Goal: Task Accomplishment & Management: Use online tool/utility

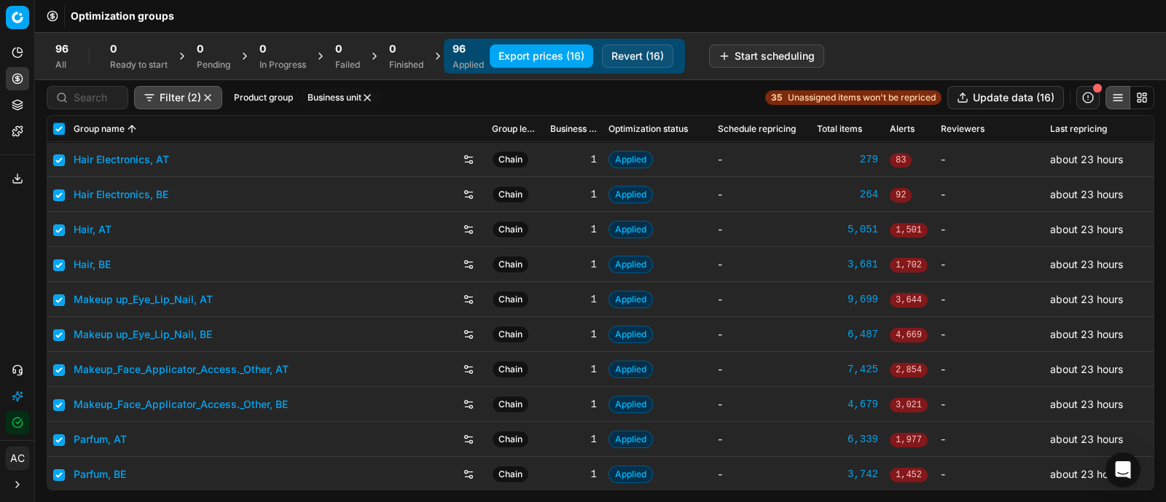
click at [55, 125] on input "checkbox" at bounding box center [59, 129] width 12 height 12
checkbox input "false"
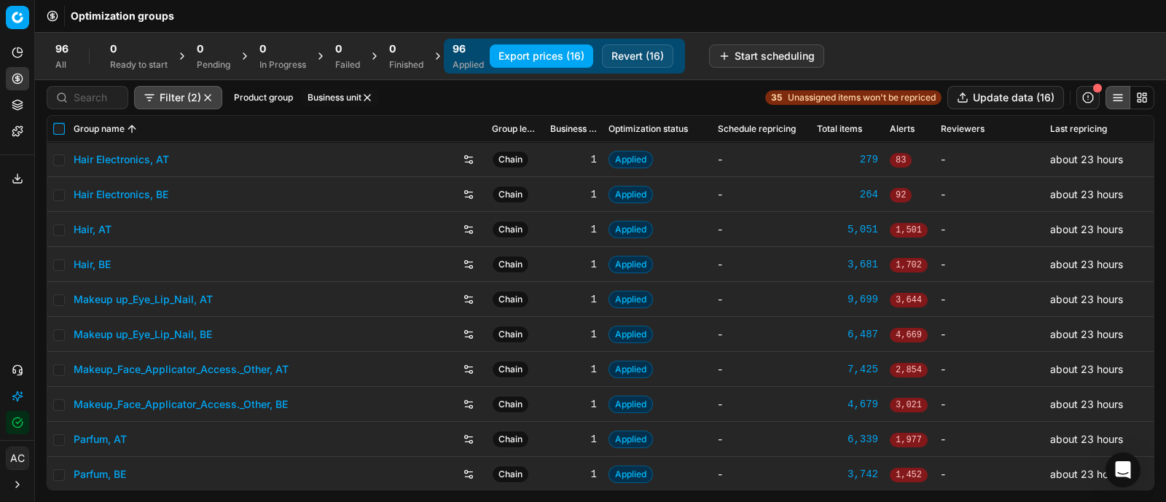
checkbox input "false"
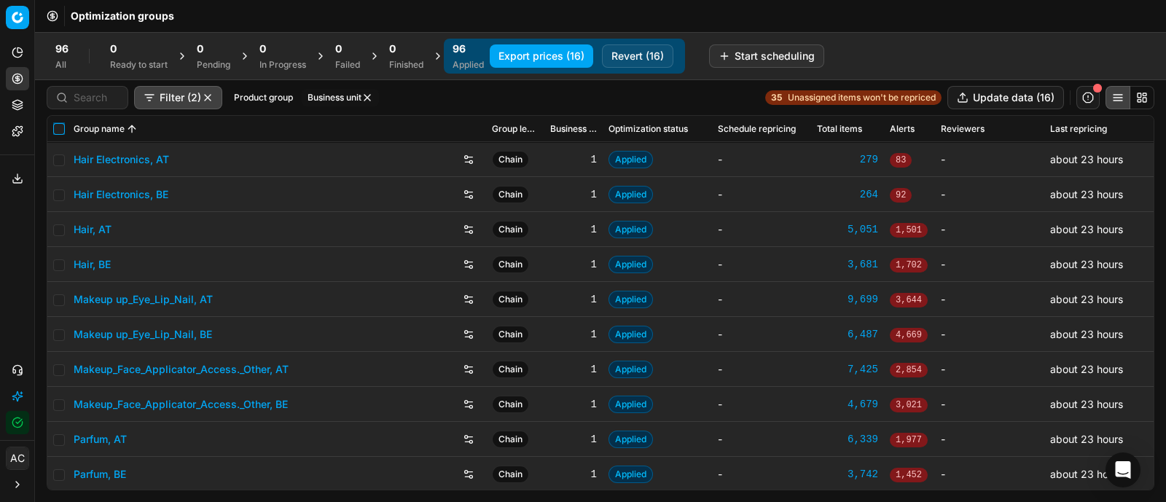
checkbox input "false"
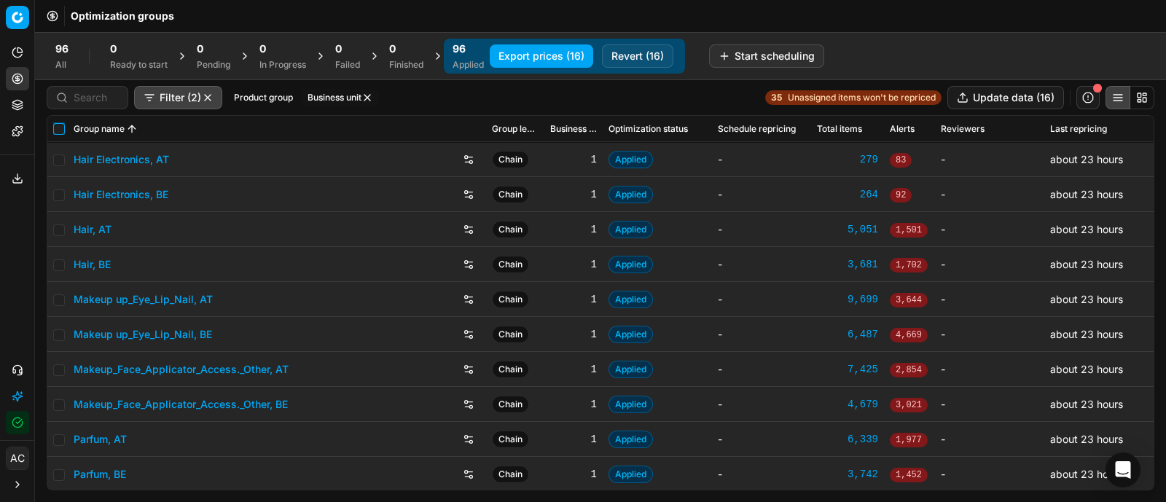
checkbox input "false"
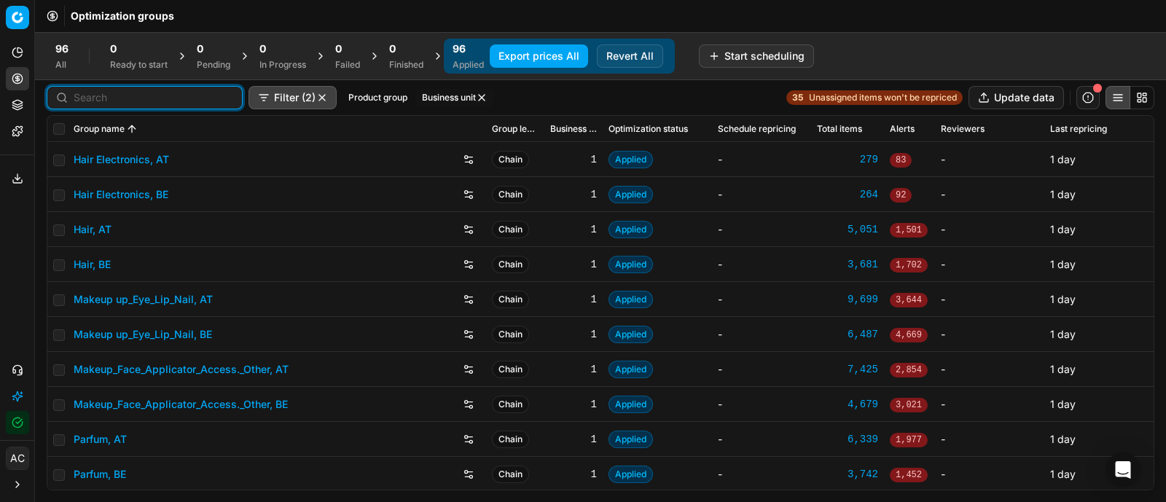
click at [102, 102] on input at bounding box center [154, 97] width 160 height 15
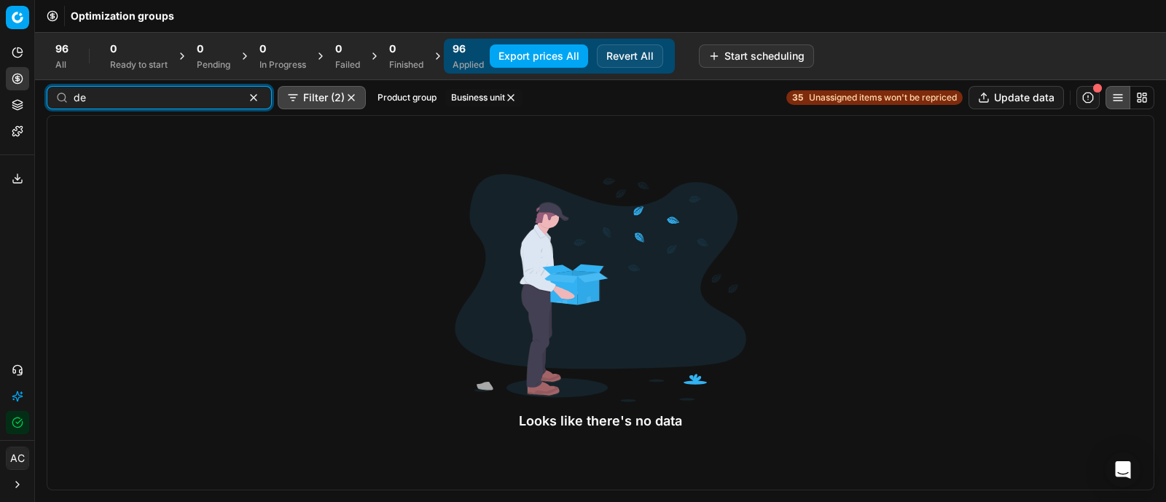
type input "de"
click at [345, 96] on button "button" at bounding box center [351, 98] width 12 height 12
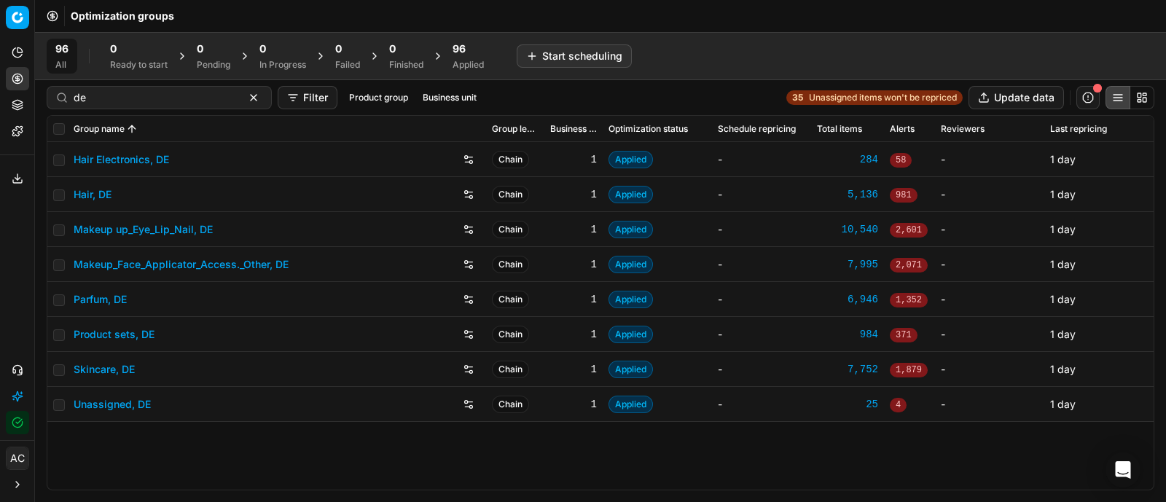
click at [108, 299] on link "Parfum, DE" at bounding box center [100, 299] width 53 height 15
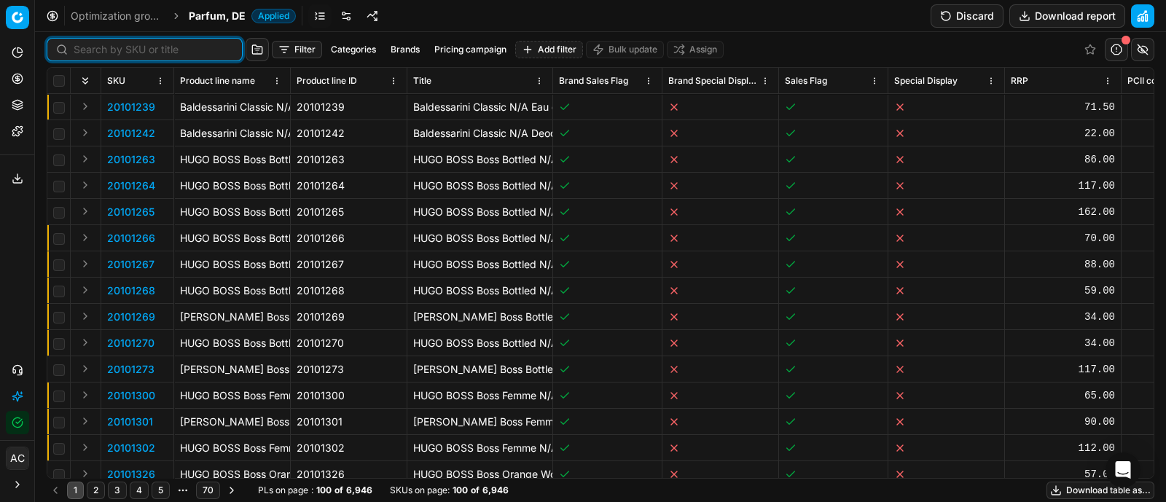
click at [96, 50] on input at bounding box center [154, 49] width 160 height 15
paste input "90012239-0019321"
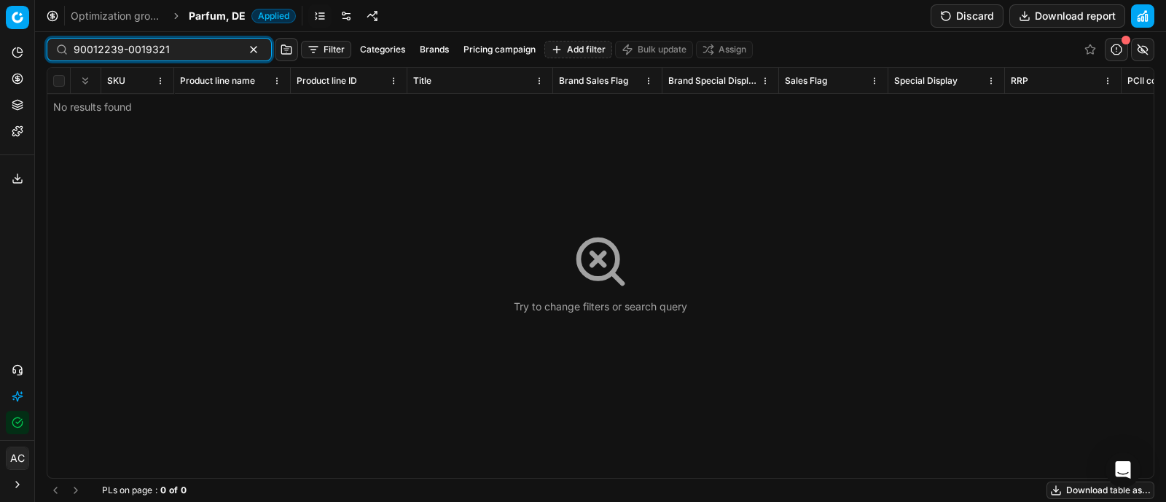
type input "90012239-0019321"
click at [200, 16] on span "Parfum, DE" at bounding box center [217, 16] width 57 height 15
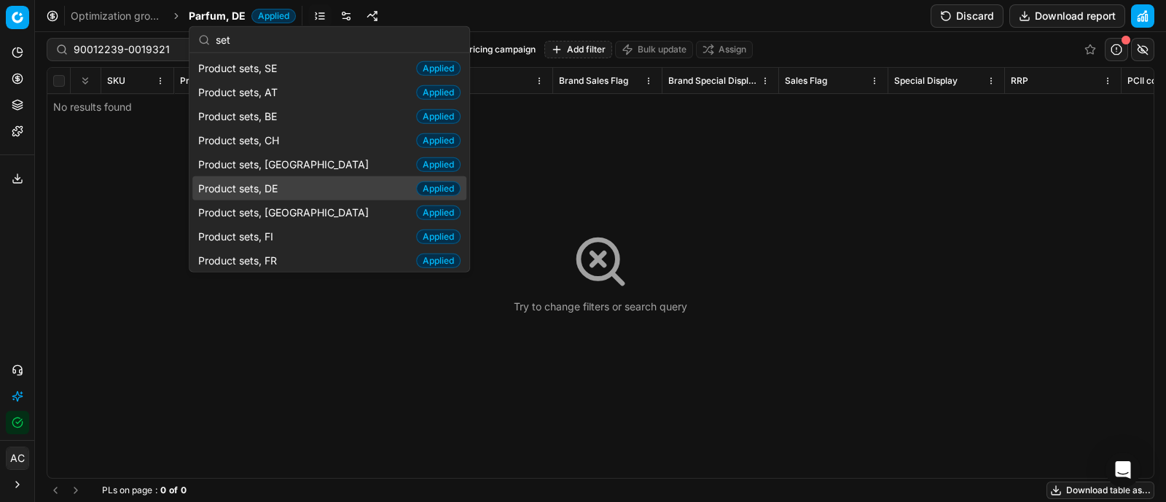
type input "set"
click at [282, 189] on span "Product sets, DE" at bounding box center [240, 188] width 85 height 15
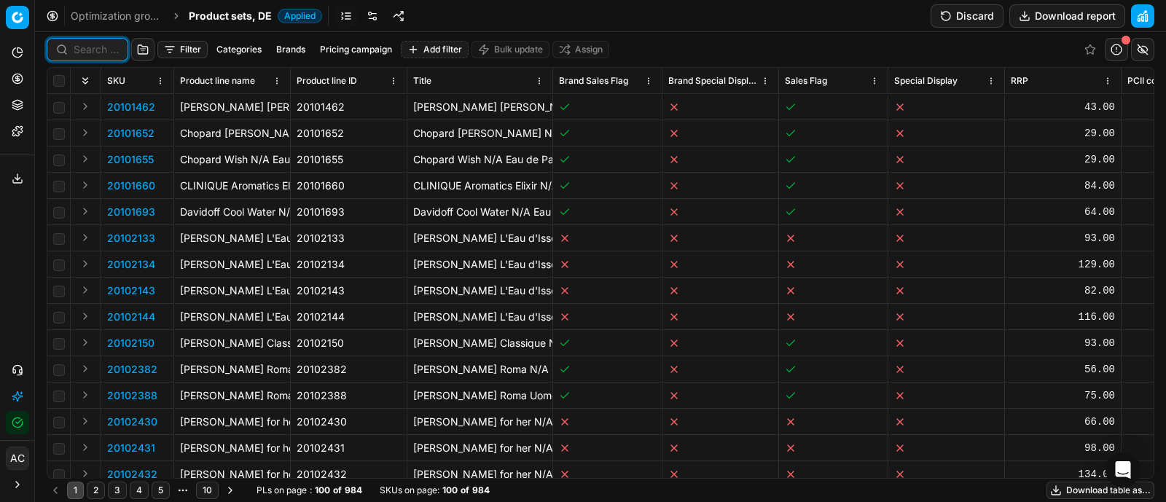
click at [91, 56] on input at bounding box center [96, 49] width 45 height 15
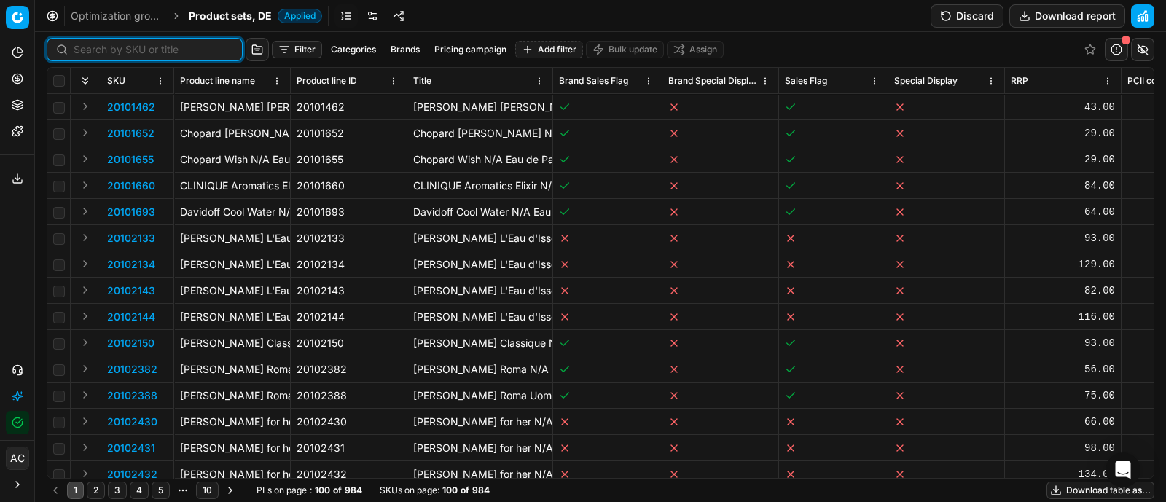
paste input "90012239-0019321"
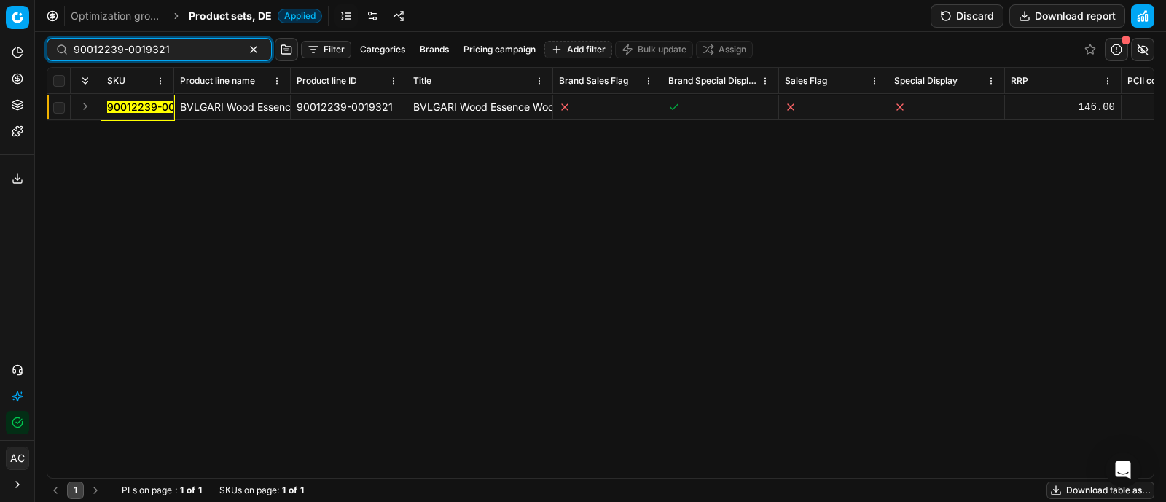
type input "90012239-0019321"
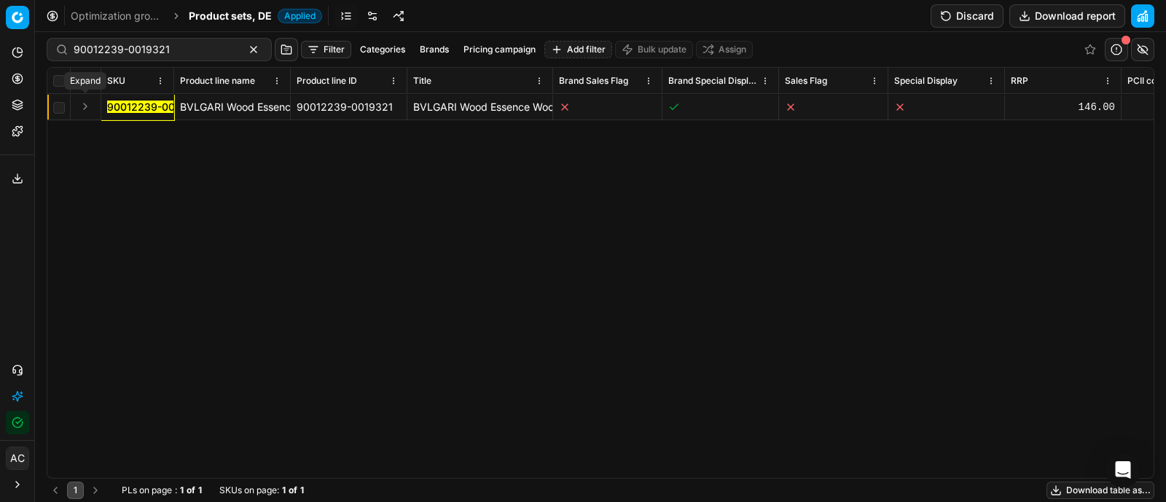
click at [82, 107] on button "Expand" at bounding box center [84, 106] width 17 height 17
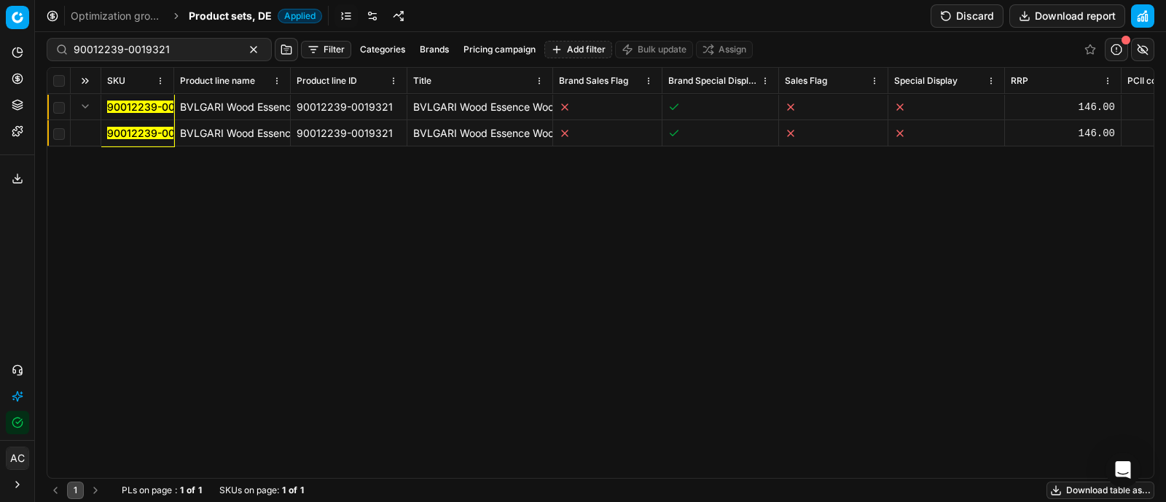
click at [126, 127] on mark "90012239-0019321" at bounding box center [155, 133] width 96 height 12
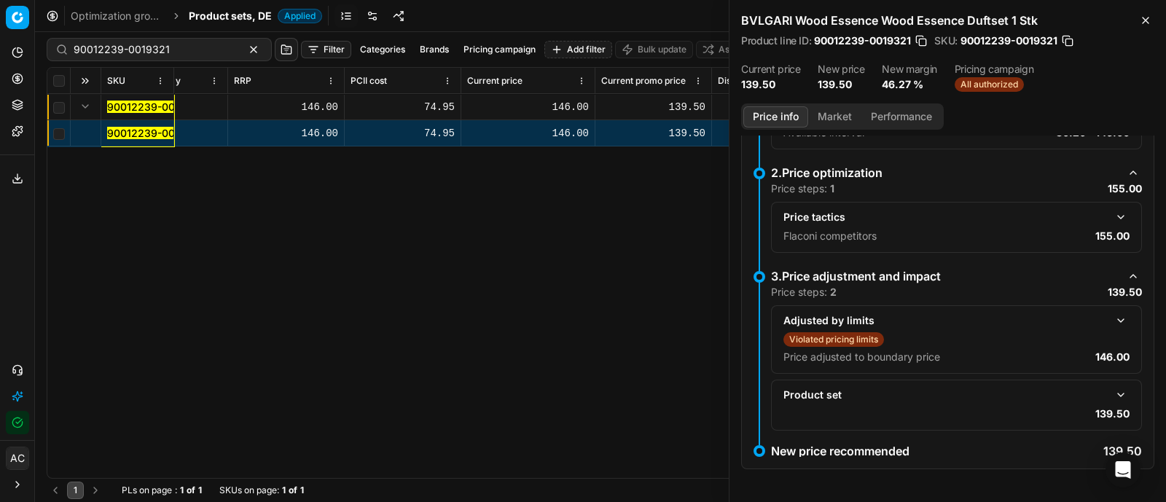
scroll to position [0, 777]
click at [1112, 212] on button "button" at bounding box center [1120, 216] width 17 height 17
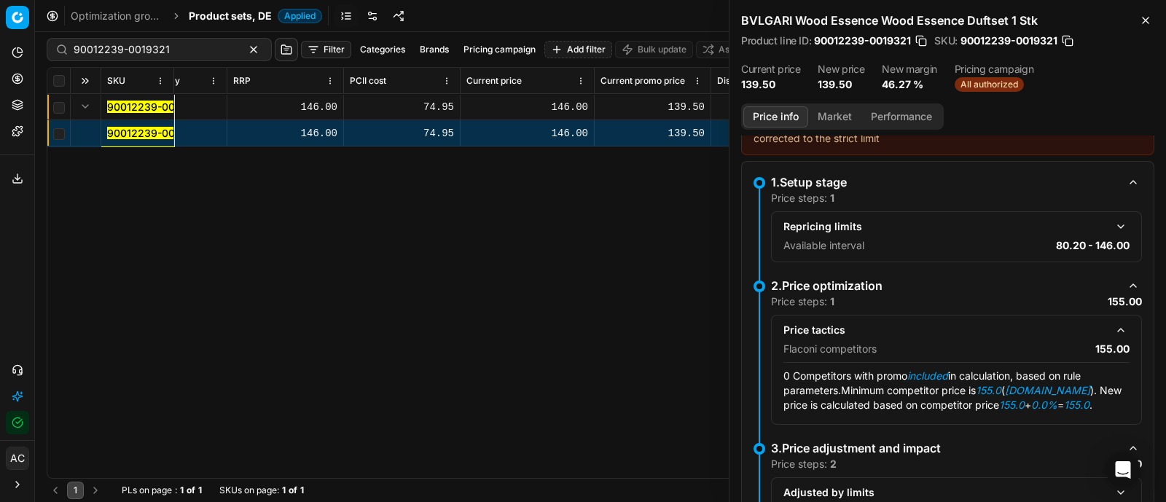
scroll to position [29, 0]
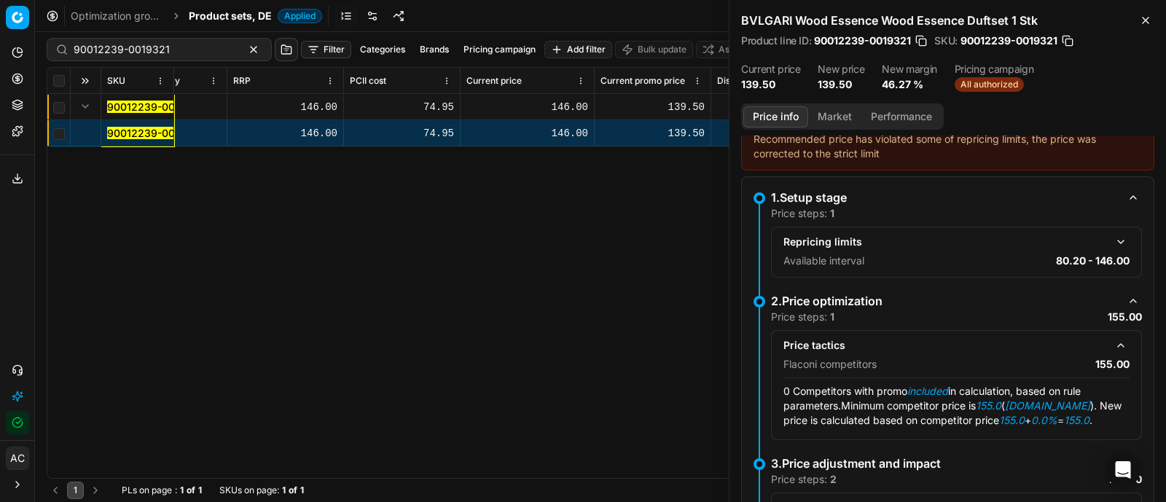
click at [1112, 240] on button "button" at bounding box center [1120, 241] width 17 height 17
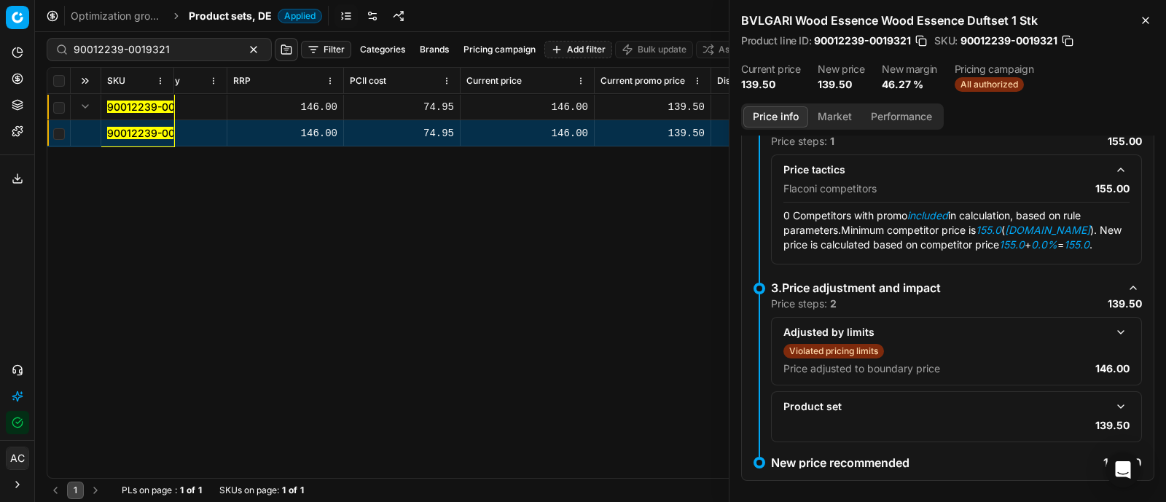
scroll to position [498, 0]
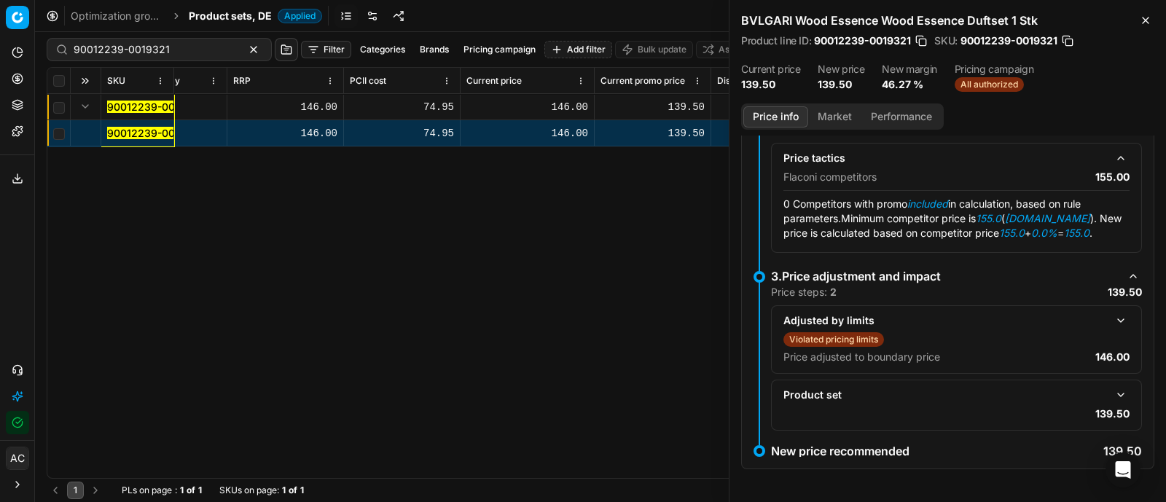
click at [1112, 320] on button "button" at bounding box center [1120, 320] width 17 height 17
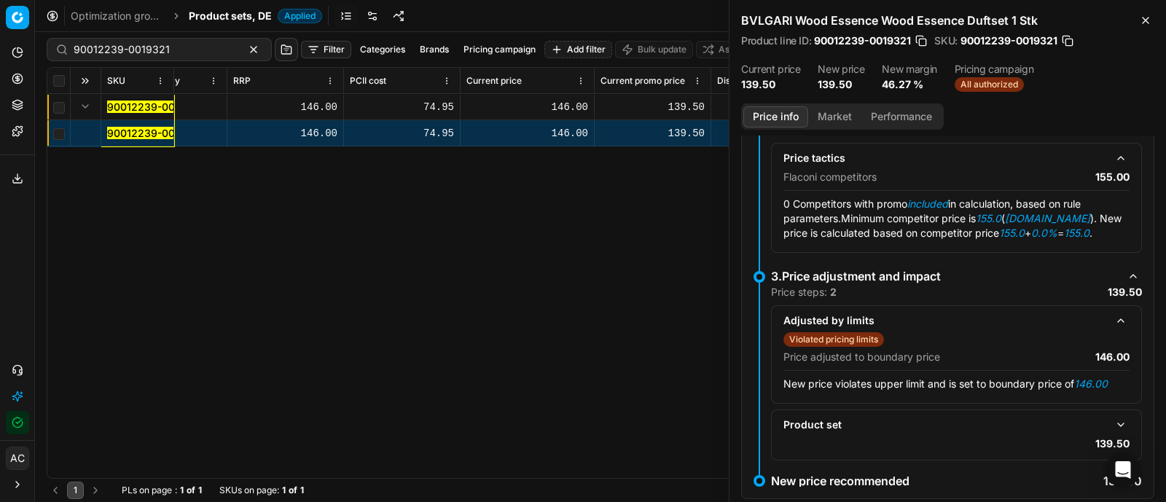
scroll to position [528, 0]
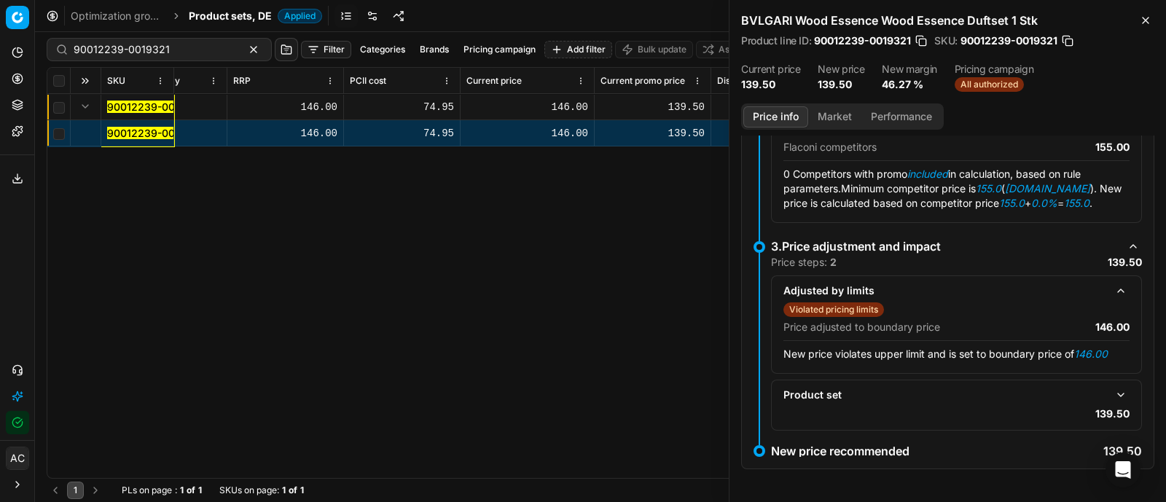
click at [1112, 393] on button "button" at bounding box center [1120, 394] width 17 height 17
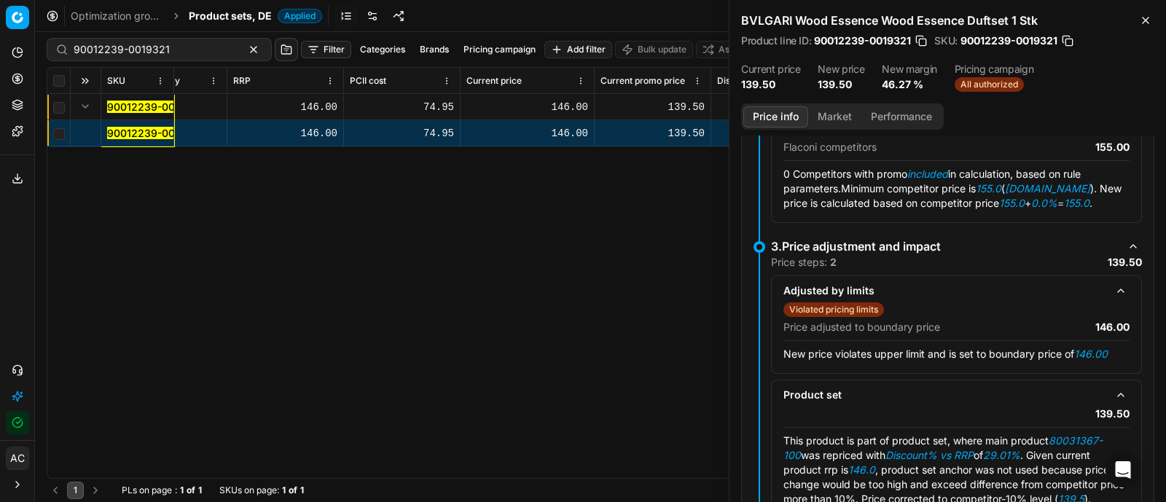
scroll to position [630, 0]
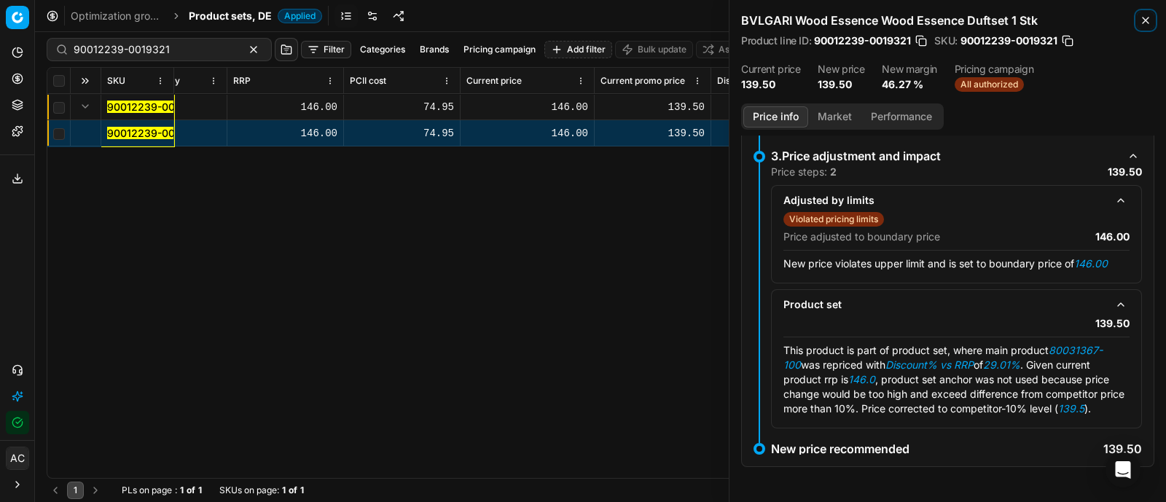
click at [1141, 16] on icon "button" at bounding box center [1145, 21] width 12 height 12
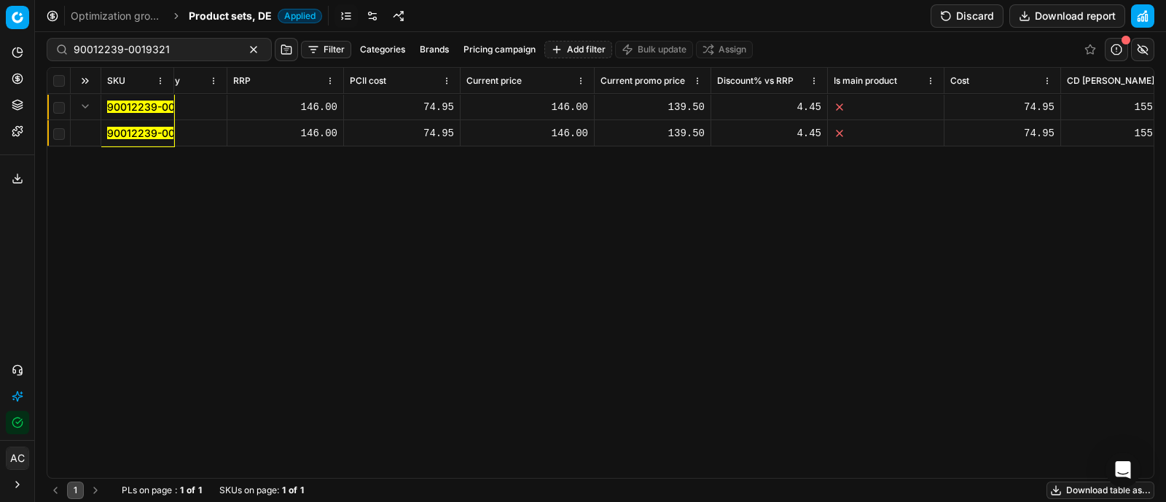
click at [975, 17] on button "Discard" at bounding box center [966, 15] width 73 height 23
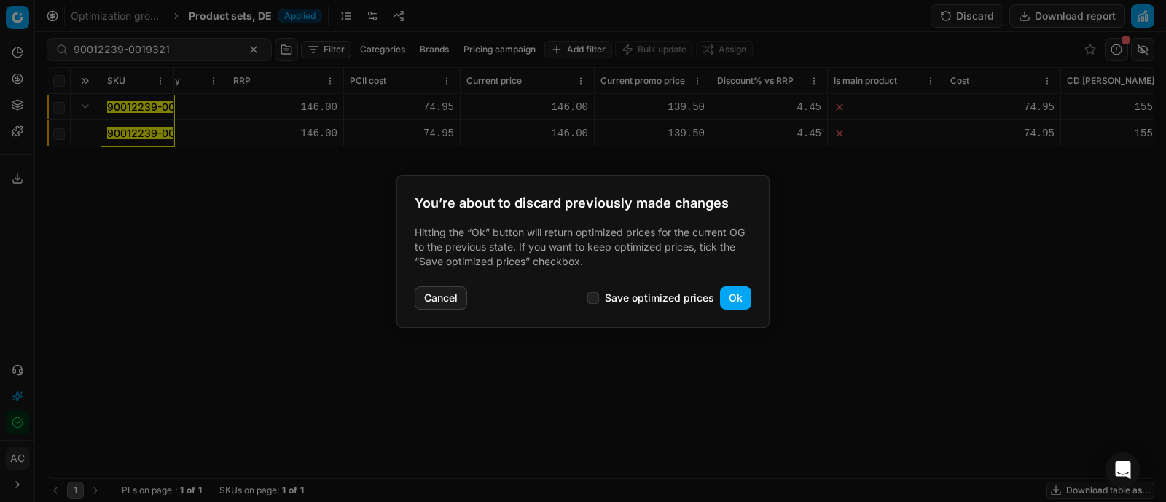
click at [736, 297] on button "Ok" at bounding box center [735, 297] width 31 height 23
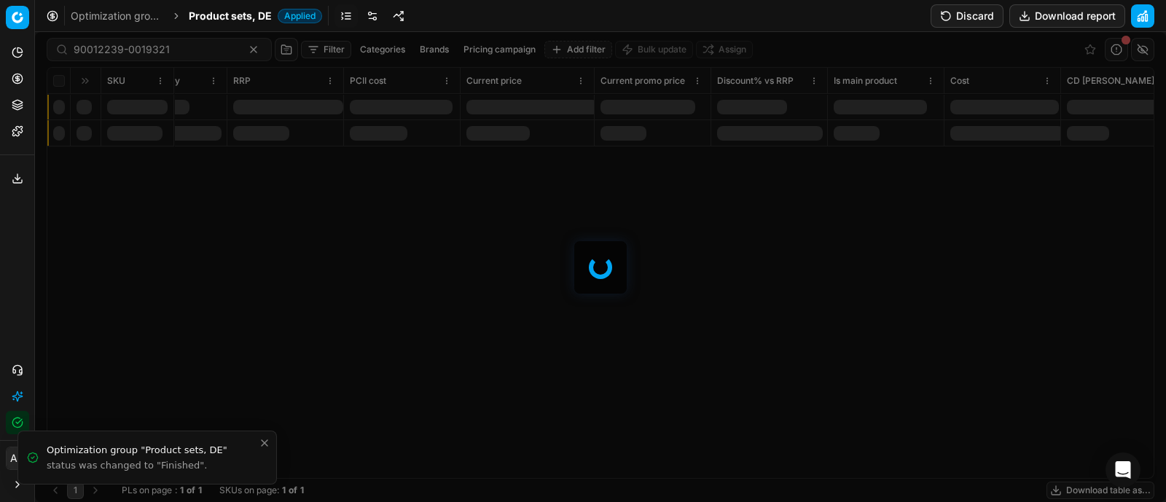
click at [961, 16] on button "Discard" at bounding box center [966, 15] width 73 height 23
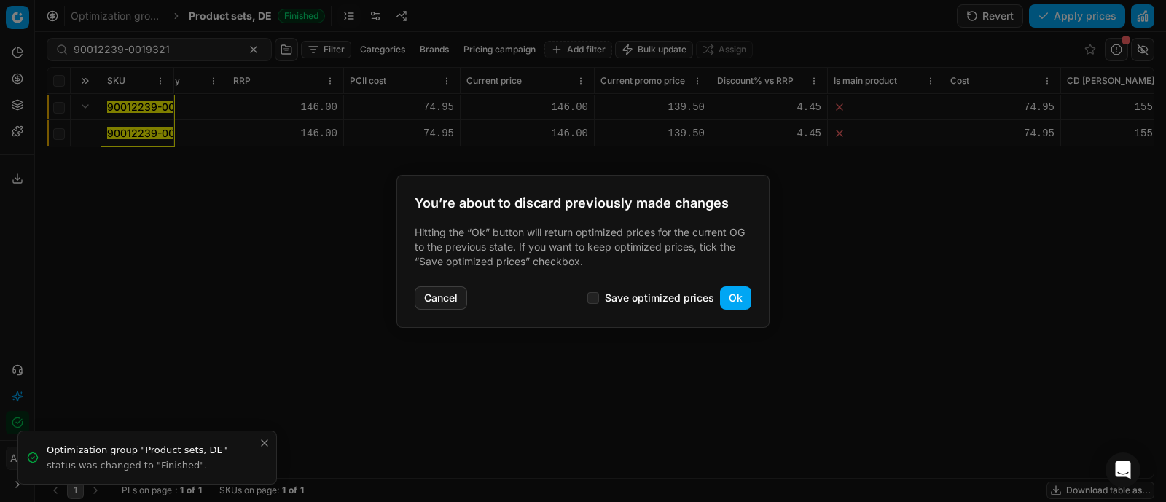
click at [734, 302] on button "Ok" at bounding box center [735, 297] width 31 height 23
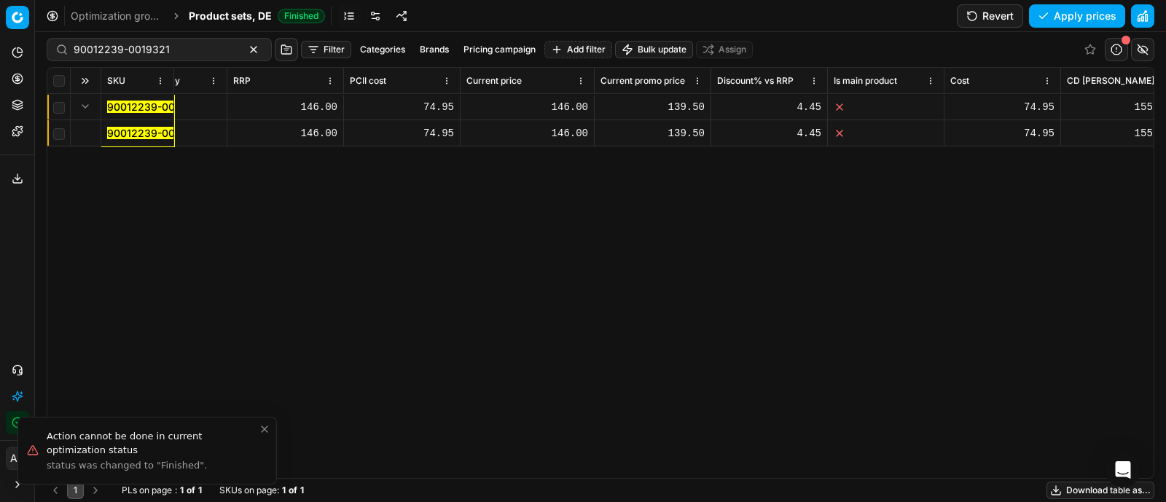
click at [965, 17] on button "Revert" at bounding box center [990, 15] width 66 height 23
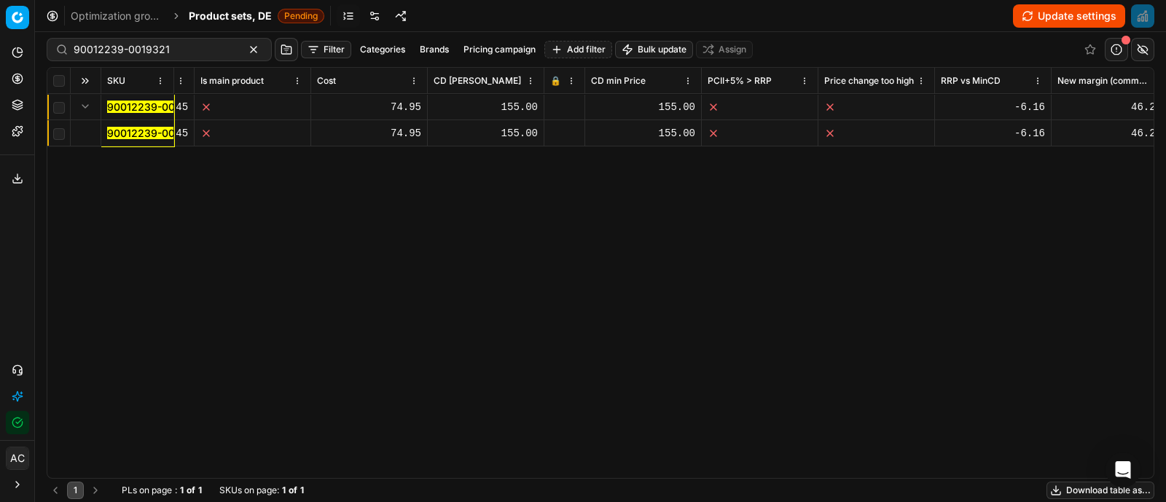
scroll to position [0, 1296]
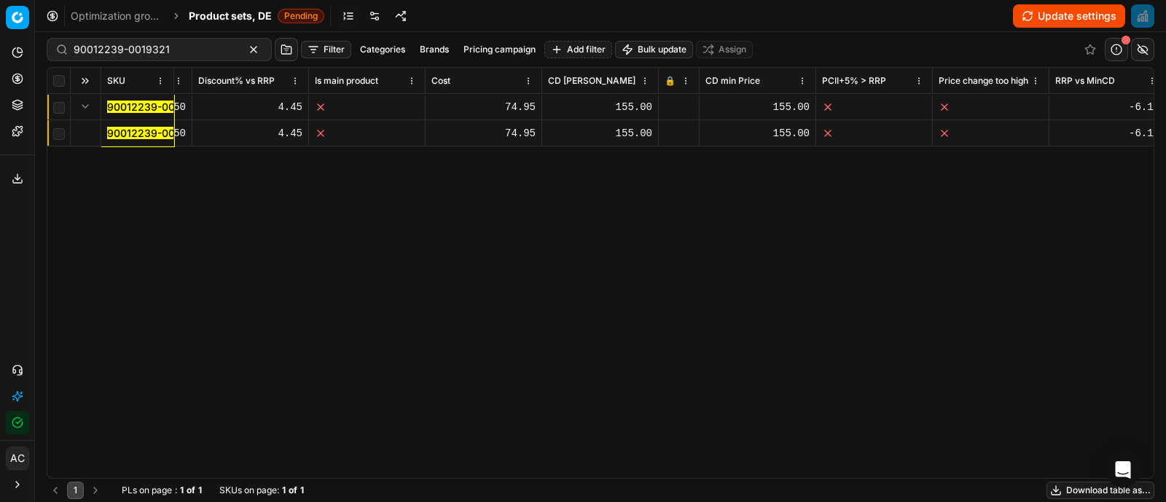
click at [156, 131] on mark "90012239-0019321" at bounding box center [155, 133] width 96 height 12
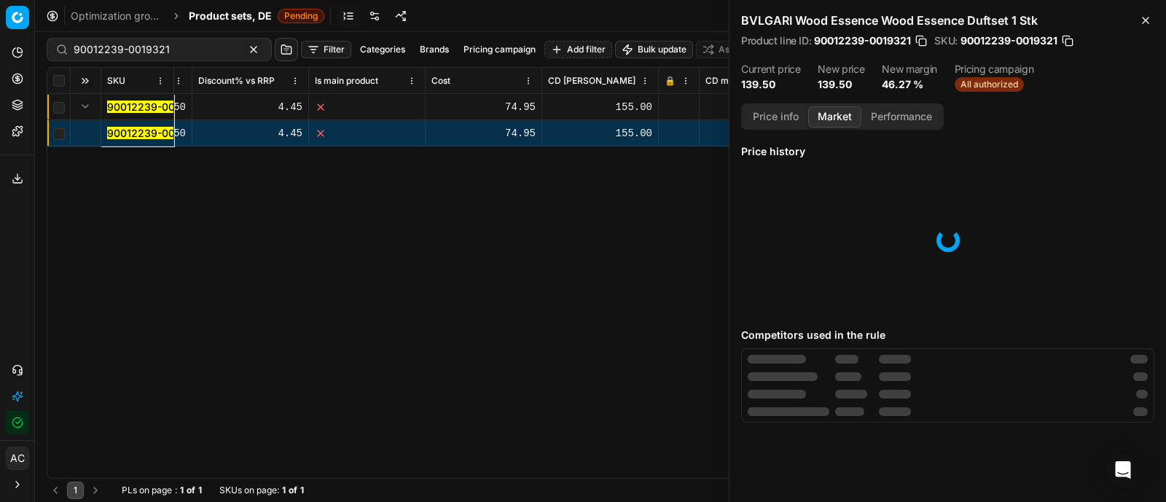
click at [836, 119] on button "Market" at bounding box center [834, 116] width 53 height 21
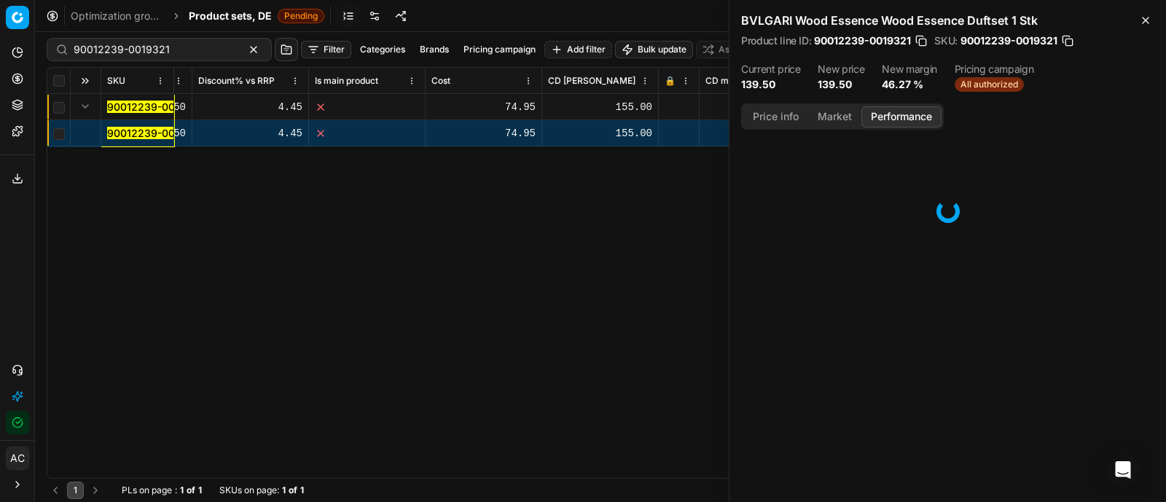
click at [892, 113] on button "Performance" at bounding box center [901, 116] width 80 height 21
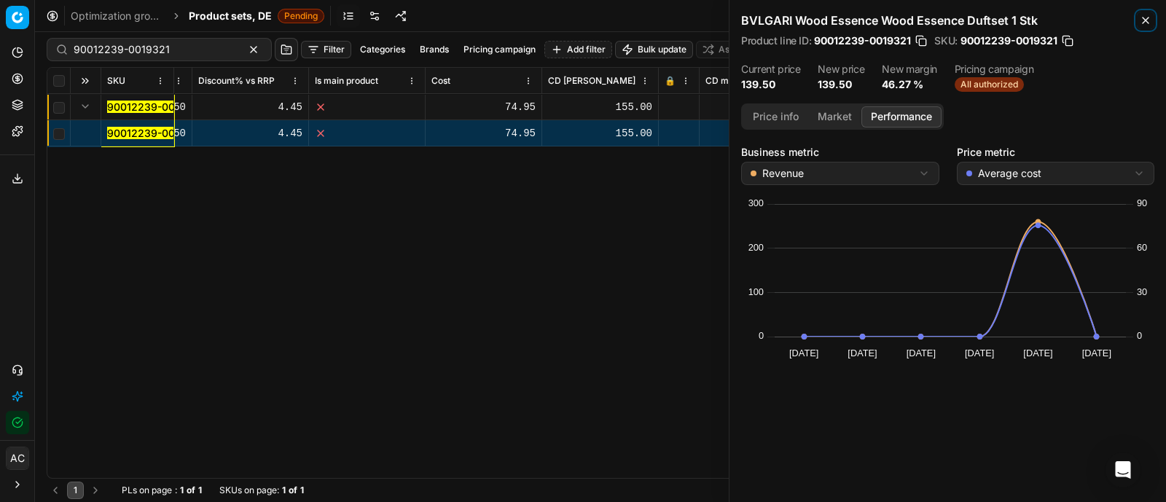
click at [1148, 26] on button "Close" at bounding box center [1144, 20] width 17 height 17
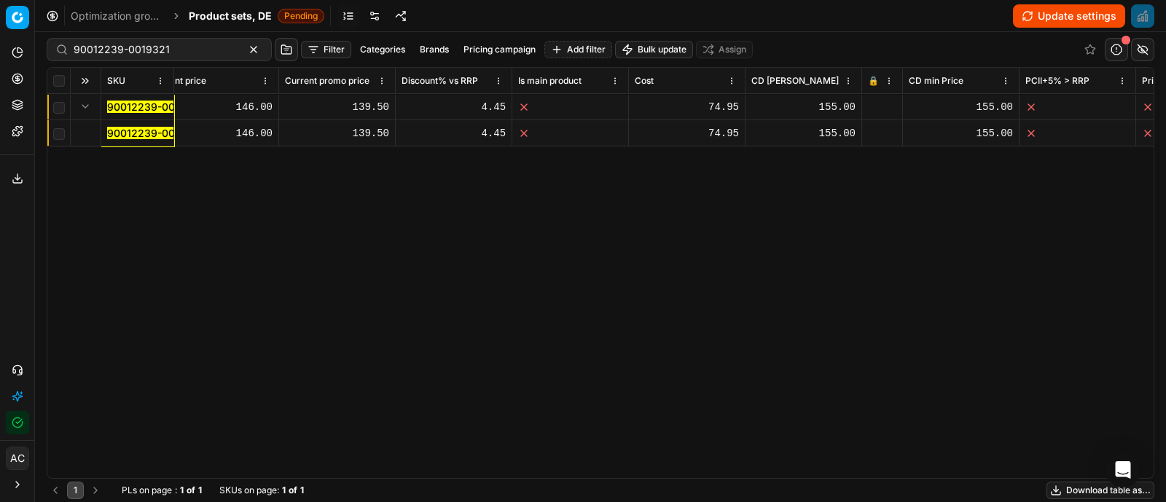
scroll to position [0, 838]
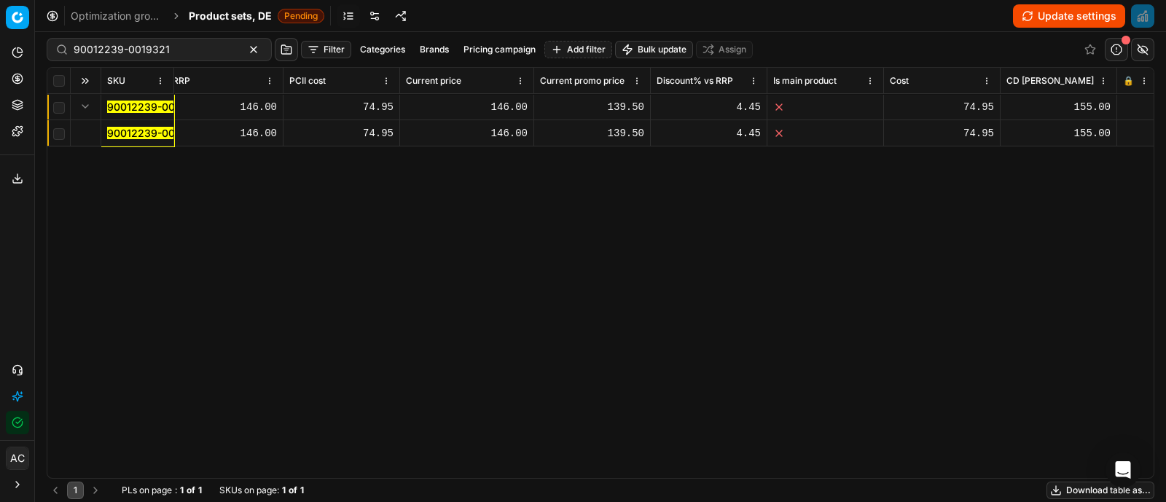
click at [505, 109] on div "146.00" at bounding box center [467, 107] width 122 height 15
type input "102"
type input "102.2"
click at [609, 107] on div "139.50" at bounding box center [592, 107] width 104 height 15
type input "102"
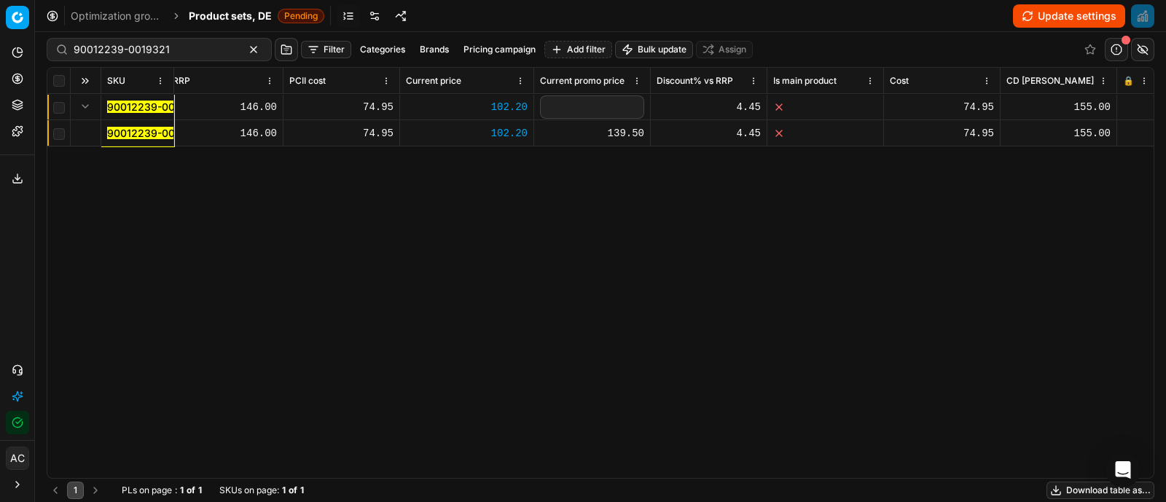
type input "102.2"
click at [654, 240] on div "SKU Product line name Product line ID Title Brand Sales Flag Brand Special Disp…" at bounding box center [600, 273] width 1106 height 410
click at [1036, 19] on button "Update settings" at bounding box center [1069, 15] width 112 height 23
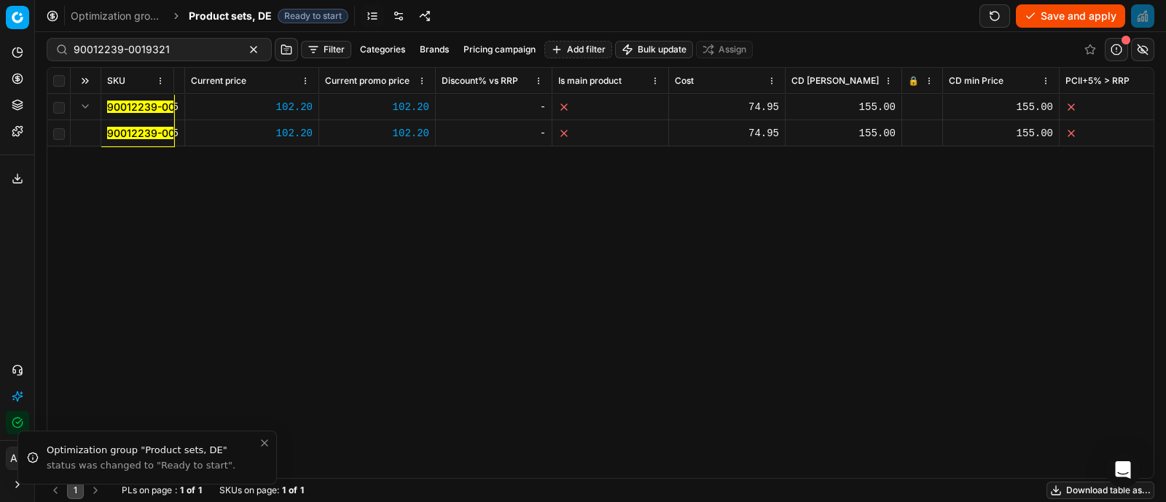
scroll to position [0, 1060]
click at [912, 103] on div at bounding box center [914, 107] width 28 height 9
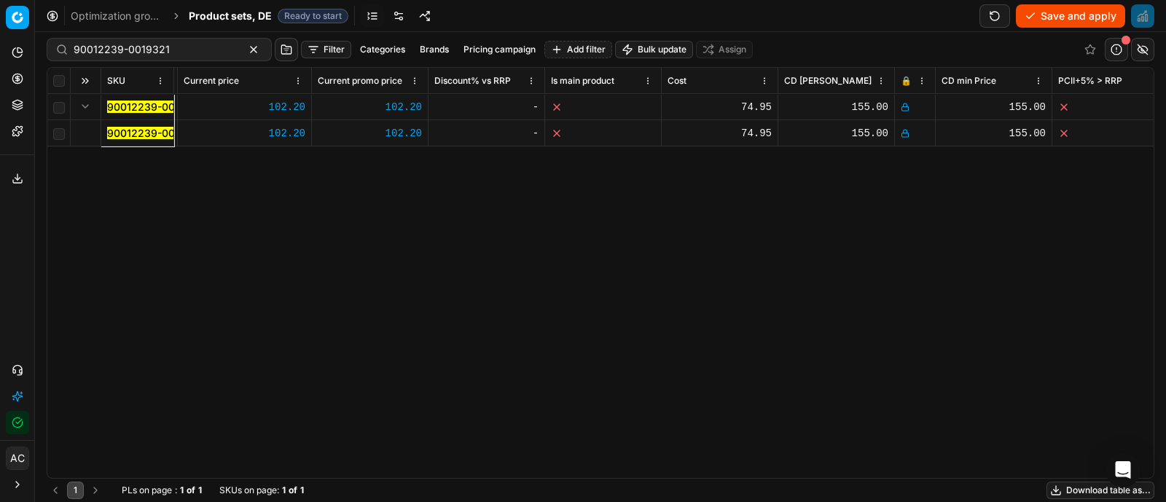
click at [1060, 15] on button "Save and apply" at bounding box center [1070, 15] width 109 height 23
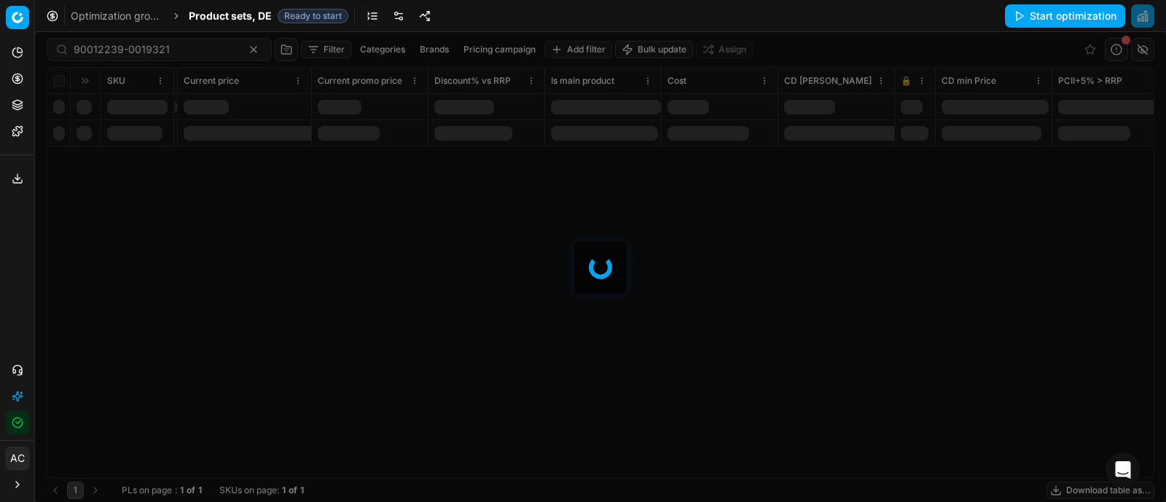
click at [200, 47] on div at bounding box center [600, 267] width 1131 height 470
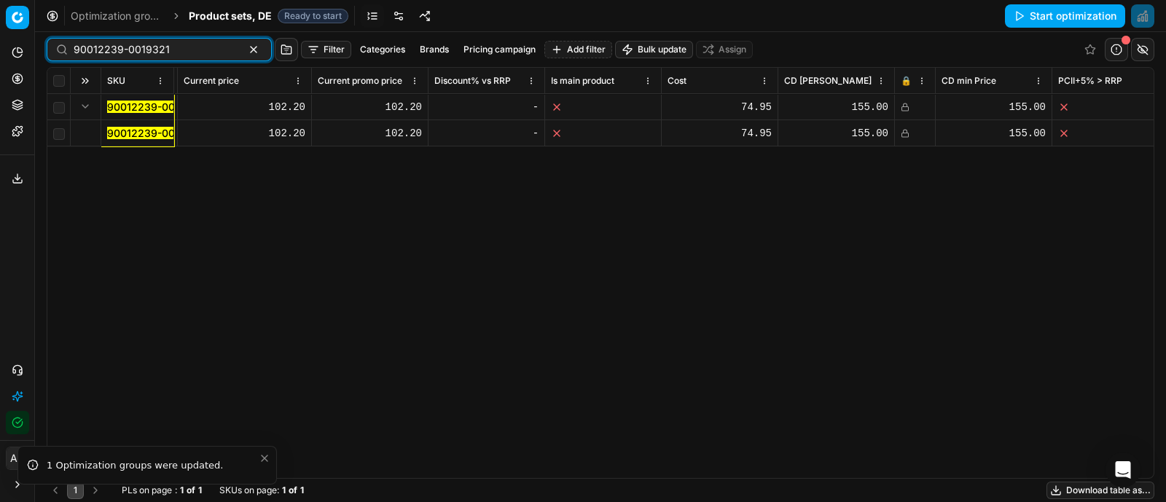
click at [200, 47] on input "90012239-0019321" at bounding box center [154, 49] width 160 height 15
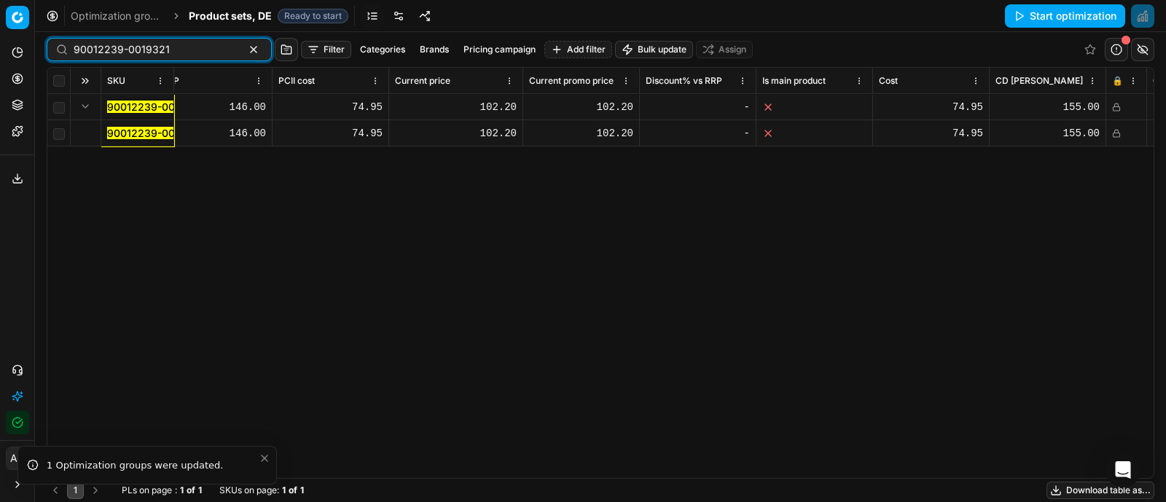
paste input "06465-0009849"
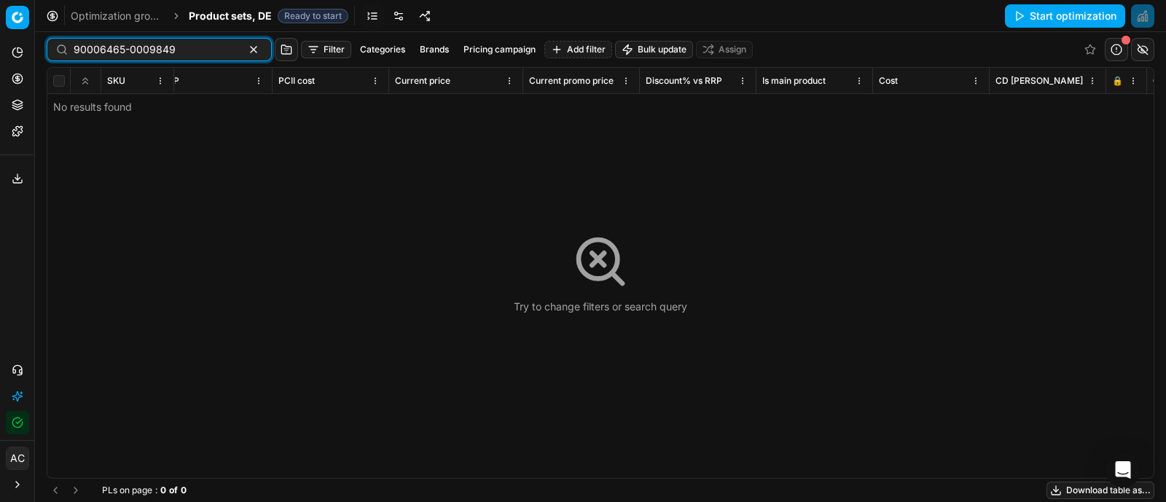
type input "90006465-0009849"
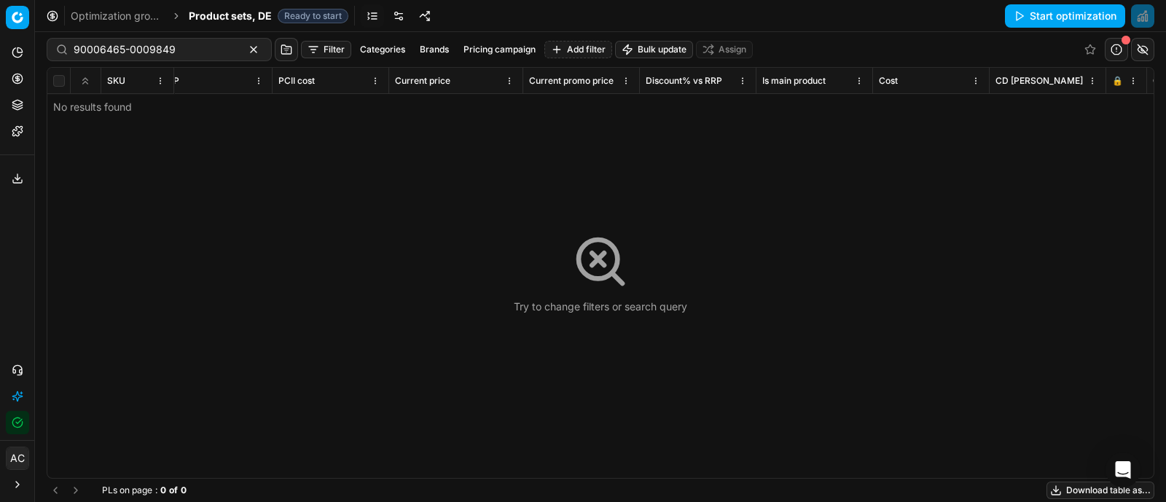
click at [242, 20] on span "Product sets, DE" at bounding box center [230, 16] width 83 height 15
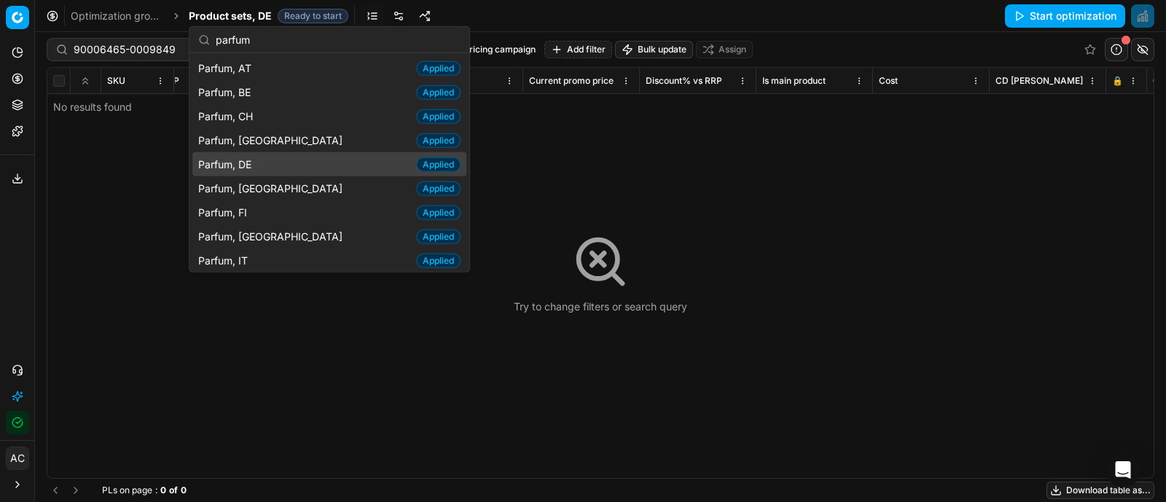
type input "parfum"
click at [270, 155] on div "Parfum, DE Applied" at bounding box center [329, 164] width 274 height 24
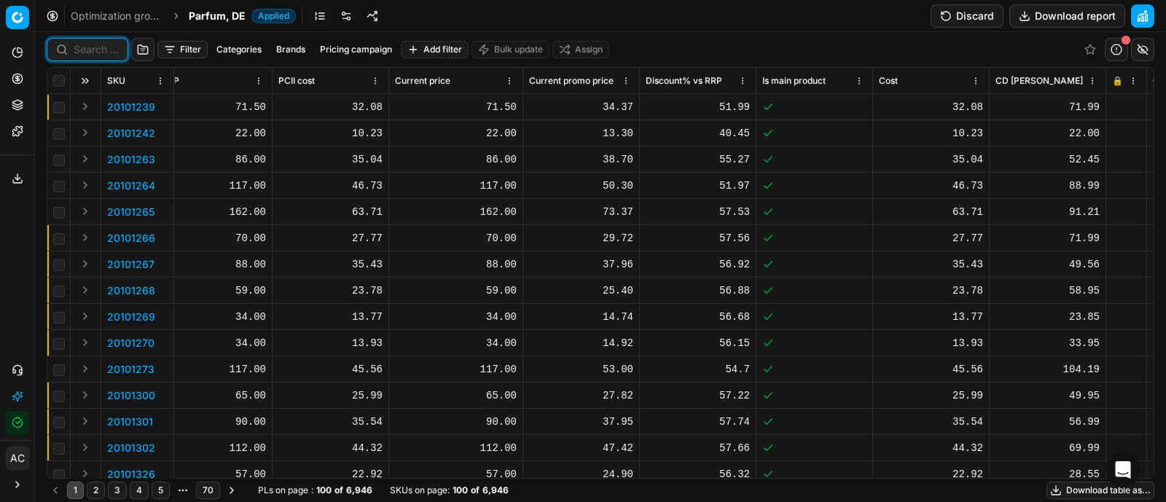
click at [101, 48] on input at bounding box center [96, 49] width 45 height 15
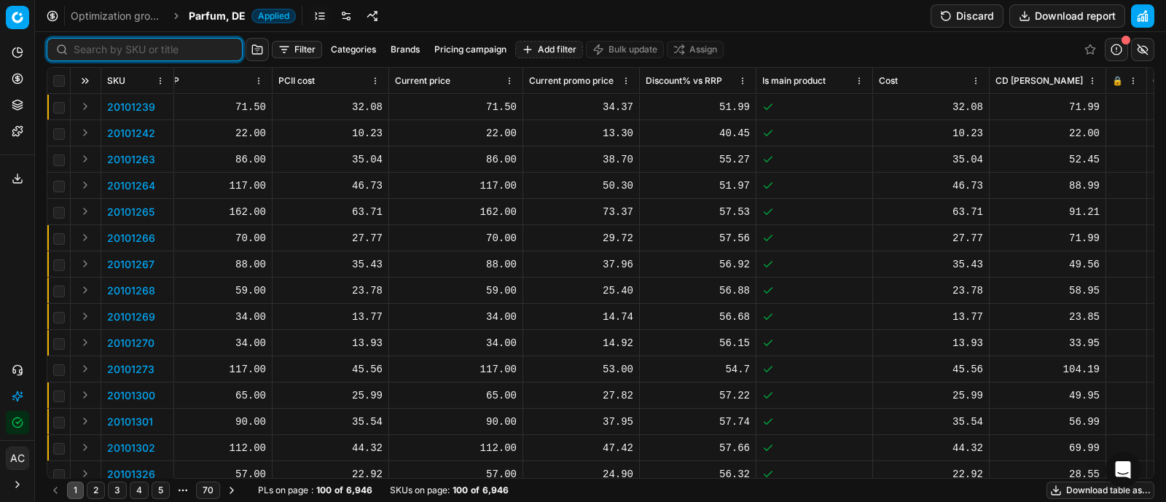
paste input "90006465-0009849"
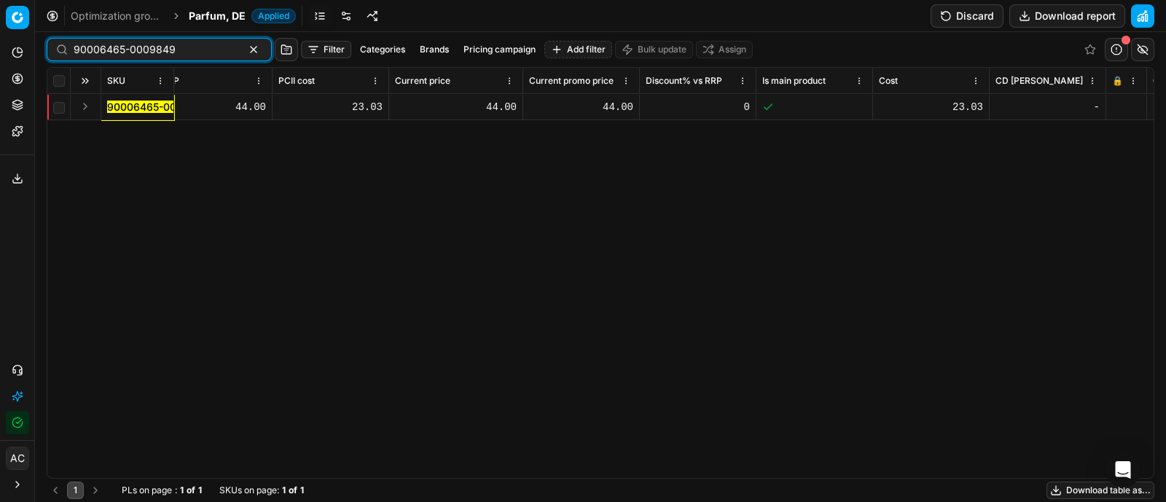
type input "90006465-0009849"
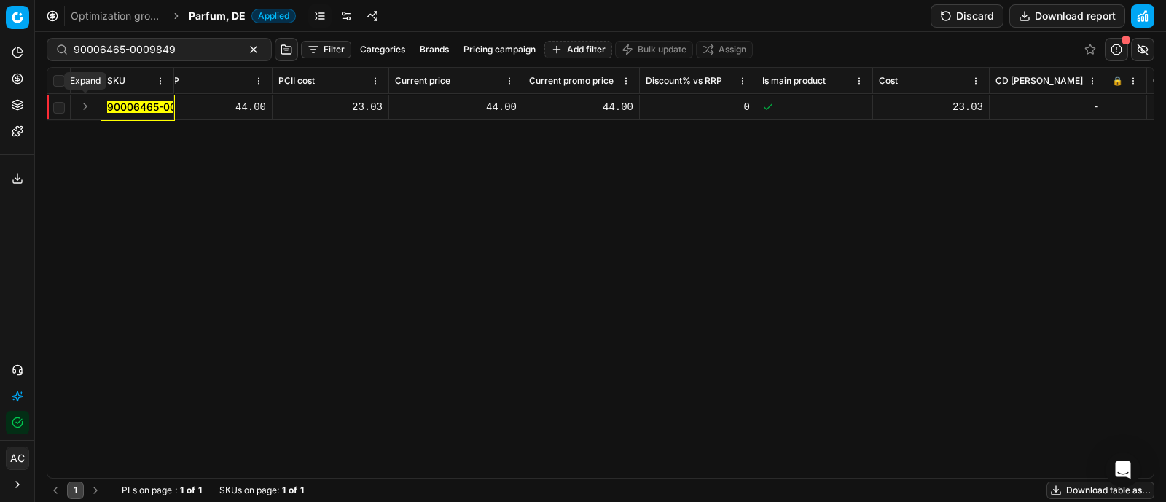
click at [86, 109] on button "Expand" at bounding box center [84, 106] width 17 height 17
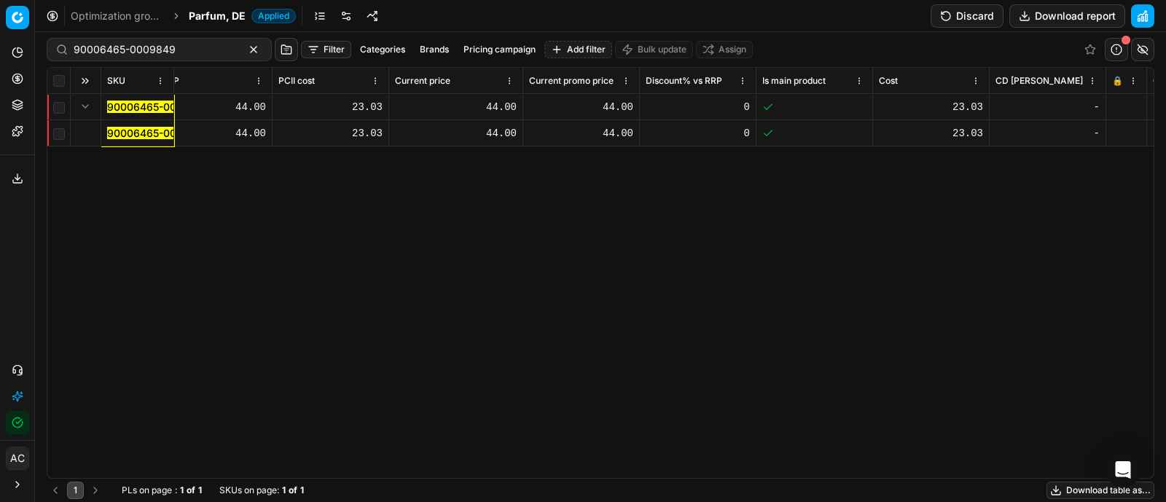
click at [136, 136] on mark "90006465-0009849" at bounding box center [158, 133] width 102 height 12
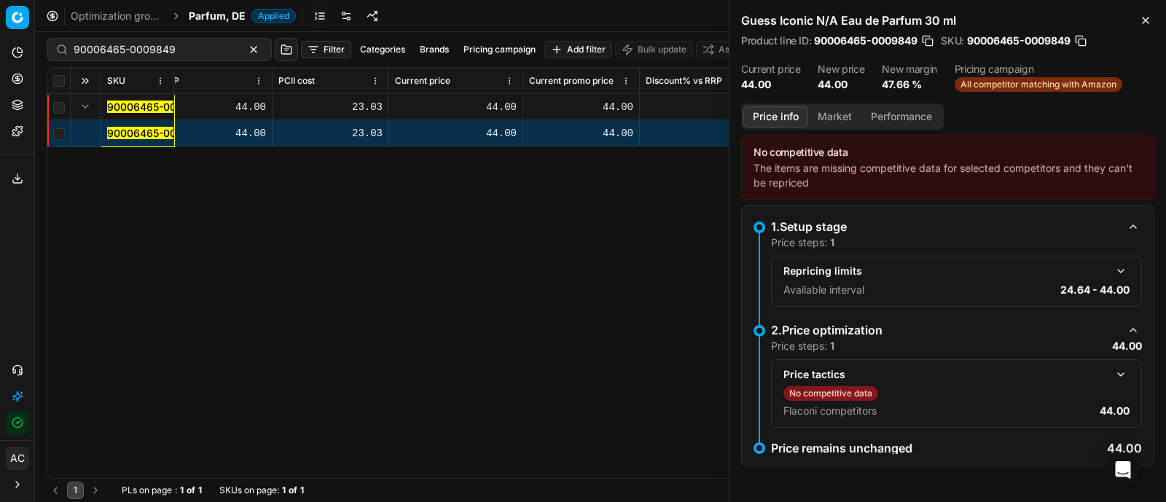
click at [1118, 370] on button "button" at bounding box center [1120, 374] width 17 height 17
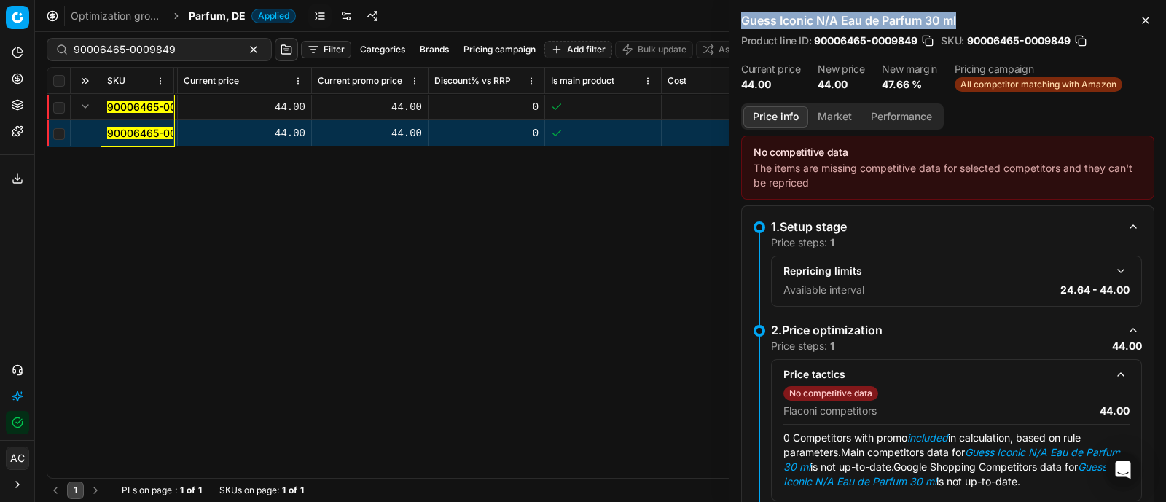
drag, startPoint x: 739, startPoint y: 15, endPoint x: 979, endPoint y: 31, distance: 240.2
click at [979, 31] on div "Guess Iconic N/A Eau de Parfum 30 ml Product line ID : 90006465-0009849 SKU : 9…" at bounding box center [947, 51] width 436 height 103
copy h2 "Guess Iconic N/A Eau de Parfum 30 ml"
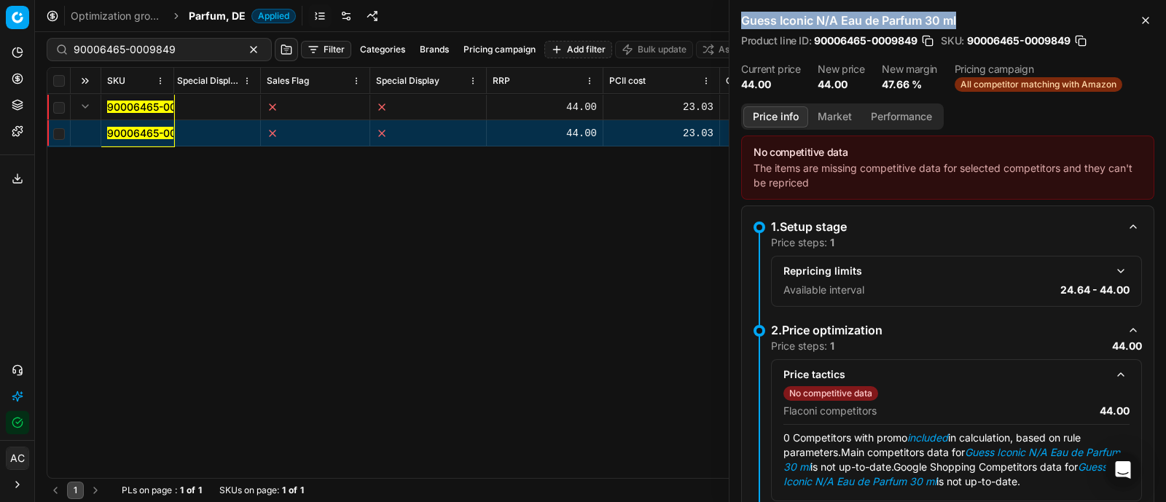
scroll to position [0, 531]
click at [1140, 15] on icon "button" at bounding box center [1145, 21] width 12 height 12
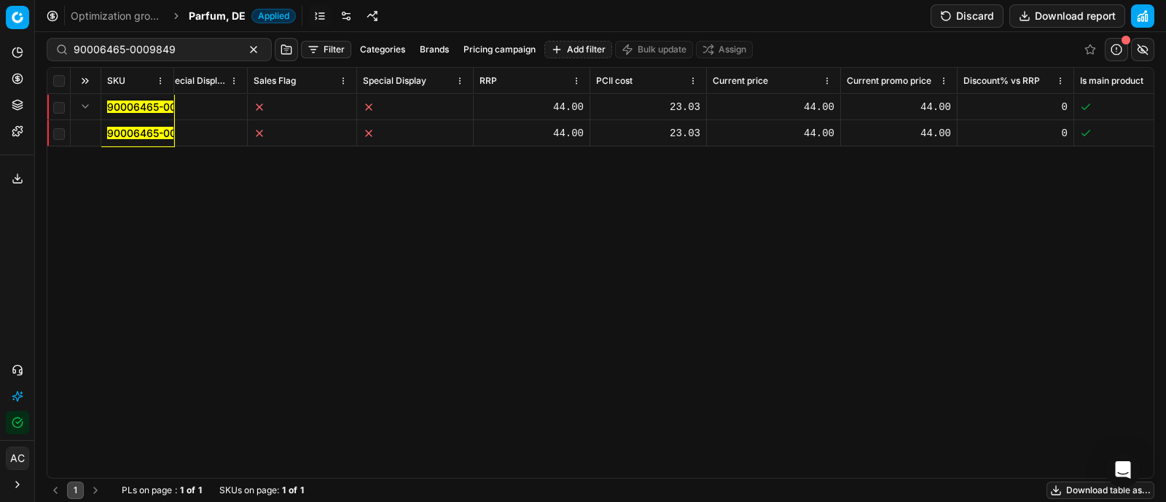
scroll to position [0, 881]
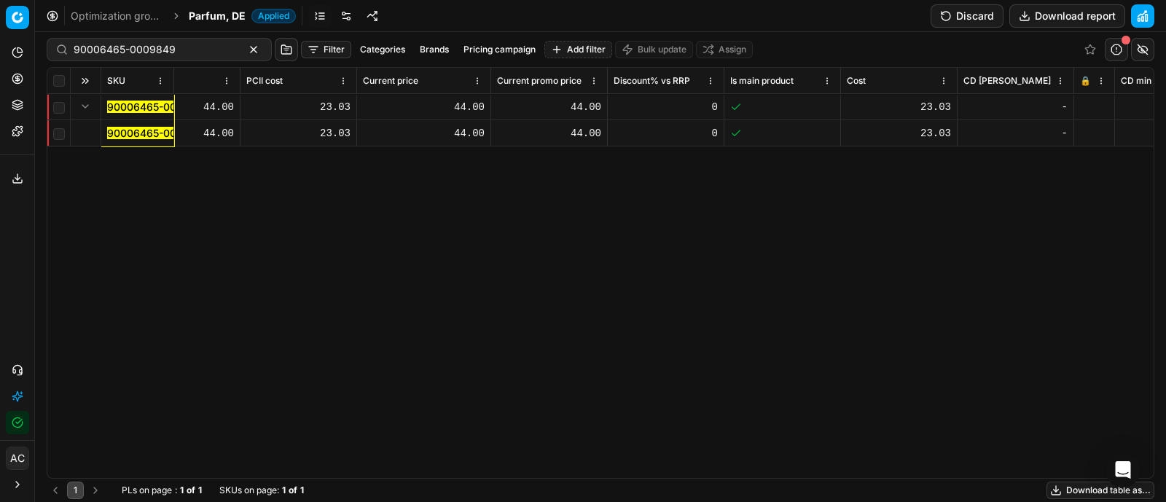
click at [463, 106] on div "44.00" at bounding box center [424, 107] width 122 height 15
click at [960, 20] on button "Discard" at bounding box center [966, 15] width 73 height 23
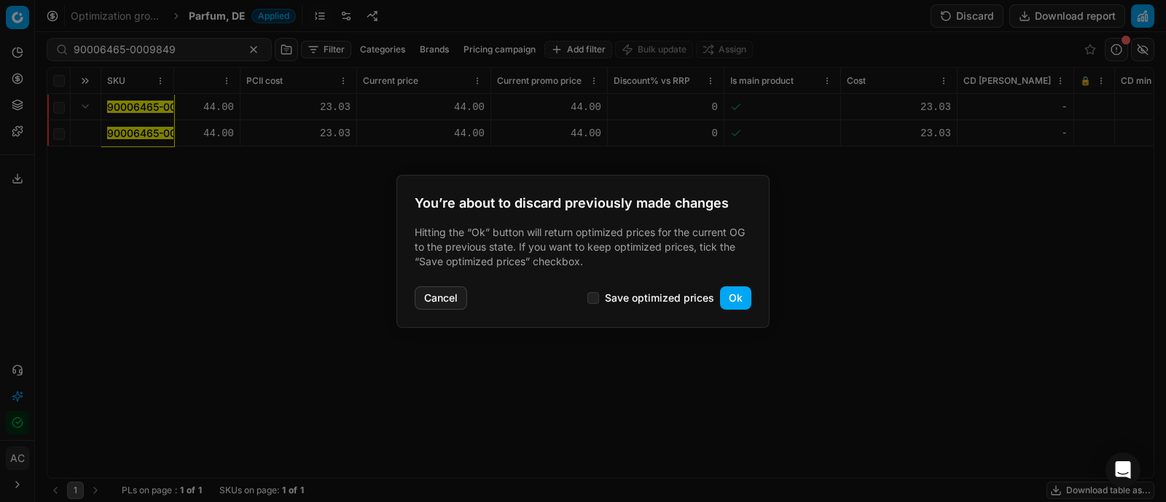
click at [742, 302] on button "Ok" at bounding box center [735, 297] width 31 height 23
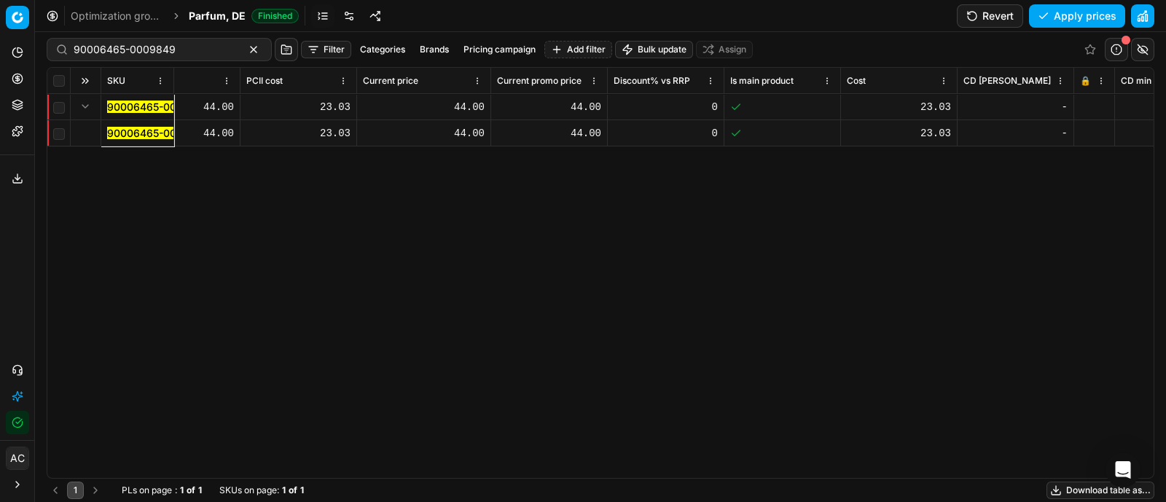
click at [994, 20] on button "Revert" at bounding box center [990, 15] width 66 height 23
click at [463, 103] on div "44.00" at bounding box center [424, 107] width 122 height 15
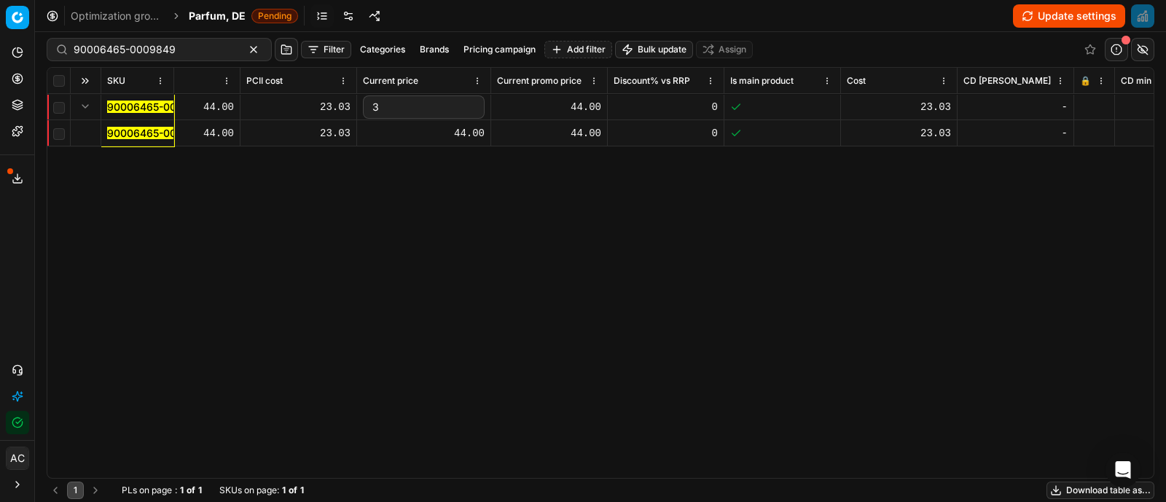
type input "35"
type input "35.2"
click at [452, 260] on div "SKU Product line name Product line ID Title Brand Sales Flag Brand Special Disp…" at bounding box center [600, 273] width 1106 height 410
click at [570, 106] on div "44.00" at bounding box center [549, 107] width 104 height 15
type input "35"
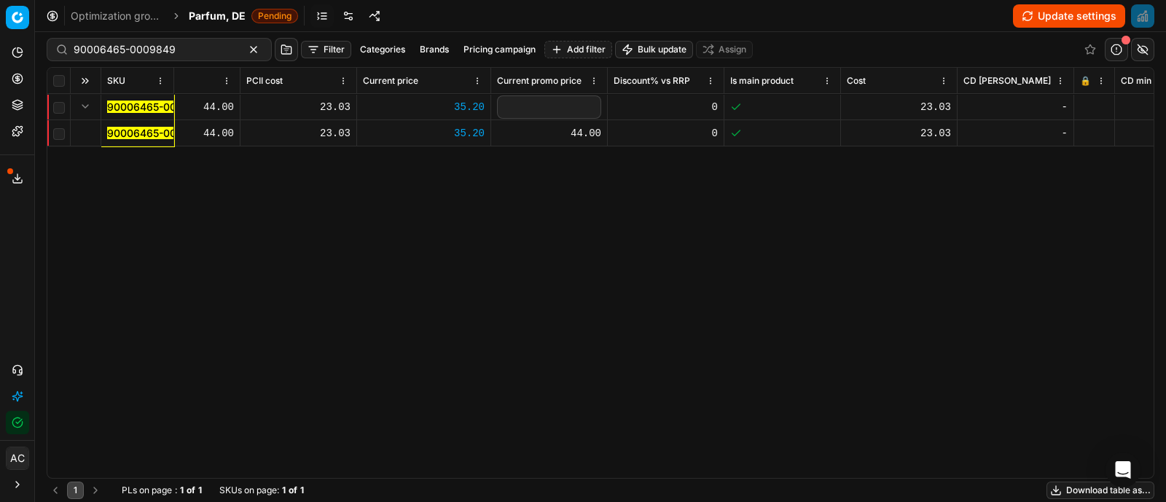
type input "35.2"
click at [572, 158] on div "SKU Product line name Product line ID Title Brand Sales Flag Brand Special Disp…" at bounding box center [600, 273] width 1106 height 410
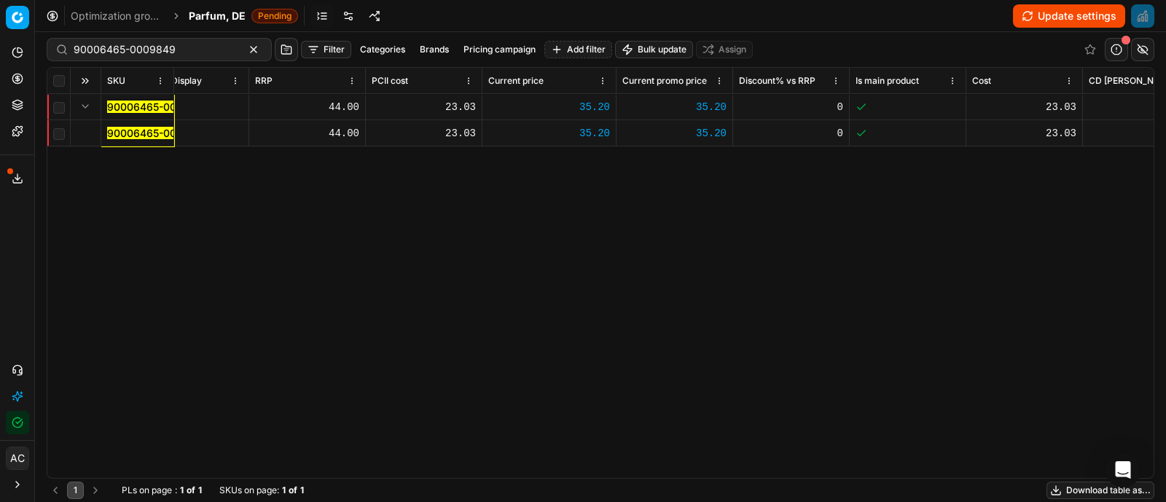
scroll to position [0, 757]
click at [1043, 9] on button "Update settings" at bounding box center [1069, 15] width 112 height 23
click at [160, 41] on div "90006465-0009849" at bounding box center [159, 49] width 225 height 23
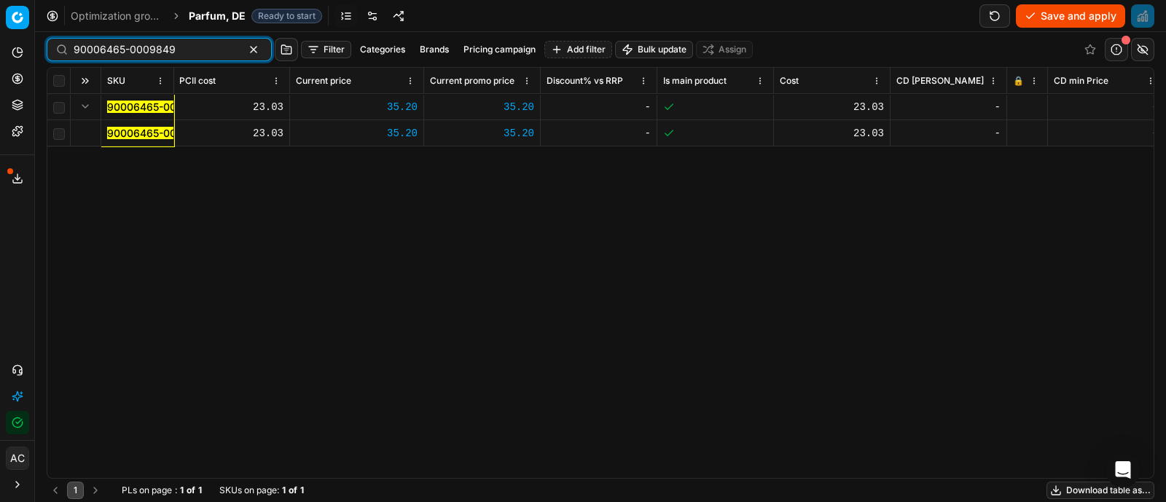
scroll to position [0, 950]
click at [1064, 11] on button "Save and apply" at bounding box center [1070, 15] width 109 height 23
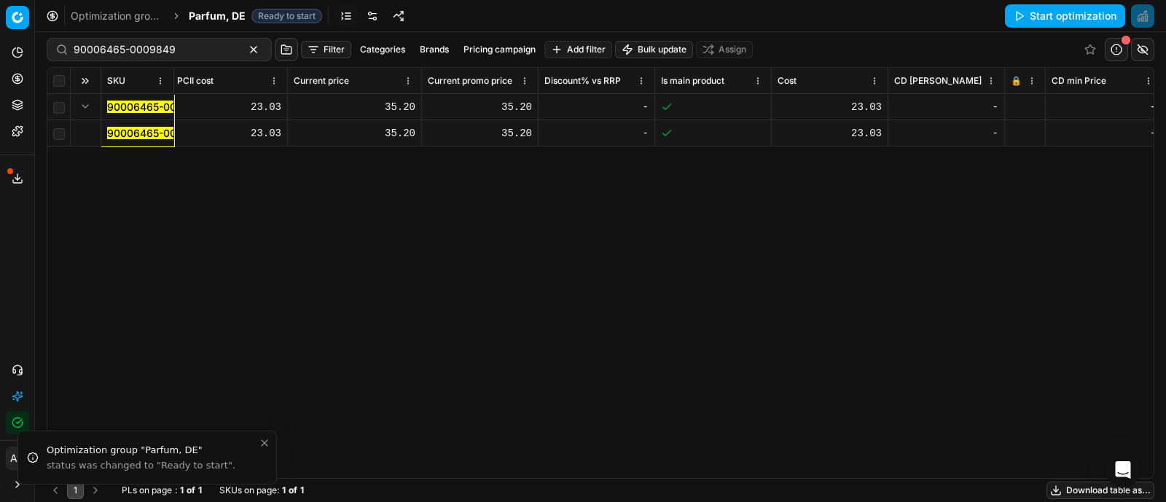
click at [1016, 105] on icon at bounding box center [1015, 105] width 4 height 4
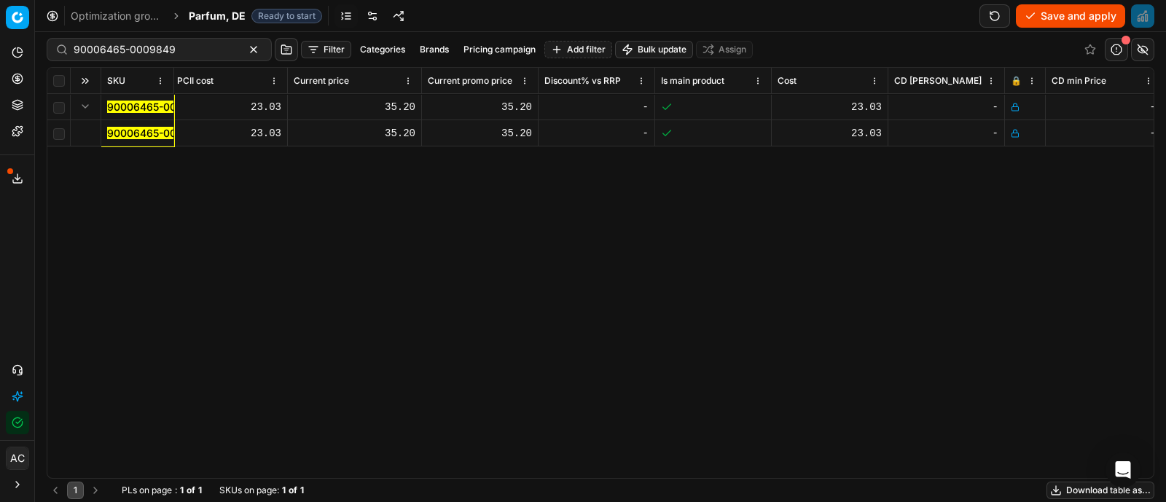
click at [1055, 9] on button "Save and apply" at bounding box center [1070, 15] width 109 height 23
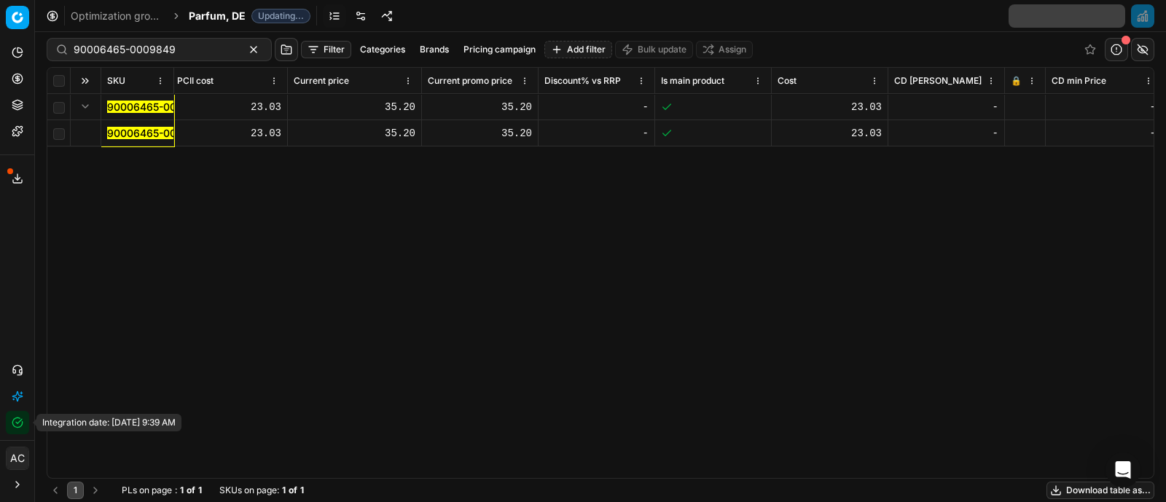
click at [9, 422] on button "Integration status" at bounding box center [17, 422] width 23 height 23
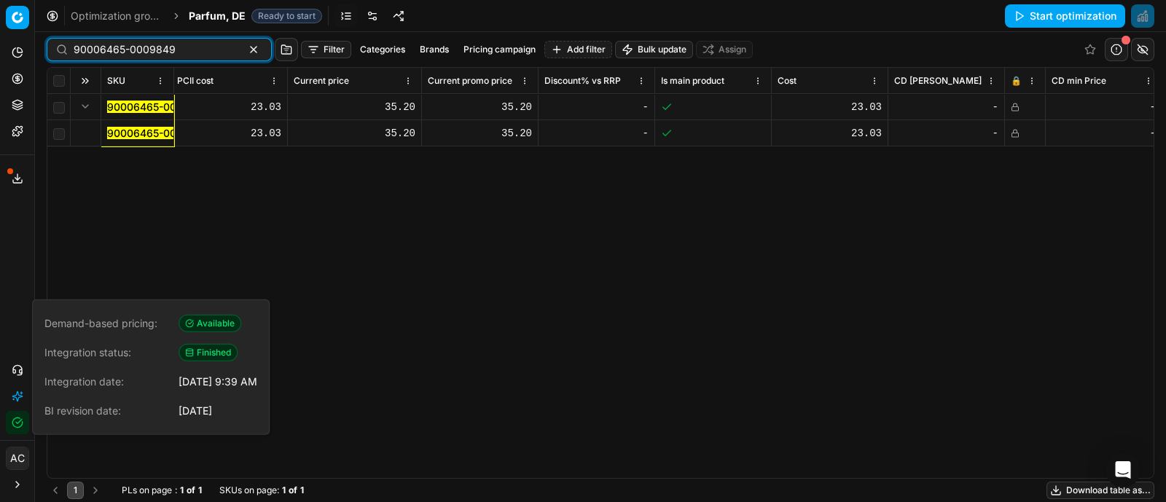
click at [208, 51] on input "90006465-0009849" at bounding box center [154, 49] width 160 height 15
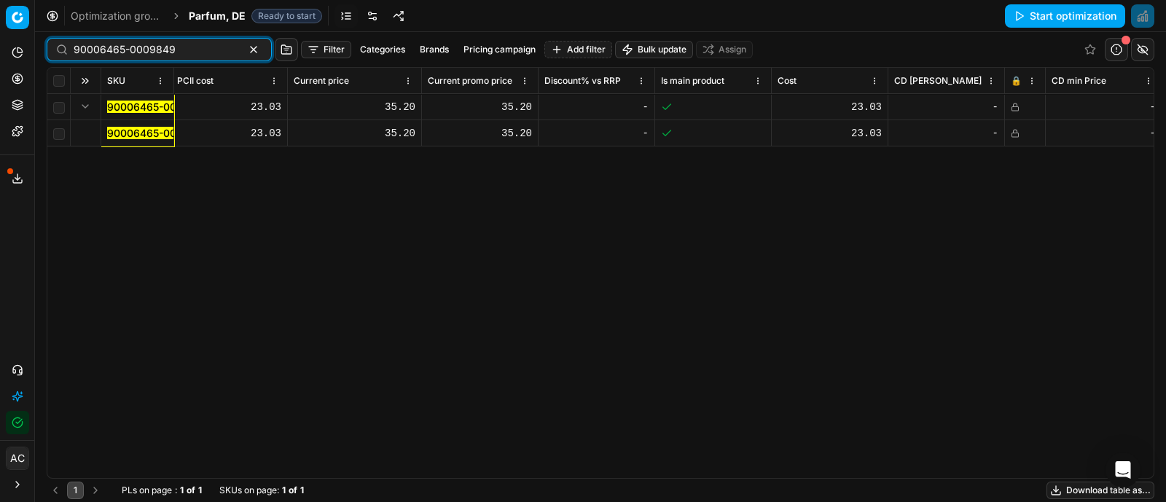
paste input "80011654-50"
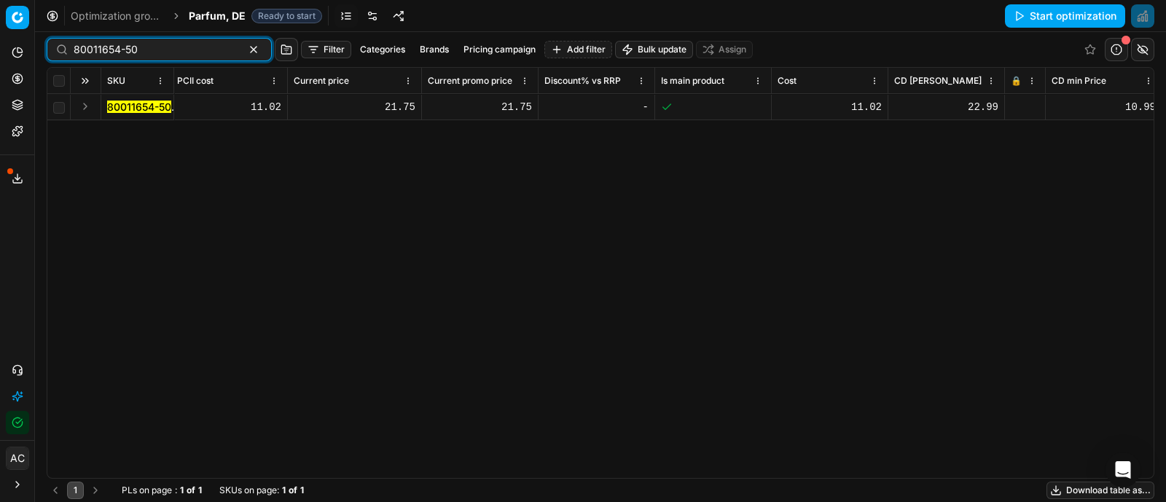
type input "80011654-50"
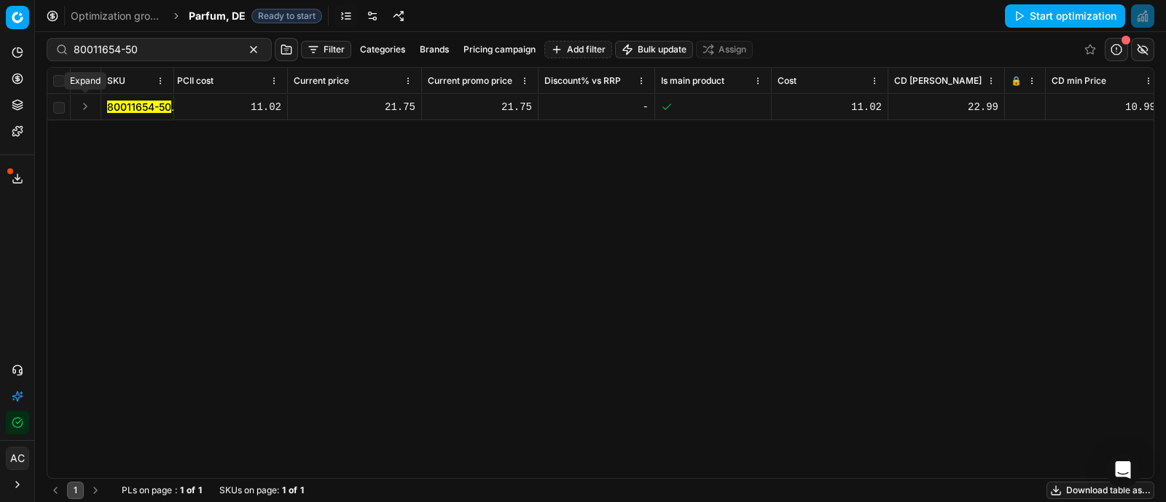
click at [90, 111] on button "Expand" at bounding box center [84, 106] width 17 height 17
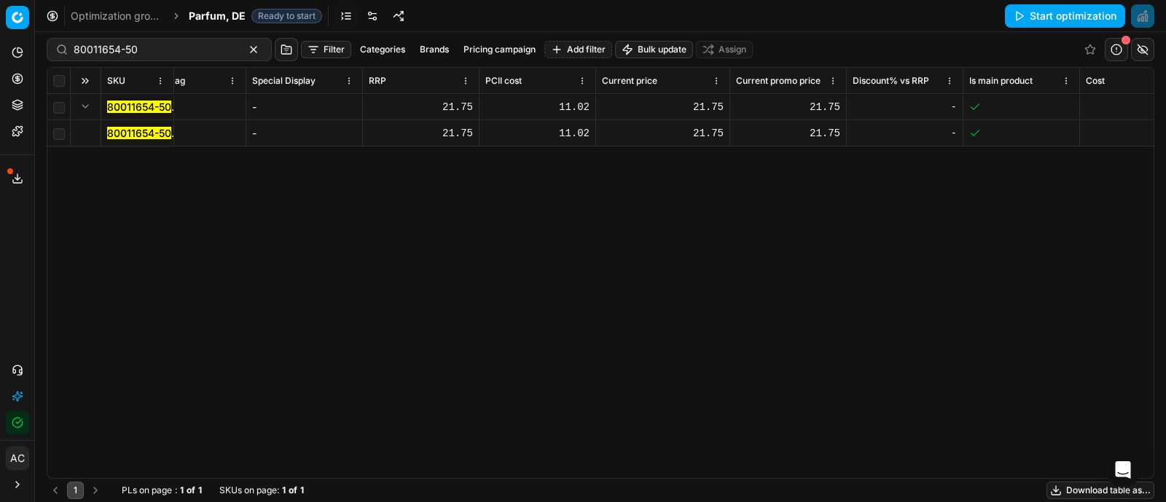
scroll to position [0, 643]
click at [705, 109] on div "21.75" at bounding box center [662, 107] width 122 height 15
type input "15"
type input "15.23"
click at [704, 172] on div "SKU Product line name Product line ID Title Brand Sales Flag Brand Special Disp…" at bounding box center [600, 273] width 1106 height 410
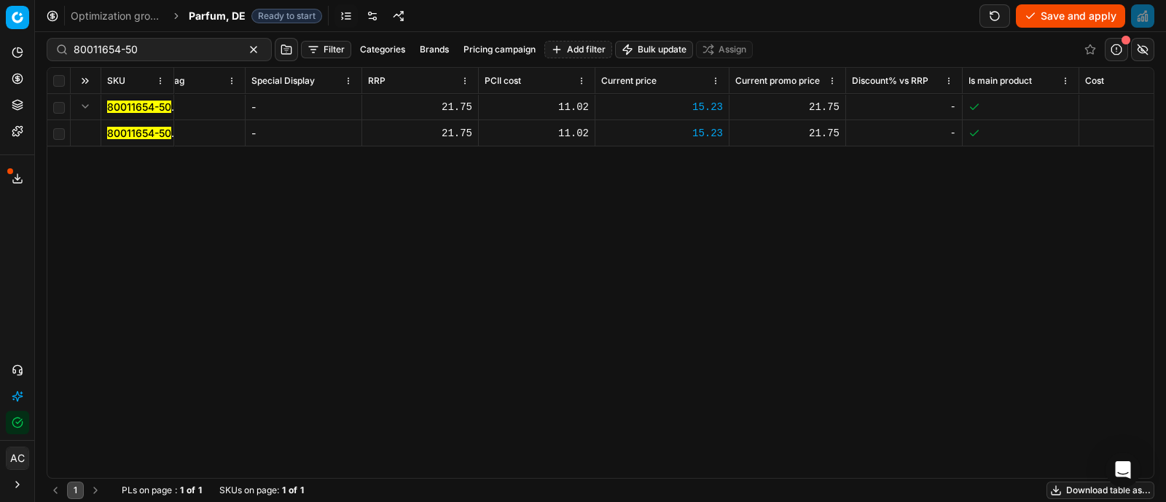
click at [797, 101] on div "21.75" at bounding box center [787, 107] width 104 height 15
type input "15"
type input "15.23"
click at [779, 249] on div "SKU Product line name Product line ID Title Brand Sales Flag Brand Special Disp…" at bounding box center [600, 273] width 1106 height 410
click at [1063, 17] on button "Save and apply" at bounding box center [1070, 15] width 109 height 23
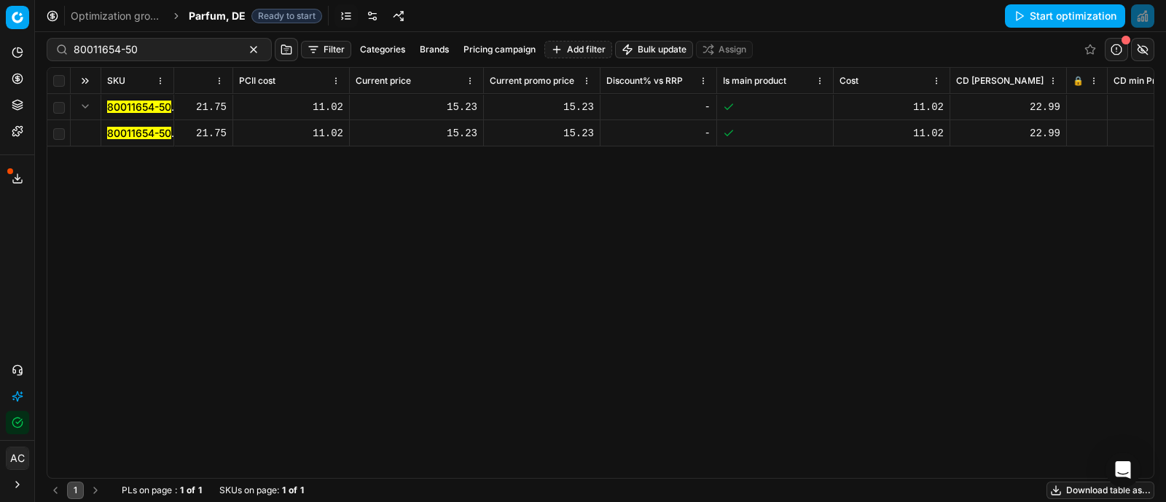
scroll to position [0, 889]
click at [1075, 103] on icon at bounding box center [1076, 107] width 9 height 9
click at [1061, 12] on button "Save and apply" at bounding box center [1070, 15] width 109 height 23
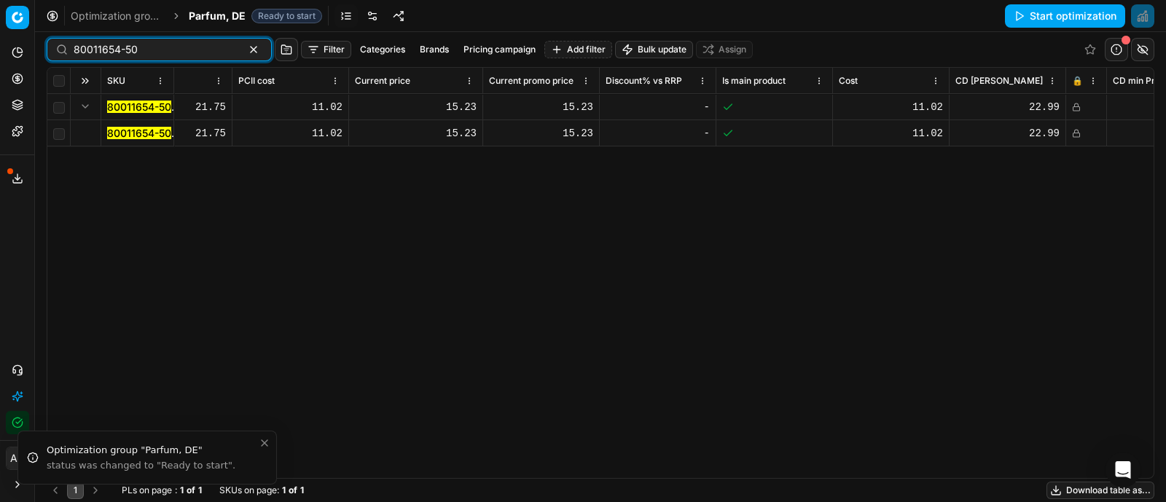
click at [148, 50] on input "80011654-50" at bounding box center [154, 49] width 160 height 15
click at [225, 14] on span "Parfum, DE" at bounding box center [217, 16] width 57 height 15
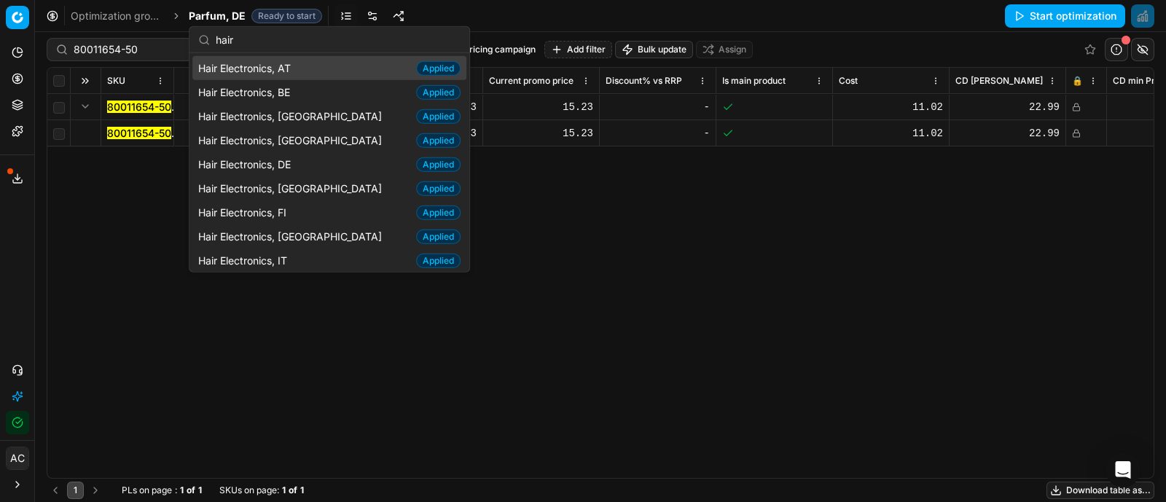
click at [269, 48] on input "hair" at bounding box center [338, 39] width 245 height 29
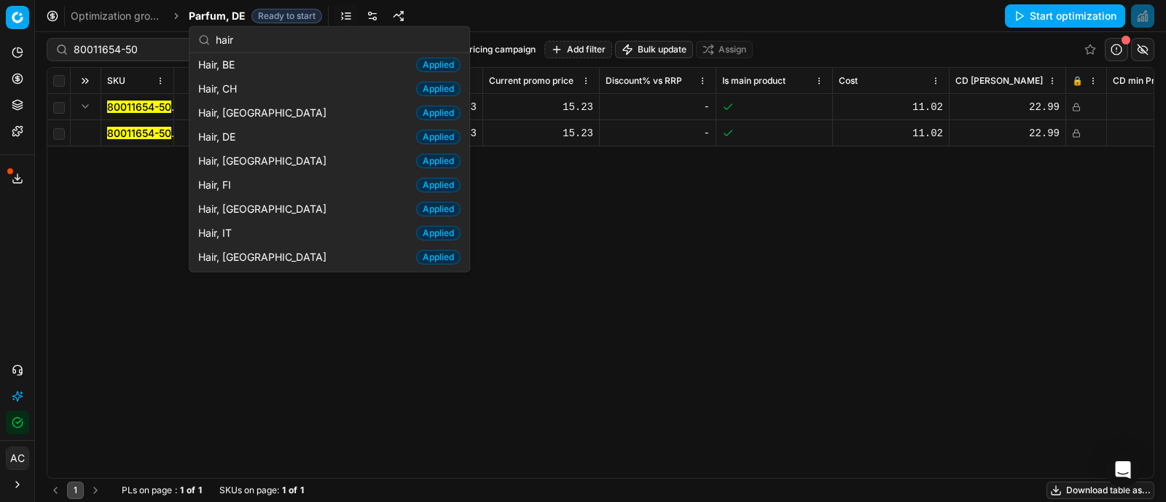
scroll to position [318, 0]
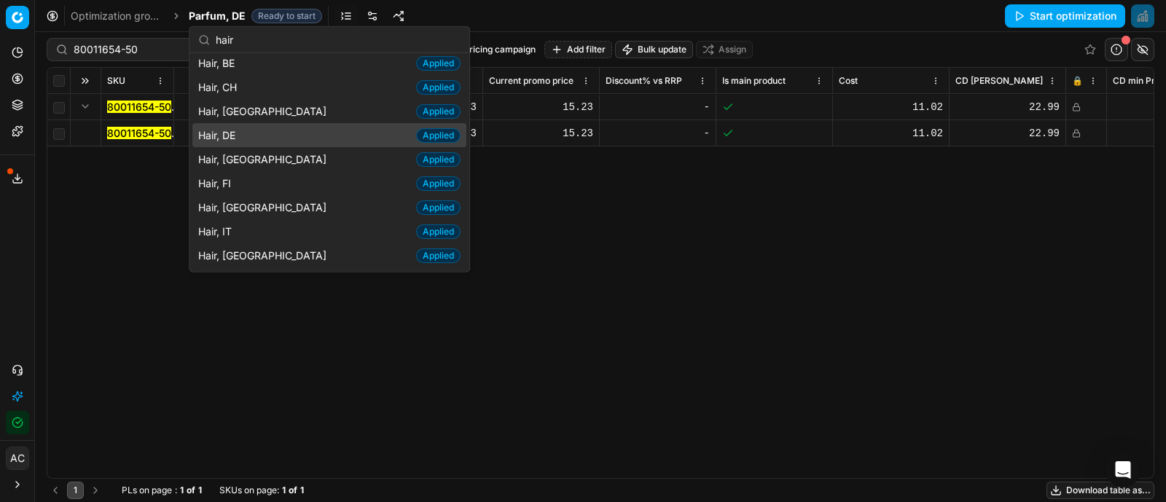
type input "hair"
click at [254, 123] on div "Hair, DE Applied" at bounding box center [329, 135] width 274 height 24
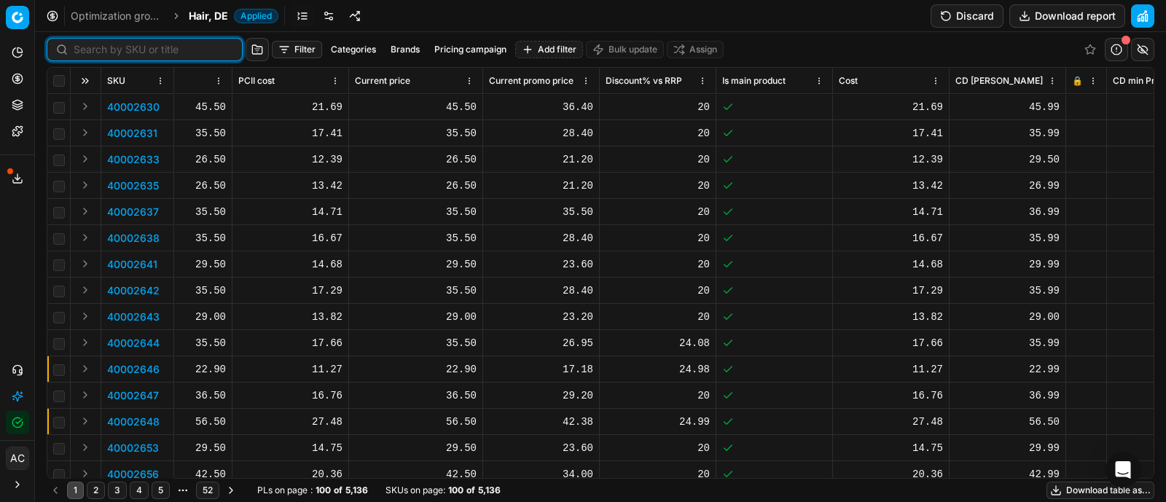
click at [103, 44] on input at bounding box center [154, 49] width 160 height 15
paste input "90014844-0023319"
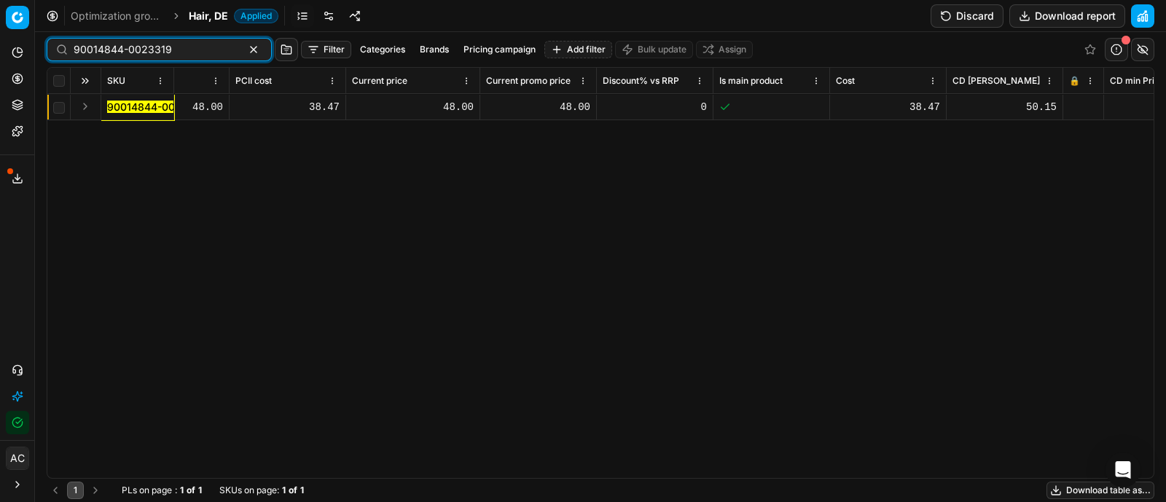
scroll to position [0, 914]
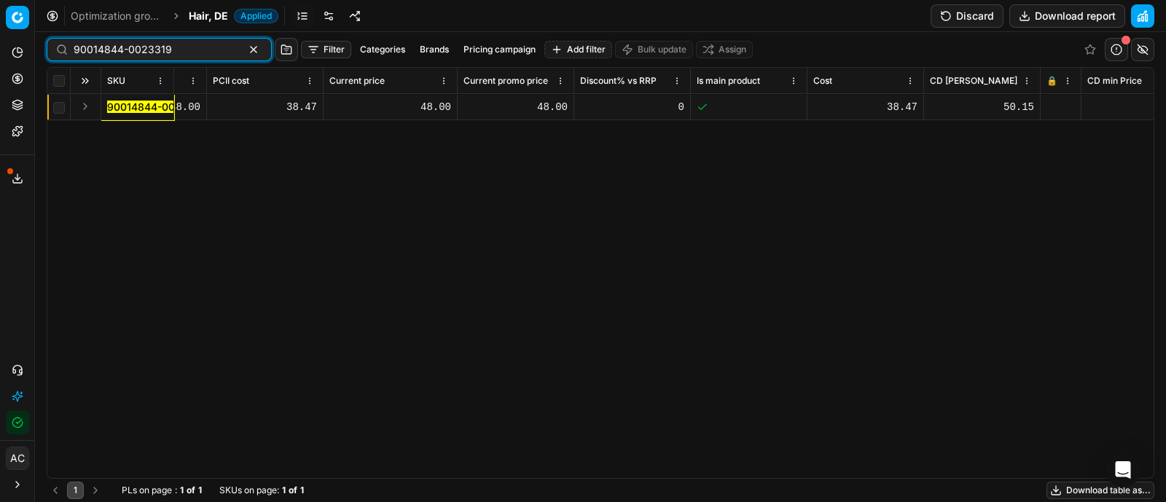
type input "90014844-0023319"
click at [87, 111] on button "Expand" at bounding box center [84, 106] width 17 height 17
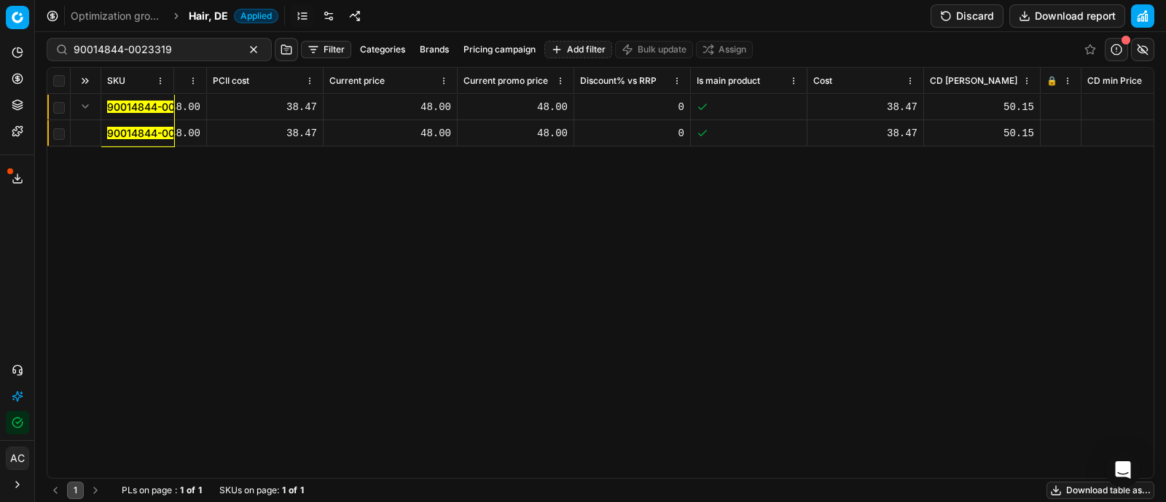
click at [143, 129] on mark "90014844-0023319" at bounding box center [156, 133] width 98 height 12
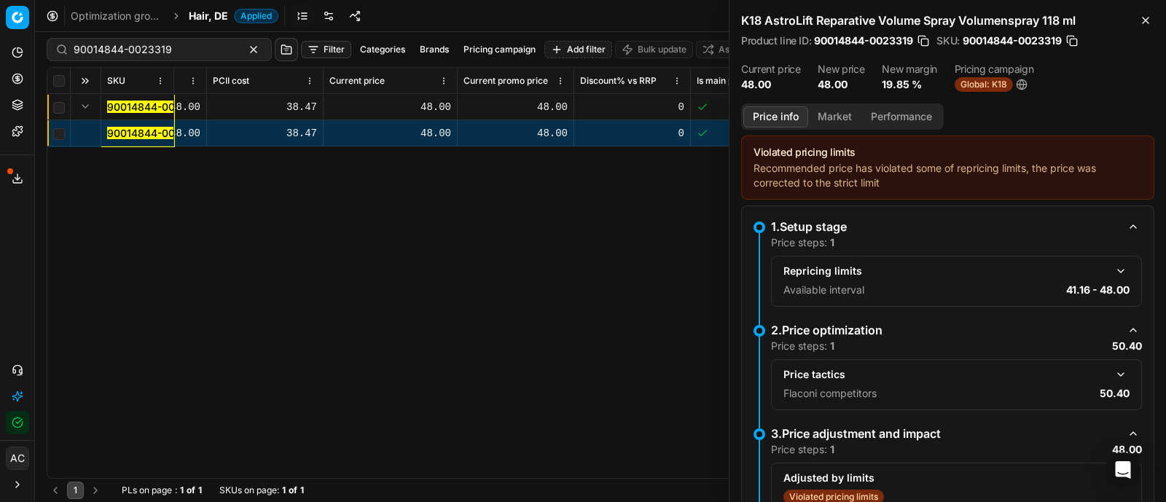
scroll to position [95, 0]
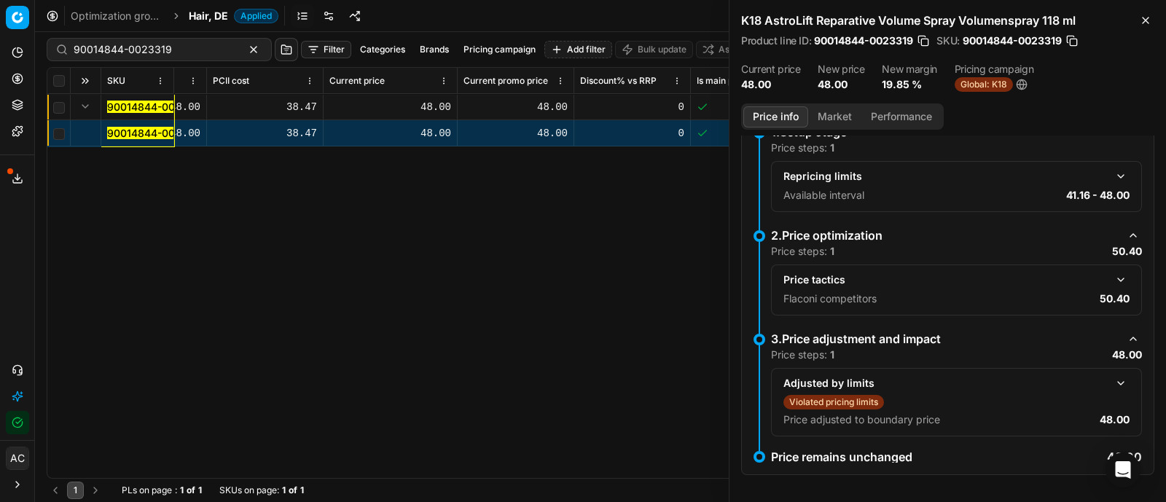
click at [831, 114] on button "Market" at bounding box center [834, 116] width 53 height 21
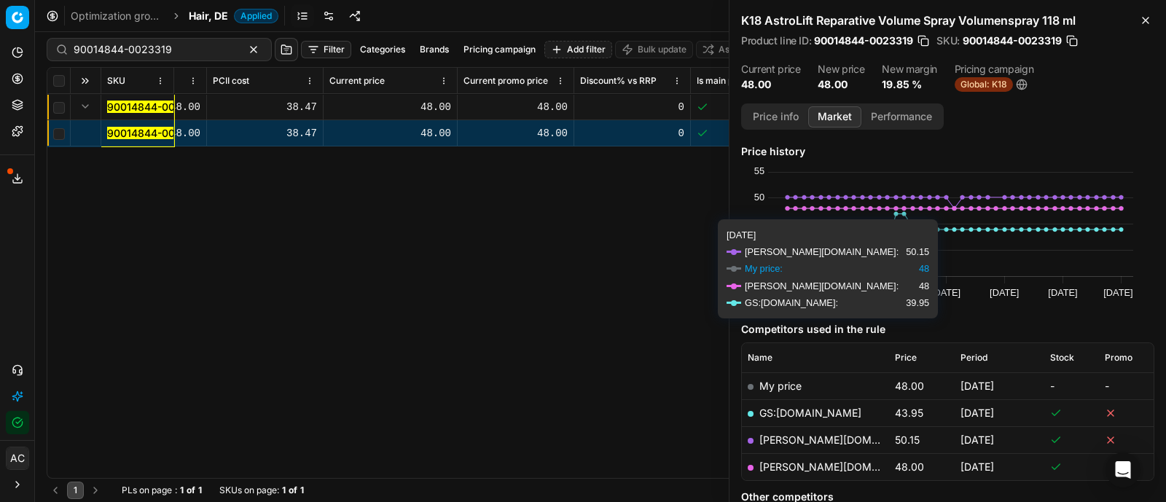
scroll to position [55, 0]
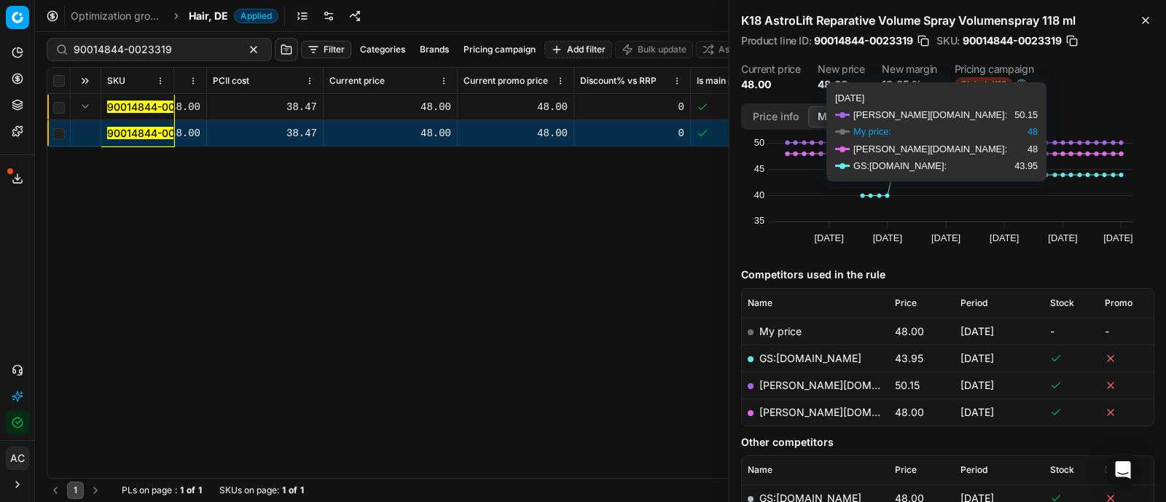
click at [989, 86] on span "Global: K18" at bounding box center [983, 84] width 58 height 15
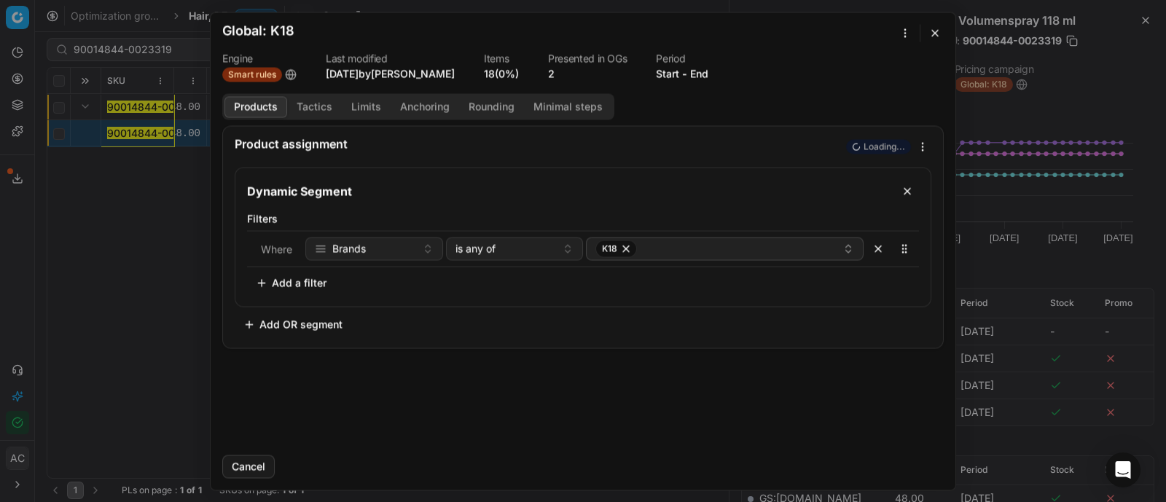
click at [311, 109] on button "Tactics" at bounding box center [314, 106] width 55 height 21
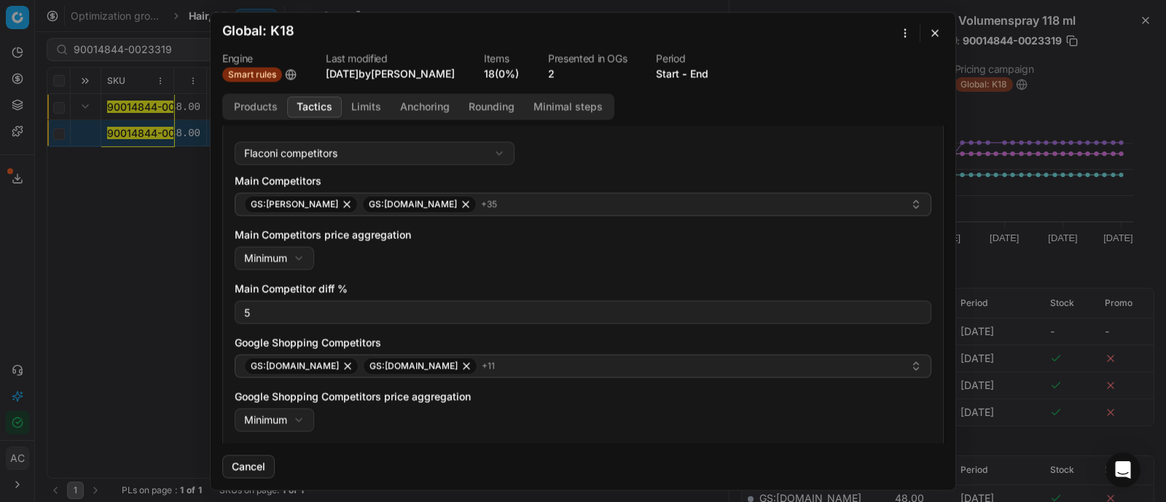
scroll to position [109, 0]
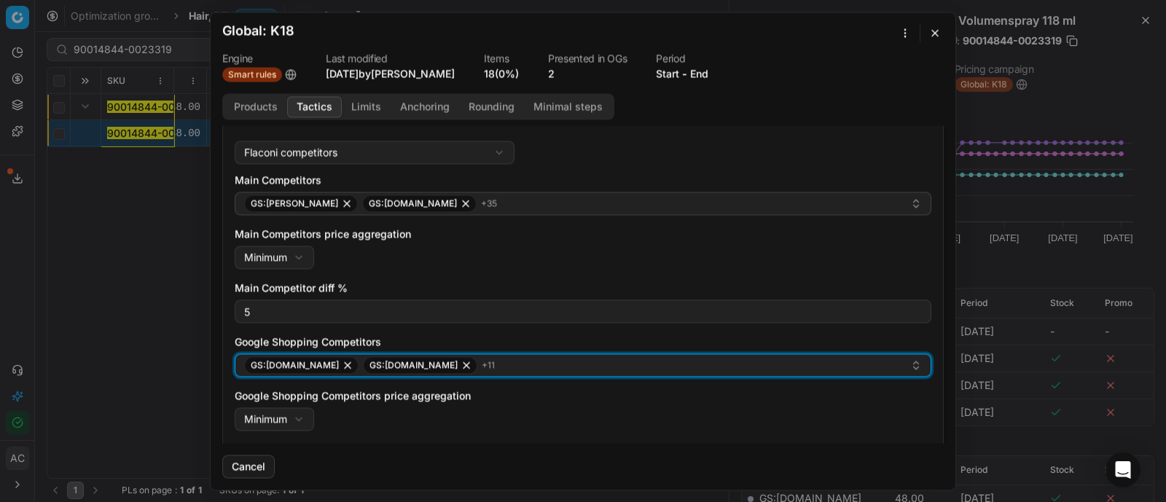
click at [528, 358] on div "GS:Douglas.at GS:Douglas.ch + 11" at bounding box center [577, 364] width 666 height 17
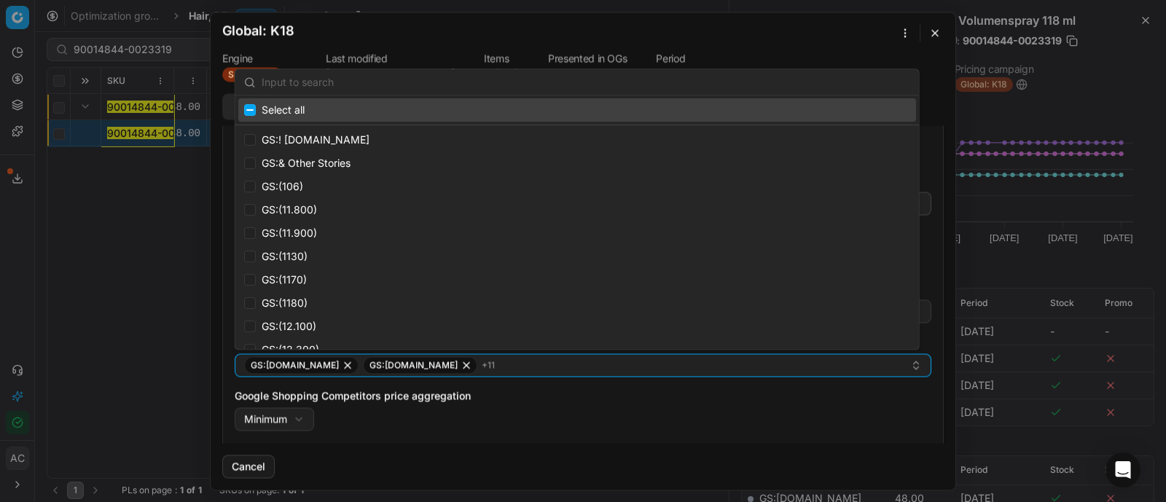
click at [546, 423] on div "Google Shopping Competitors price aggregation Minimum Minimum Maximum" at bounding box center [583, 409] width 696 height 42
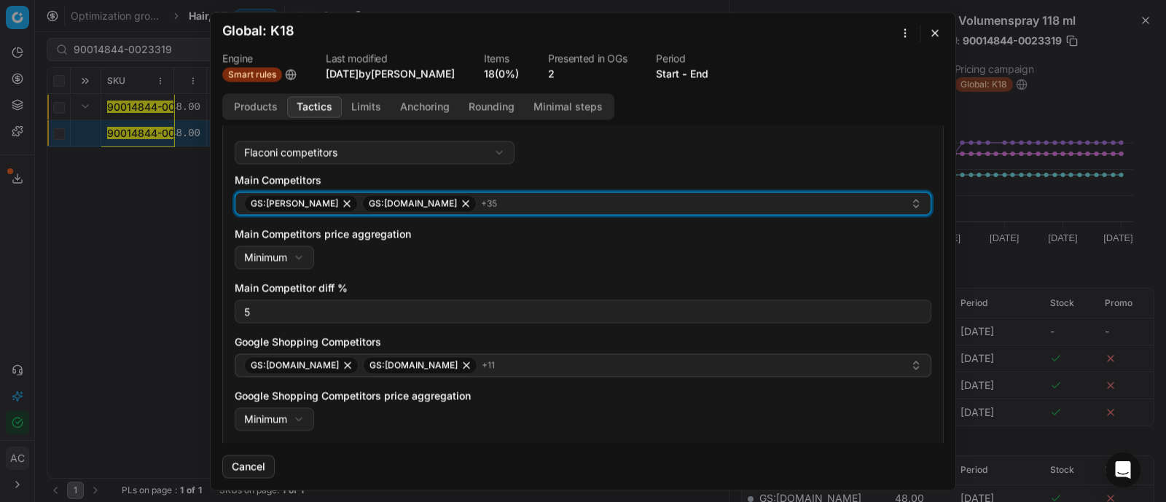
click at [492, 211] on button "GS:Breuninger GS:Makeup.pl + 35" at bounding box center [583, 203] width 696 height 23
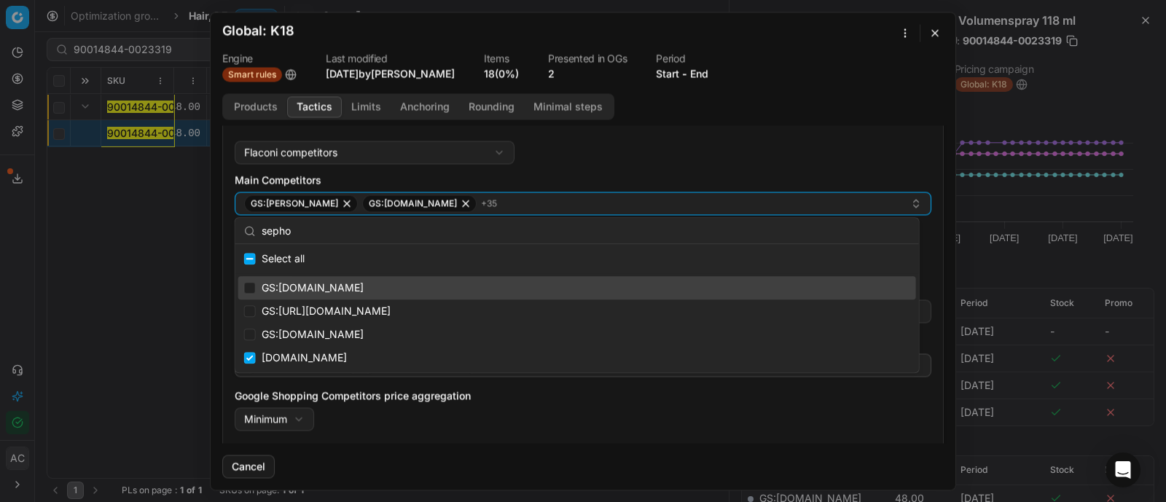
type input "sepho"
click at [254, 288] on input "Suggestions" at bounding box center [250, 288] width 12 height 12
checkbox input "true"
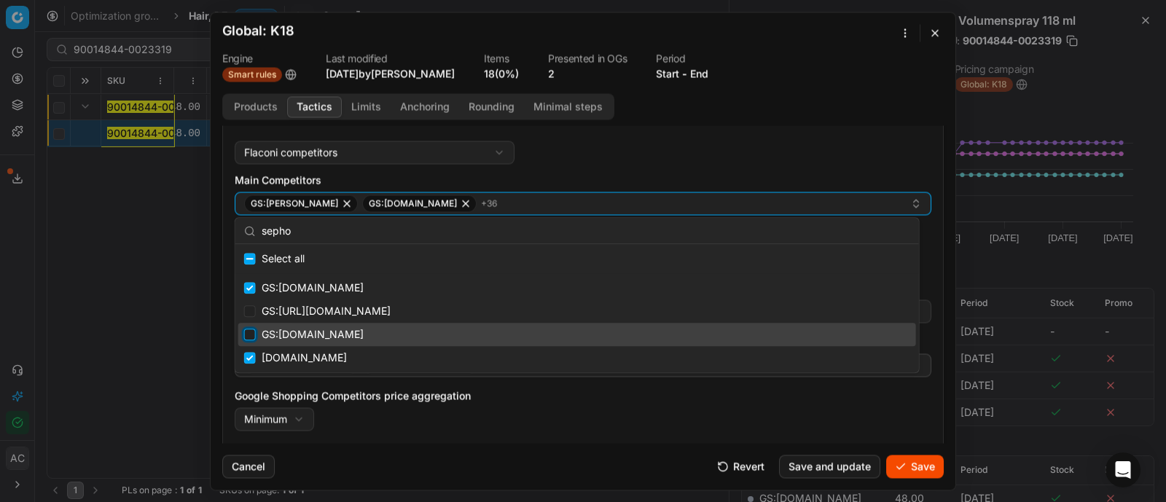
click at [250, 332] on input "Suggestions" at bounding box center [250, 335] width 12 height 12
checkbox input "true"
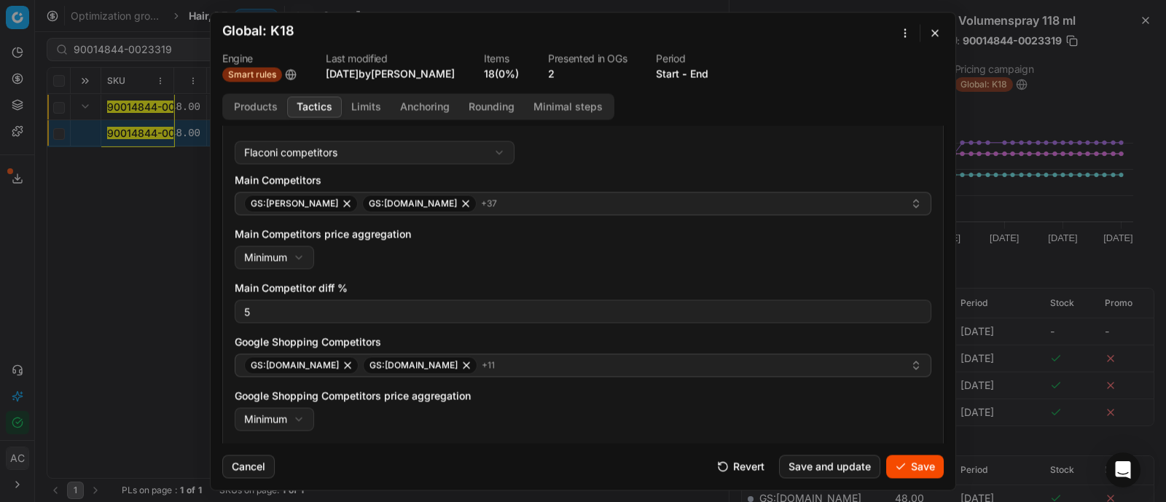
click at [903, 466] on button "Save" at bounding box center [915, 466] width 58 height 23
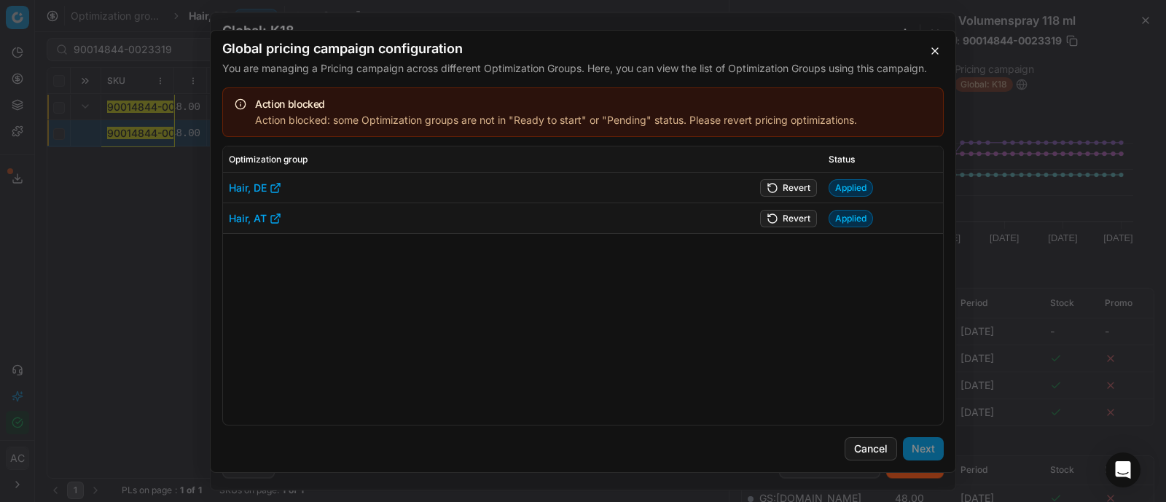
click at [790, 185] on button "Revert" at bounding box center [788, 186] width 57 height 17
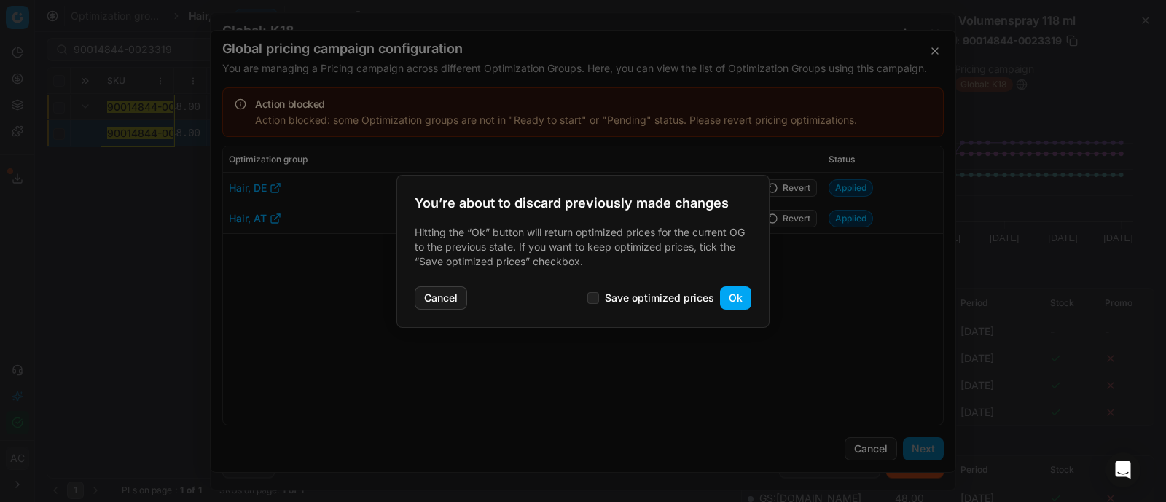
click at [739, 294] on button "Ok" at bounding box center [735, 297] width 31 height 23
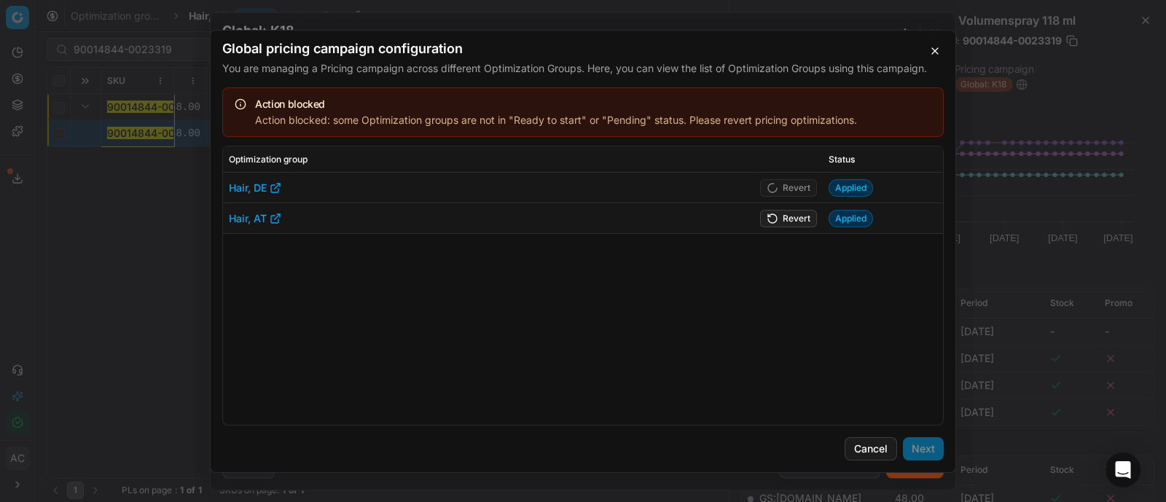
click at [790, 218] on button "Revert" at bounding box center [788, 217] width 57 height 17
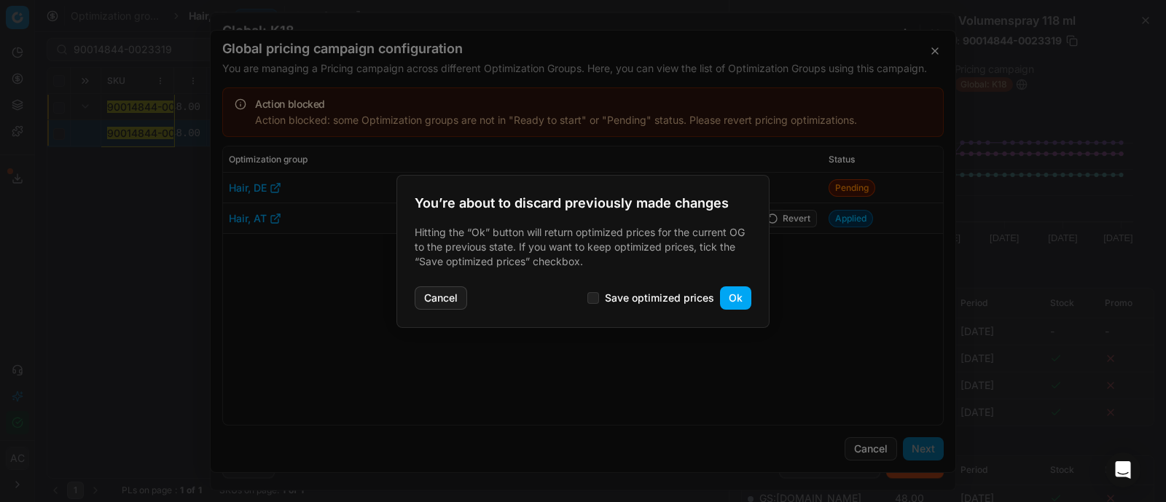
click at [731, 297] on button "Ok" at bounding box center [735, 297] width 31 height 23
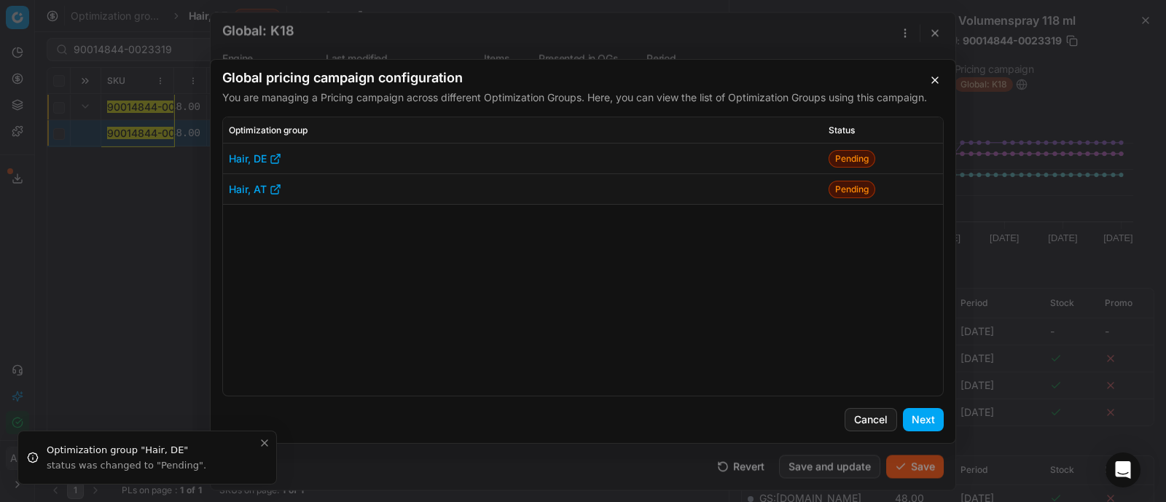
click at [928, 417] on button "Next" at bounding box center [923, 419] width 41 height 23
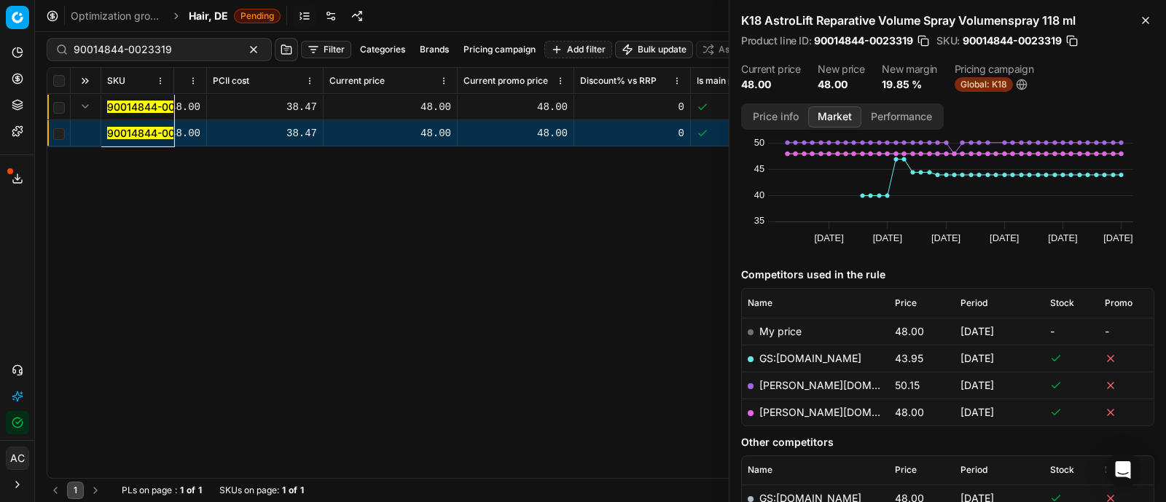
click at [973, 80] on span "Global: K18" at bounding box center [983, 84] width 58 height 15
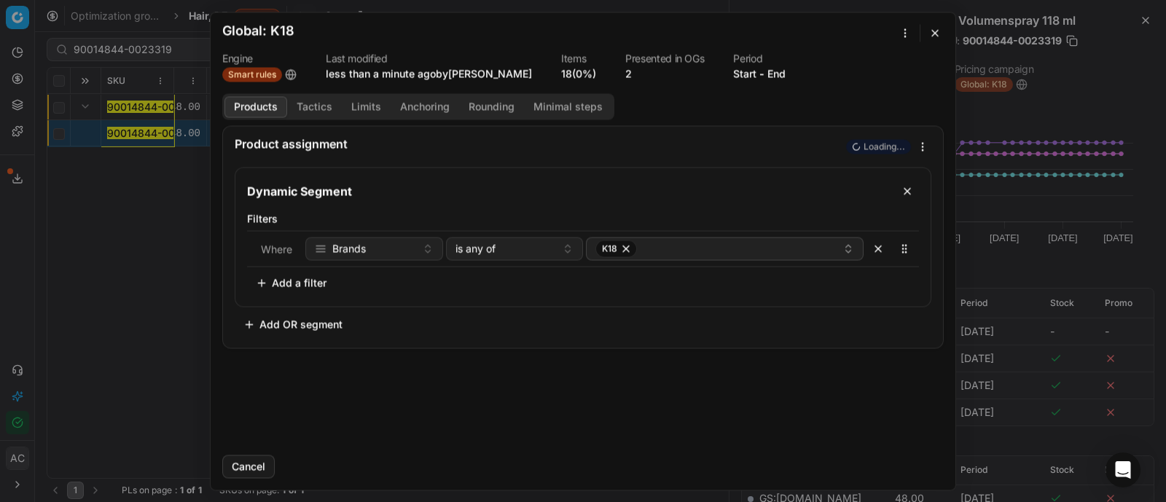
click at [313, 109] on button "Tactics" at bounding box center [314, 106] width 55 height 21
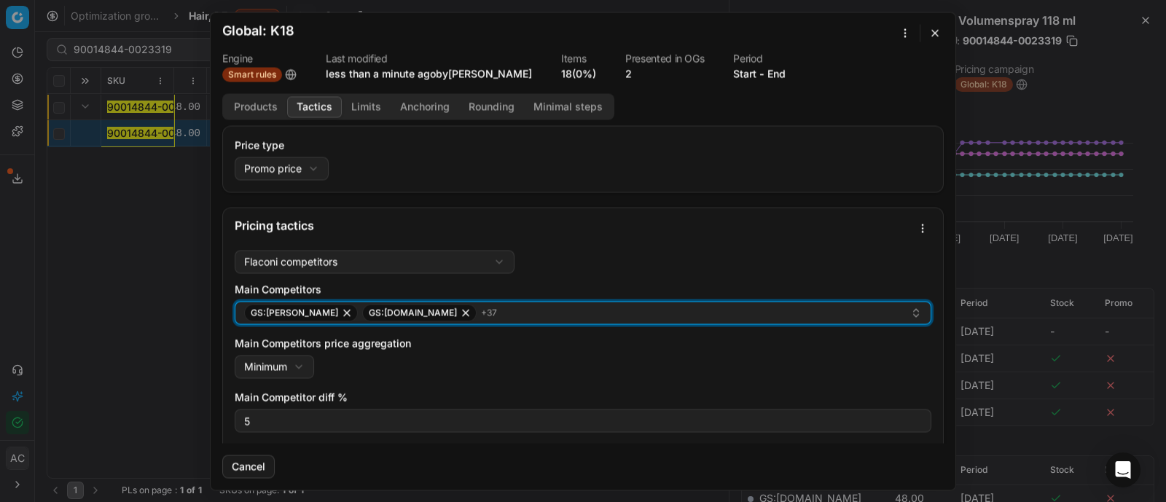
click at [498, 310] on div "GS:Breuninger GS:Makeup.pl + 37" at bounding box center [577, 312] width 666 height 17
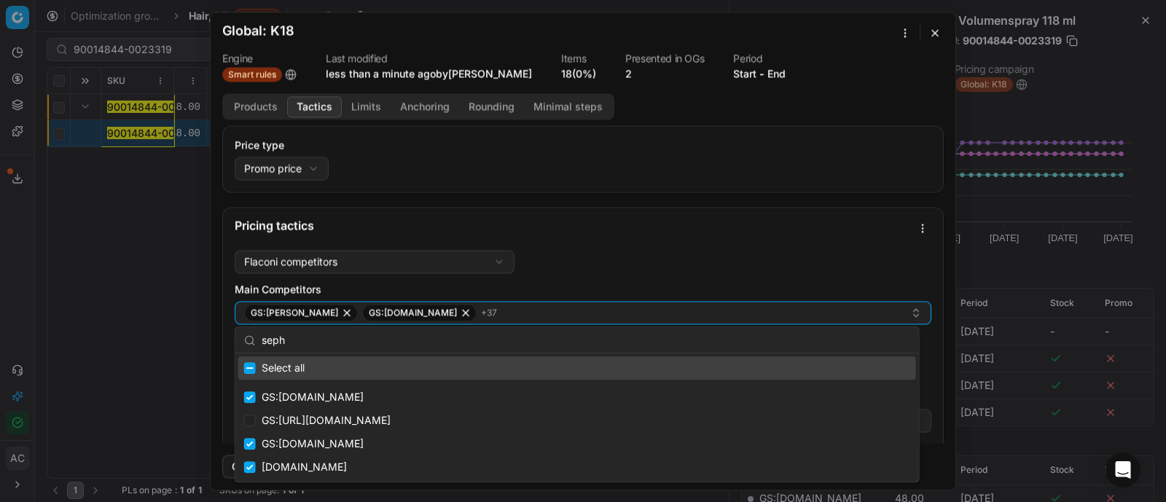
type input "sepho"
click at [157, 319] on div "We are saving PC settings. Please wait, it should take a few minutes Global: K1…" at bounding box center [583, 251] width 1166 height 502
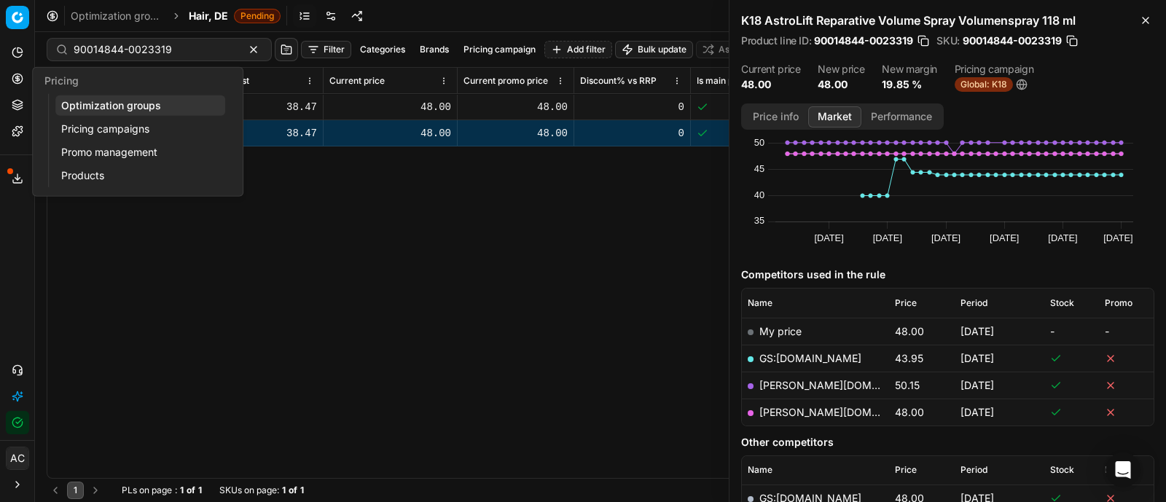
click at [15, 76] on icon at bounding box center [17, 78] width 4 height 4
click at [81, 106] on link "Optimization groups" at bounding box center [140, 105] width 170 height 20
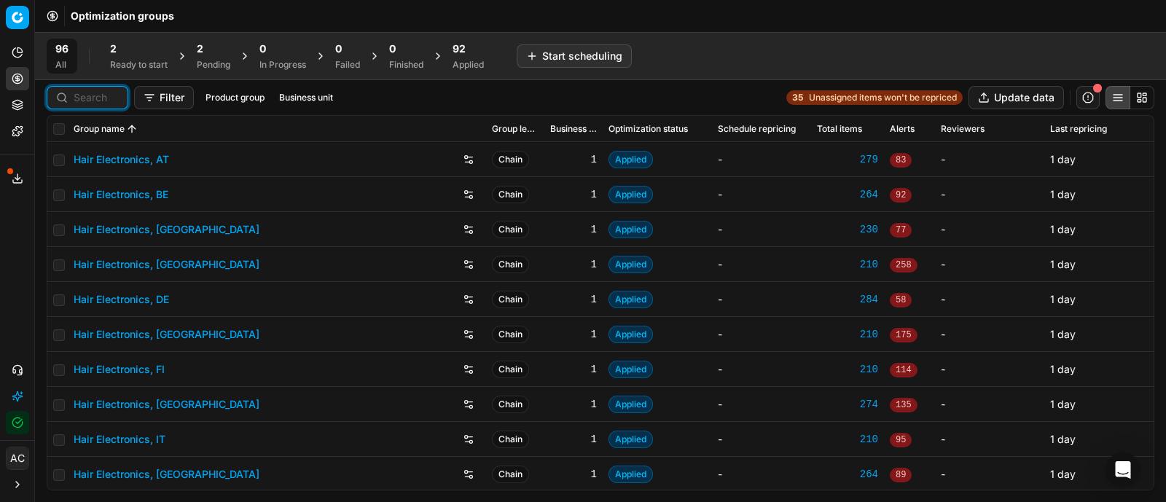
click at [100, 100] on input at bounding box center [96, 97] width 45 height 15
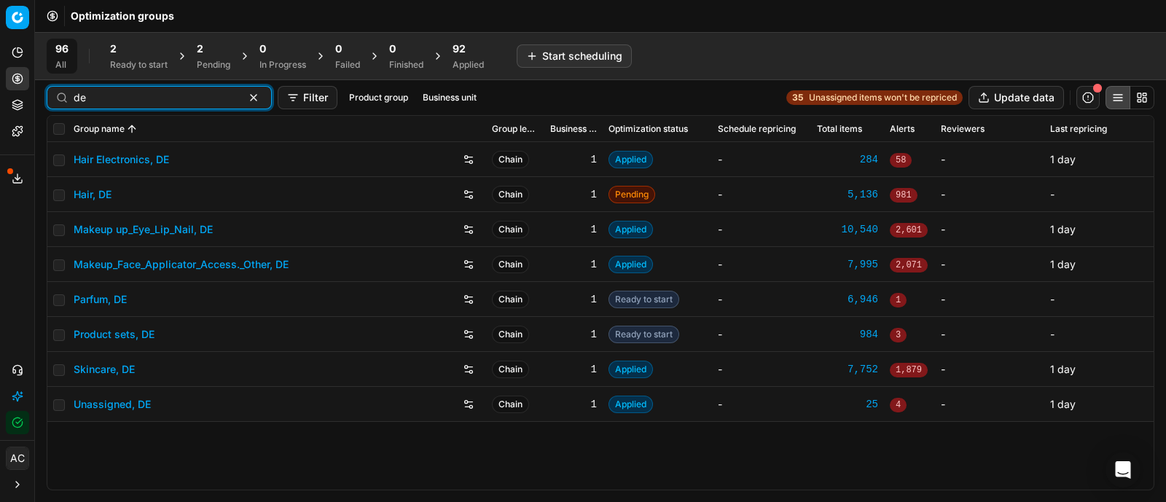
type input "de"
click at [55, 297] on input "checkbox" at bounding box center [59, 300] width 12 height 12
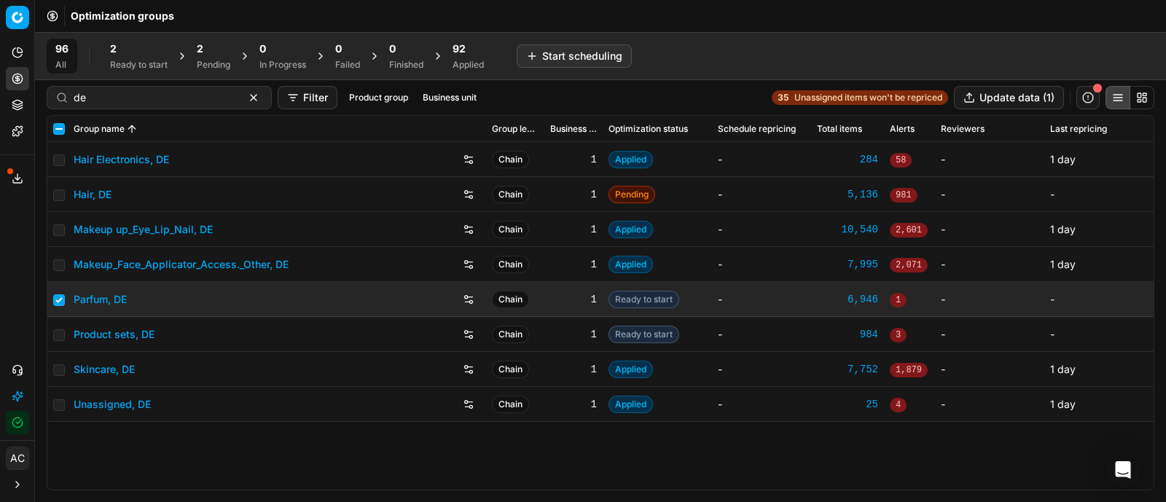
click at [147, 71] on div "2 Ready to start" at bounding box center [138, 56] width 75 height 35
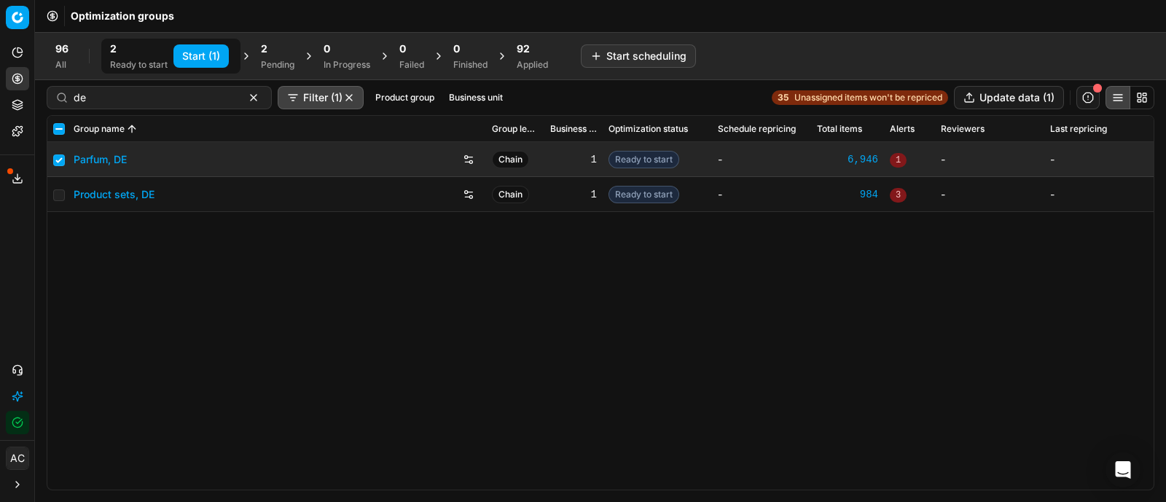
click at [197, 52] on button "Start (1)" at bounding box center [200, 55] width 55 height 23
checkbox input "false"
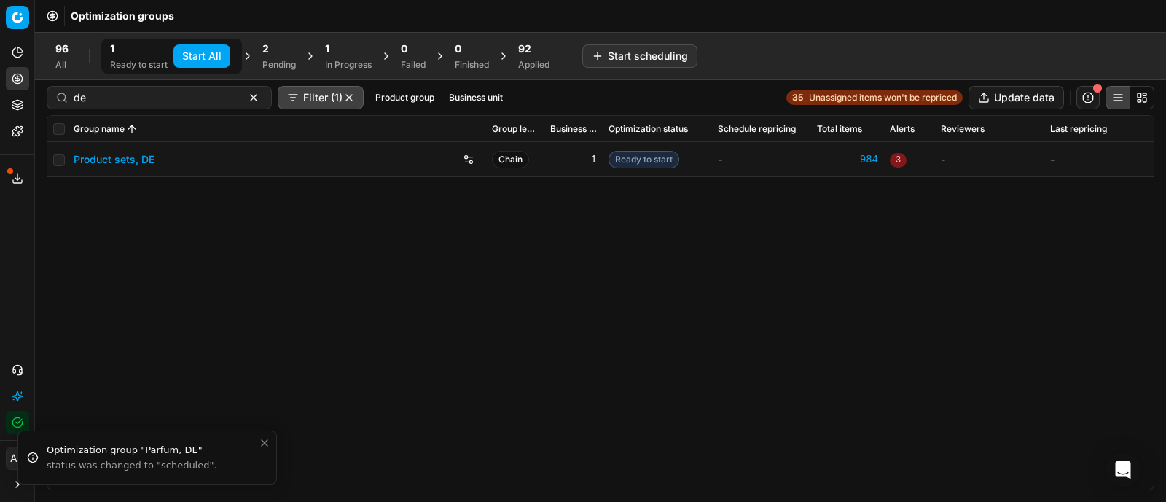
click at [279, 52] on div "2" at bounding box center [279, 49] width 34 height 15
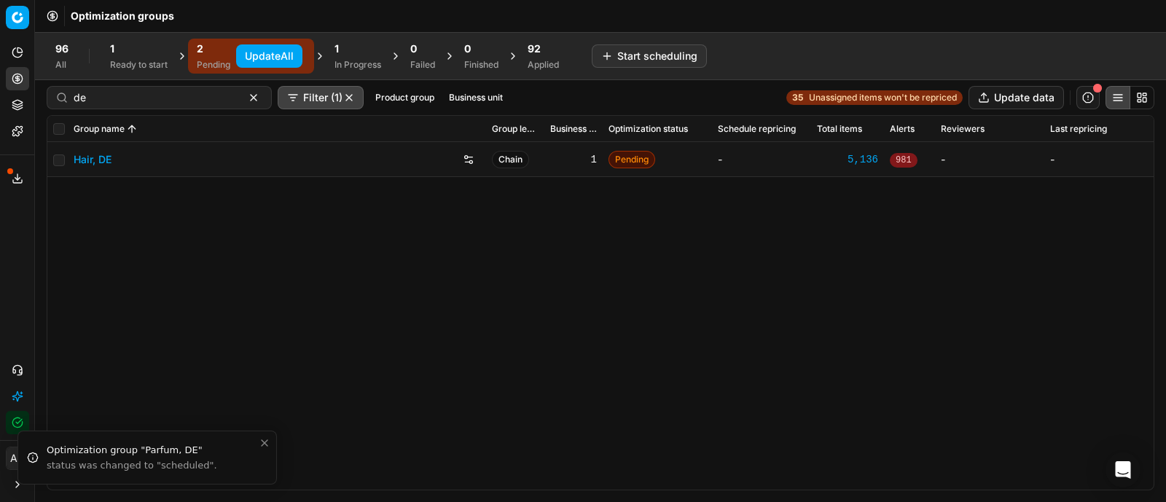
click at [476, 73] on div "0 Finished" at bounding box center [481, 56] width 52 height 35
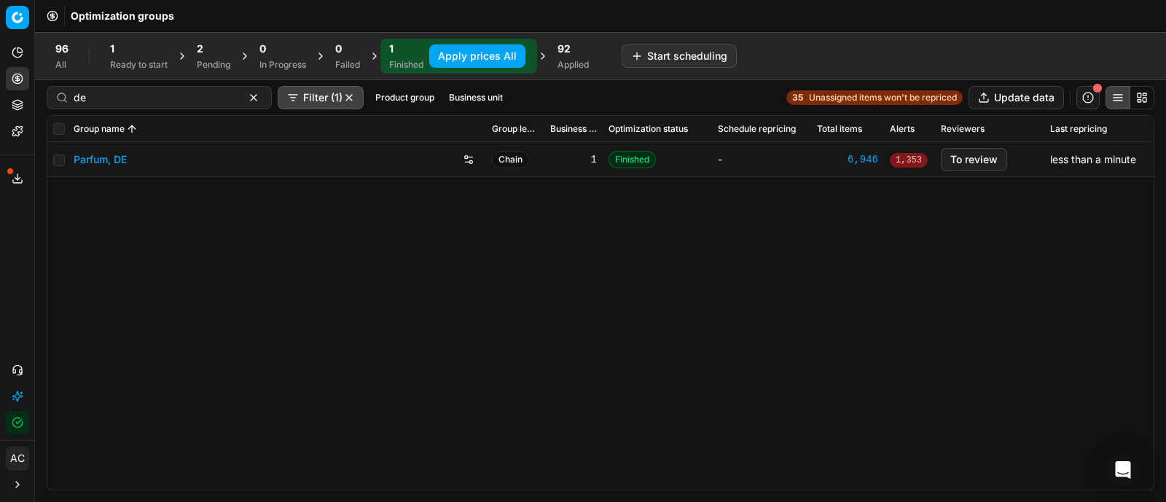
click at [608, 235] on div "Parfum, DE Chain 1 Finished - 6,946 1,353 To review less than a minute" at bounding box center [600, 315] width 1106 height 347
click at [122, 157] on link "Parfum, DE" at bounding box center [100, 159] width 53 height 15
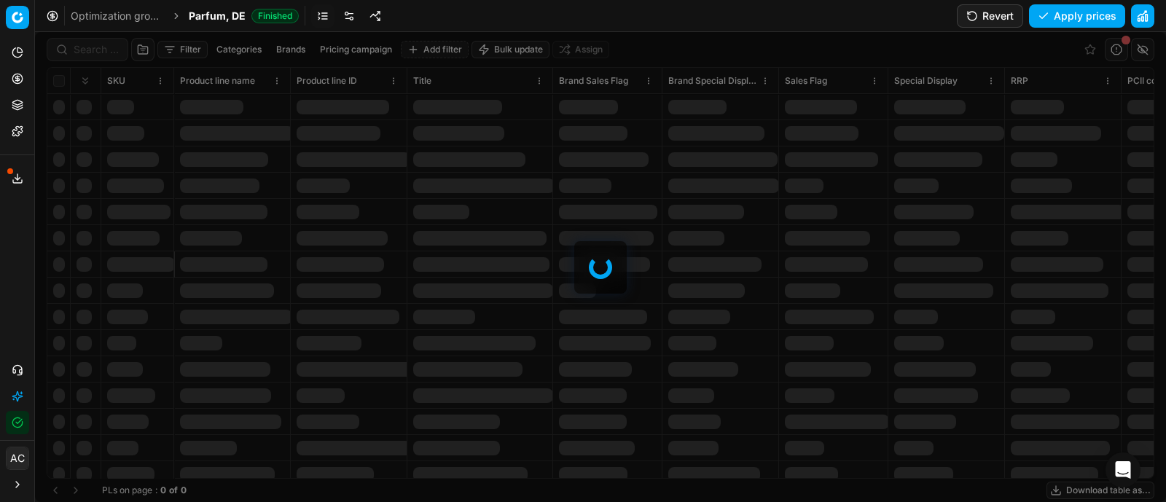
click at [101, 47] on div at bounding box center [600, 267] width 1131 height 470
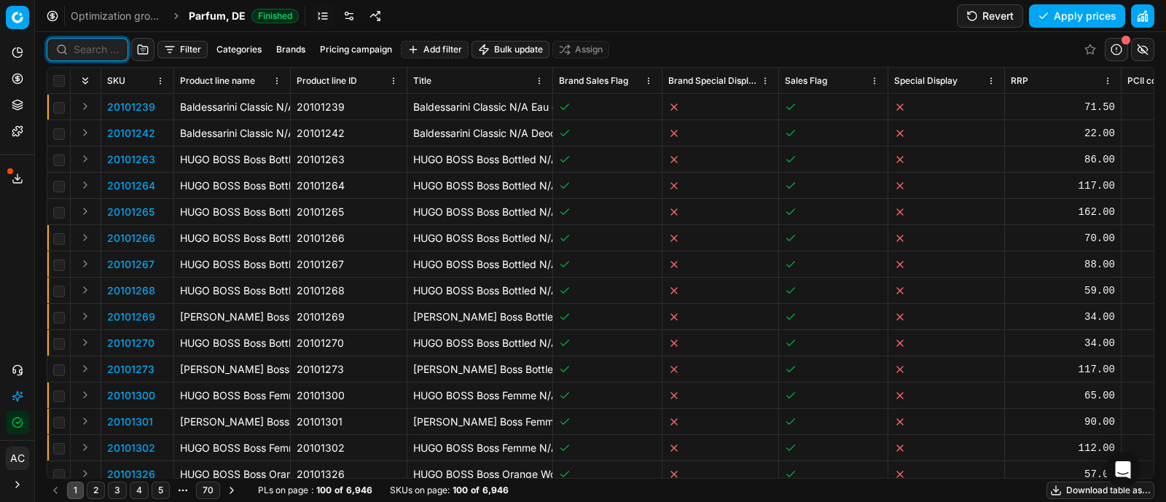
click at [101, 47] on input at bounding box center [96, 49] width 45 height 15
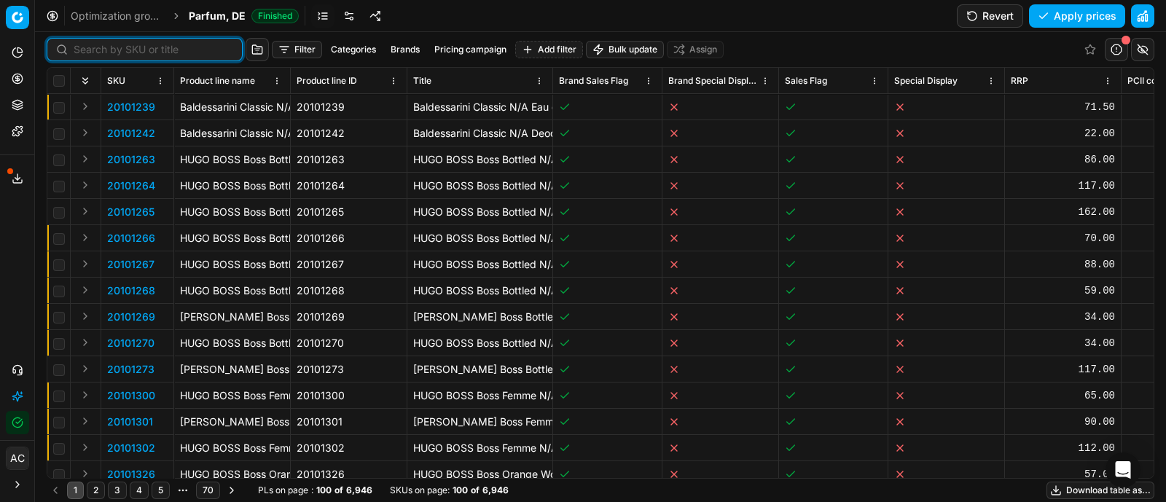
paste input "80004581-90"
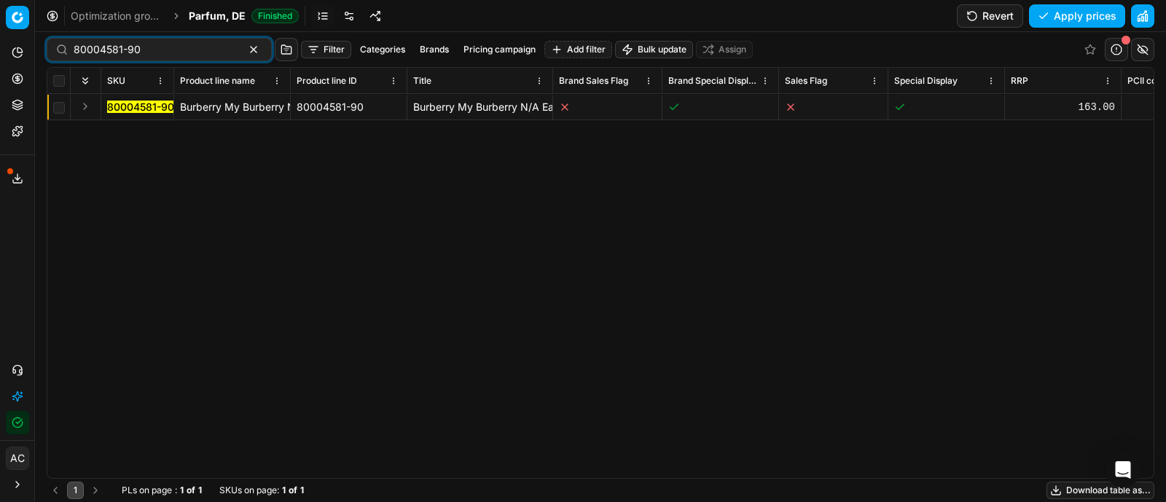
click at [84, 103] on button "Expand" at bounding box center [84, 106] width 17 height 17
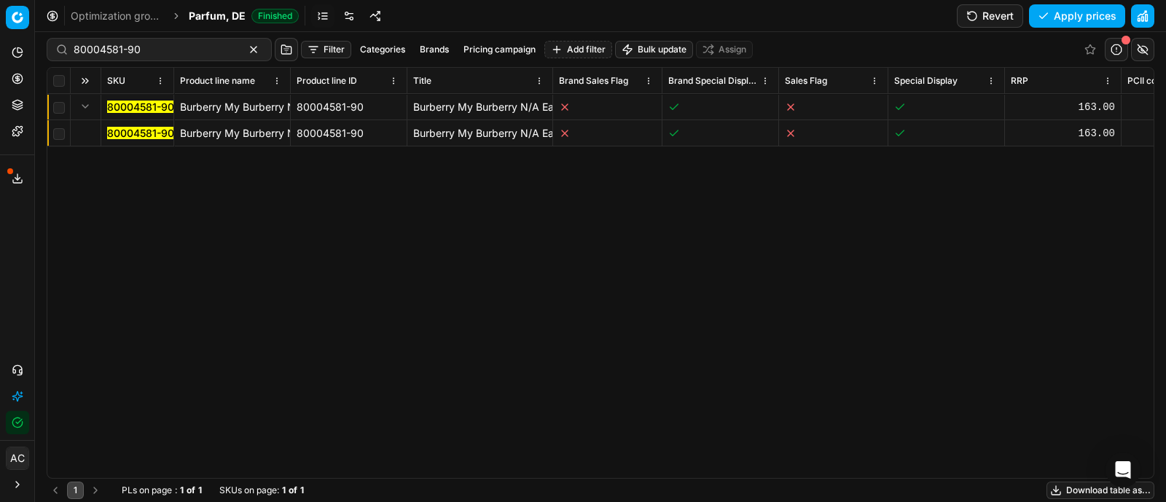
click at [127, 133] on mark "80004581-90" at bounding box center [140, 133] width 67 height 12
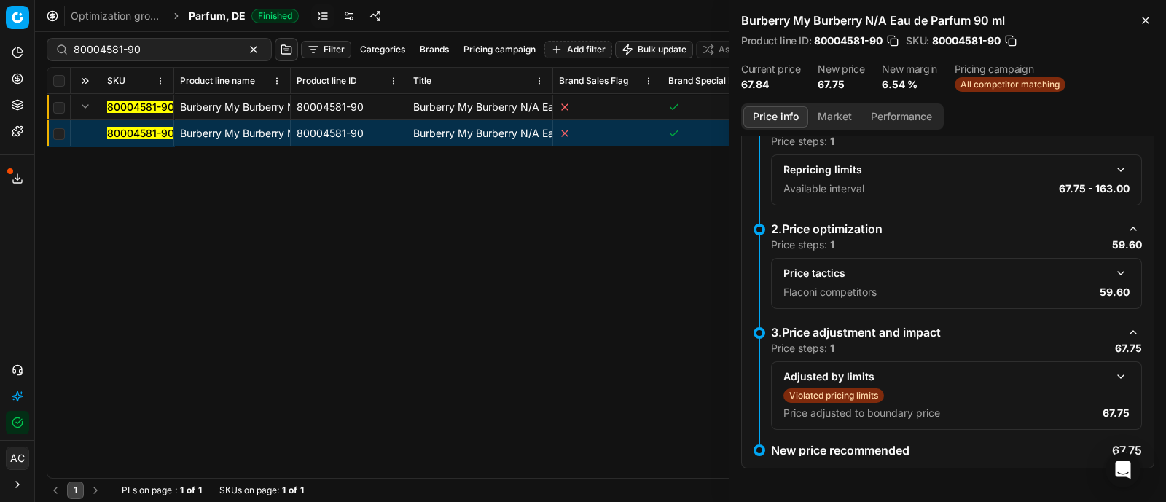
scroll to position [101, 0]
click at [1112, 375] on button "button" at bounding box center [1120, 377] width 17 height 17
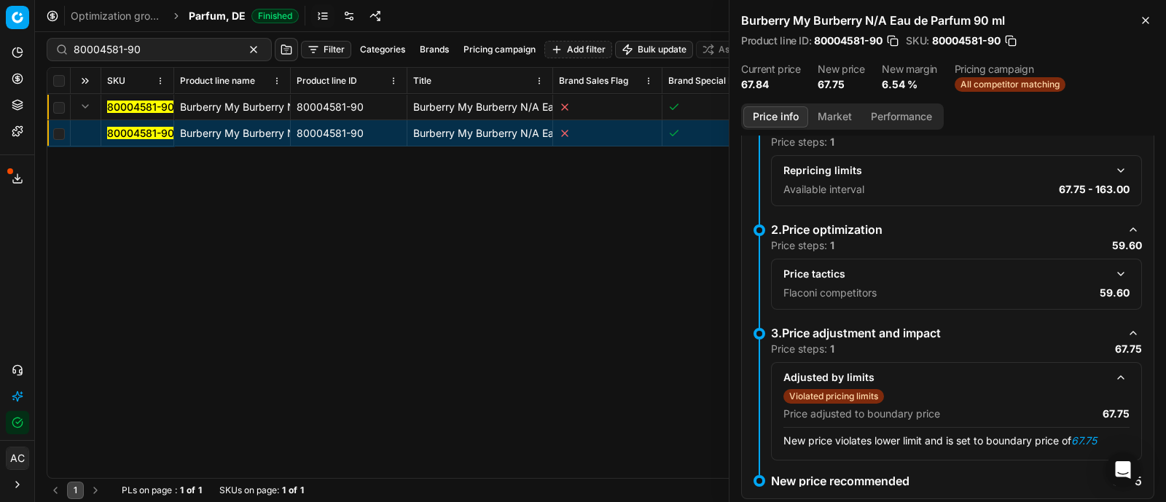
click at [1112, 272] on button "button" at bounding box center [1120, 273] width 17 height 17
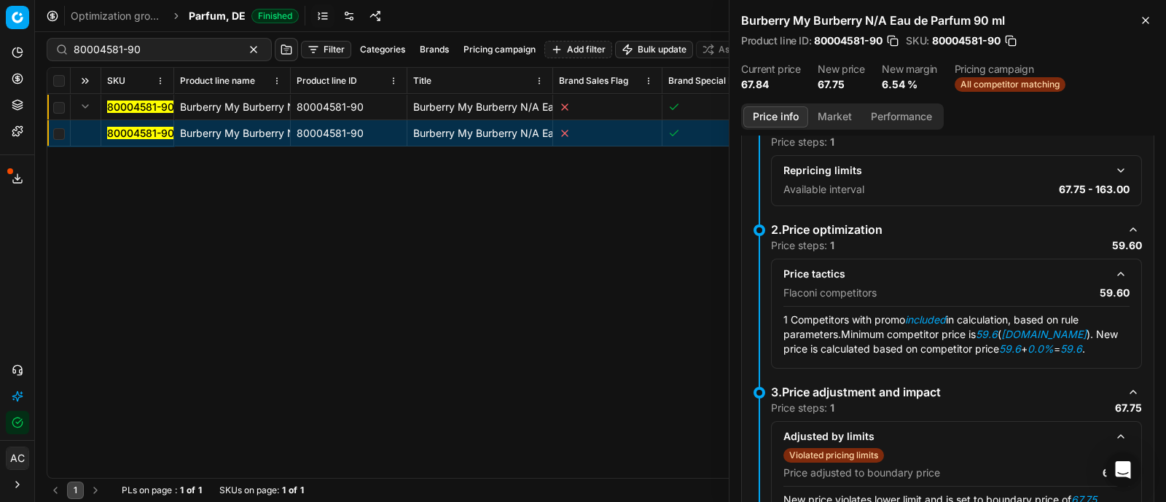
click at [830, 122] on button "Market" at bounding box center [834, 116] width 53 height 21
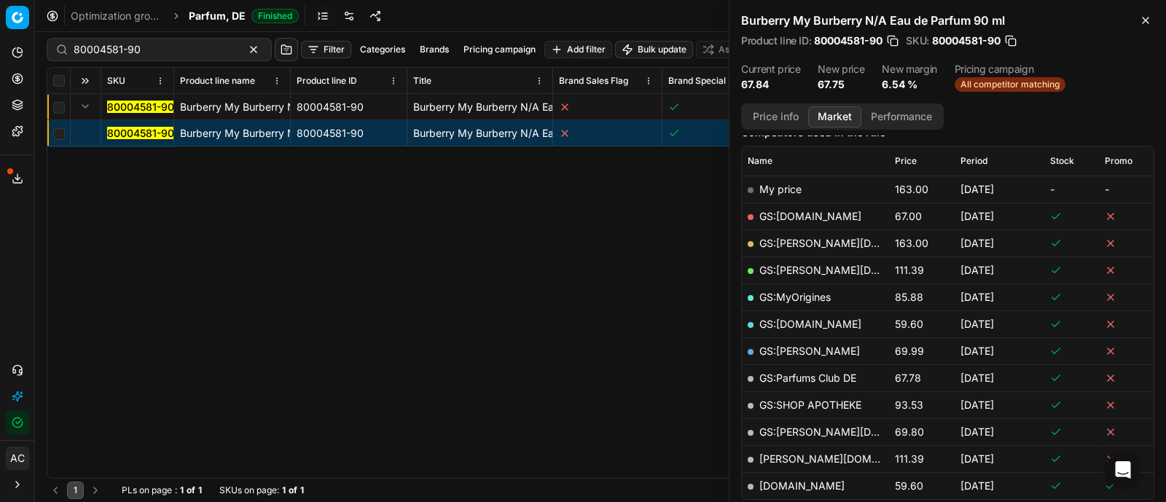
scroll to position [233, 0]
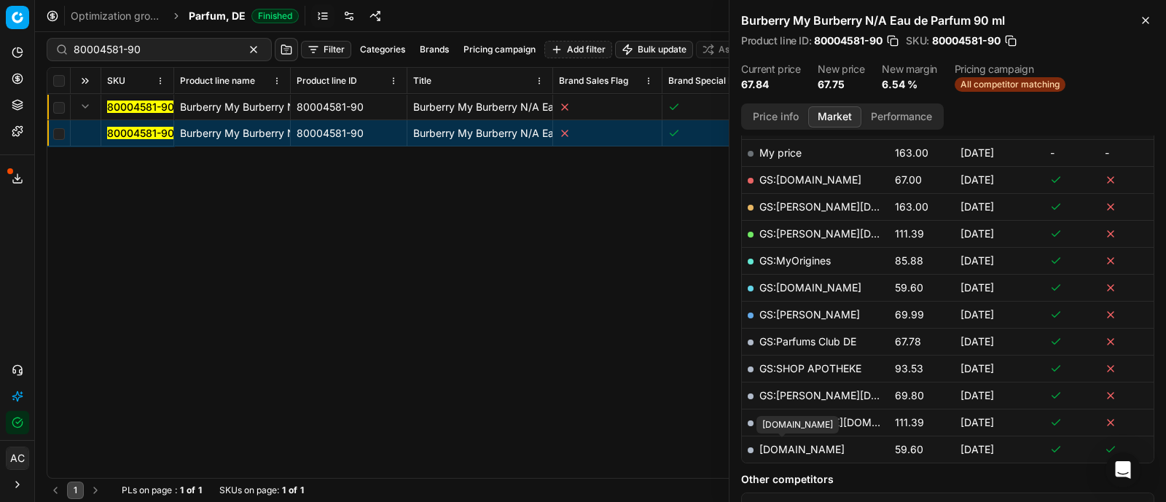
click at [787, 444] on link "notino.de" at bounding box center [801, 449] width 85 height 12
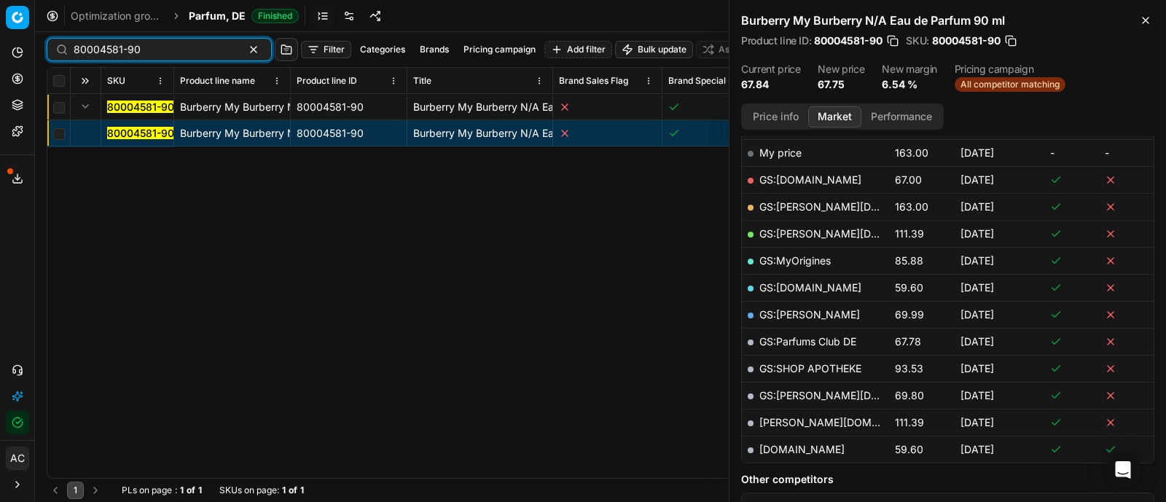
click at [156, 53] on input "80004581-90" at bounding box center [154, 49] width 160 height 15
paste input "3"
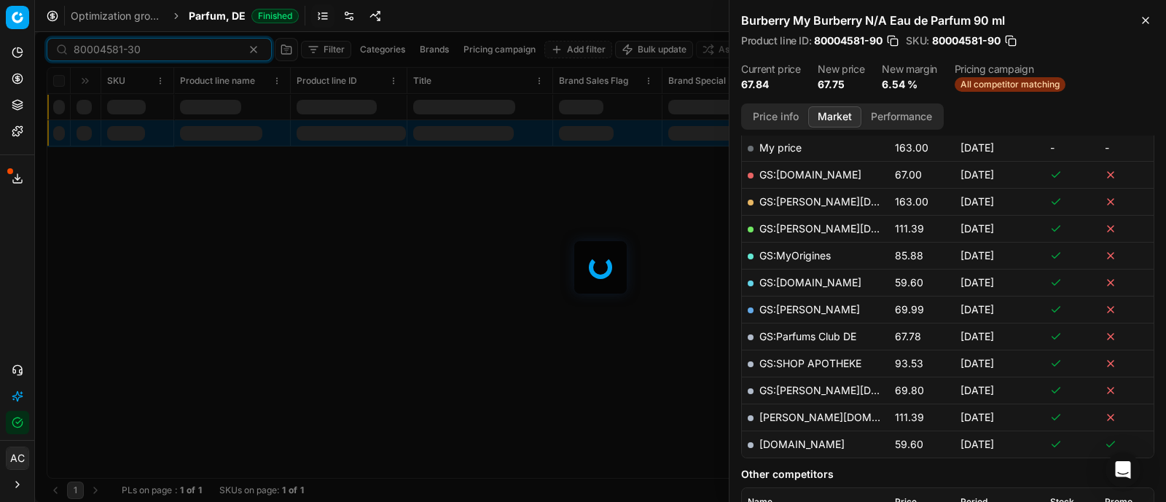
scroll to position [233, 0]
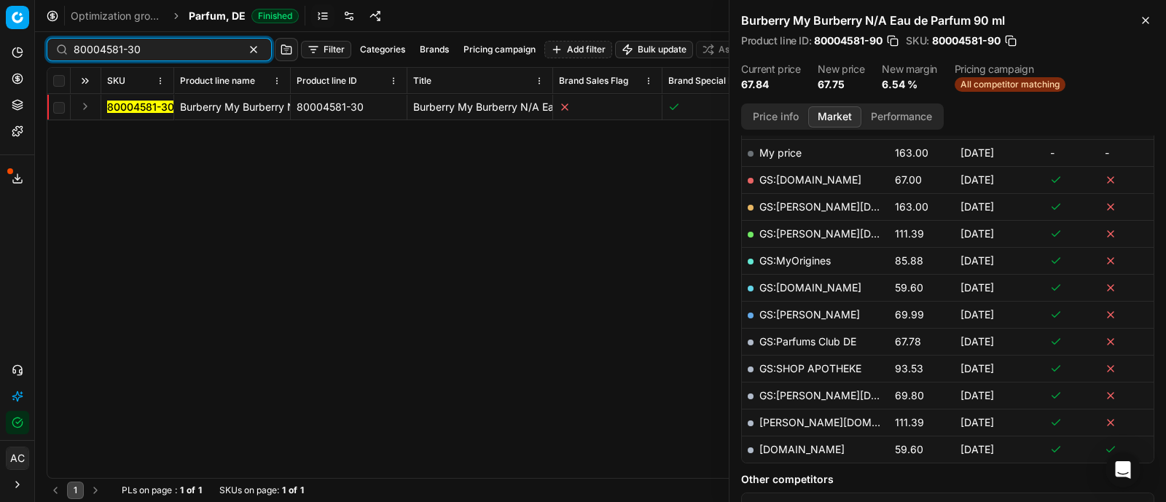
type input "80004581-30"
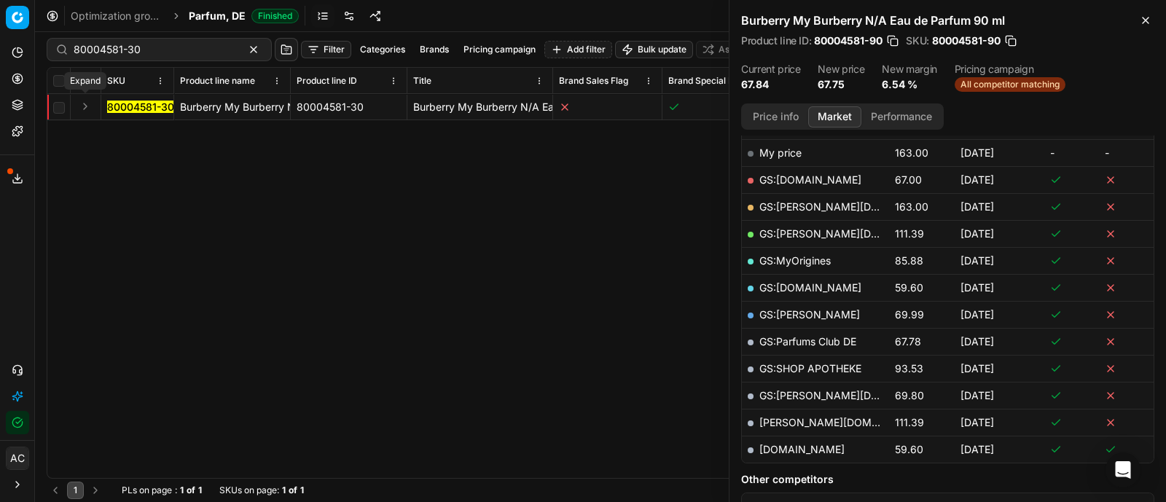
click at [84, 110] on button "Expand" at bounding box center [84, 106] width 17 height 17
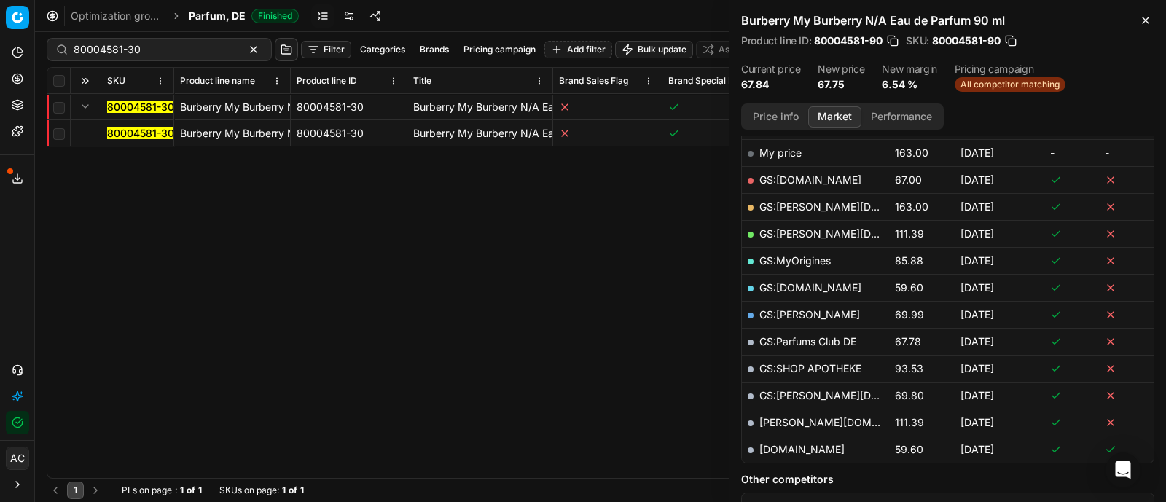
click at [139, 136] on mark "80004581-30" at bounding box center [140, 133] width 67 height 12
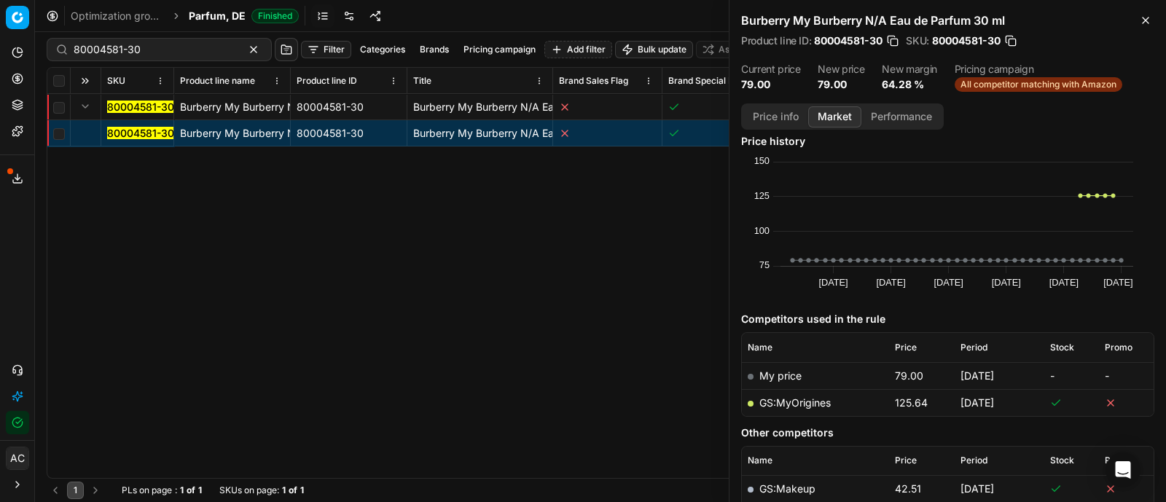
scroll to position [0, 0]
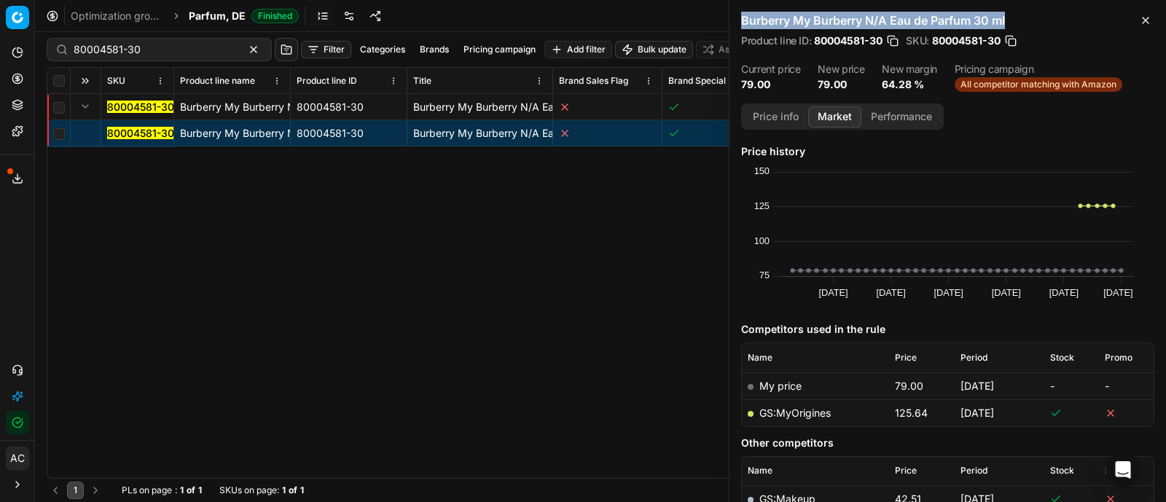
drag, startPoint x: 739, startPoint y: 16, endPoint x: 1020, endPoint y: 16, distance: 281.2
click at [1020, 16] on div "Burberry My Burberry N/A Eau de Parfum 30 ml Product line ID : 80004581-30 SKU …" at bounding box center [947, 51] width 436 height 103
copy h2 "Burberry My Burberry N/A Eau de Parfum 30 ml"
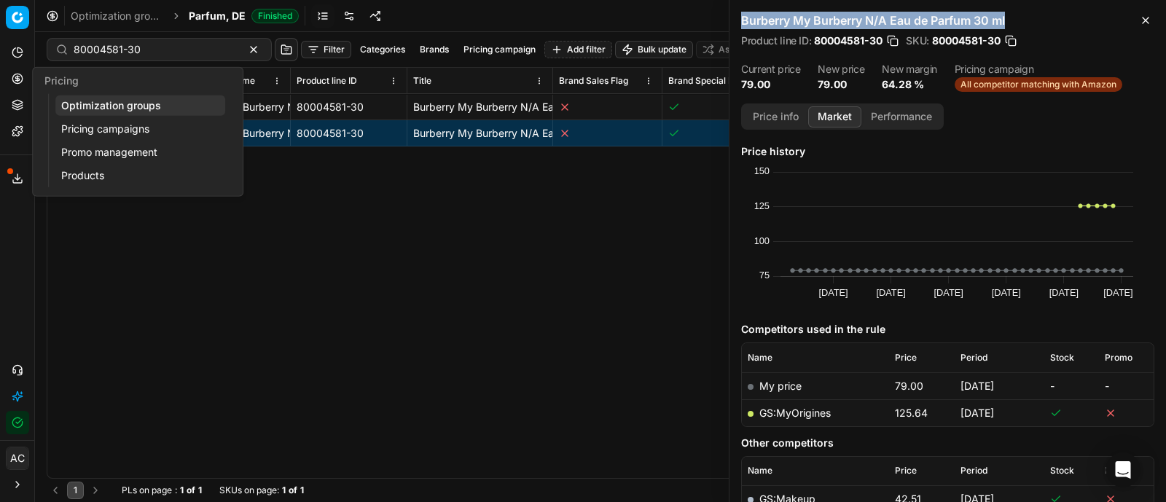
click at [15, 78] on icon at bounding box center [18, 79] width 12 height 12
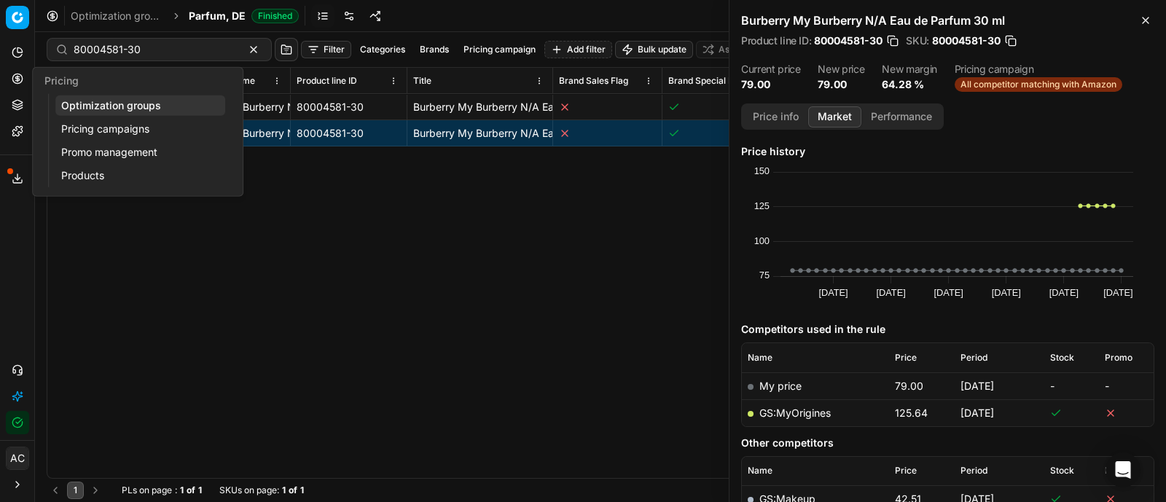
click at [111, 104] on link "Optimization groups" at bounding box center [140, 105] width 170 height 20
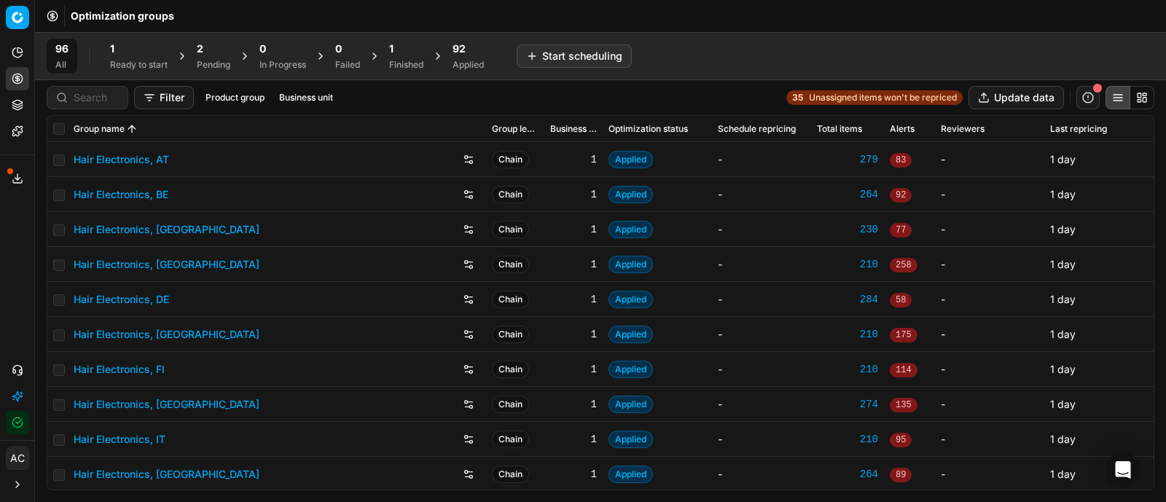
click at [777, 58] on div "96 All 1 Ready to start 2 Pending 0 In Progress 0 Failed 1 Finished 92 Applied …" at bounding box center [600, 56] width 1107 height 35
click at [18, 183] on icon at bounding box center [17, 181] width 9 height 3
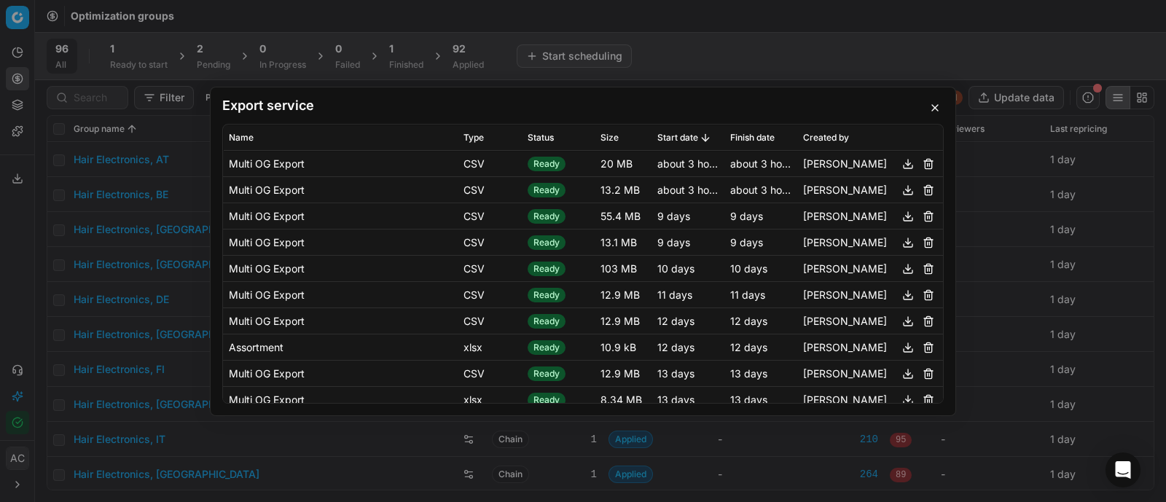
click at [705, 51] on div "Export service Name Type Status Size Start date Finish date Created by Multi OG…" at bounding box center [583, 251] width 1166 height 502
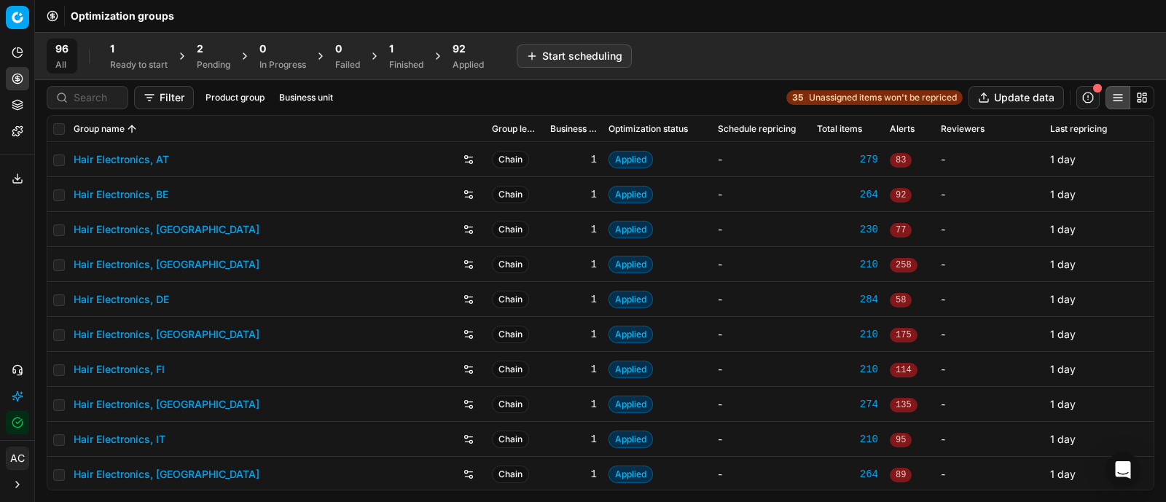
click at [672, 59] on div "96 All 1 Ready to start 2 Pending 0 In Progress 0 Failed 1 Finished 92 Applied …" at bounding box center [600, 56] width 1107 height 35
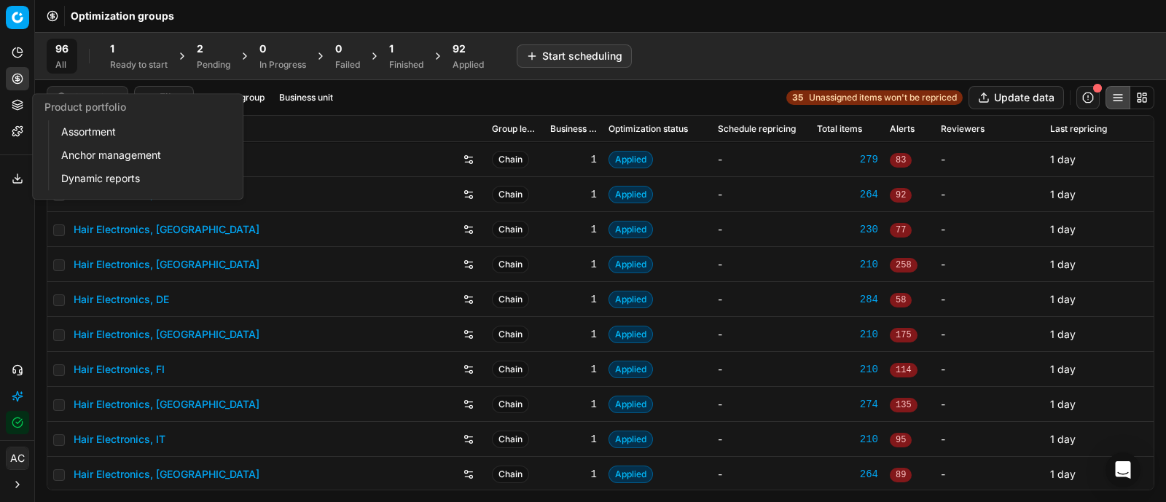
click at [78, 136] on link "Assortment" at bounding box center [140, 132] width 170 height 20
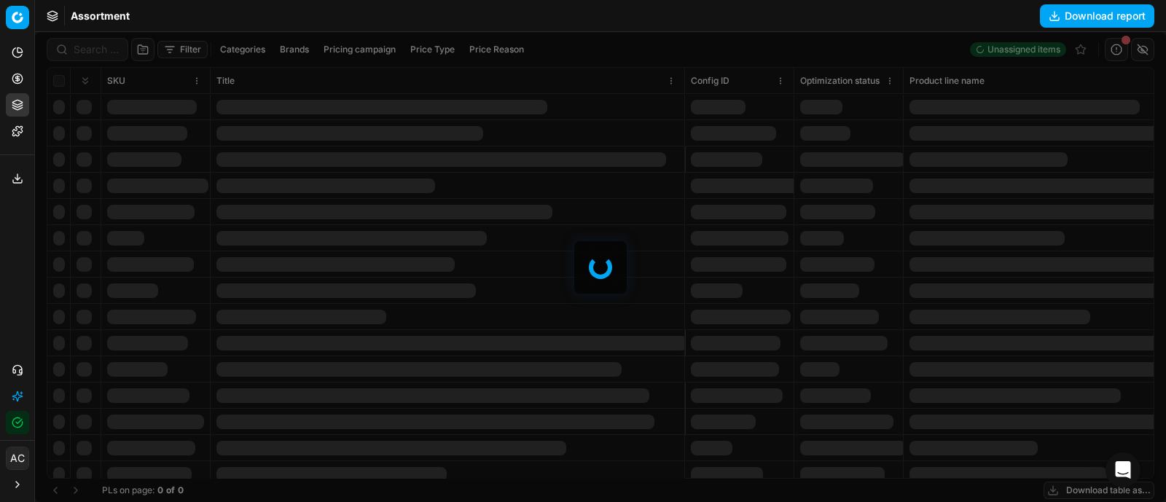
click at [295, 49] on div at bounding box center [600, 267] width 1131 height 470
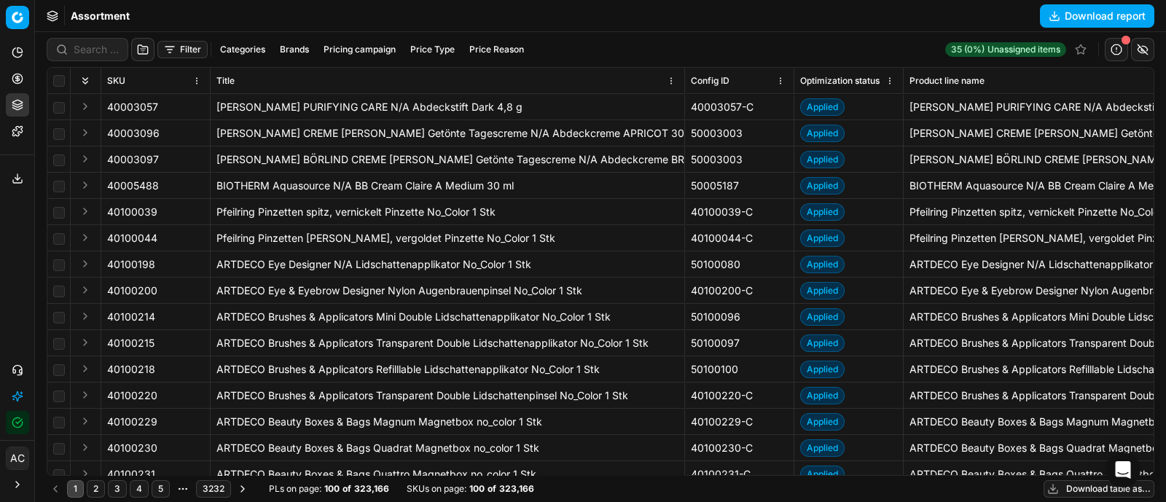
click at [297, 45] on button "Brands" at bounding box center [294, 49] width 41 height 17
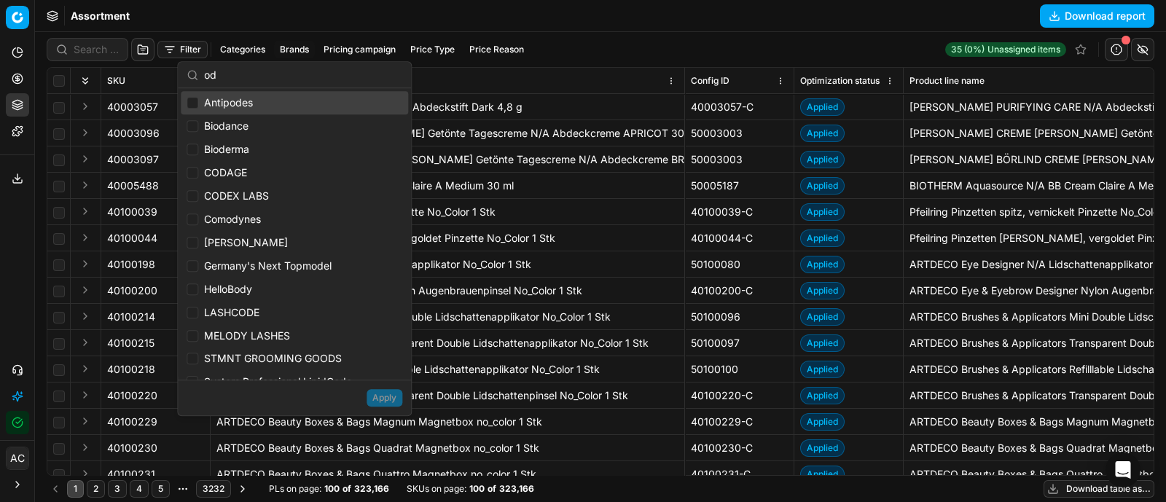
type input "o"
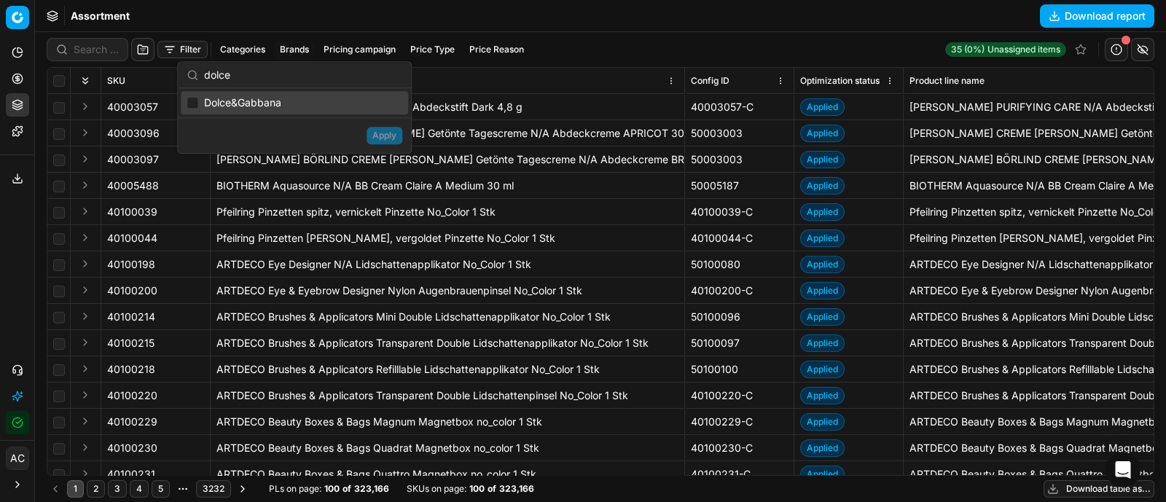
type input "dolce"
click at [189, 102] on input "Suggestions" at bounding box center [192, 103] width 12 height 12
checkbox input "true"
click at [380, 140] on button "Apply" at bounding box center [384, 135] width 36 height 17
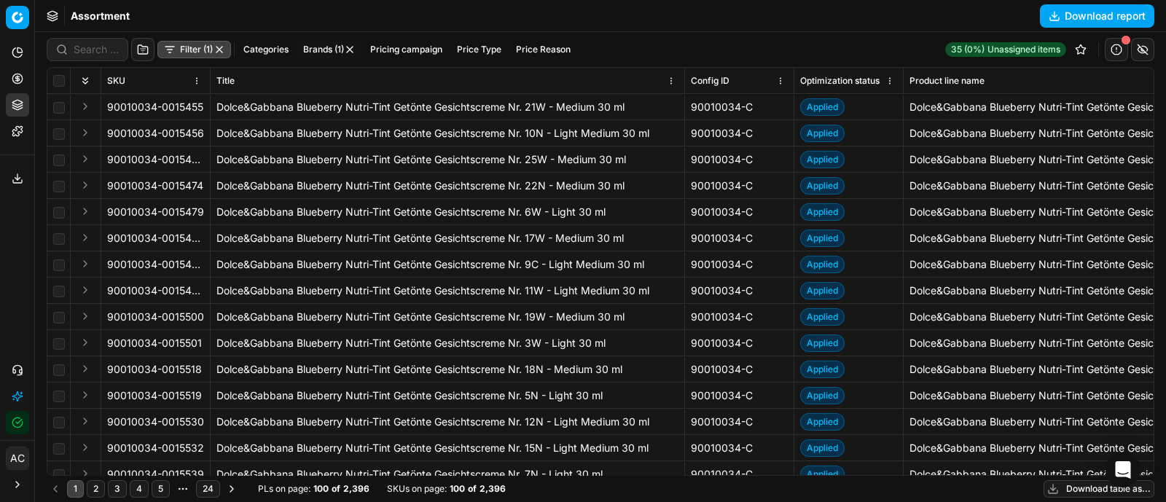
click at [398, 55] on button "Pricing campaign" at bounding box center [406, 49] width 84 height 17
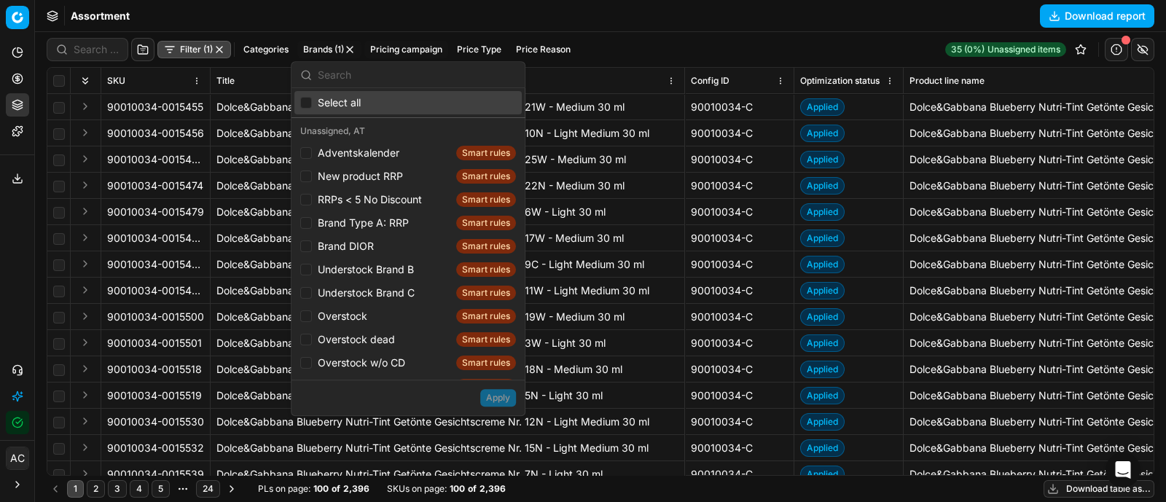
click at [468, 52] on button "Price Type" at bounding box center [479, 49] width 56 height 17
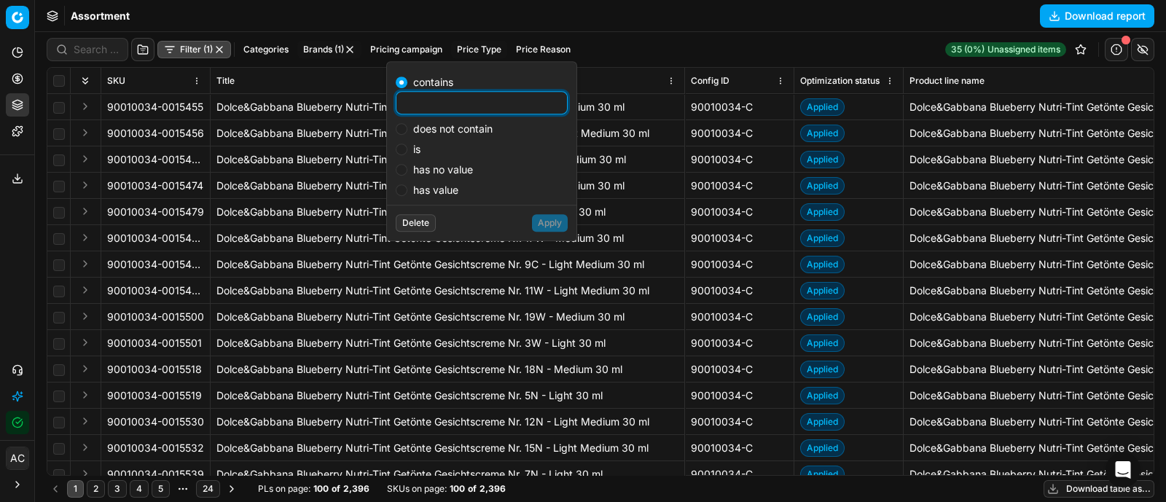
click at [251, 49] on button "Categories" at bounding box center [265, 49] width 57 height 17
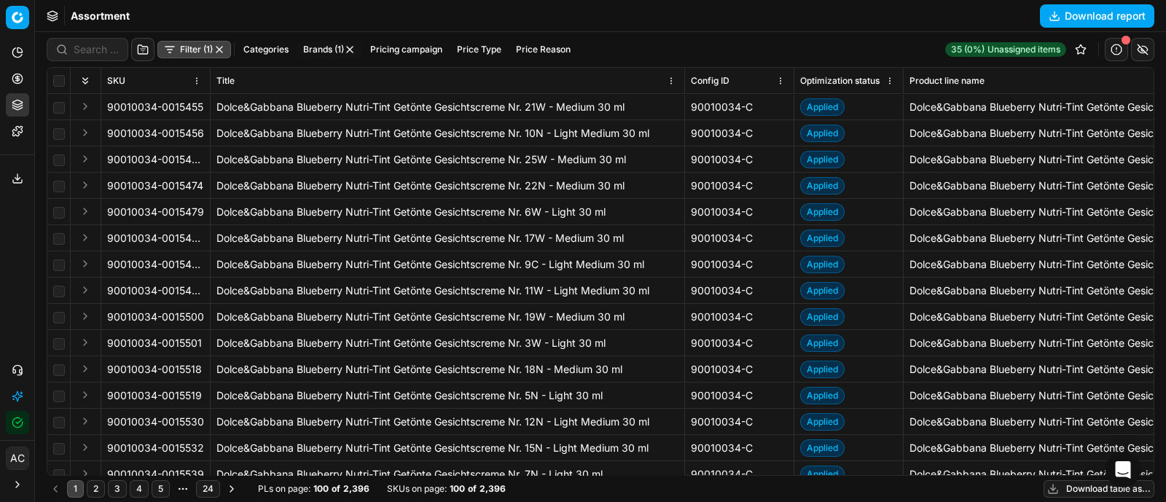
click at [258, 50] on button "Categories" at bounding box center [265, 49] width 57 height 17
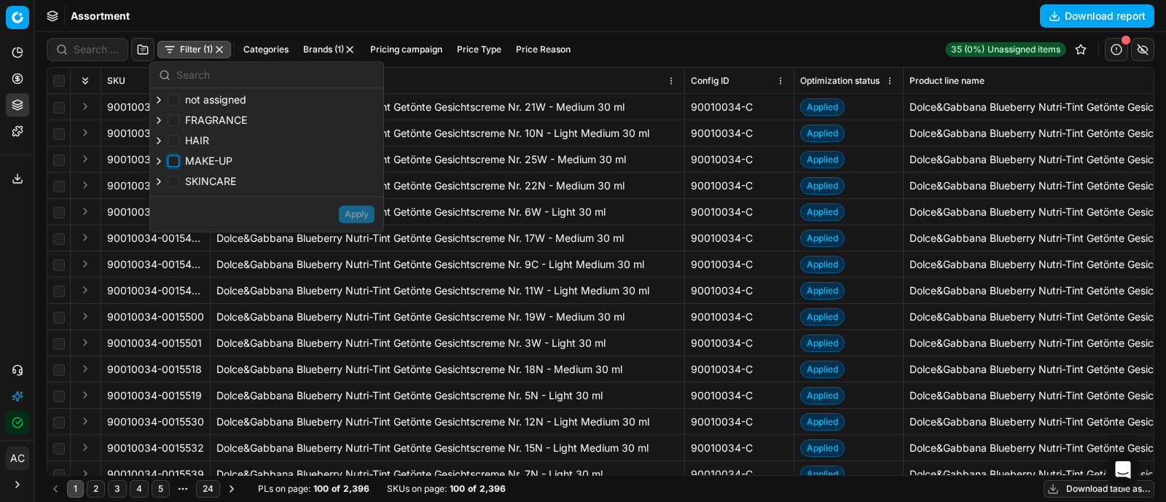
click at [176, 162] on input "MAKE-UP" at bounding box center [174, 161] width 12 height 12
checkbox input "true"
click at [361, 218] on button "Apply" at bounding box center [357, 213] width 36 height 17
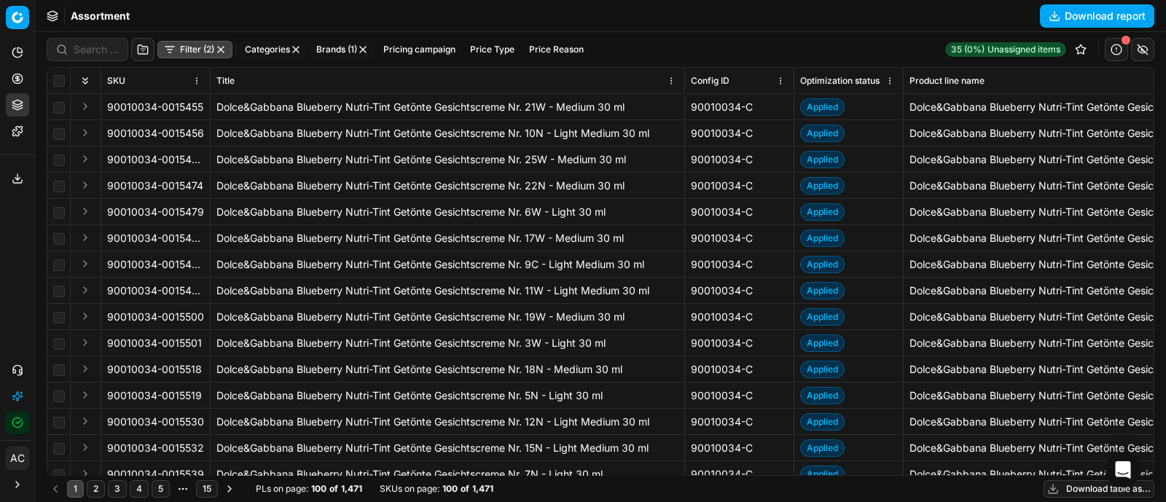
click at [193, 55] on button "Filter (2)" at bounding box center [194, 49] width 75 height 17
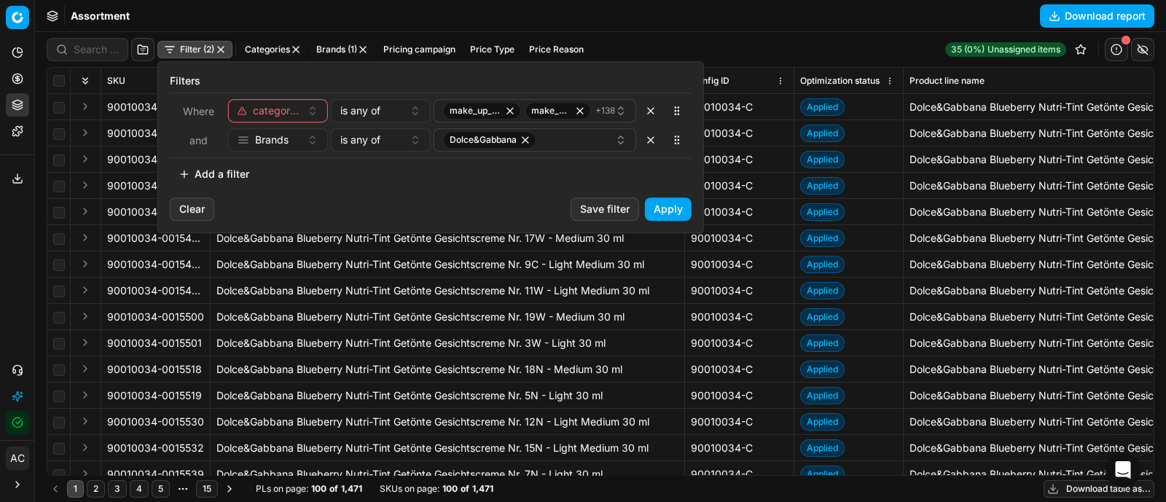
click at [221, 176] on button "Add a filter" at bounding box center [214, 173] width 88 height 23
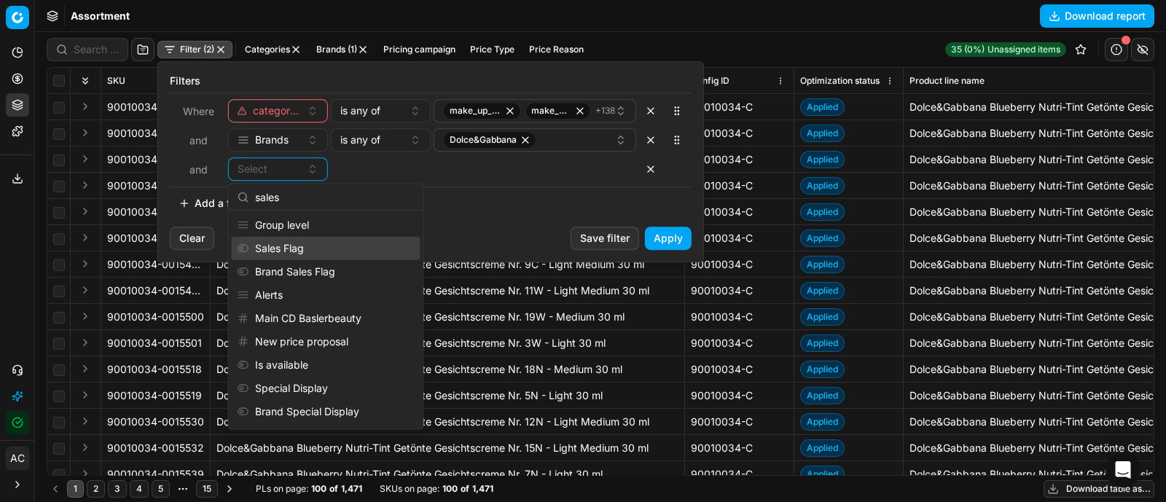
scroll to position [43, 0]
type input "s"
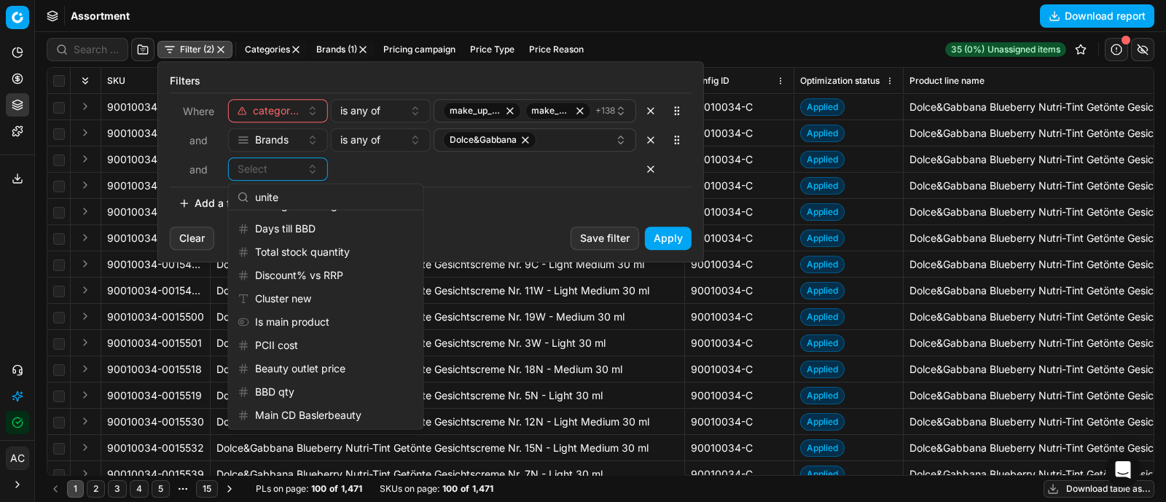
scroll to position [0, 0]
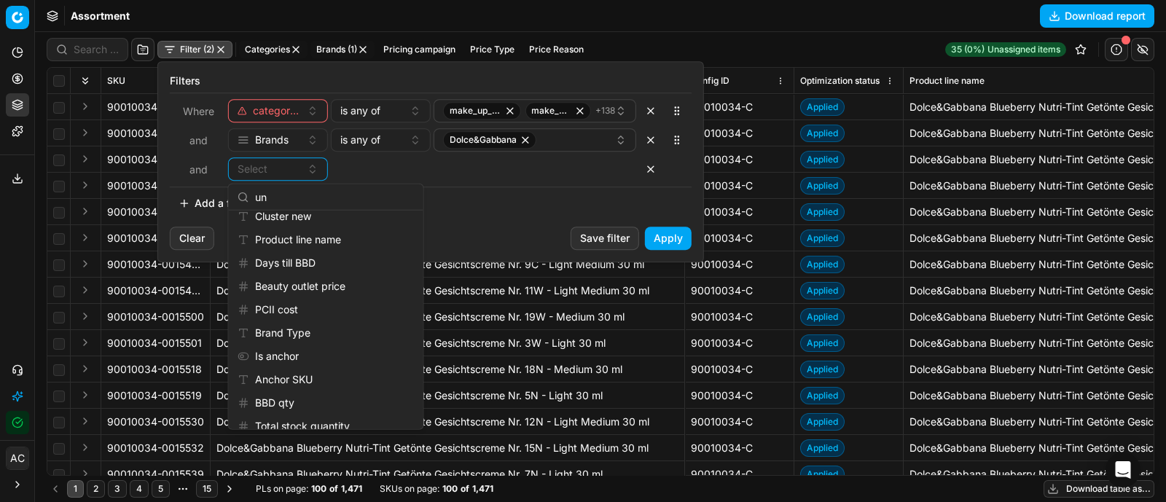
type input "u"
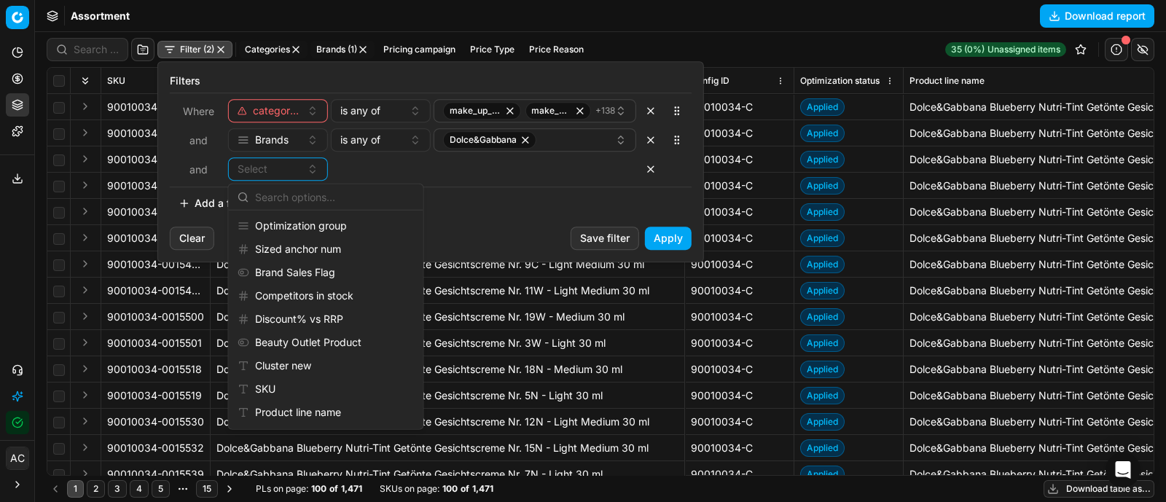
scroll to position [162, 0]
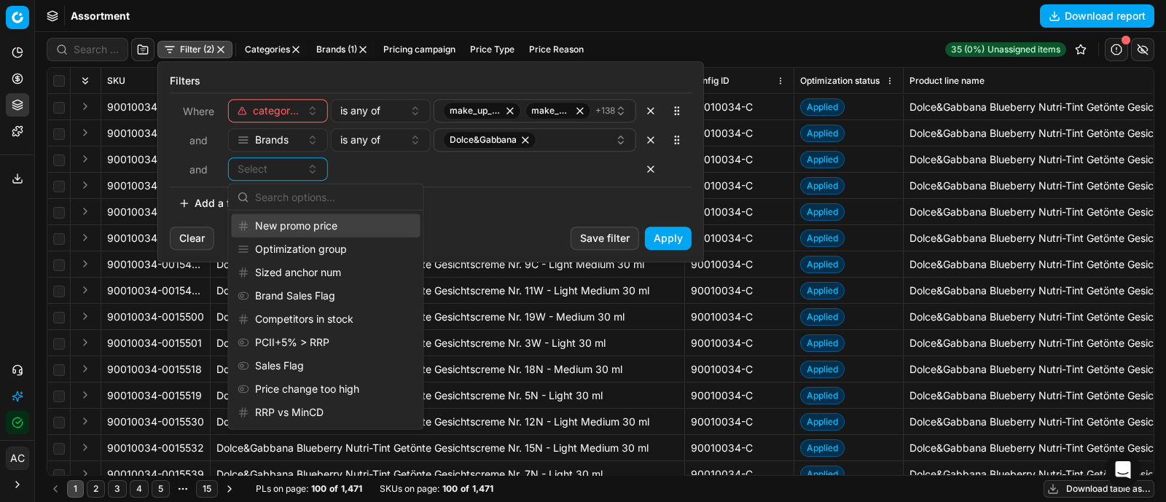
click at [750, 31] on html "Pricing platform Analytics Pricing Product portfolio Templates Export service 4…" at bounding box center [583, 251] width 1166 height 502
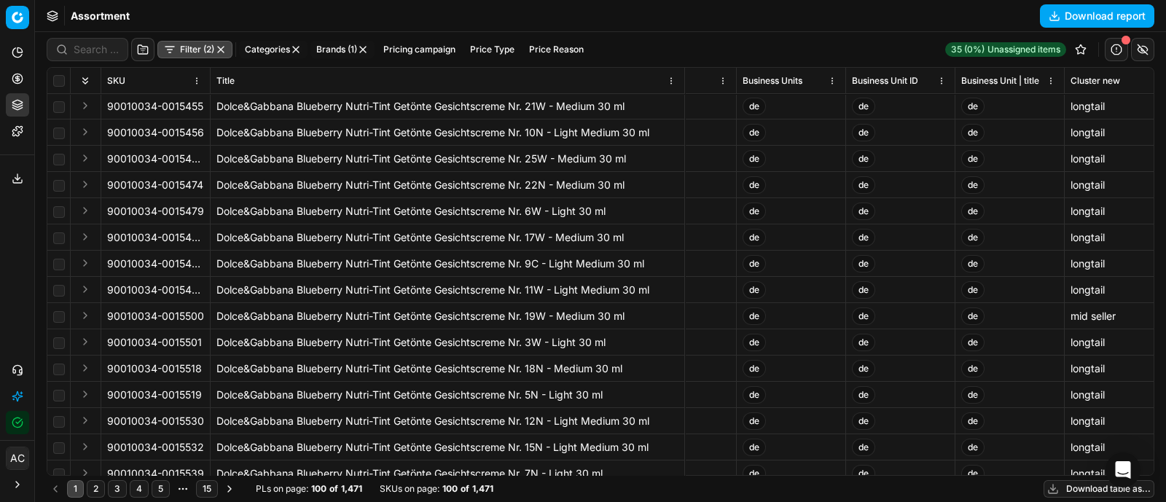
scroll to position [0, 8953]
click at [185, 46] on button "Filter (2)" at bounding box center [194, 49] width 75 height 17
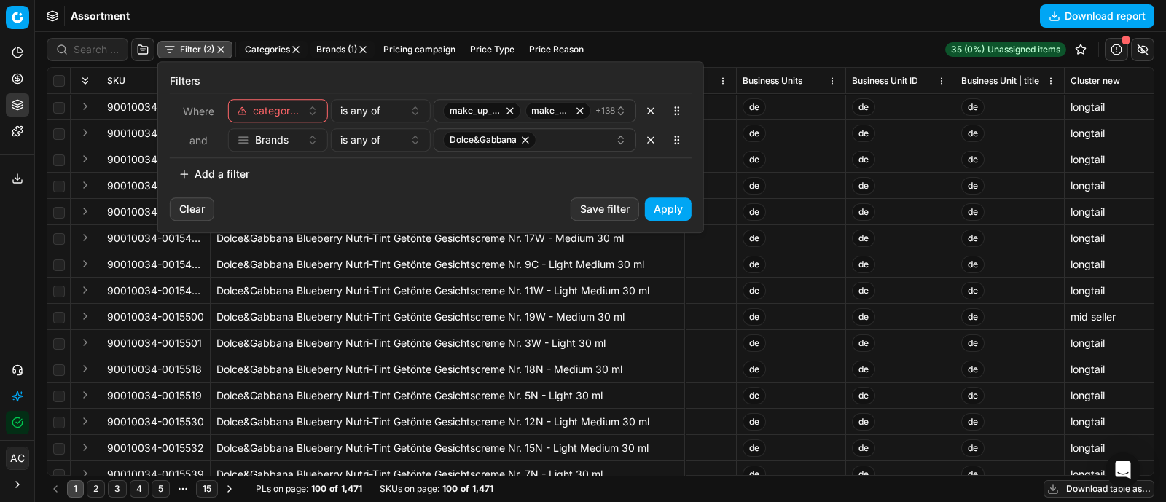
click at [210, 168] on button "Add a filter" at bounding box center [214, 173] width 88 height 23
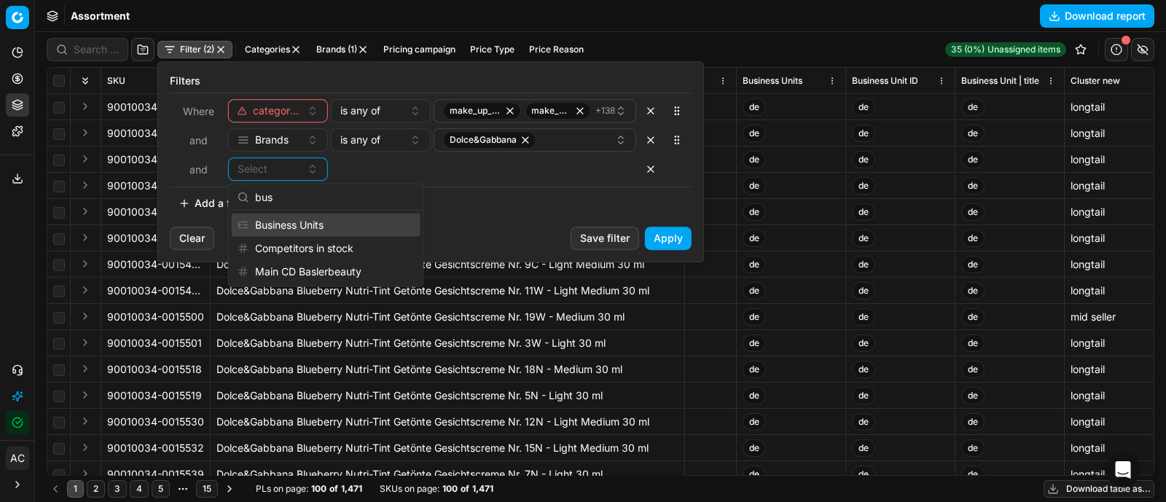
type input "bus"
click at [326, 224] on div "Business Units" at bounding box center [326, 224] width 189 height 23
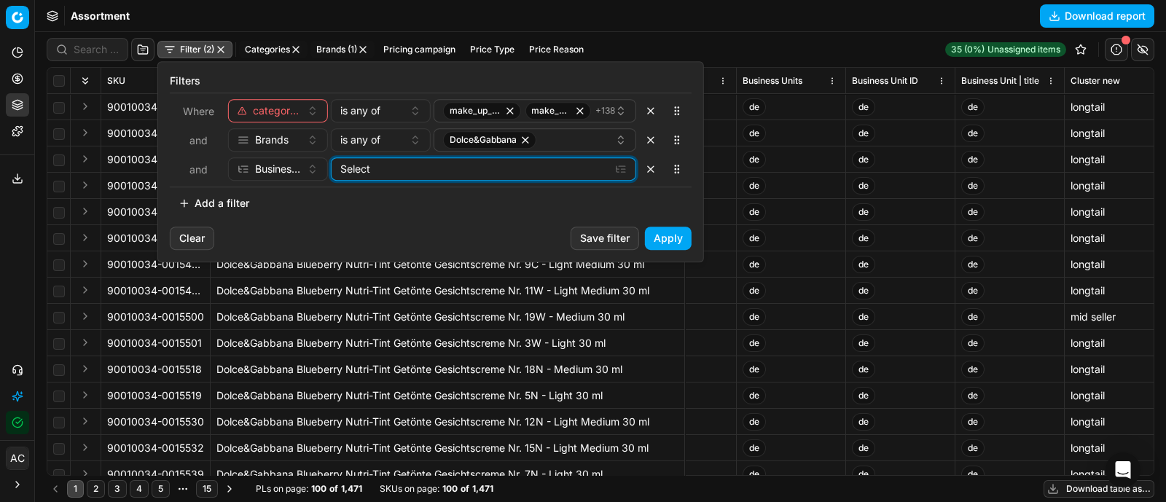
click at [401, 175] on div "Select" at bounding box center [471, 169] width 263 height 15
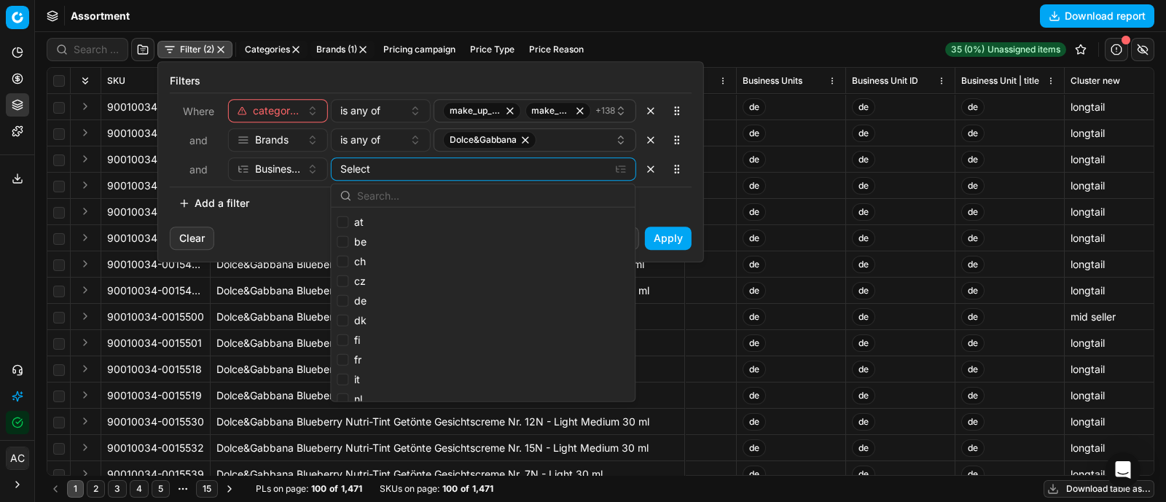
scroll to position [55, 0]
click at [345, 349] on input "nl" at bounding box center [343, 351] width 12 height 12
checkbox input "true"
click at [671, 232] on button "Apply" at bounding box center [668, 238] width 47 height 23
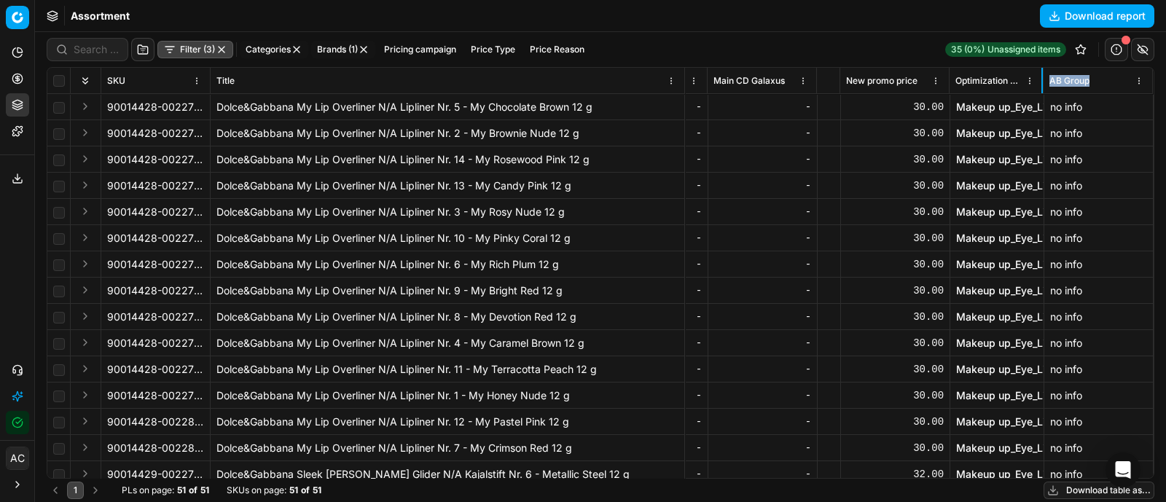
scroll to position [0, 9739]
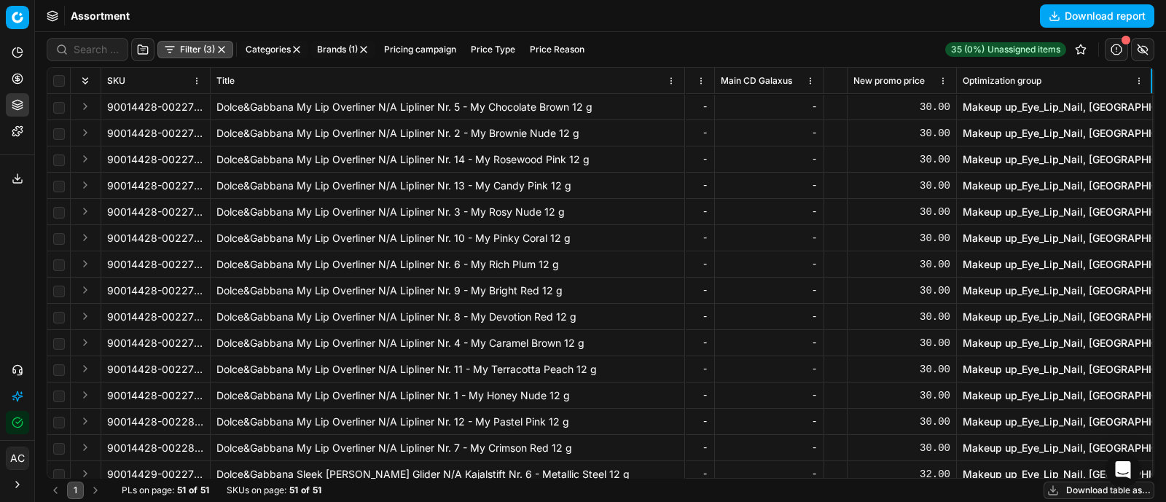
drag, startPoint x: 1029, startPoint y: 87, endPoint x: 1116, endPoint y: 85, distance: 87.4
click at [1116, 85] on div "Optimization group" at bounding box center [1054, 81] width 184 height 15
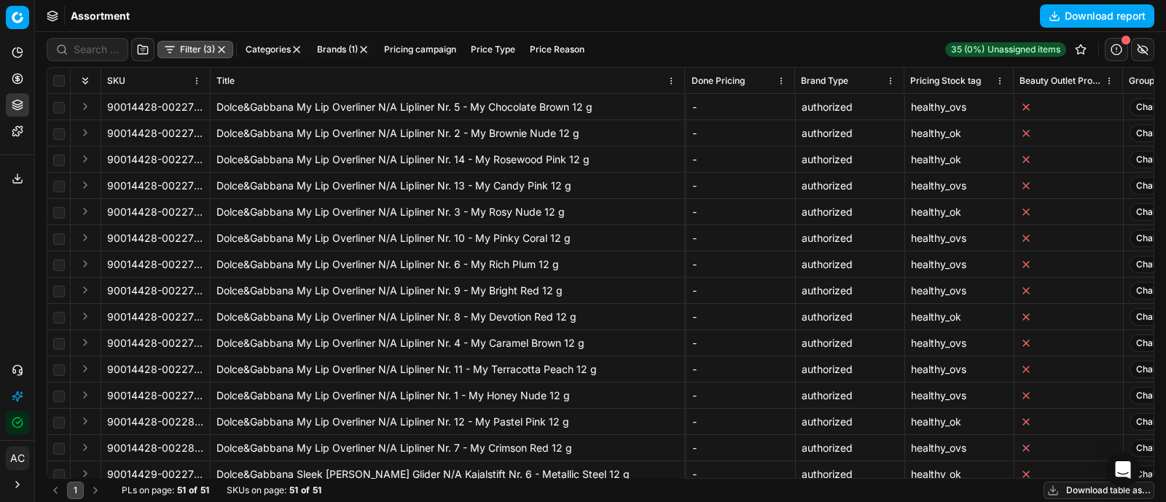
scroll to position [0, 8428]
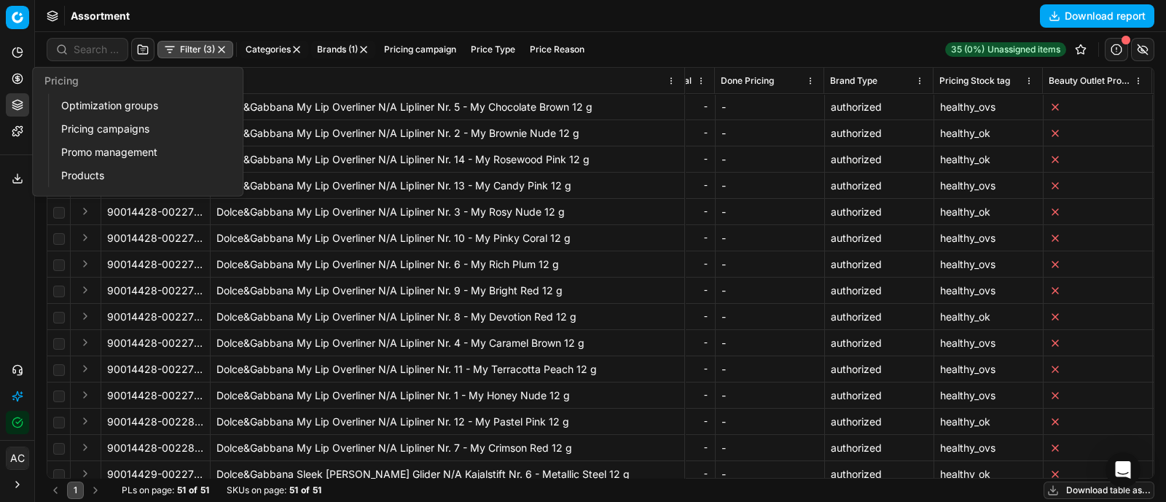
click at [8, 81] on button "Pricing" at bounding box center [17, 78] width 23 height 23
click at [80, 125] on link "Pricing campaigns" at bounding box center [140, 129] width 170 height 20
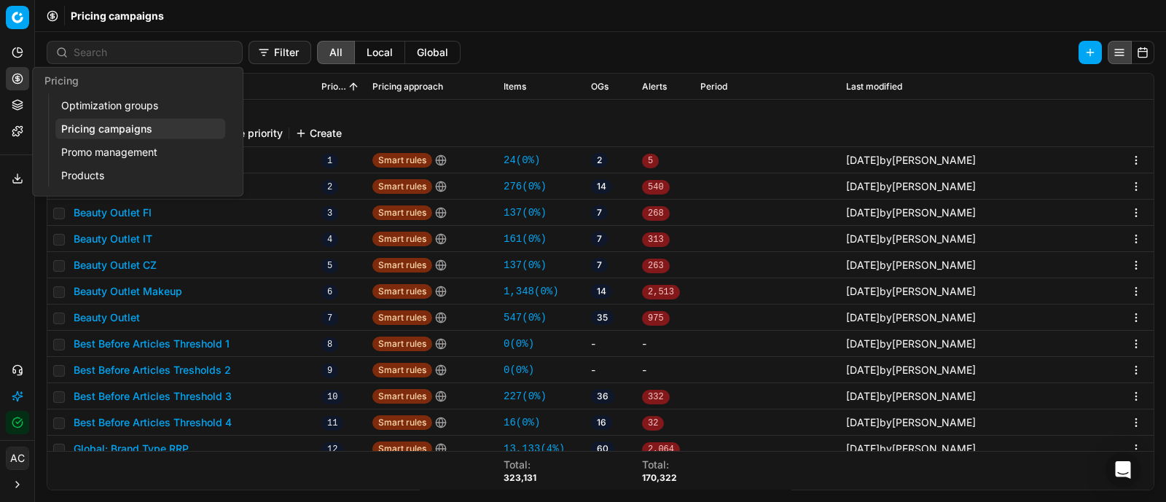
click at [106, 104] on link "Optimization groups" at bounding box center [140, 105] width 170 height 20
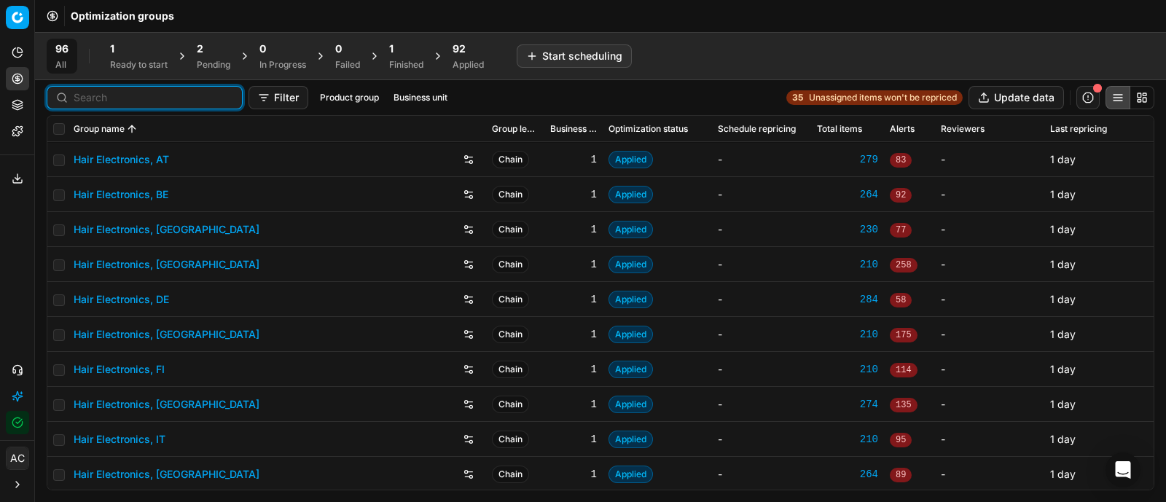
click at [83, 96] on input at bounding box center [154, 97] width 160 height 15
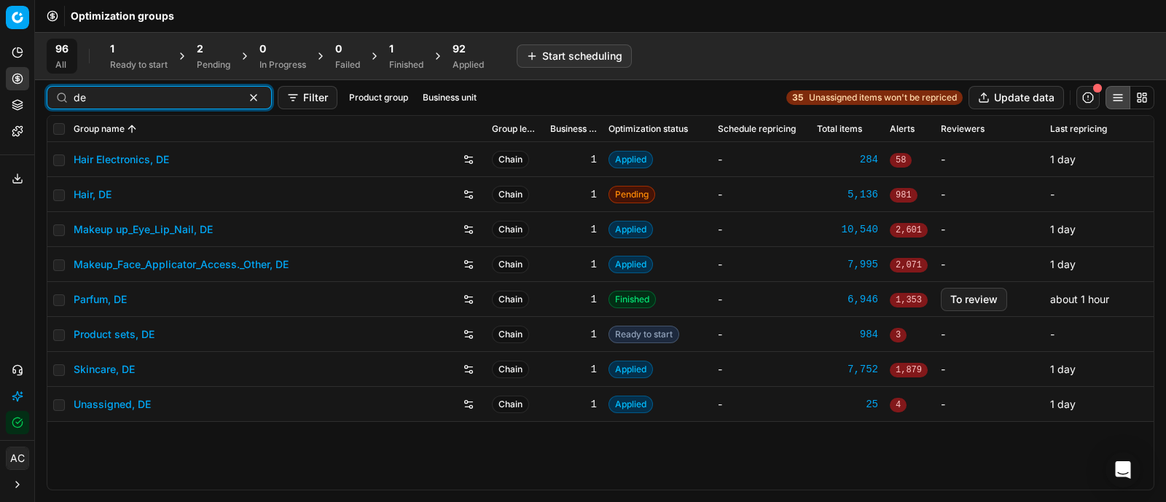
type input "d"
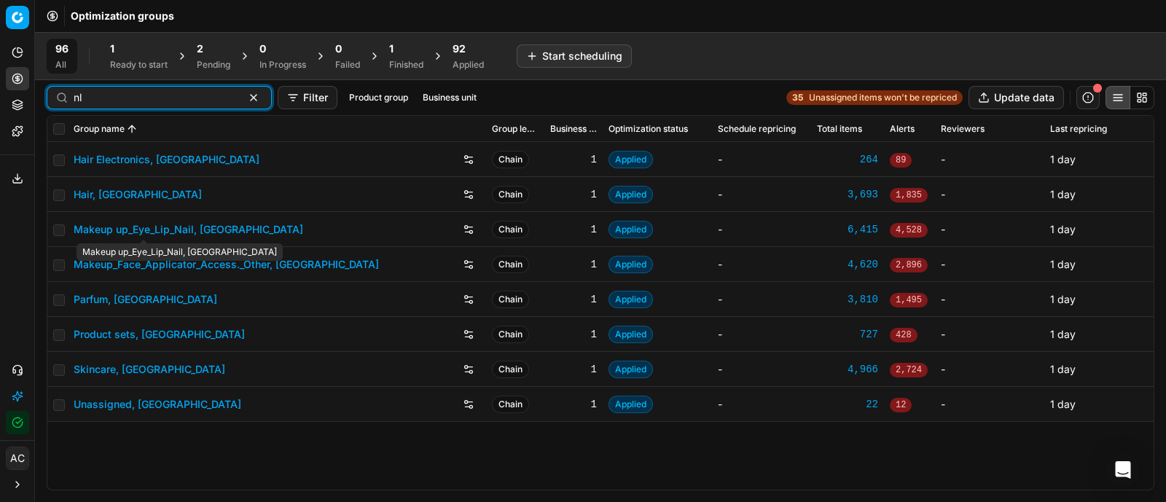
type input "nl"
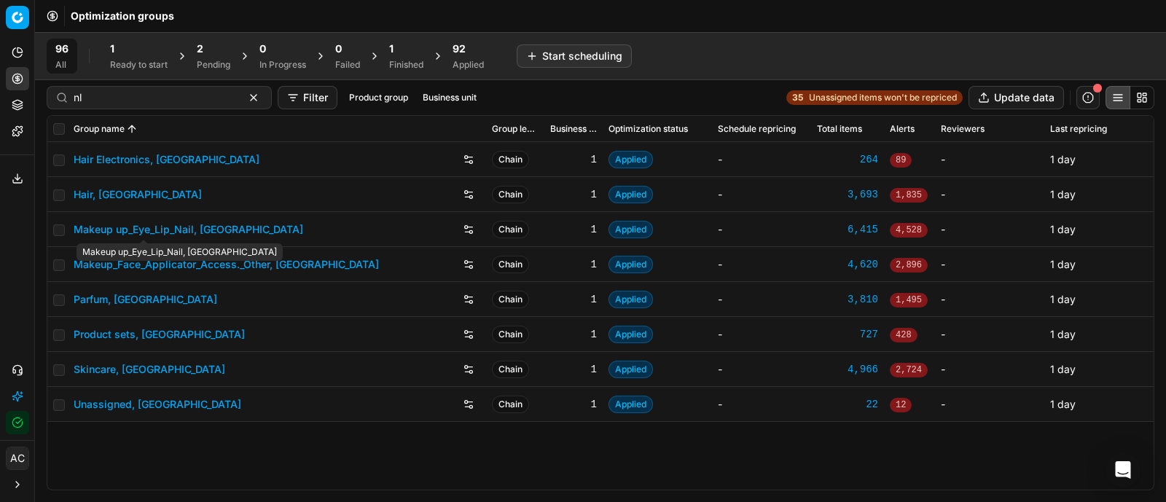
click at [139, 231] on link "Makeup up_Eye_Lip_Nail, [GEOGRAPHIC_DATA]" at bounding box center [188, 229] width 229 height 15
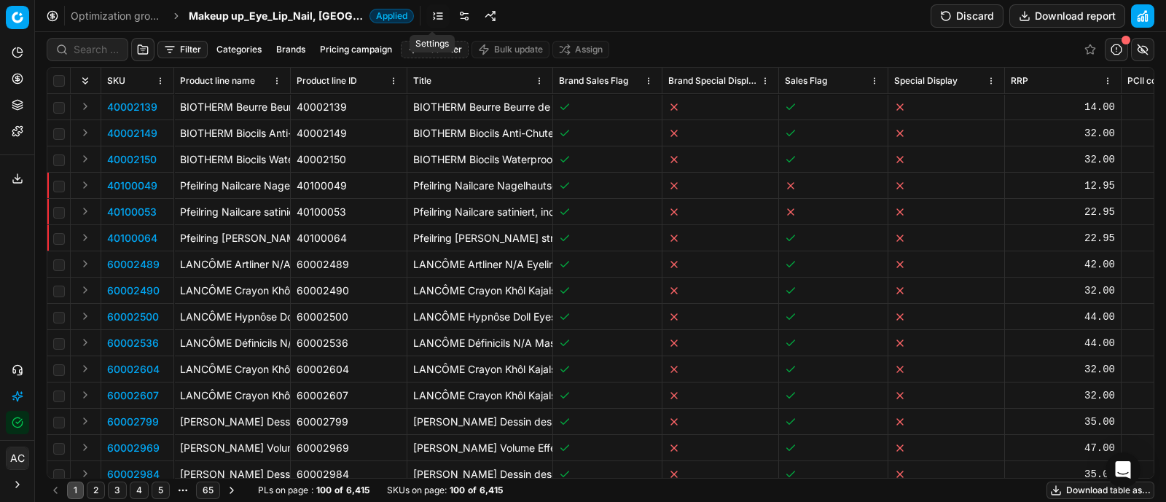
click at [452, 15] on link at bounding box center [463, 15] width 23 height 23
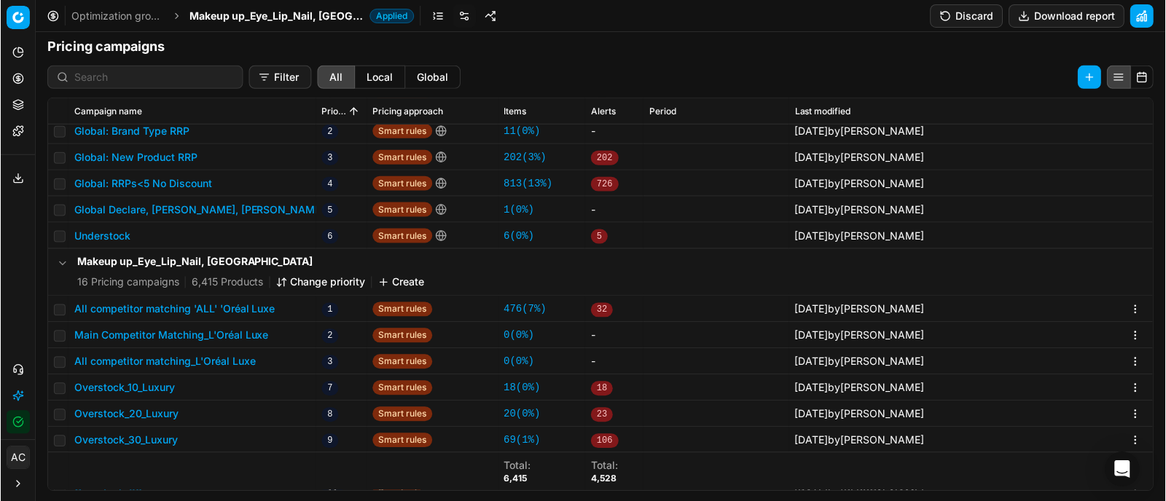
scroll to position [36, 0]
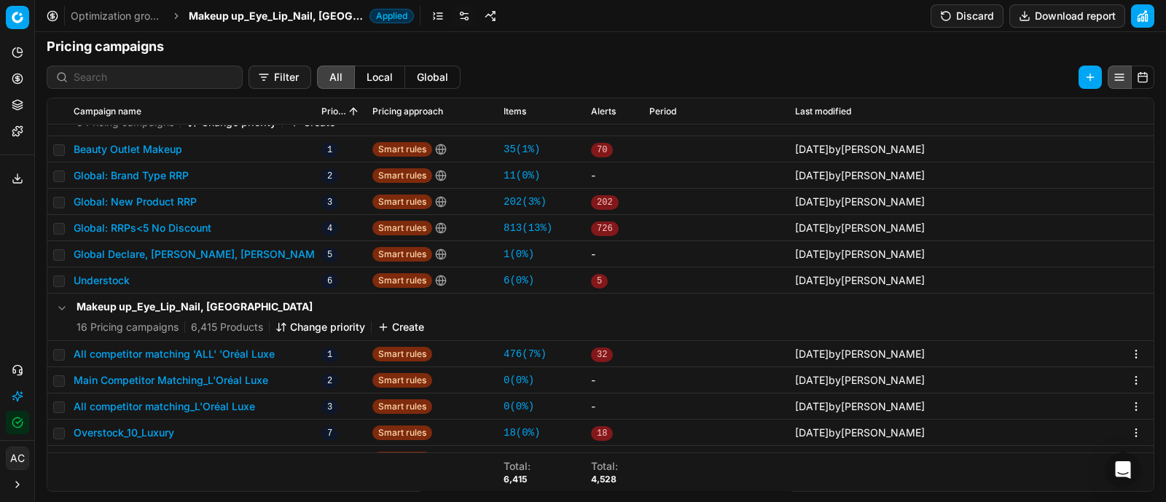
click at [418, 325] on button "Create" at bounding box center [400, 327] width 47 height 15
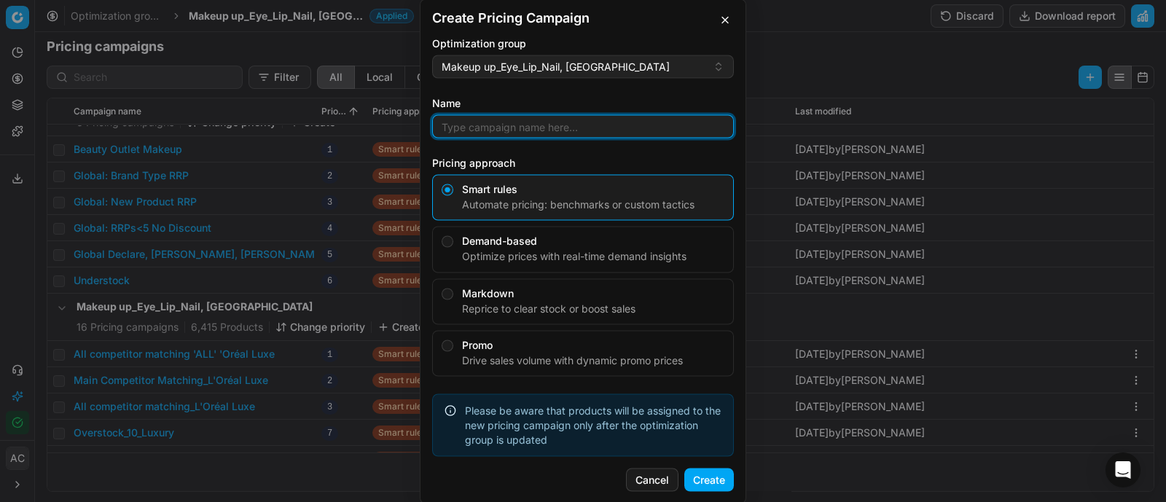
click at [532, 126] on input "Name" at bounding box center [583, 126] width 288 height 22
type input "D&G makeup"
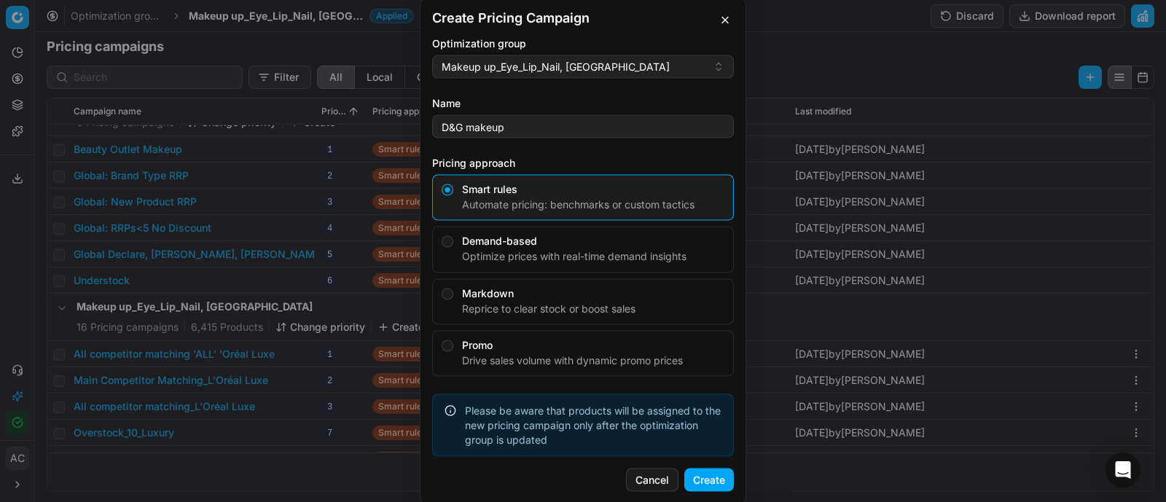
click at [711, 482] on button "Create" at bounding box center [709, 479] width 50 height 23
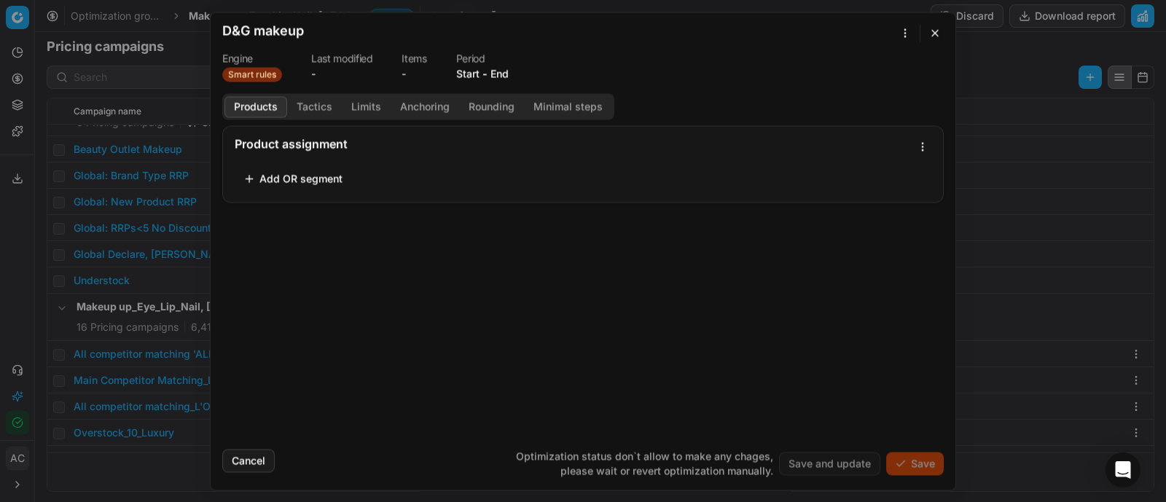
click at [294, 174] on button "Add OR segment" at bounding box center [293, 178] width 117 height 23
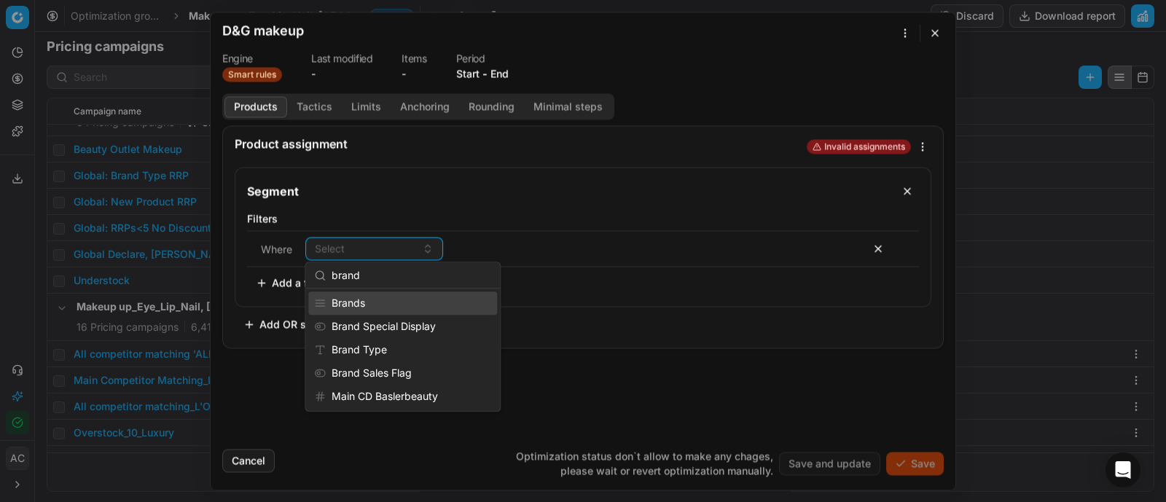
type input "brand"
click at [390, 304] on div "Brands" at bounding box center [402, 302] width 189 height 23
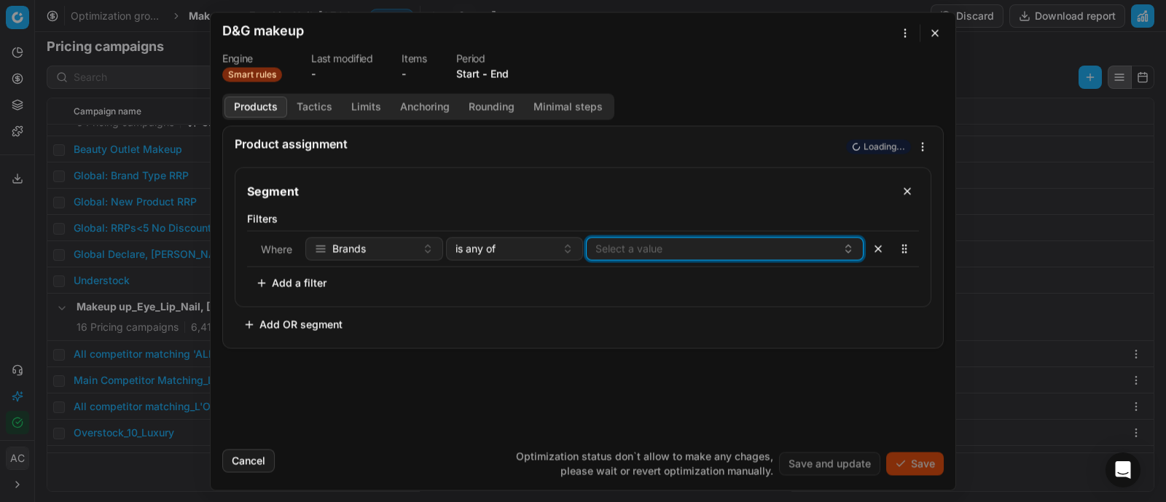
click at [671, 249] on button "Select a value" at bounding box center [725, 248] width 278 height 23
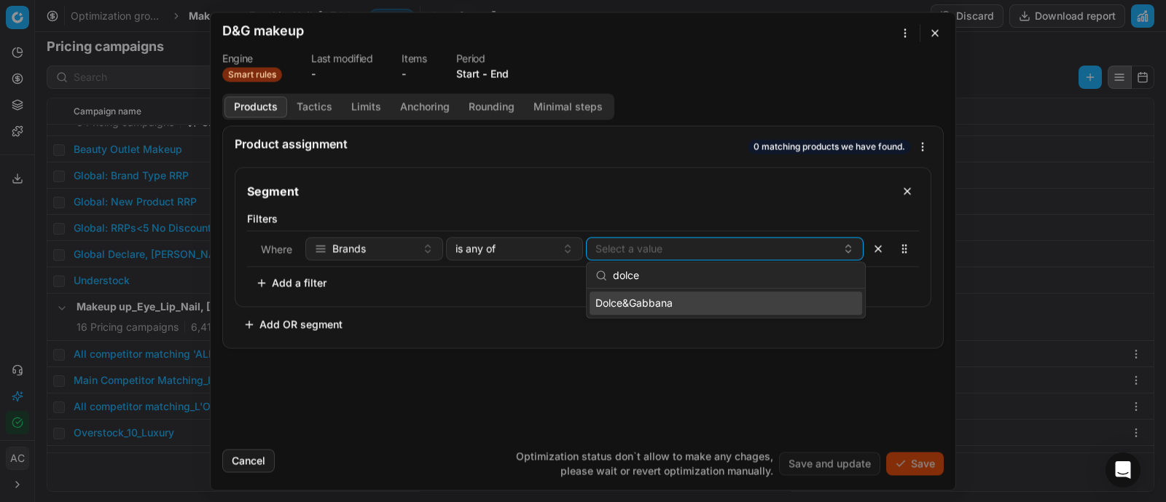
type input "dolce"
click at [656, 303] on span "Dolce&Gabbana" at bounding box center [633, 303] width 77 height 15
click at [311, 99] on button "Tactics" at bounding box center [314, 106] width 55 height 21
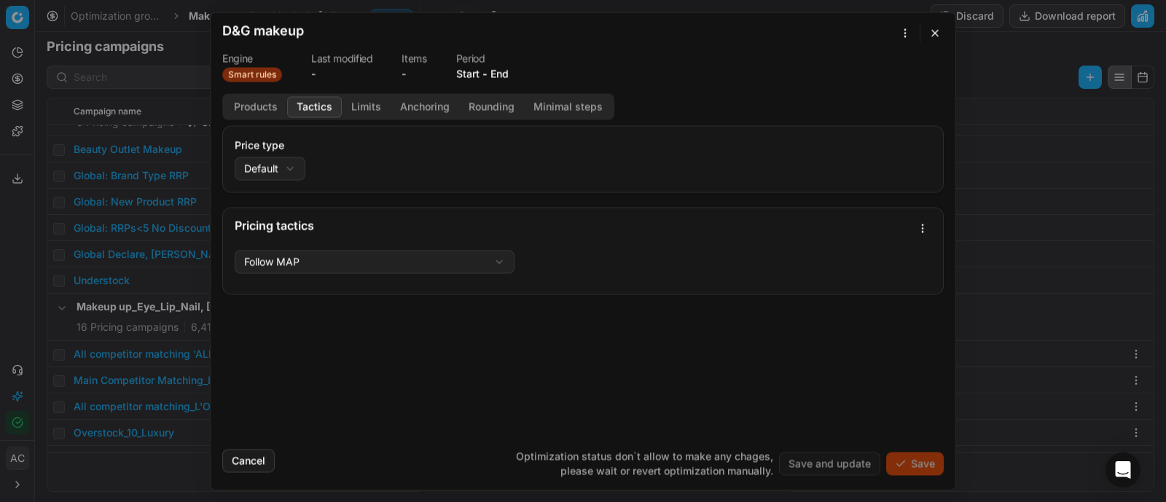
click at [283, 162] on div "We are saving PC settings. Please wait, it should take a few minutes D&G makeup…" at bounding box center [583, 251] width 1166 height 502
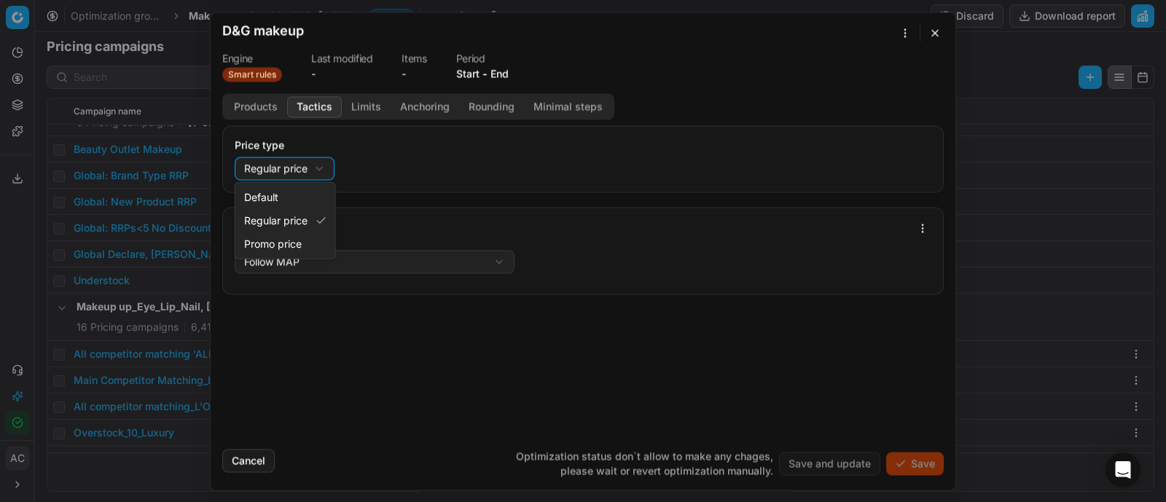
click at [310, 165] on div "We are saving PC settings. Please wait, it should take a few minutes D&G makeup…" at bounding box center [583, 251] width 1166 height 502
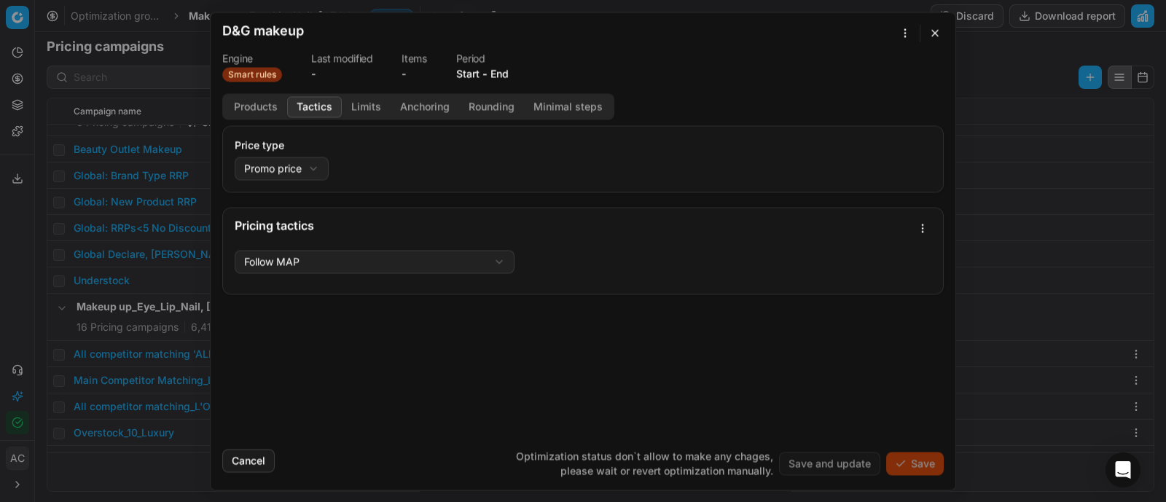
click at [299, 160] on div "We are saving PC settings. Please wait, it should take a few minutes D&G makeup…" at bounding box center [583, 251] width 1166 height 502
click at [286, 169] on div "We are saving PC settings. Please wait, it should take a few minutes D&G makeup…" at bounding box center [583, 251] width 1166 height 502
select select "promo"
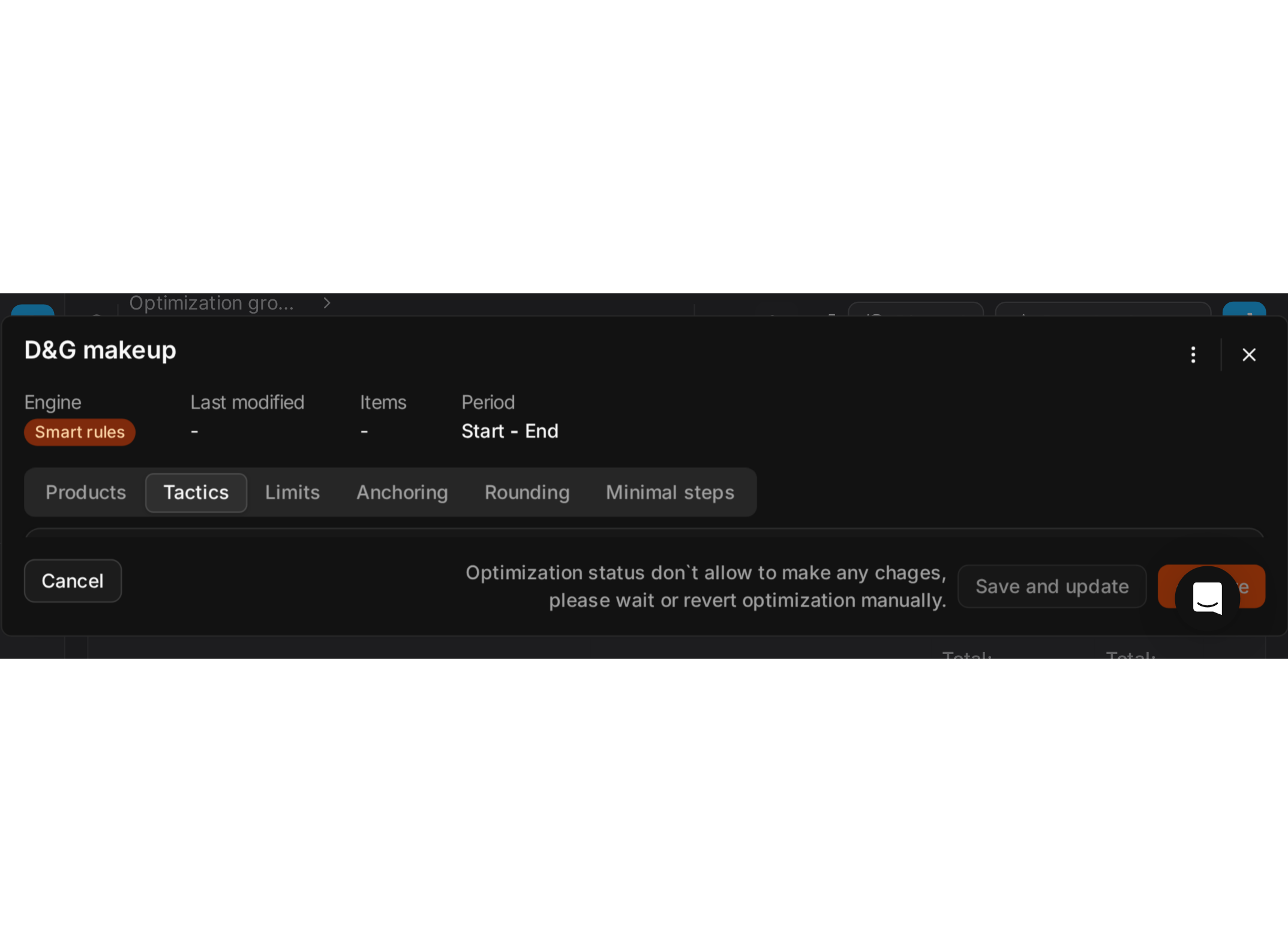
scroll to position [0, 0]
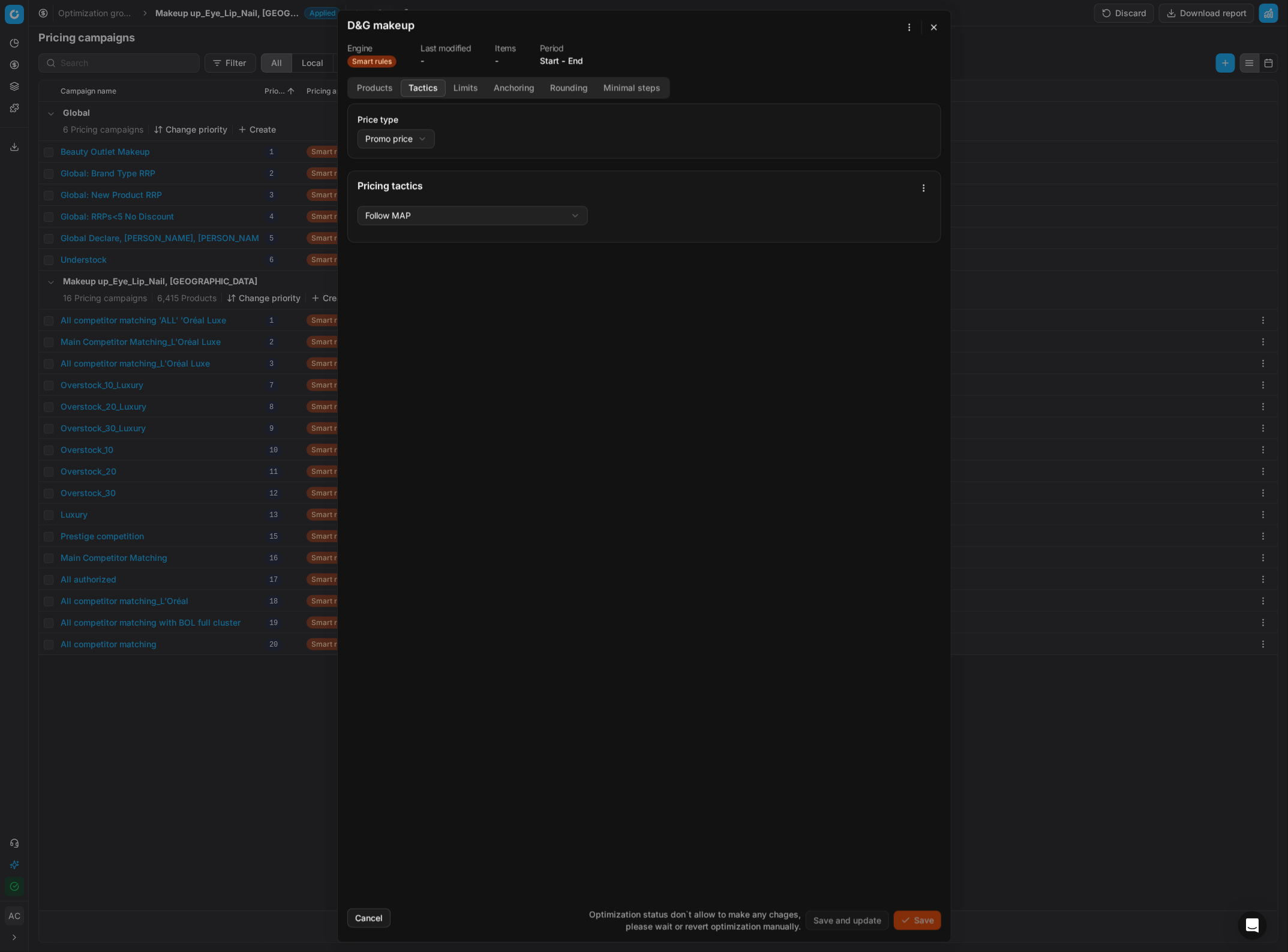
click at [446, 222] on div "We are saving PC settings. Please wait, it should take a few minutes D&G makeup…" at bounding box center [644, 476] width 1288 height 952
click at [403, 130] on div "We are saving PC settings. Please wait, it should take a few minutes D&G makeup…" at bounding box center [644, 476] width 1288 height 952
click at [441, 220] on div "We are saving PC settings. Please wait, it should take a few minutes D&G makeup…" at bounding box center [644, 476] width 1288 height 952
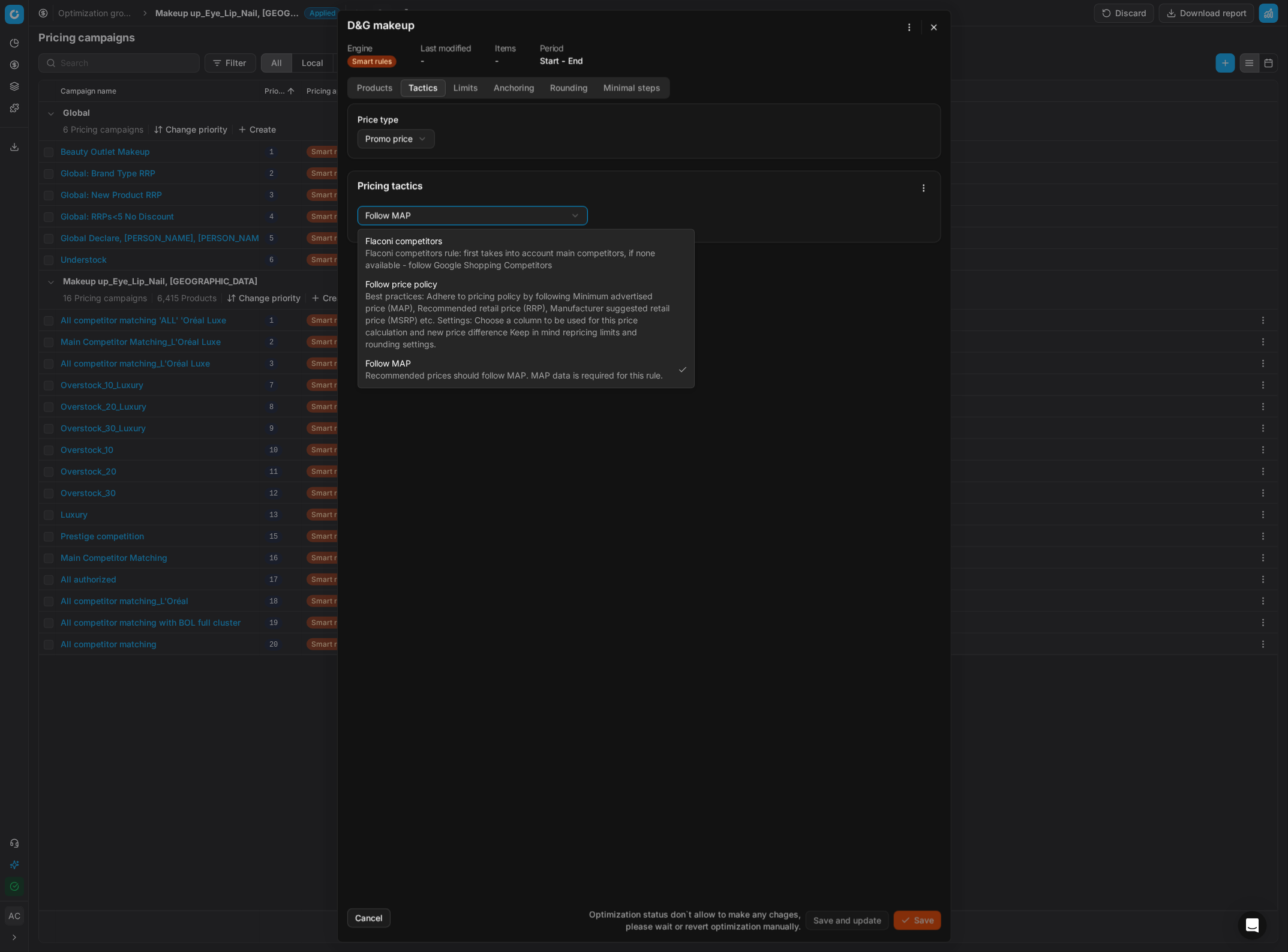
select select "flaconi"
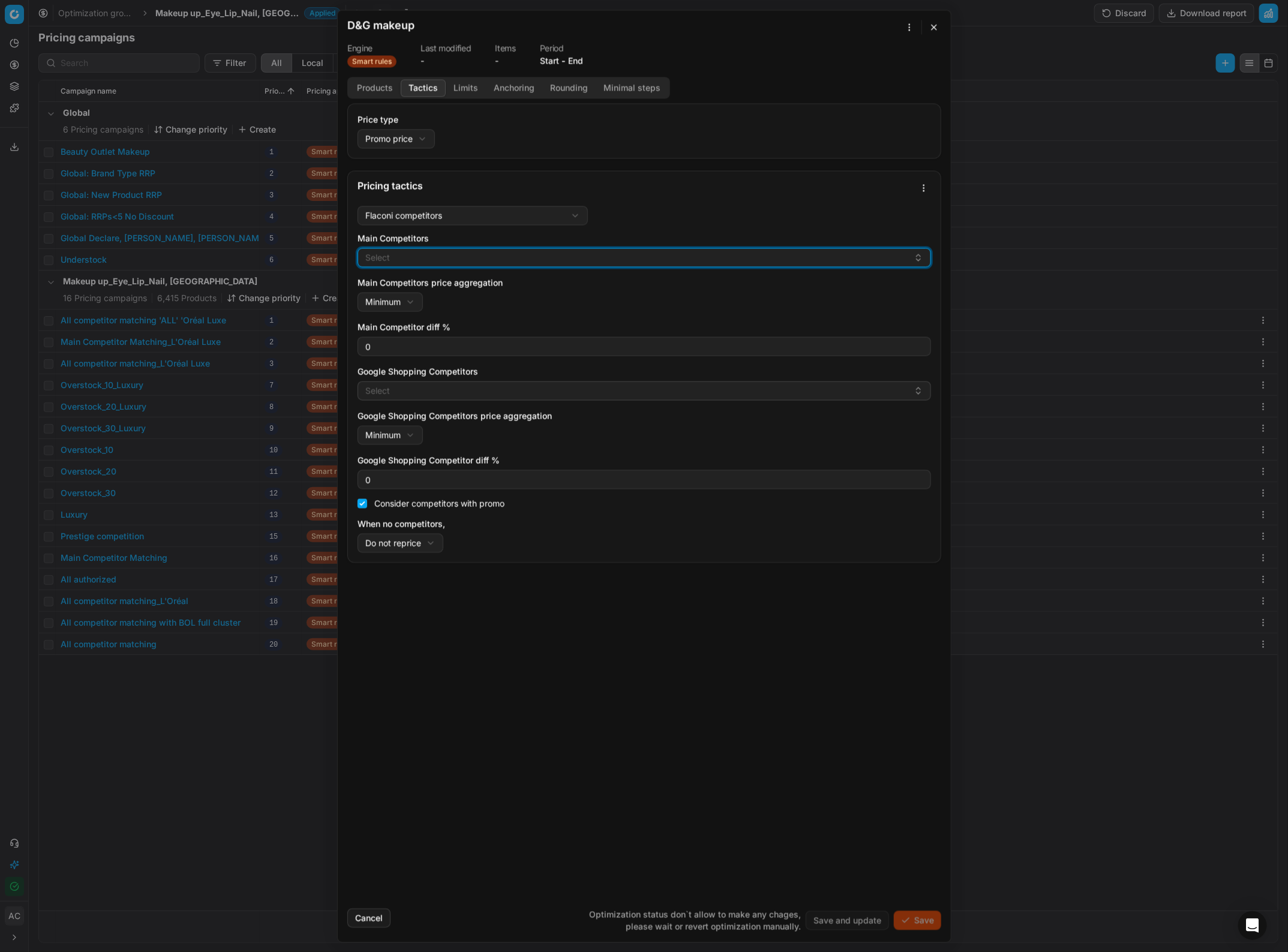
click at [477, 258] on button "Select" at bounding box center [644, 257] width 573 height 19
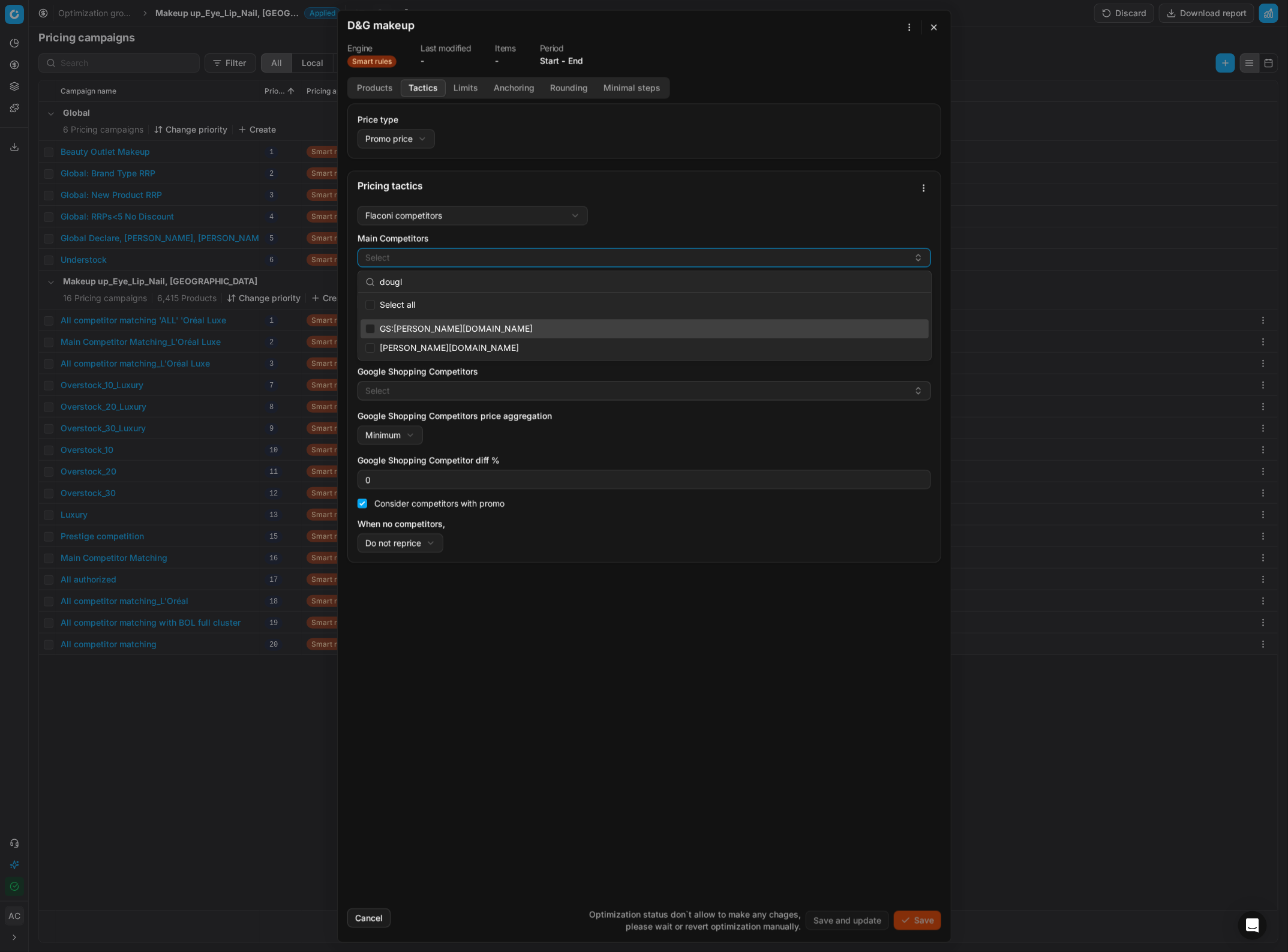
type input "dougl"
click at [370, 325] on input "Suggestions" at bounding box center [371, 329] width 10 height 10
checkbox input "true"
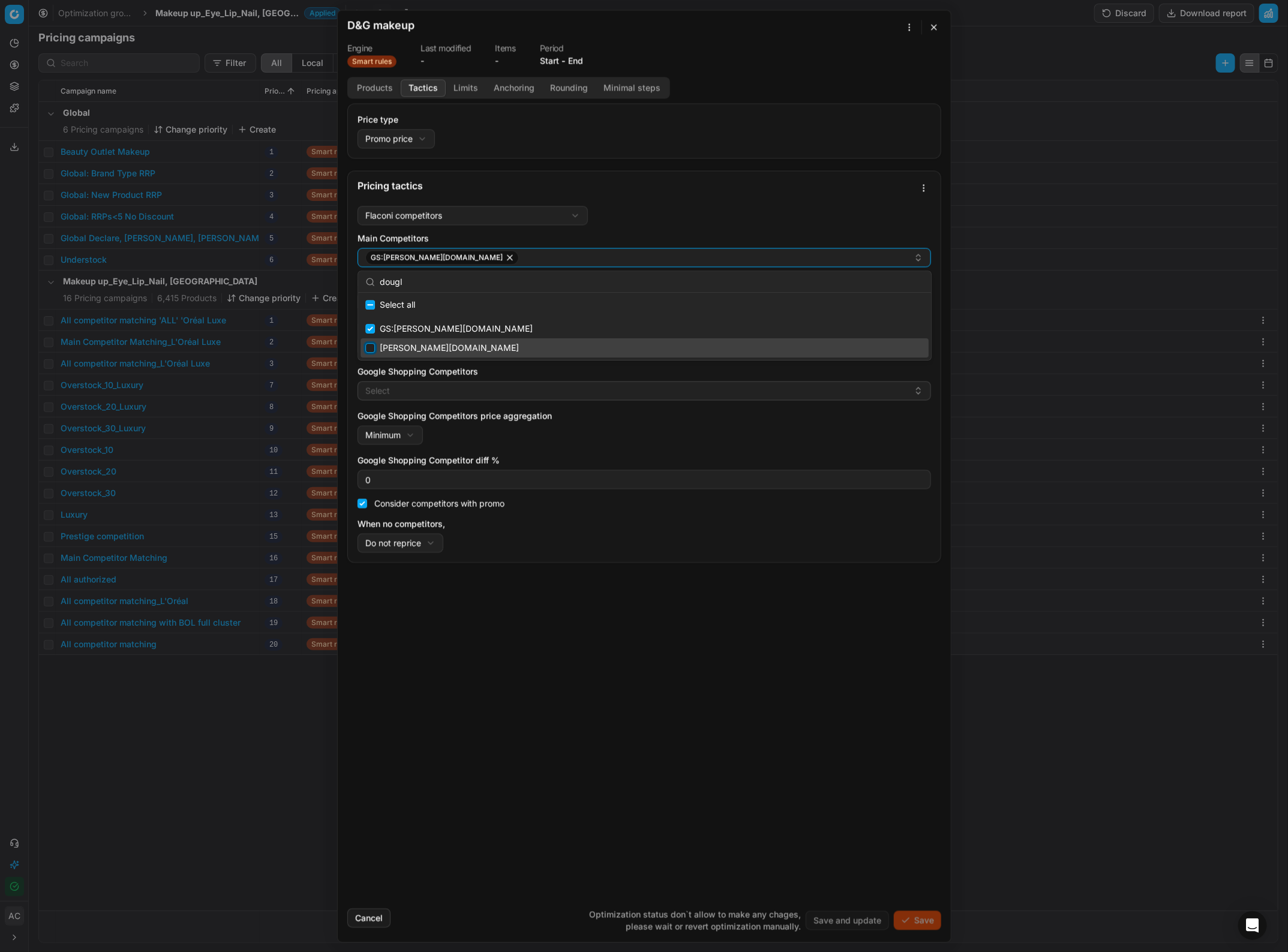
click at [369, 346] on input "Suggestions" at bounding box center [371, 348] width 10 height 10
checkbox input "true"
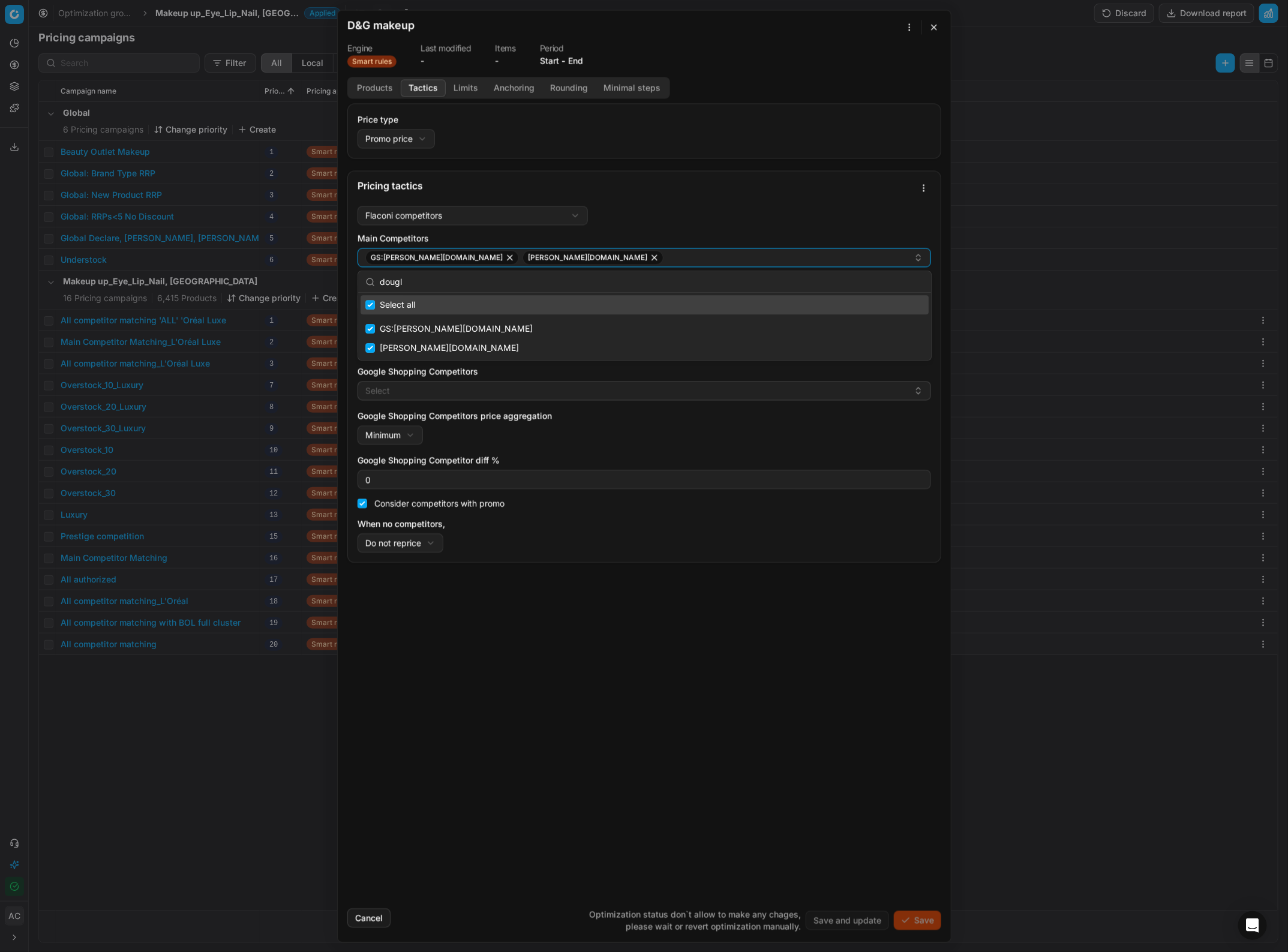
click at [540, 277] on input "dougl" at bounding box center [651, 282] width 544 height 24
type input "z"
checkbox input "false"
type input "zalan"
click at [368, 327] on input "Suggestions" at bounding box center [371, 329] width 10 height 10
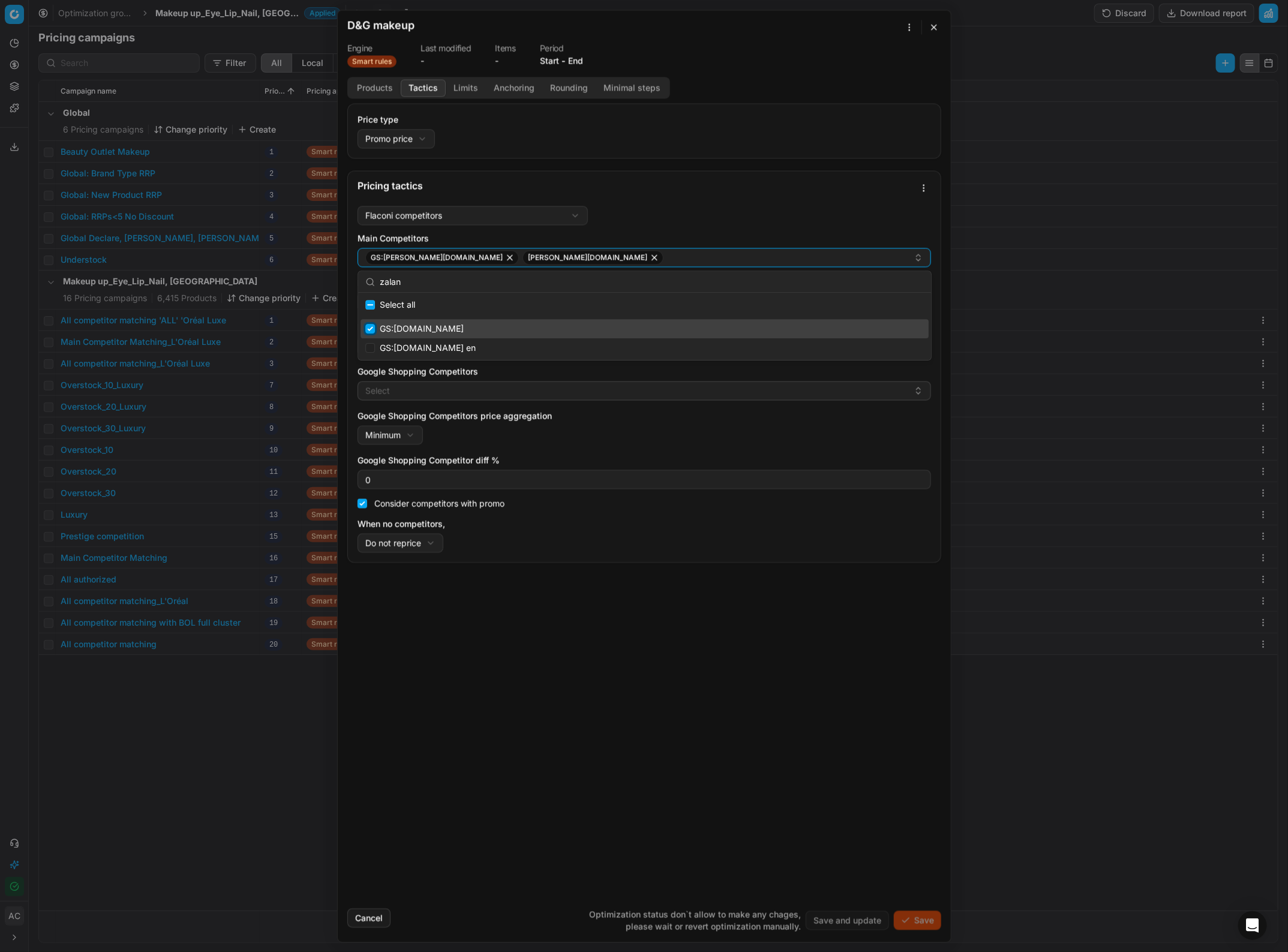
checkbox input "true"
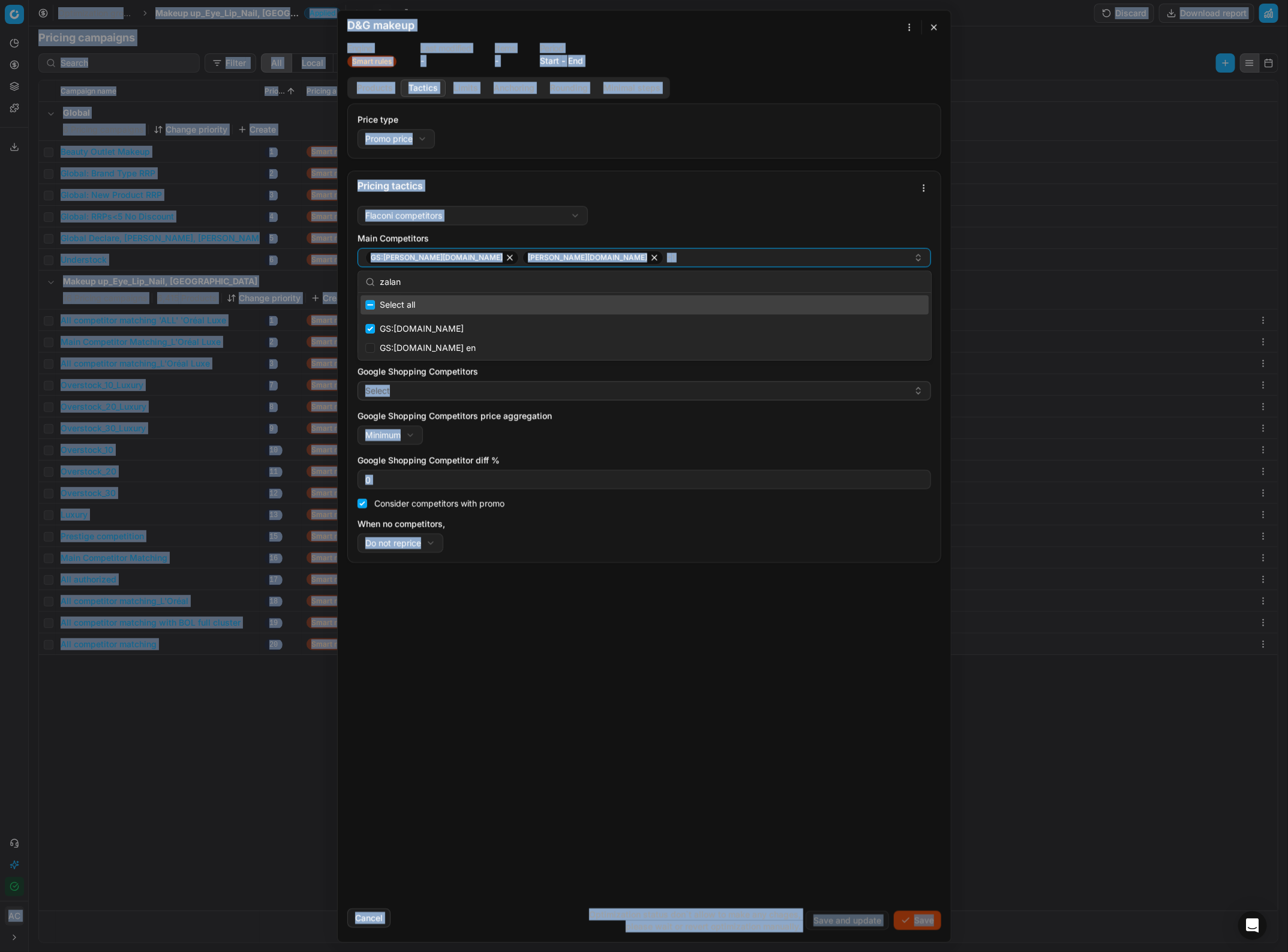
click at [411, 279] on input "zalan" at bounding box center [651, 282] width 544 height 24
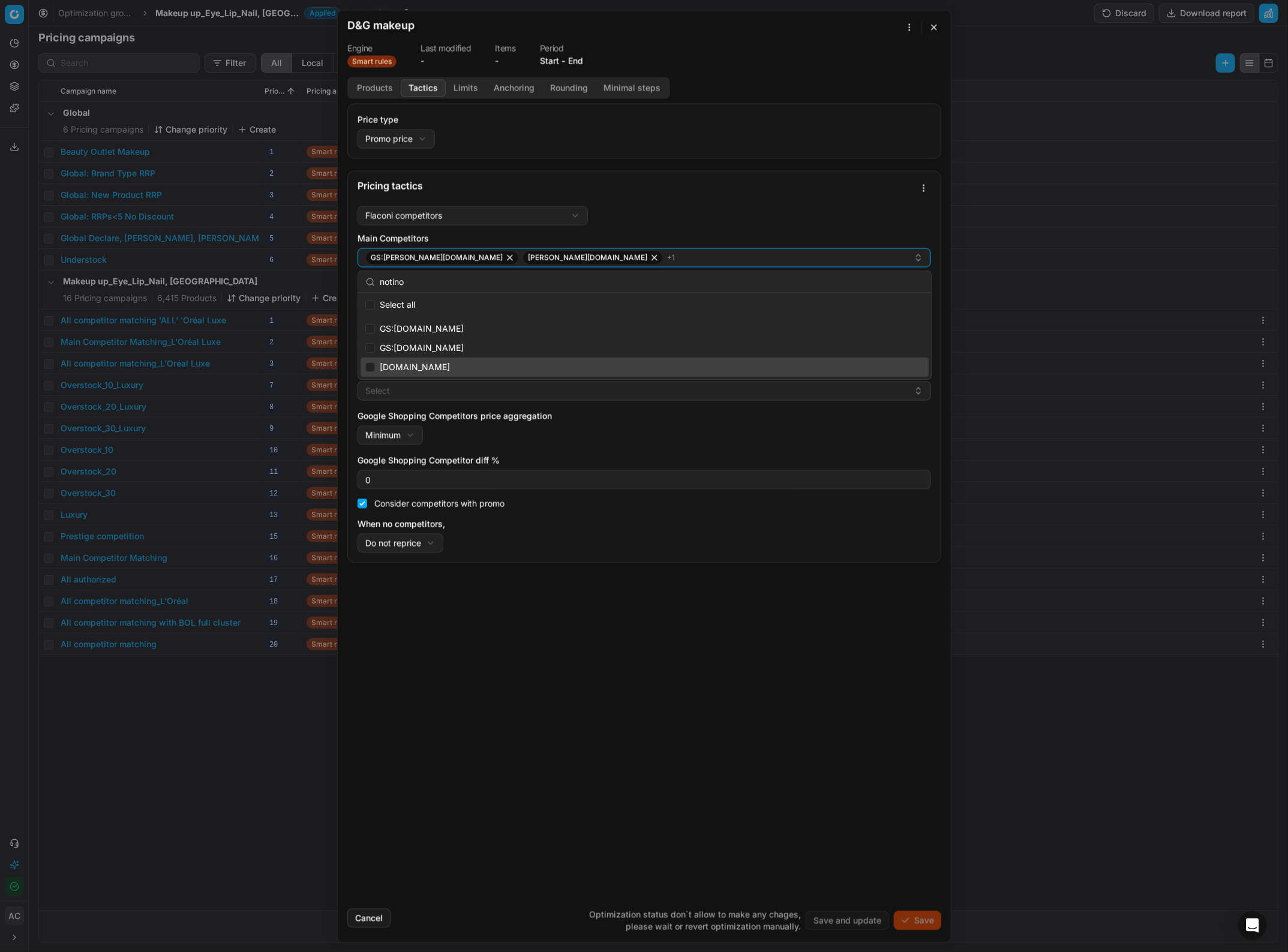
type input "notino"
click at [366, 362] on div "notino.nl" at bounding box center [645, 366] width 568 height 19
checkbox input "true"
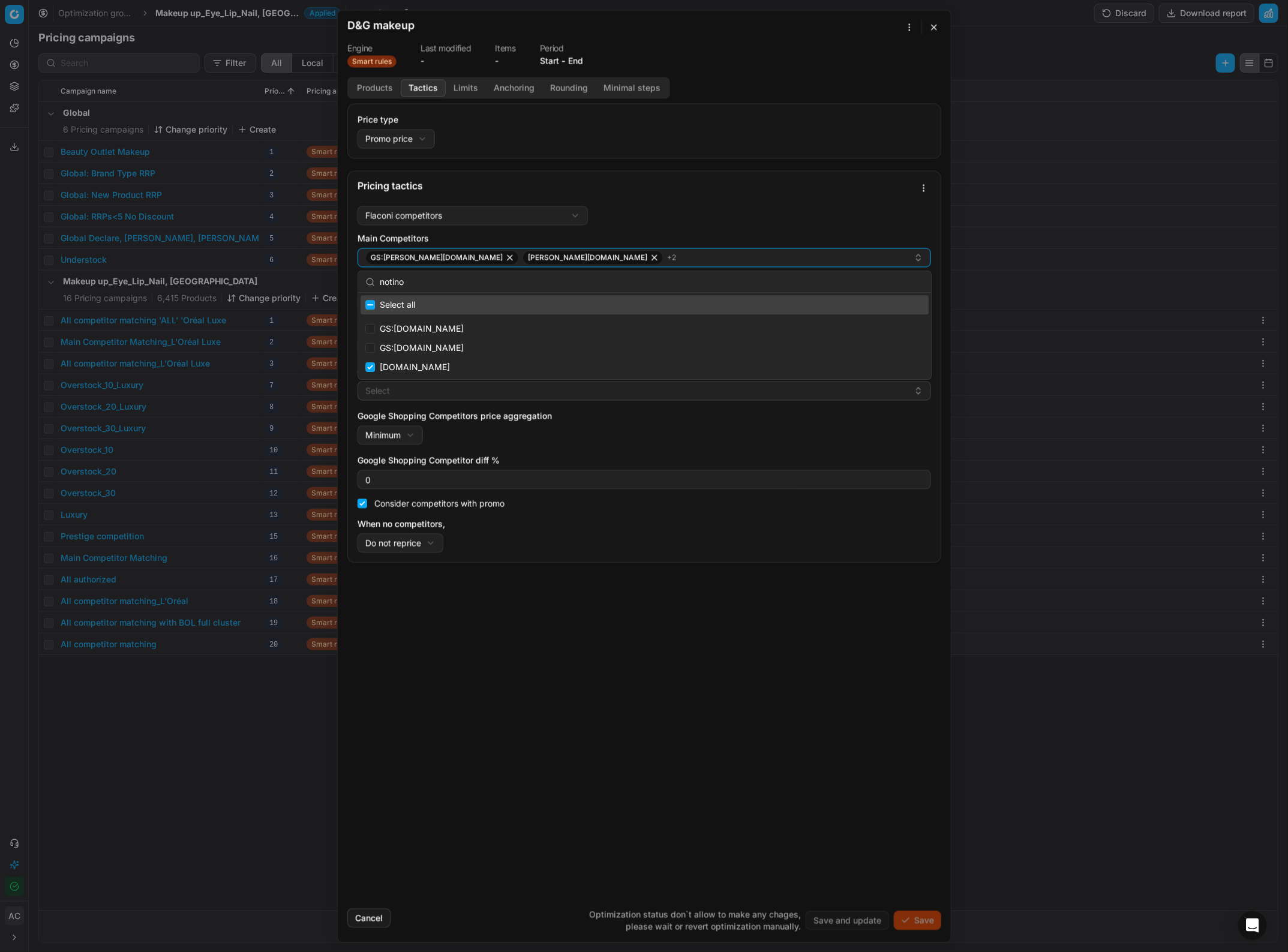
click at [452, 286] on input "notino" at bounding box center [651, 282] width 544 height 24
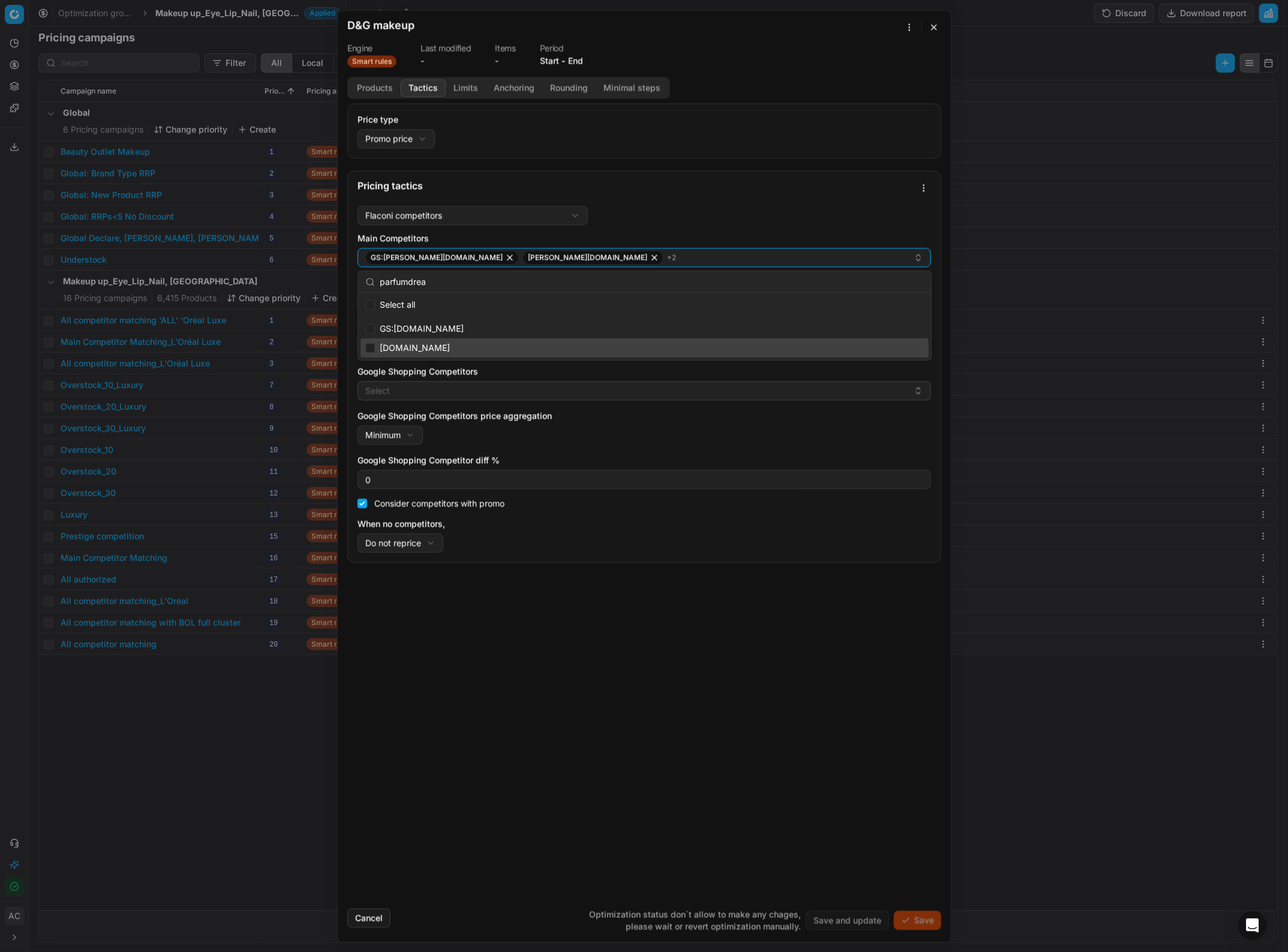
type input "parfumdrea"
click at [374, 347] on input "Suggestions" at bounding box center [371, 348] width 10 height 10
checkbox input "true"
click at [446, 388] on button "Select" at bounding box center [644, 390] width 573 height 19
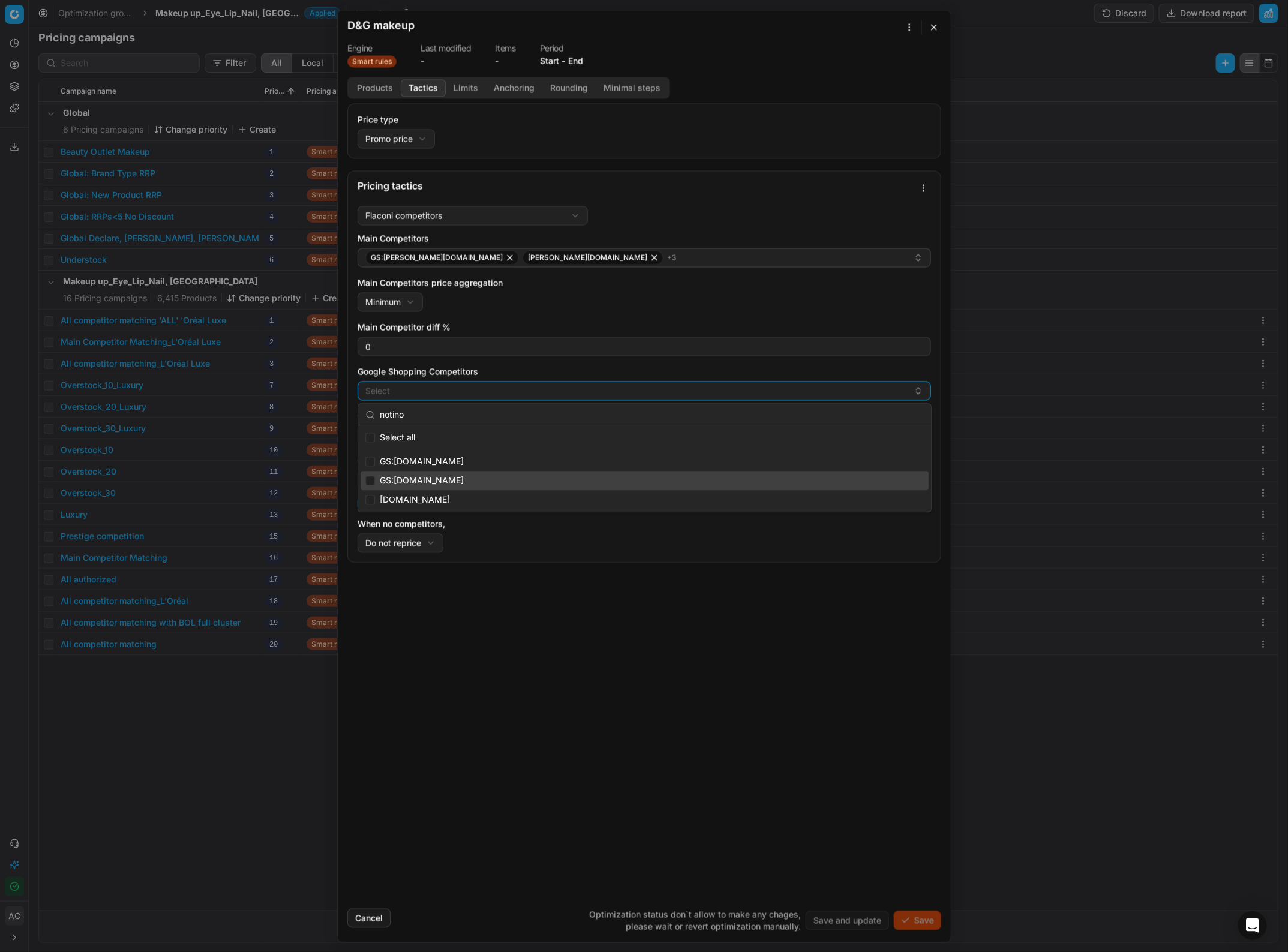
type input "notino"
click at [367, 413] on input "Suggestions" at bounding box center [371, 481] width 10 height 10
checkbox input "true"
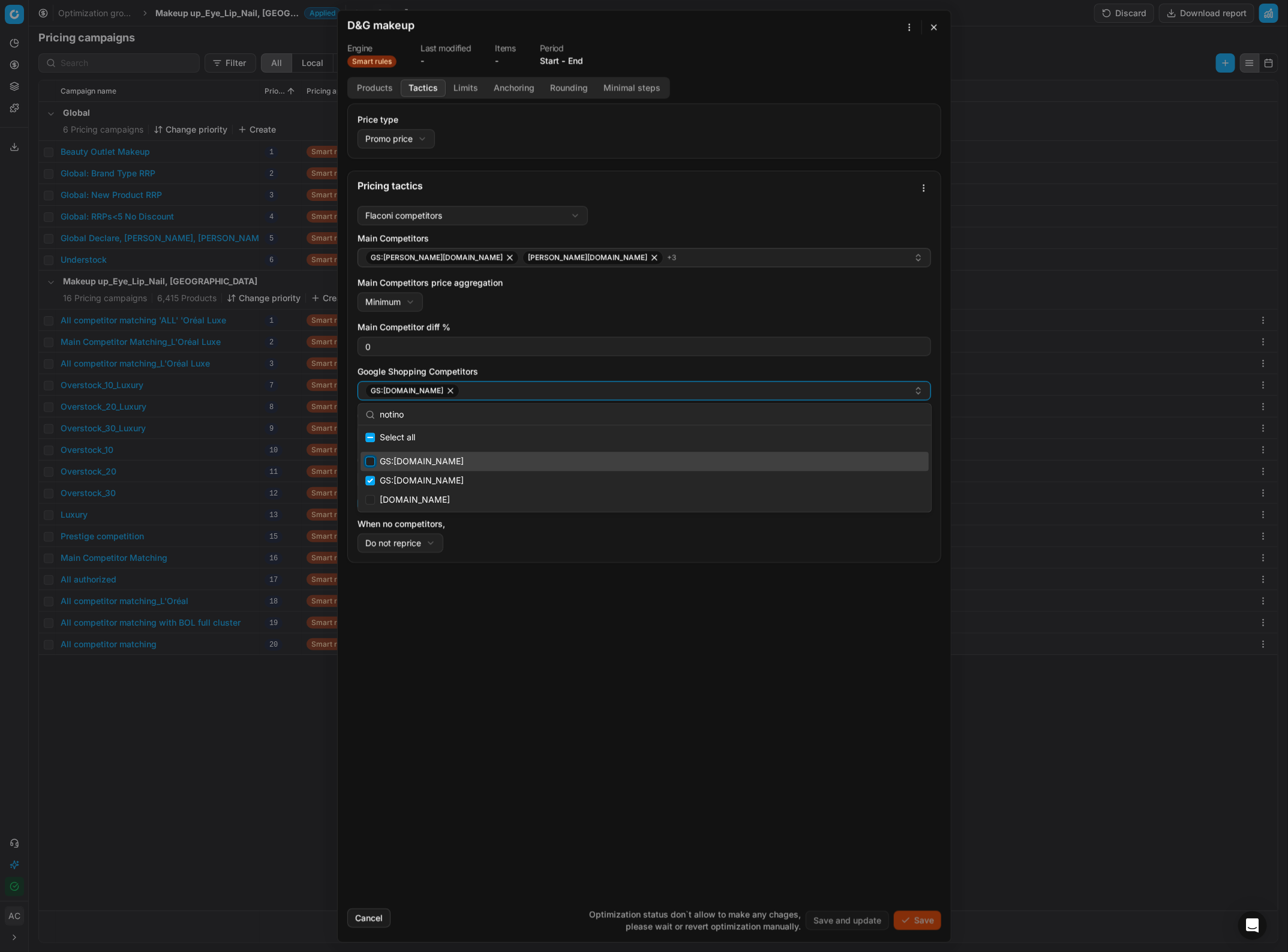
click at [368, 413] on input "Suggestions" at bounding box center [371, 462] width 10 height 10
checkbox input "true"
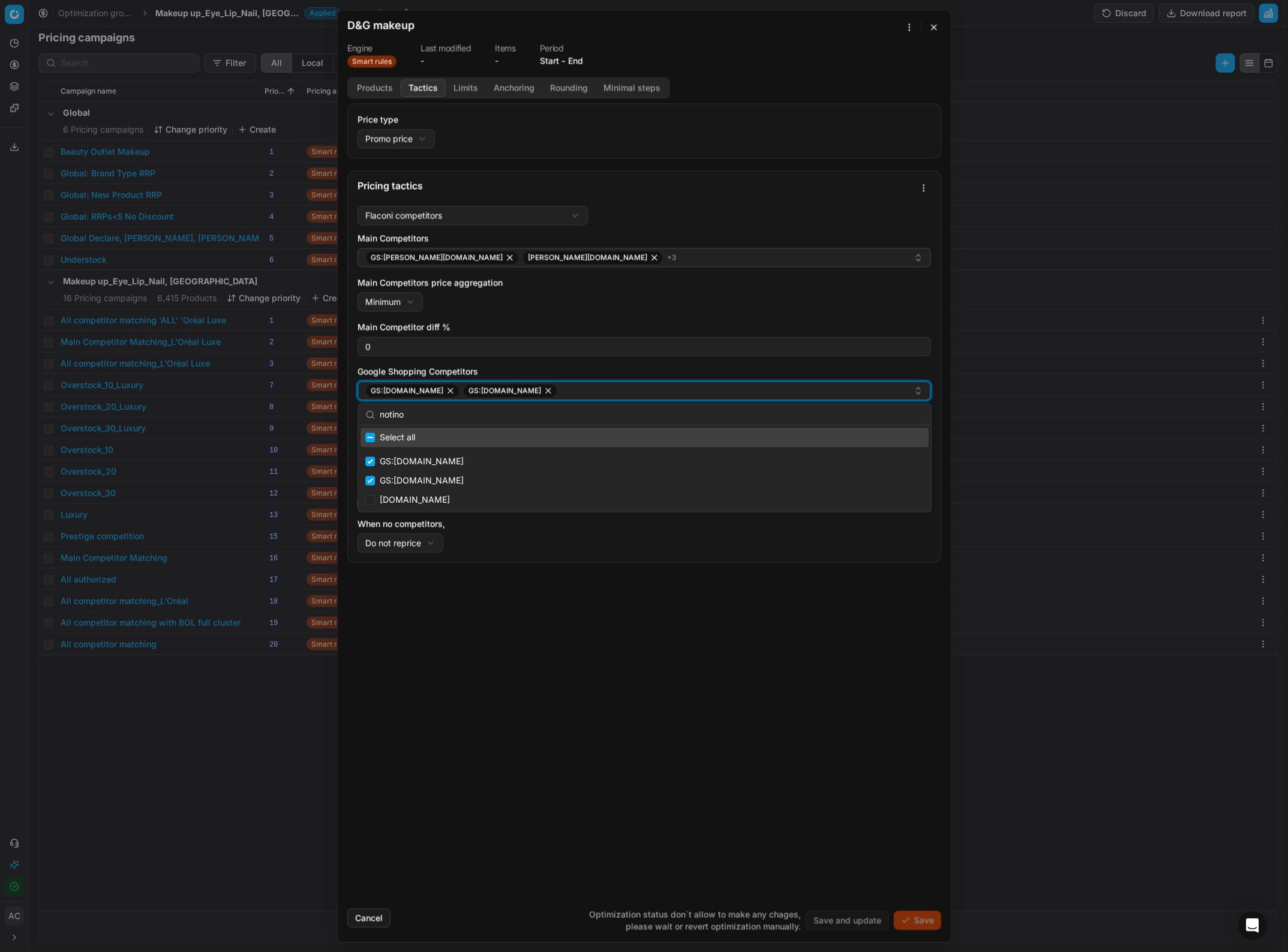
click at [523, 390] on div "GS:notino.nl GS:Notino.nl" at bounding box center [640, 390] width 548 height 14
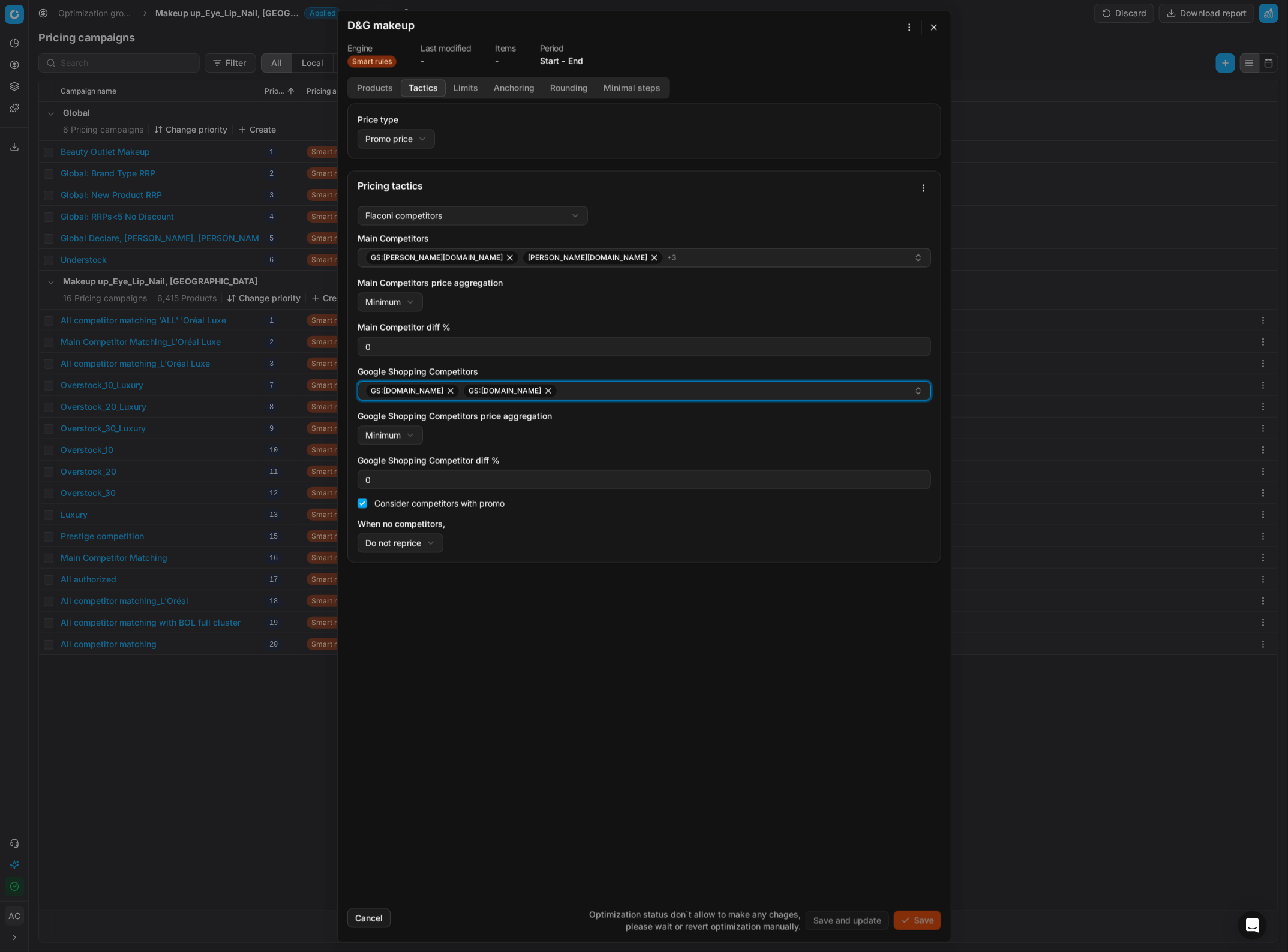
click at [523, 390] on div "GS:notino.nl GS:Notino.nl" at bounding box center [640, 390] width 548 height 14
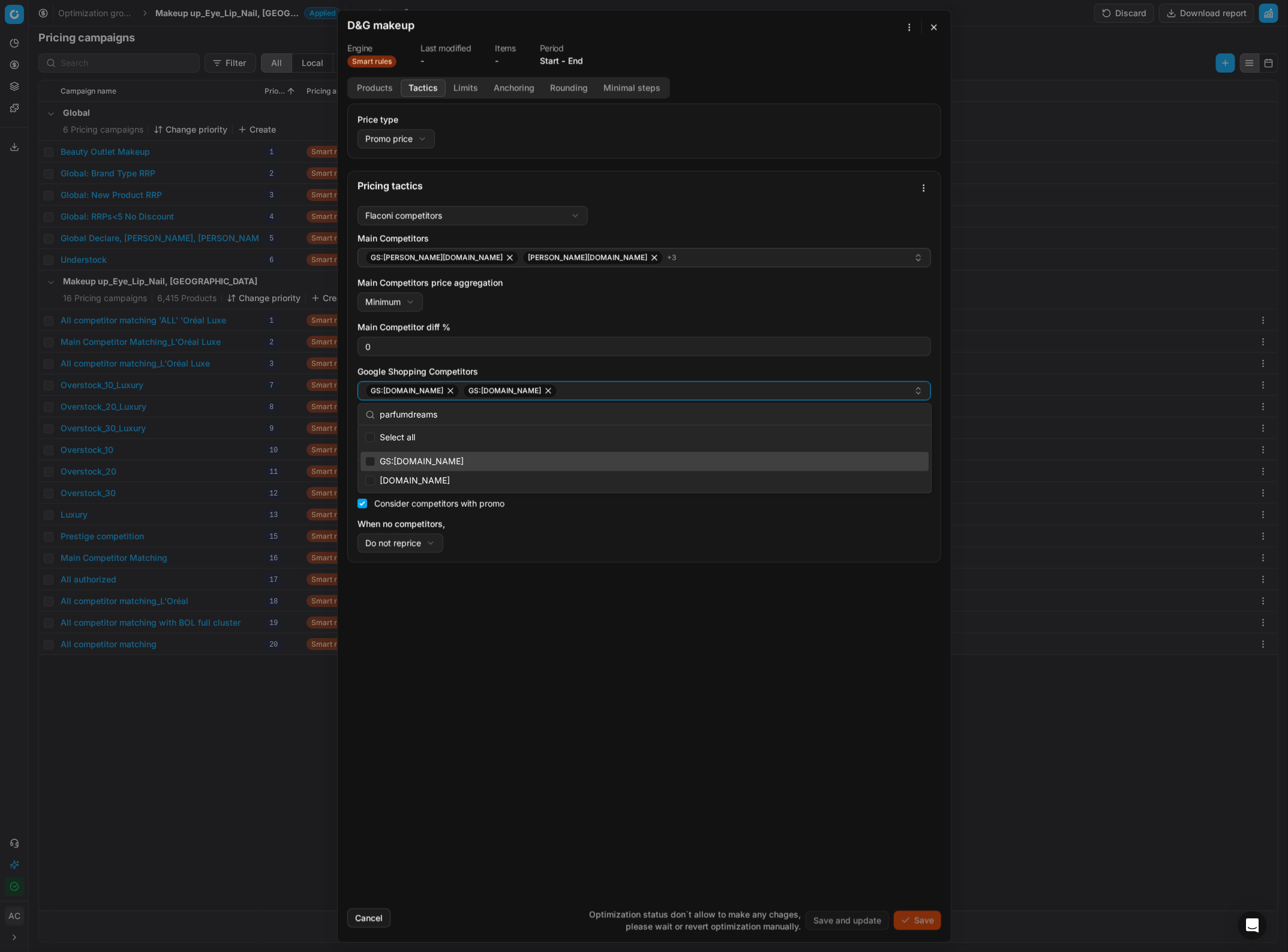
type input "parfumdreams"
click at [372, 413] on input "Suggestions" at bounding box center [371, 462] width 10 height 10
checkbox input "true"
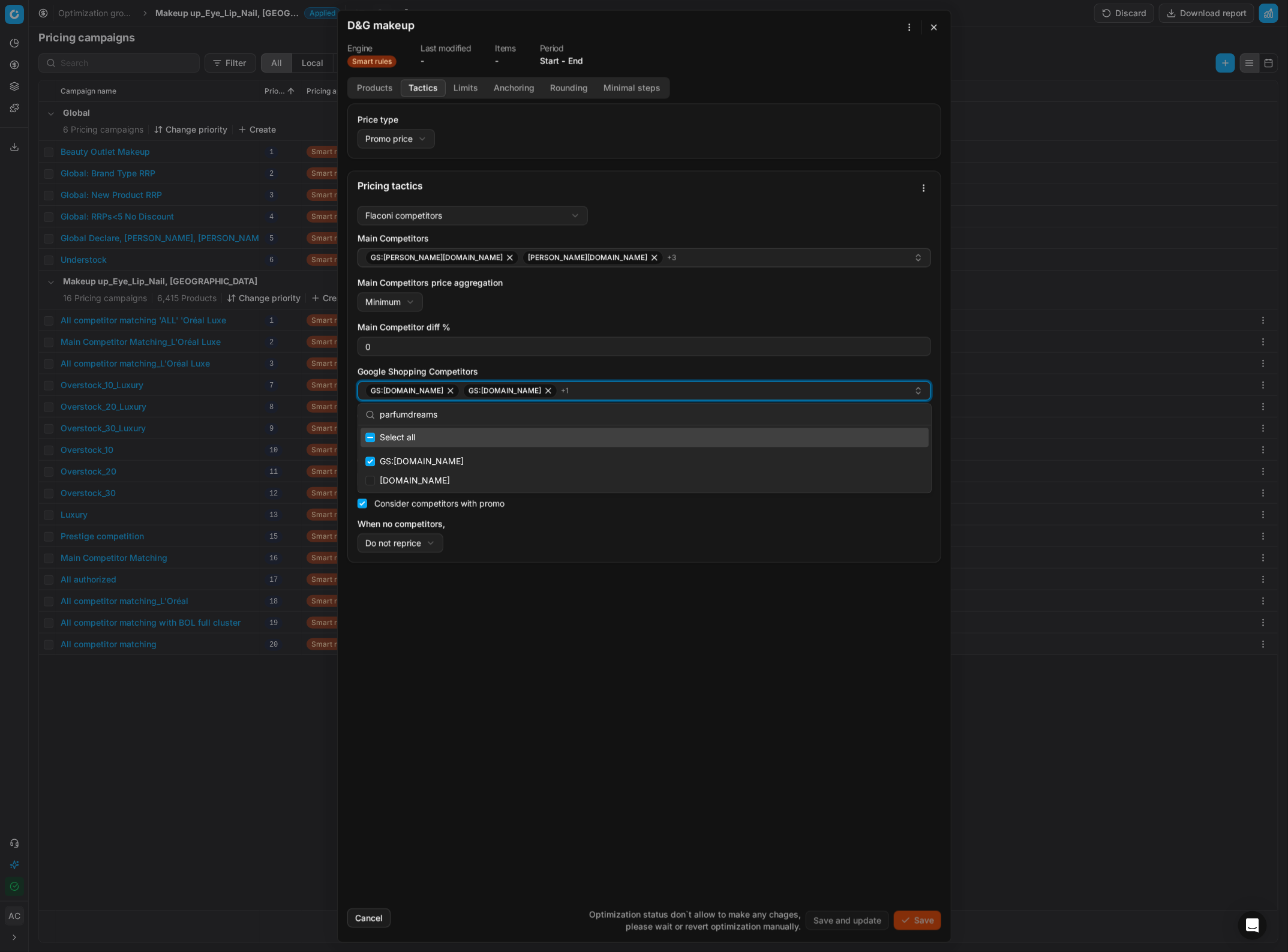
click at [550, 389] on div "GS:notino.nl GS:Notino.nl + 1" at bounding box center [640, 390] width 548 height 14
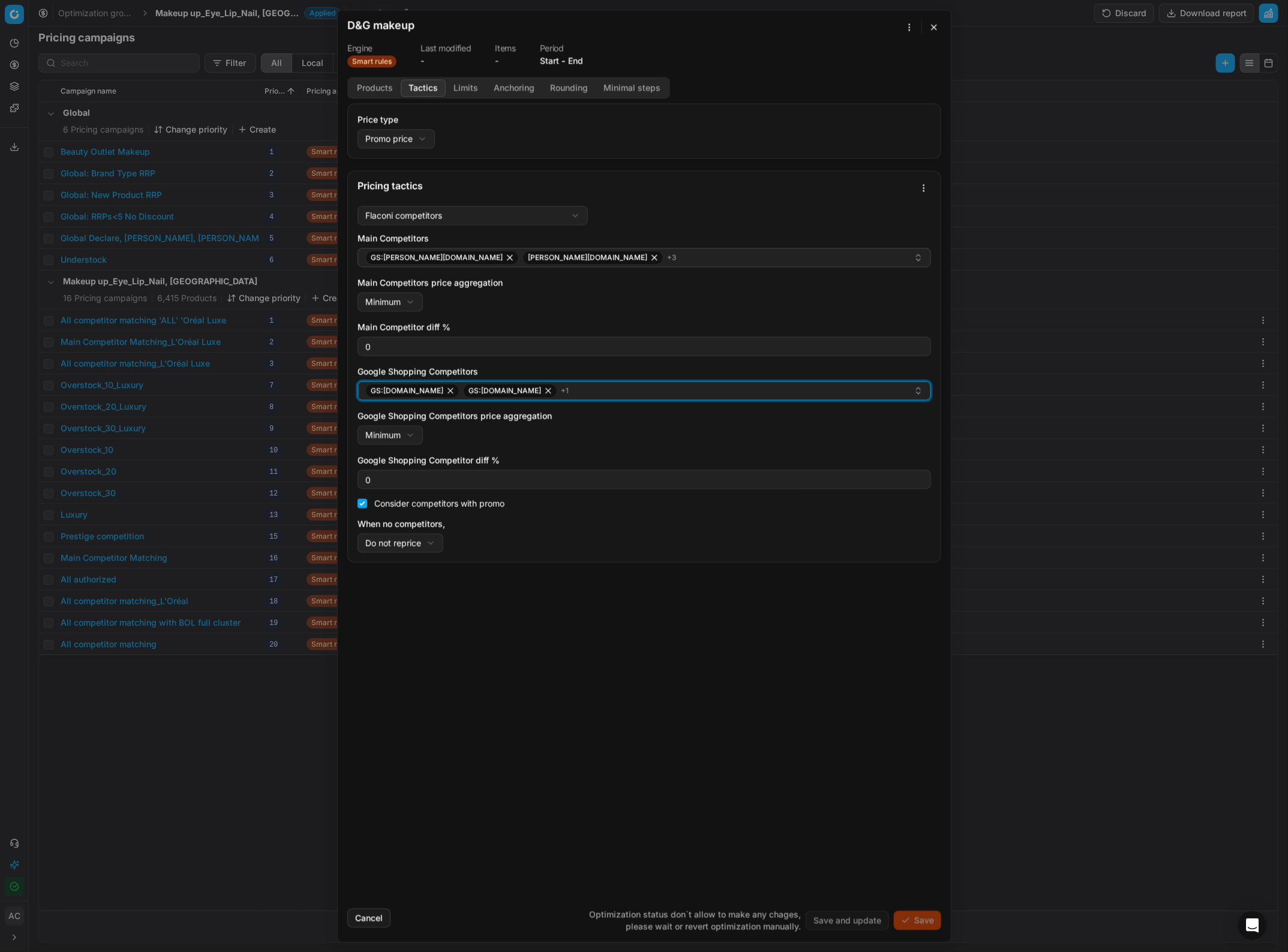
click at [550, 389] on div "GS:notino.nl GS:Notino.nl + 1" at bounding box center [640, 390] width 548 height 14
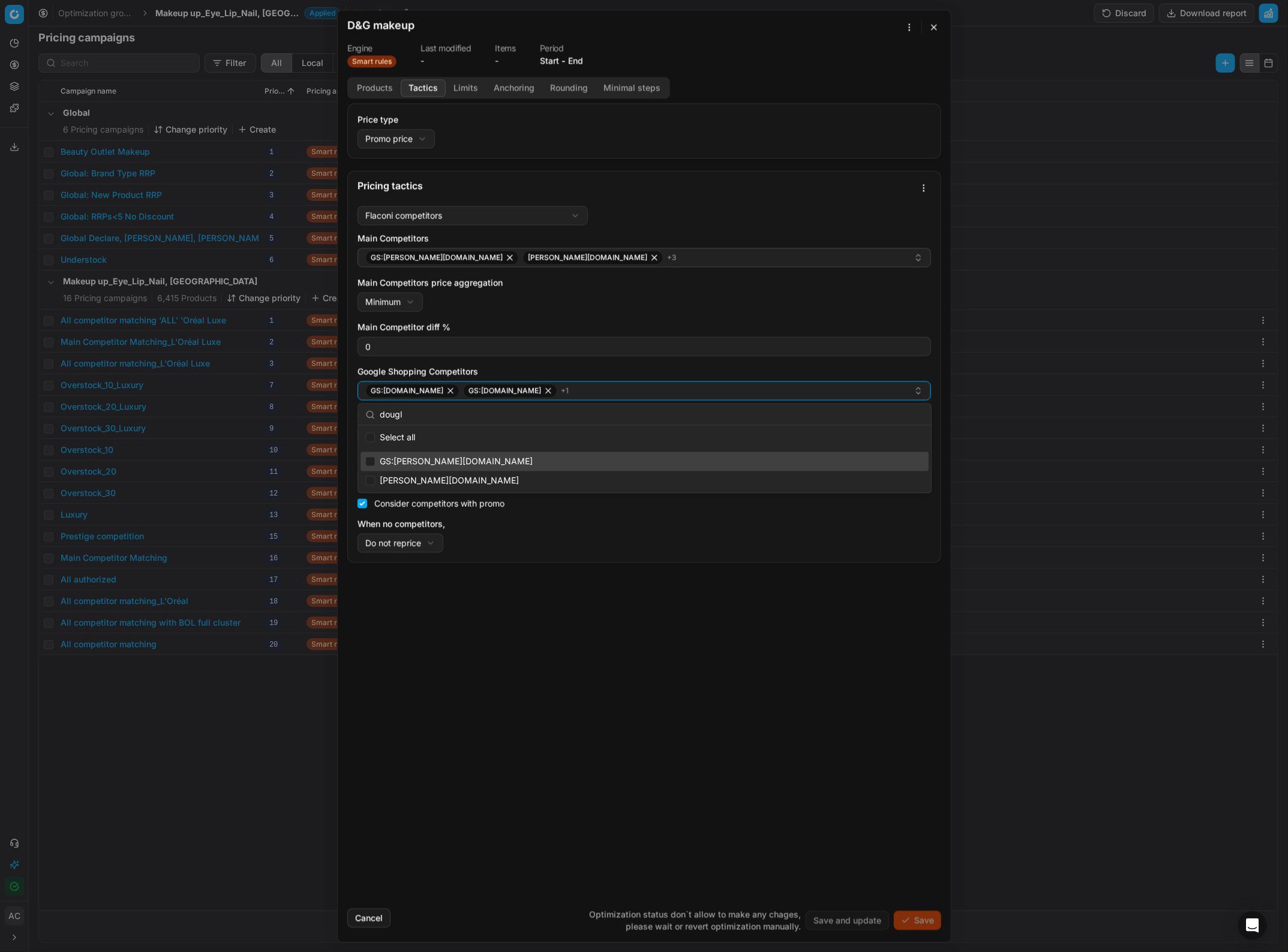
type input "dougl"
click at [372, 413] on input "Suggestions" at bounding box center [371, 462] width 10 height 10
checkbox input "true"
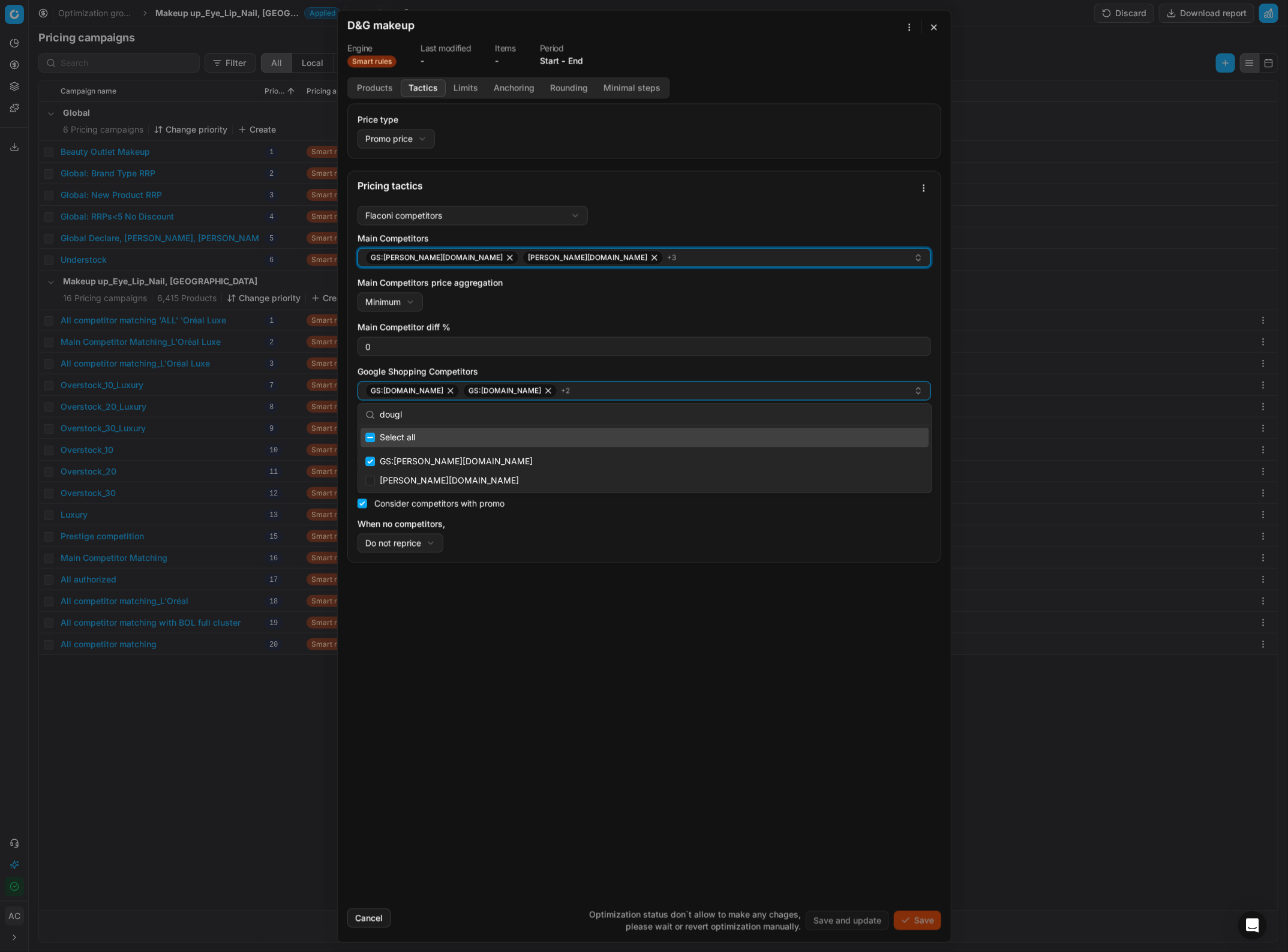
click at [558, 259] on div "GS:Douglas.nl douglas.nl + 3" at bounding box center [640, 257] width 548 height 14
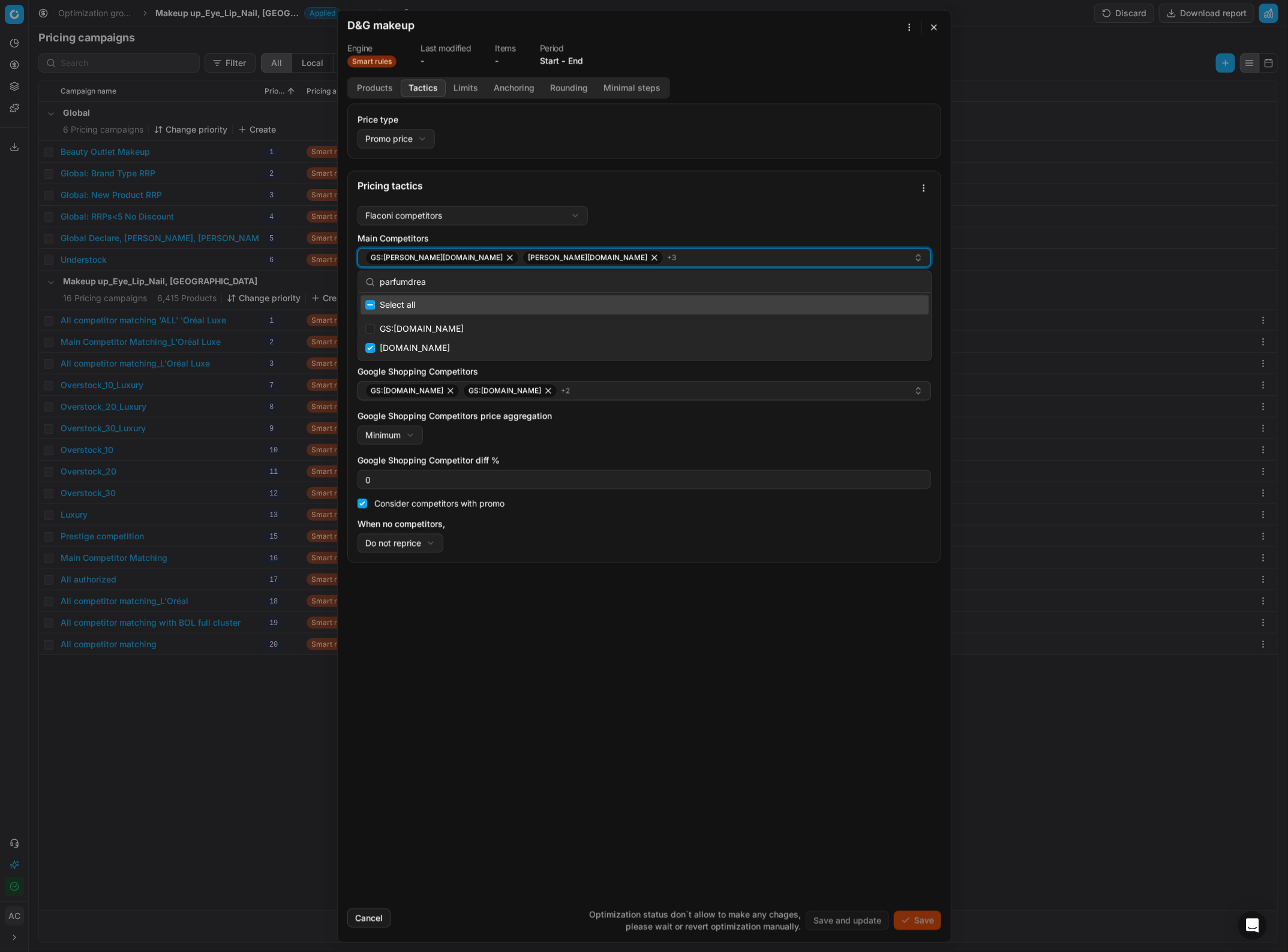
click at [507, 259] on icon "button" at bounding box center [510, 258] width 5 height 5
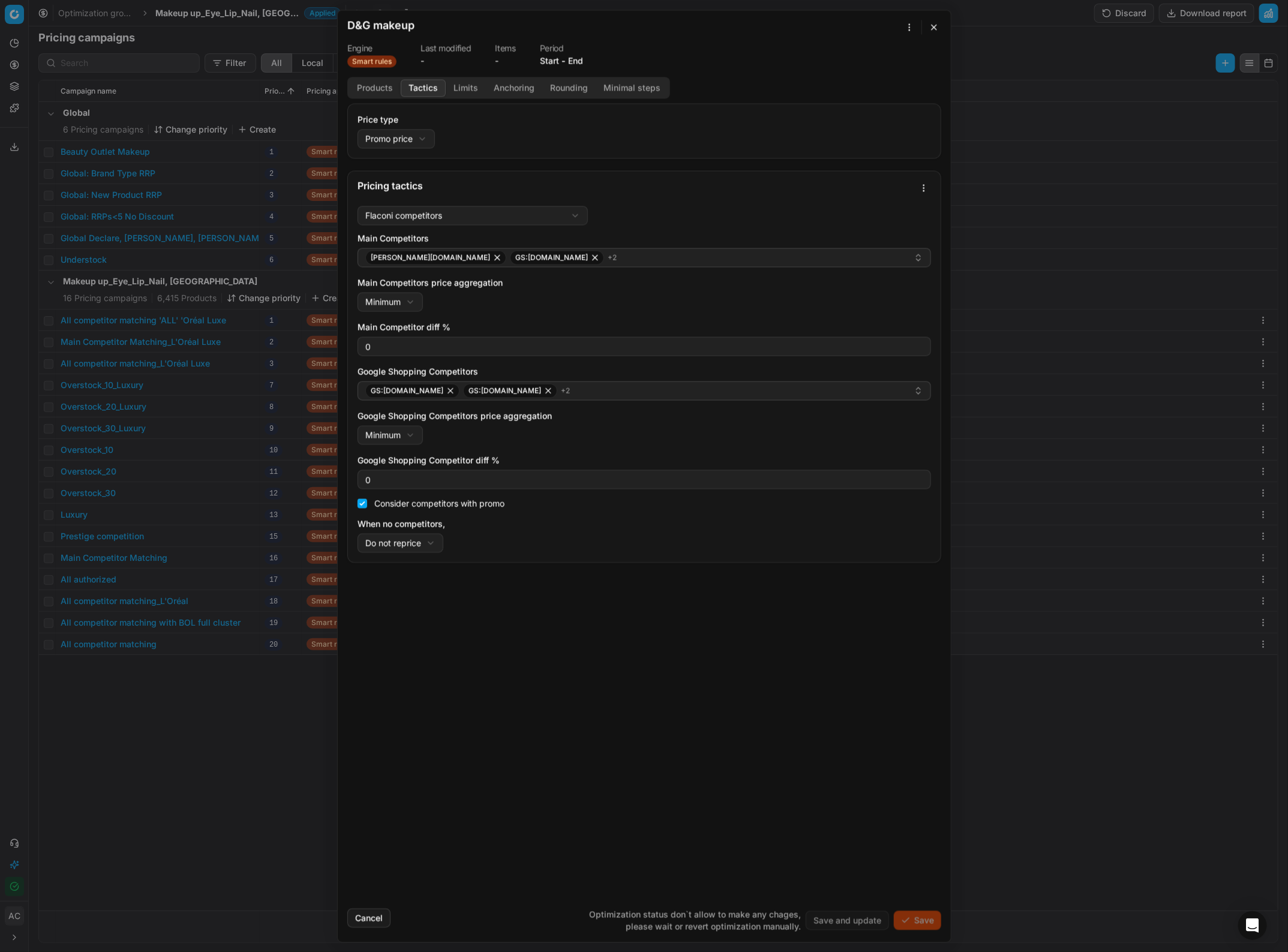
click at [498, 413] on div "Price type Promo price Default Regular price Promo price Pricing tactics Flacon…" at bounding box center [644, 501] width 614 height 796
click at [418, 413] on div "We are saving PC settings. Please wait, it should take a few minutes D&G makeup…" at bounding box center [644, 476] width 1288 height 952
select select "rrp"
click at [466, 413] on div "Price type Promo price Default Regular price Promo price Pricing tactics Flacon…" at bounding box center [644, 501] width 614 height 796
click at [467, 81] on button "Limits" at bounding box center [465, 87] width 40 height 17
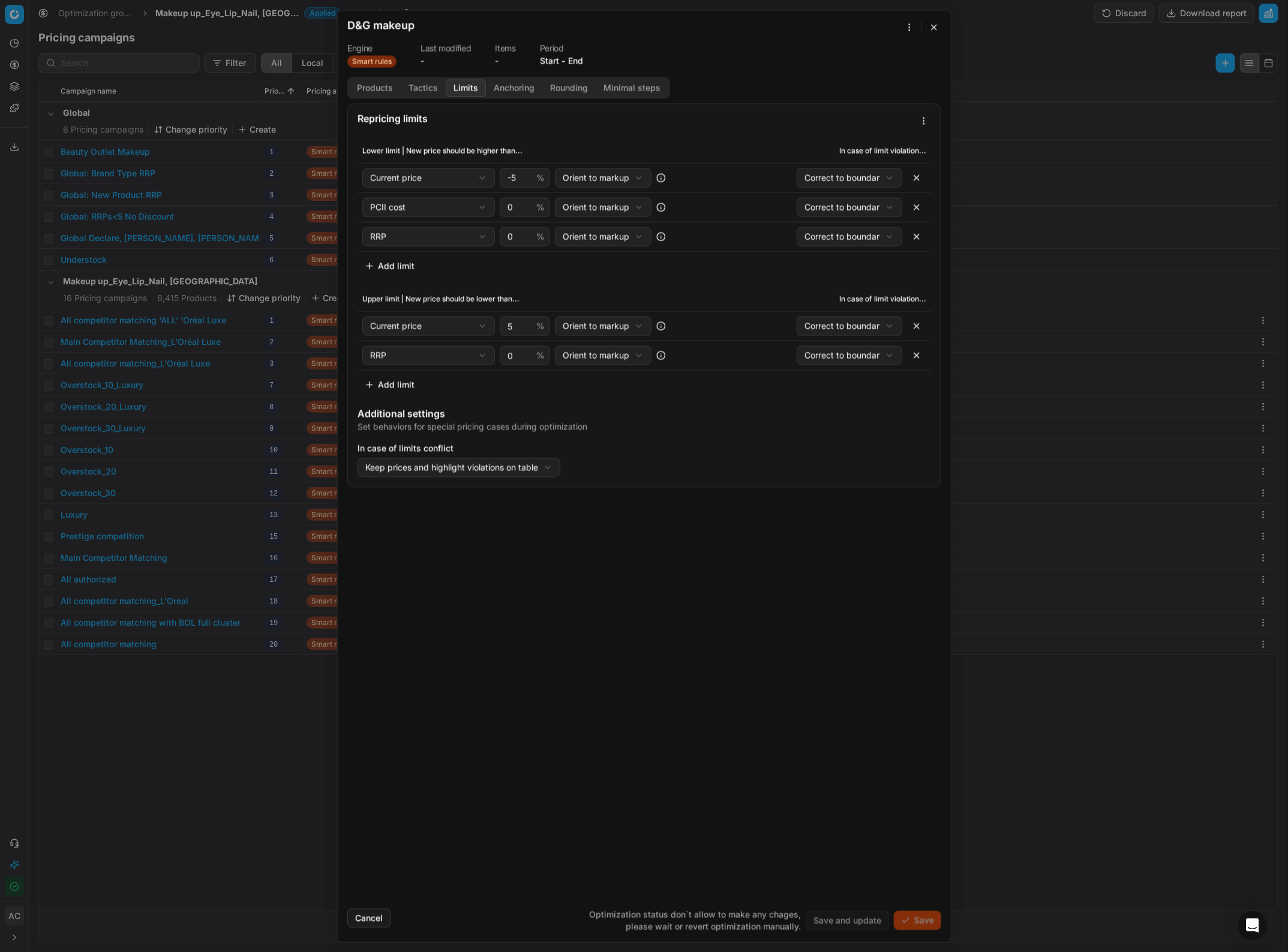
click at [917, 175] on button "button" at bounding box center [916, 177] width 19 height 19
select select "numeric_feature_pcii_cost"
select select "rrp"
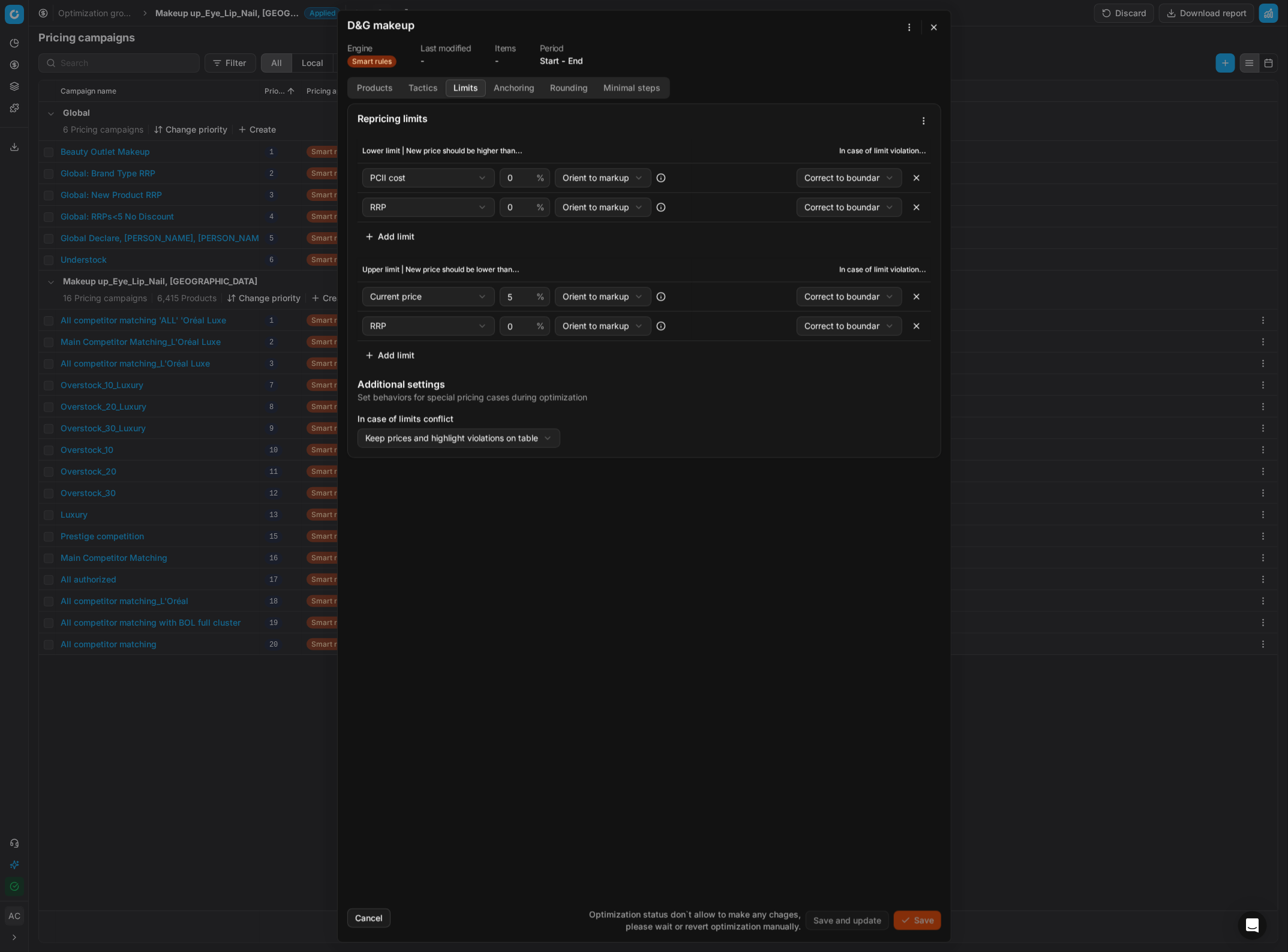
click at [916, 208] on button "button" at bounding box center [916, 207] width 19 height 19
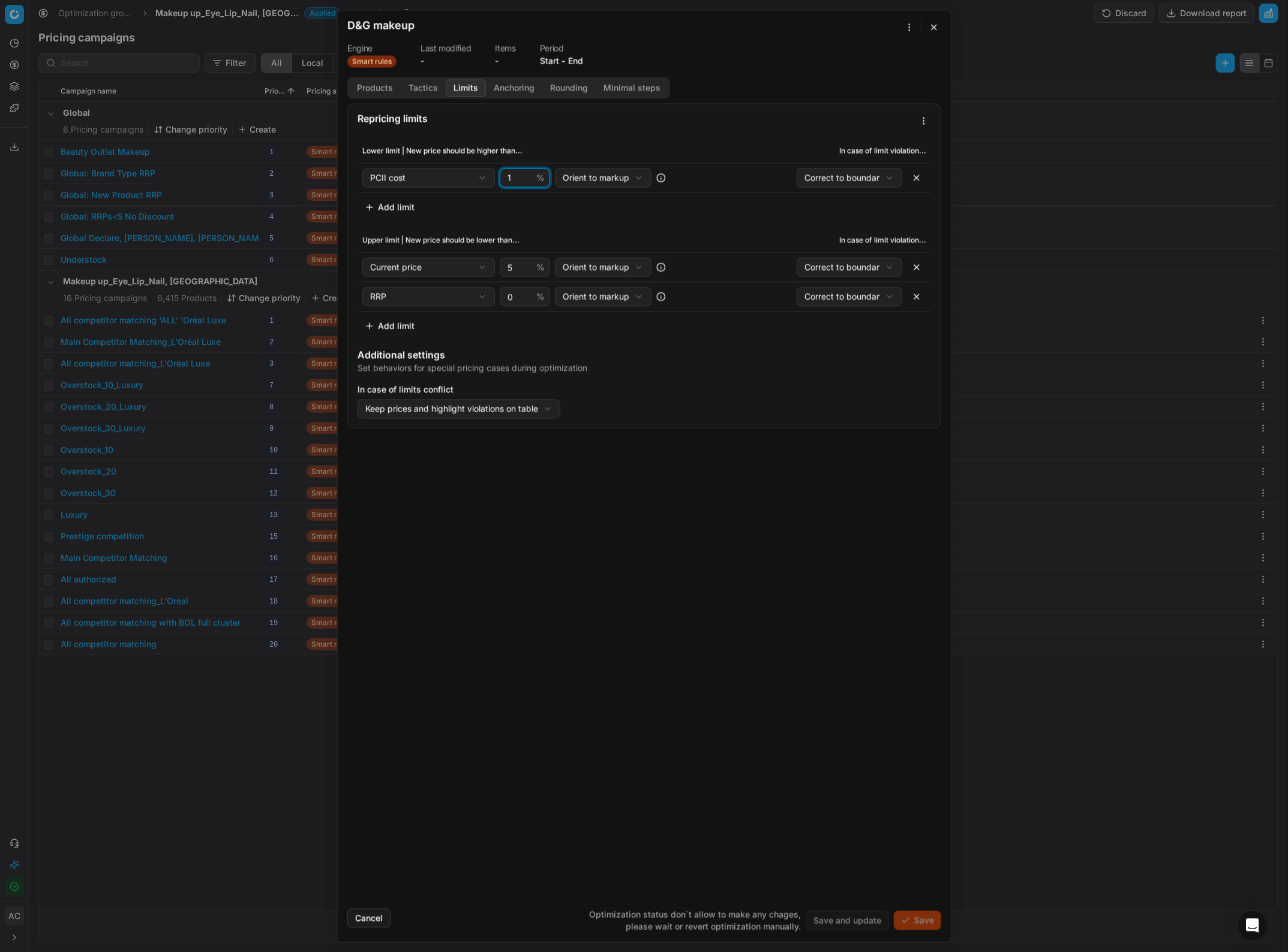
click at [524, 175] on input "1" at bounding box center [519, 178] width 29 height 18
click at [524, 175] on input "2" at bounding box center [519, 178] width 29 height 18
click at [524, 175] on input "3" at bounding box center [519, 178] width 29 height 18
click at [524, 175] on input "4" at bounding box center [519, 178] width 29 height 18
click at [524, 175] on input "5" at bounding box center [519, 178] width 29 height 18
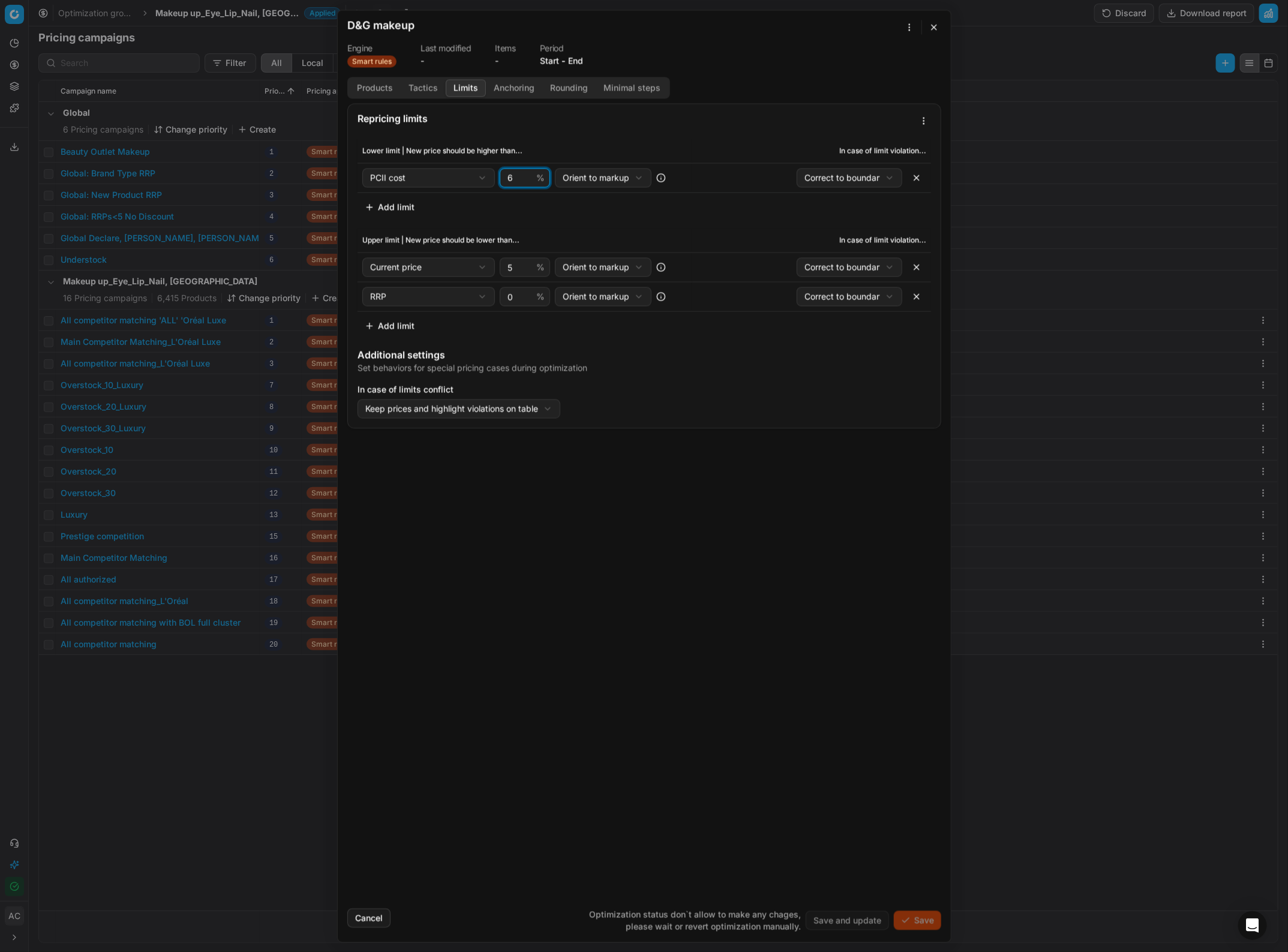
click at [524, 175] on input "6" at bounding box center [519, 178] width 29 height 18
type input "7"
click at [524, 175] on input "7" at bounding box center [519, 178] width 29 height 18
click at [915, 264] on button "button" at bounding box center [916, 267] width 19 height 19
select select "rrp"
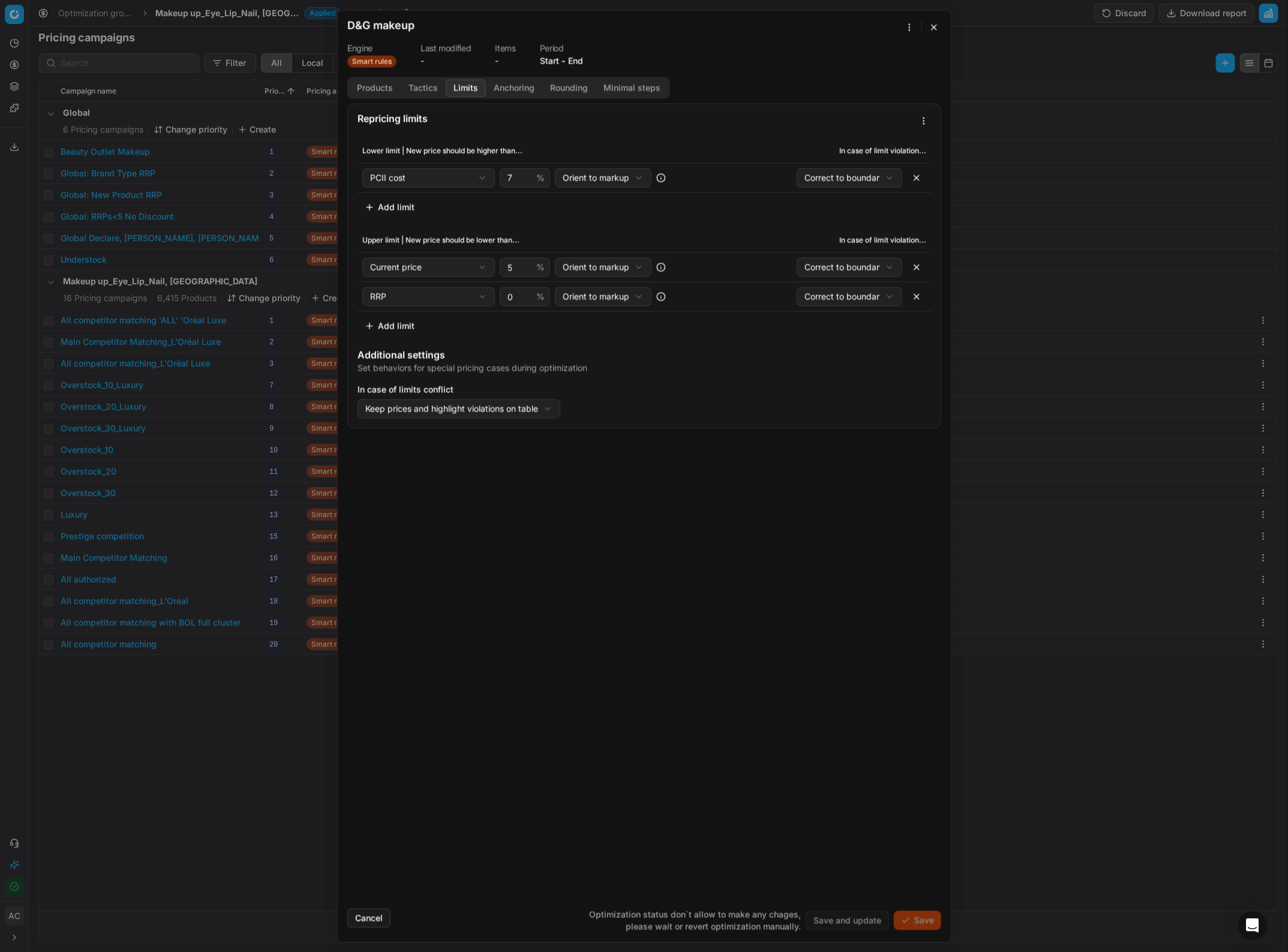
type input "0"
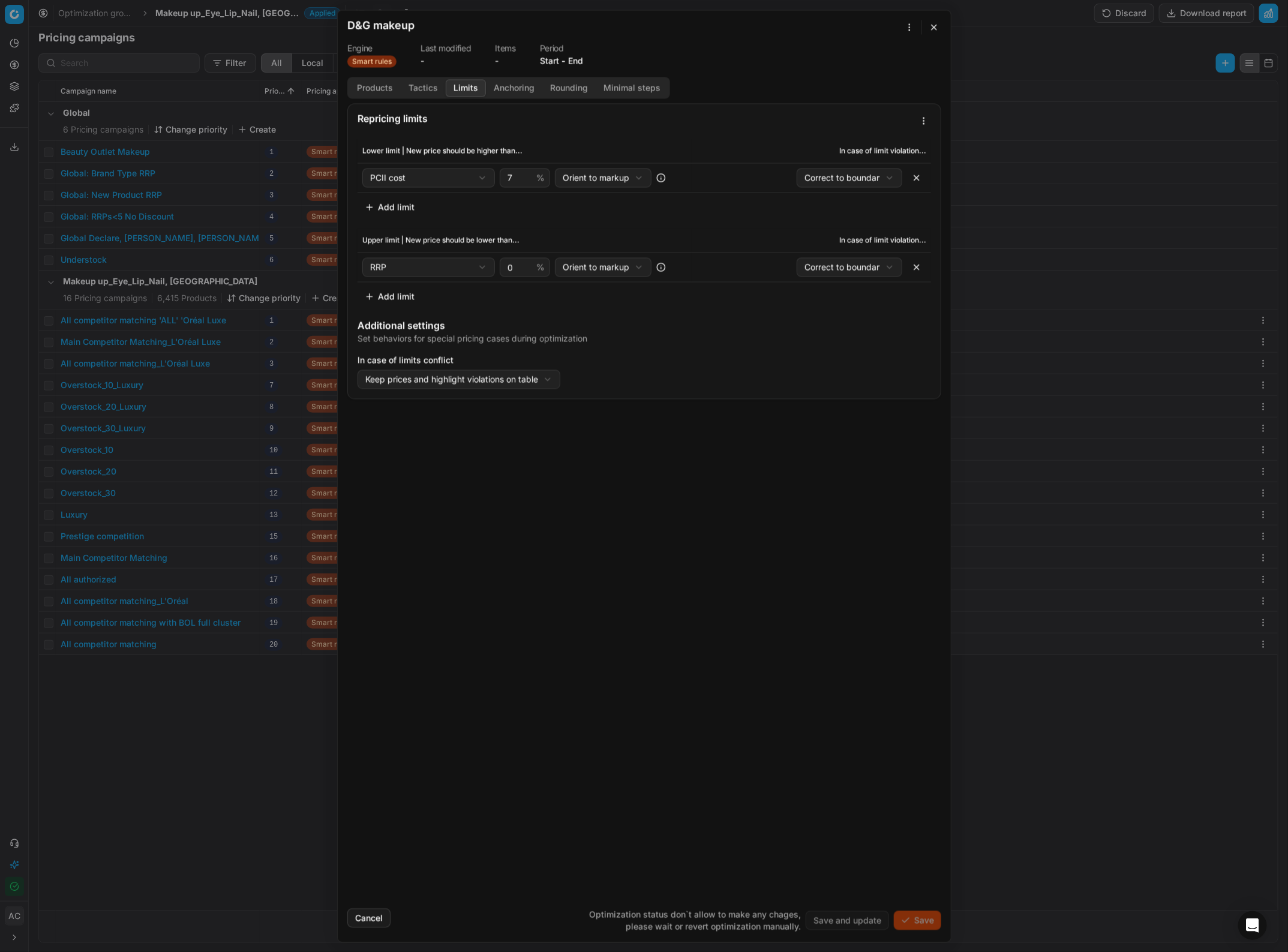
click at [595, 413] on div "Repricing limits Lower limit | New price should be higher than... In case of li…" at bounding box center [644, 501] width 614 height 796
click at [519, 89] on button "Anchoring" at bounding box center [514, 87] width 56 height 17
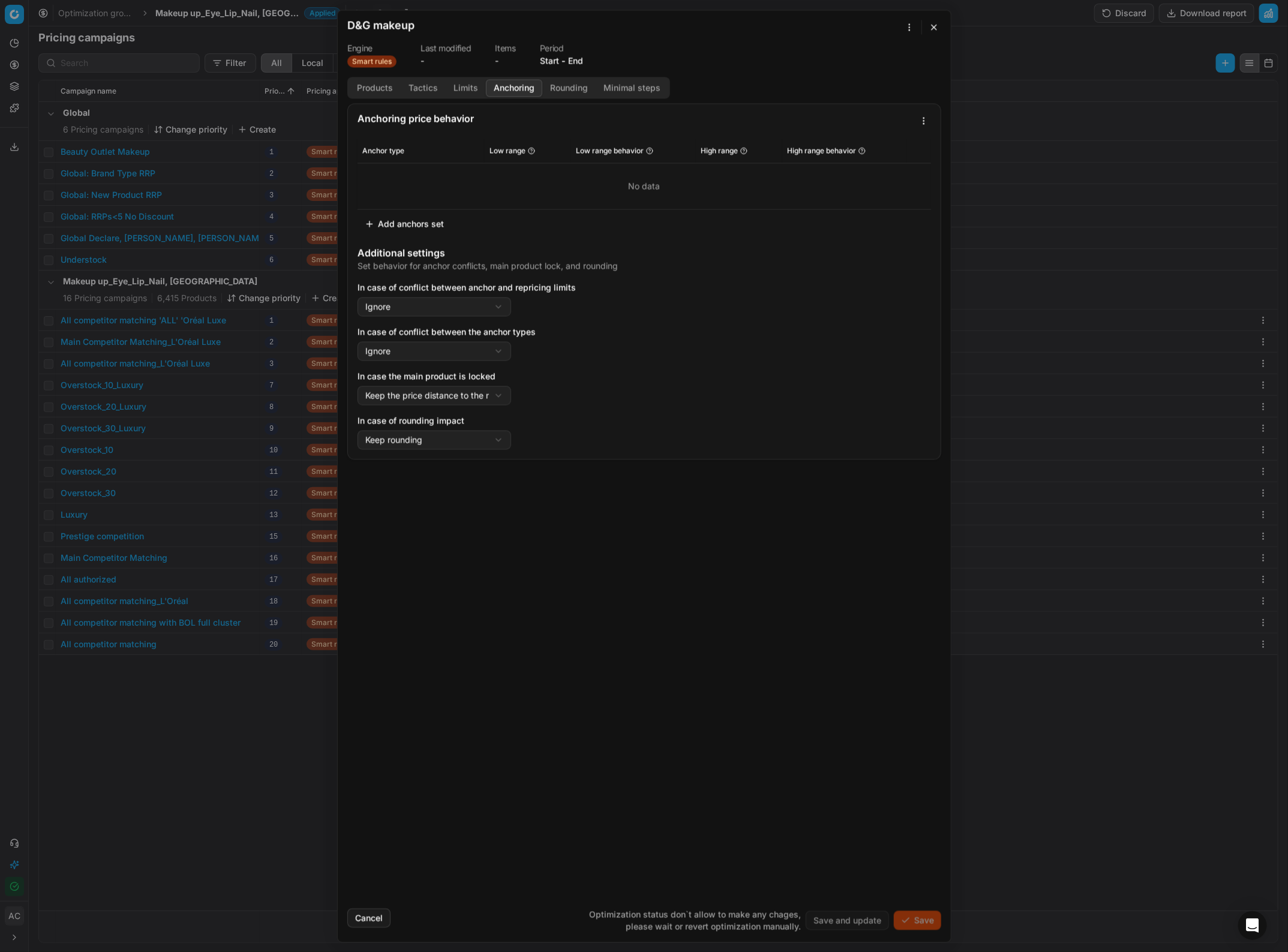
click at [417, 219] on button "Add anchors set" at bounding box center [404, 223] width 94 height 19
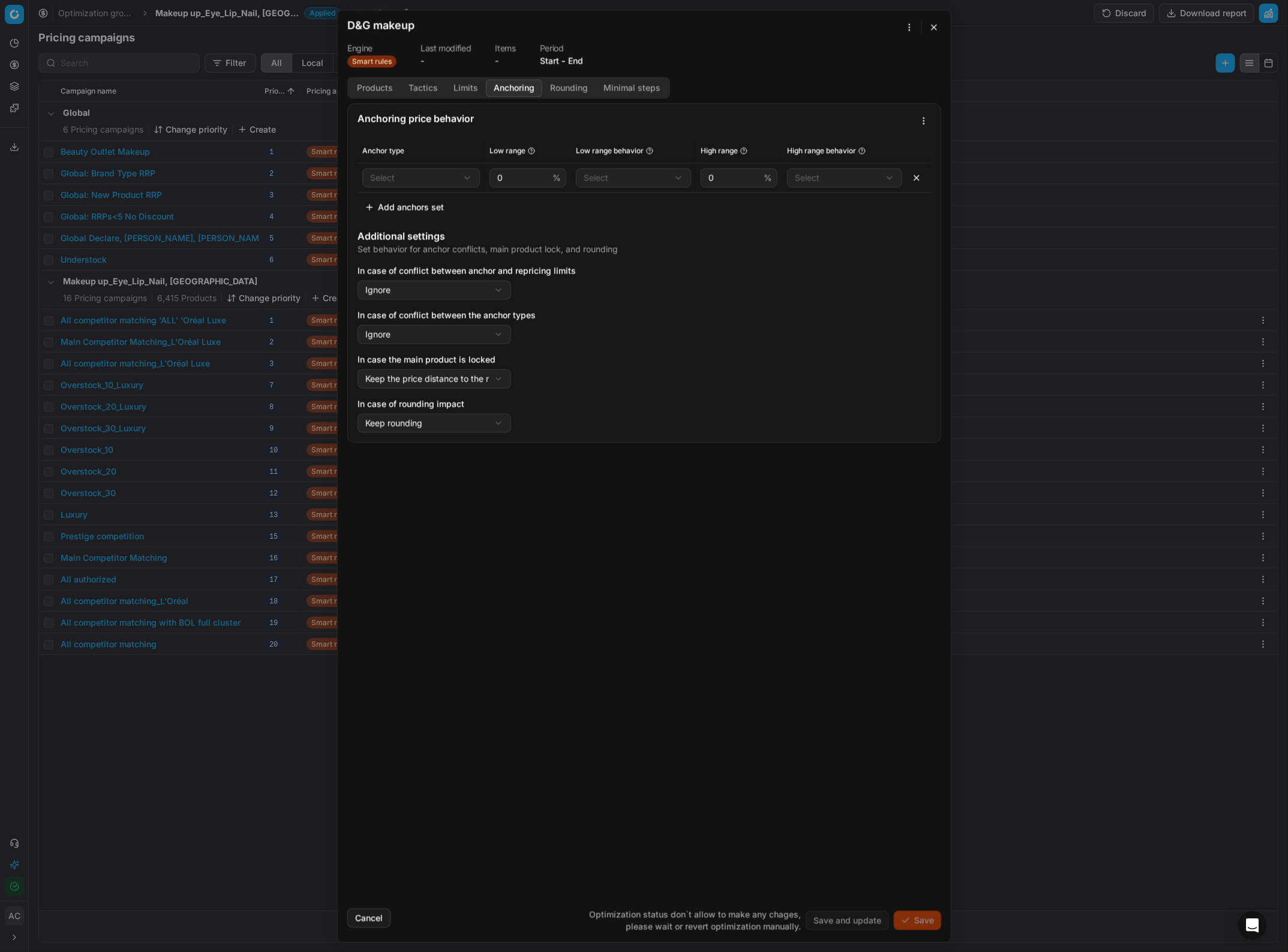
click at [430, 182] on div "We are saving PC settings. Please wait, it should take a few minutes D&G makeup…" at bounding box center [644, 476] width 1288 height 952
select select "flat_anchor"
click at [497, 182] on input "0" at bounding box center [522, 178] width 55 height 18
type input "-50"
click at [618, 180] on div "We are saving PC settings. Please wait, it should take a few minutes D&G makeup…" at bounding box center [644, 476] width 1288 height 952
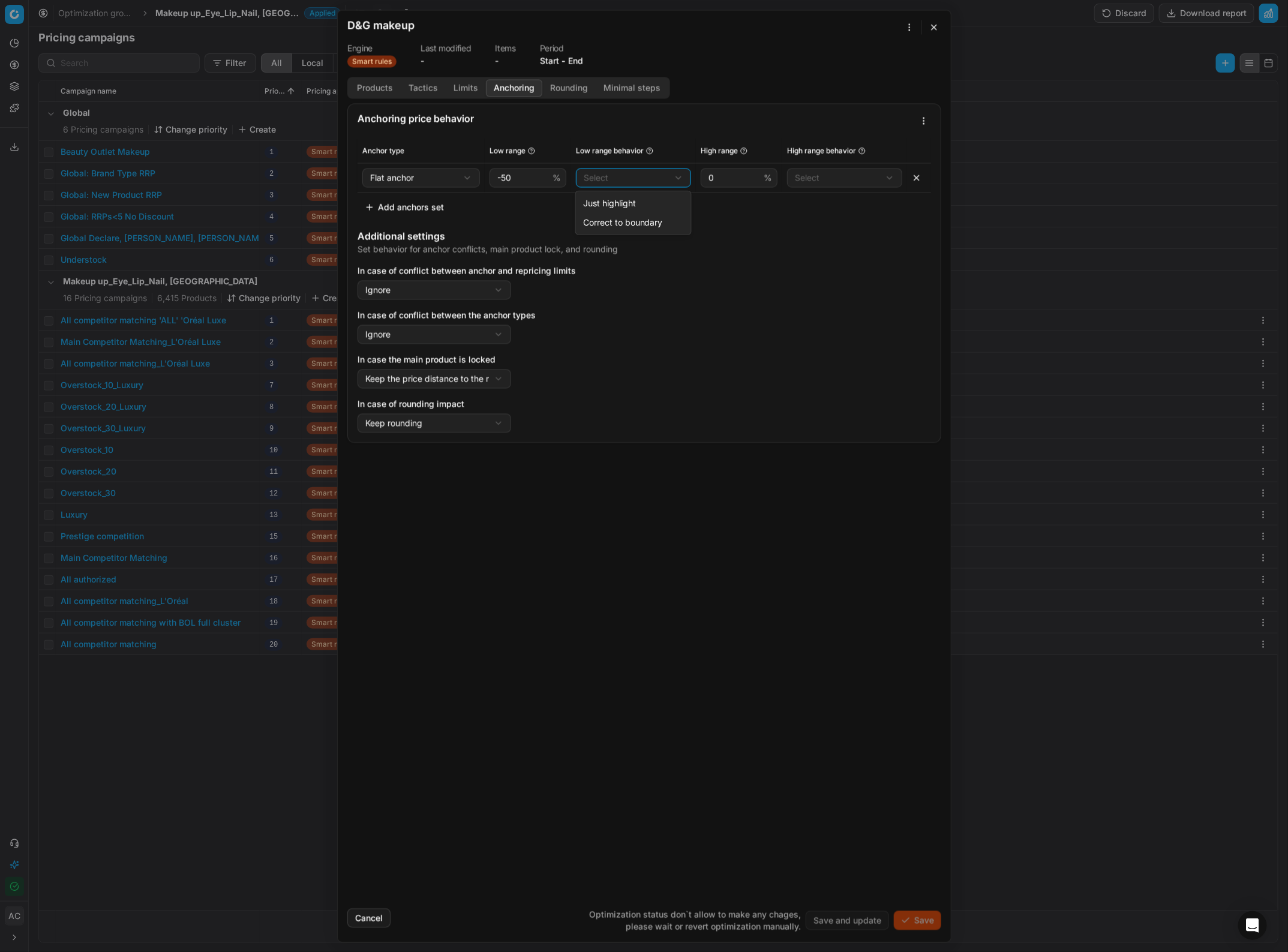
select select "correct"
click at [820, 175] on div "We are saving PC settings. Please wait, it should take a few minutes D&G makeup…" at bounding box center [644, 476] width 1288 height 952
select select "correct"
click at [427, 210] on button "Add anchors set" at bounding box center [404, 207] width 94 height 19
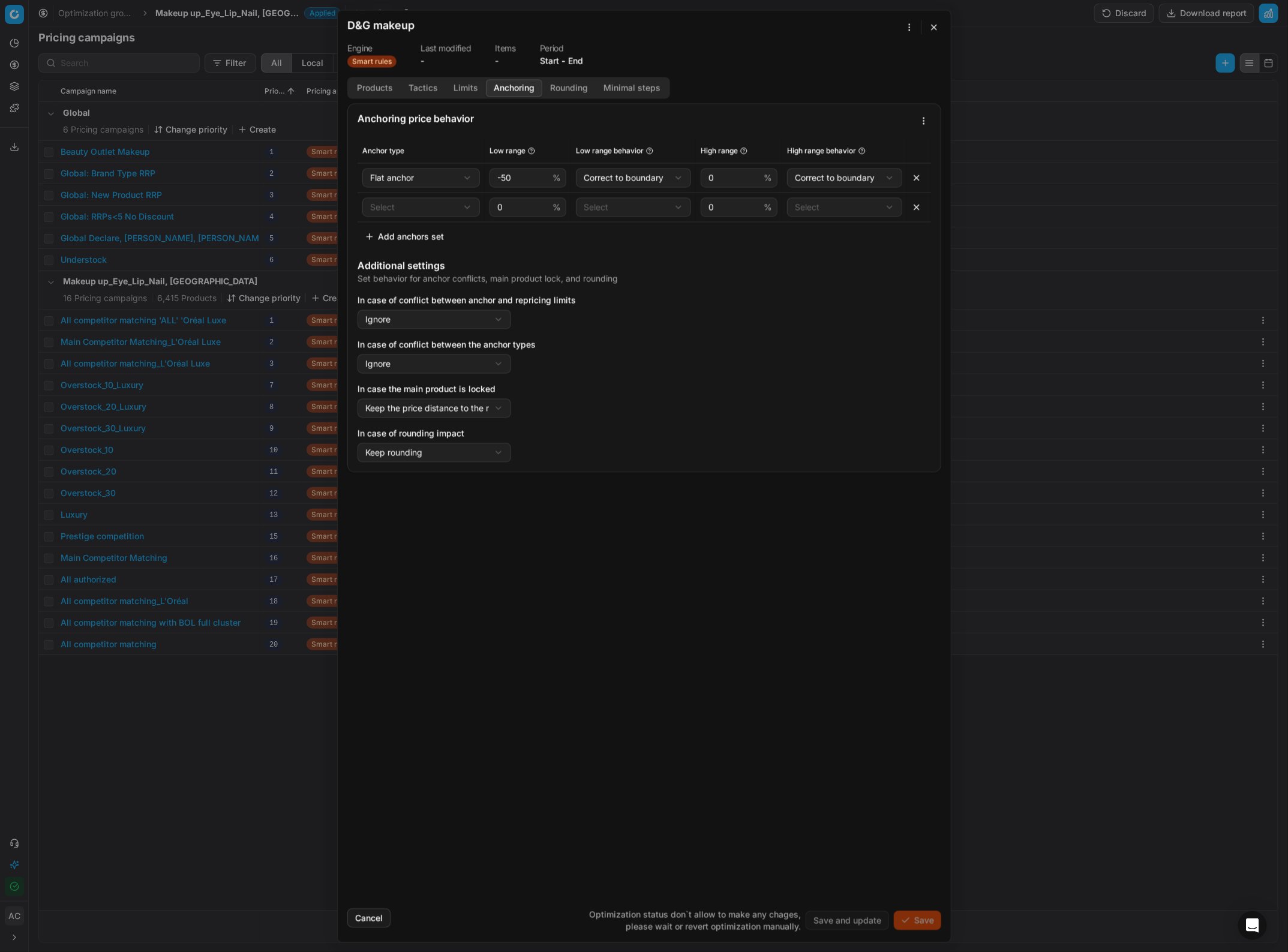
click at [449, 214] on div "We are saving PC settings. Please wait, it should take a few minutes D&G makeup…" at bounding box center [644, 476] width 1288 height 952
select select "sized_anchor"
click at [497, 207] on input "0" at bounding box center [522, 207] width 55 height 18
type input "-50"
click at [423, 236] on button "Add anchors set" at bounding box center [404, 236] width 94 height 19
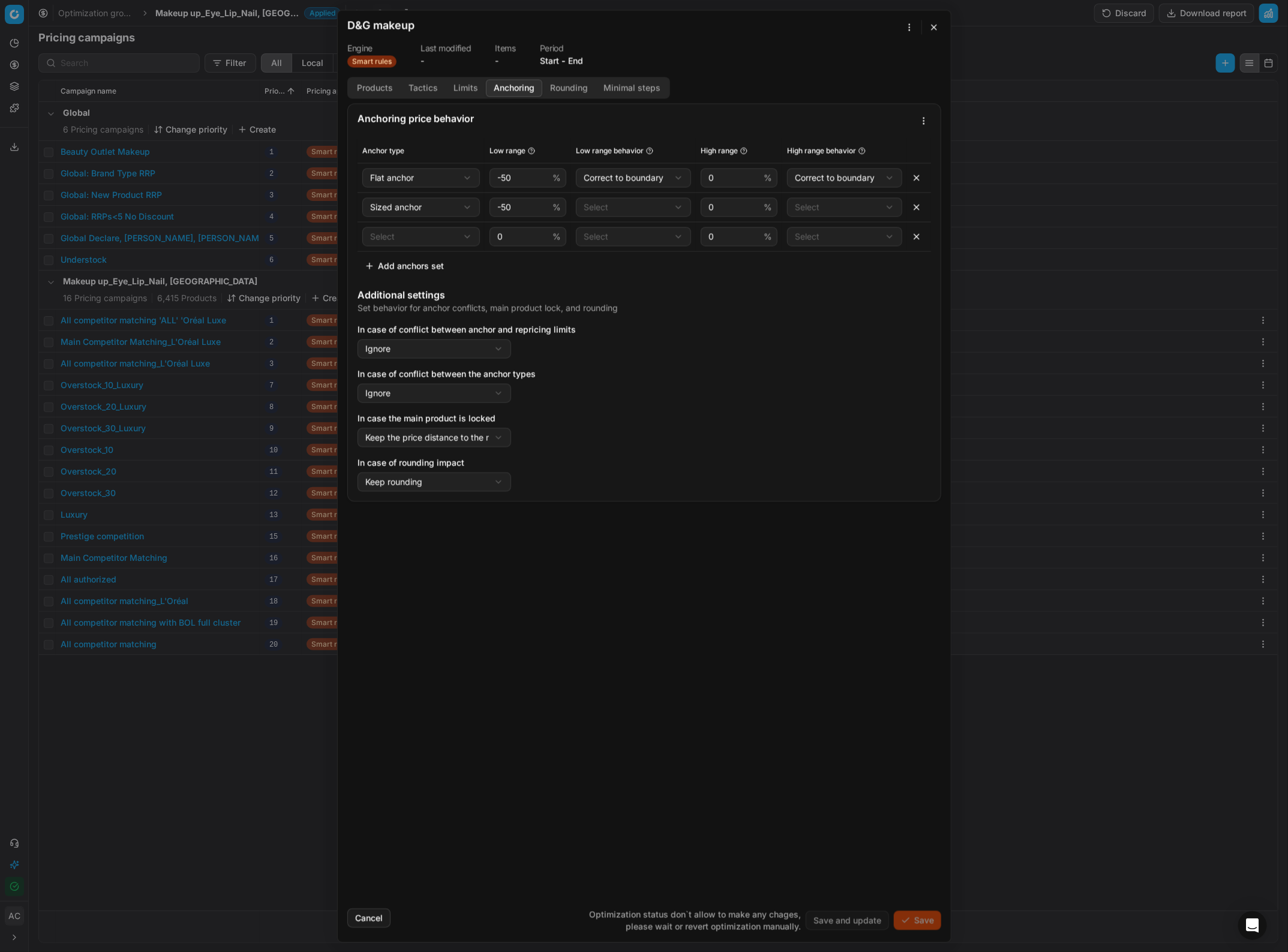
click at [413, 234] on div "We are saving PC settings. Please wait, it should take a few minutes D&G makeup…" at bounding box center [644, 476] width 1288 height 952
select select "ladder_anchor"
click at [497, 237] on input "0" at bounding box center [522, 236] width 55 height 18
type input "-50"
click at [644, 211] on div "We are saving PC settings. Please wait, it should take a few minutes D&G makeup…" at bounding box center [644, 476] width 1288 height 952
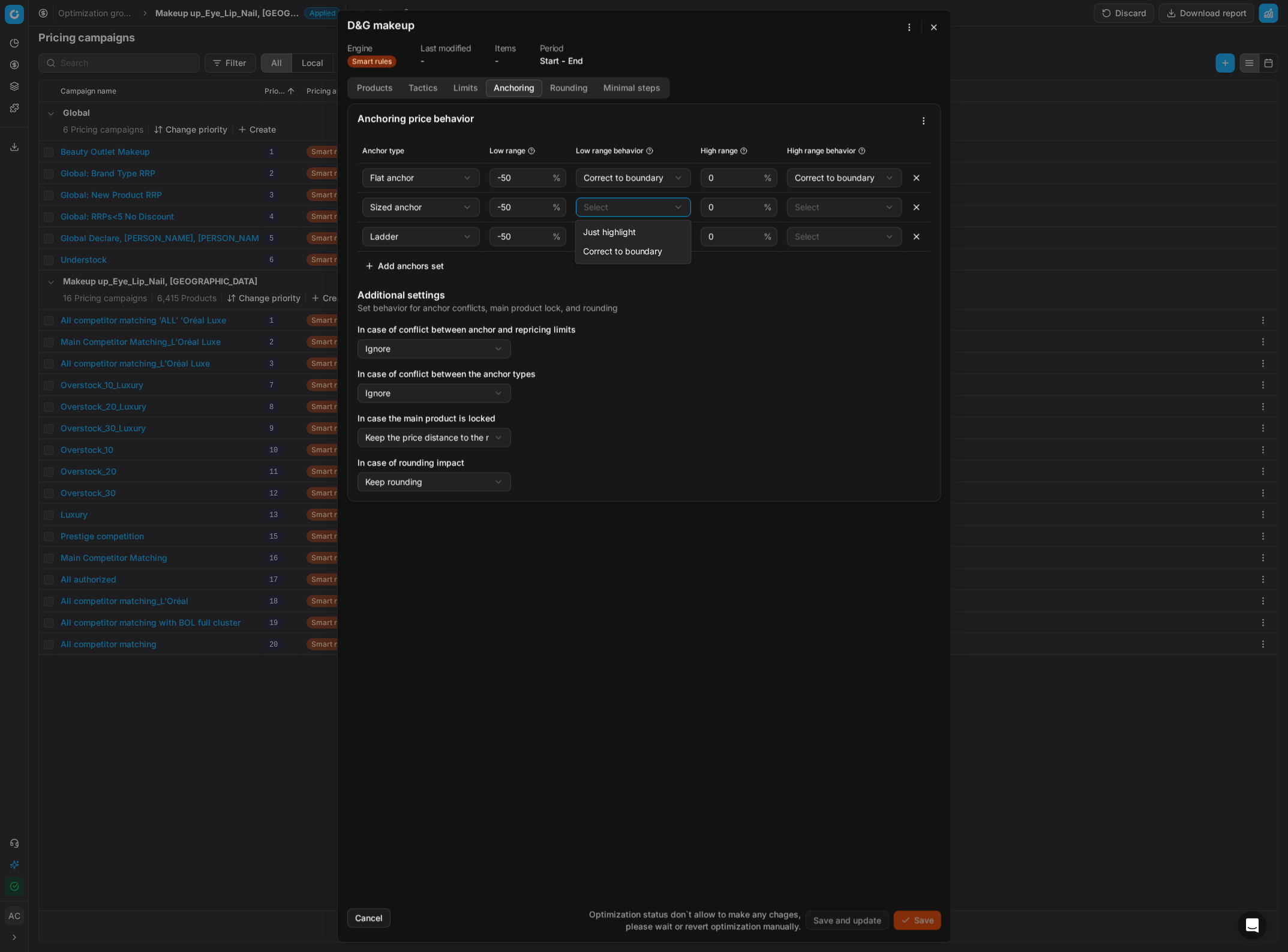
select select "correct"
click at [627, 239] on div "We are saving PC settings. Please wait, it should take a few minutes D&G makeup…" at bounding box center [644, 476] width 1288 height 952
select select "correct"
click at [706, 208] on input "0" at bounding box center [733, 207] width 55 height 18
type input "10"
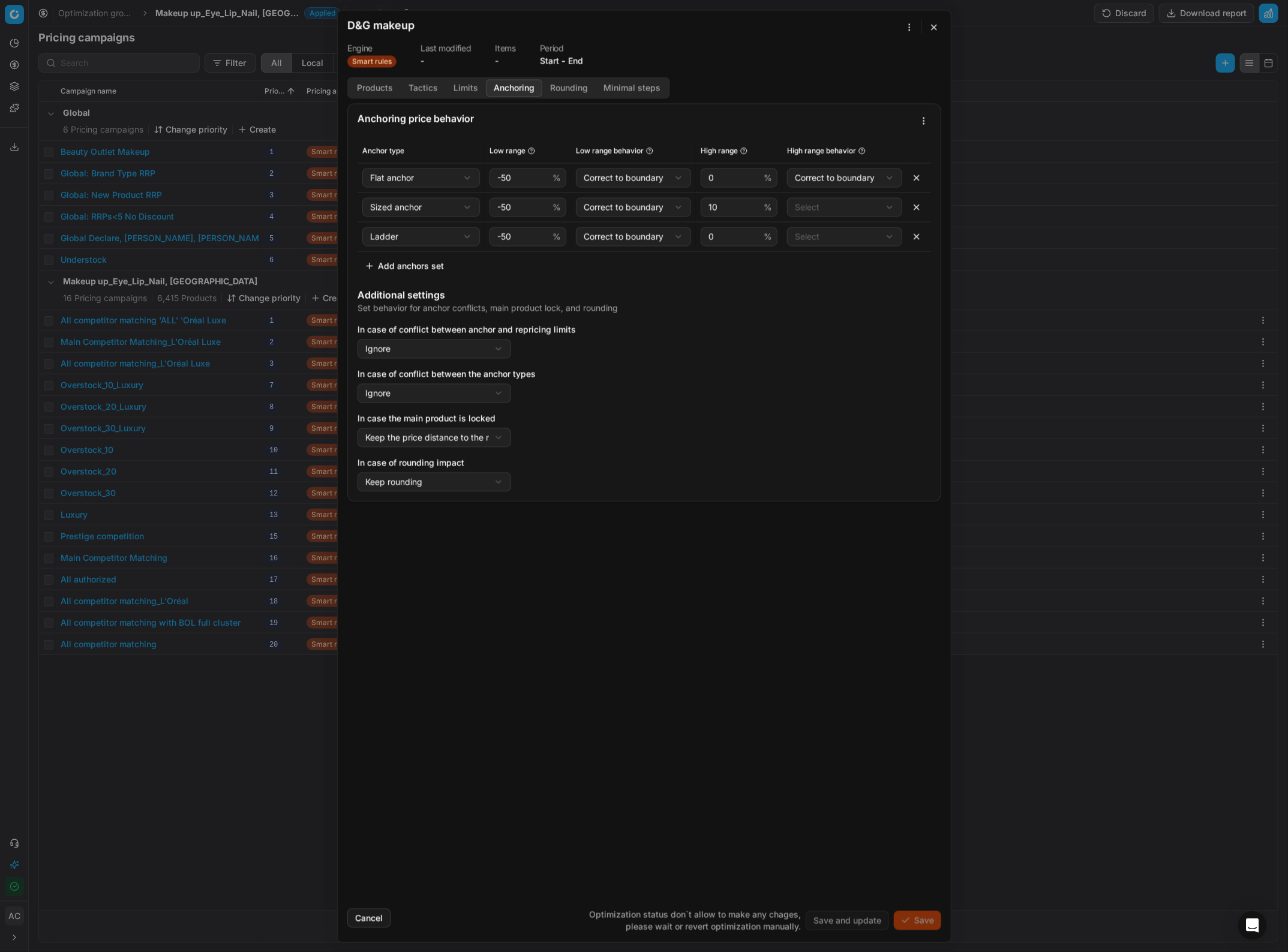
click at [823, 204] on div "We are saving PC settings. Please wait, it should take a few minutes D&G makeup…" at bounding box center [644, 476] width 1288 height 952
select select "correct"
click at [825, 237] on div "We are saving PC settings. Please wait, it should take a few minutes D&G makeup…" at bounding box center [644, 476] width 1288 height 952
select select "correct"
click at [505, 350] on div "We are saving PC settings. Please wait, it should take a few minutes D&G makeup…" at bounding box center [644, 476] width 1288 height 952
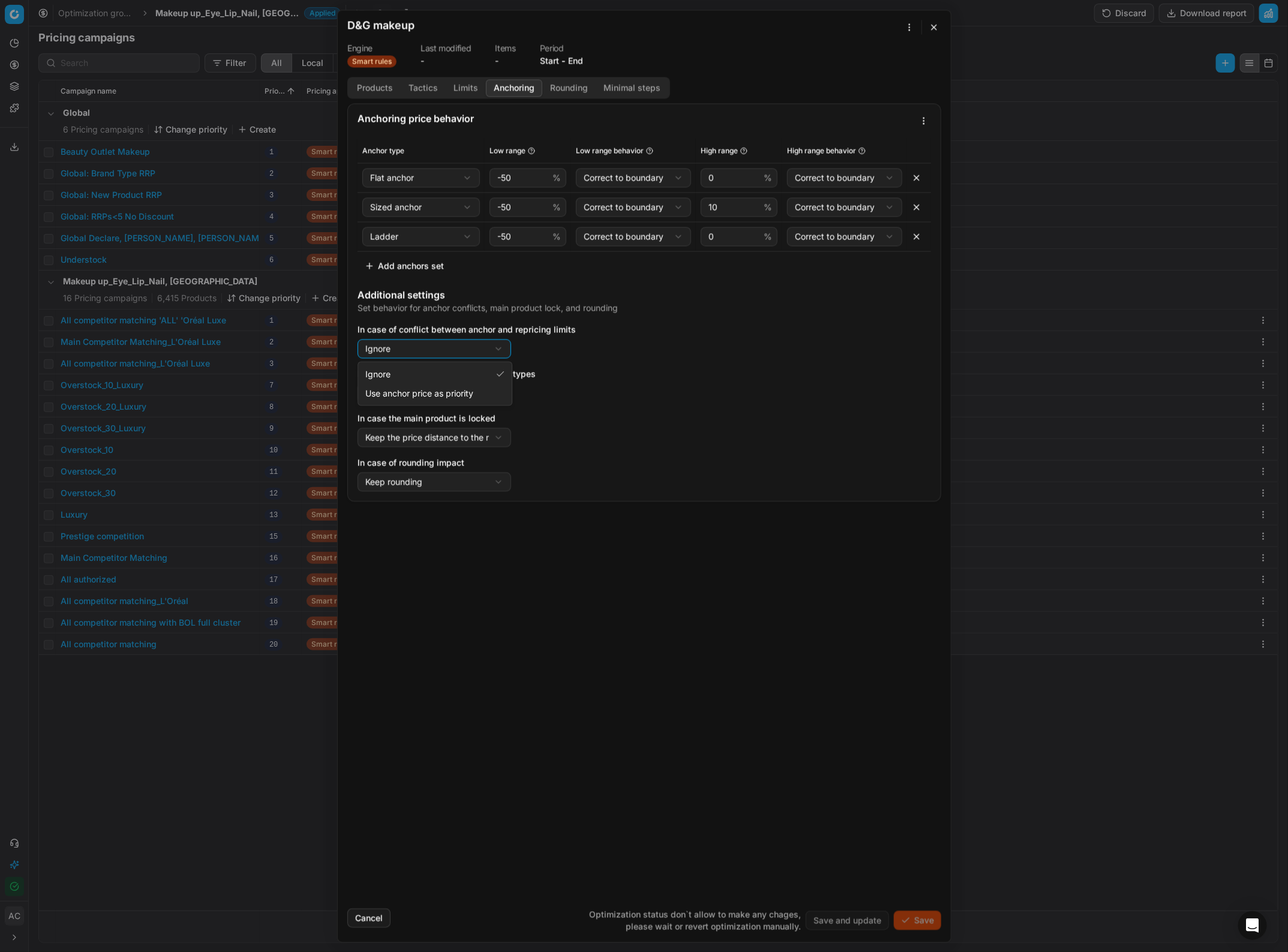
select select "use_anchor_price"
click at [564, 87] on button "Rounding" at bounding box center [569, 87] width 54 height 17
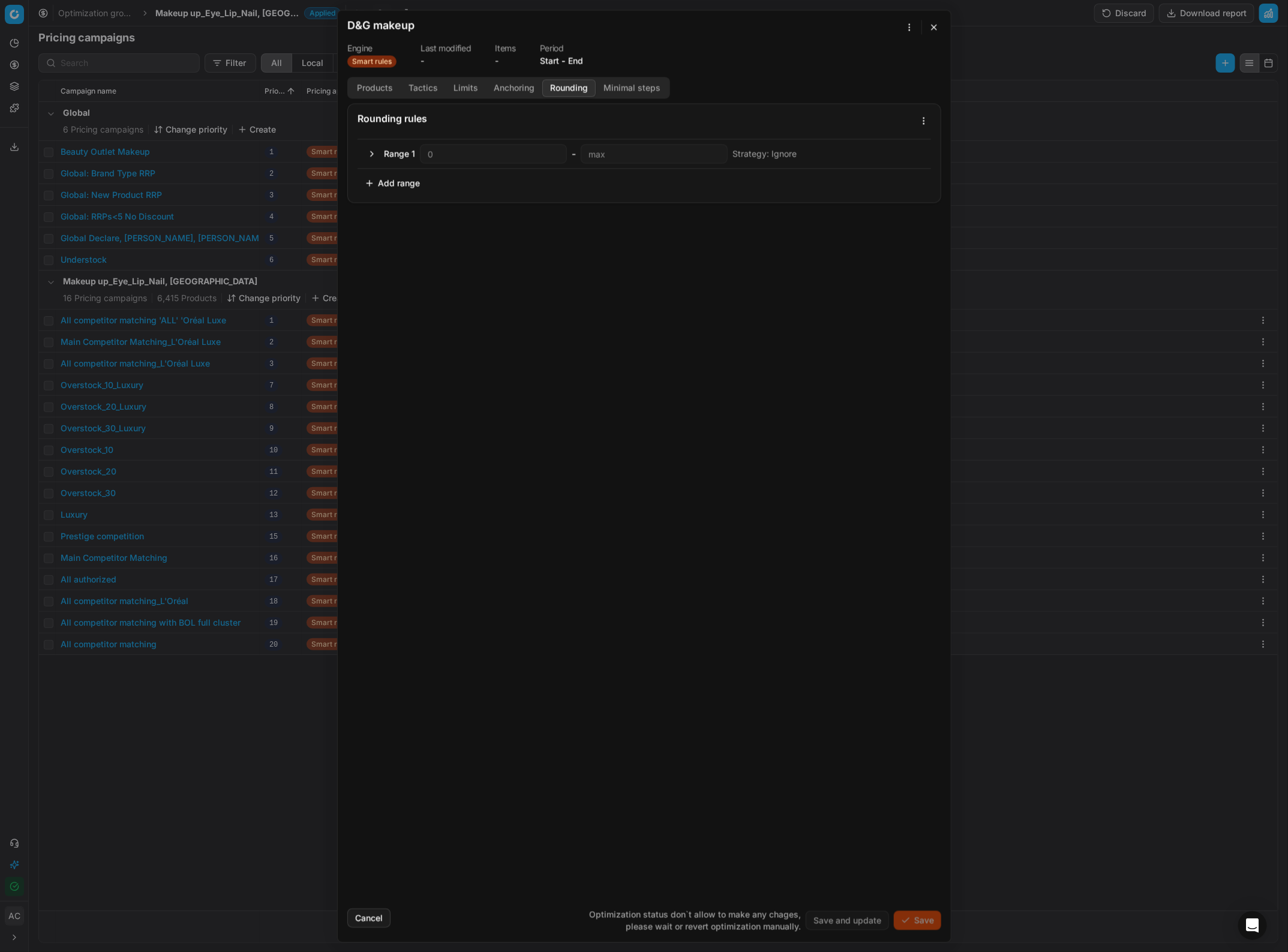
click at [631, 85] on button "Minimal steps" at bounding box center [632, 87] width 72 height 17
click at [387, 88] on button "Products" at bounding box center [375, 87] width 52 height 17
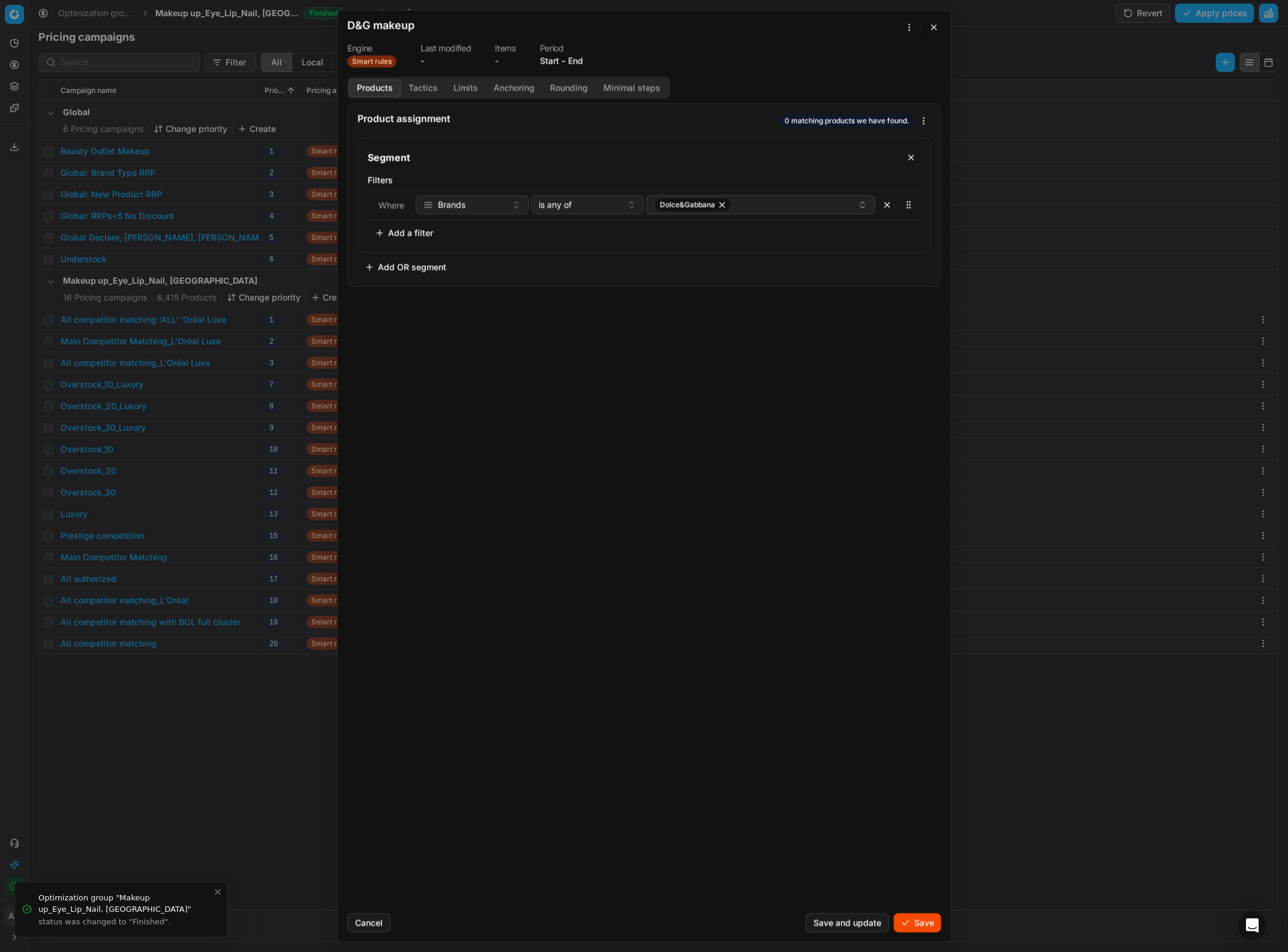
scroll to position [184, 0]
click at [913, 413] on button "Save" at bounding box center [917, 922] width 48 height 19
click at [911, 413] on button "Save" at bounding box center [917, 922] width 48 height 19
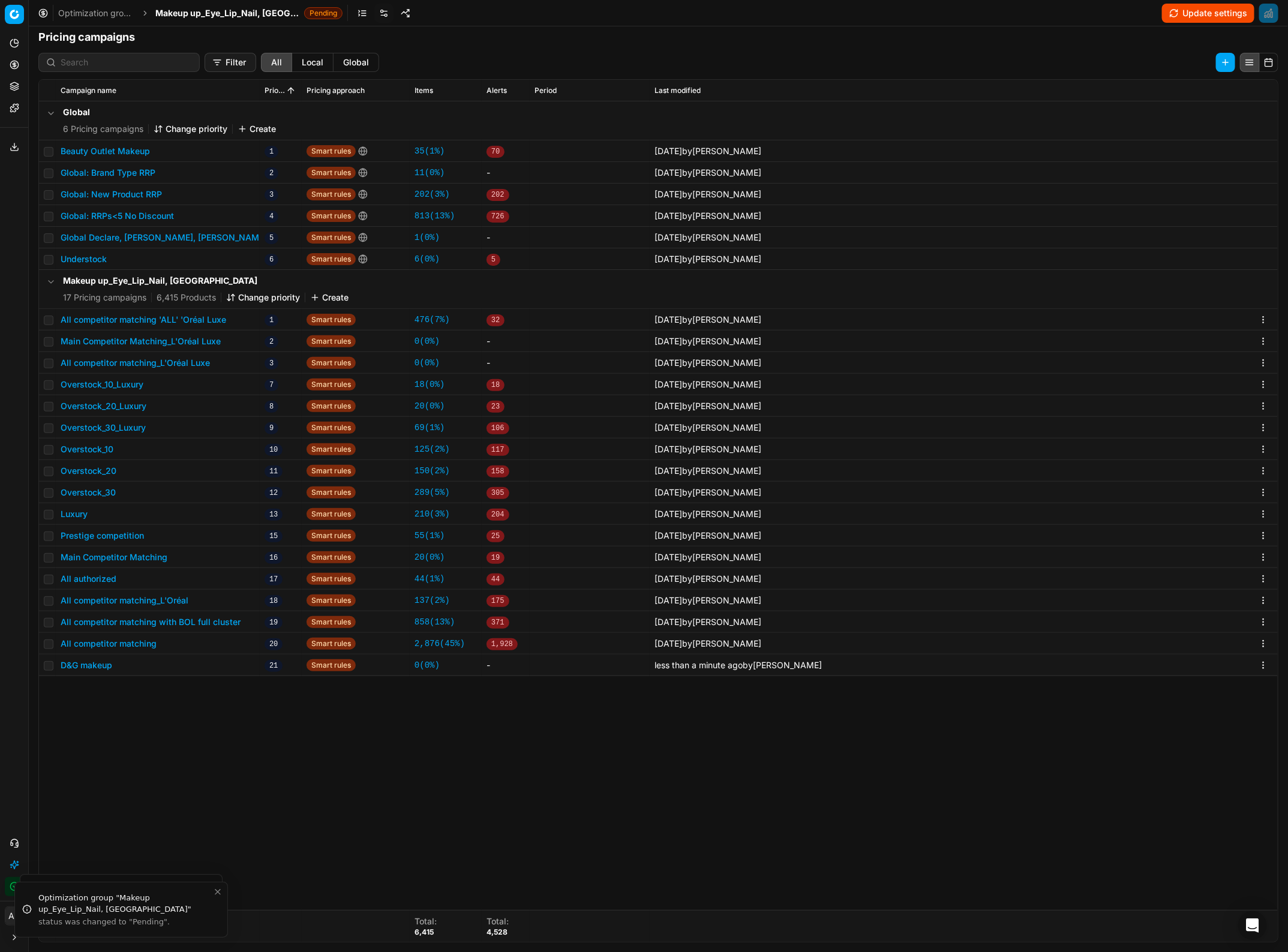
click at [256, 295] on button "Change priority" at bounding box center [264, 297] width 74 height 12
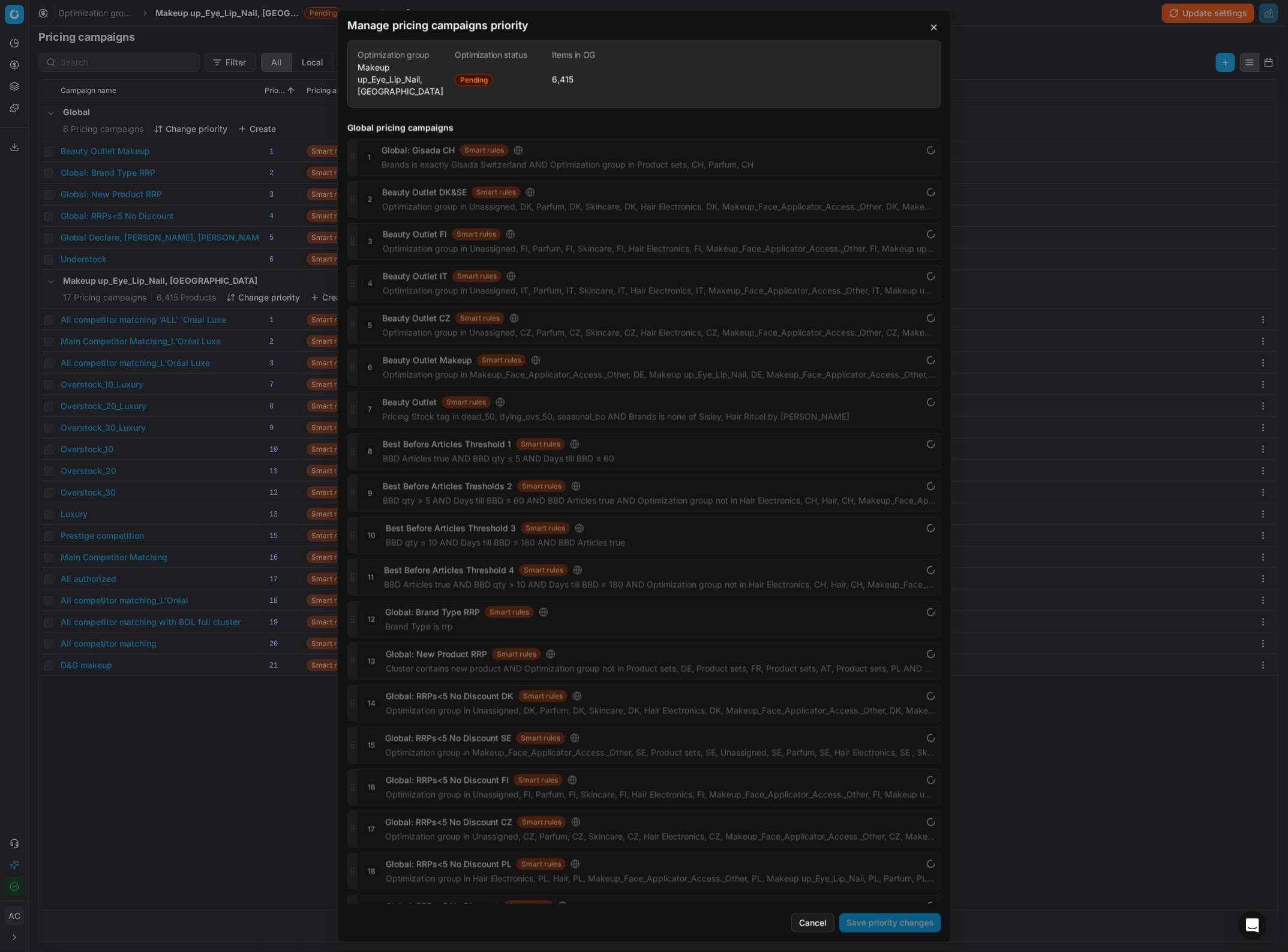
scroll to position [1349, 0]
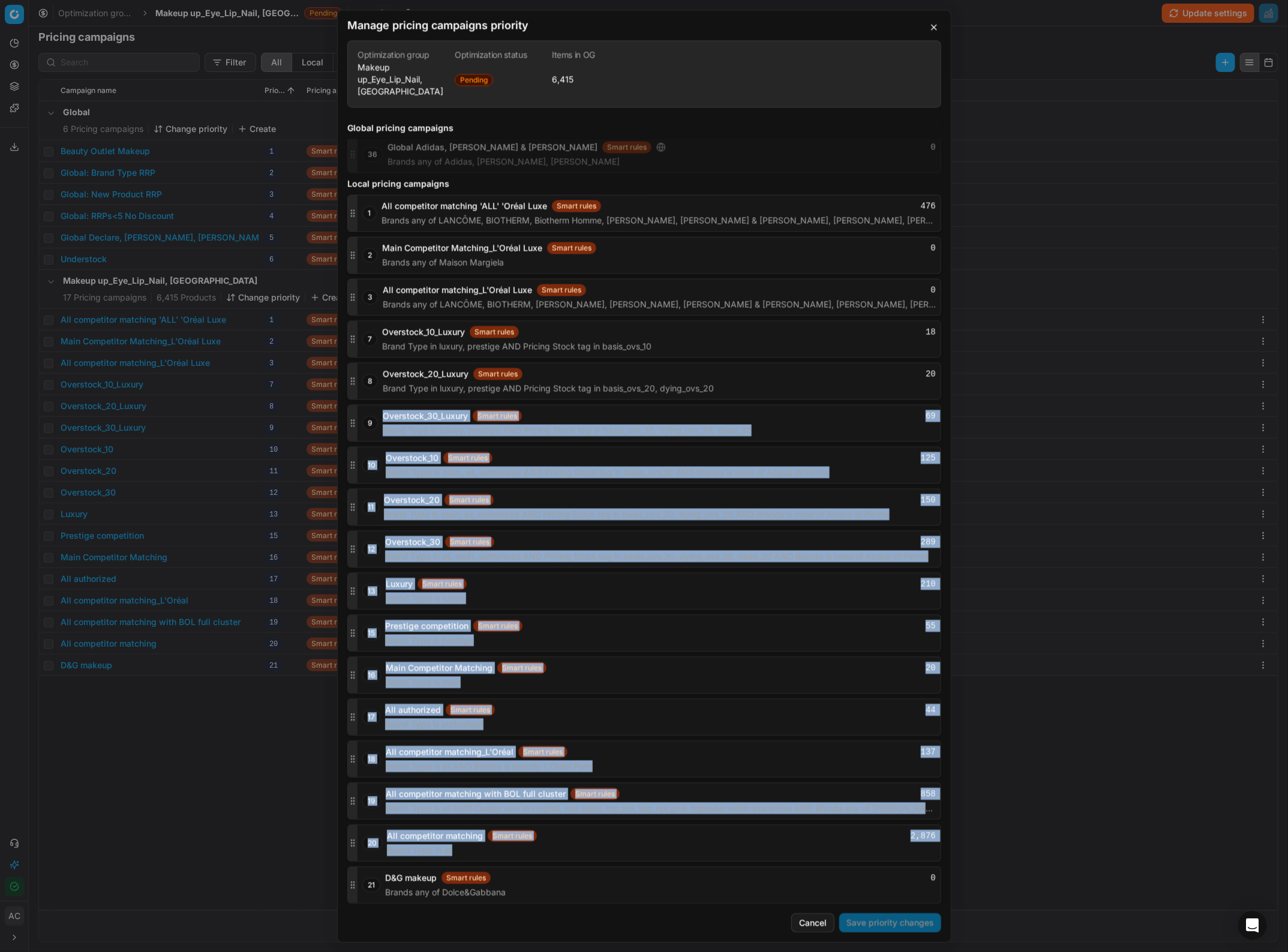
drag, startPoint x: 359, startPoint y: 873, endPoint x: 377, endPoint y: 462, distance: 411.4
click at [377, 413] on div "1 All competitor matching 'ALL' 'Oréal Luxe Smart rules 476 Brands any of LANCÔ…" at bounding box center [644, 548] width 594 height 709
click at [351, 413] on div at bounding box center [353, 885] width 10 height 36
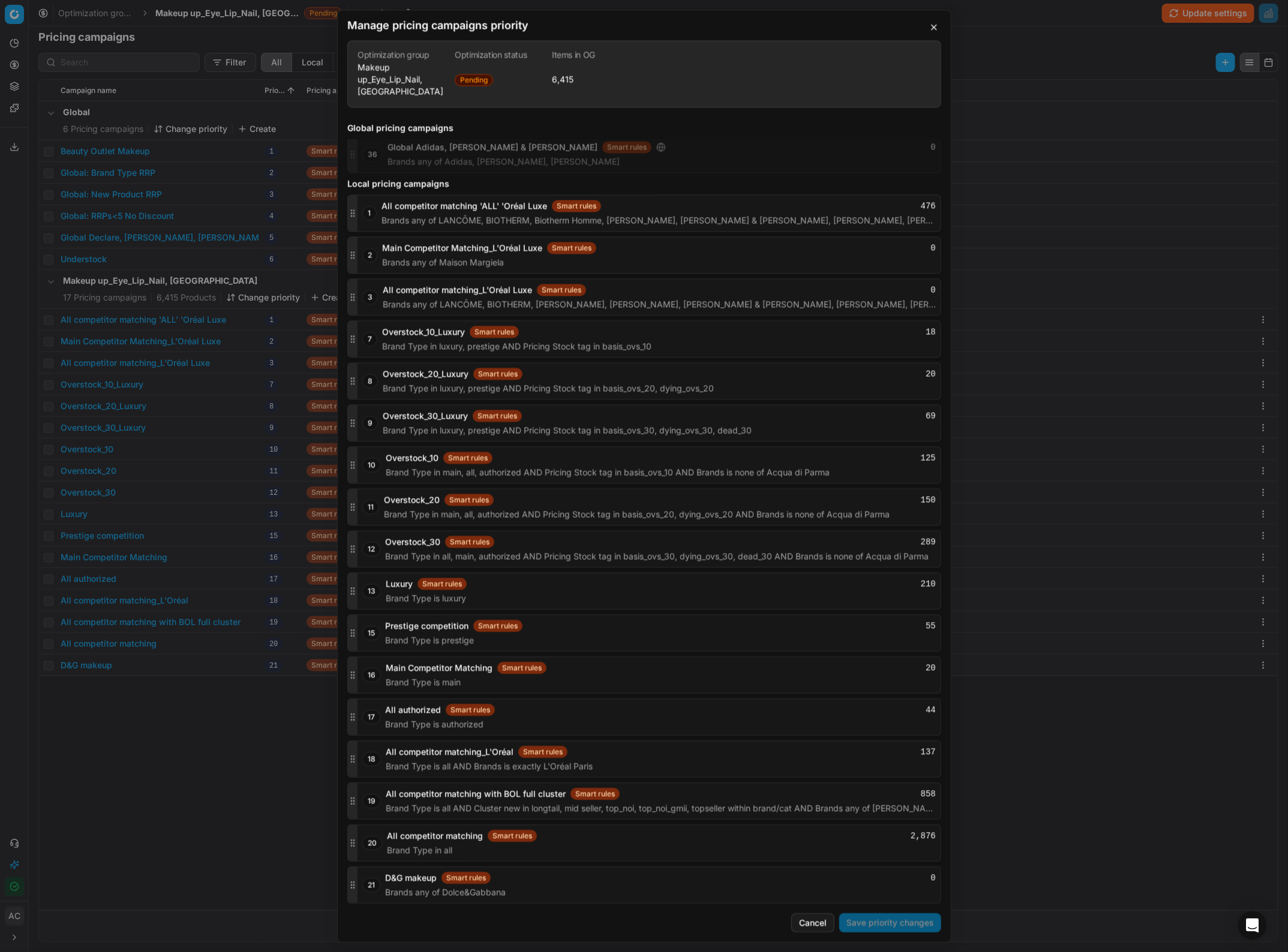
drag, startPoint x: 352, startPoint y: 892, endPoint x: 350, endPoint y: 886, distance: 6.3
click at [350, 413] on div at bounding box center [353, 885] width 10 height 36
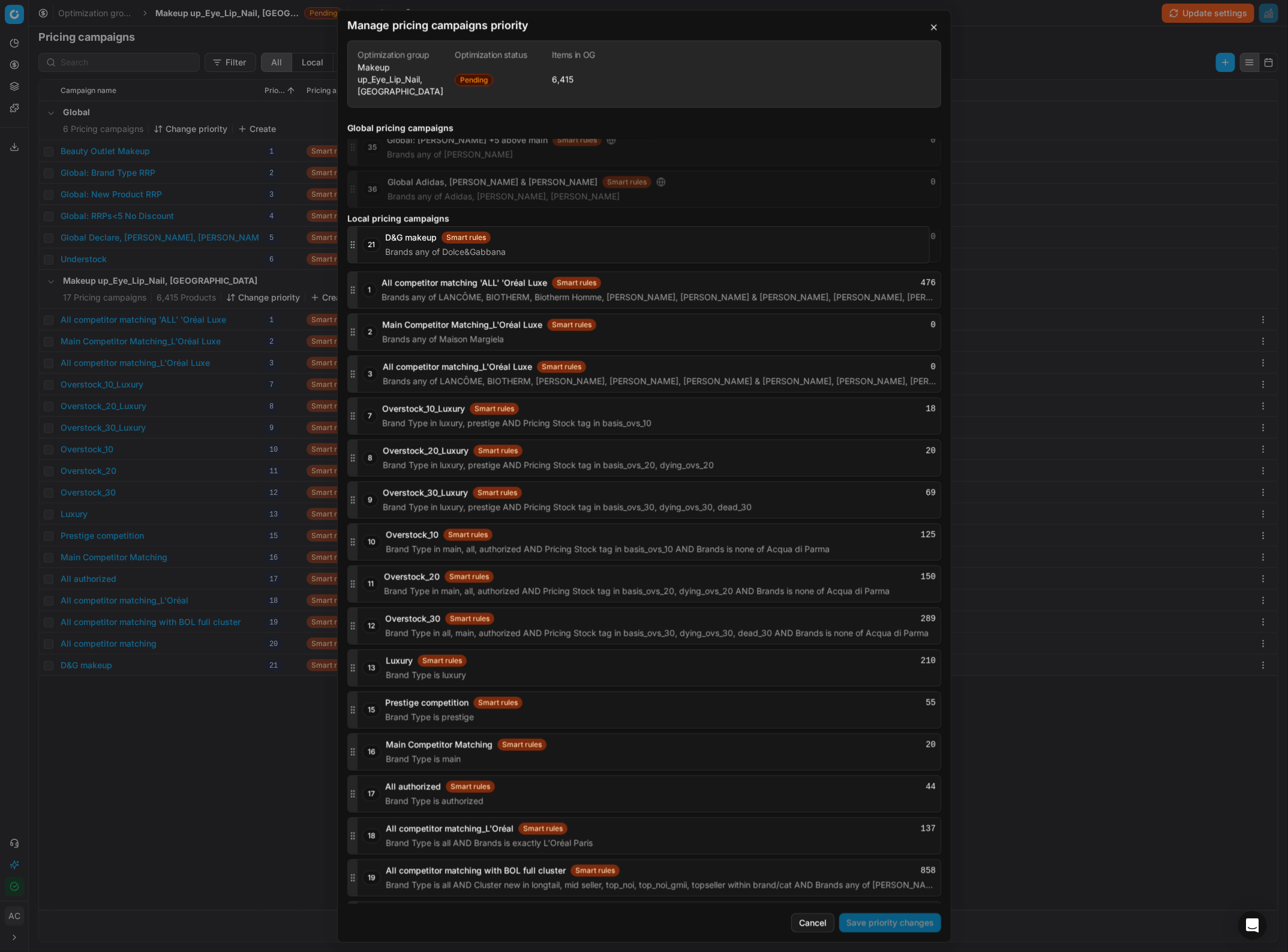
scroll to position [1294, 0]
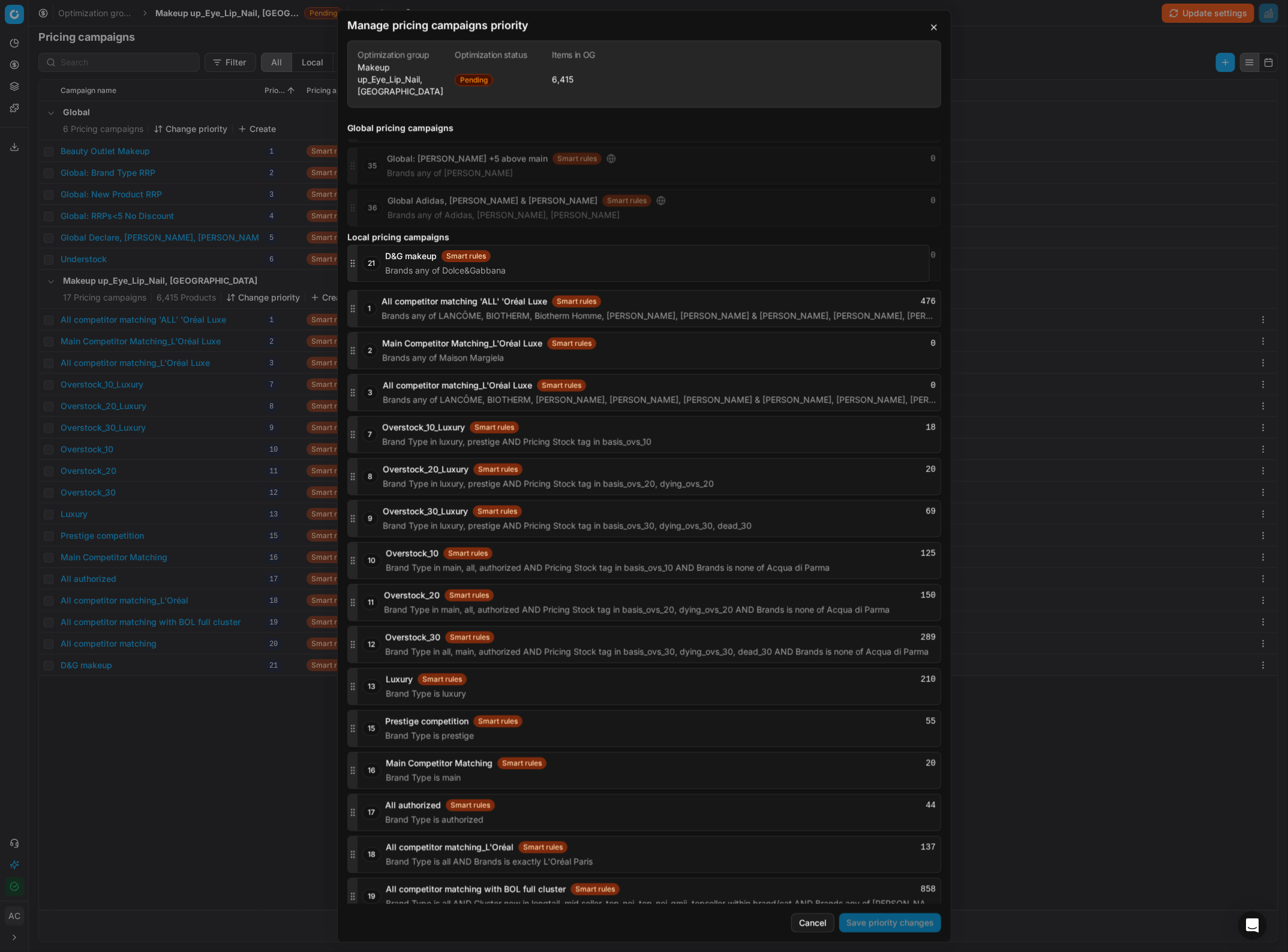
drag, startPoint x: 350, startPoint y: 886, endPoint x: 370, endPoint y: 262, distance: 624.3
click at [370, 262] on div "21 D&G makeup Smart rules 0 Brands any of Dolce&Gabbana" at bounding box center [644, 262] width 594 height 37
click at [879, 413] on button "Save priority changes" at bounding box center [890, 922] width 102 height 19
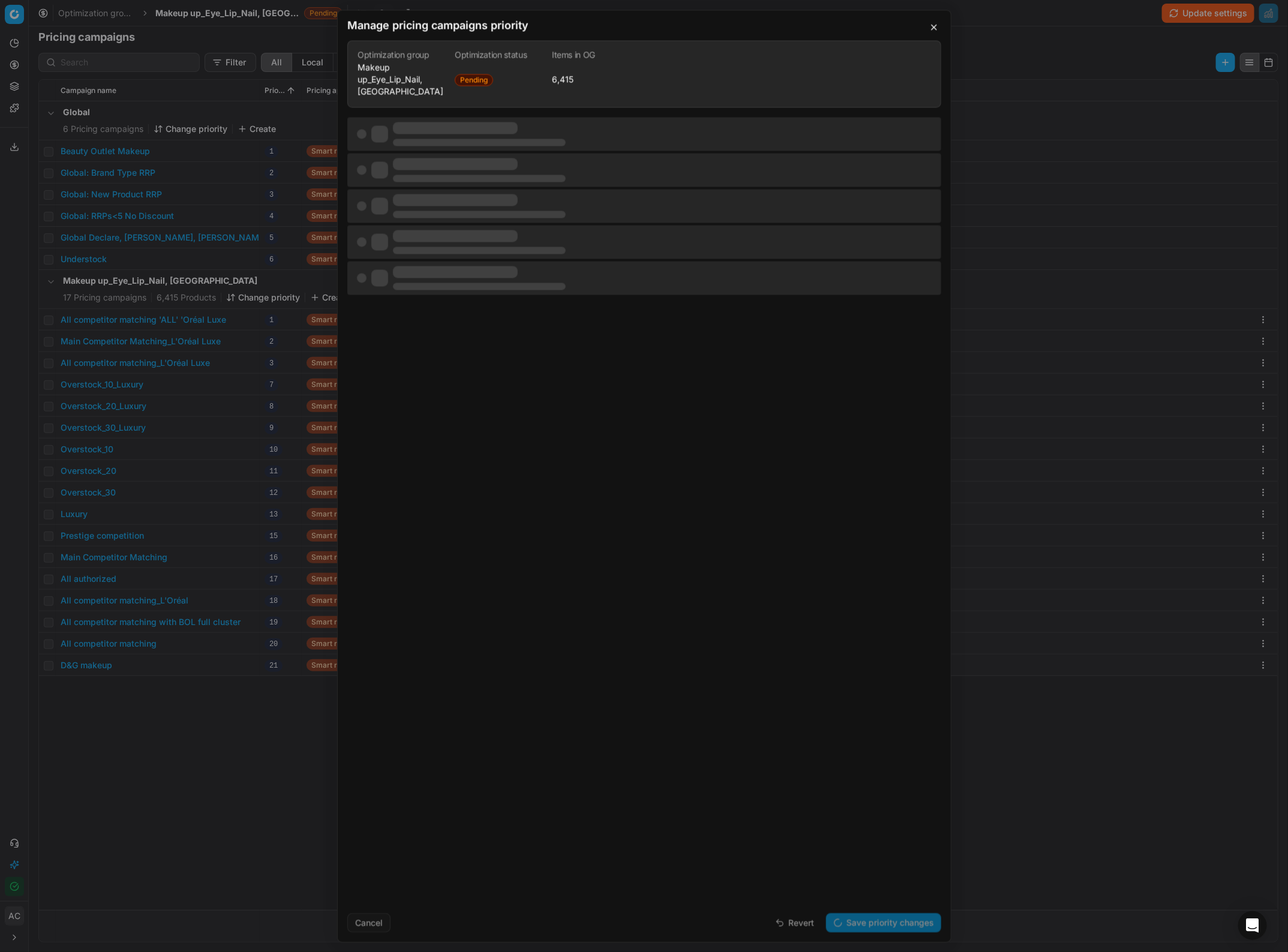
scroll to position [0, 0]
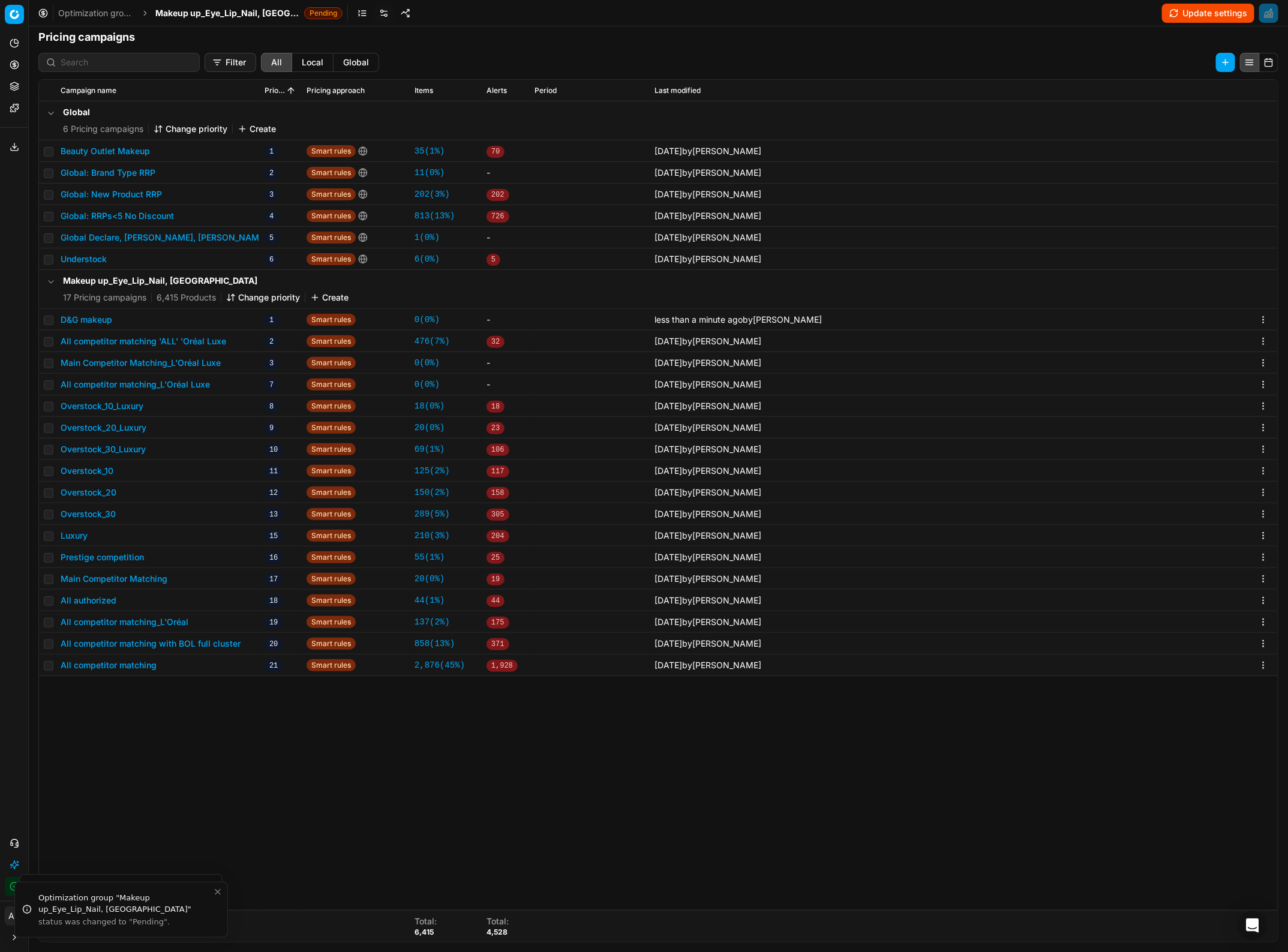
click at [74, 318] on button "D&G makeup" at bounding box center [86, 320] width 52 height 12
click at [154, 413] on div "We are saving PC settings. Please wait, it should take a few minutes D&G makeup…" at bounding box center [644, 476] width 1288 height 952
click at [51, 325] on td at bounding box center [47, 320] width 16 height 21
click at [49, 320] on input "checkbox" at bounding box center [49, 320] width 10 height 10
checkbox input "true"
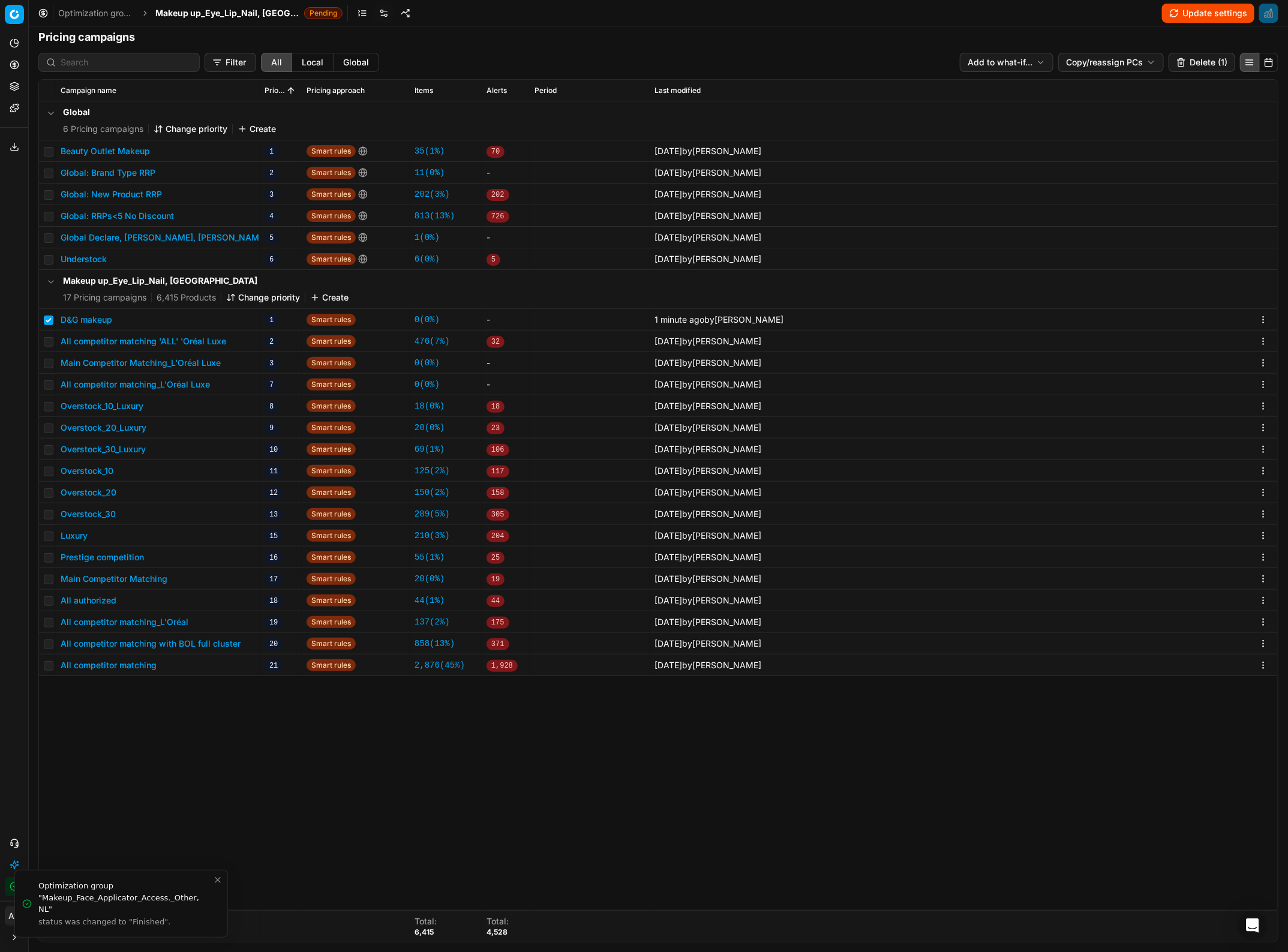
click at [959, 61] on html "Pricing platform Analytics Pricing Product portfolio Templates Export service 4…" at bounding box center [644, 476] width 1288 height 952
click at [959, 85] on div "Copy PC..." at bounding box center [1099, 86] width 128 height 19
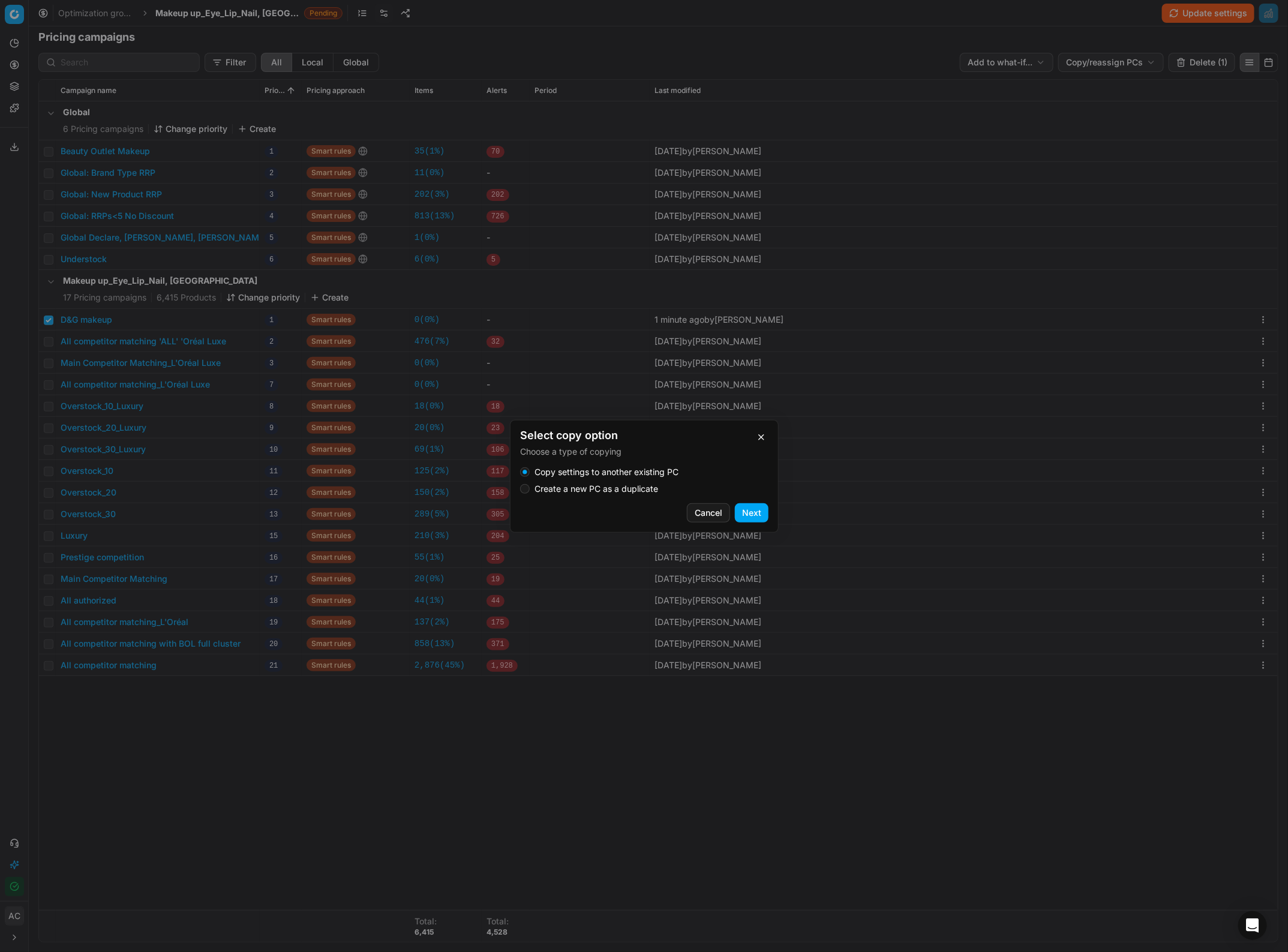
click at [608, 413] on label "Create a new PC as a duplicate" at bounding box center [596, 489] width 124 height 8
click at [530, 413] on button "Create a new PC as a duplicate" at bounding box center [525, 489] width 10 height 10
click at [740, 413] on button "Next" at bounding box center [751, 512] width 34 height 19
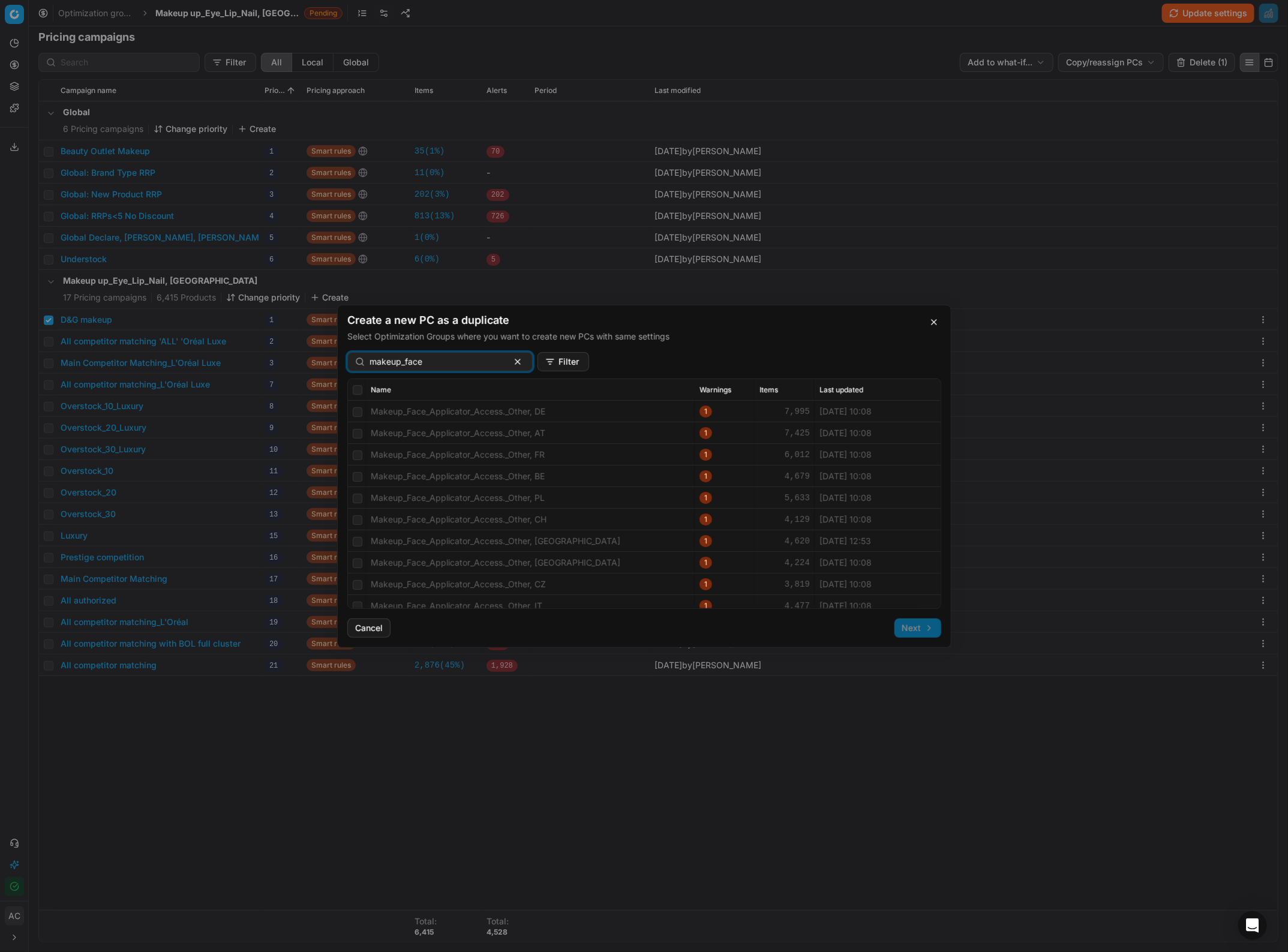
type input "makeup_face"
click at [359, 413] on input "checkbox" at bounding box center [357, 541] width 10 height 10
checkbox input "true"
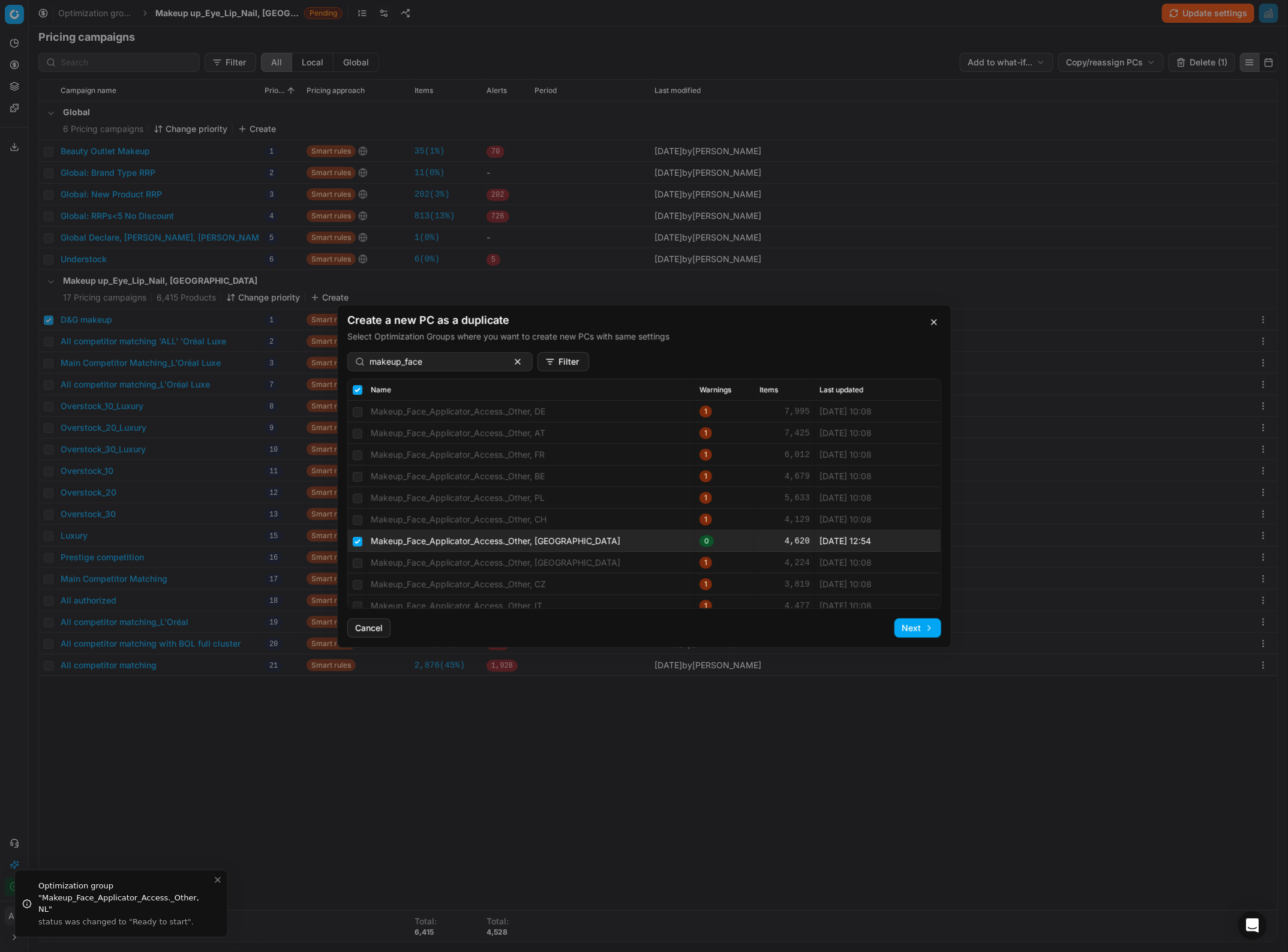
click at [917, 413] on button "Next" at bounding box center [917, 628] width 47 height 19
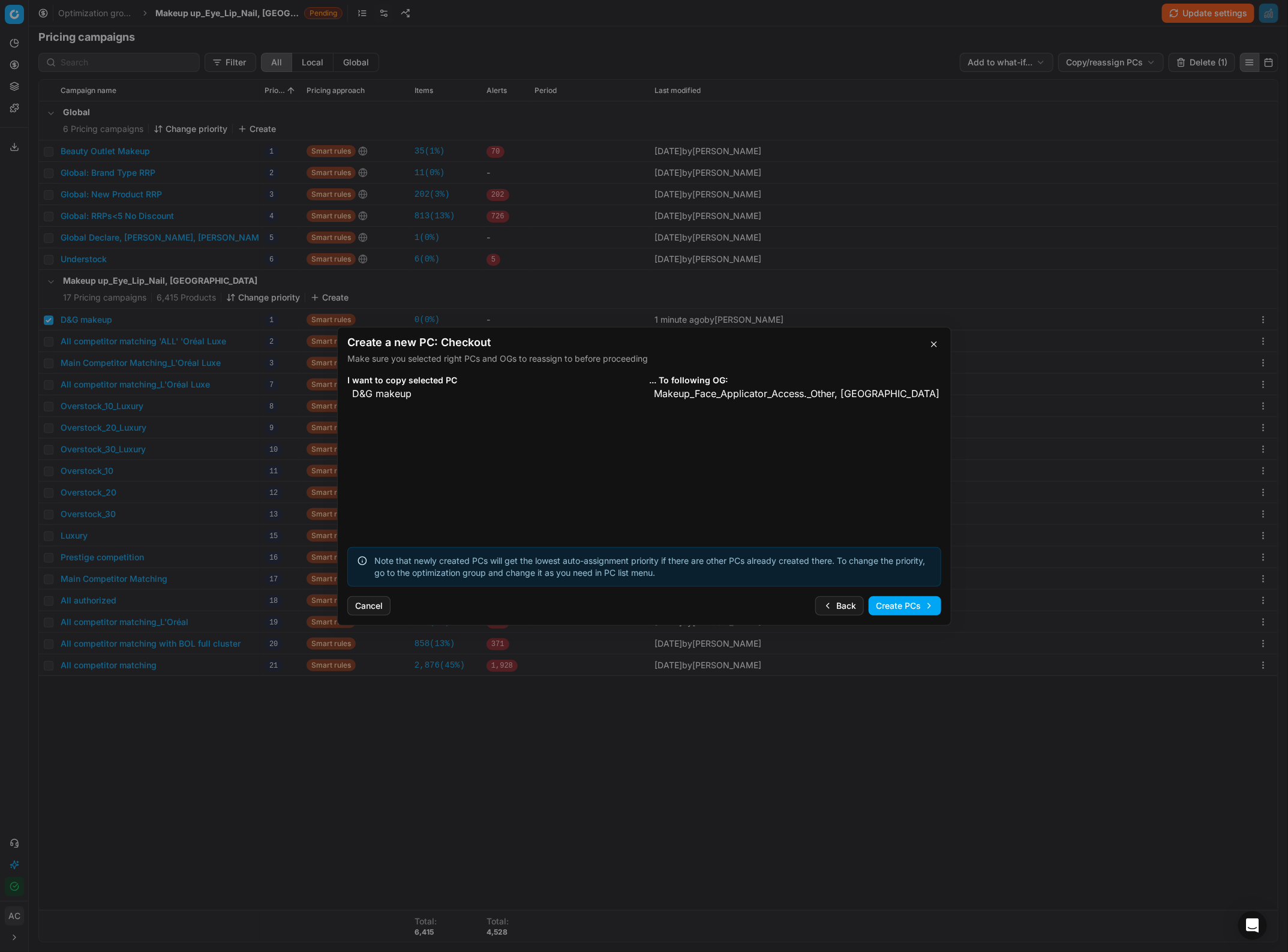
click at [908, 413] on button "Create PCs" at bounding box center [905, 605] width 72 height 19
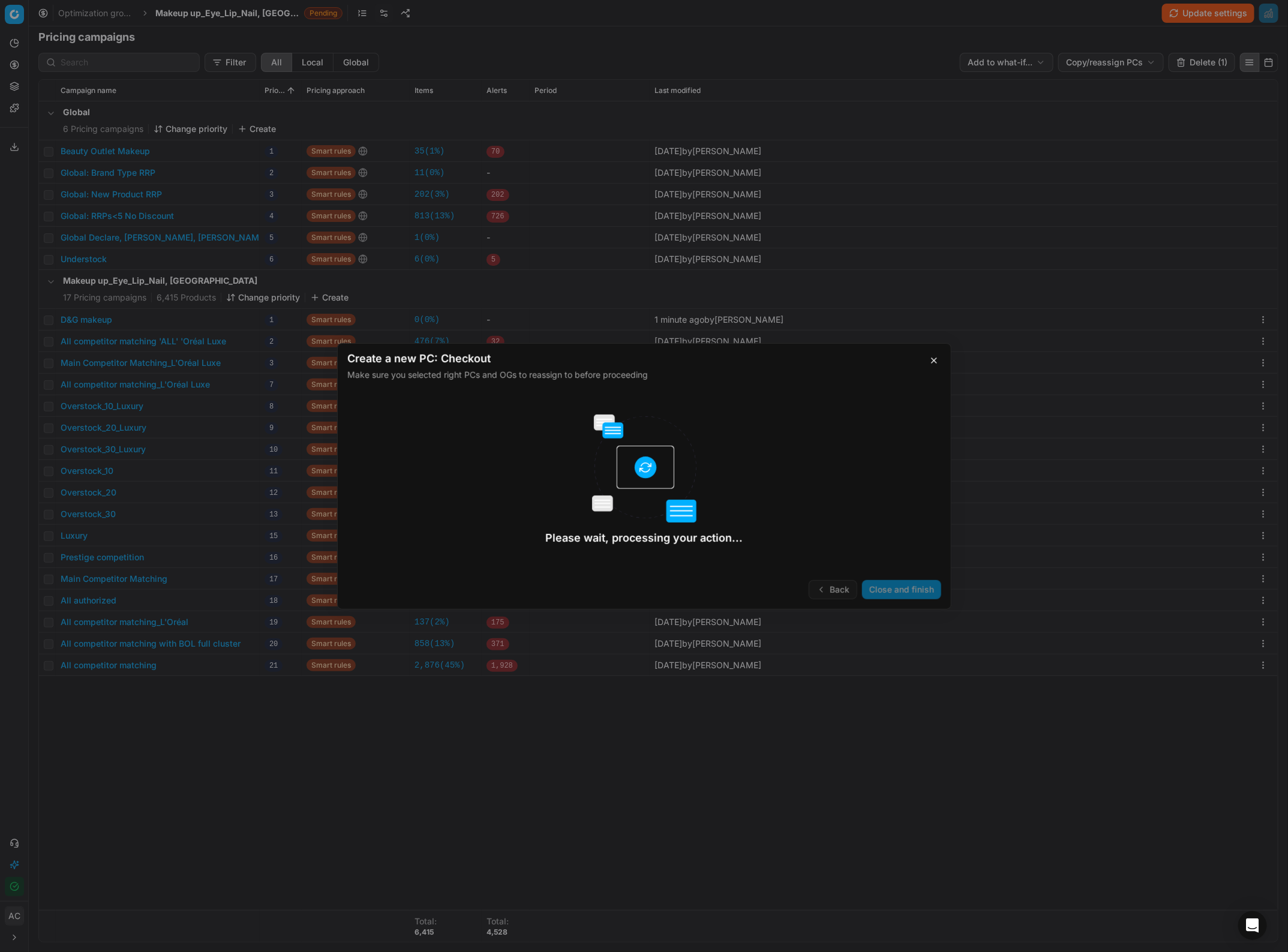
checkbox input "false"
click at [906, 413] on button "Close and finish" at bounding box center [902, 588] width 79 height 19
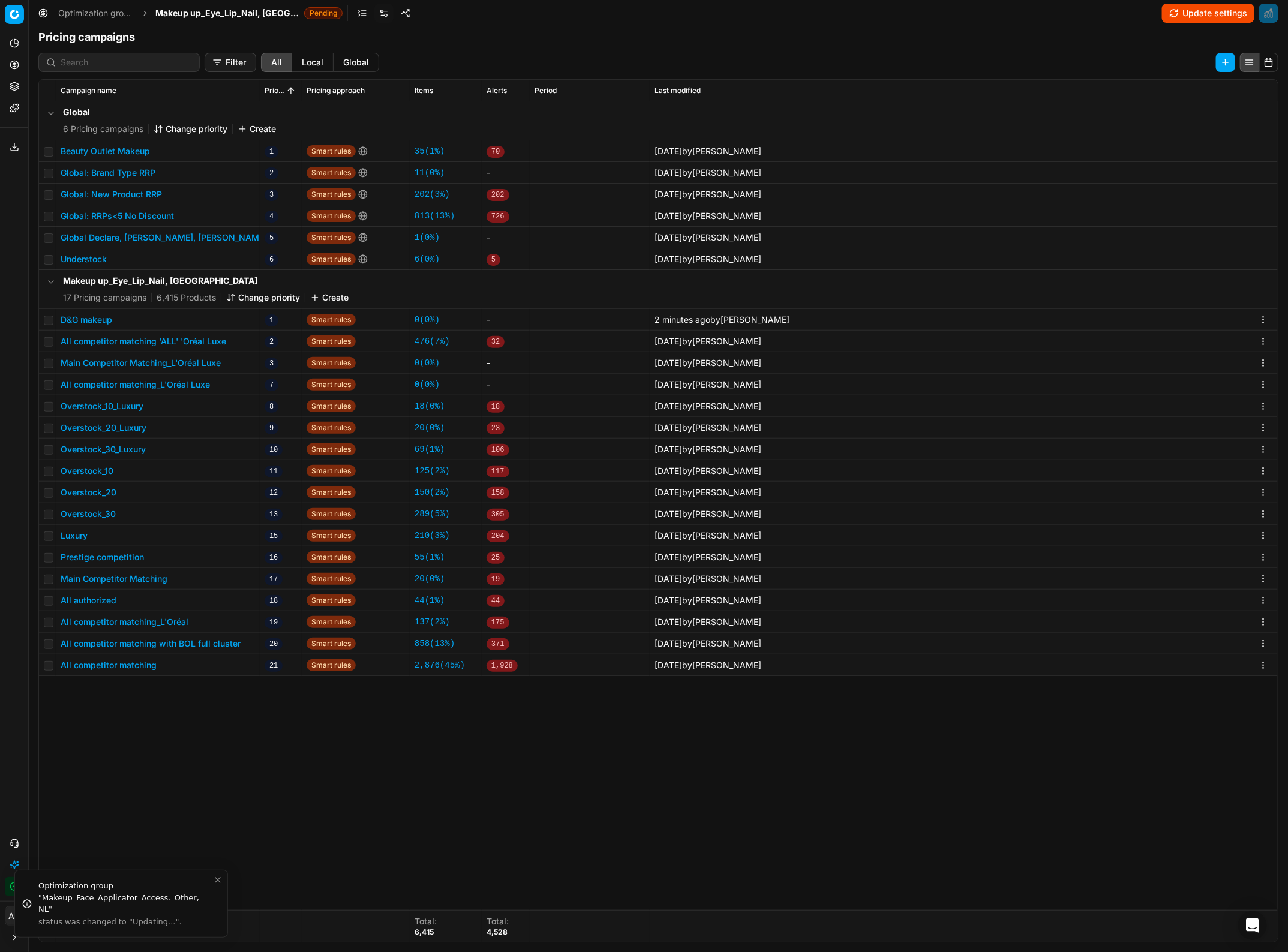
click at [959, 19] on button "Update settings" at bounding box center [1208, 12] width 92 height 19
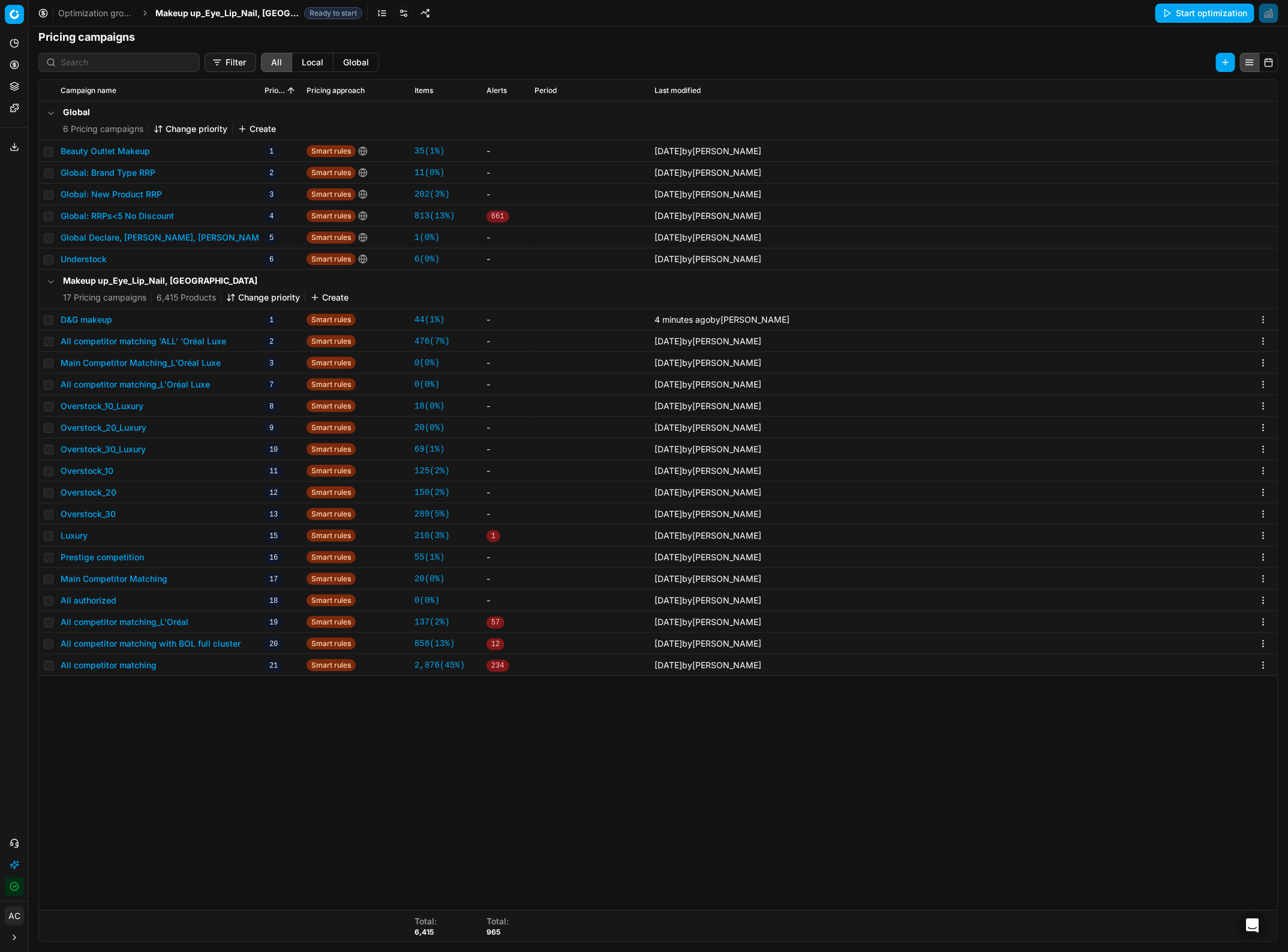
click at [70, 321] on button "D&G makeup" at bounding box center [86, 320] width 52 height 12
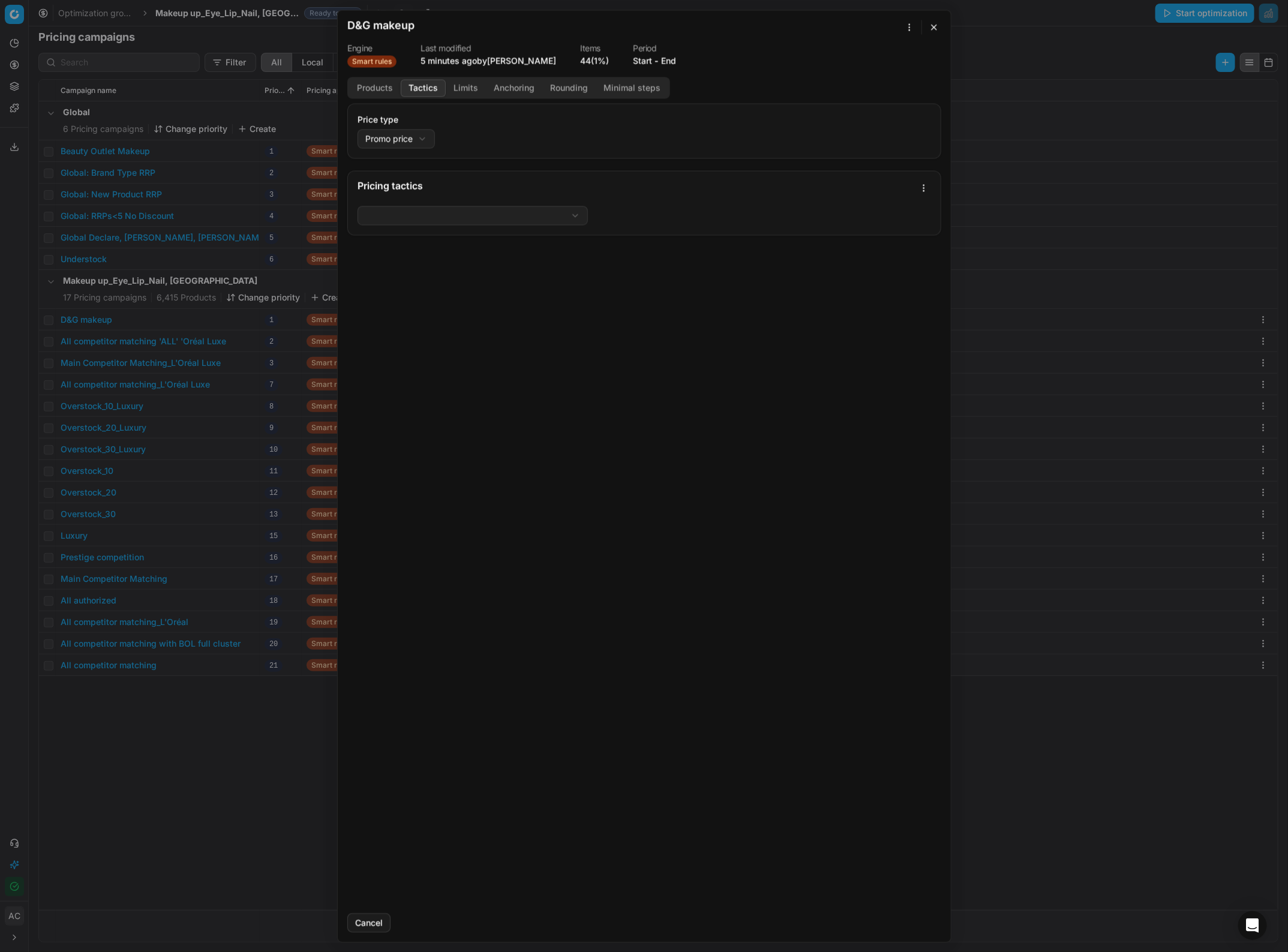
click at [424, 85] on button "Tactics" at bounding box center [423, 87] width 45 height 17
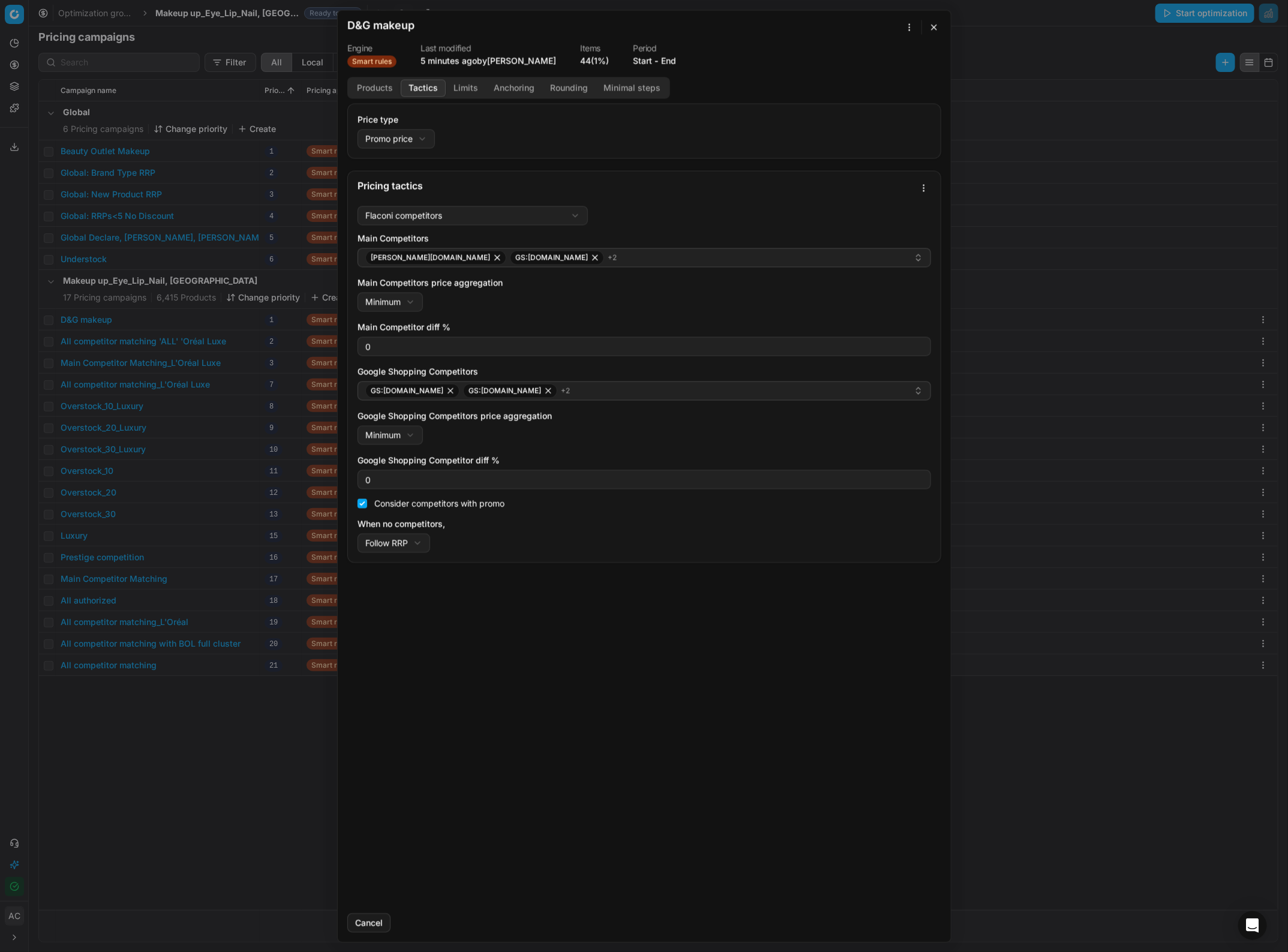
click at [937, 26] on button "button" at bounding box center [934, 26] width 14 height 14
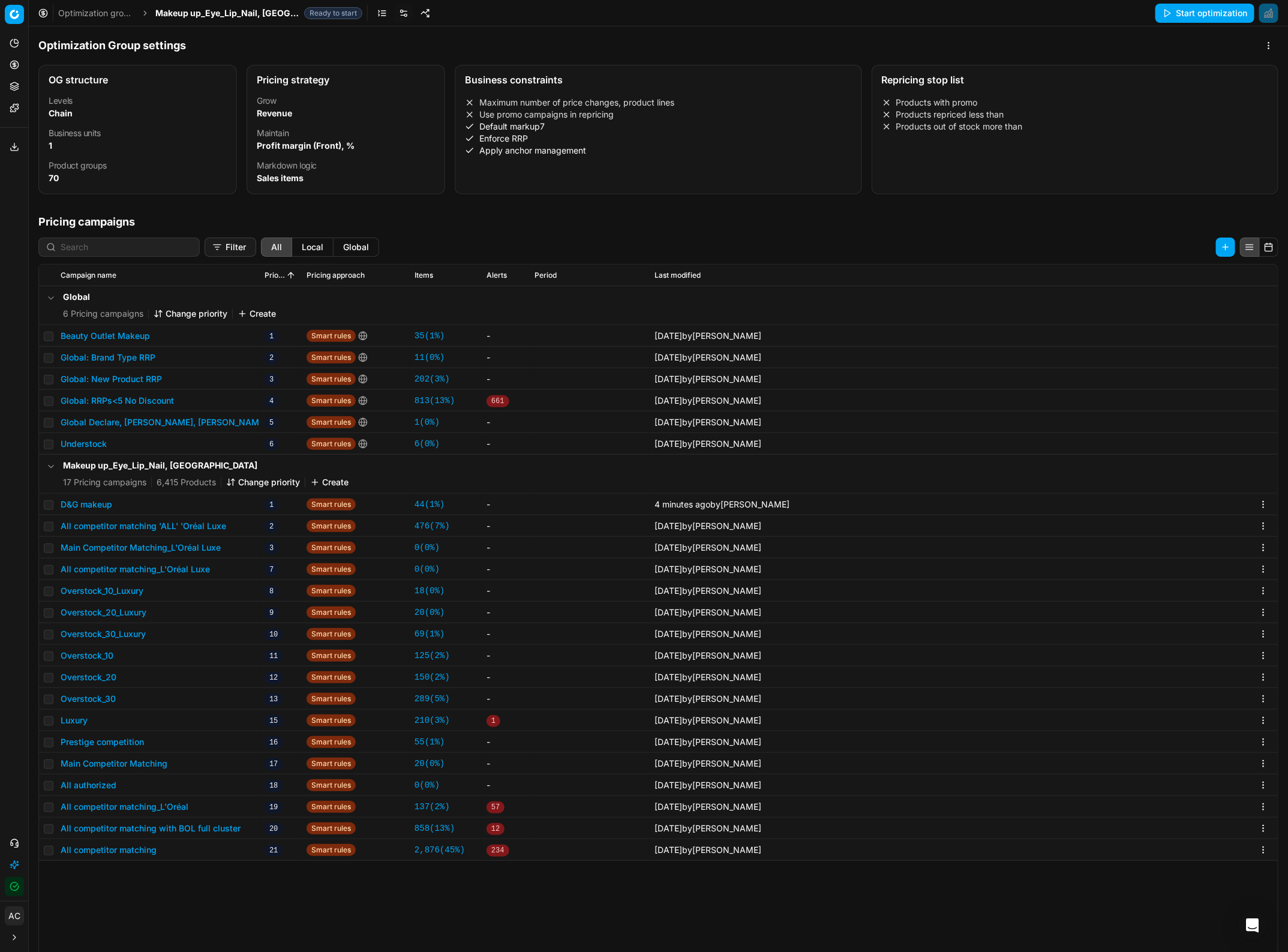
click at [959, 20] on button "Start optimization" at bounding box center [1205, 12] width 99 height 19
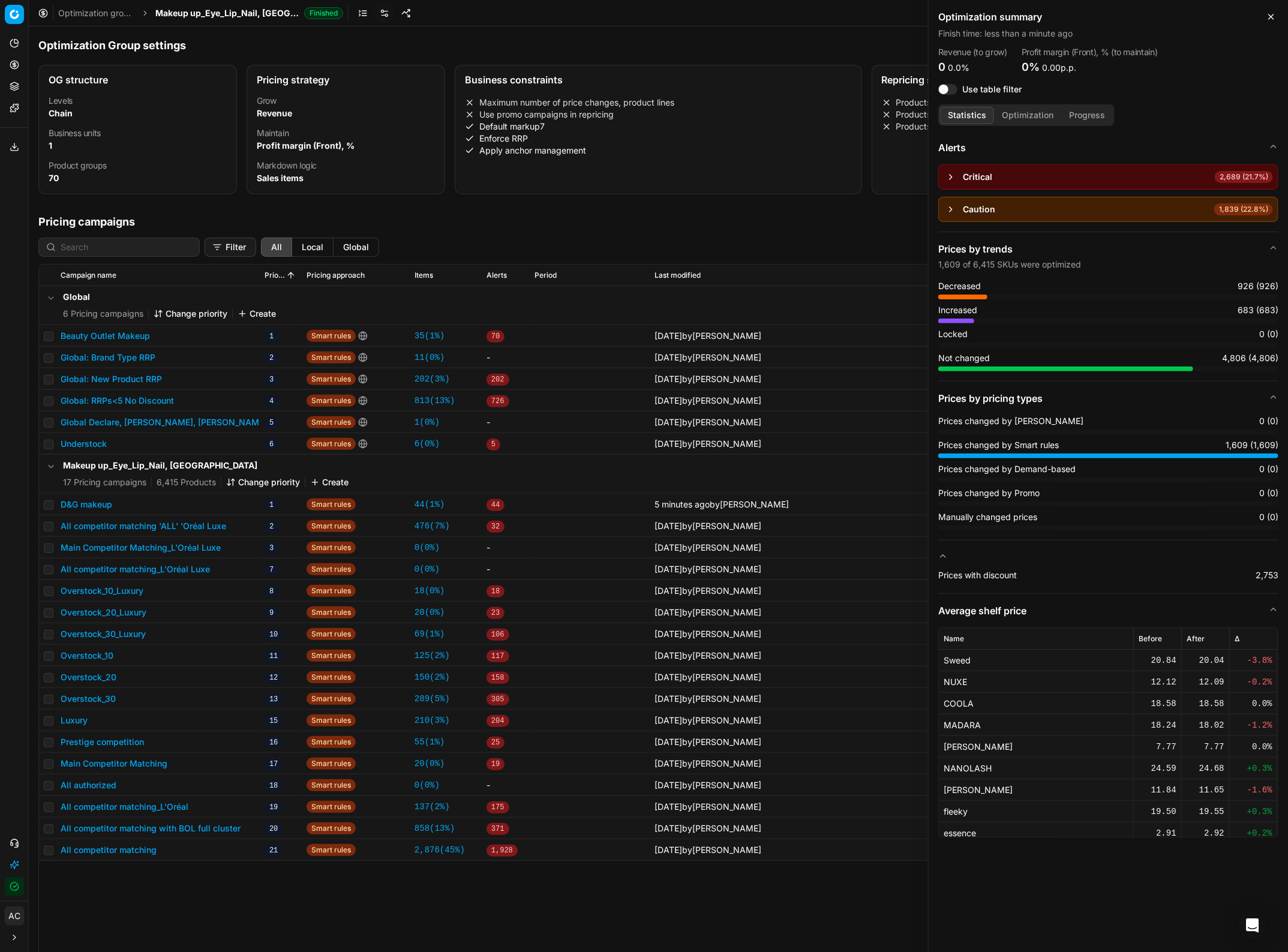
click at [89, 413] on button "D&G makeup" at bounding box center [86, 504] width 52 height 12
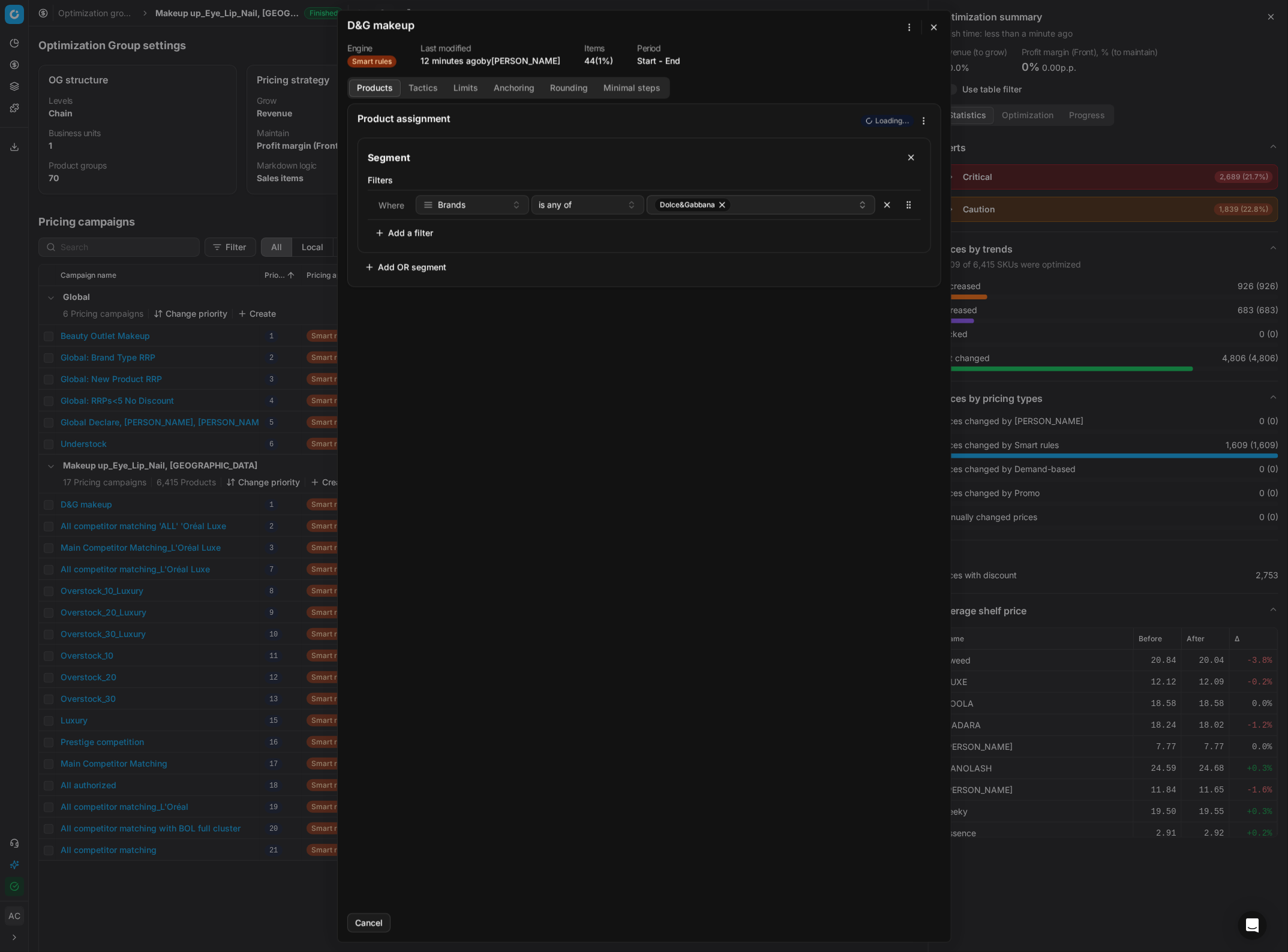
click at [431, 85] on button "Tactics" at bounding box center [423, 87] width 45 height 17
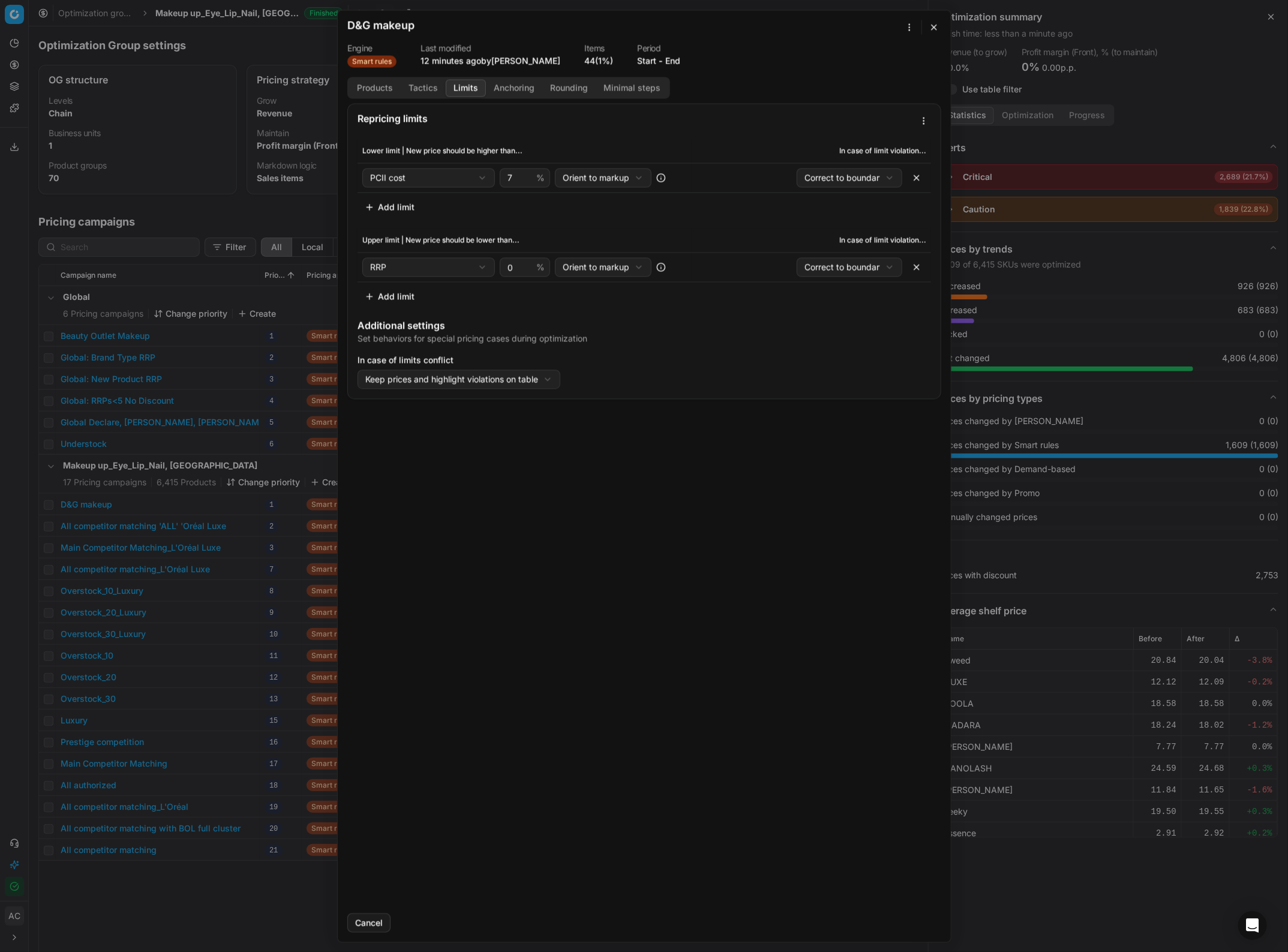
click at [474, 91] on button "Limits" at bounding box center [465, 87] width 40 height 17
click at [538, 86] on button "Anchoring" at bounding box center [514, 87] width 56 height 17
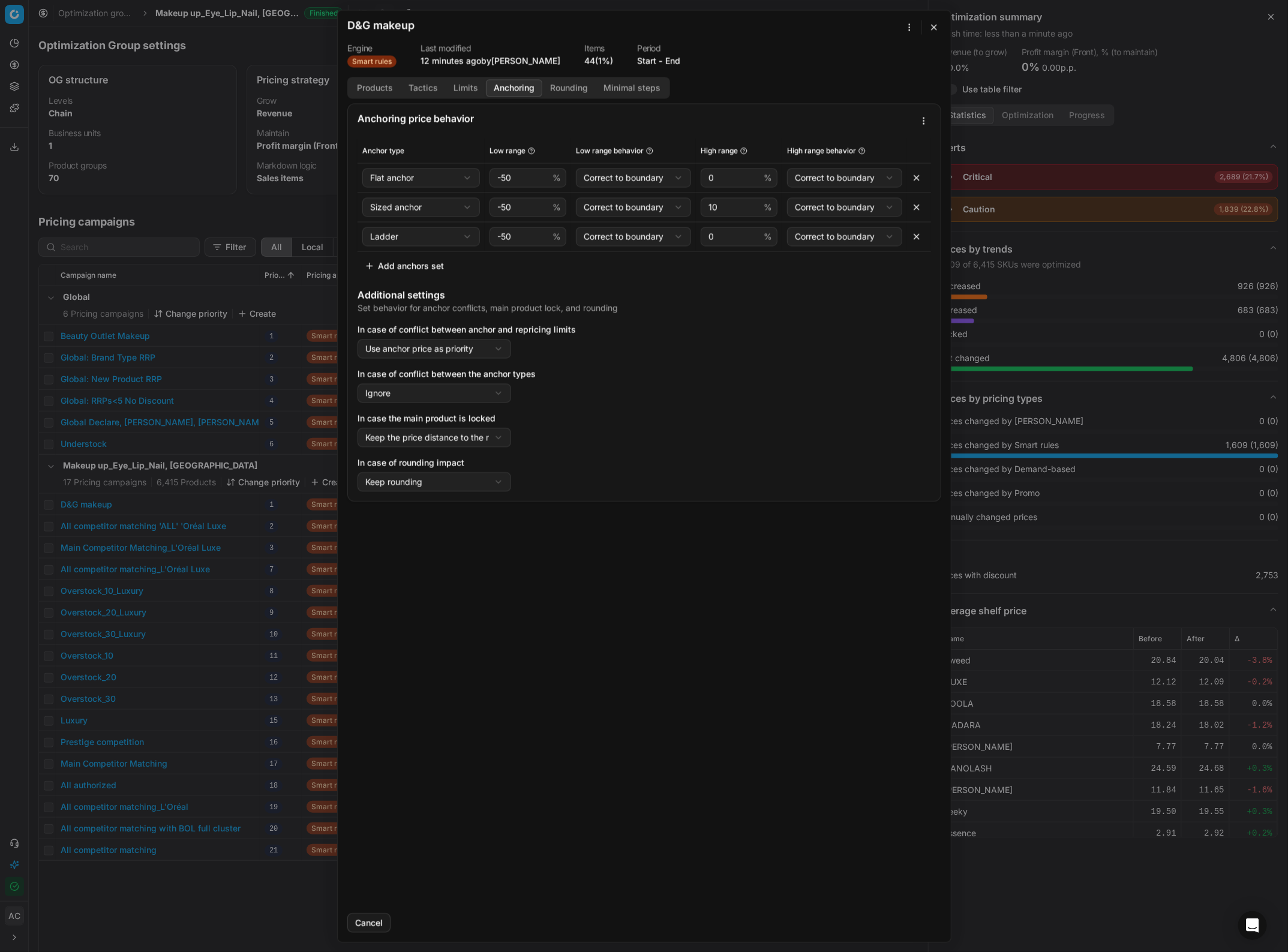
click at [569, 87] on button "Rounding" at bounding box center [569, 87] width 54 height 17
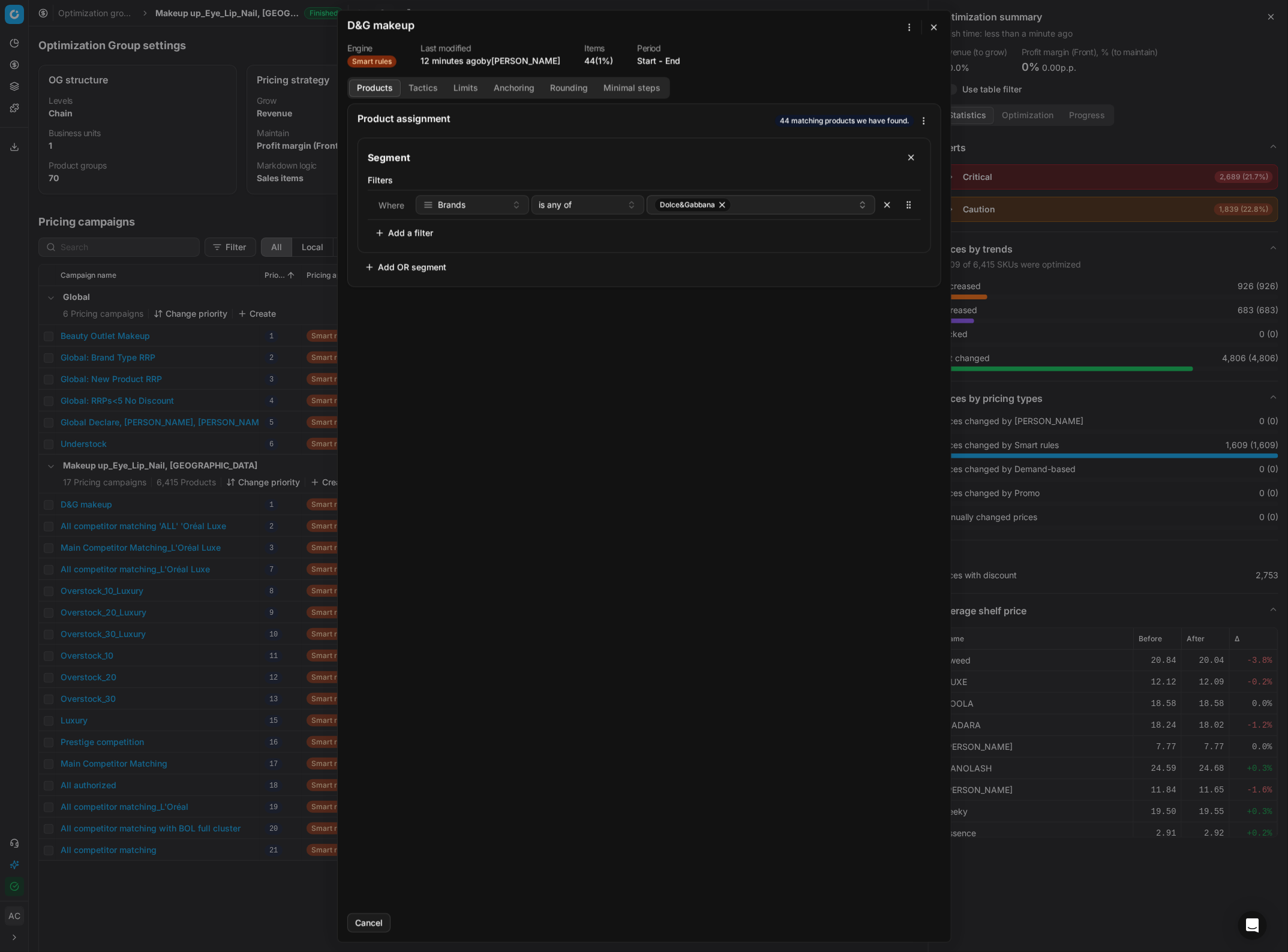
click at [381, 95] on button "Products" at bounding box center [375, 87] width 52 height 17
click at [936, 30] on button "button" at bounding box center [934, 26] width 14 height 14
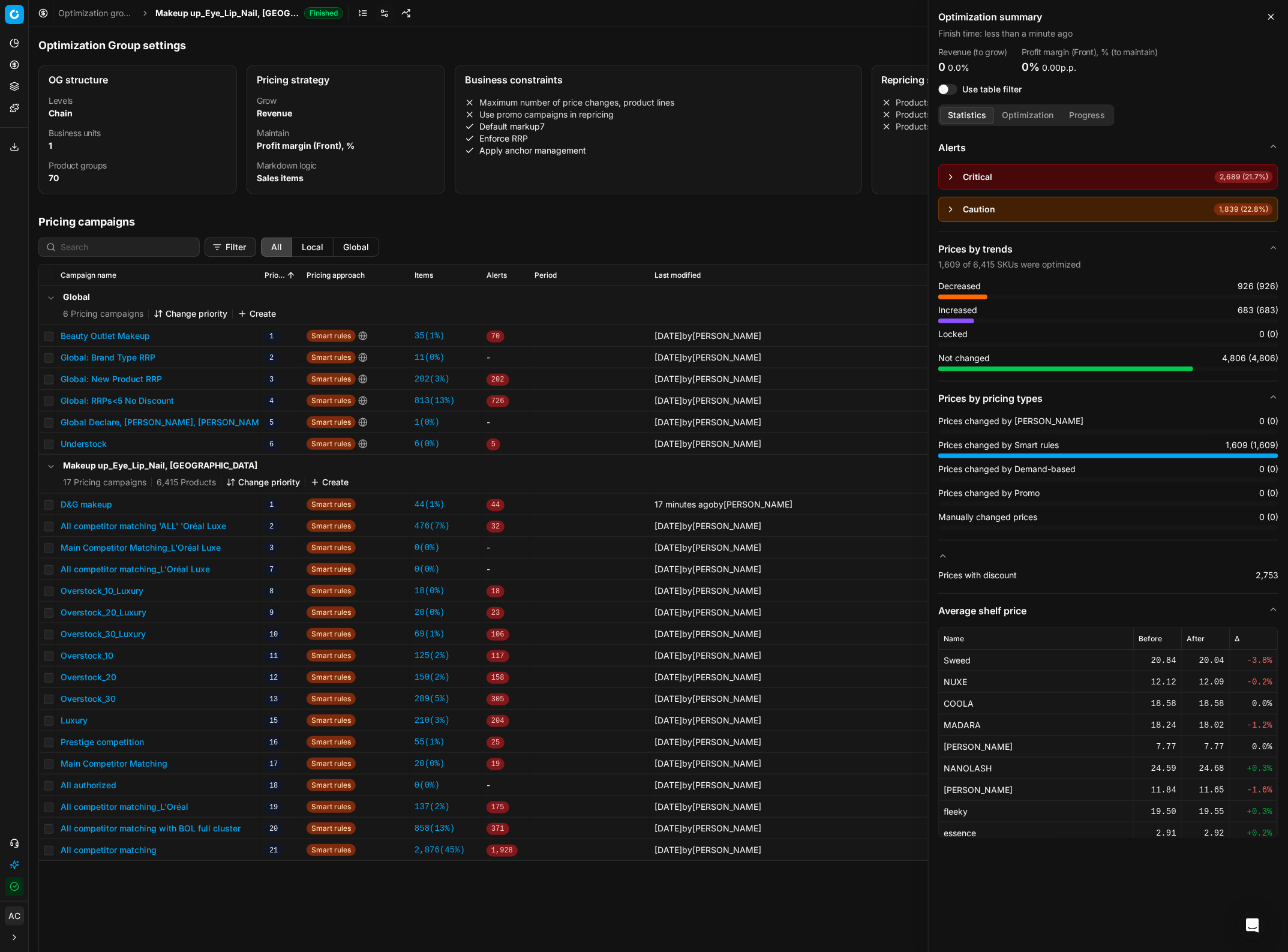
click at [223, 18] on span "Makeup up_Eye_Lip_Nail, [GEOGRAPHIC_DATA]" at bounding box center [227, 13] width 144 height 12
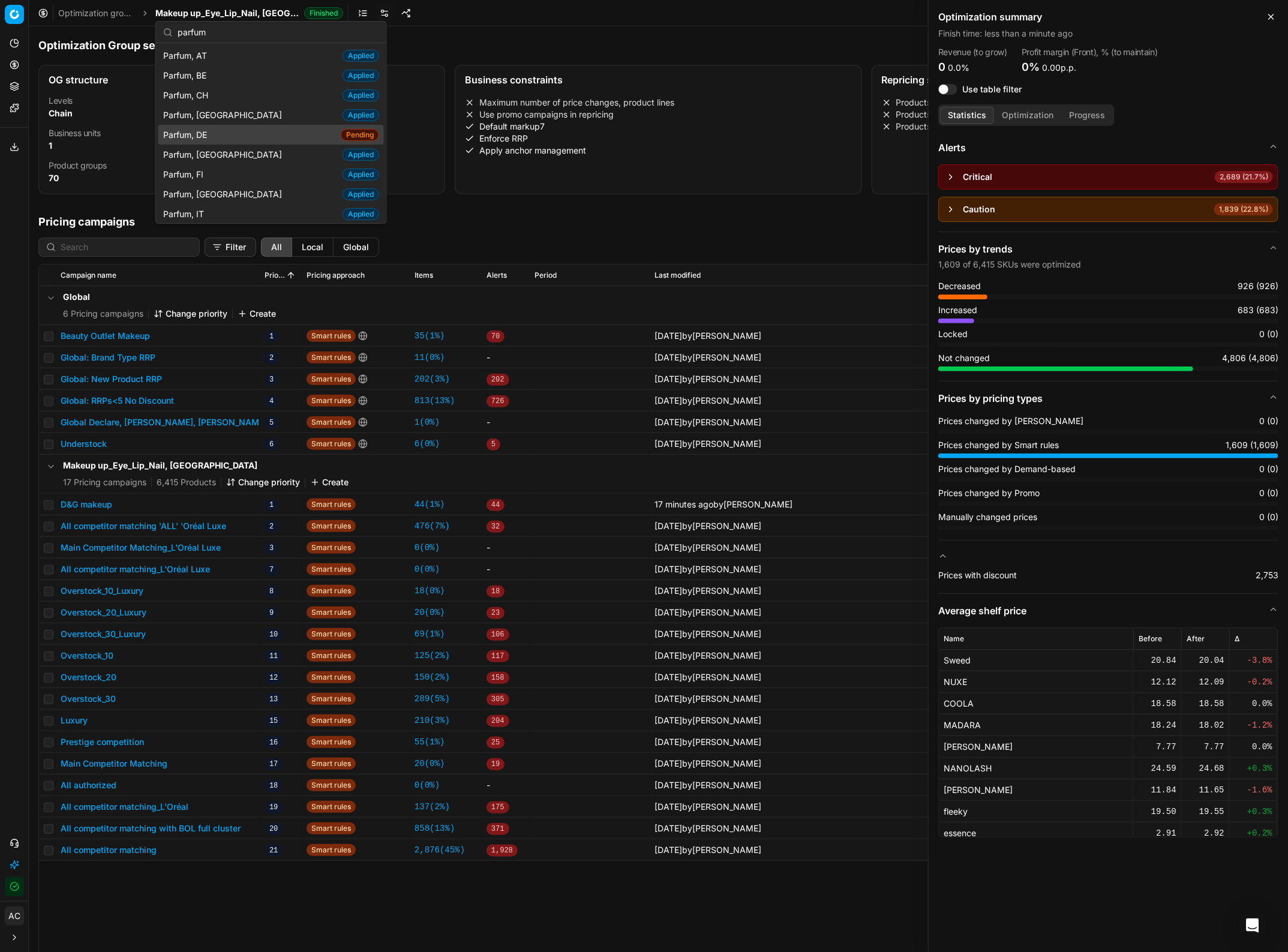
type input "parfum"
click at [229, 135] on div "Parfum, DE Pending" at bounding box center [271, 135] width 226 height 20
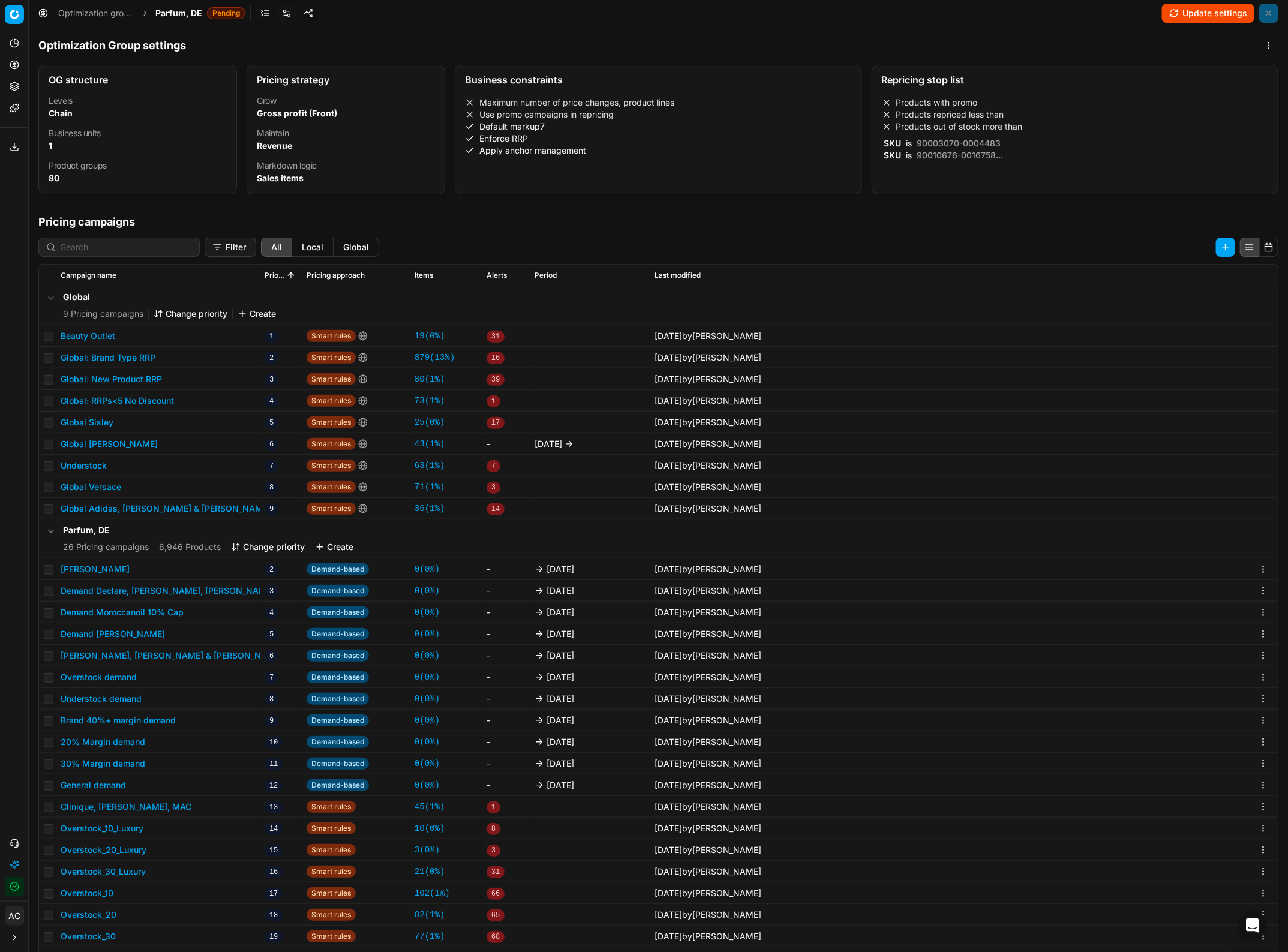
scroll to position [26, 0]
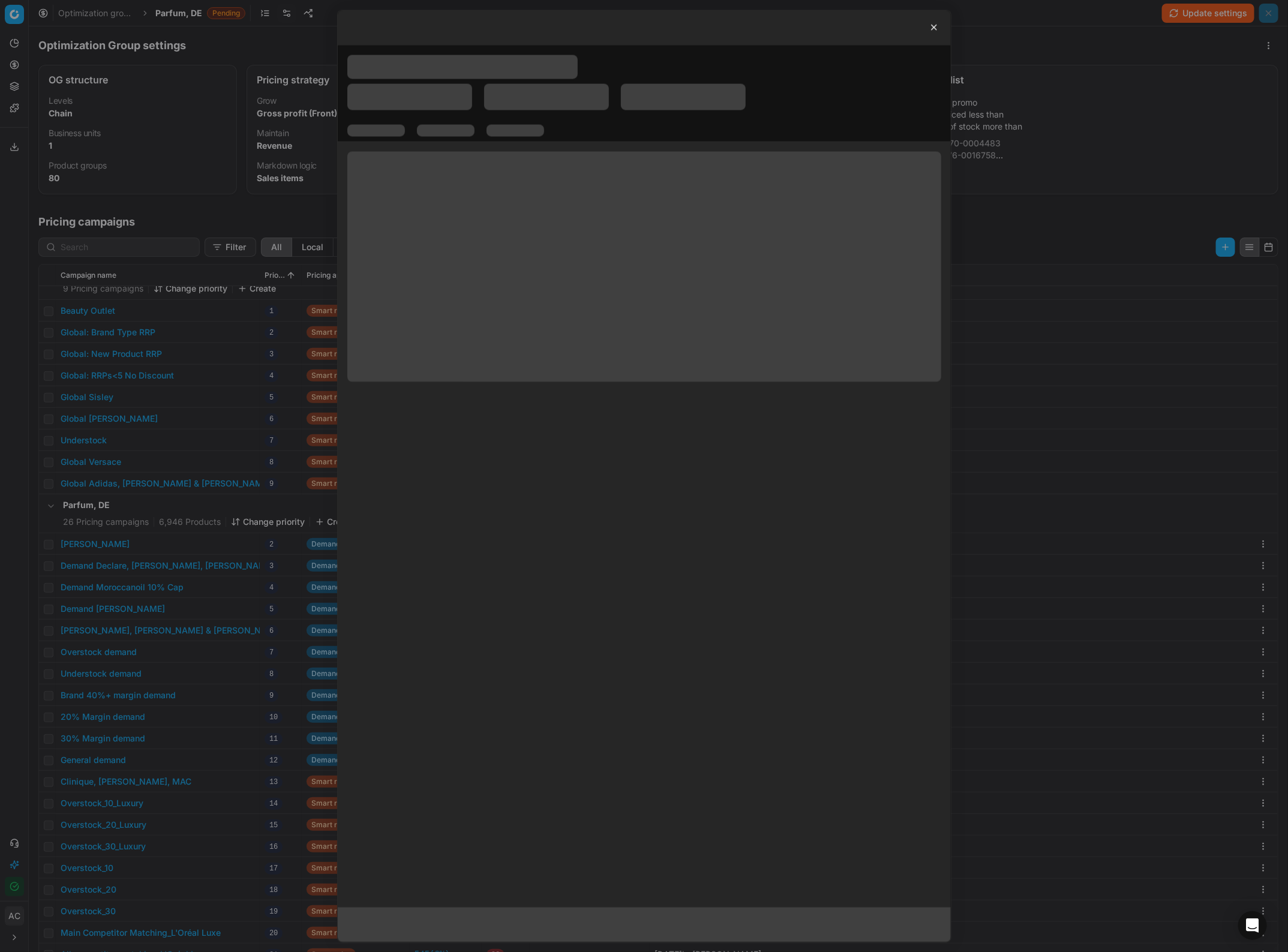
scroll to position [184, 0]
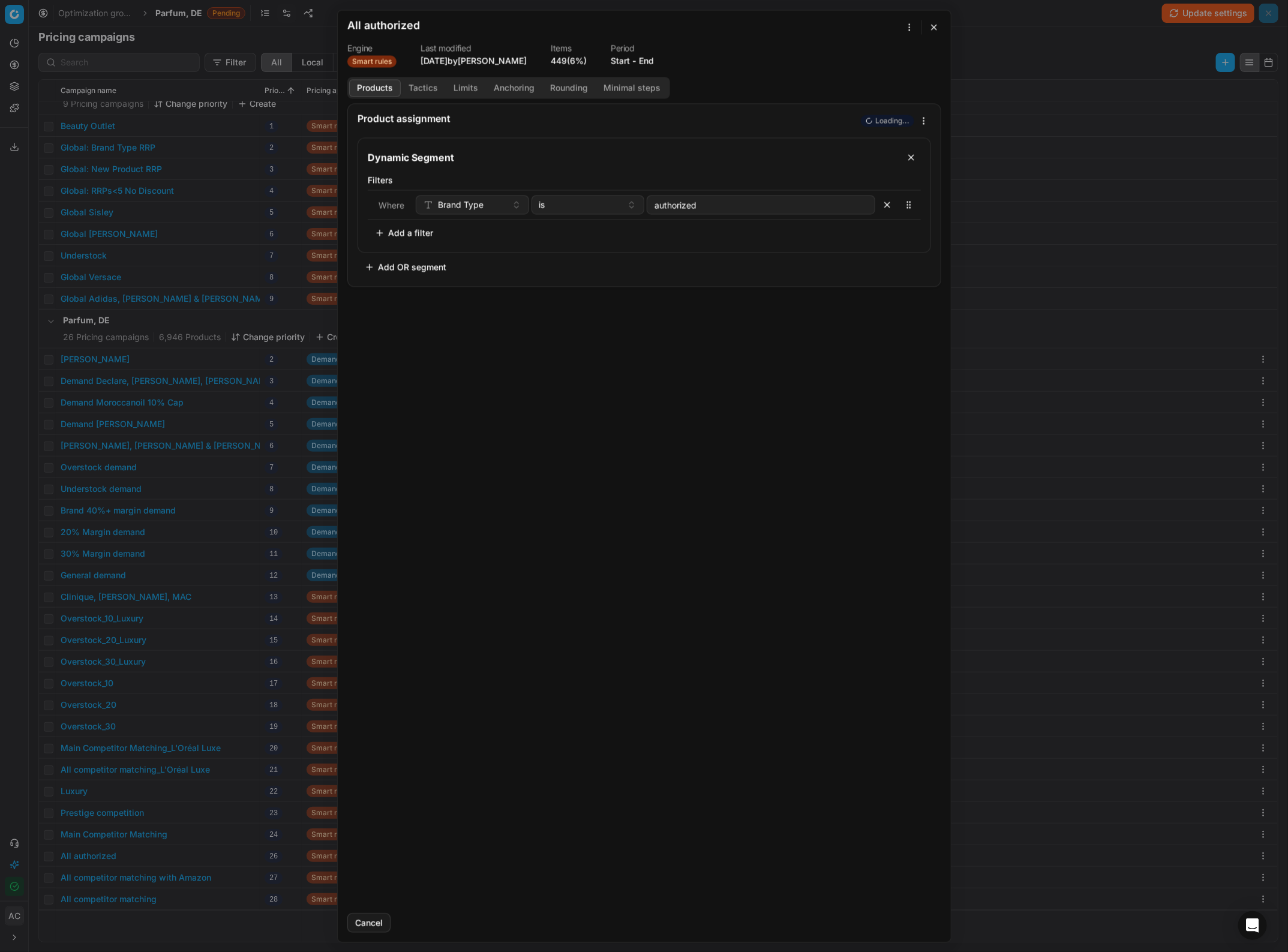
click at [418, 86] on button "Tactics" at bounding box center [423, 87] width 45 height 17
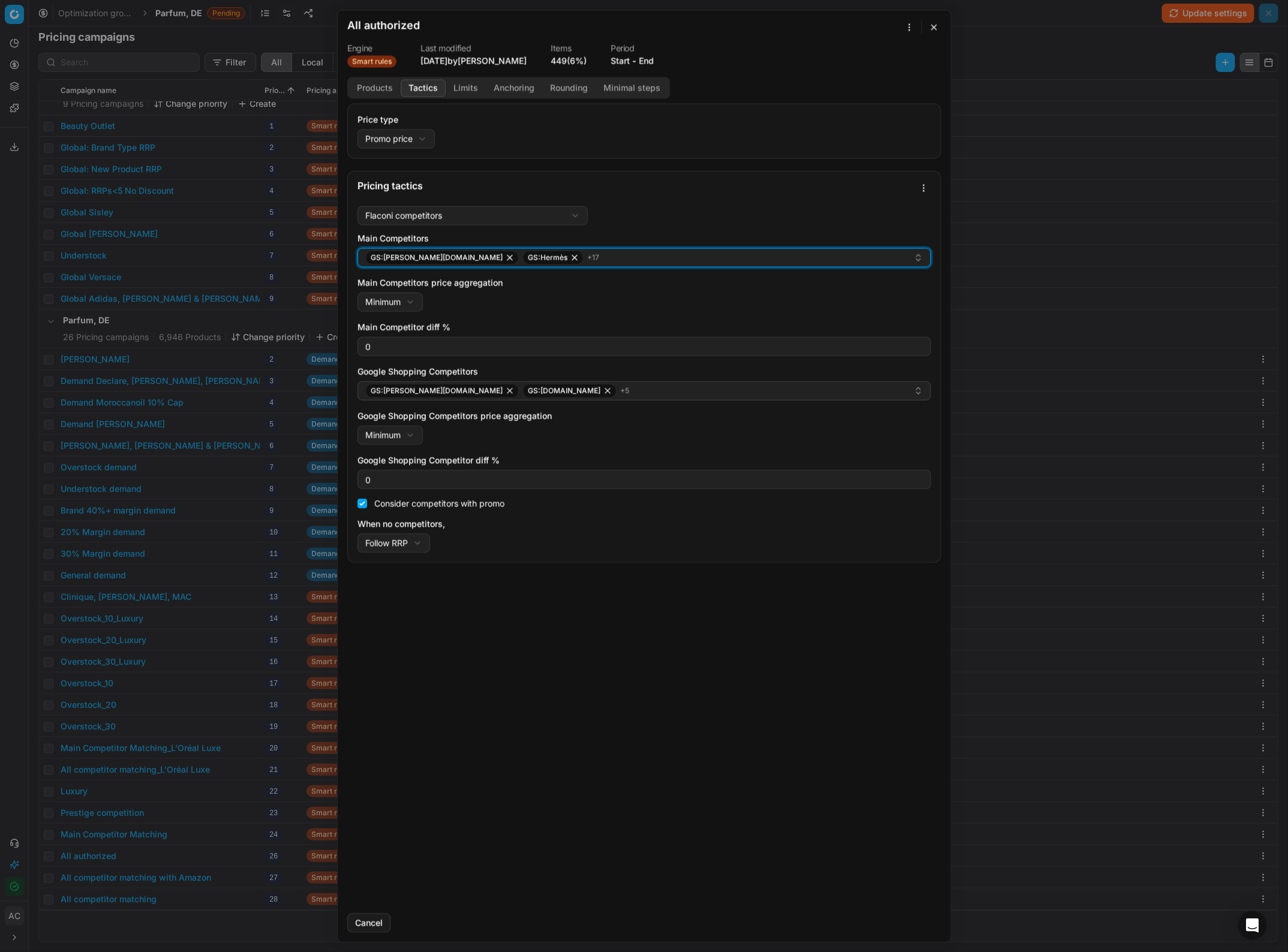
click at [575, 261] on div "GS:Breuninger.com GS:Hermès + 17" at bounding box center [640, 257] width 548 height 14
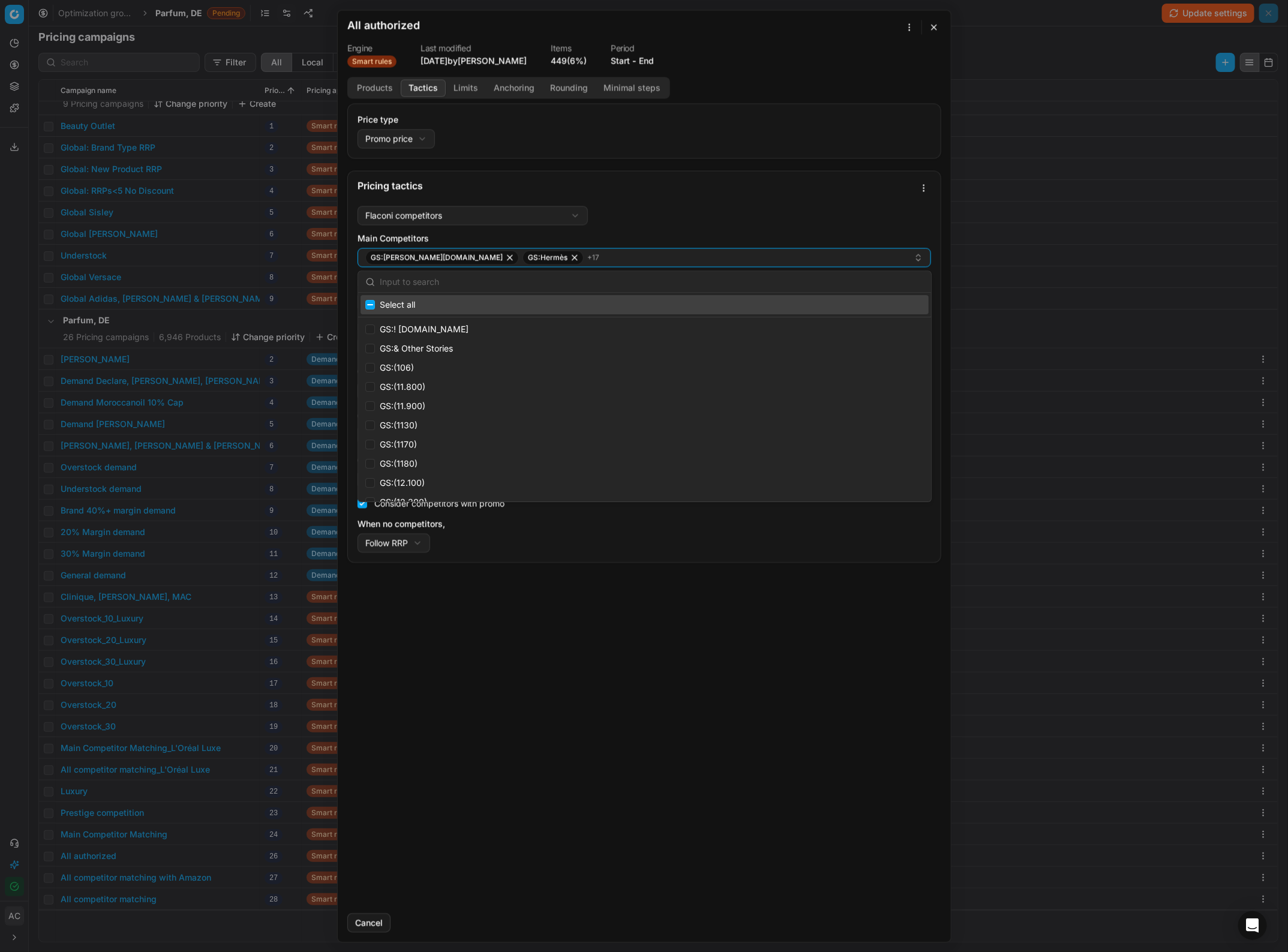
click at [505, 84] on button "Anchoring" at bounding box center [514, 87] width 56 height 17
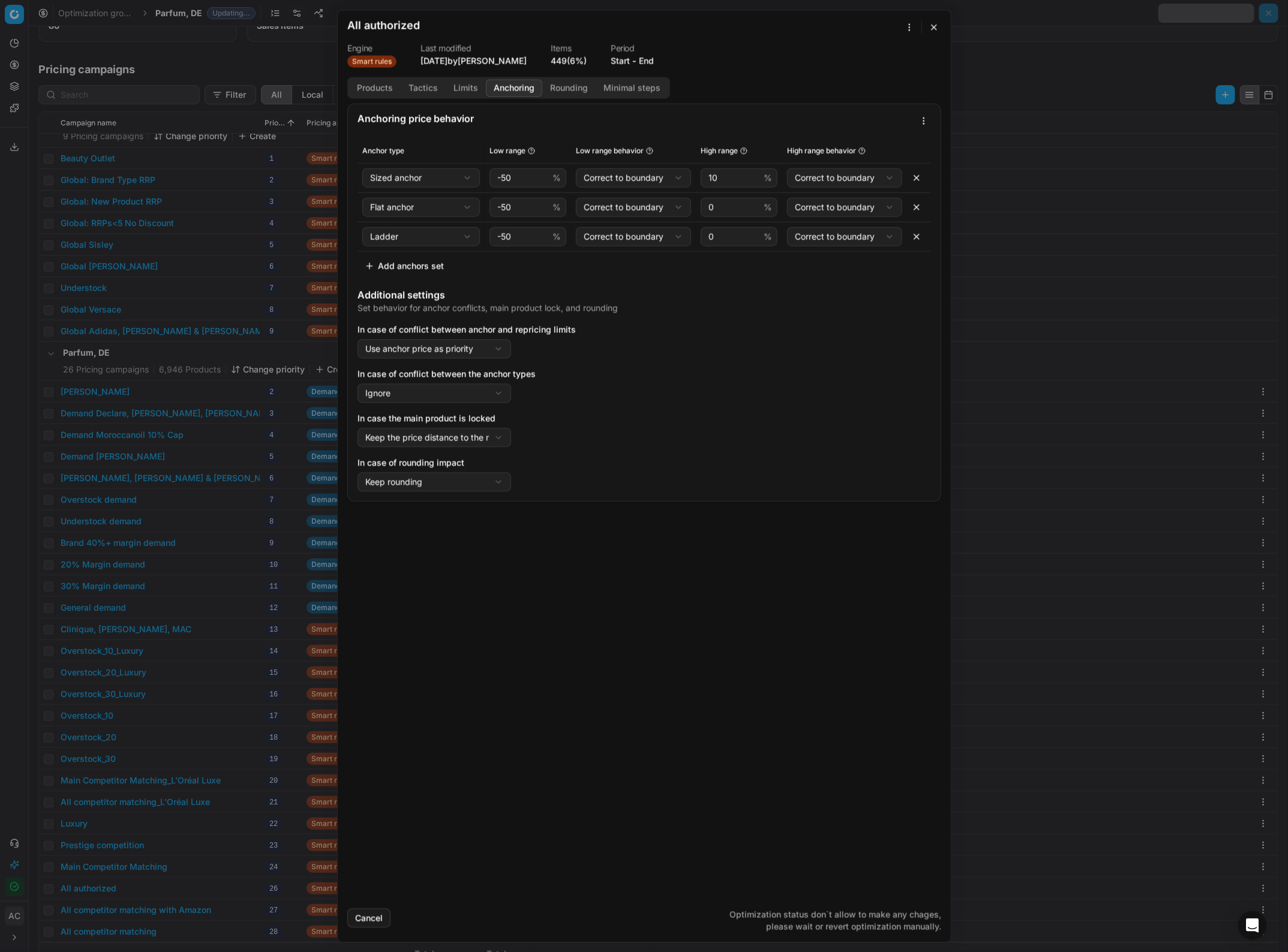
click at [929, 30] on button "button" at bounding box center [934, 26] width 14 height 14
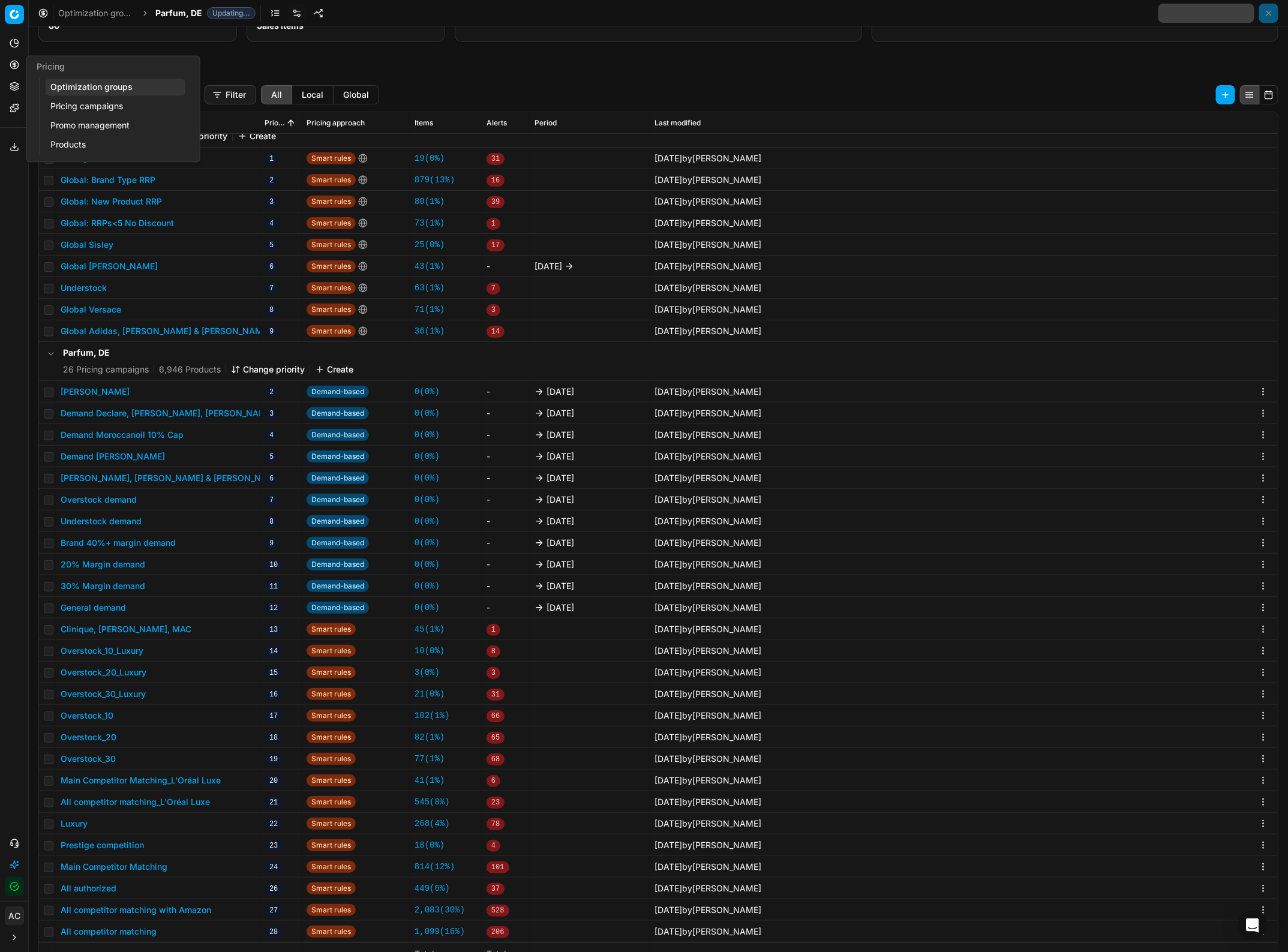
click at [13, 62] on icon at bounding box center [15, 65] width 10 height 10
click at [98, 87] on link "Optimization groups" at bounding box center [115, 87] width 140 height 16
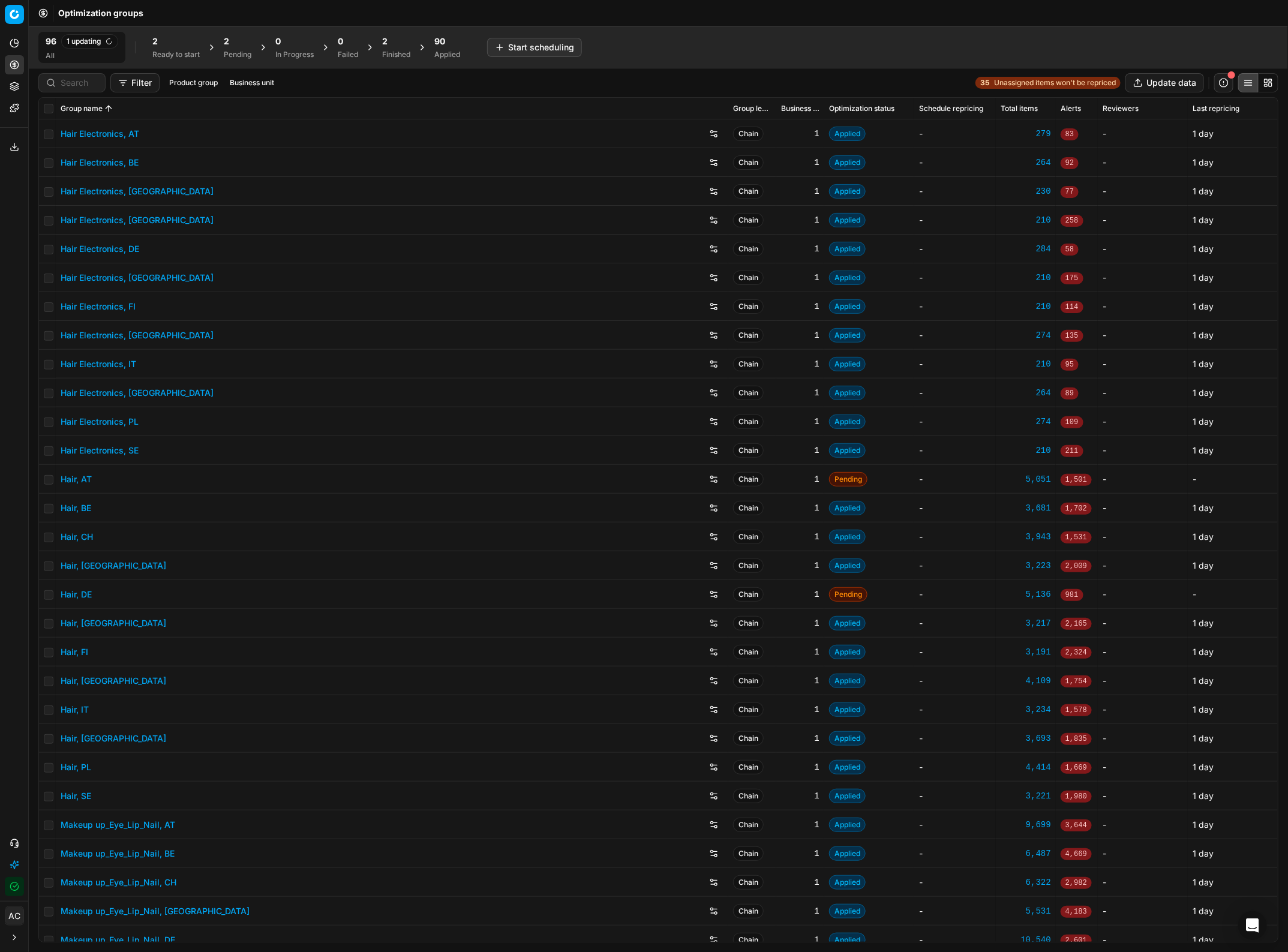
click at [394, 46] on div "2" at bounding box center [396, 41] width 28 height 12
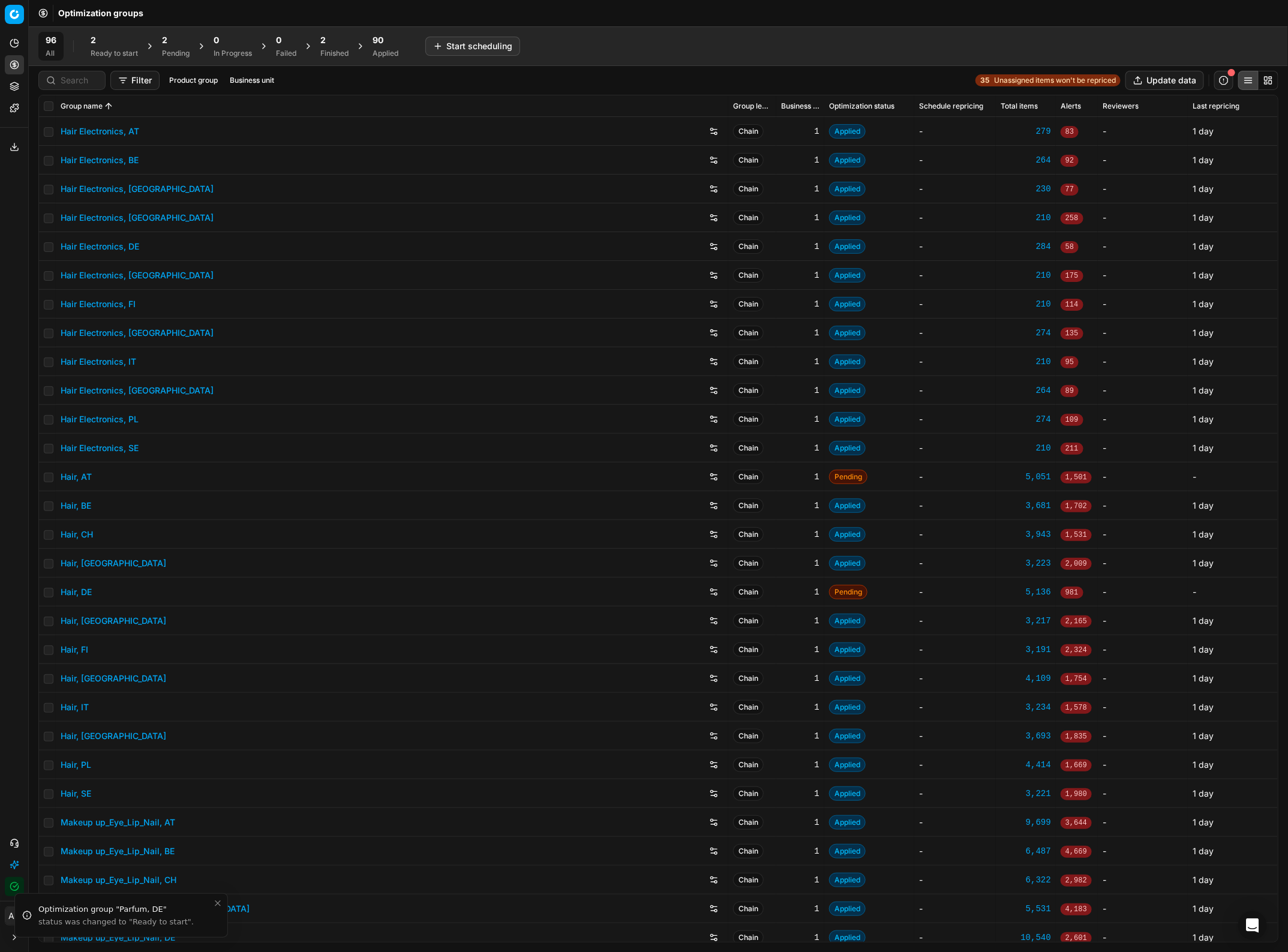
click at [405, 44] on div "90 Applied" at bounding box center [385, 46] width 40 height 29
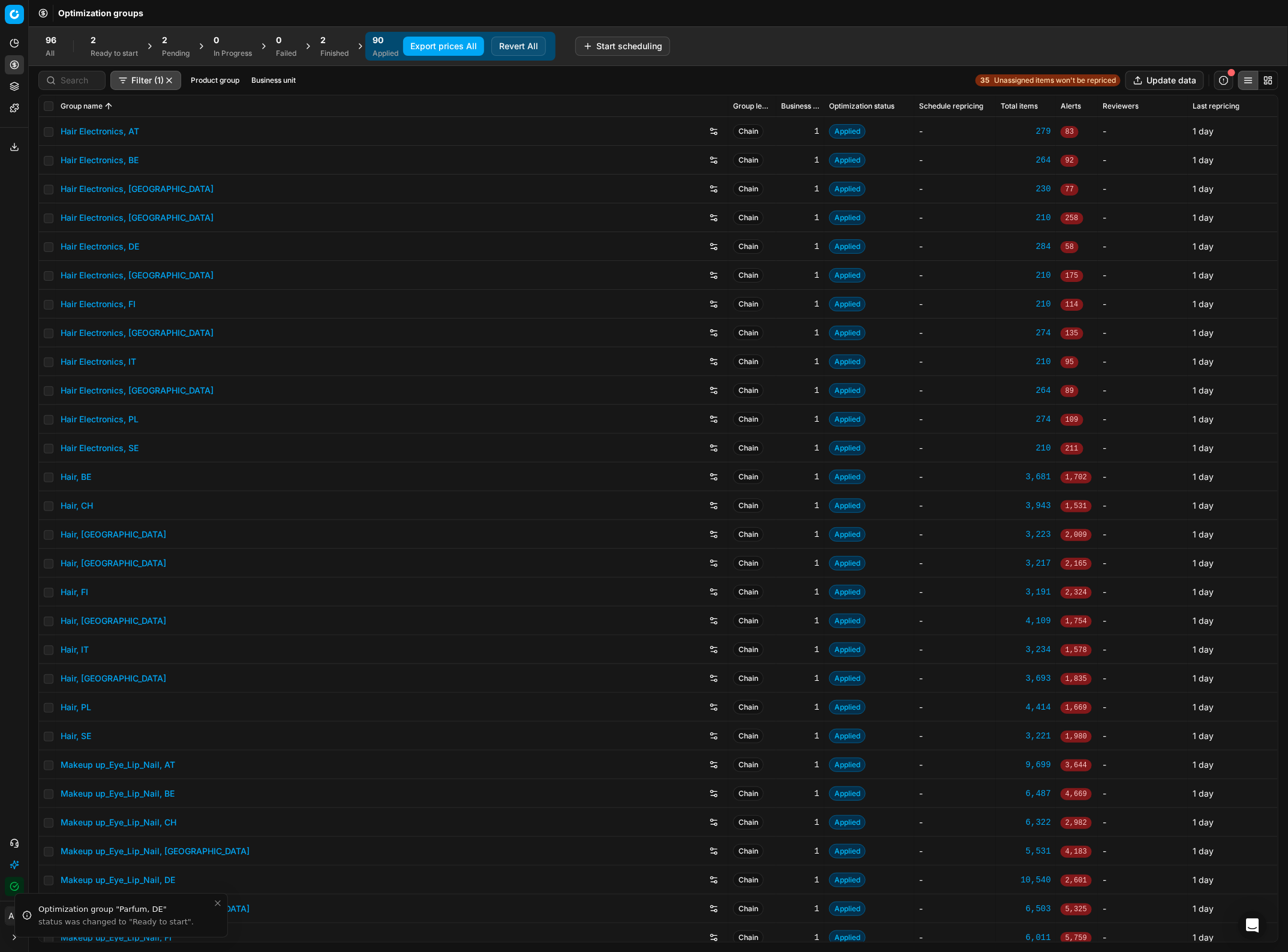
click at [324, 49] on div "Finished" at bounding box center [334, 54] width 28 height 10
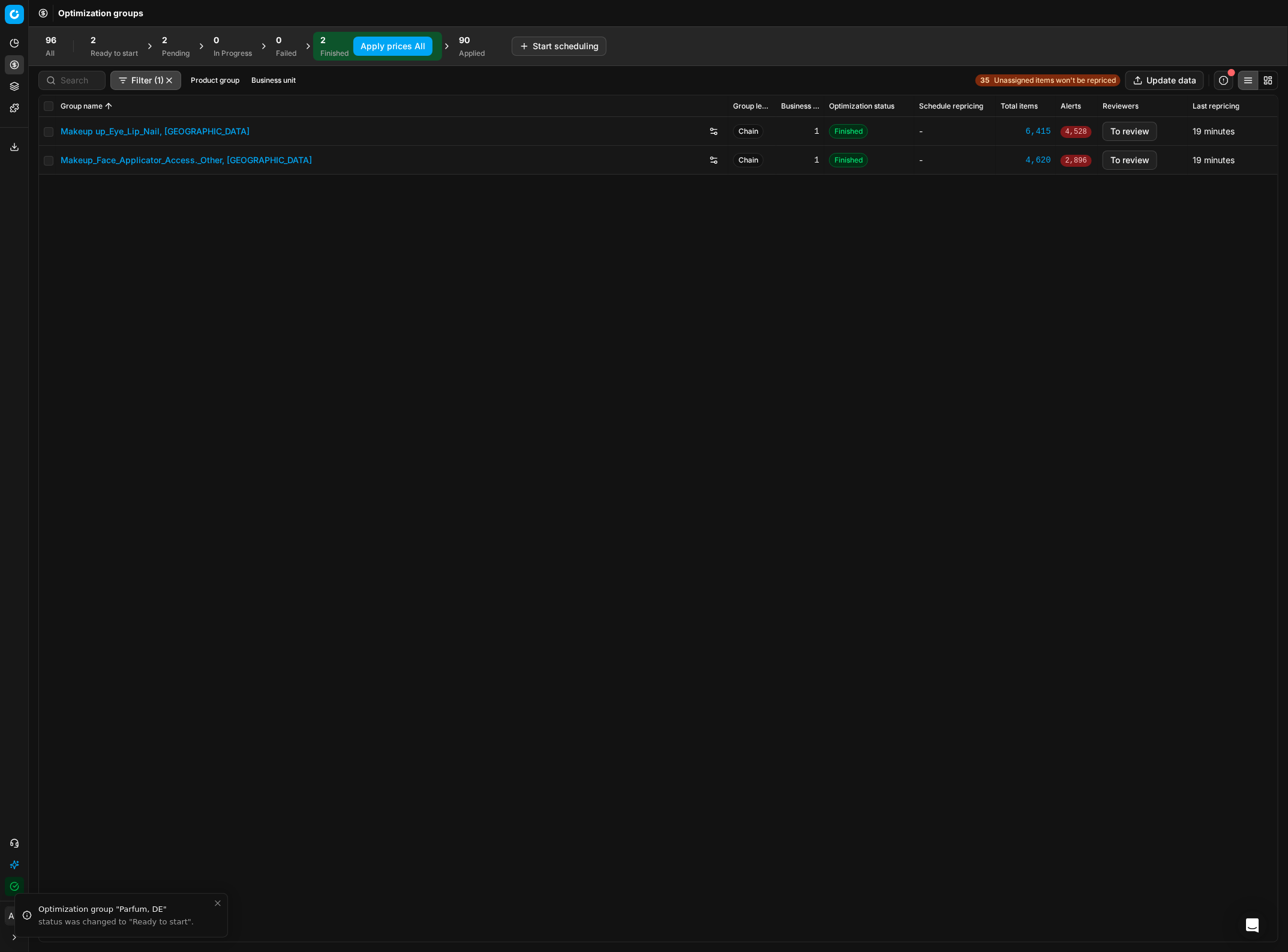
click at [375, 43] on button "Apply prices All" at bounding box center [393, 45] width 79 height 19
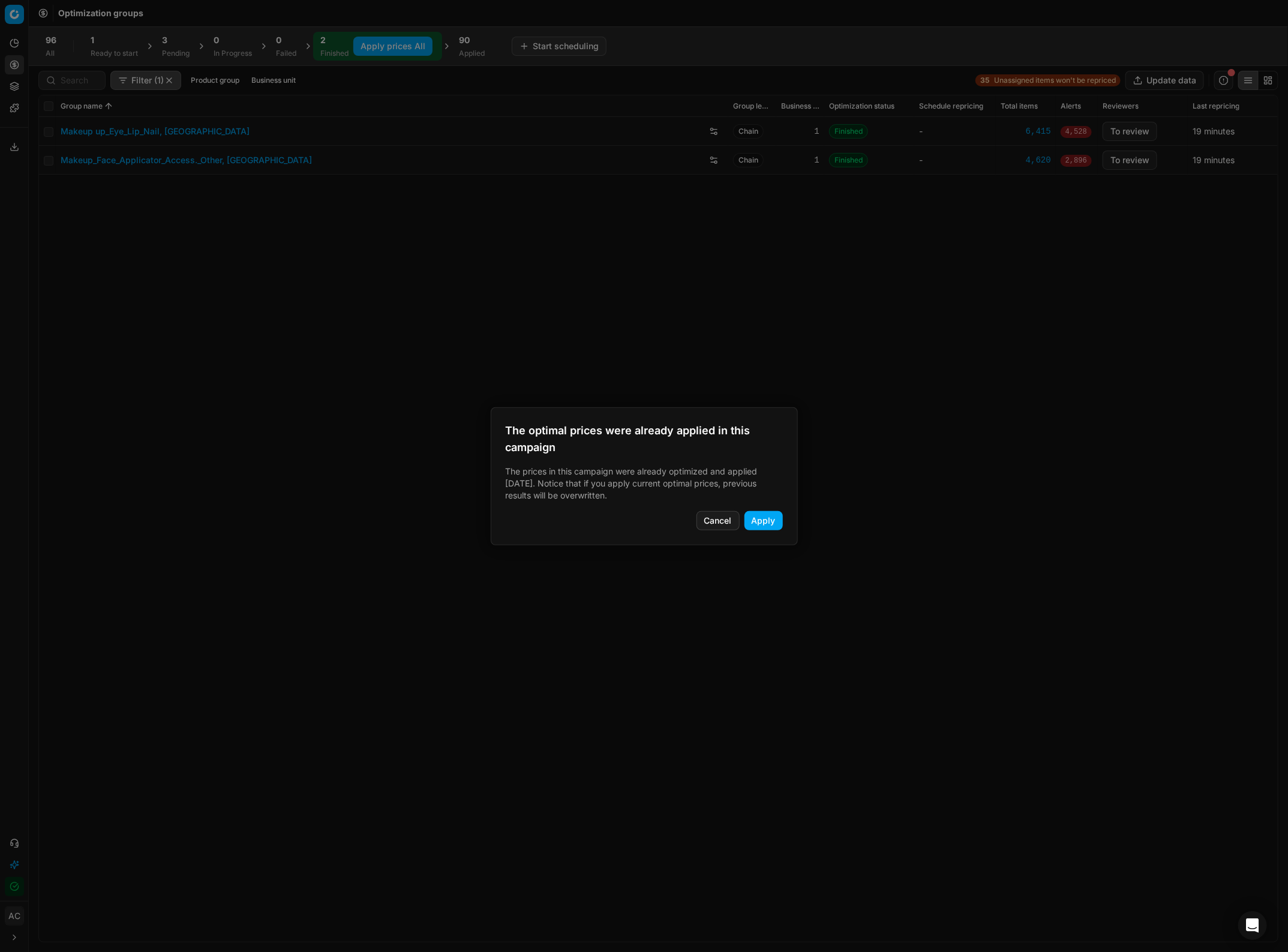
click at [770, 413] on button "Apply" at bounding box center [763, 520] width 39 height 19
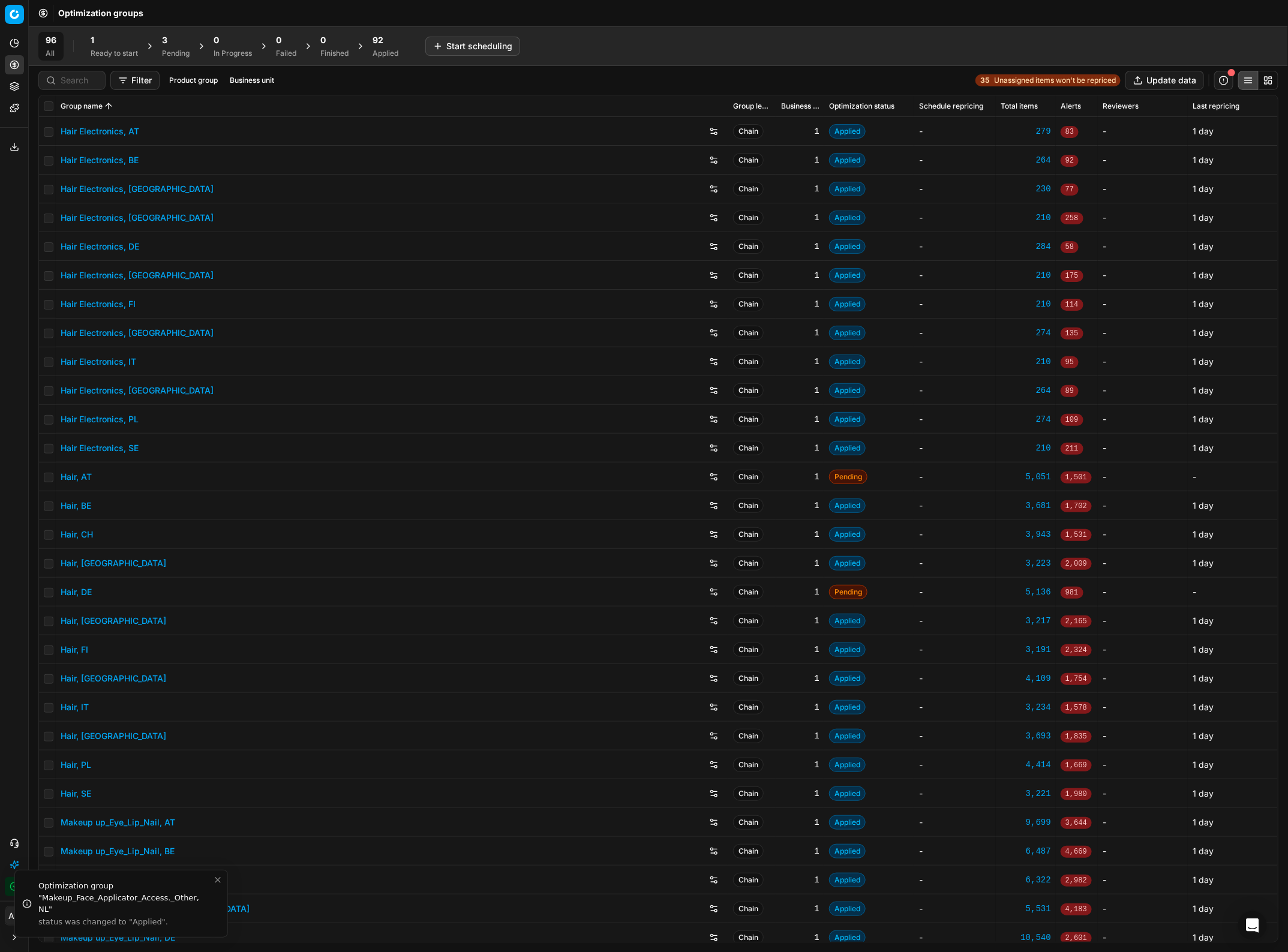
click at [382, 51] on div "Applied" at bounding box center [385, 54] width 26 height 10
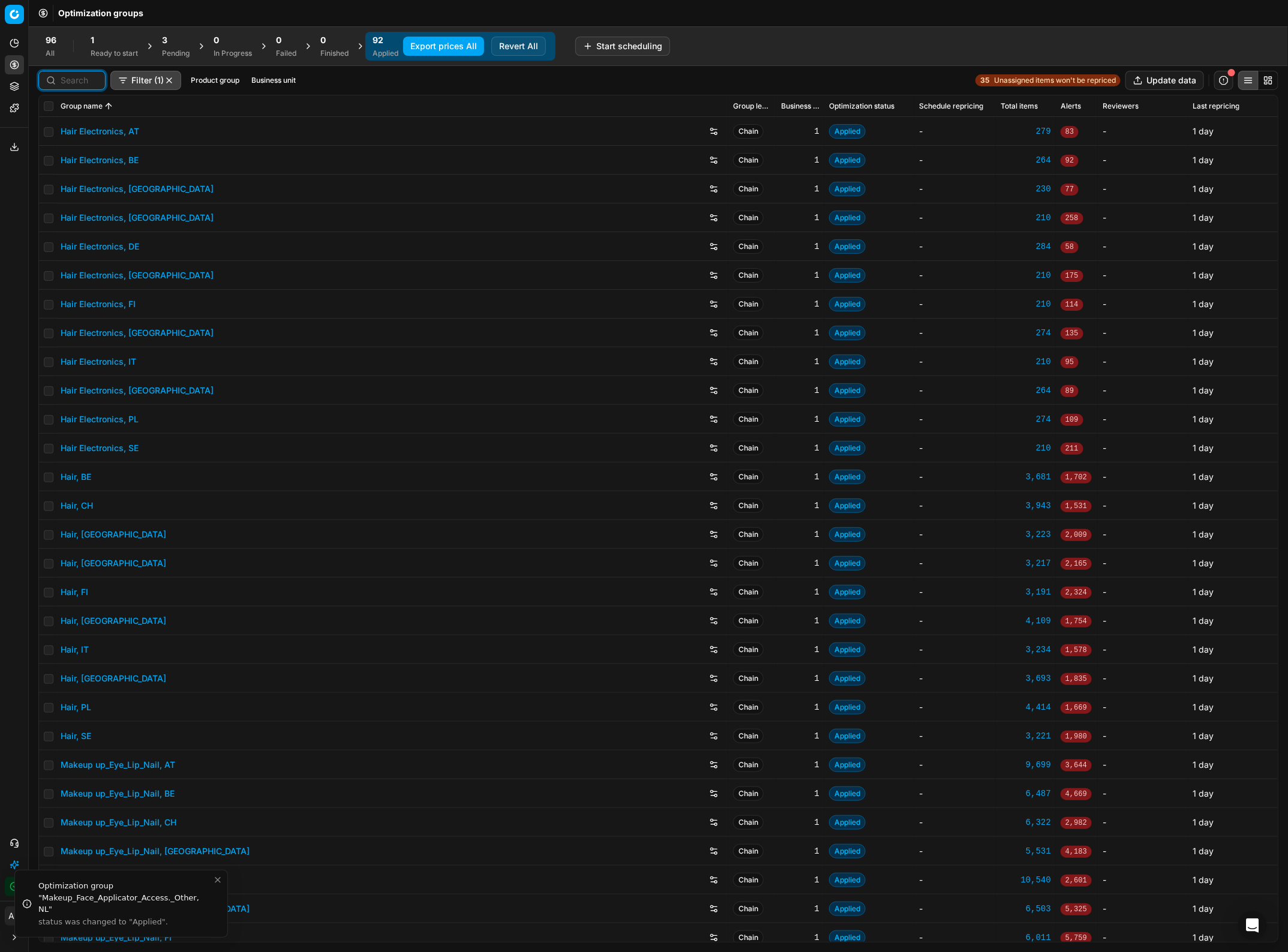
click at [78, 85] on input at bounding box center [79, 80] width 37 height 12
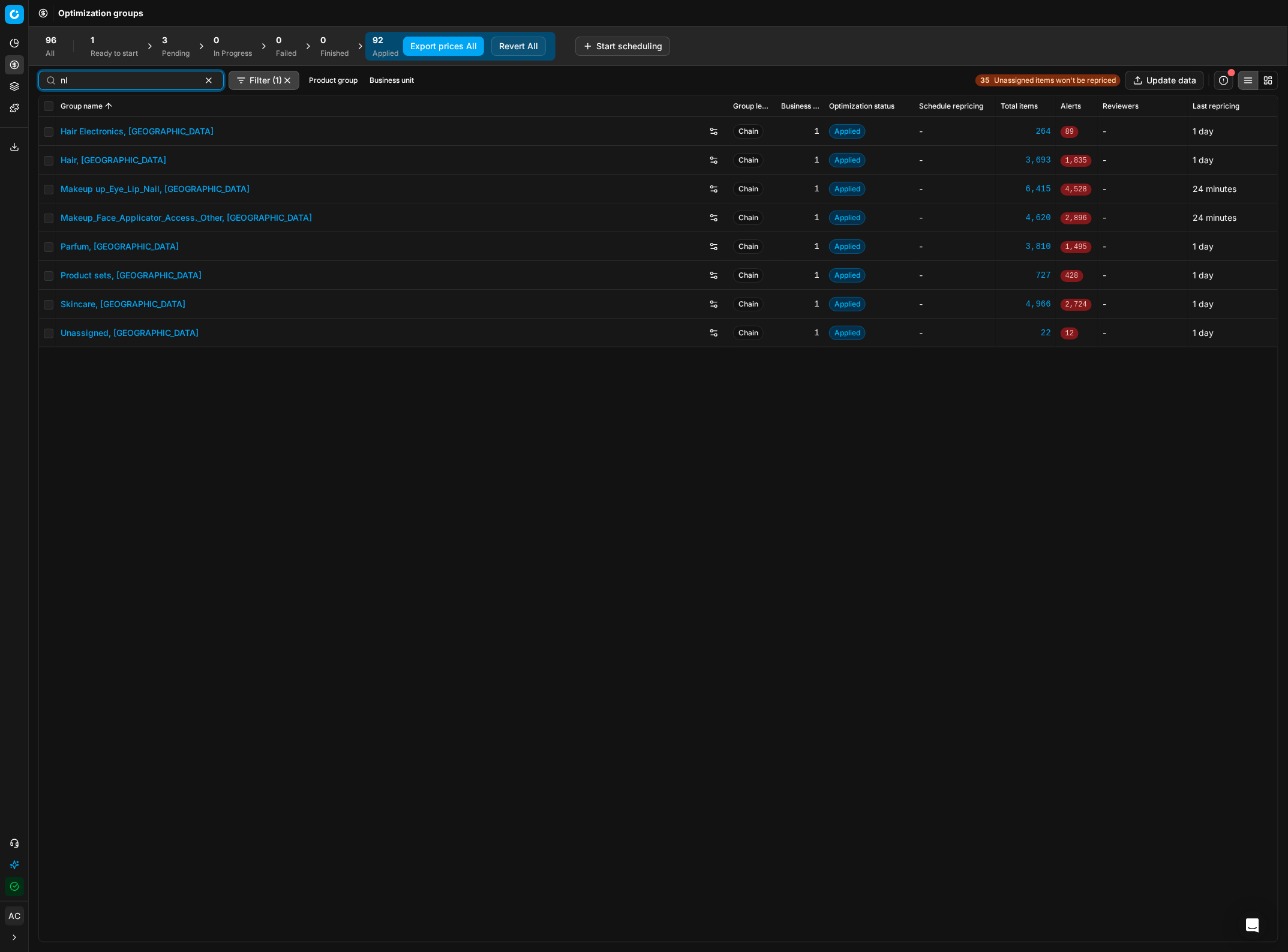
type input "nl"
click at [46, 216] on input "checkbox" at bounding box center [49, 218] width 10 height 10
checkbox input "true"
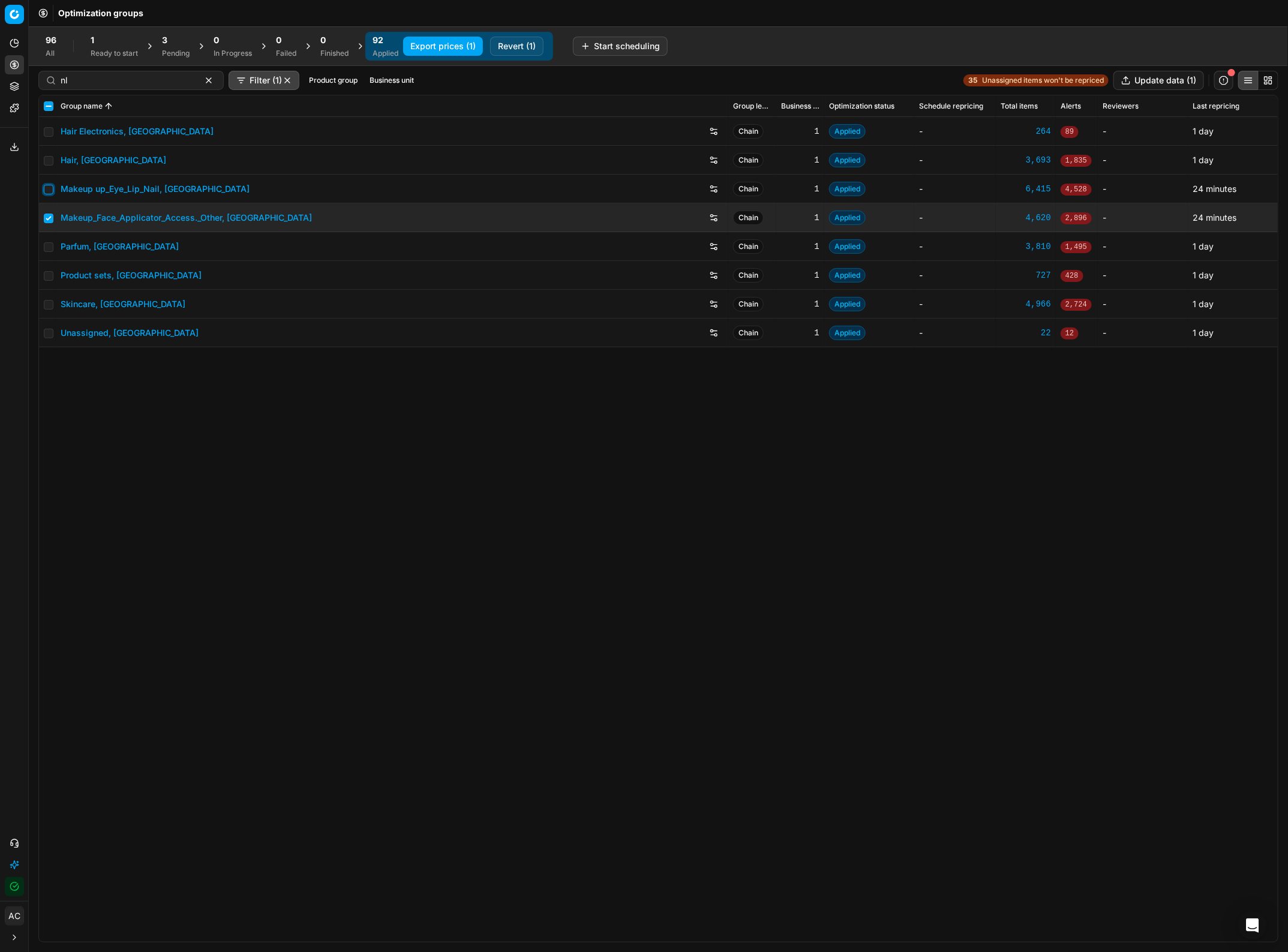
click at [45, 188] on input "checkbox" at bounding box center [49, 189] width 10 height 10
checkbox input "true"
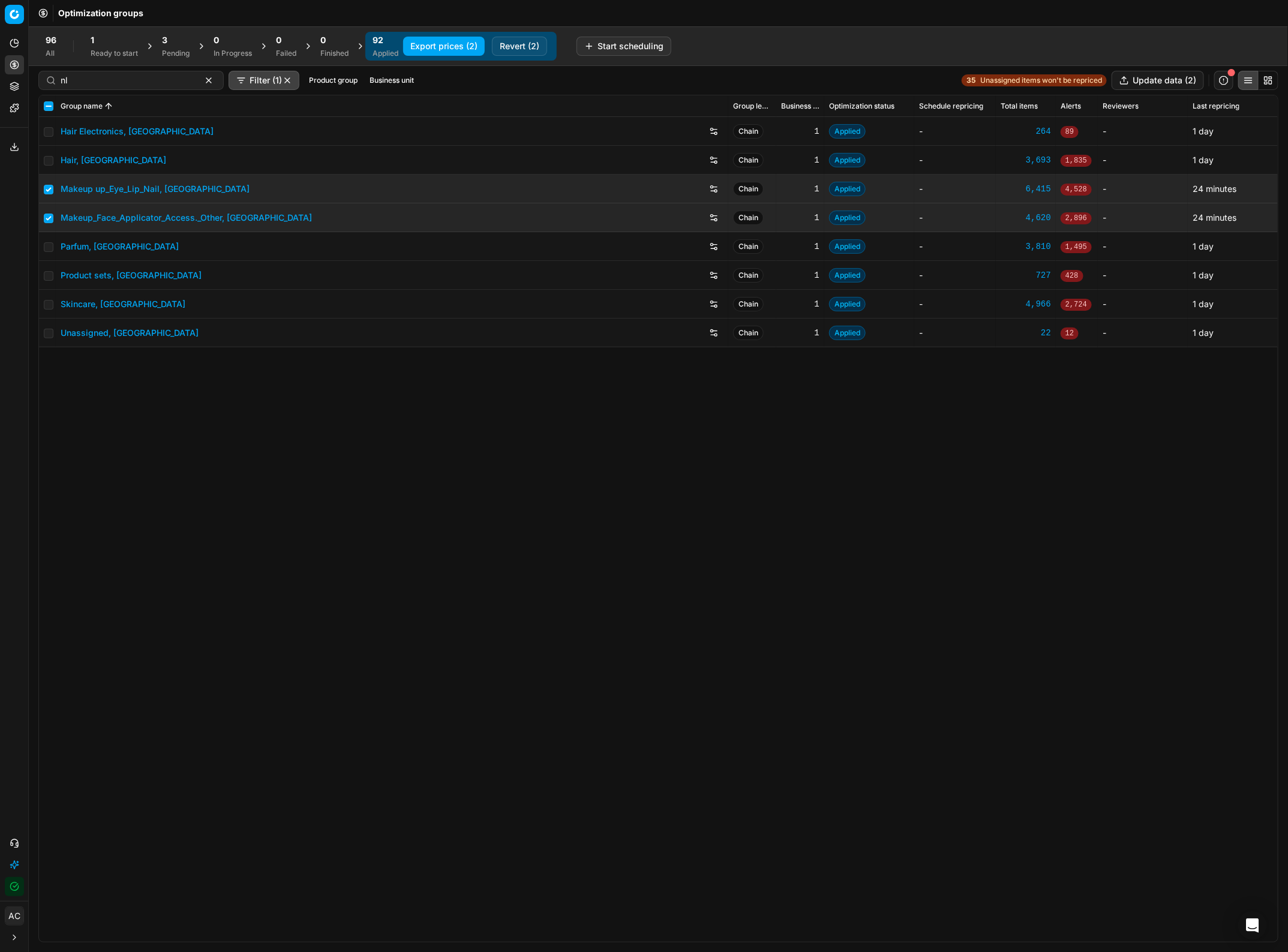
click at [447, 49] on button "Export prices (2)" at bounding box center [444, 45] width 82 height 19
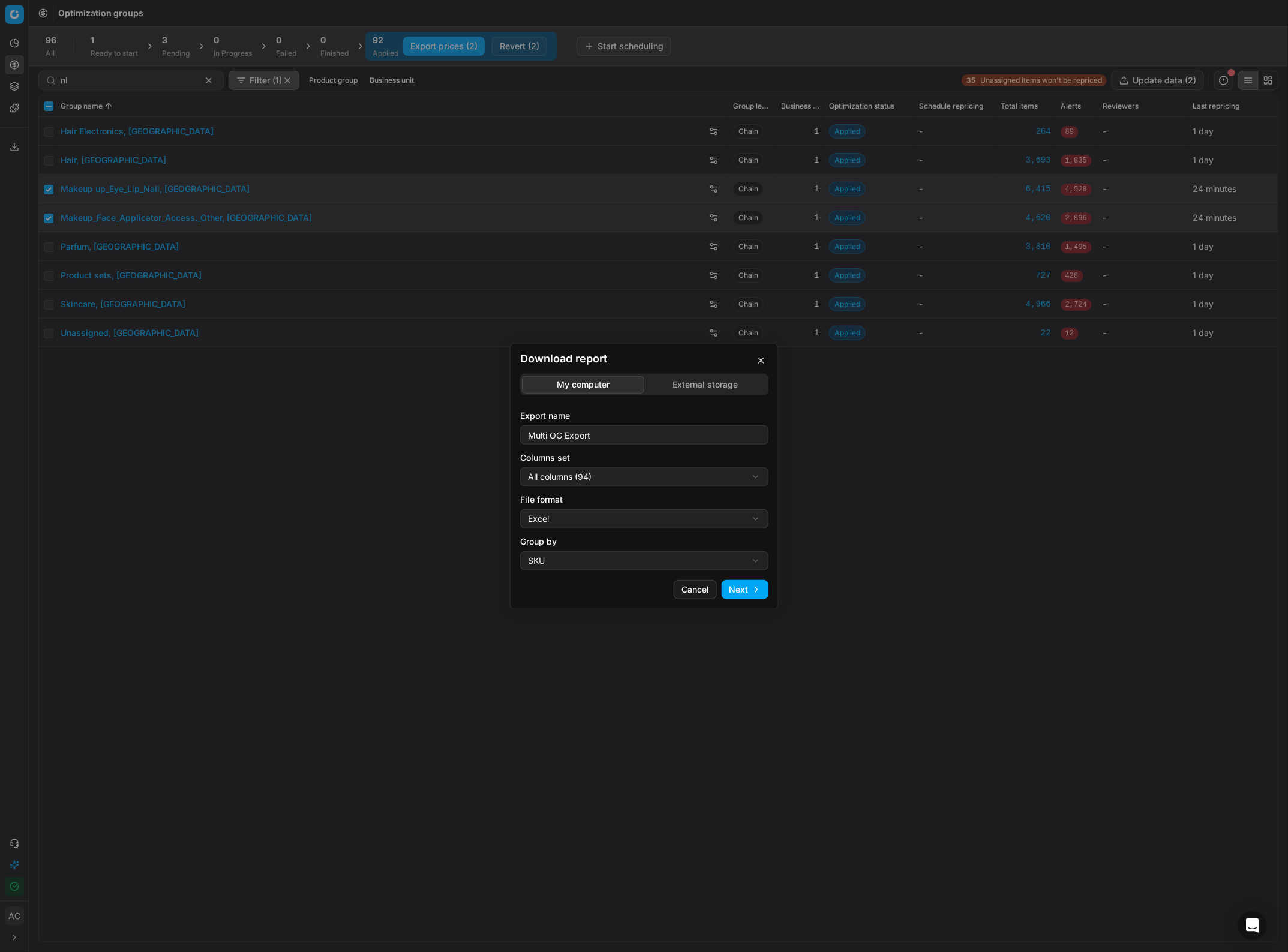
click at [599, 413] on div "Download report My computer External storage Export name Multi OG Export Column…" at bounding box center [644, 476] width 1288 height 952
select select "custom"
click at [631, 413] on div "Download report My computer External storage Export name Multi OG Export Column…" at bounding box center [644, 476] width 1288 height 952
click at [614, 413] on div "Download report My computer External storage Export name Multi OG Export Column…" at bounding box center [644, 476] width 1288 height 952
click at [660, 413] on div "Download report My computer External storage Export name Multi OG Export Column…" at bounding box center [644, 476] width 1288 height 952
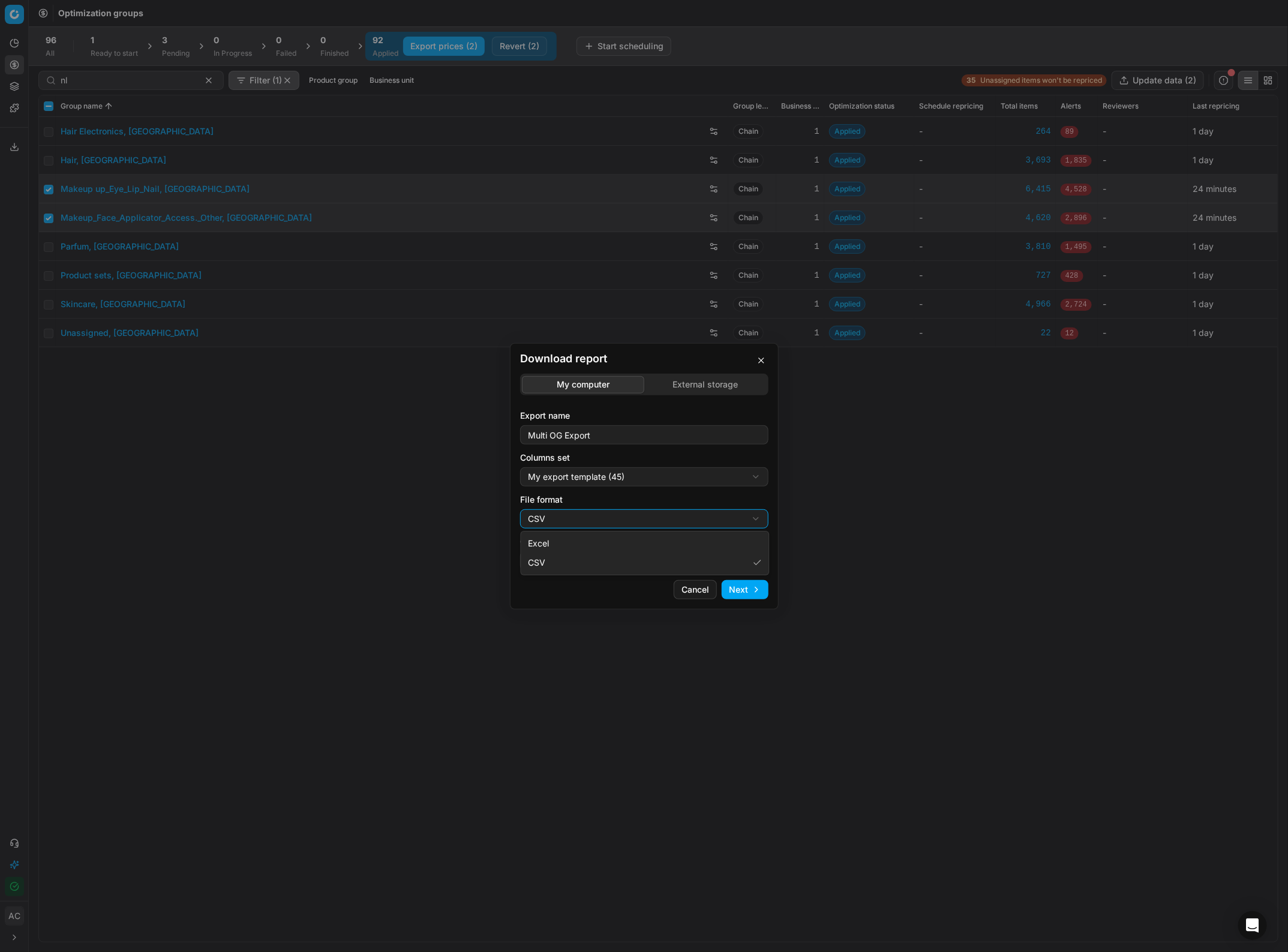
select select "xlsx"
click at [733, 413] on button "Next" at bounding box center [744, 589] width 47 height 19
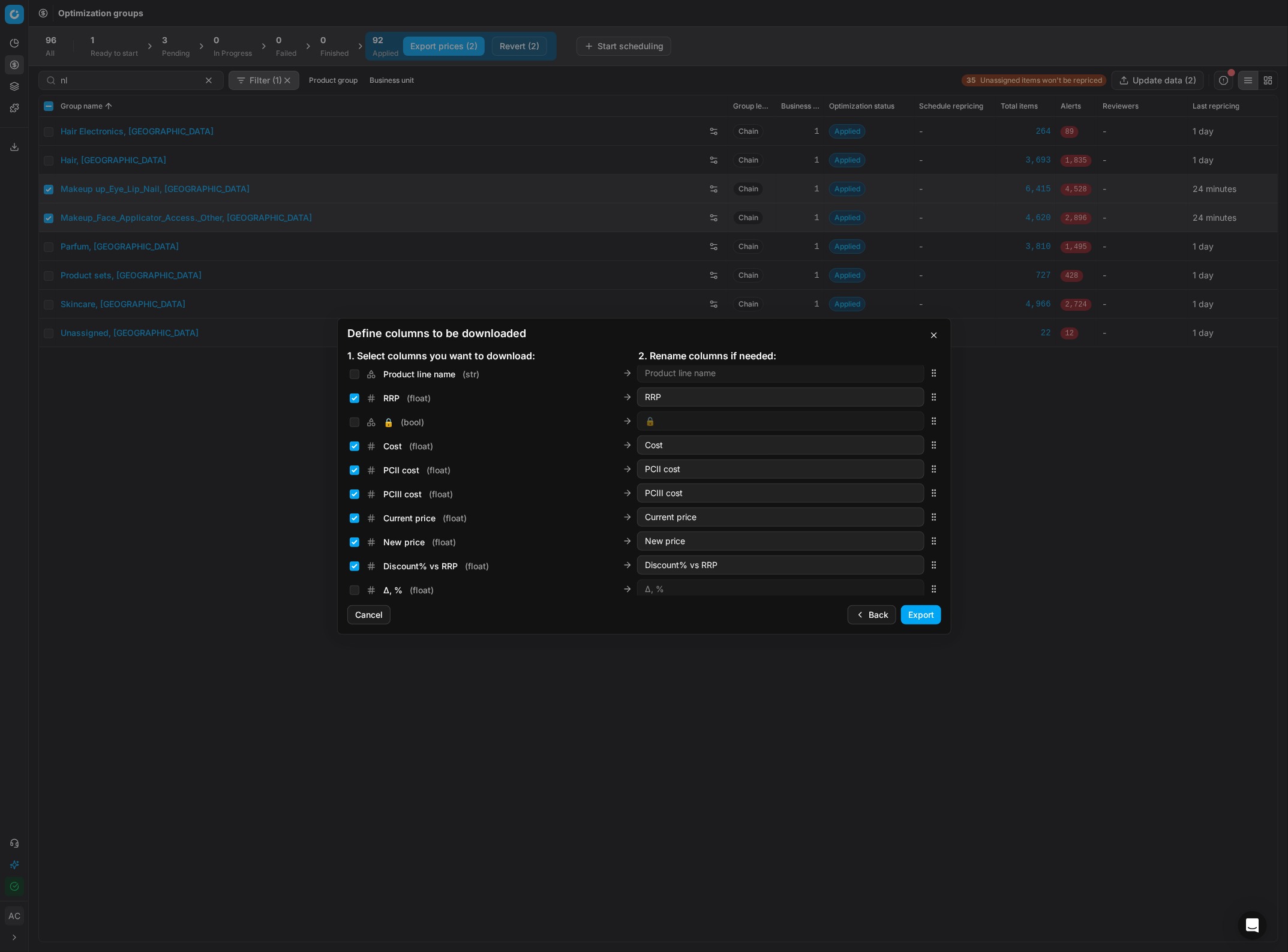
scroll to position [156, 0]
click at [355, 413] on input "Current price ( float )" at bounding box center [355, 510] width 10 height 10
checkbox input "false"
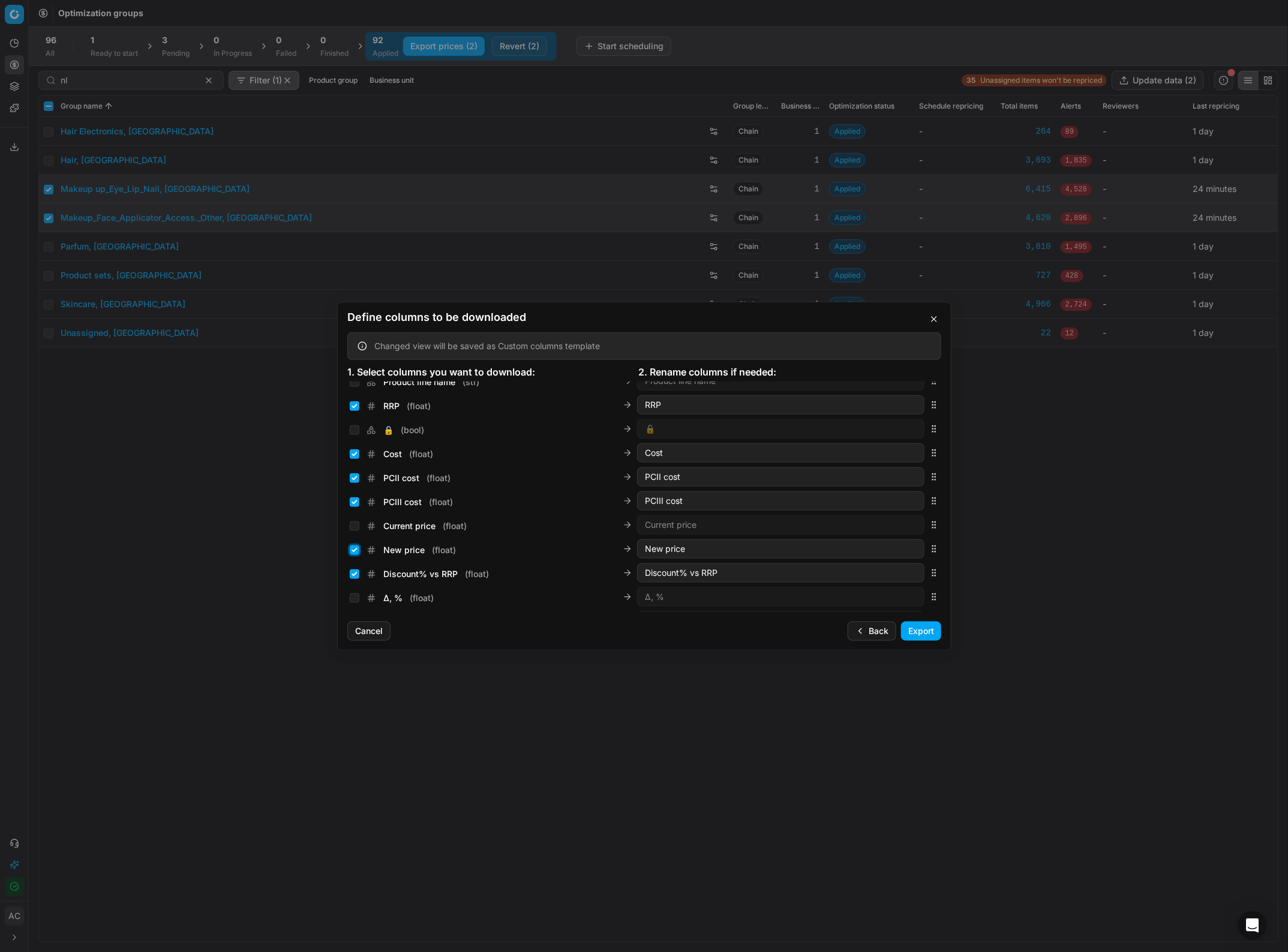
click at [354, 413] on input "New price ( float )" at bounding box center [355, 550] width 10 height 10
checkbox input "false"
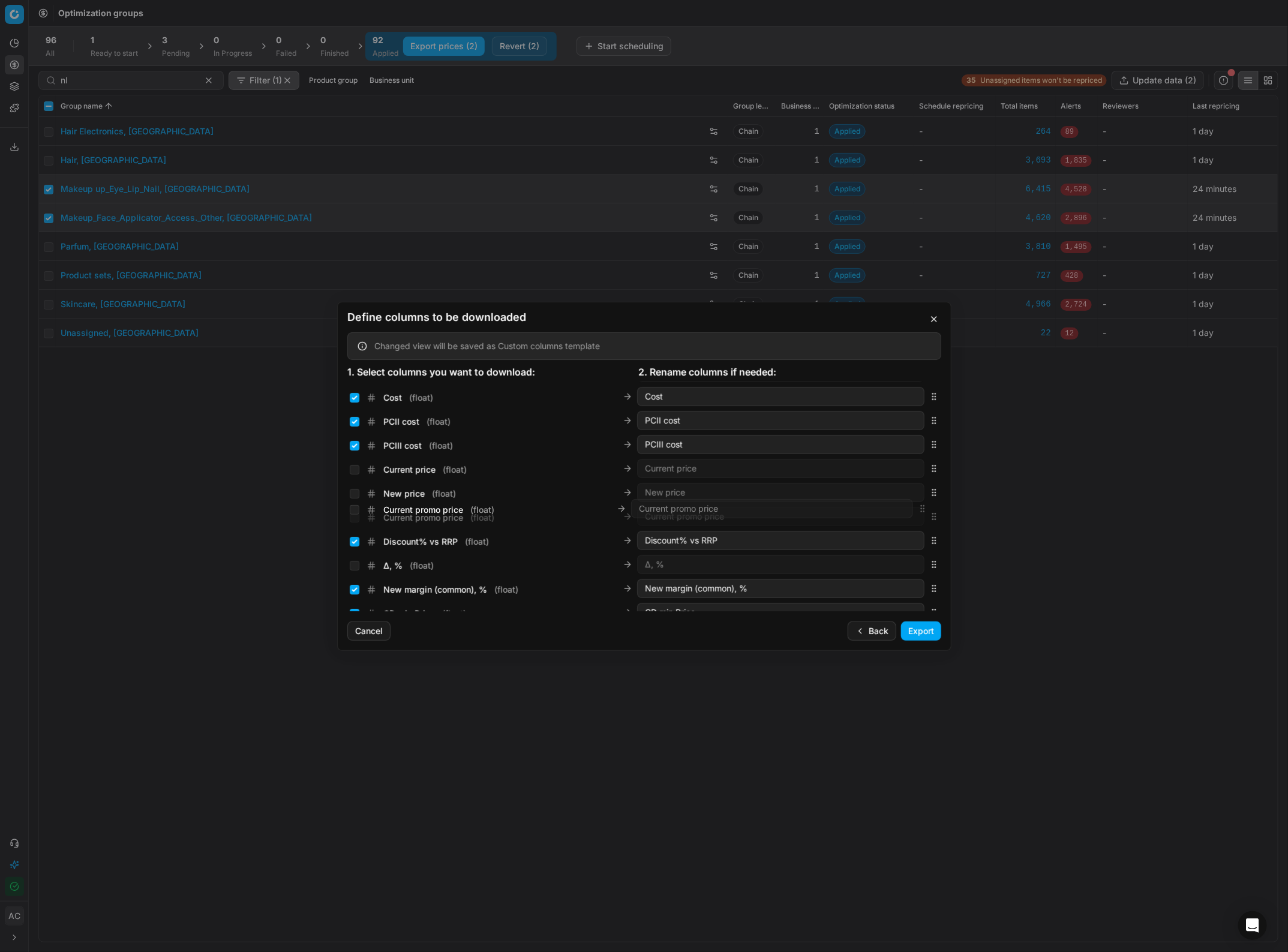
scroll to position [213, 0]
drag, startPoint x: 922, startPoint y: 496, endPoint x: 903, endPoint y: 491, distance: 19.6
click at [903, 413] on div "Current promo price ( float ) Current promo price" at bounding box center [644, 492] width 594 height 24
click at [352, 413] on input "Current promo price ( float )" at bounding box center [355, 494] width 10 height 10
checkbox input "true"
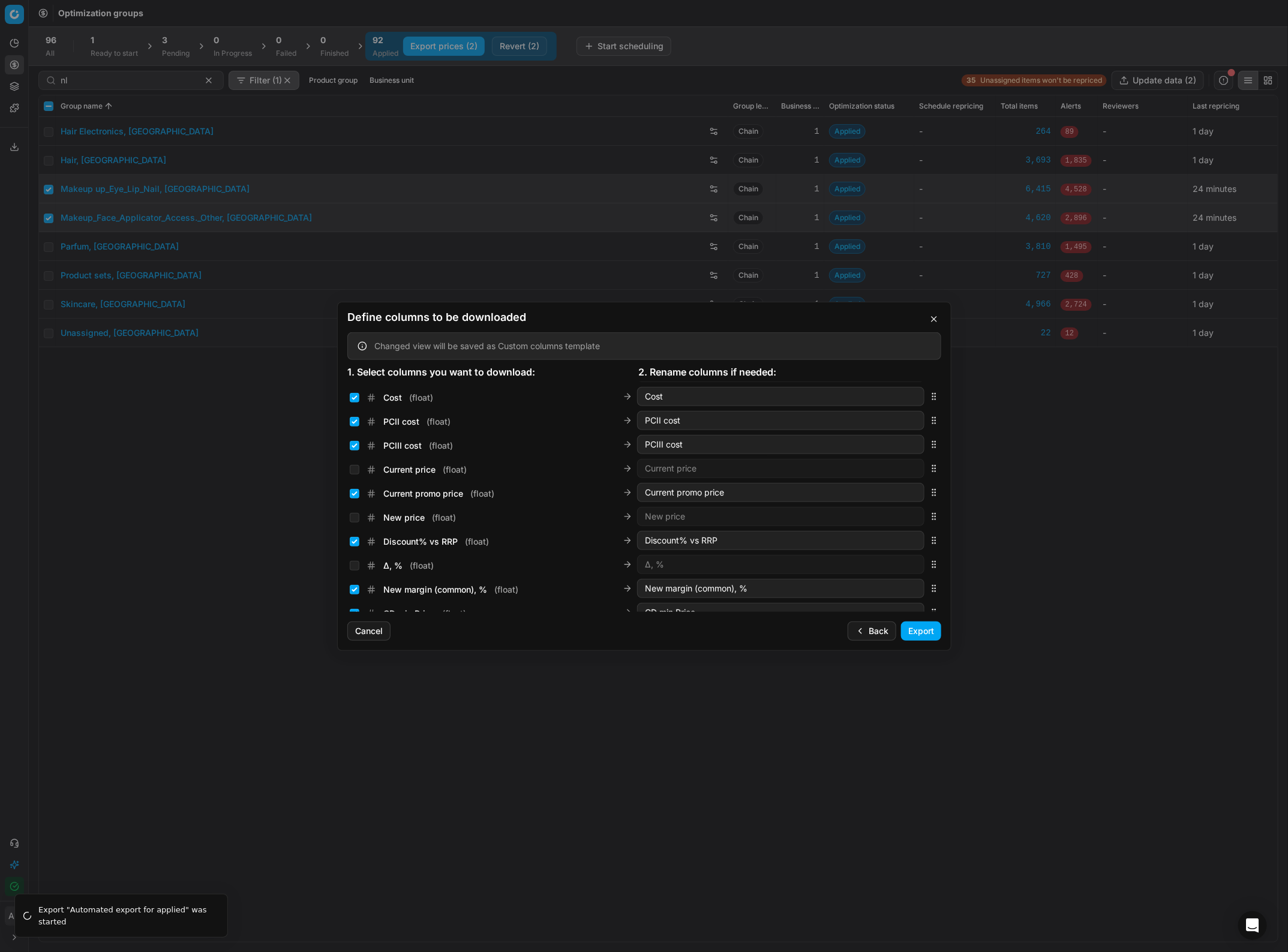
scroll to position [2008, 0]
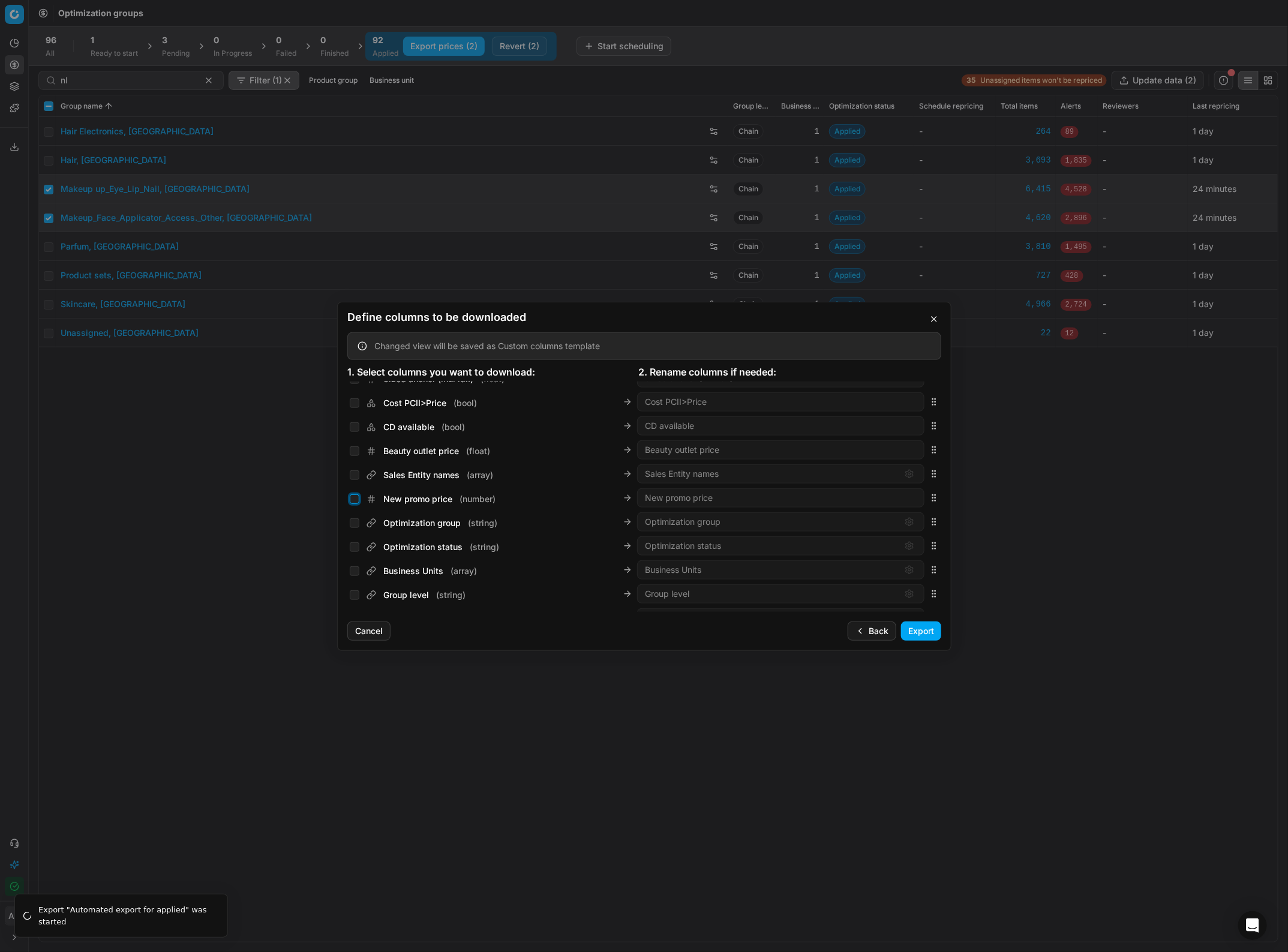
click at [357, 413] on input "New promo price ( number )" at bounding box center [355, 499] width 10 height 10
checkbox input "true"
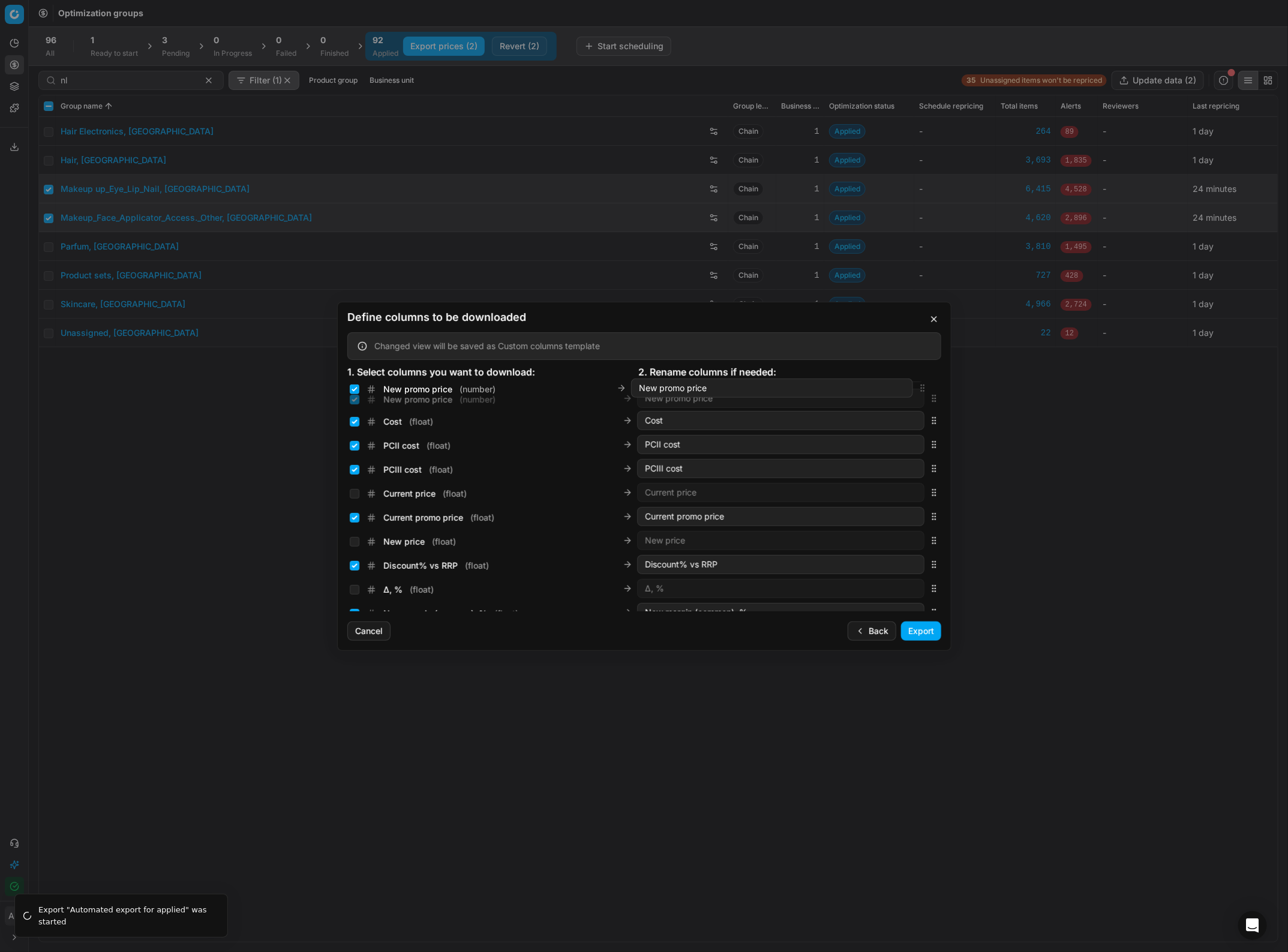
scroll to position [203, 0]
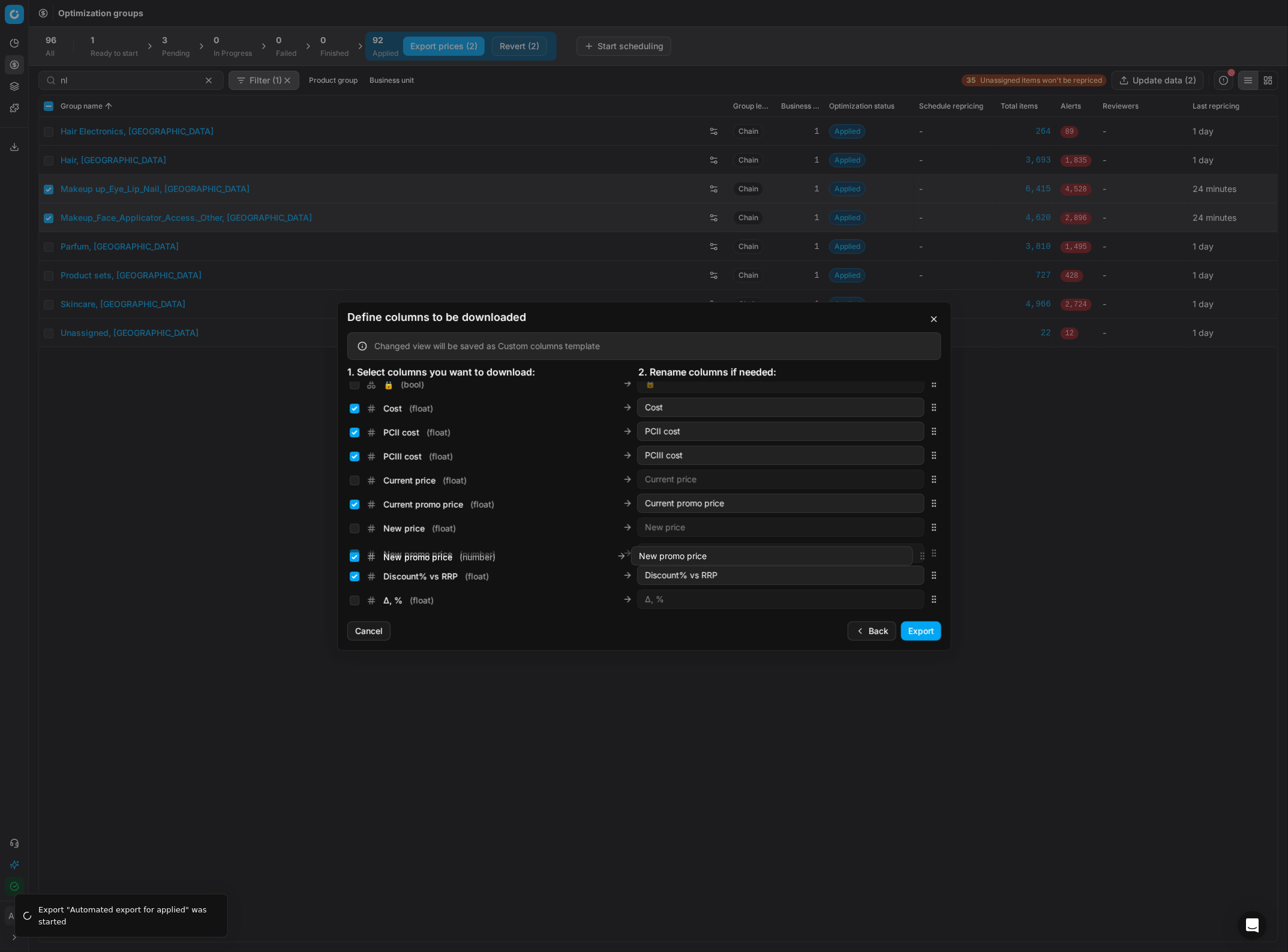
drag, startPoint x: 922, startPoint y: 496, endPoint x: 912, endPoint y: 556, distance: 60.8
click at [912, 413] on div "New promo price ( number ) New promo price" at bounding box center [644, 553] width 594 height 24
click at [912, 413] on button "Export" at bounding box center [921, 631] width 40 height 19
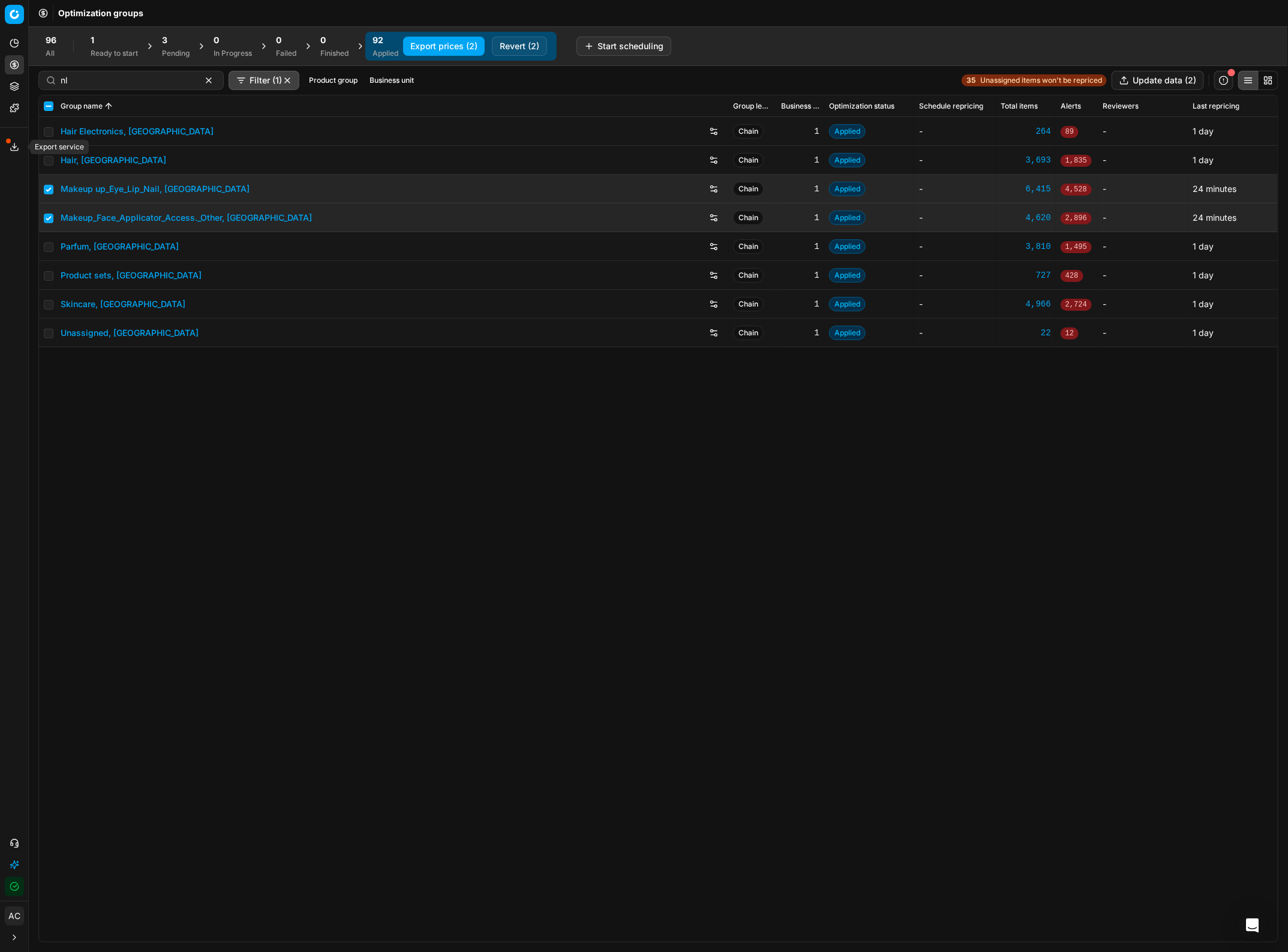
click at [15, 145] on icon at bounding box center [15, 147] width 10 height 10
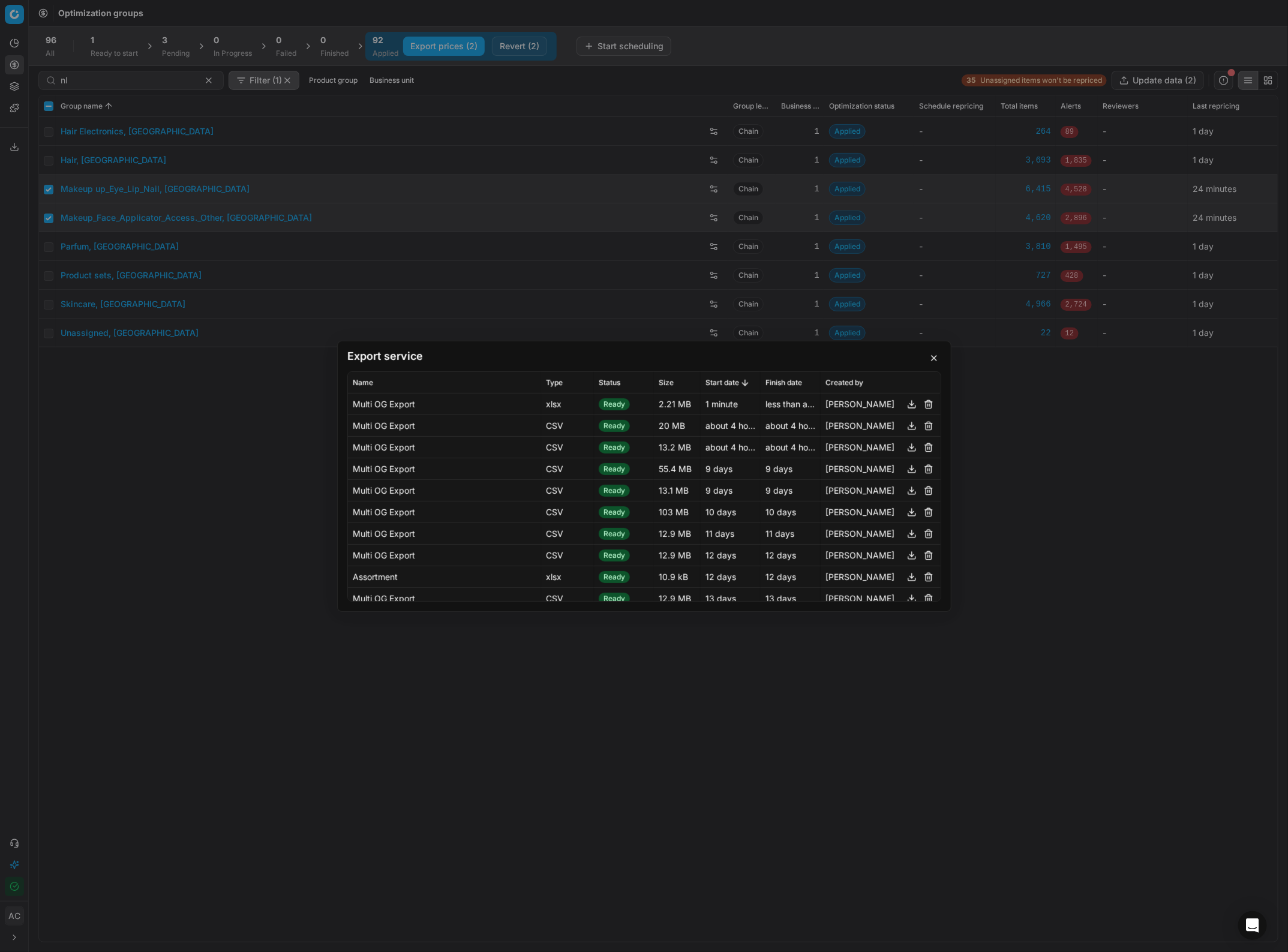
click at [905, 404] on button "button" at bounding box center [912, 404] width 14 height 14
click at [740, 413] on div "Export service Name Type Status Size Start date Finish date Created by Multi OG…" at bounding box center [644, 476] width 1288 height 952
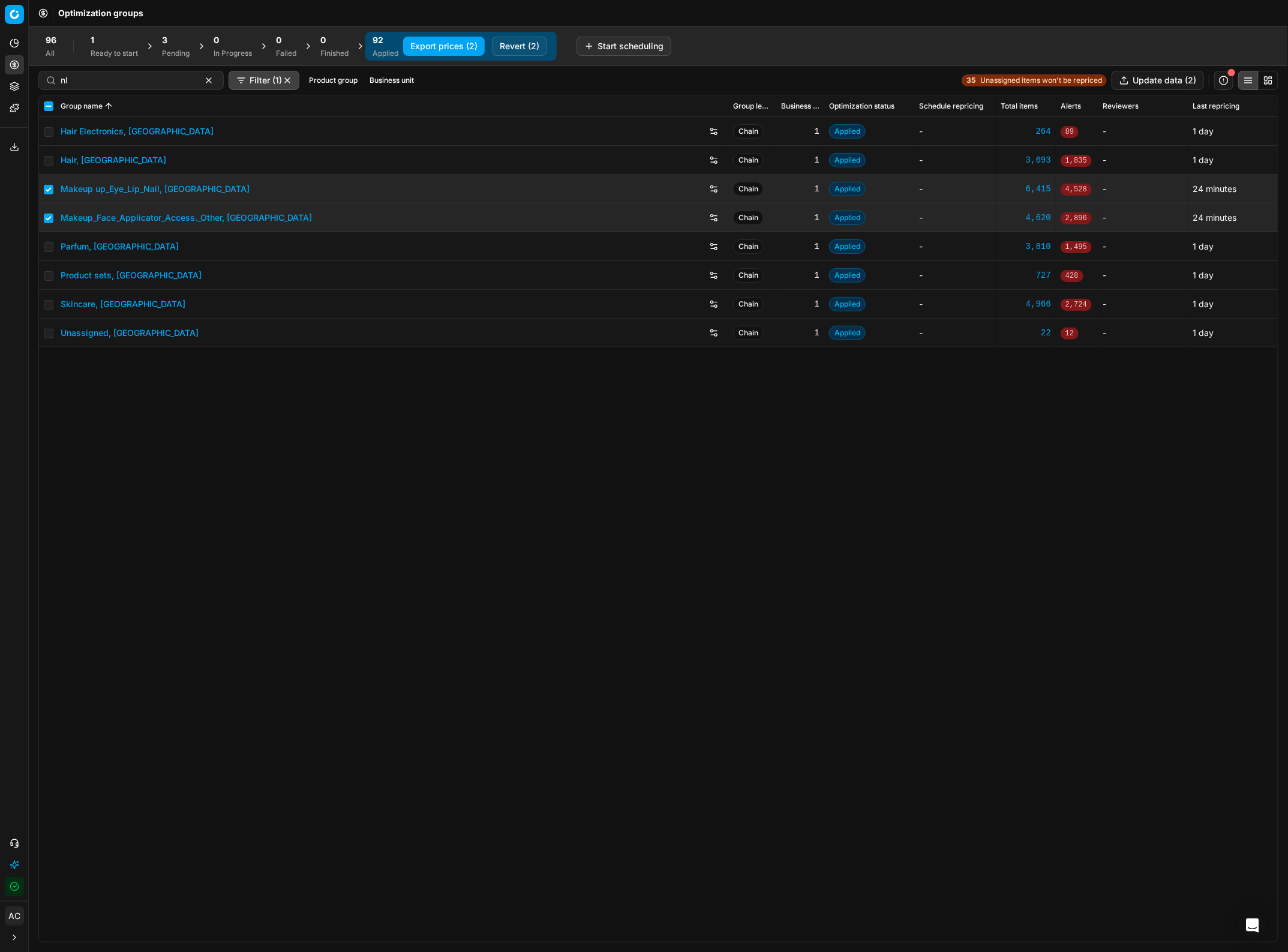
click at [781, 413] on div "Hair Electronics, NL Chain 1 Applied - 264 89 - 1 day Hair, NL Chain 1 Applied …" at bounding box center [658, 530] width 1239 height 825
click at [48, 184] on input "checkbox" at bounding box center [49, 189] width 10 height 10
checkbox input "false"
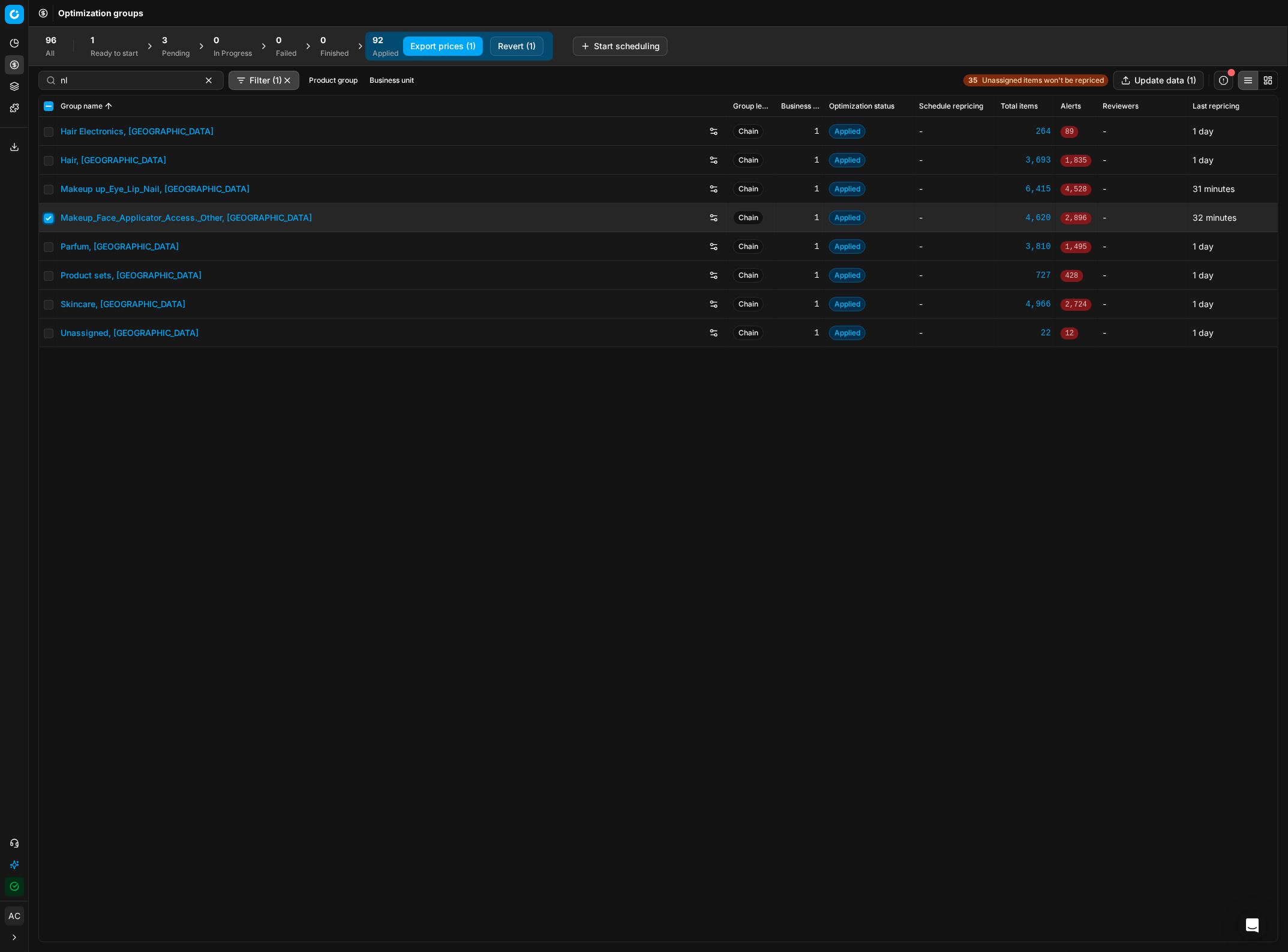
click at [46, 219] on input "checkbox" at bounding box center [49, 218] width 10 height 10
checkbox input "false"
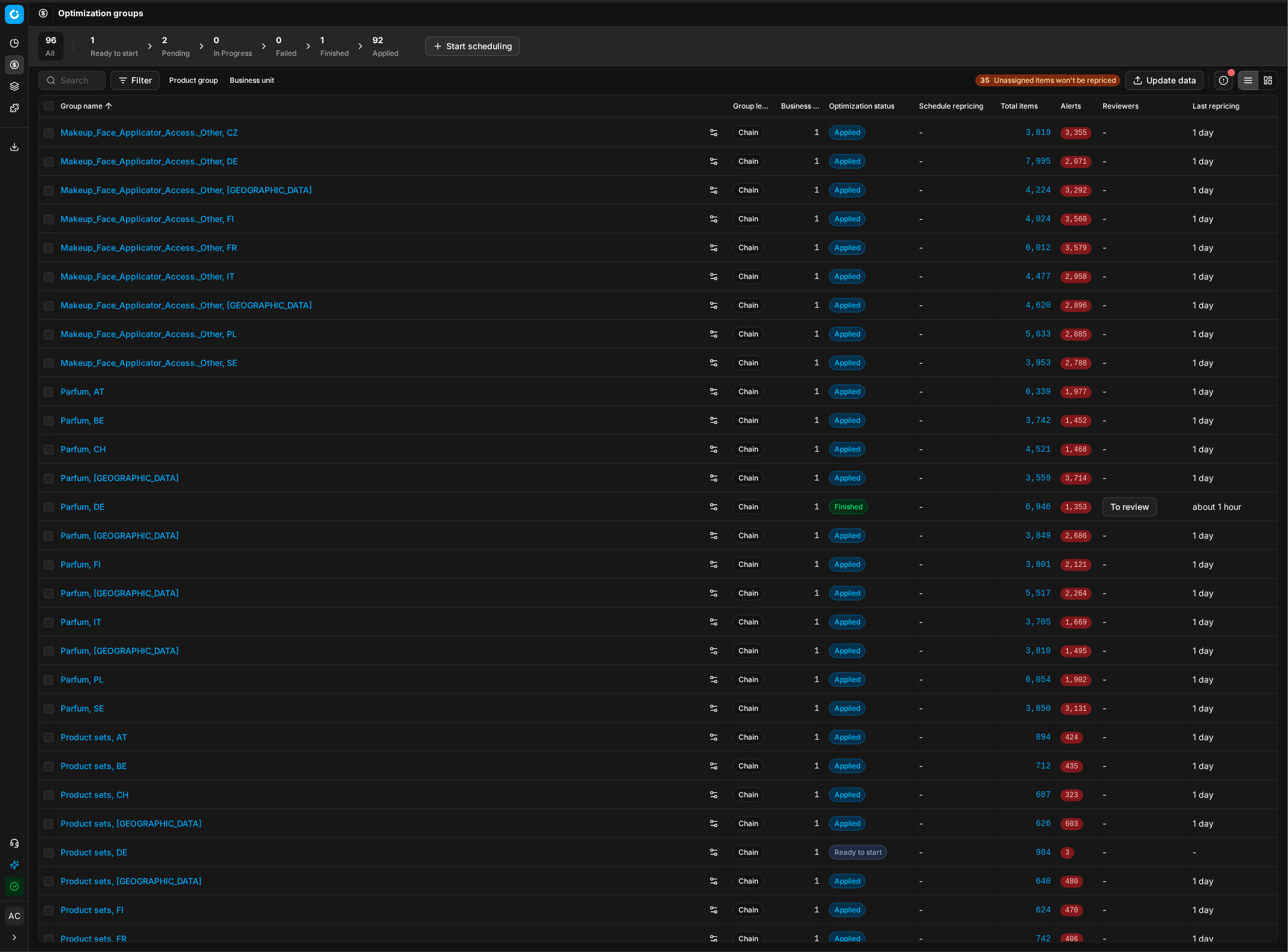
scroll to position [1122, 0]
click at [99, 507] on link "Parfum, DE" at bounding box center [82, 506] width 44 height 12
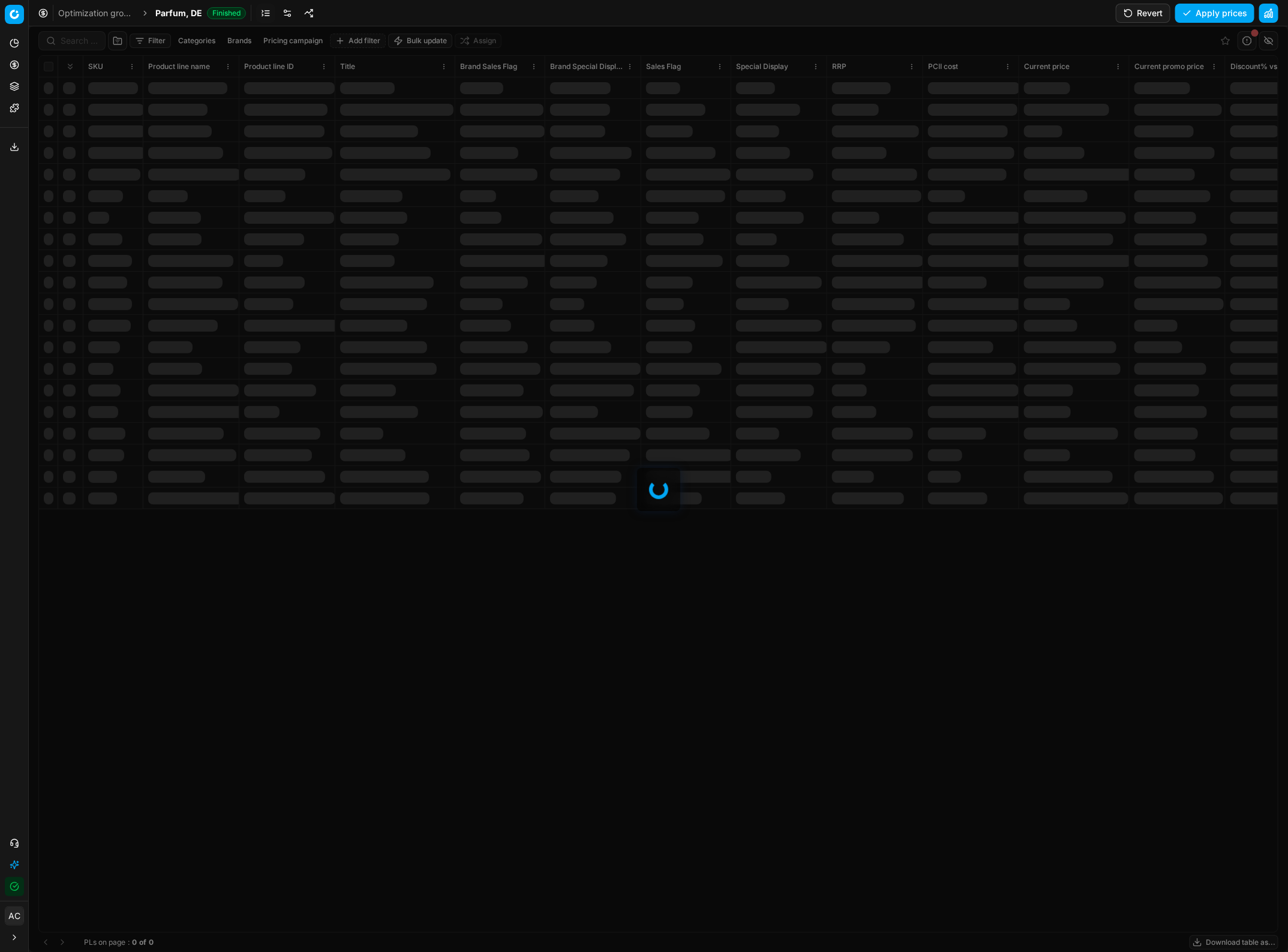
click at [287, 15] on link at bounding box center [287, 12] width 19 height 19
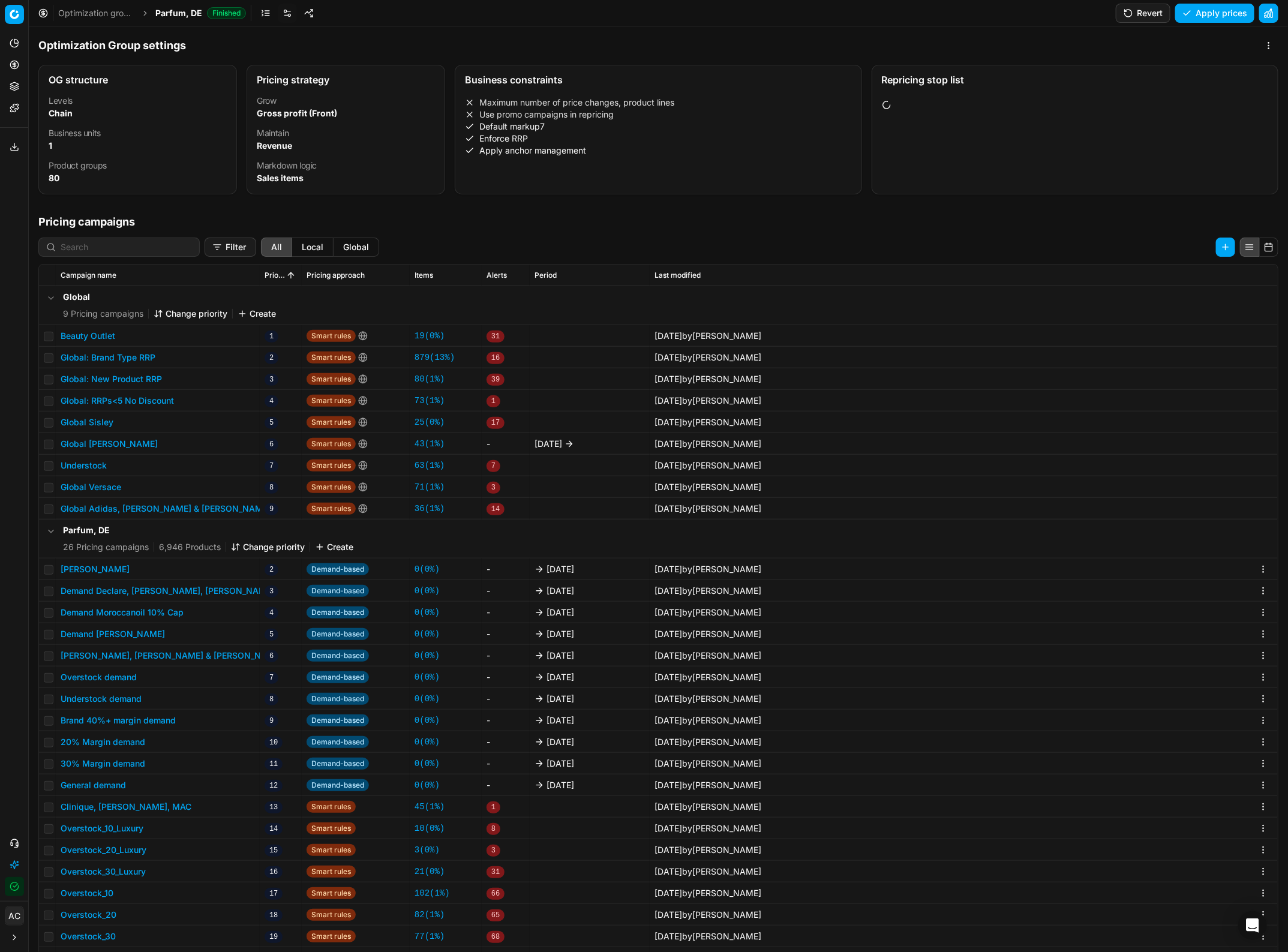
scroll to position [26, 0]
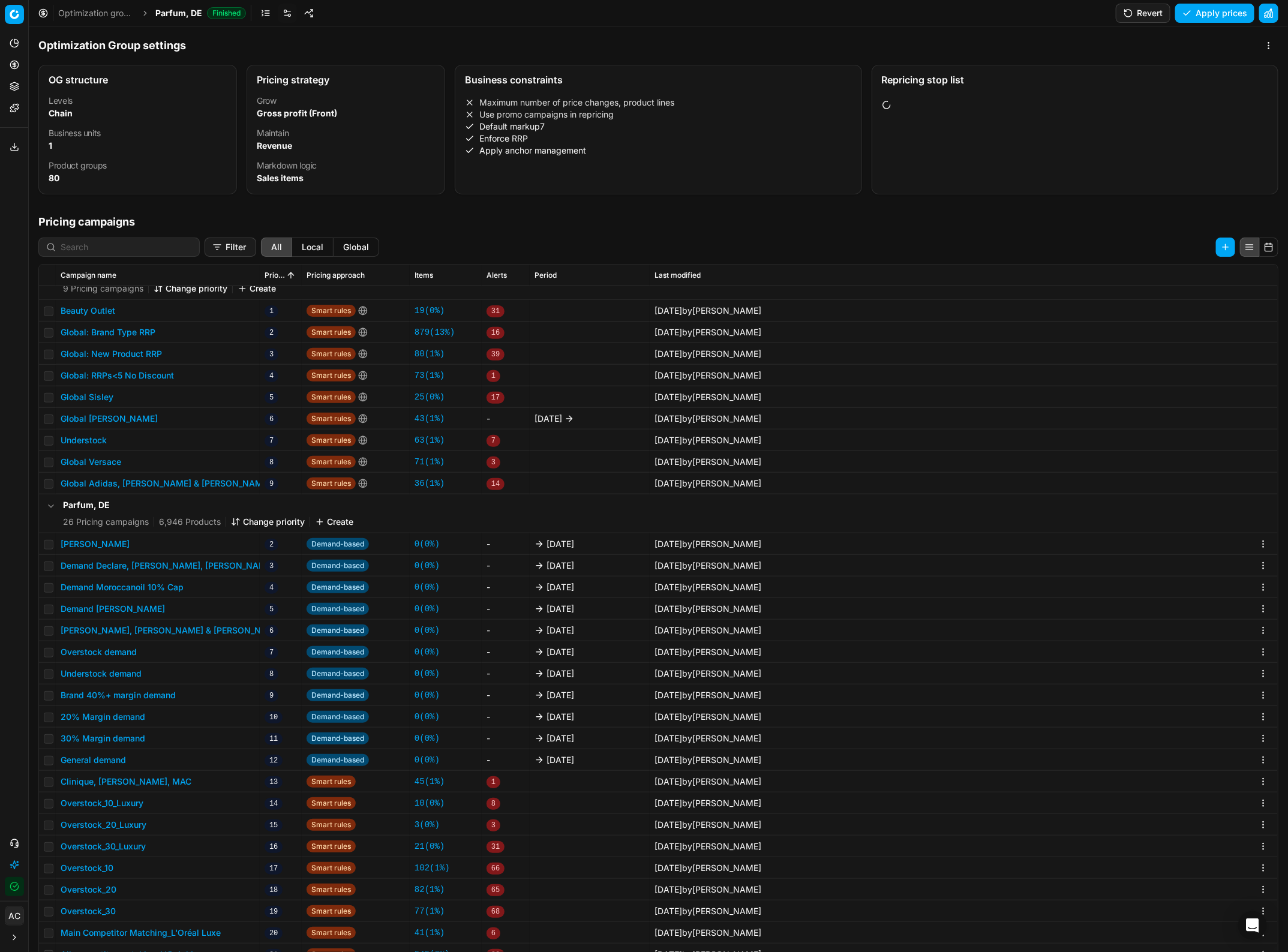
click at [136, 785] on button "Clinique, [PERSON_NAME], MAC" at bounding box center [126, 782] width 131 height 12
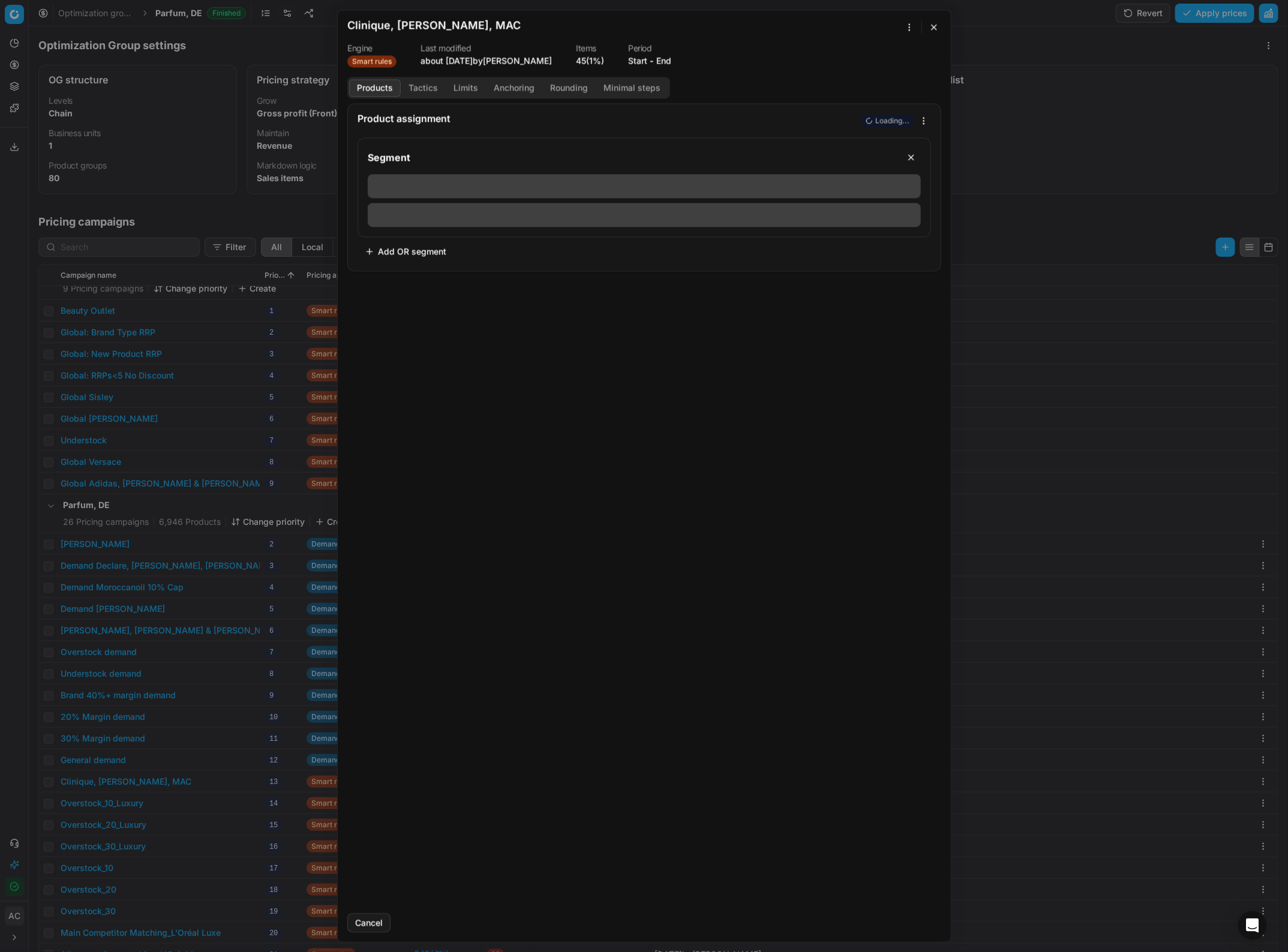
click at [436, 88] on button "Tactics" at bounding box center [423, 87] width 45 height 17
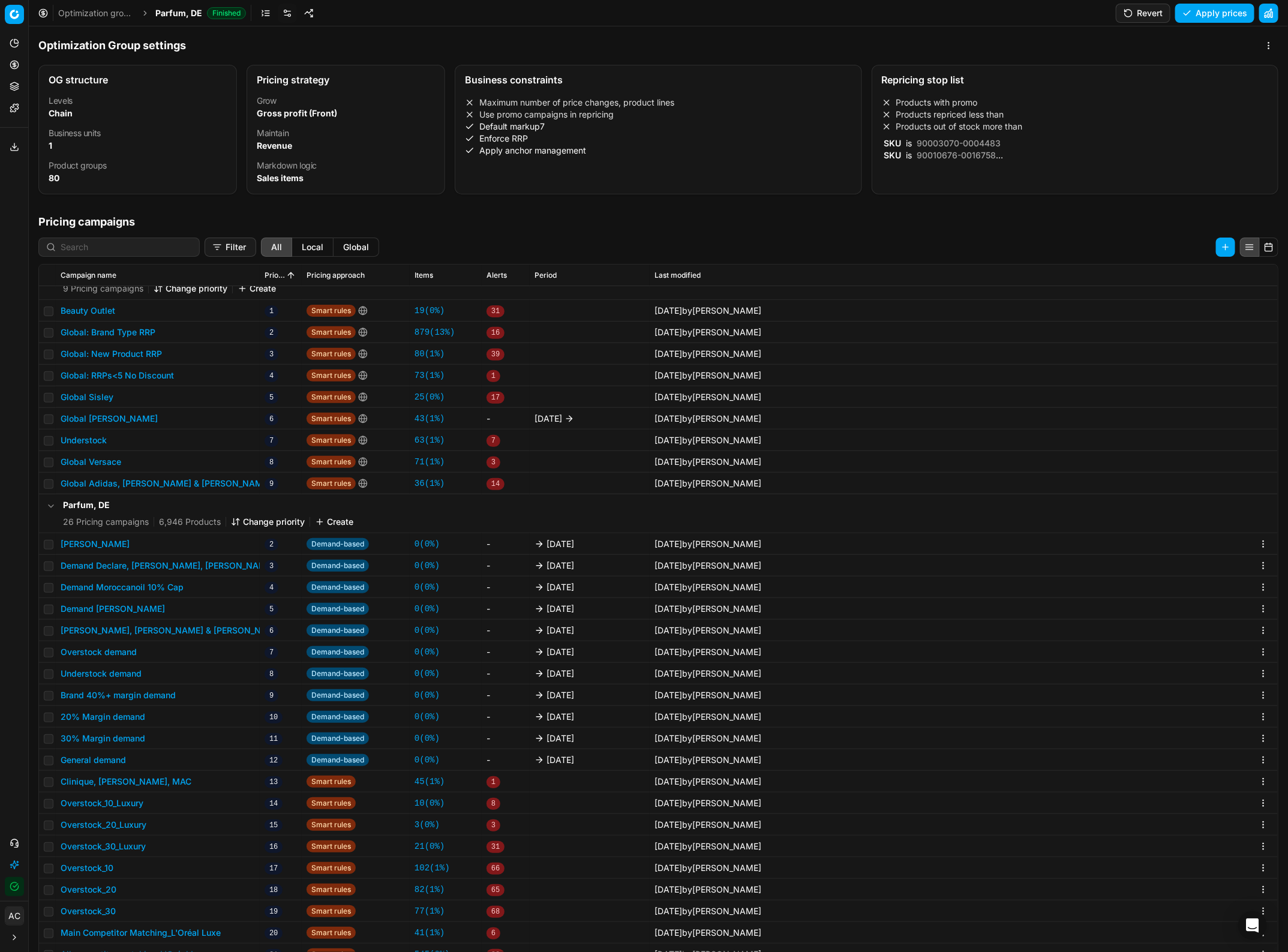
click at [150, 432] on div "We are saving PC settings. Please wait, it should take a few minutes Clinique, …" at bounding box center [644, 476] width 1288 height 952
click at [108, 872] on button "Overstock_10" at bounding box center [87, 868] width 53 height 12
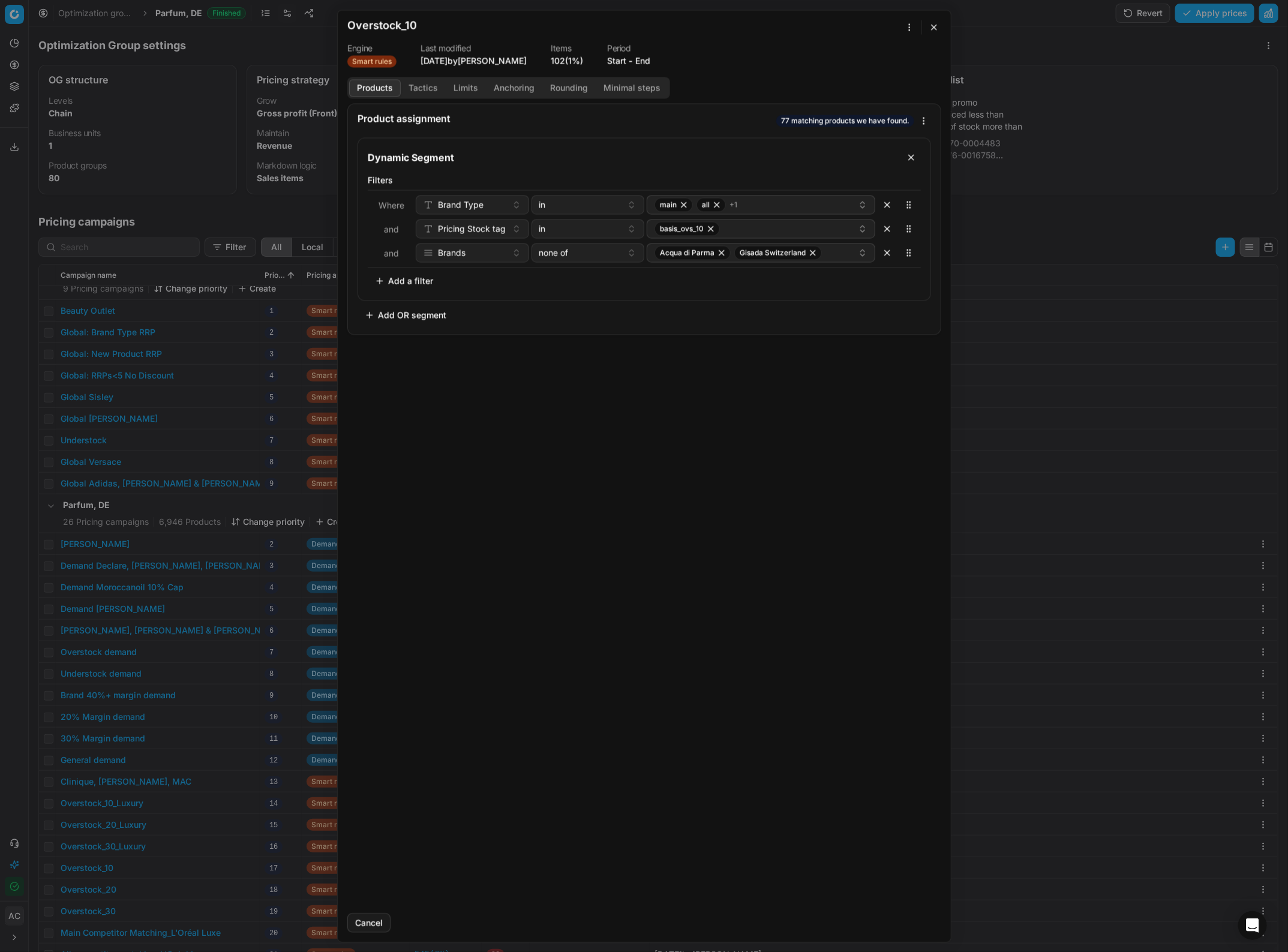
click at [429, 98] on div "Products Tactics Limits Anchoring Rounding Minimal steps" at bounding box center [509, 87] width 323 height 21
click at [430, 93] on button "Tactics" at bounding box center [423, 87] width 45 height 17
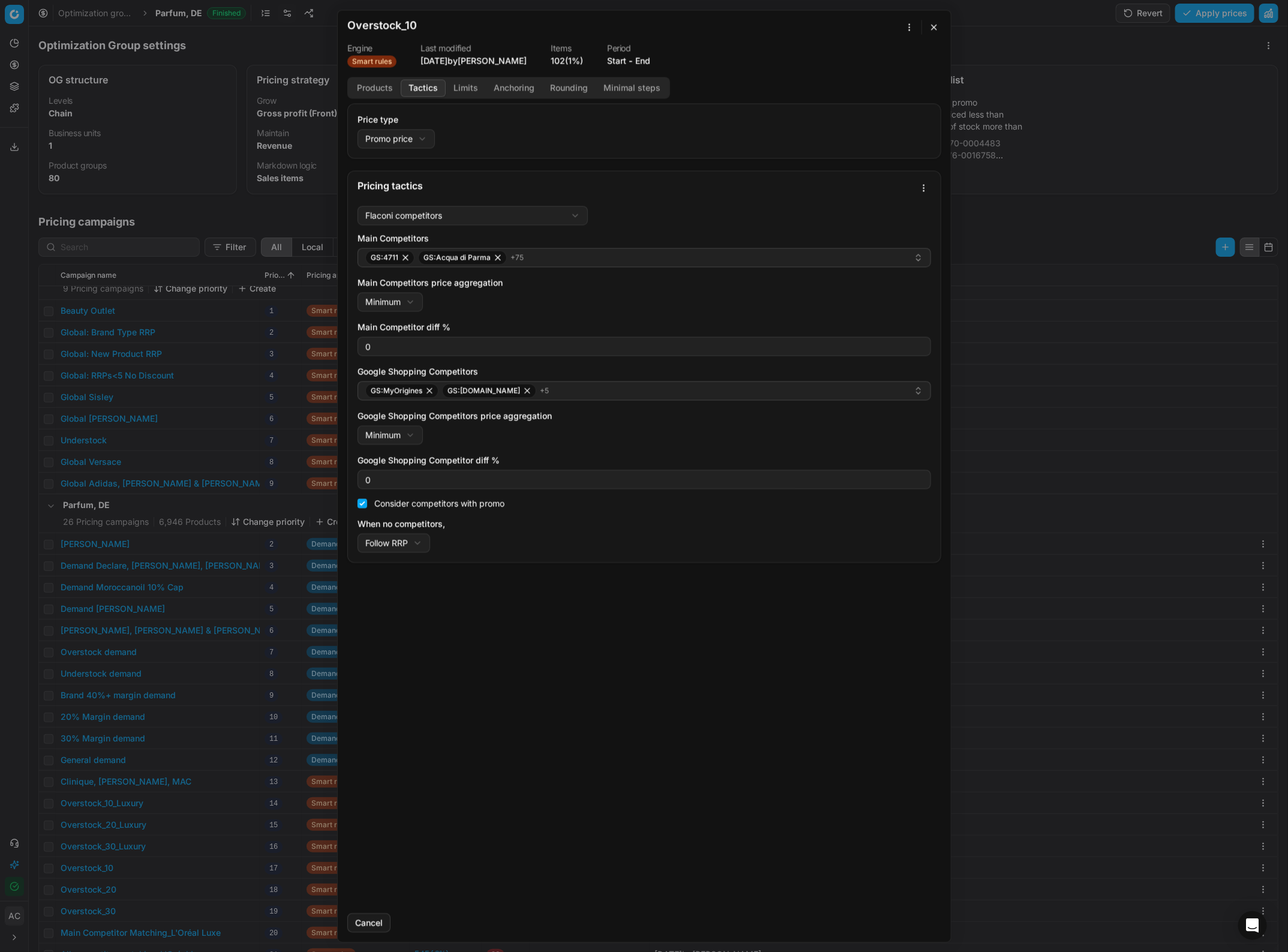
click at [166, 476] on div "We are saving PC settings. Please wait, it should take a few minutes Overstock_…" at bounding box center [644, 476] width 1288 height 952
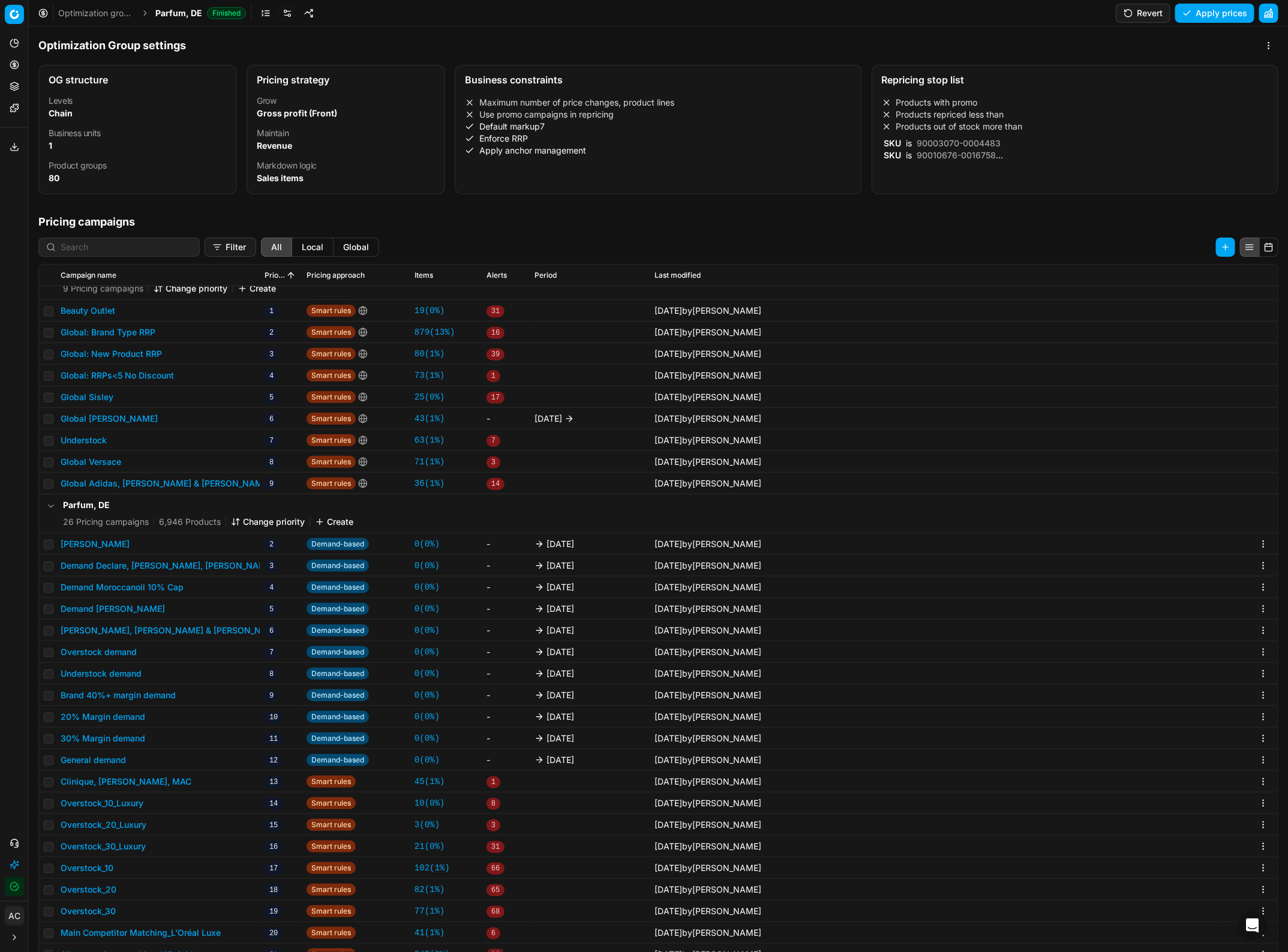
click at [180, 9] on span "Parfum, DE" at bounding box center [179, 13] width 47 height 12
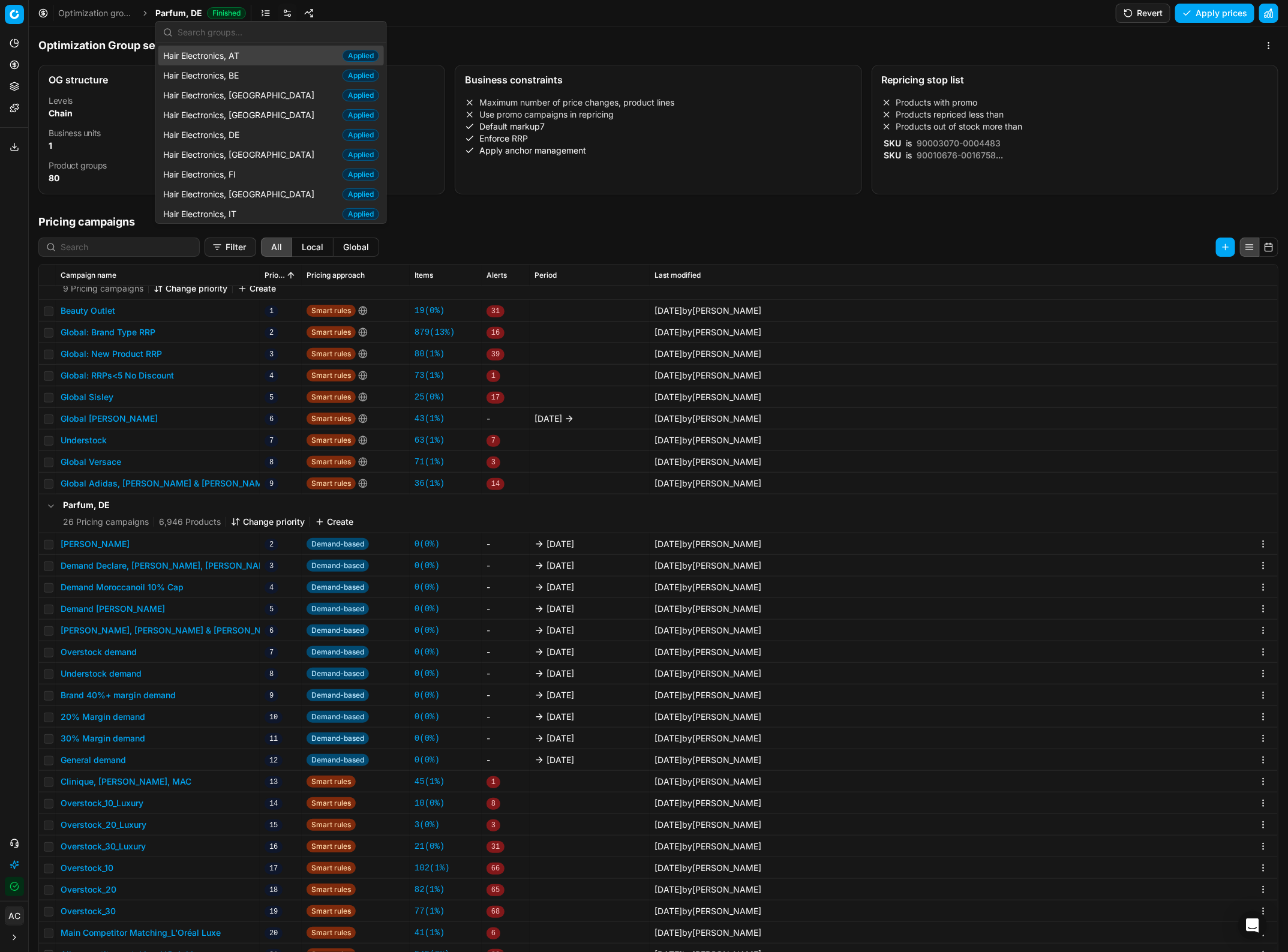
click at [234, 28] on input "text" at bounding box center [278, 32] width 202 height 24
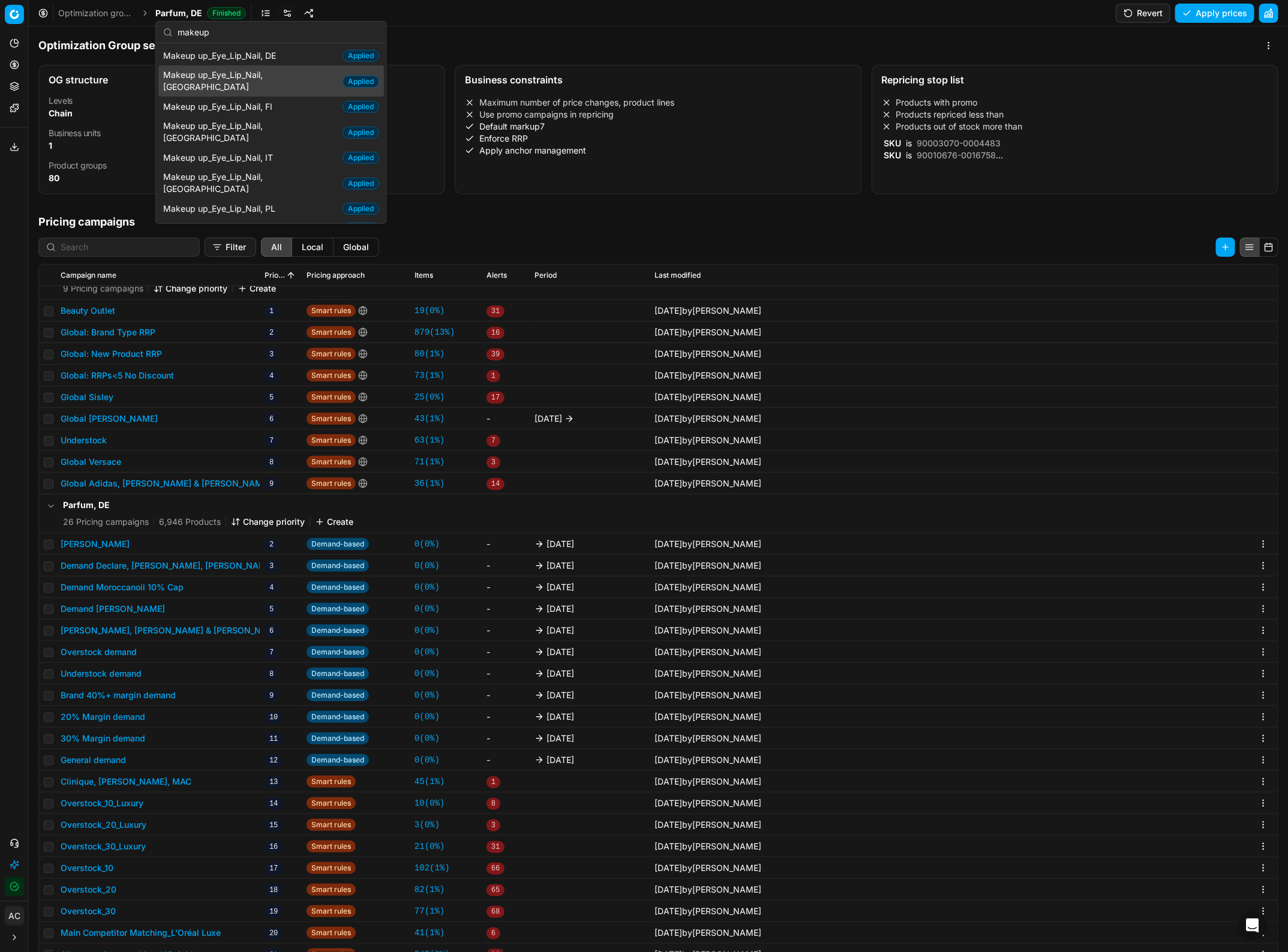
scroll to position [93, 0]
type input "makeup"
click at [258, 169] on span "Makeup up_Eye_Lip_Nail, [GEOGRAPHIC_DATA]" at bounding box center [250, 180] width 175 height 24
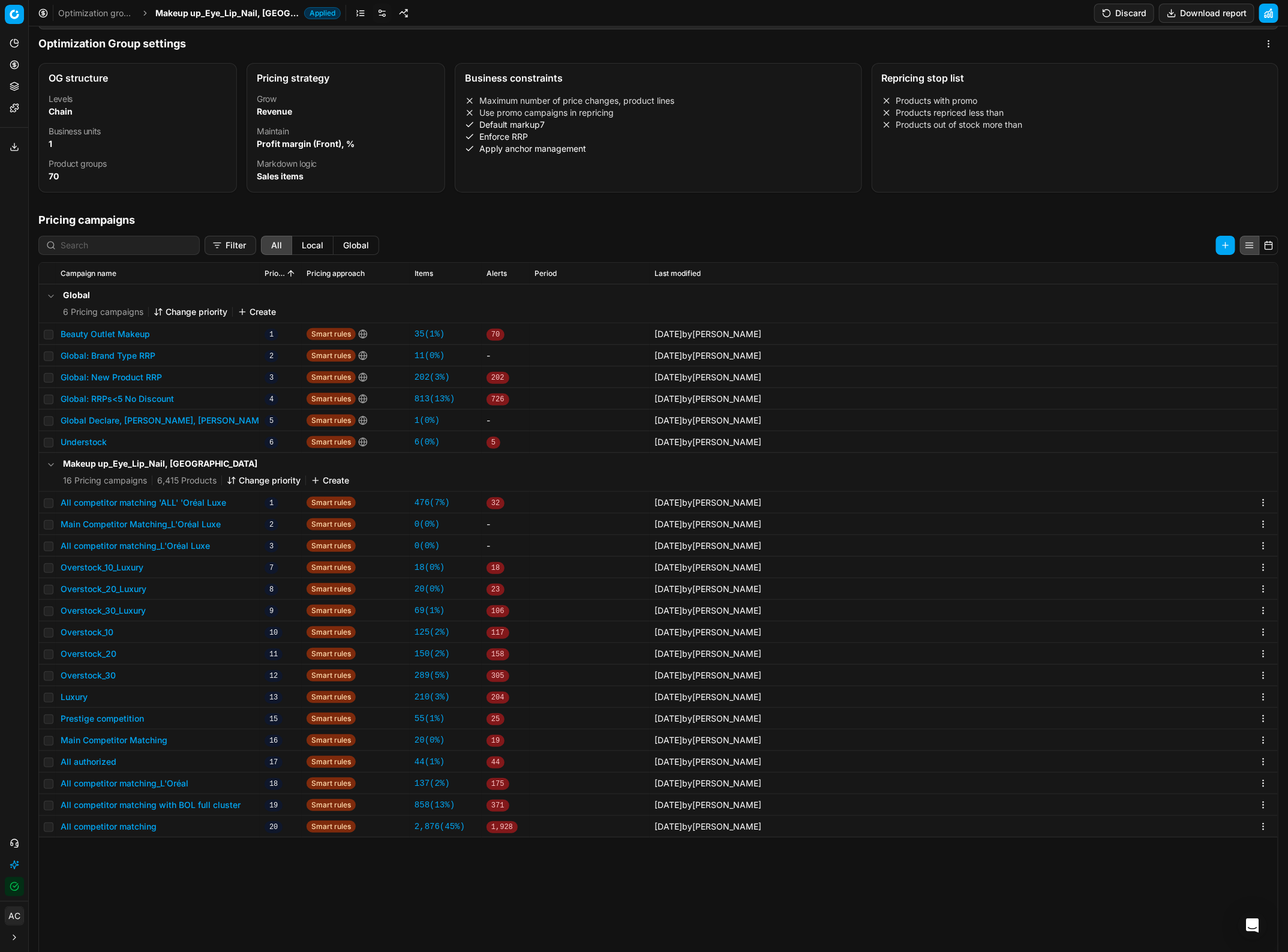
scroll to position [37, 0]
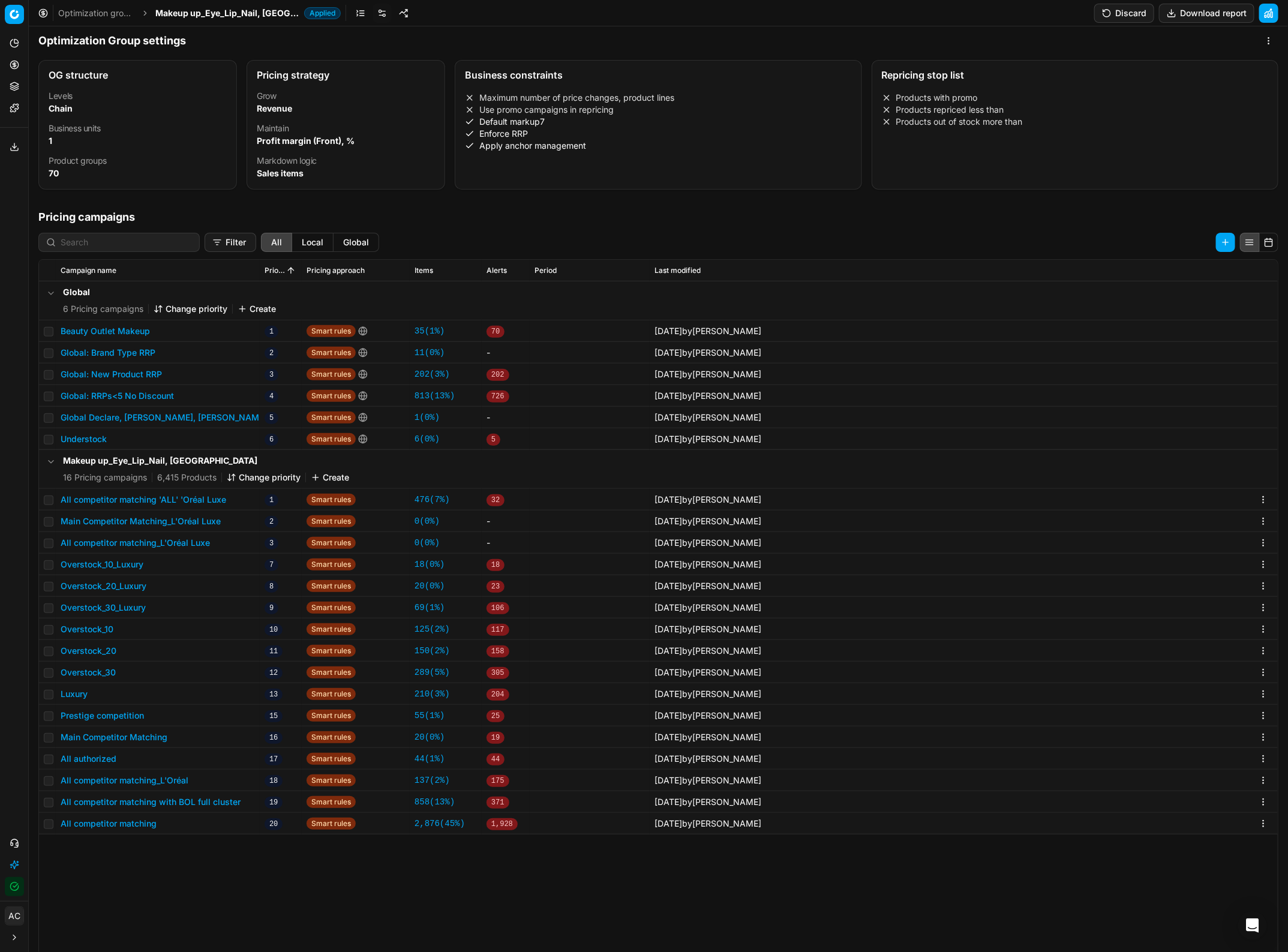
click at [104, 758] on button "All authorized" at bounding box center [89, 758] width 56 height 12
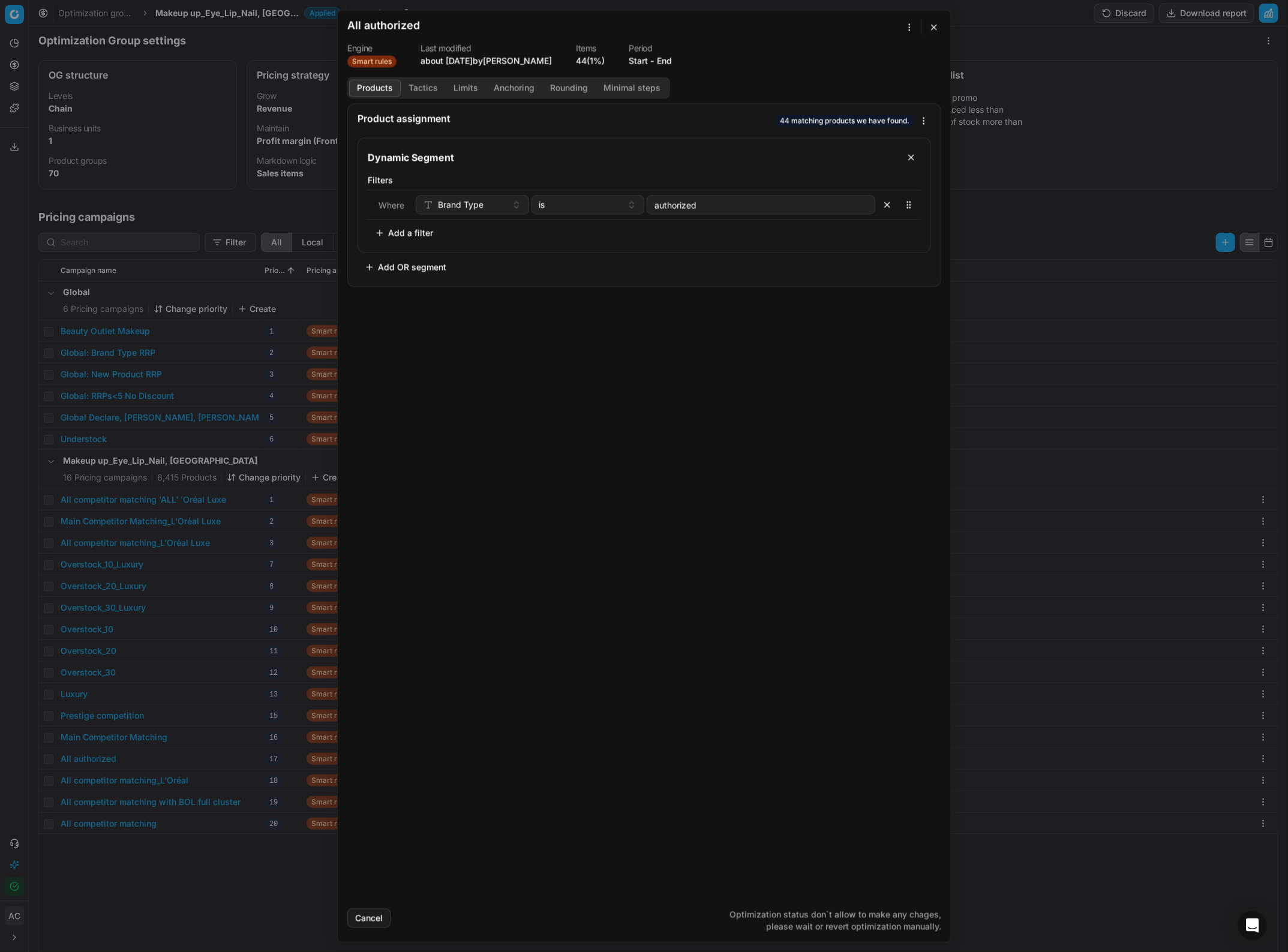
click at [426, 93] on button "Tactics" at bounding box center [423, 87] width 45 height 17
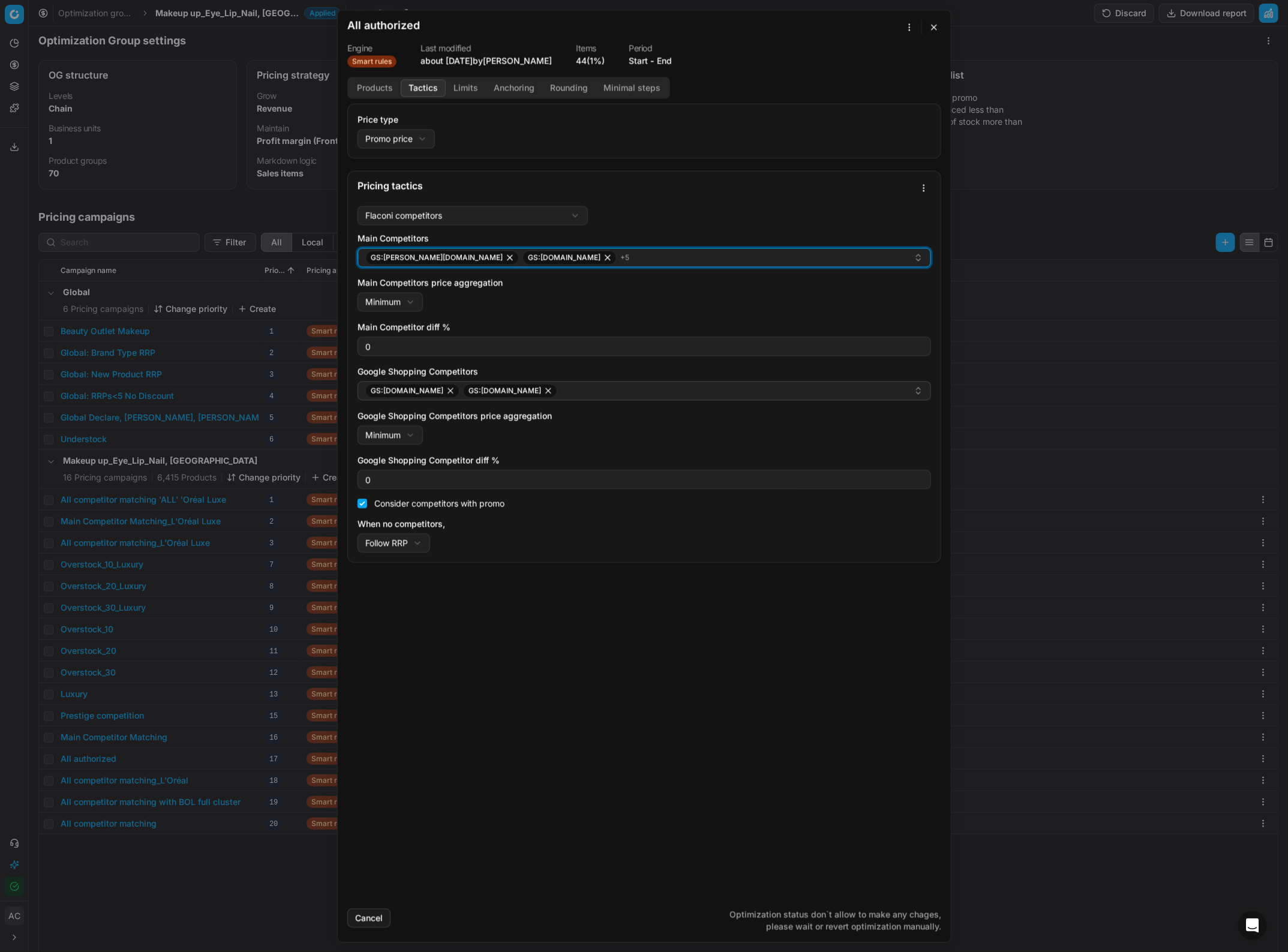
click at [560, 252] on div "GS:Douglas.nl GS:Zalando.nl + 5" at bounding box center [640, 257] width 548 height 14
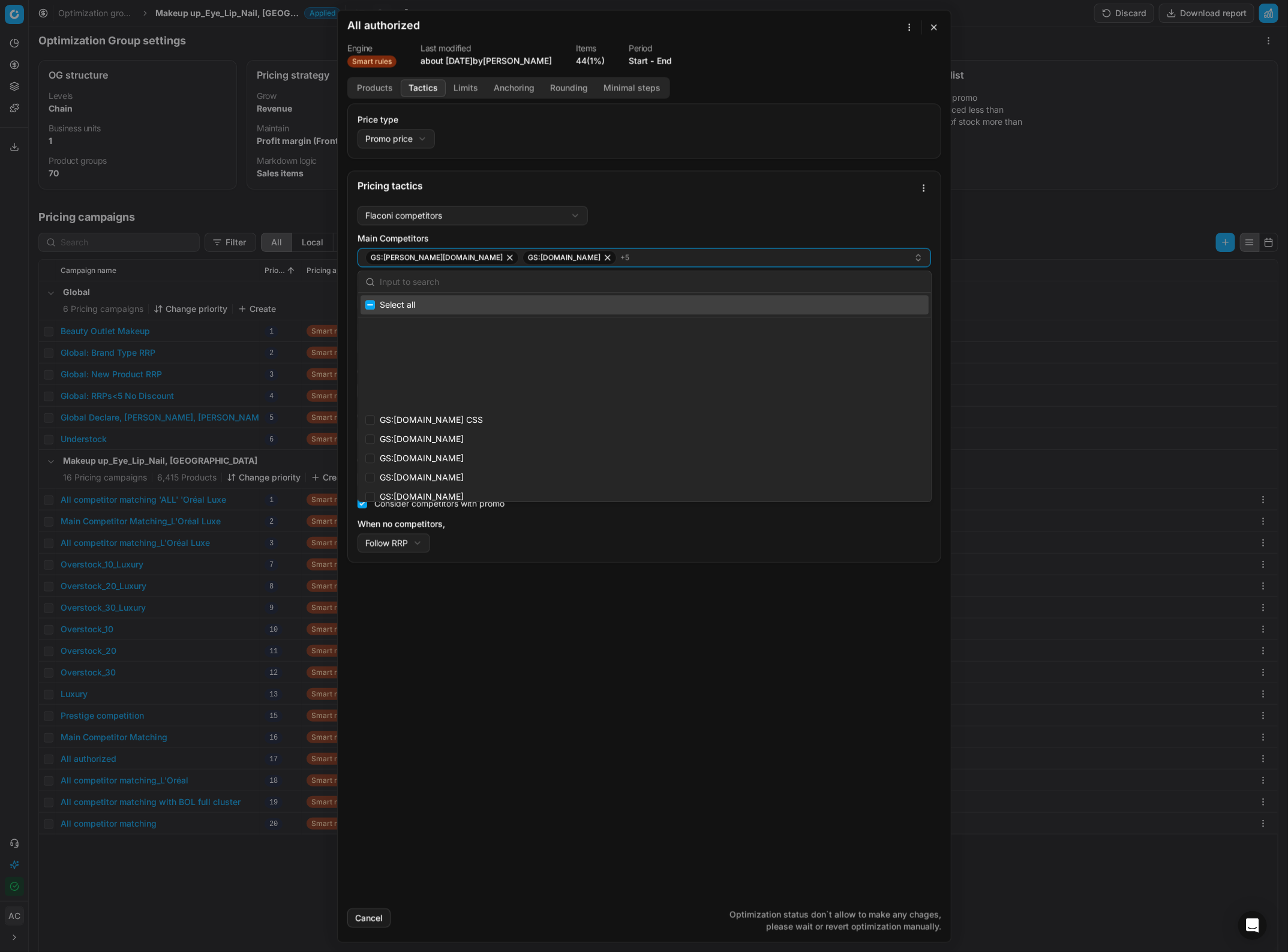
scroll to position [4636, 0]
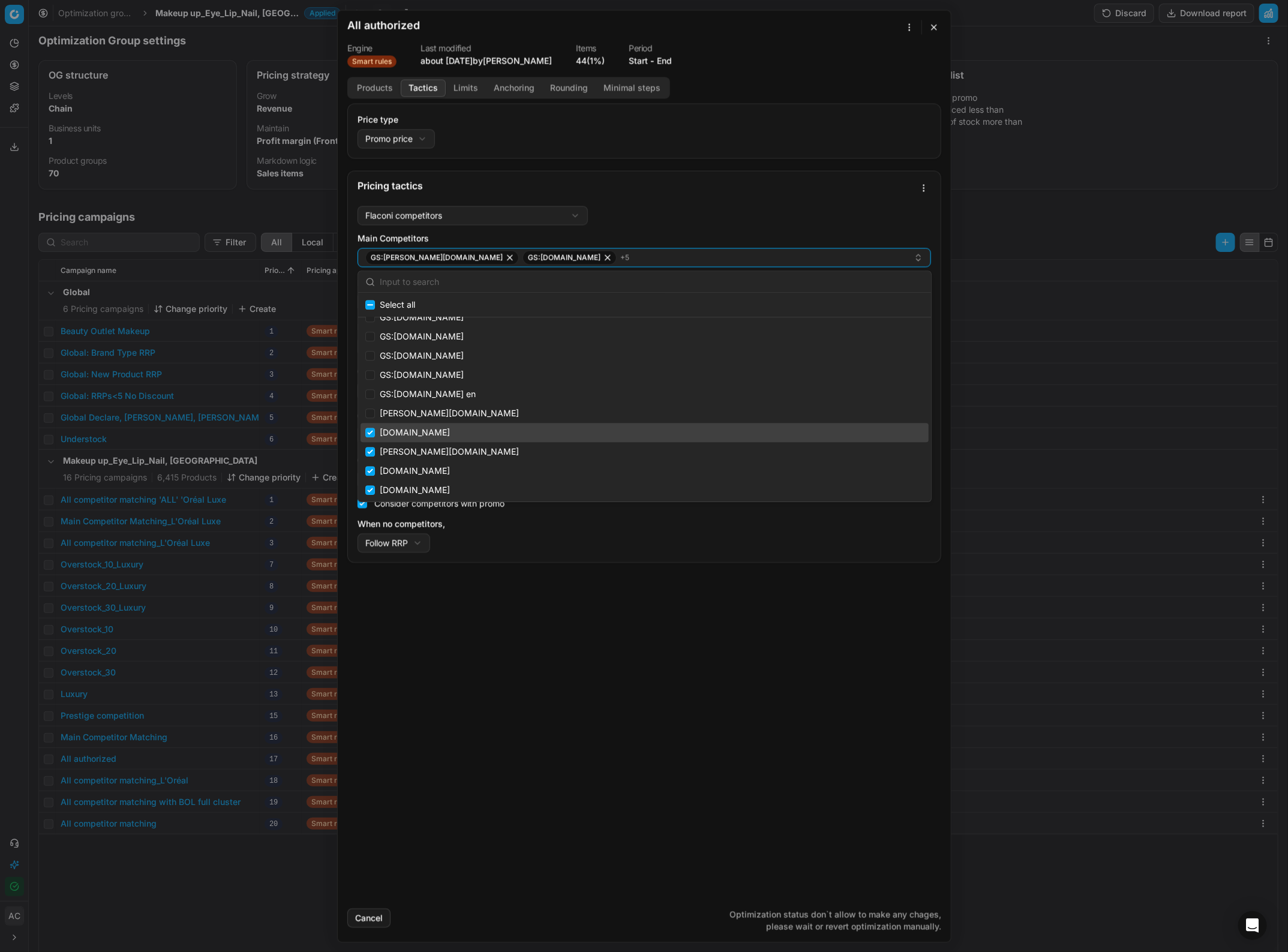
click at [471, 85] on button "Limits" at bounding box center [465, 87] width 40 height 17
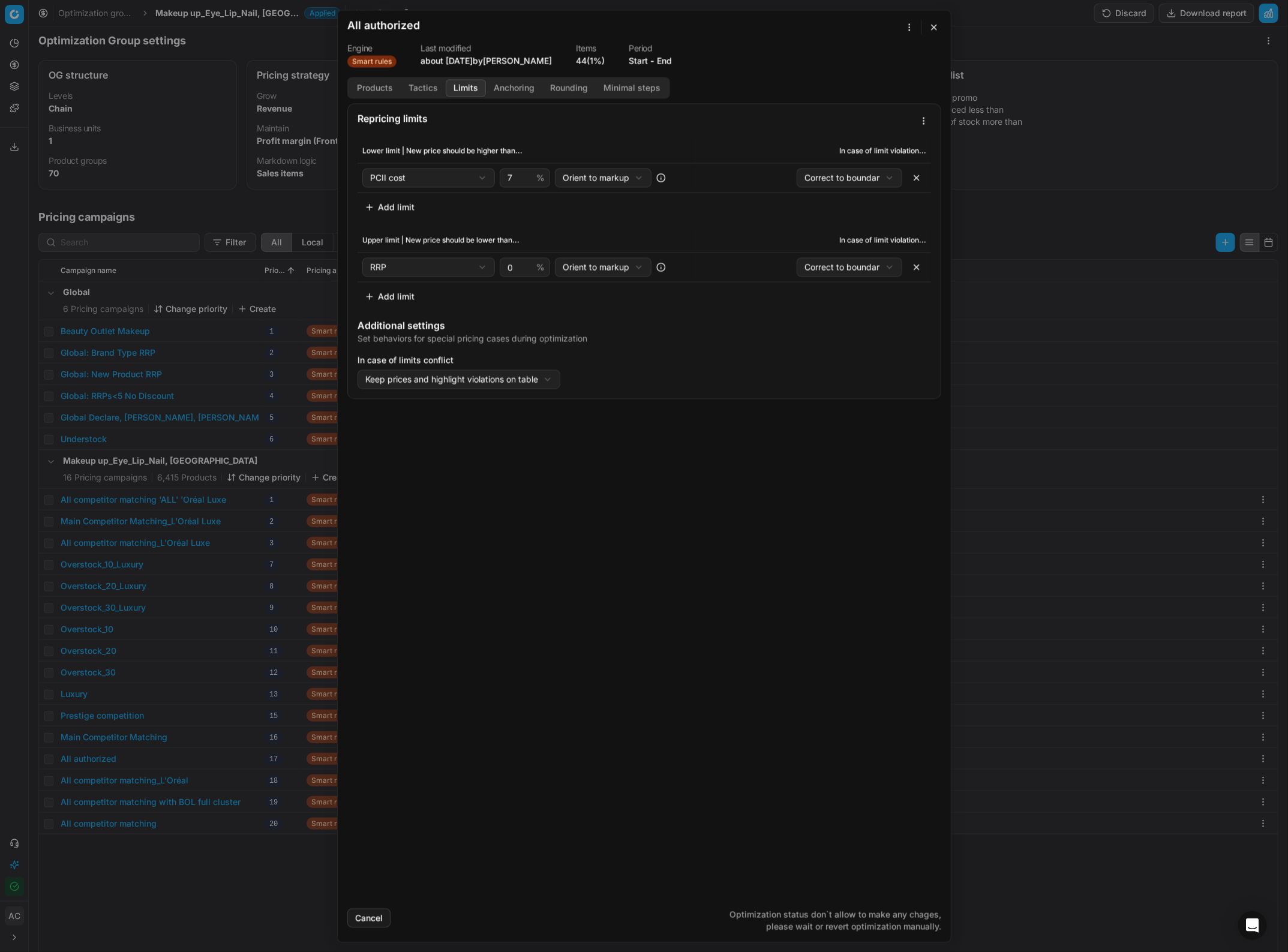
click at [515, 93] on button "Anchoring" at bounding box center [514, 87] width 56 height 17
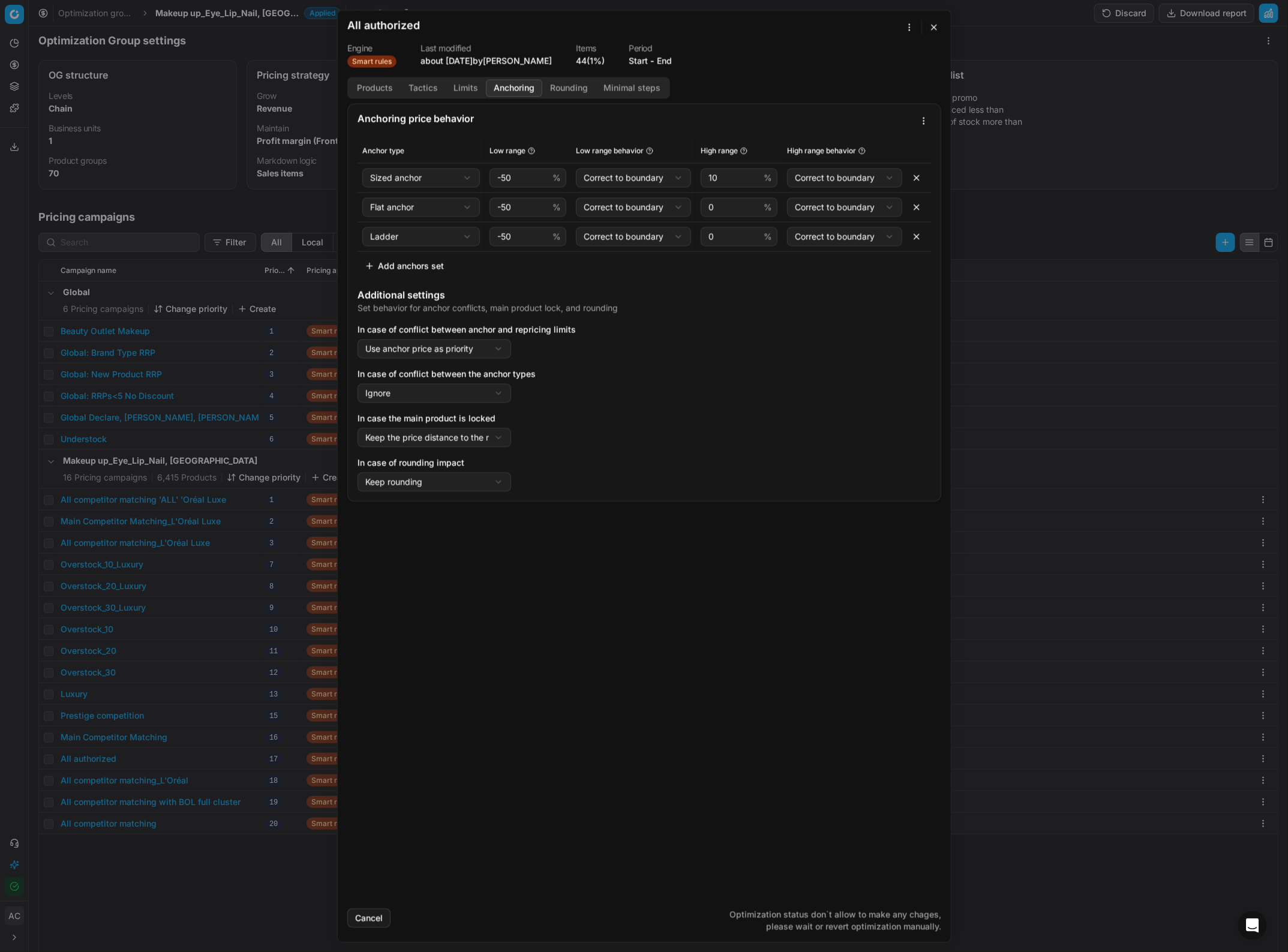
drag, startPoint x: 293, startPoint y: 28, endPoint x: 310, endPoint y: 24, distance: 17.5
click at [293, 28] on div "We are saving PC settings. Please wait, it should take a few minutes All author…" at bounding box center [644, 476] width 1288 height 952
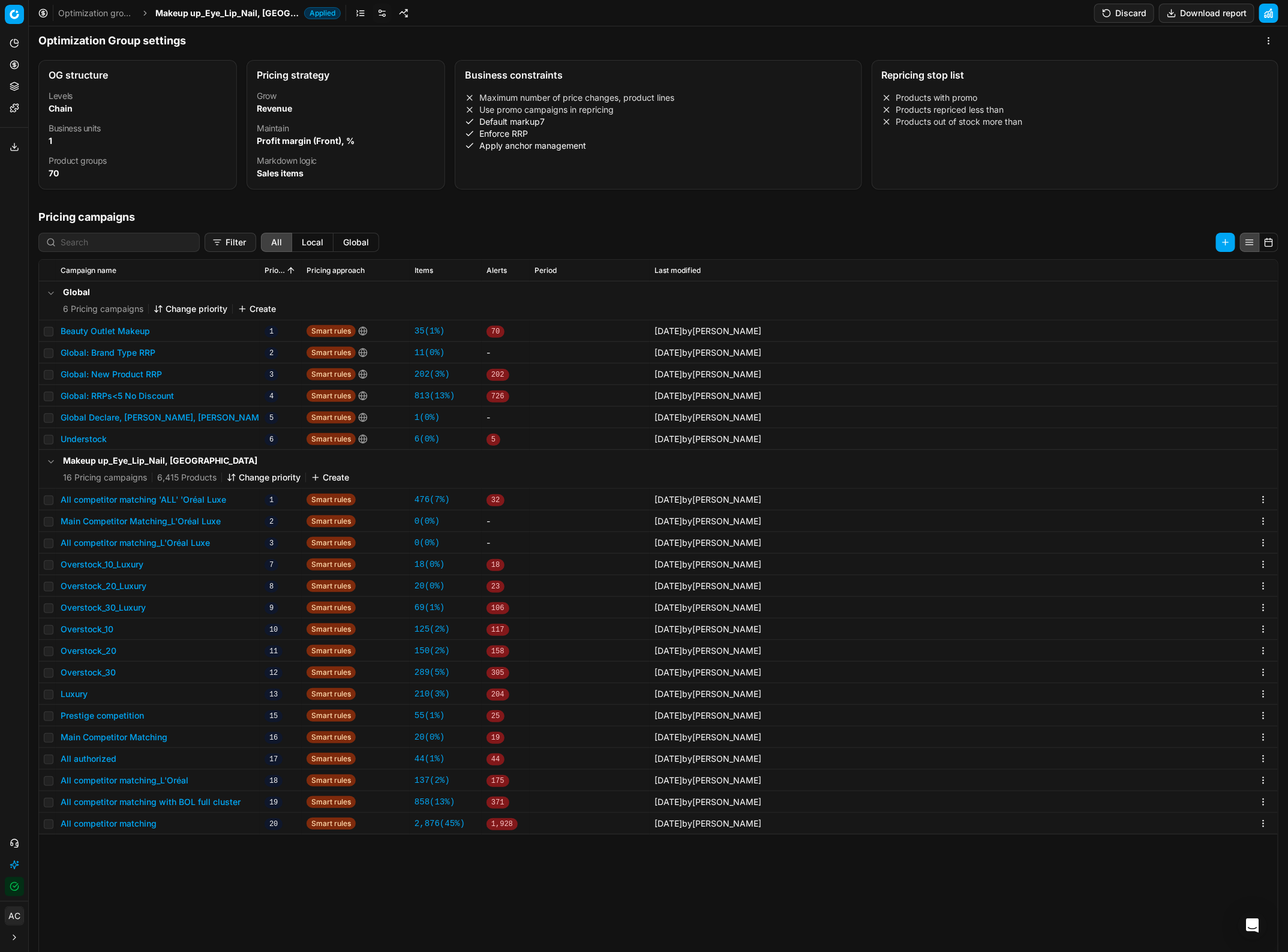
click at [1119, 7] on button "Discard" at bounding box center [1124, 12] width 60 height 19
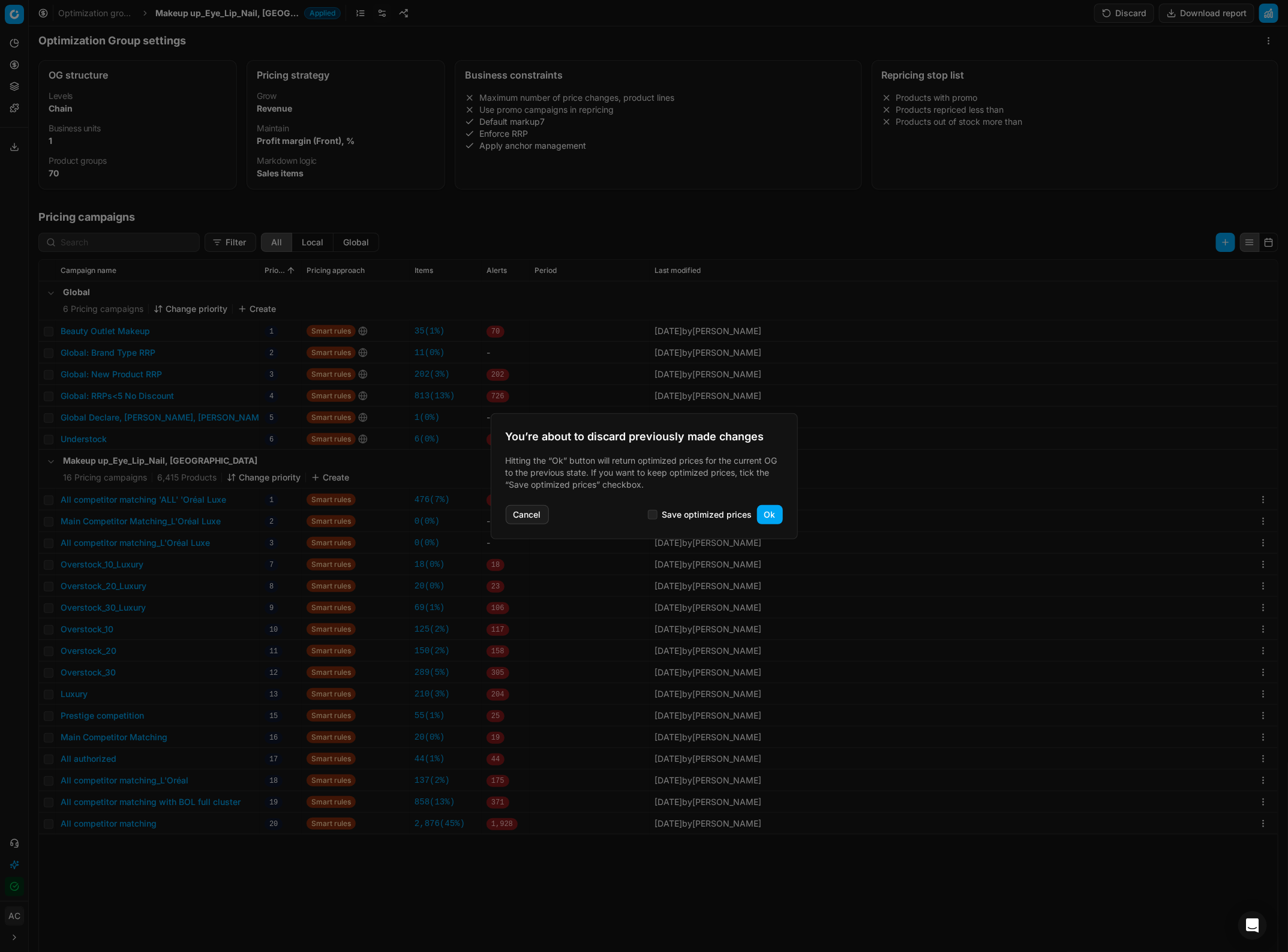
click at [774, 515] on button "Ok" at bounding box center [769, 514] width 26 height 19
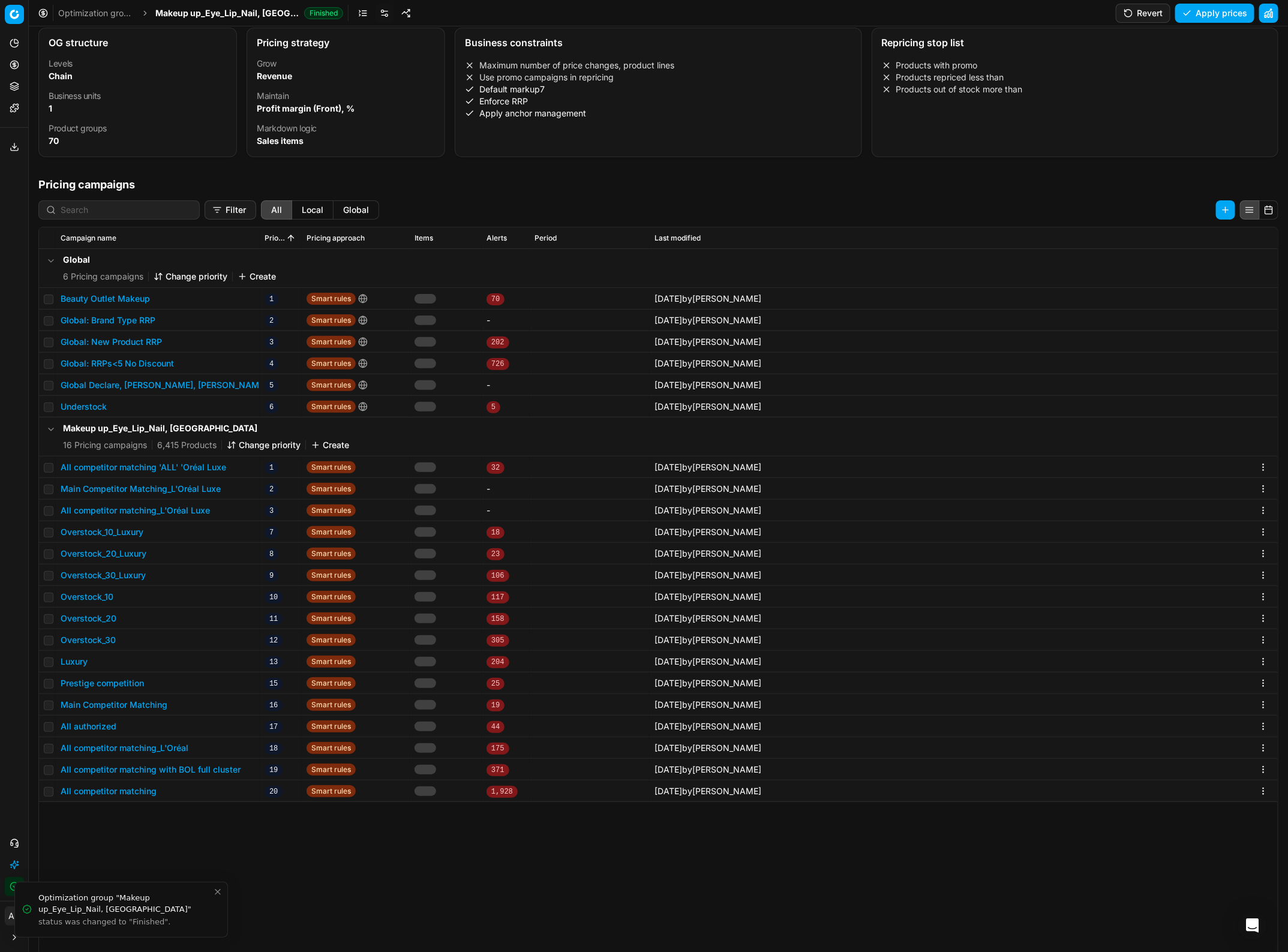
scroll to position [5, 0]
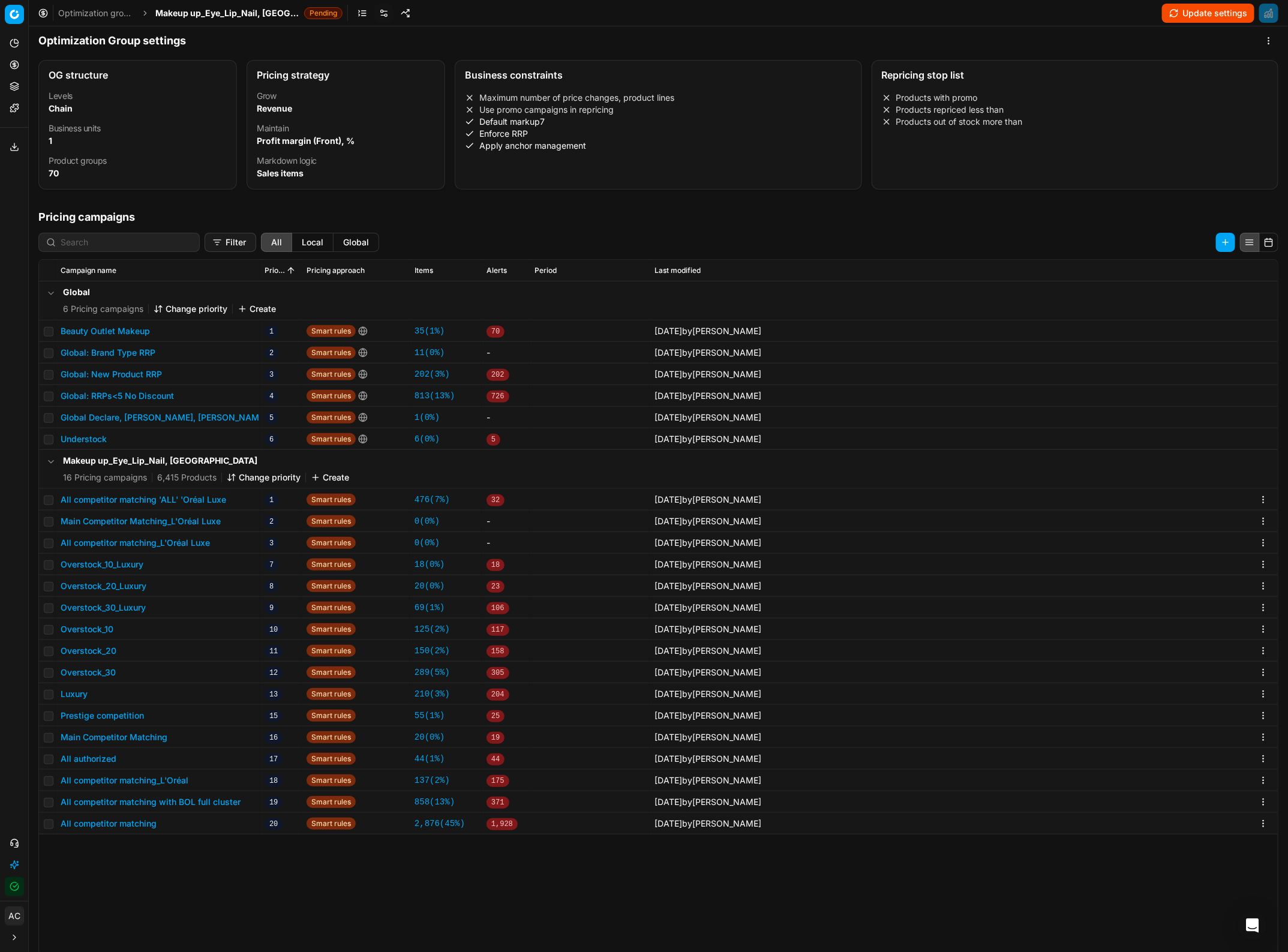
click at [231, 16] on span "Makeup up_Eye_Lip_Nail, [GEOGRAPHIC_DATA]" at bounding box center [227, 13] width 144 height 12
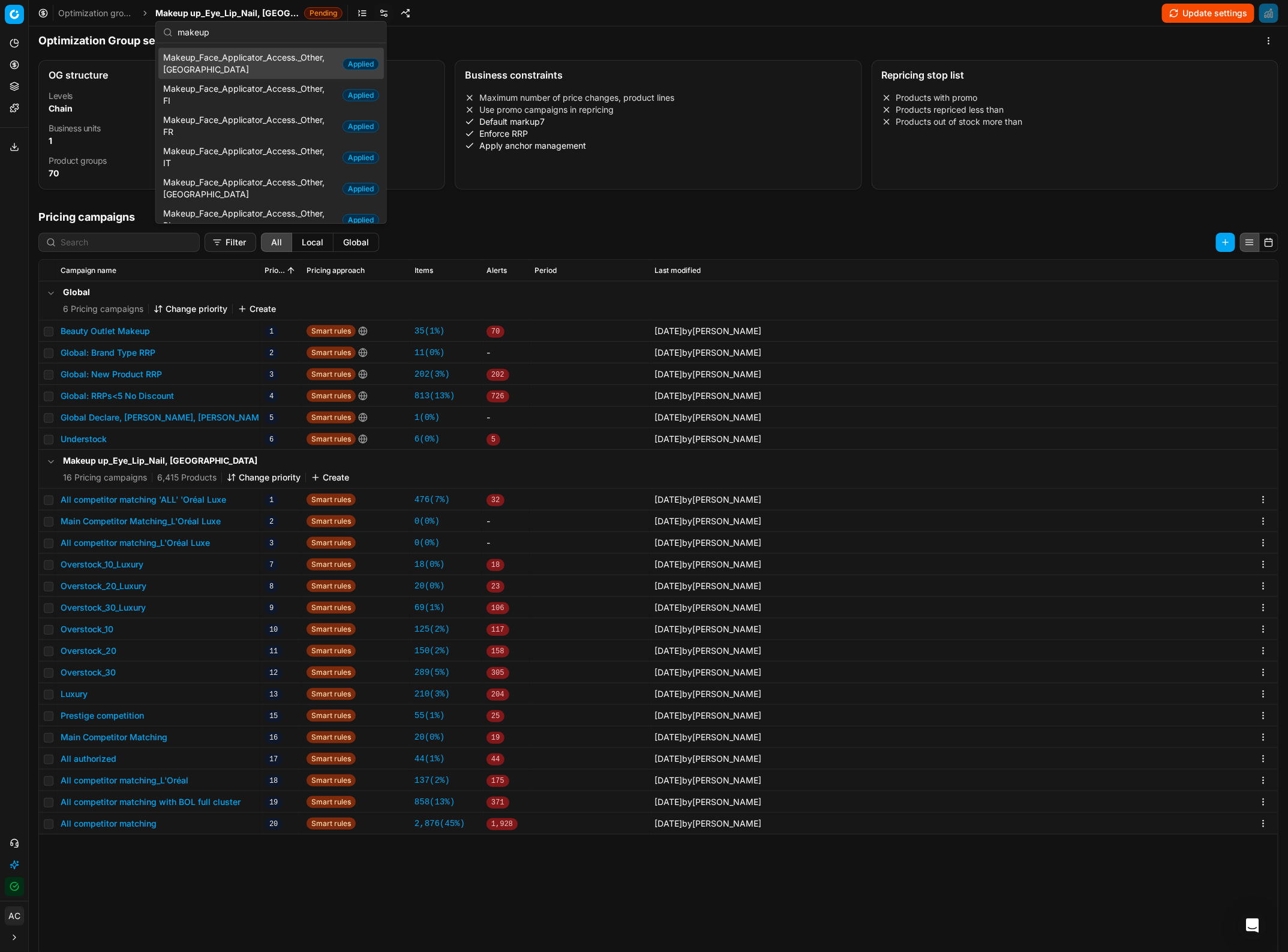
scroll to position [441, 0]
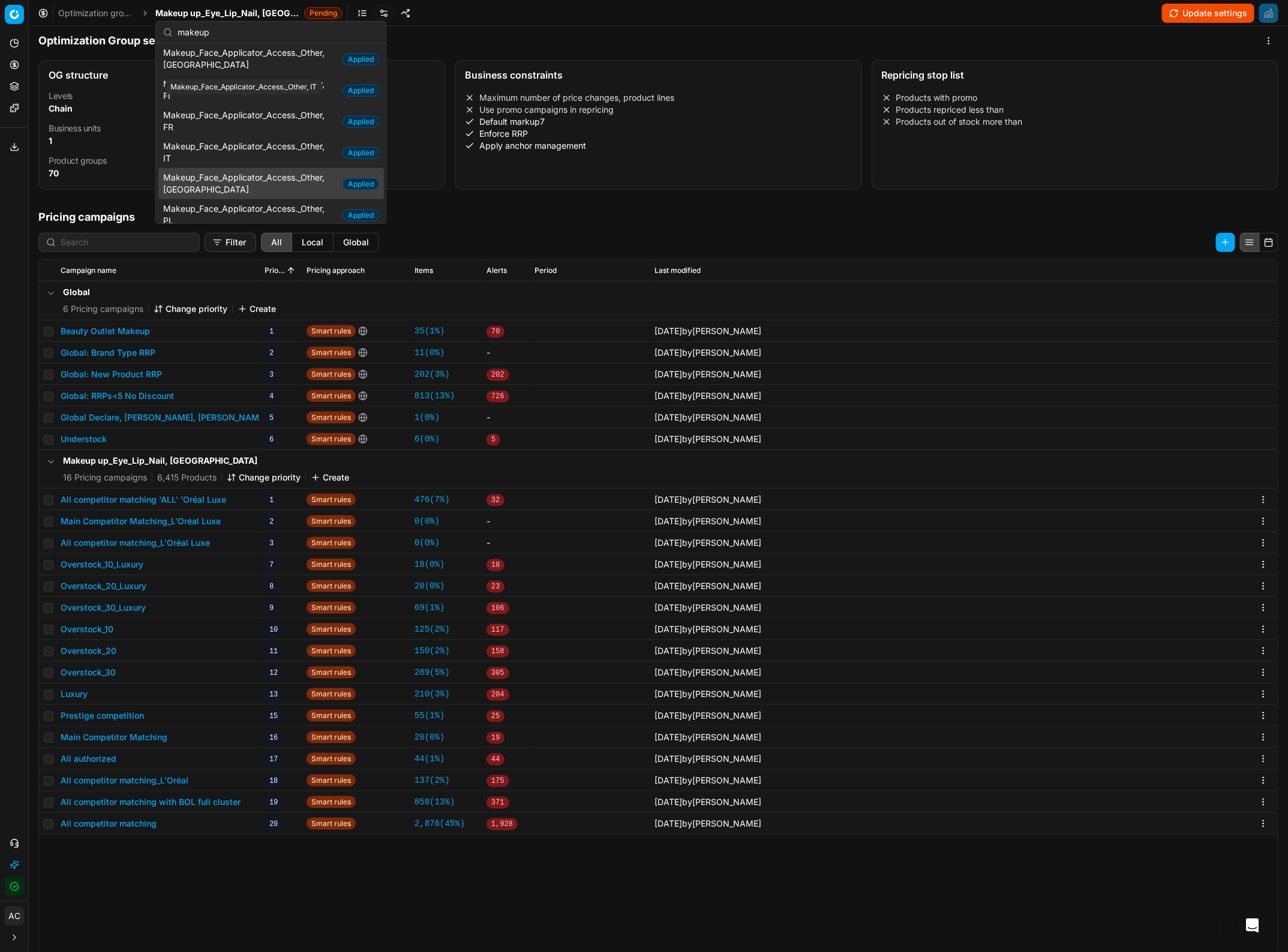
type input "makeup"
click at [226, 171] on span "Makeup_Face_Applicator_Access._Other, [GEOGRAPHIC_DATA]" at bounding box center [250, 183] width 175 height 24
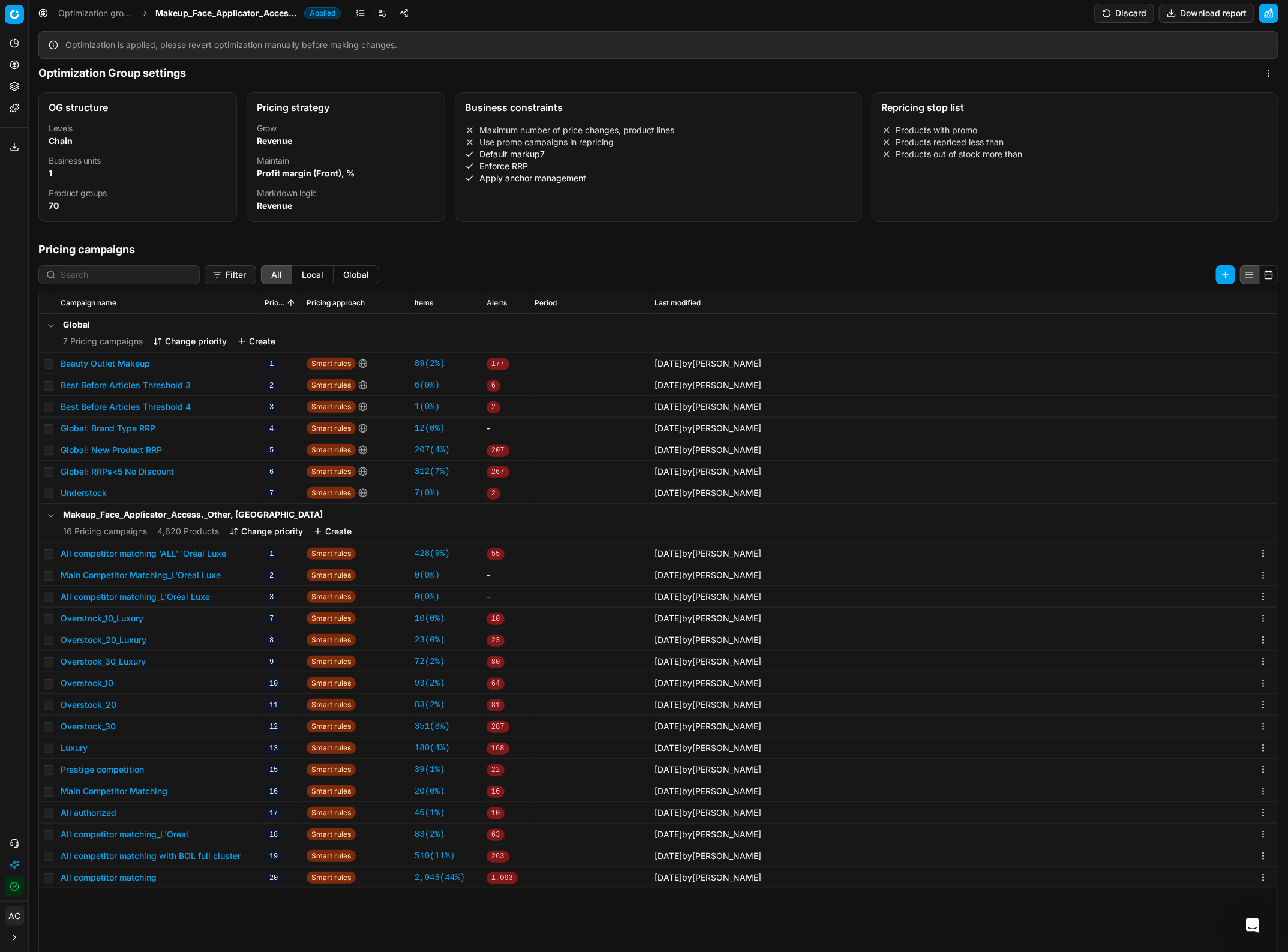
scroll to position [37, 0]
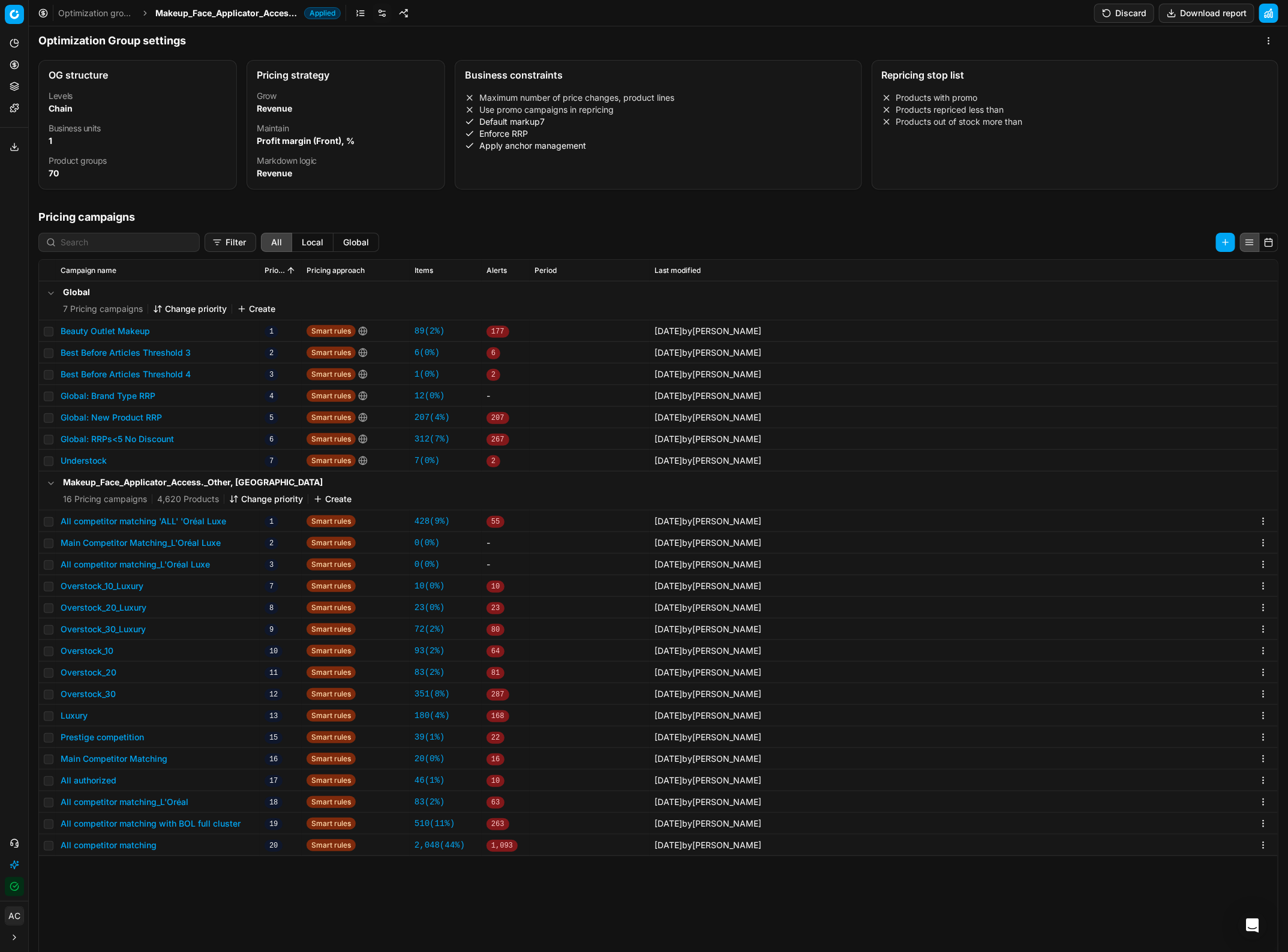
click at [1107, 12] on button "Discard" at bounding box center [1124, 12] width 60 height 19
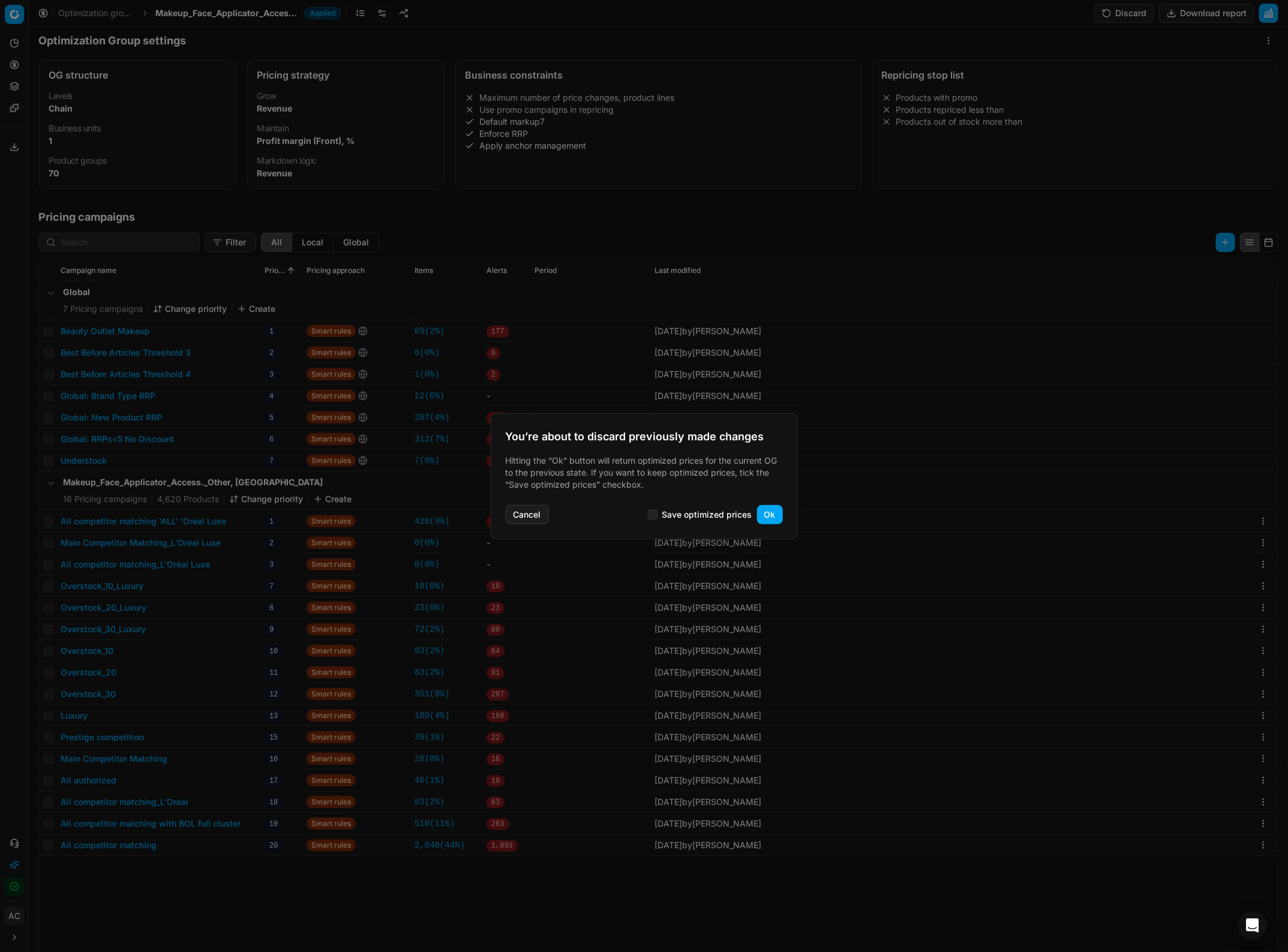
click at [771, 511] on button "Ok" at bounding box center [769, 514] width 26 height 19
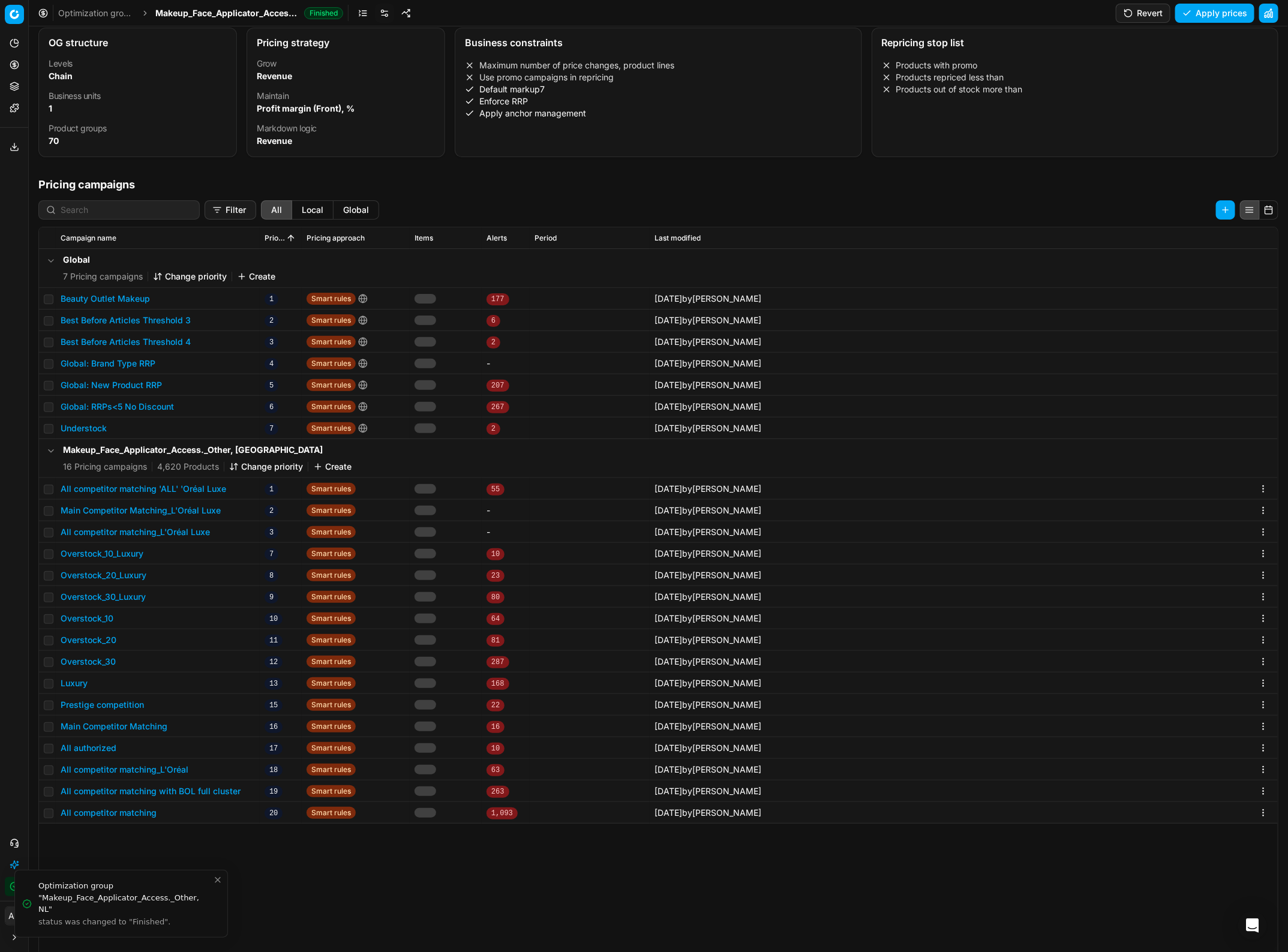
scroll to position [5, 0]
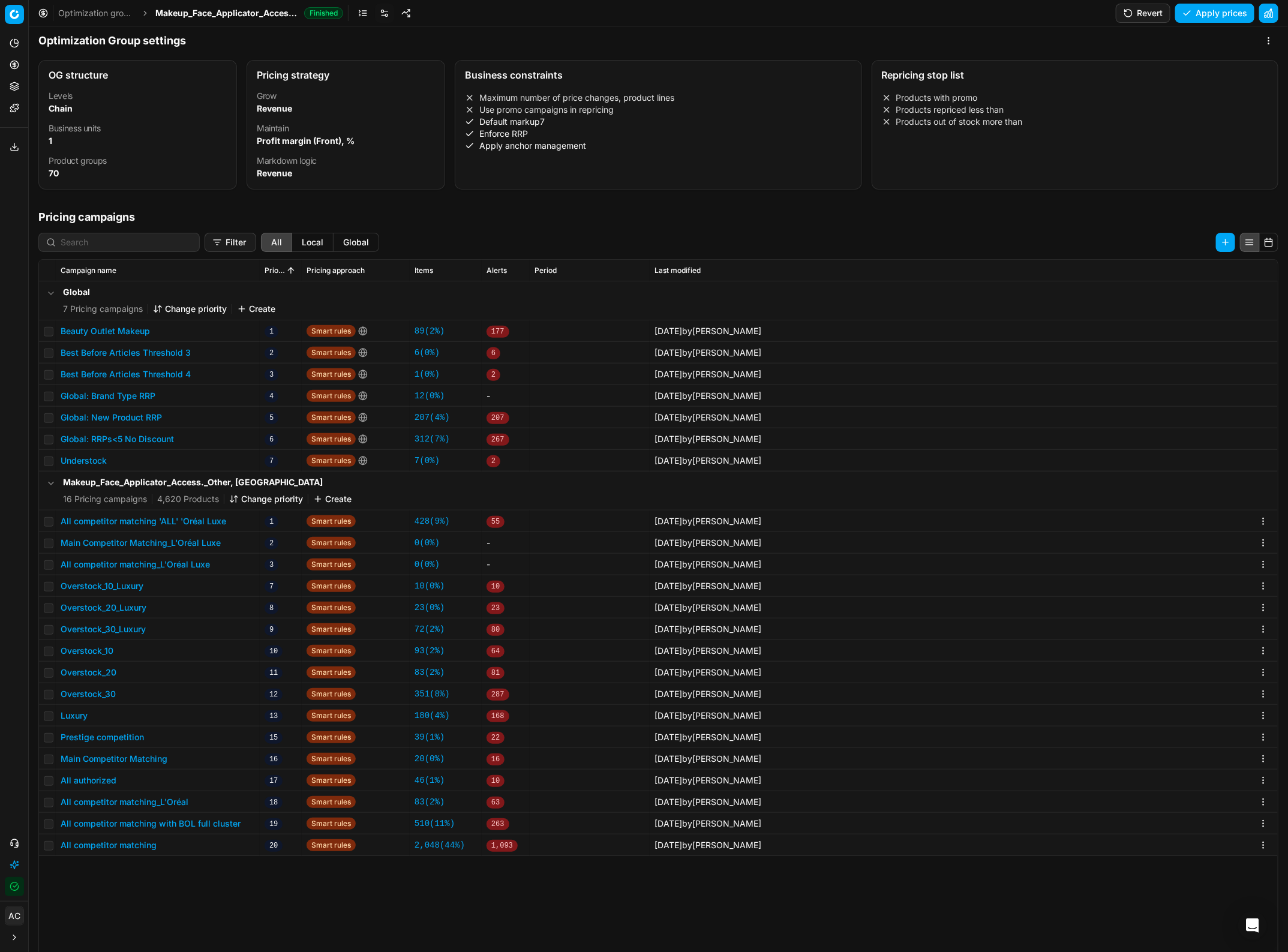
click at [1149, 11] on button "Revert" at bounding box center [1143, 12] width 54 height 19
click at [1218, 7] on button "Update settings" at bounding box center [1208, 12] width 92 height 19
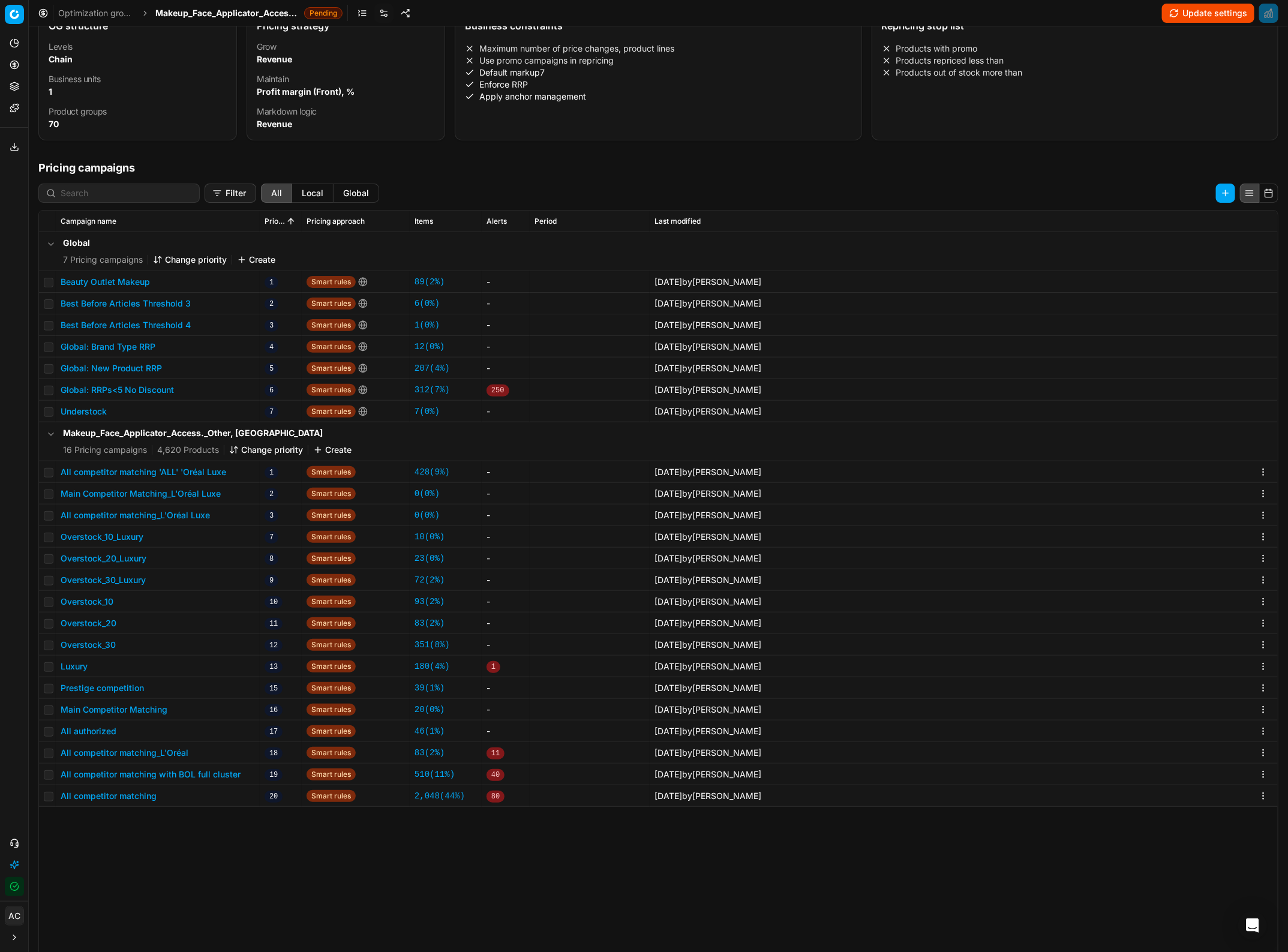
scroll to position [54, 0]
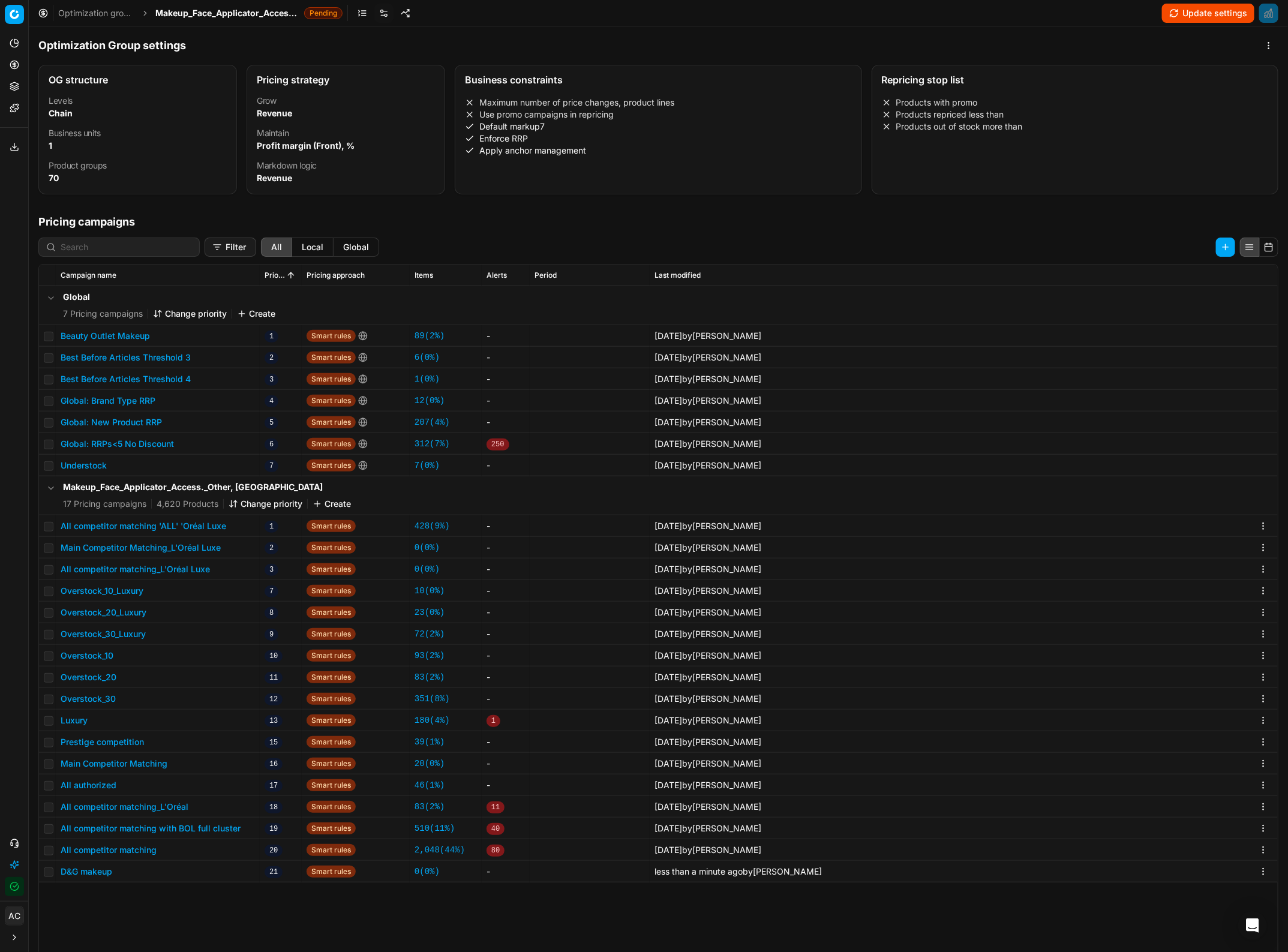
click at [265, 507] on button "Change priority" at bounding box center [266, 504] width 74 height 12
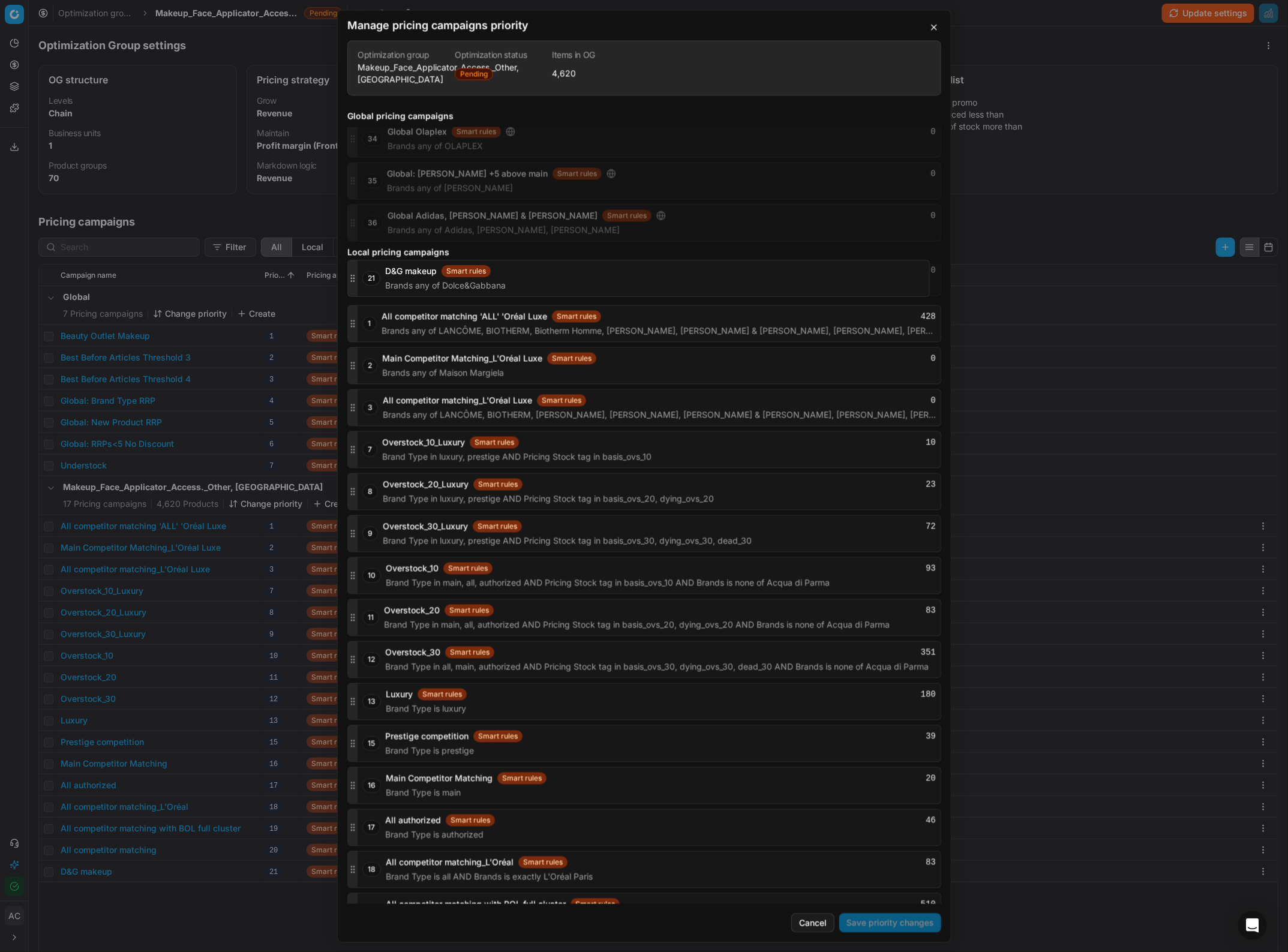
scroll to position [1260, 0]
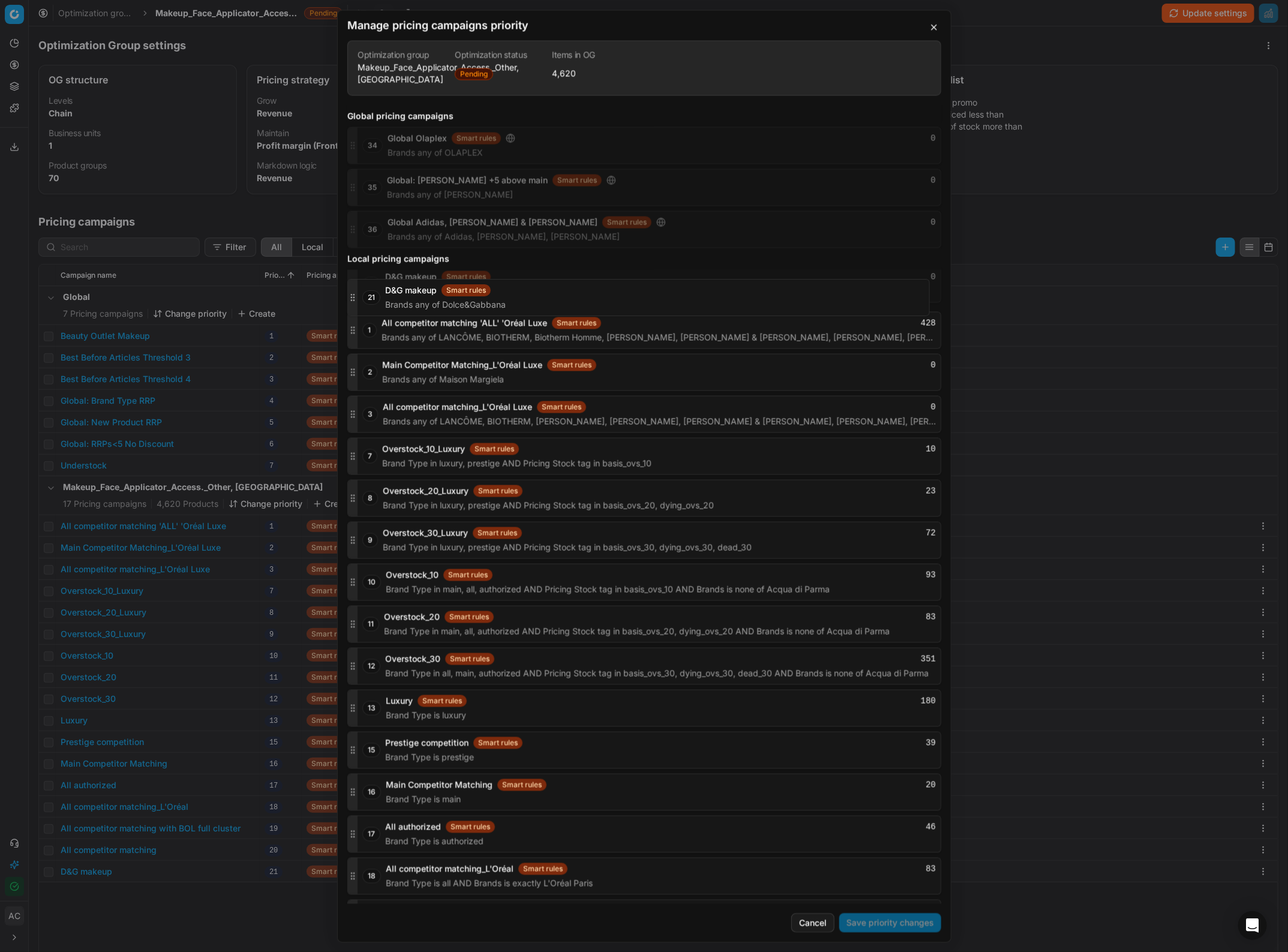
drag, startPoint x: 354, startPoint y: 886, endPoint x: 361, endPoint y: 264, distance: 622.0
click at [361, 264] on div "Global pricing campaigns 1 Global: Gisada CH Smart rules 0 Brands is exactly Gi…" at bounding box center [644, 504] width 614 height 799
click at [885, 925] on button "Save priority changes" at bounding box center [890, 922] width 102 height 19
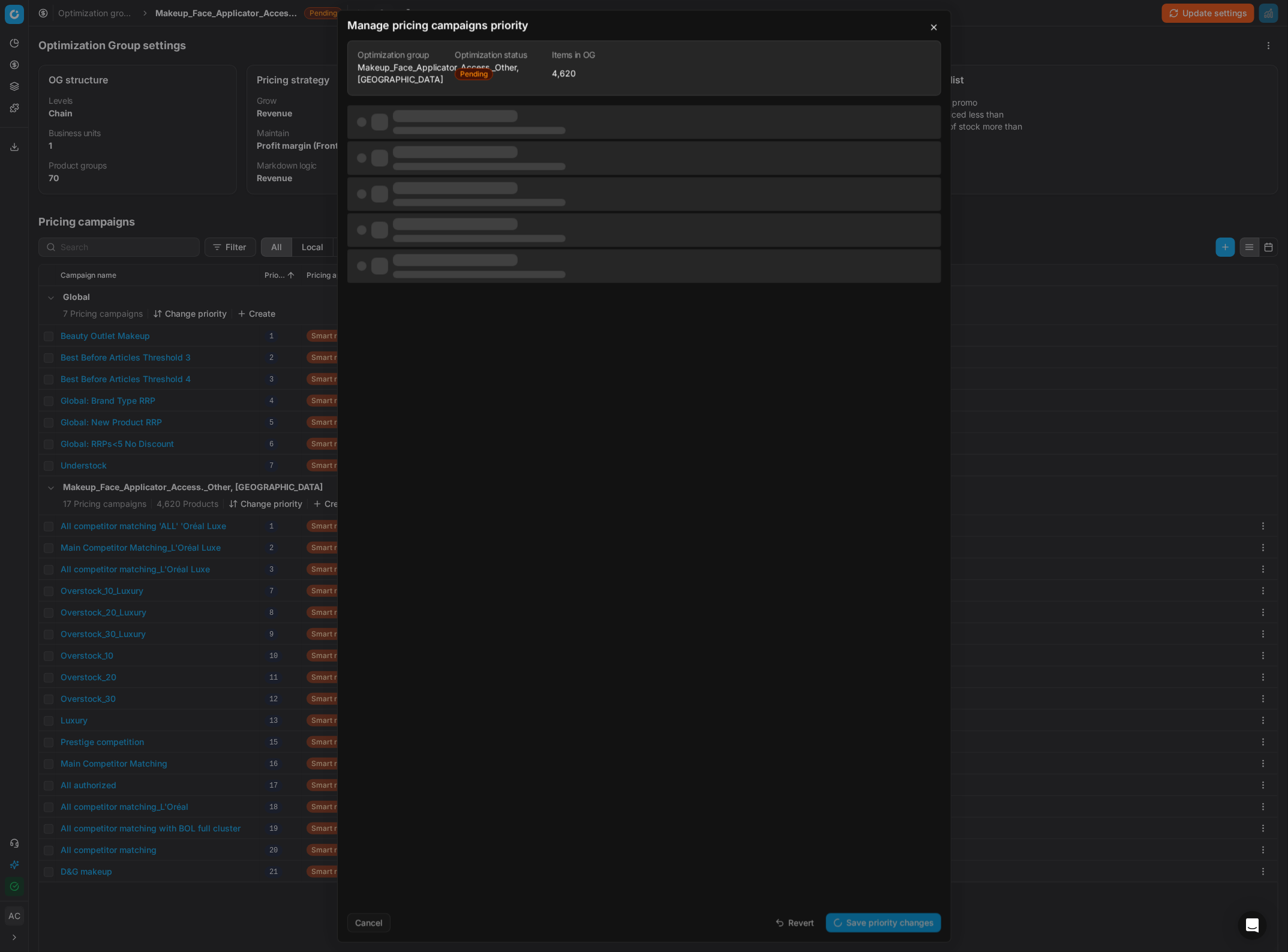
scroll to position [0, 0]
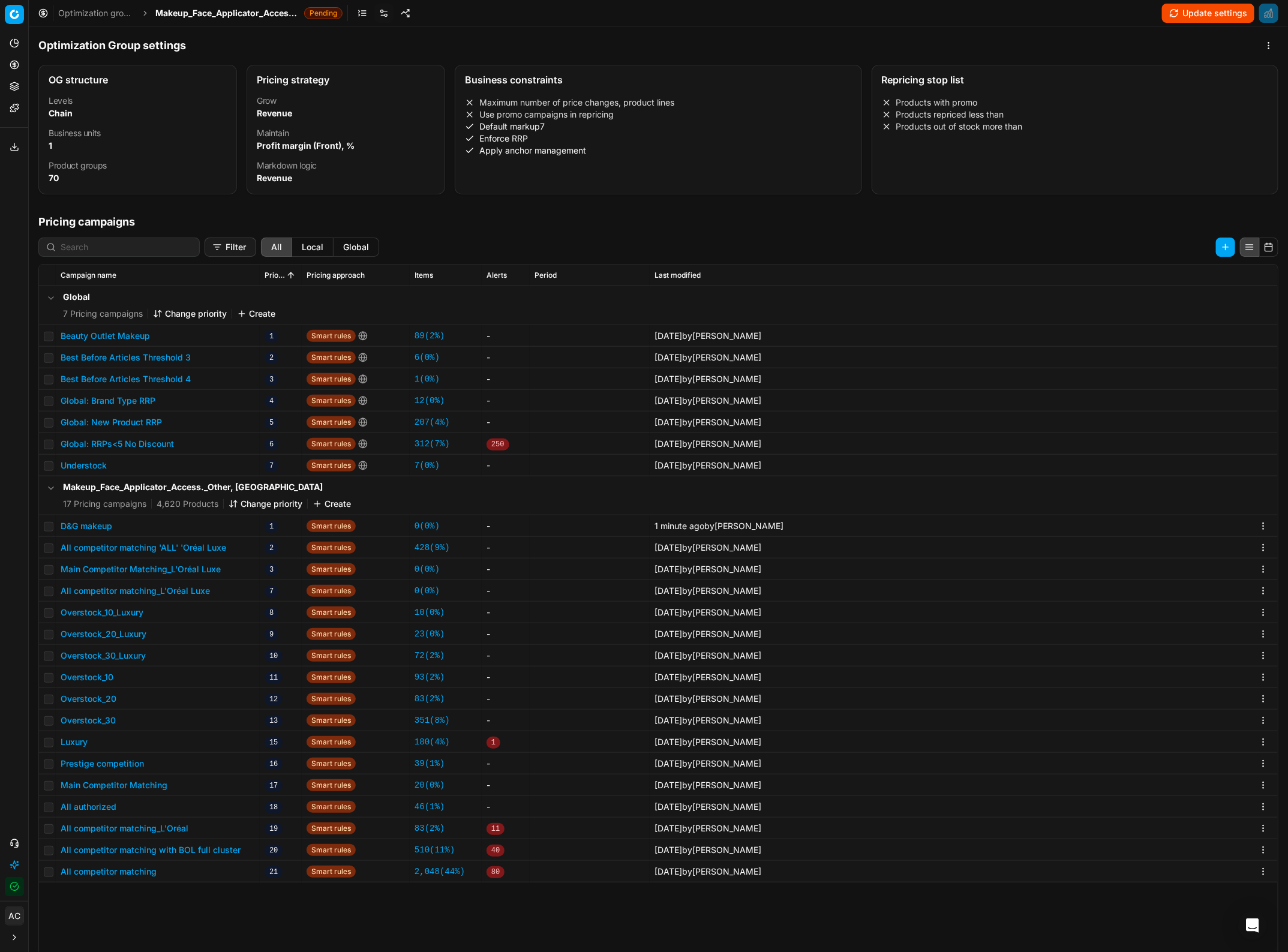
click at [1206, 15] on button "Update settings" at bounding box center [1208, 12] width 92 height 19
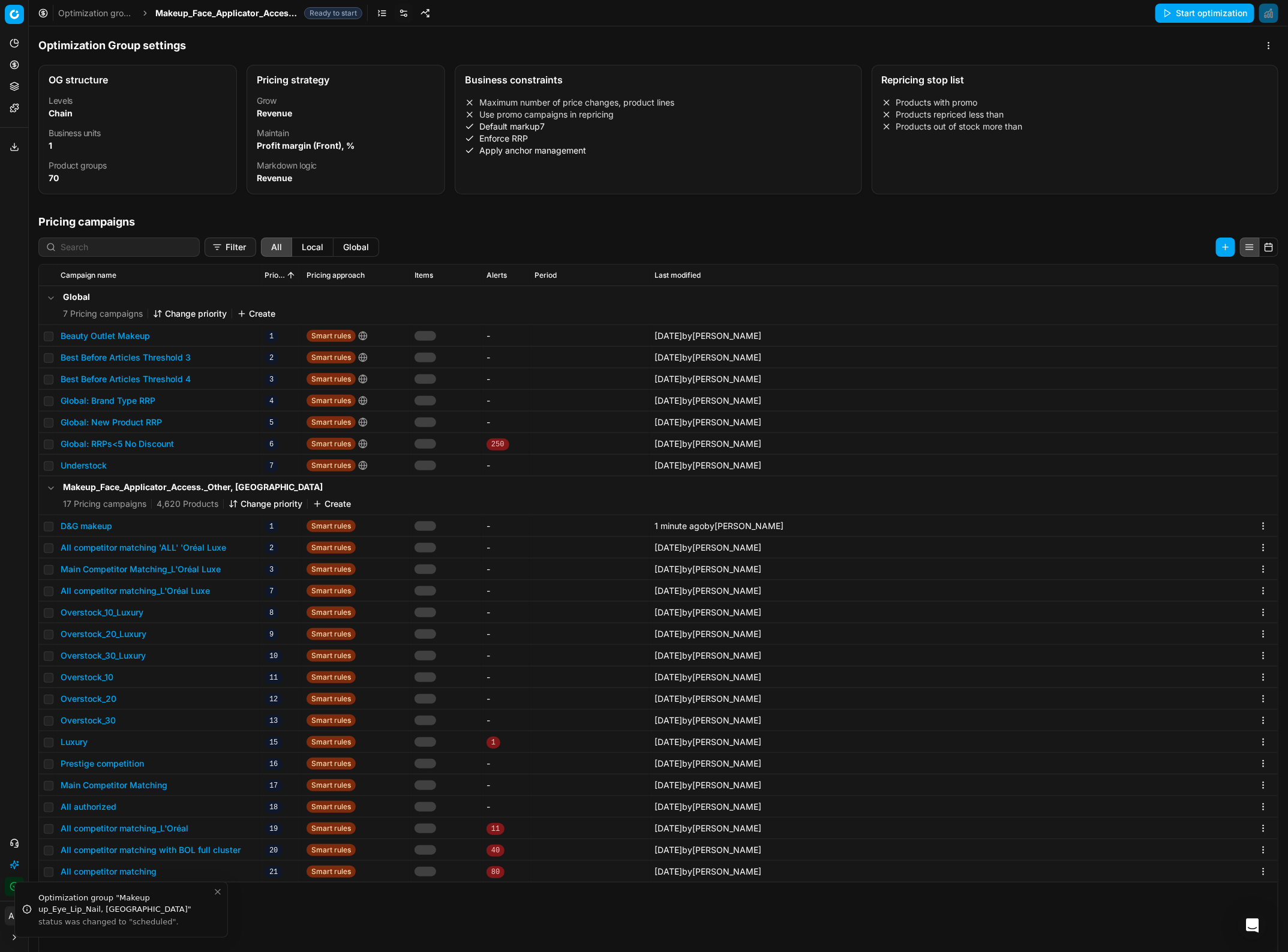
click at [1174, 10] on button "Start optimization" at bounding box center [1205, 12] width 99 height 19
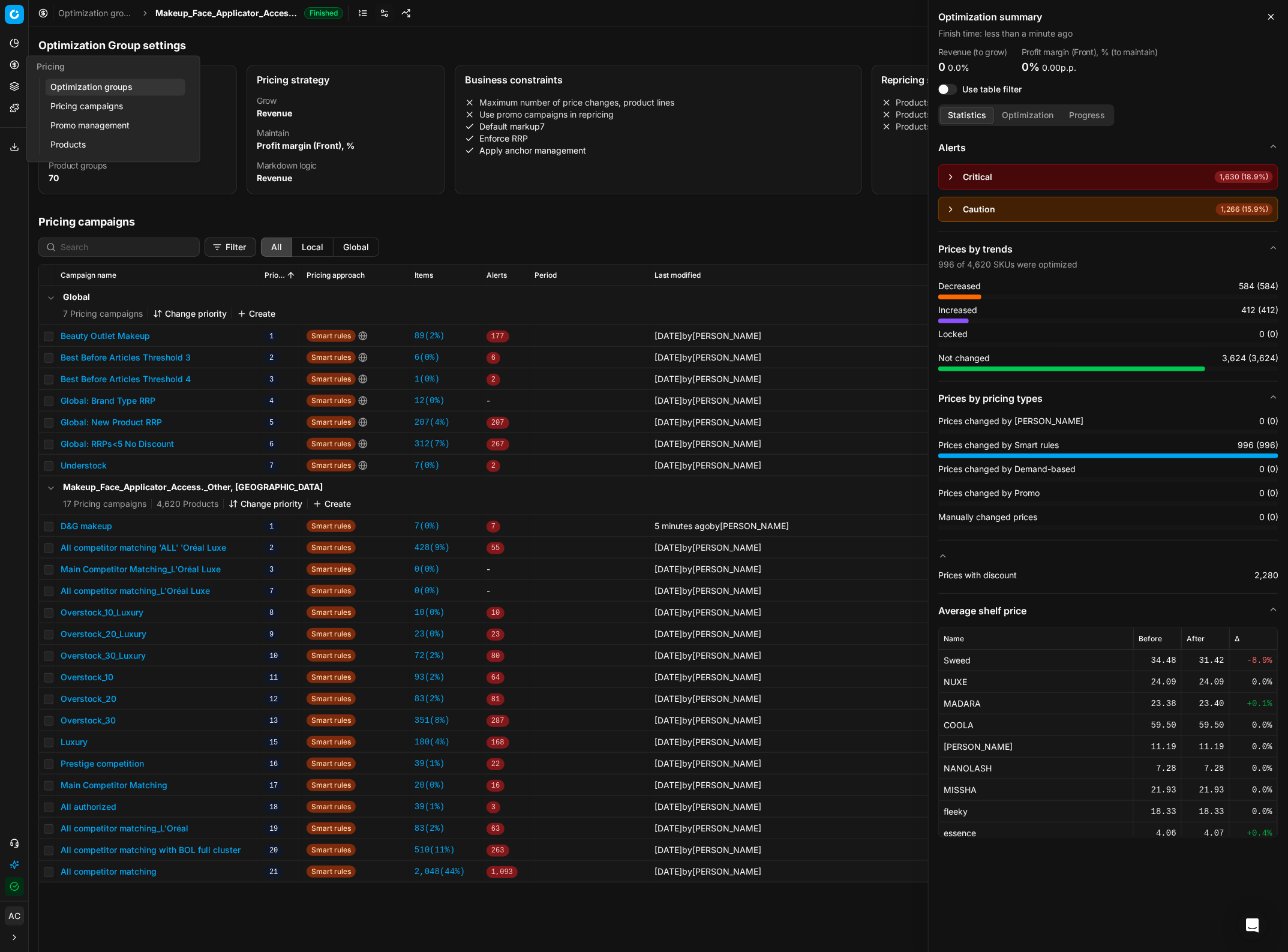
click at [16, 63] on icon at bounding box center [15, 65] width 10 height 10
click at [83, 85] on link "Optimization groups" at bounding box center [115, 87] width 140 height 16
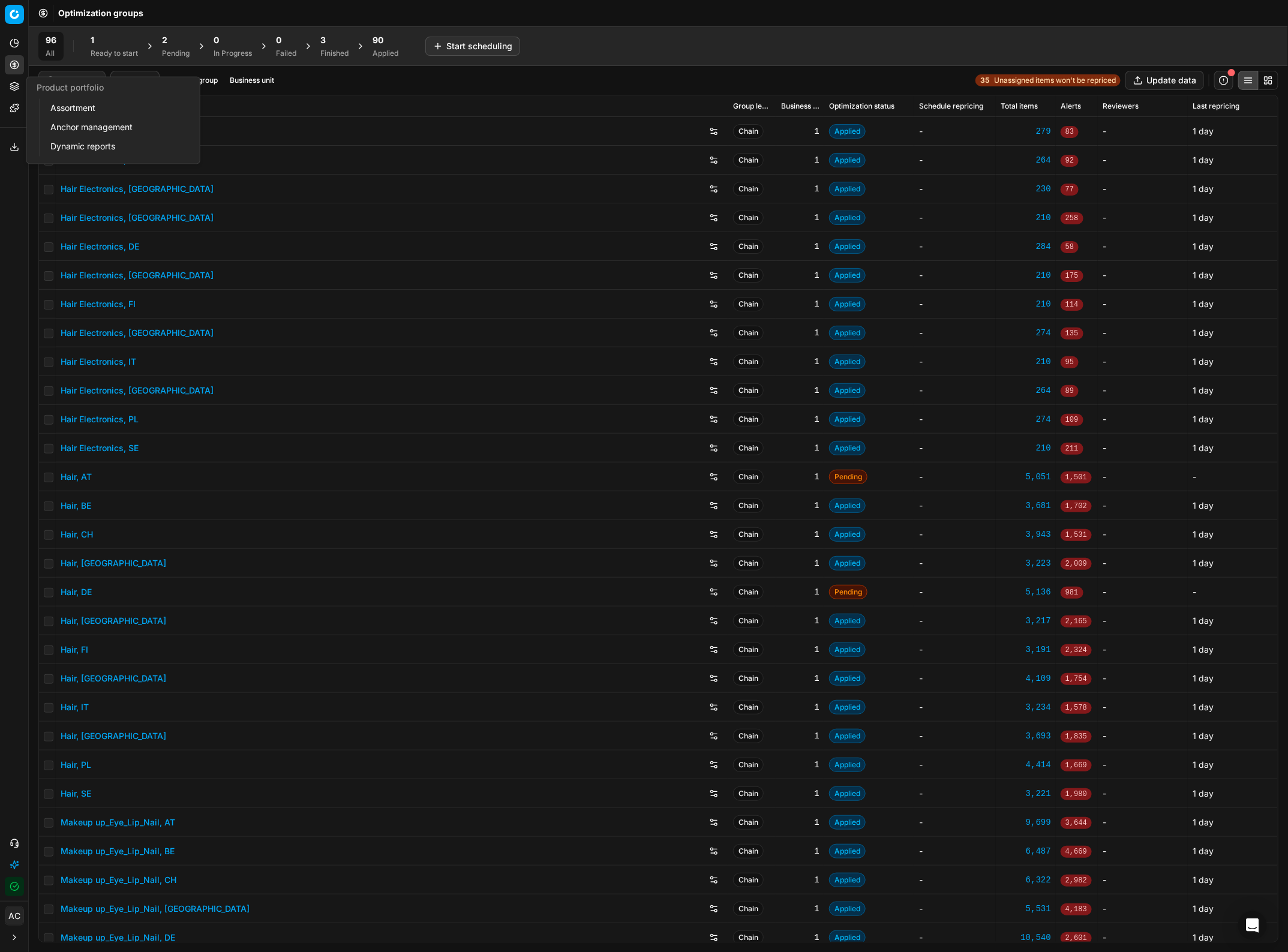
click at [16, 88] on icon at bounding box center [15, 86] width 10 height 10
click at [65, 106] on link "Assortment" at bounding box center [115, 109] width 140 height 16
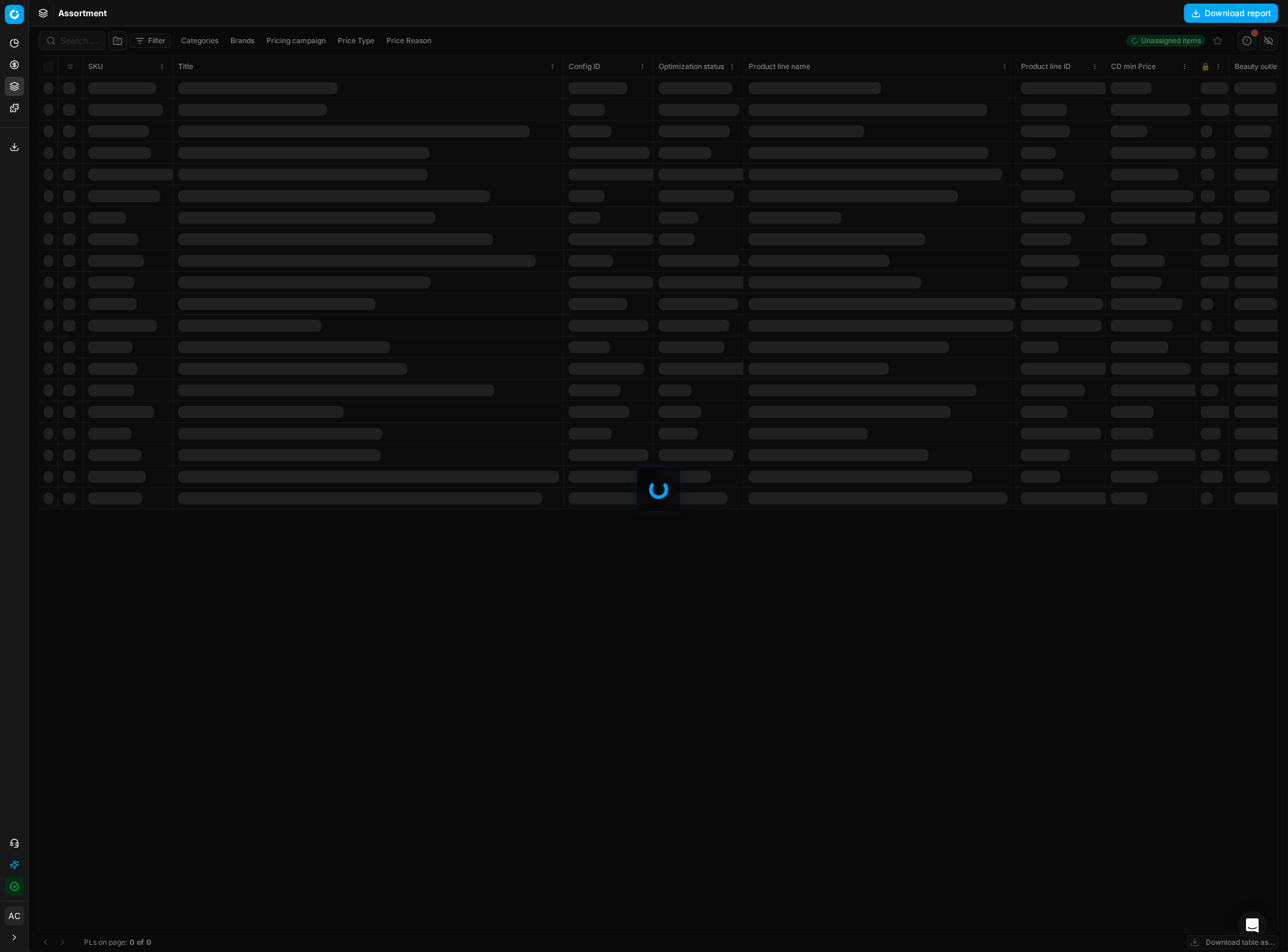
click at [240, 36] on div at bounding box center [658, 489] width 1259 height 926
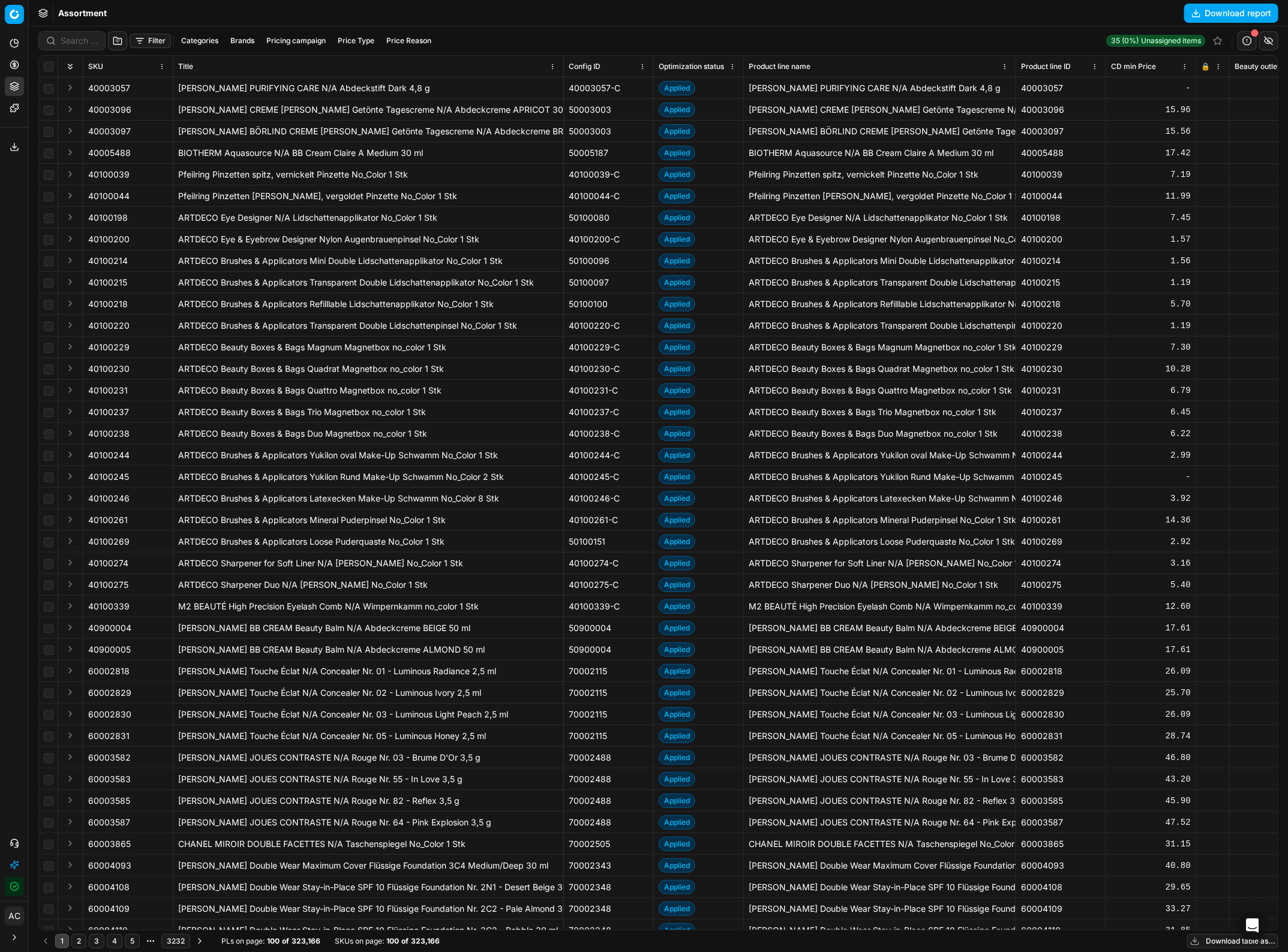
click at [244, 39] on button "Brands" at bounding box center [242, 40] width 34 height 14
type input "dio"
click at [162, 85] on input "Suggestions" at bounding box center [159, 85] width 10 height 10
checkbox input "true"
click at [315, 112] on button "Apply" at bounding box center [317, 111] width 30 height 14
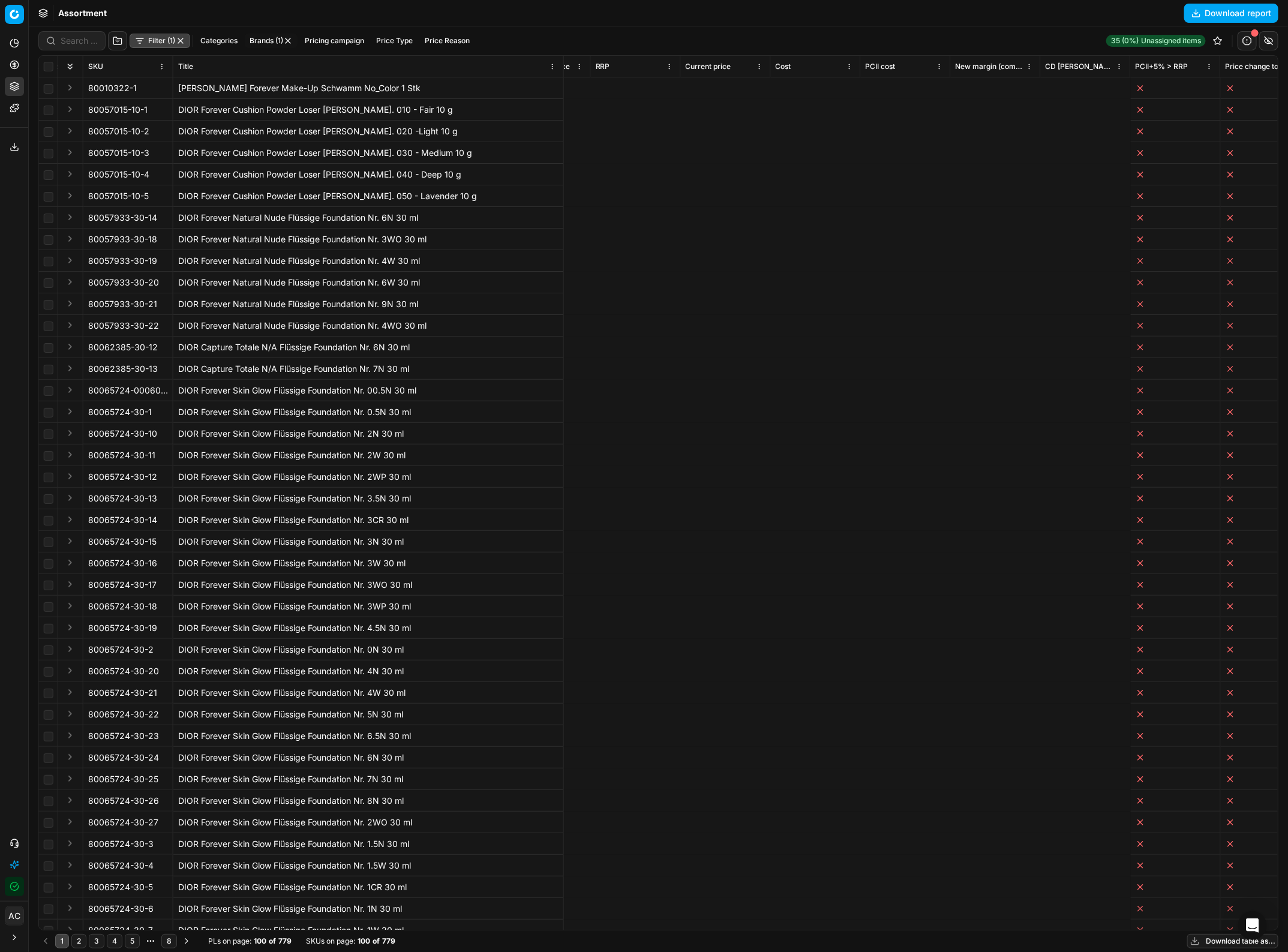
scroll to position [0, 1961]
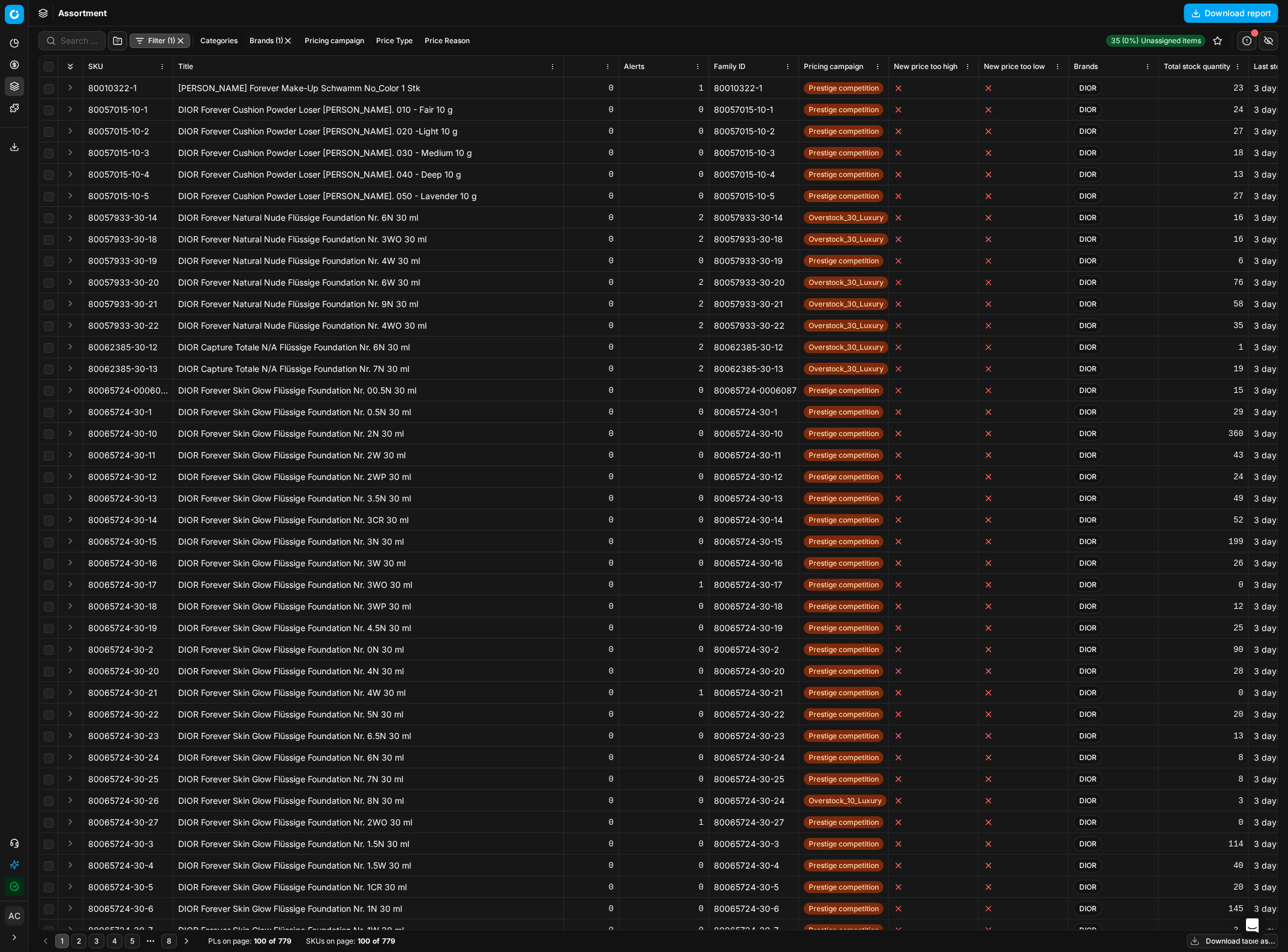
click at [226, 40] on button "Categories" at bounding box center [218, 40] width 47 height 14
click at [147, 98] on input "FRAGRANCE" at bounding box center [143, 99] width 10 height 10
checkbox input "true"
click at [292, 179] on button "Apply" at bounding box center [294, 175] width 30 height 14
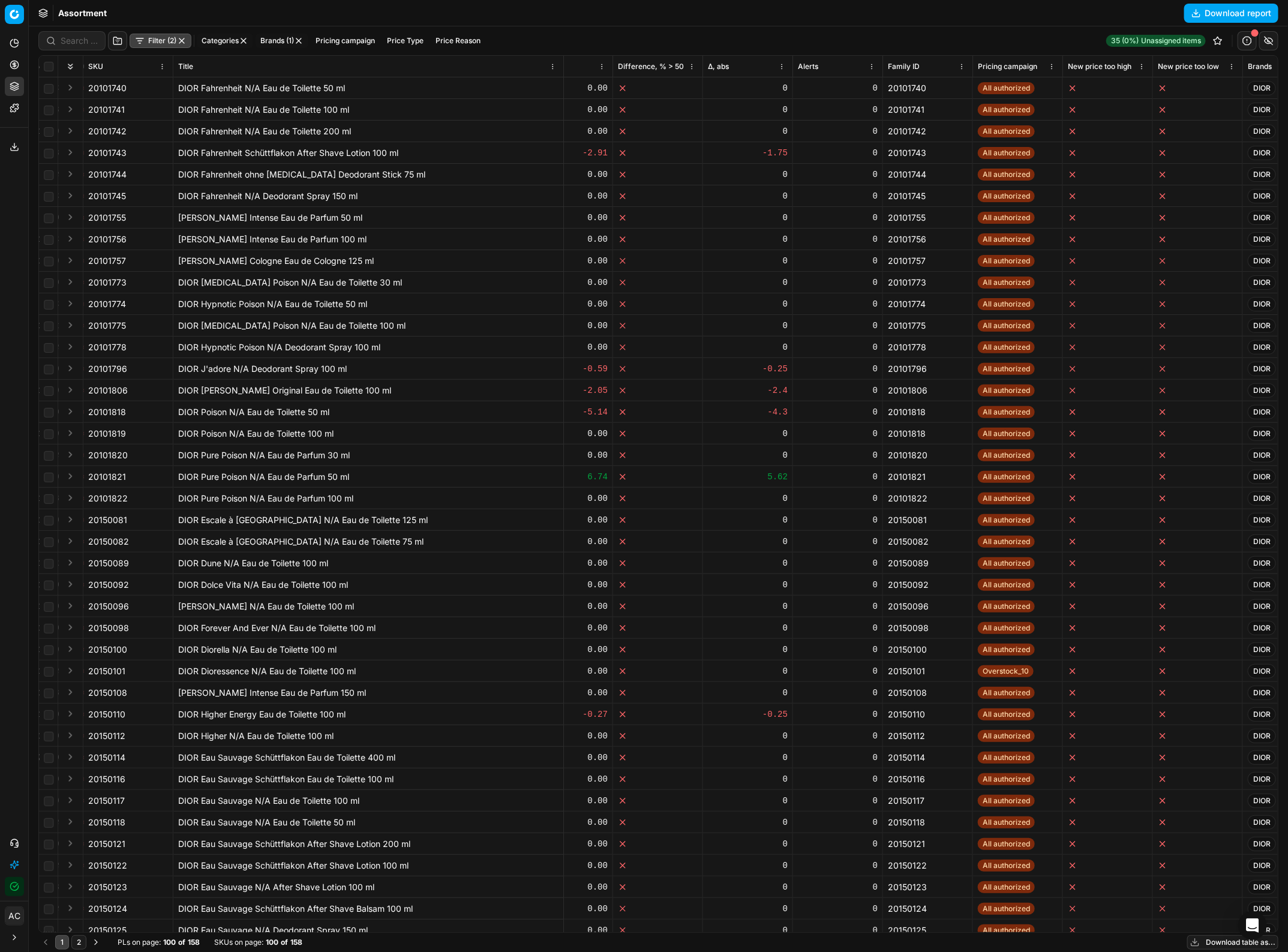
scroll to position [0, 1786]
click at [162, 40] on button "Filter (2)" at bounding box center [160, 40] width 62 height 14
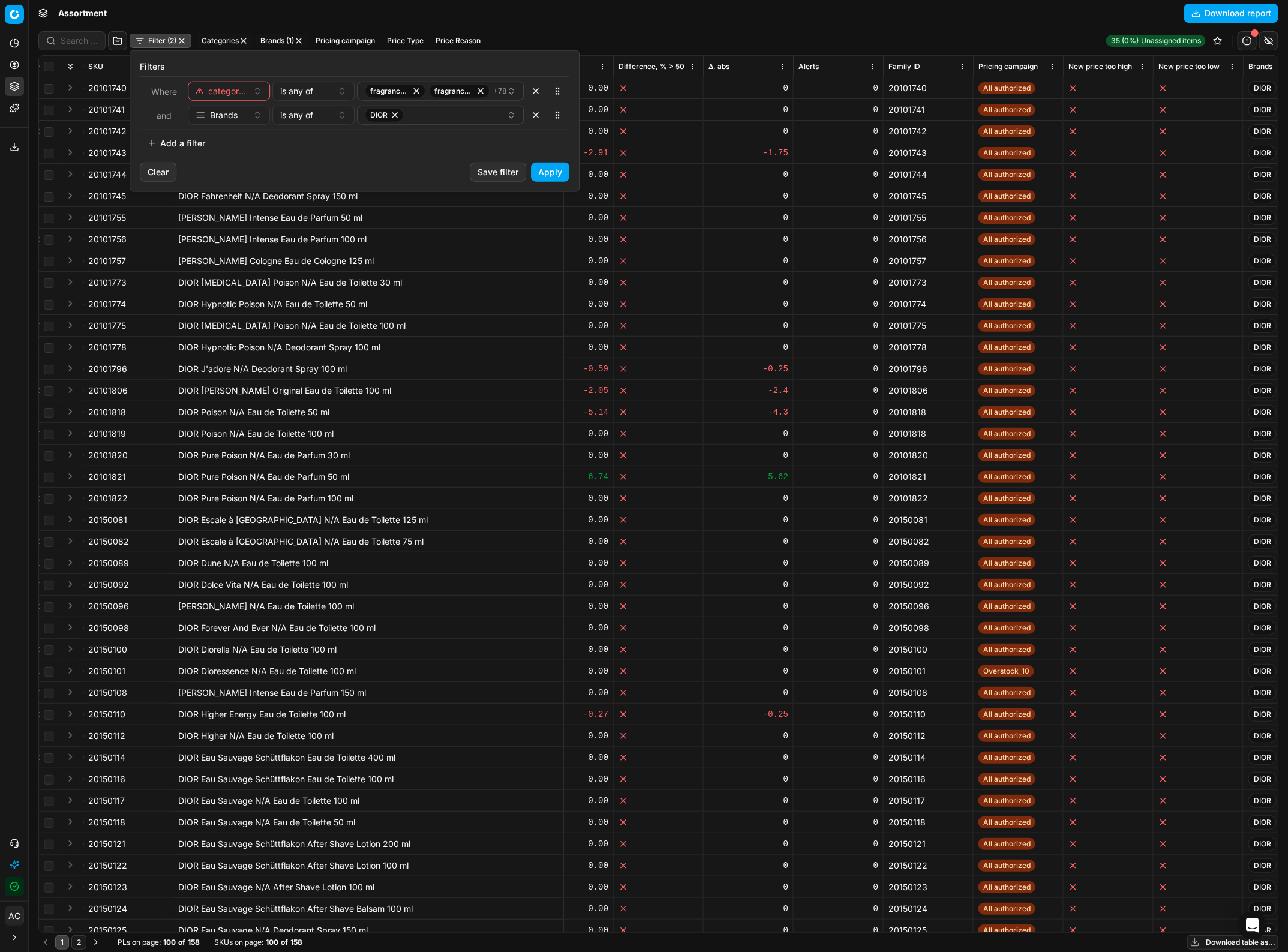
click at [180, 140] on button "Add a filter" at bounding box center [176, 142] width 72 height 19
type input "gender"
click at [238, 184] on div "Gender" at bounding box center [268, 185] width 156 height 19
click at [327, 142] on div "contains" at bounding box center [306, 139] width 52 height 12
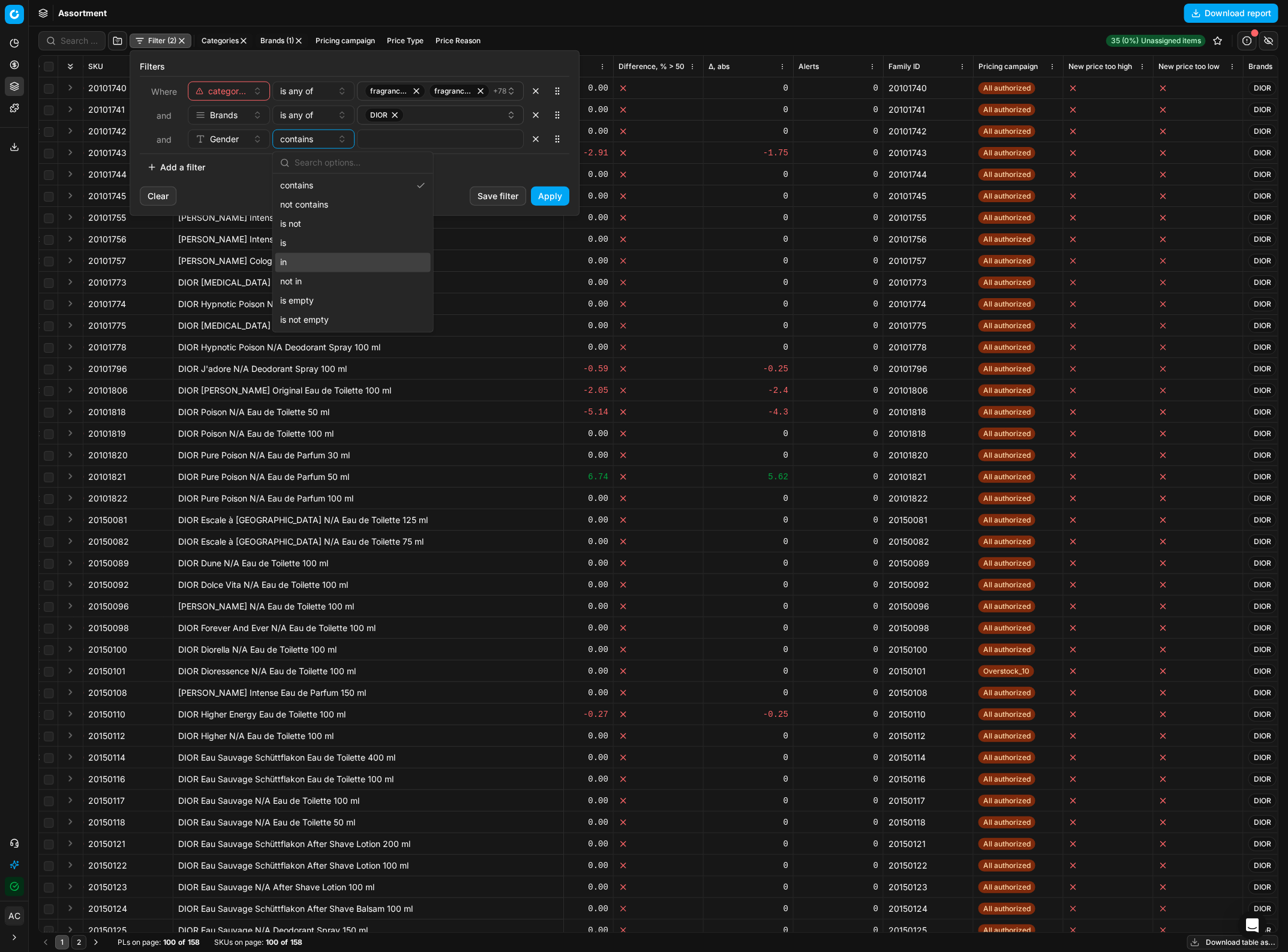
click at [327, 262] on div "in" at bounding box center [352, 262] width 156 height 19
click at [394, 137] on button "Select a value" at bounding box center [440, 138] width 167 height 19
click at [297, 179] on div "Filters Where category_ids is any of fragrance_fragrance_ancillaries_fragrance_…" at bounding box center [354, 119] width 449 height 136
click at [698, 38] on html "Pricing platform Analytics Pricing Product portfolio Templates Export service 4…" at bounding box center [644, 476] width 1288 height 952
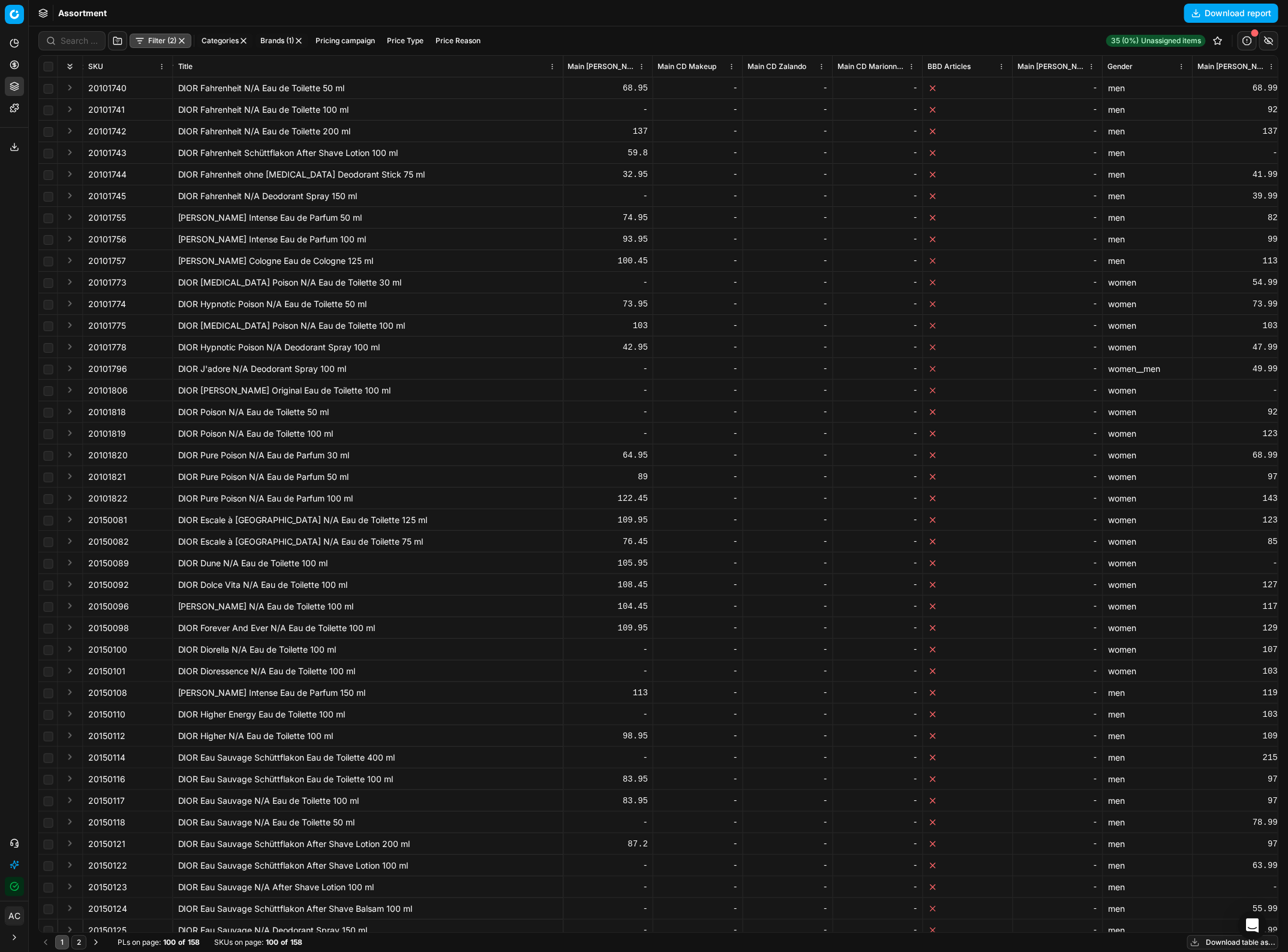
scroll to position [0, 4030]
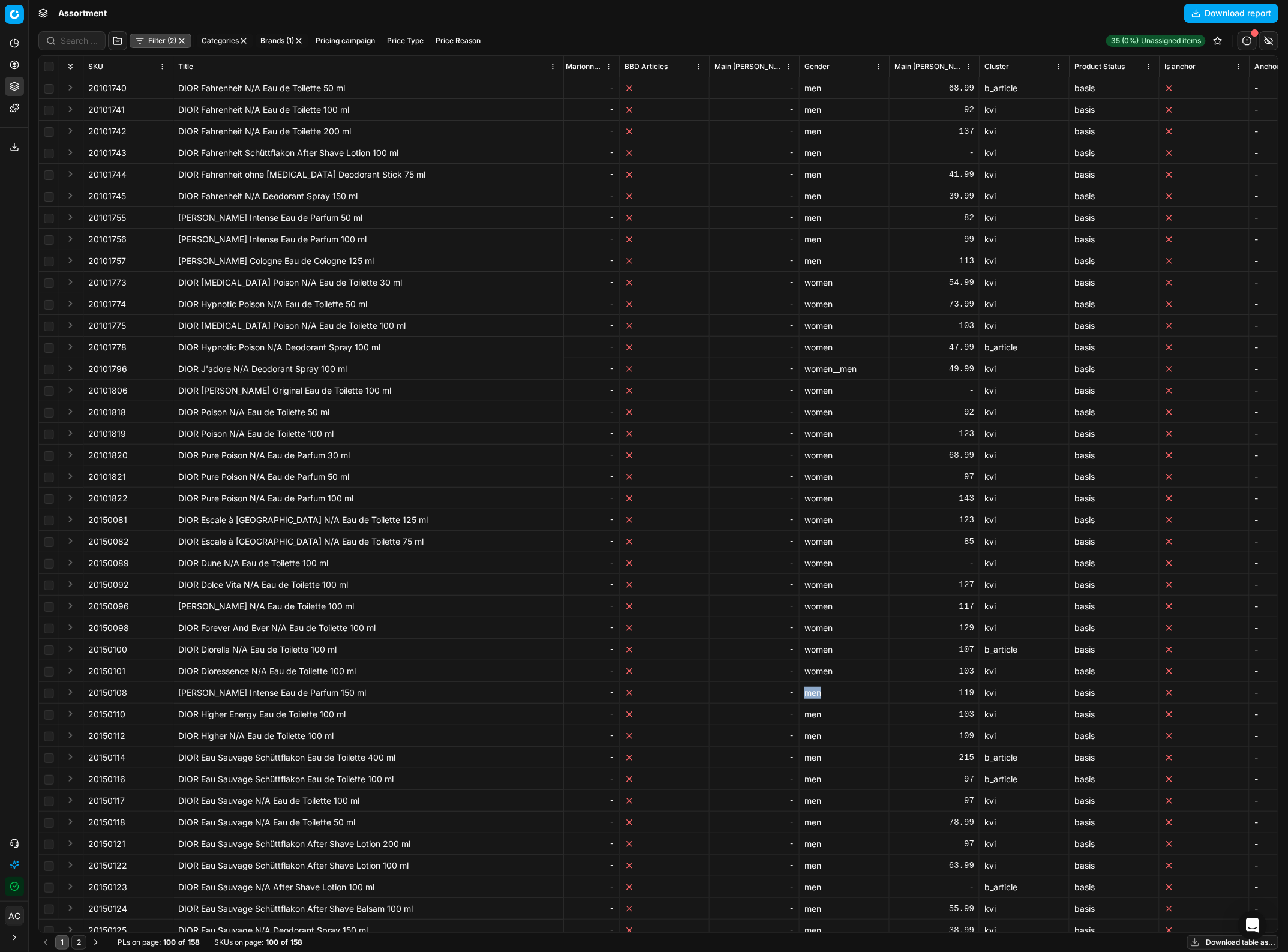
drag, startPoint x: 826, startPoint y: 696, endPoint x: 803, endPoint y: 695, distance: 23.0
click at [803, 695] on td "men" at bounding box center [844, 693] width 90 height 21
copy div "men"
click at [153, 39] on button "Filter (2)" at bounding box center [160, 40] width 62 height 14
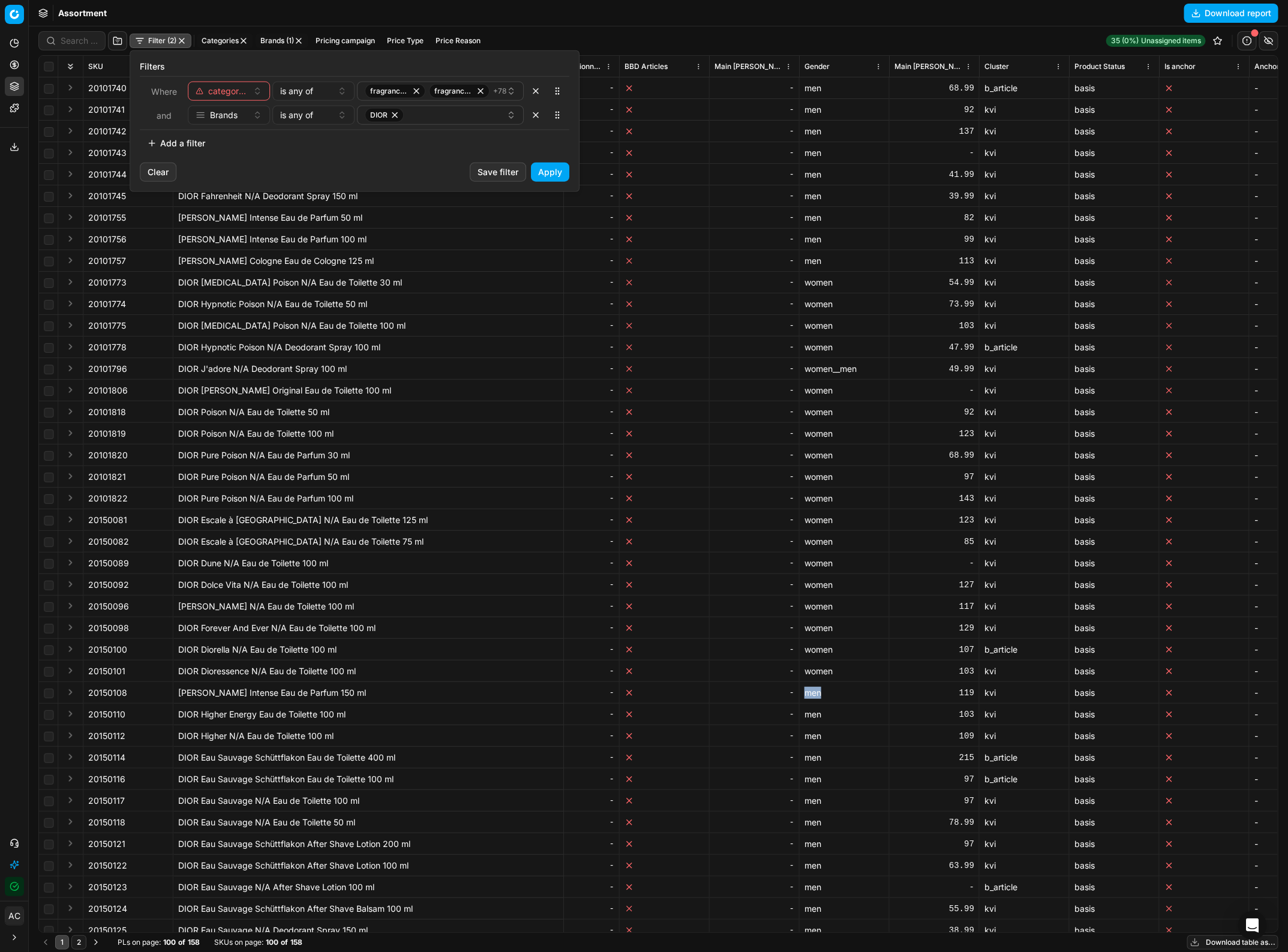
click at [183, 145] on button "Add a filter" at bounding box center [176, 142] width 72 height 19
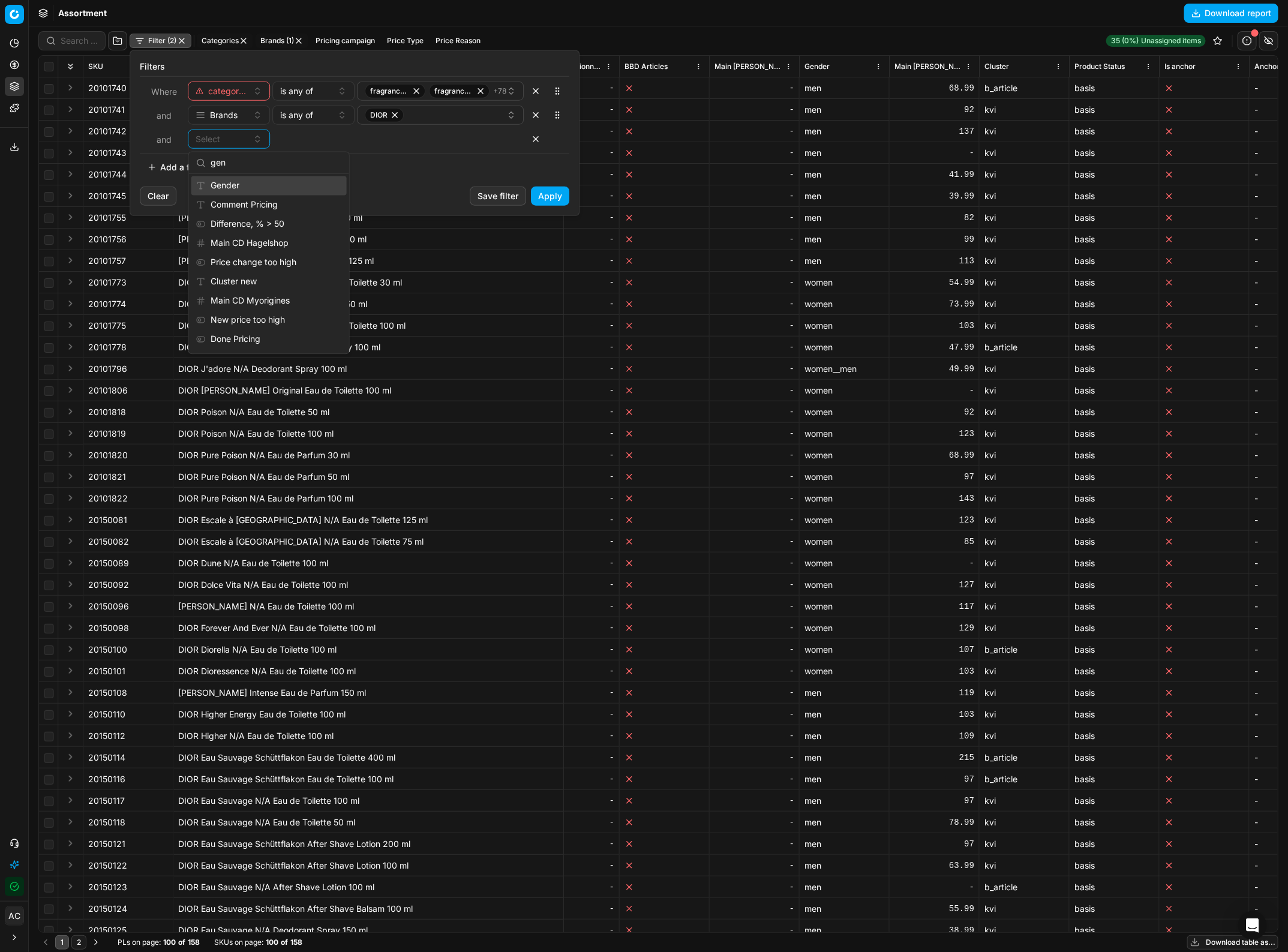
type input "gen"
click at [243, 184] on div "Gender" at bounding box center [268, 185] width 156 height 19
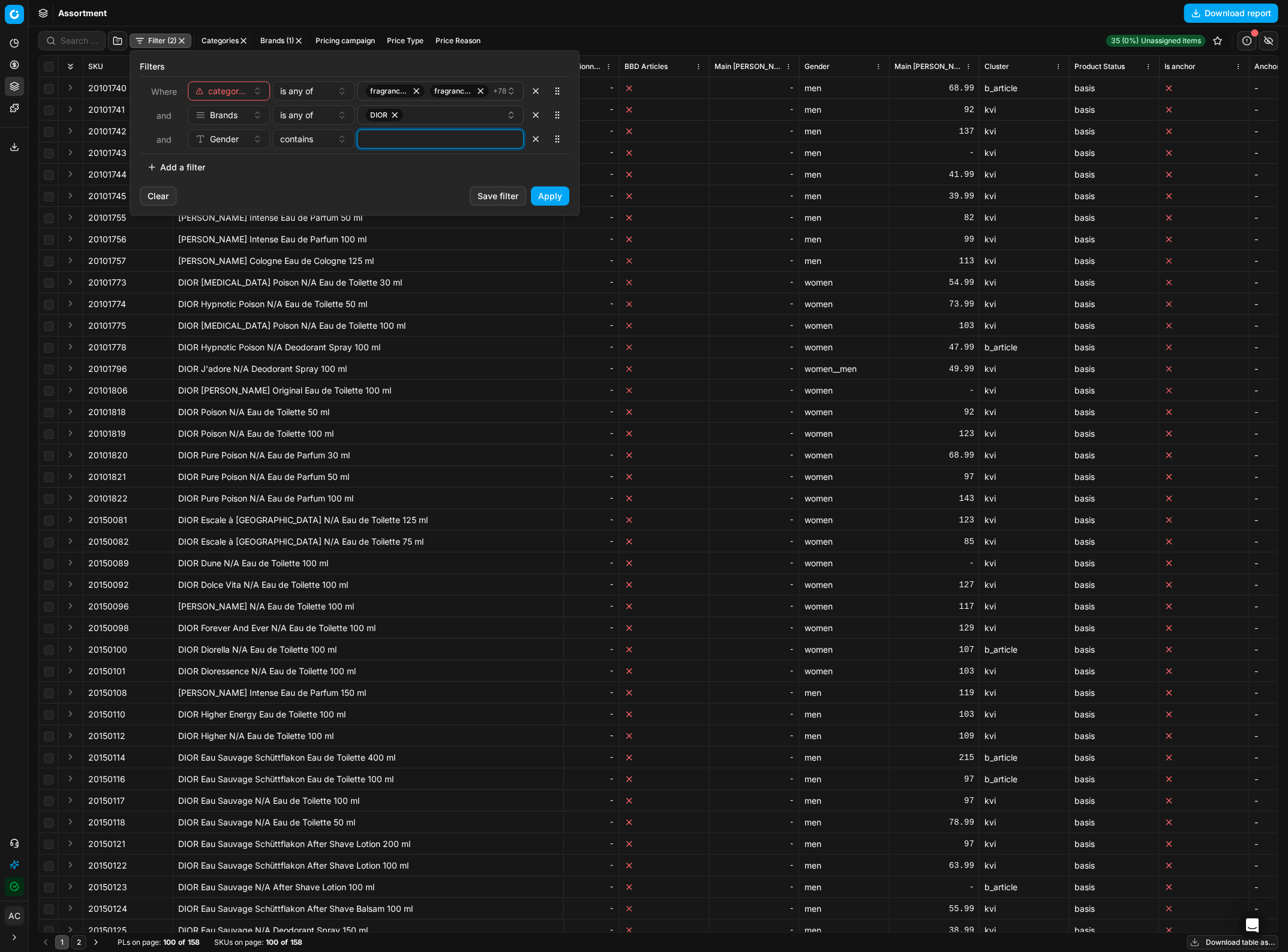
click at [385, 138] on input at bounding box center [440, 139] width 156 height 18
click at [317, 142] on div "contains" at bounding box center [306, 139] width 52 height 12
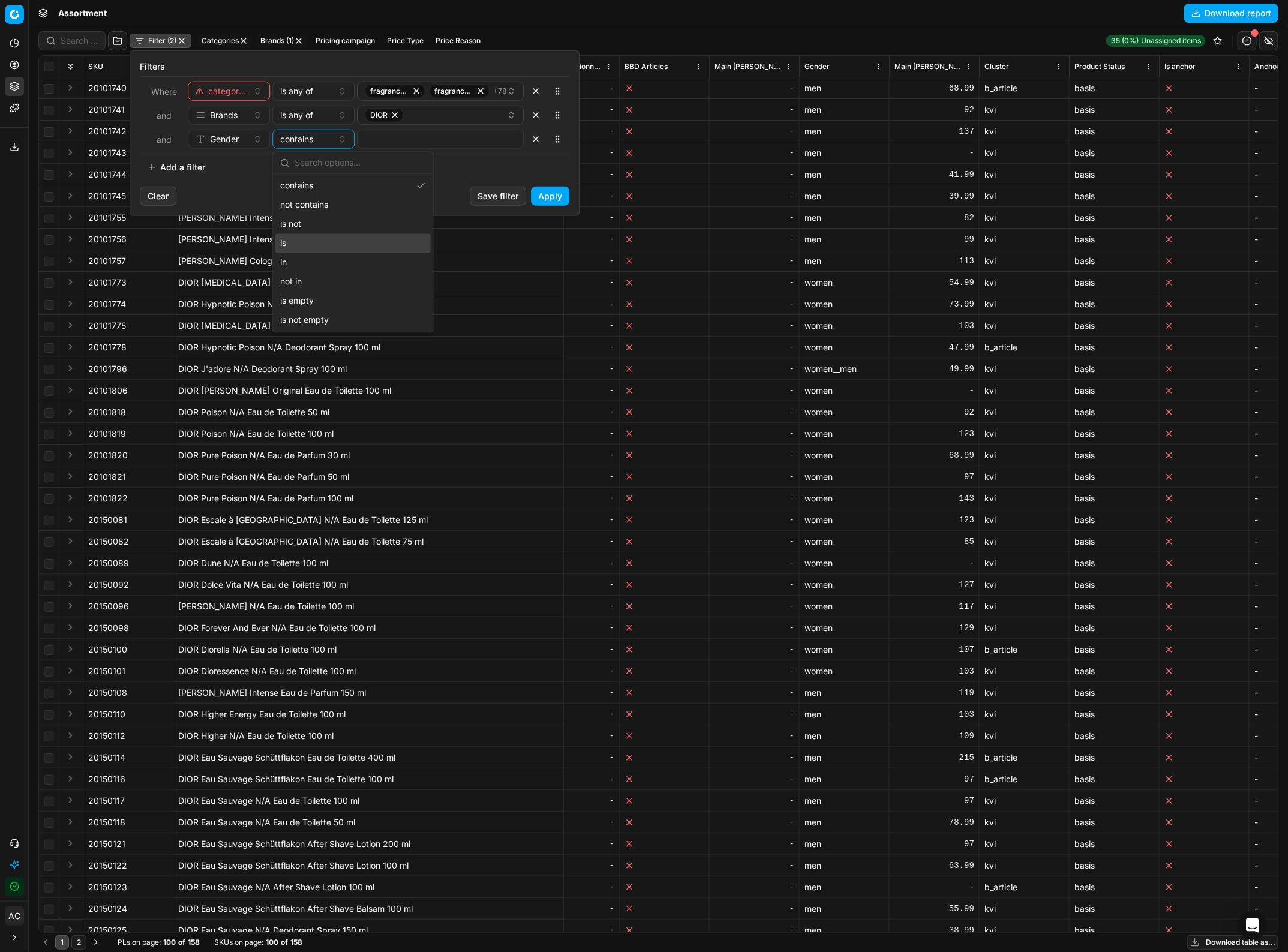
click at [319, 239] on div "is" at bounding box center [352, 243] width 156 height 19
type input "men"
click at [546, 196] on button "Apply" at bounding box center [550, 196] width 39 height 19
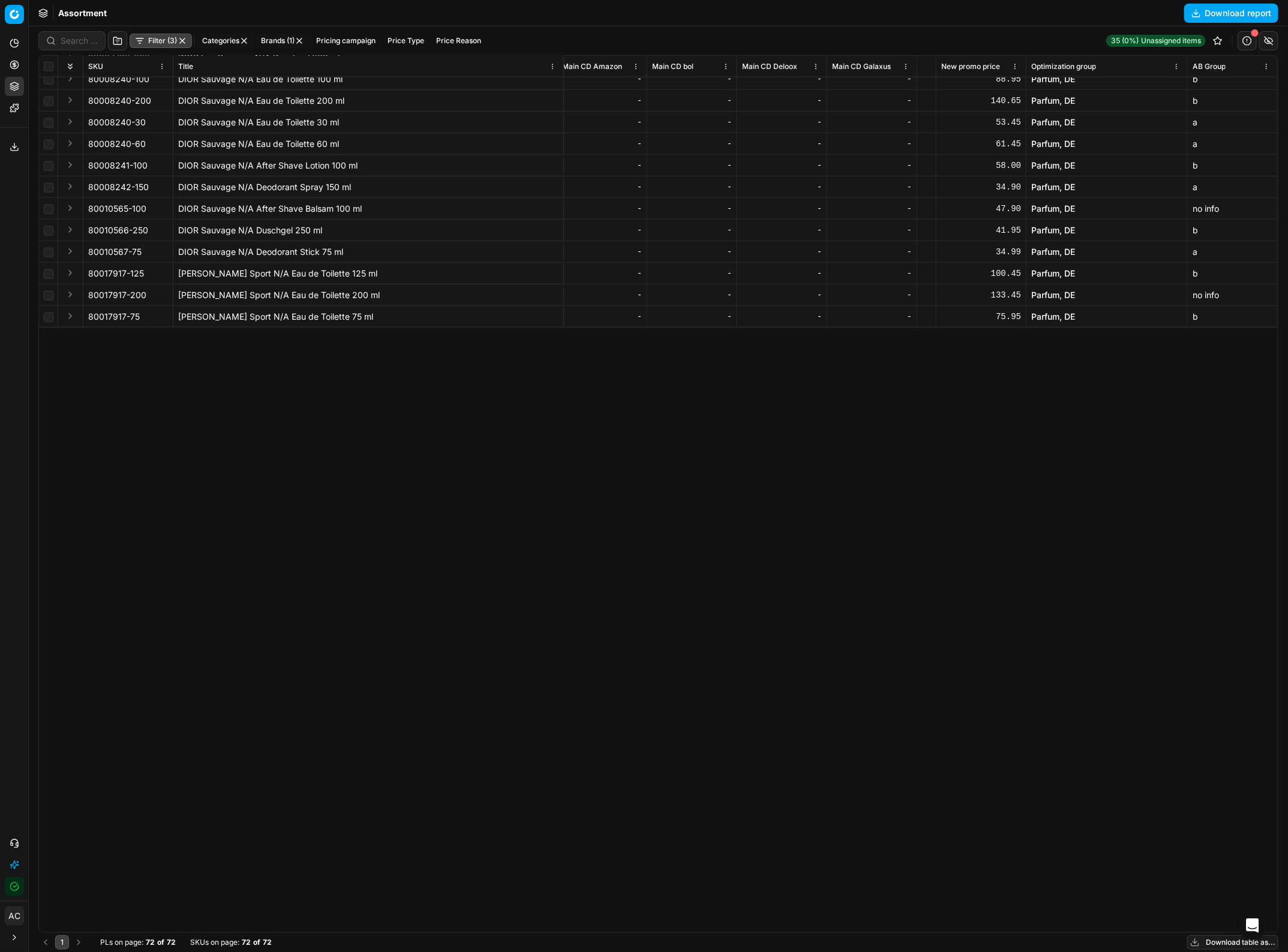
scroll to position [0, 7793]
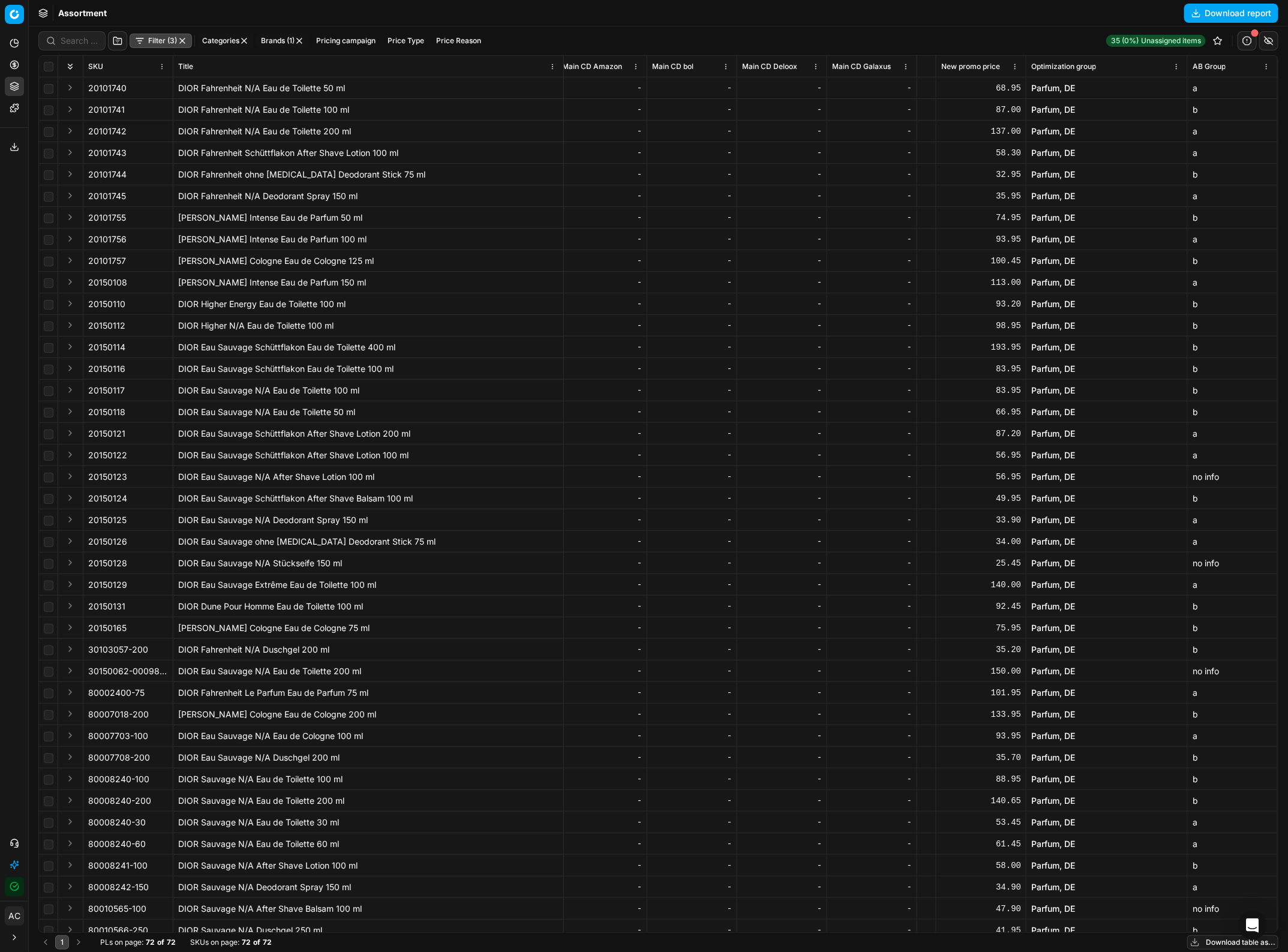
click at [1041, 90] on link "Parfum, DE" at bounding box center [1052, 88] width 44 height 12
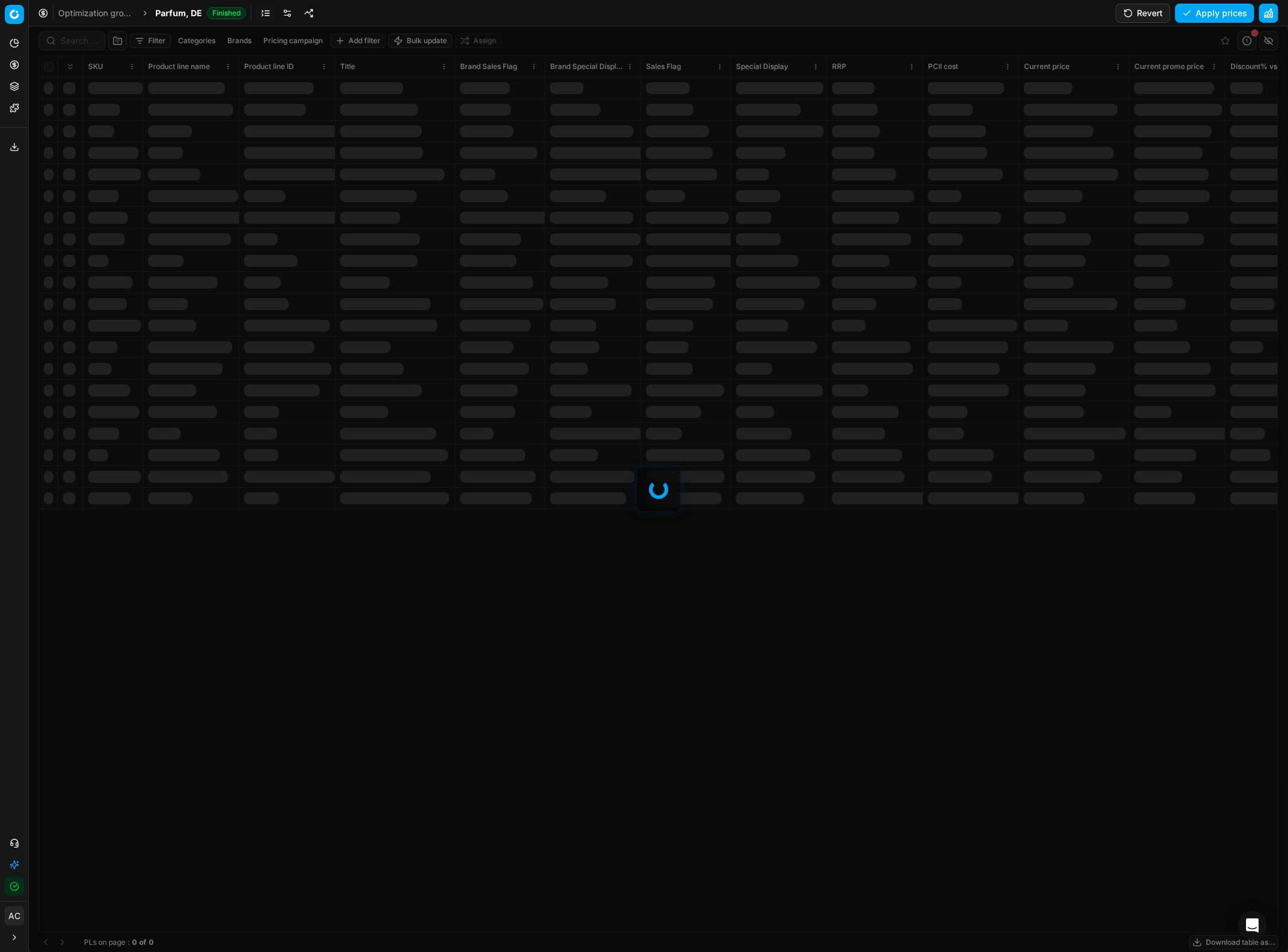
click at [284, 12] on link at bounding box center [287, 12] width 19 height 19
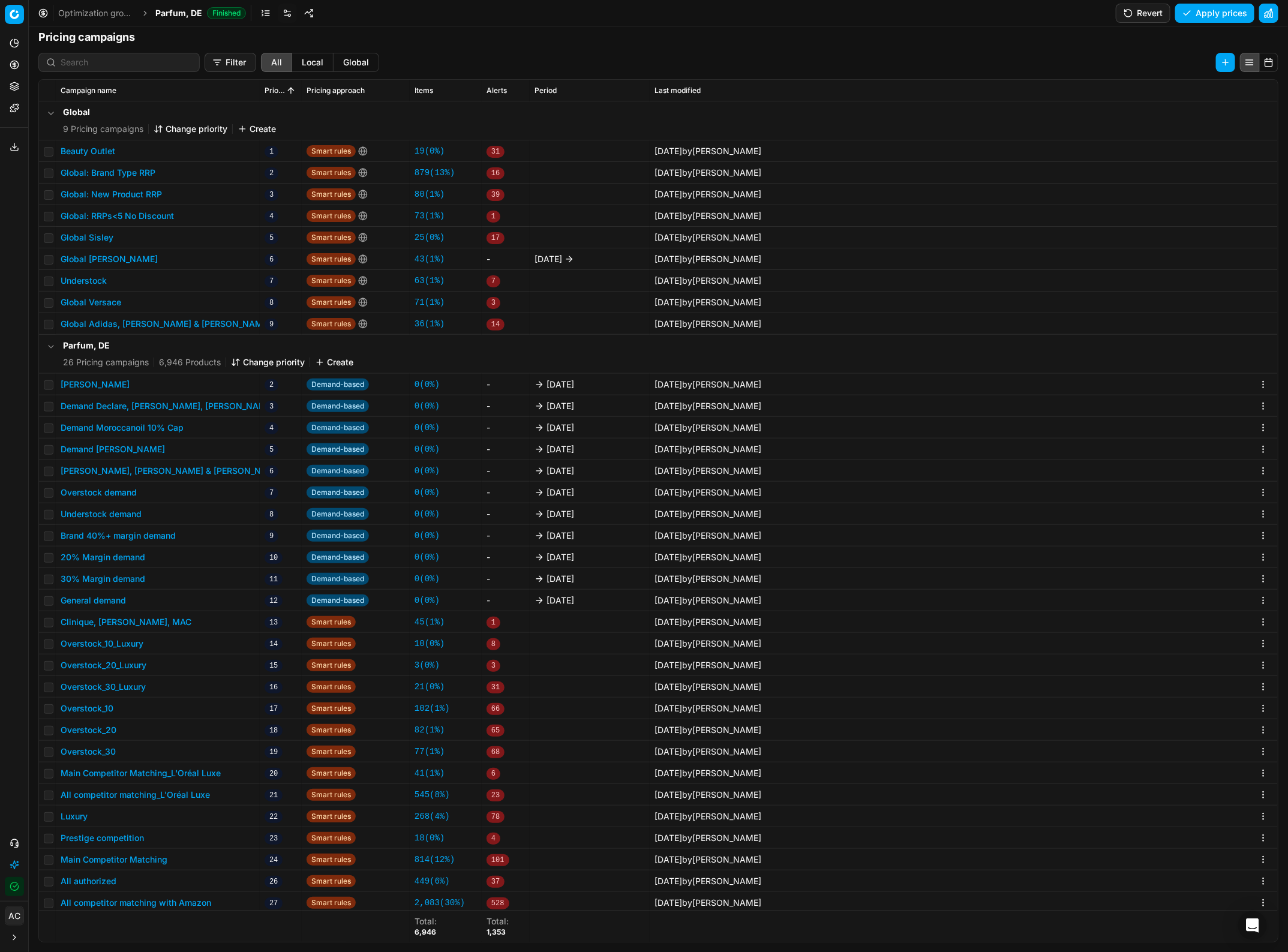
click at [333, 361] on button "Create" at bounding box center [334, 362] width 39 height 12
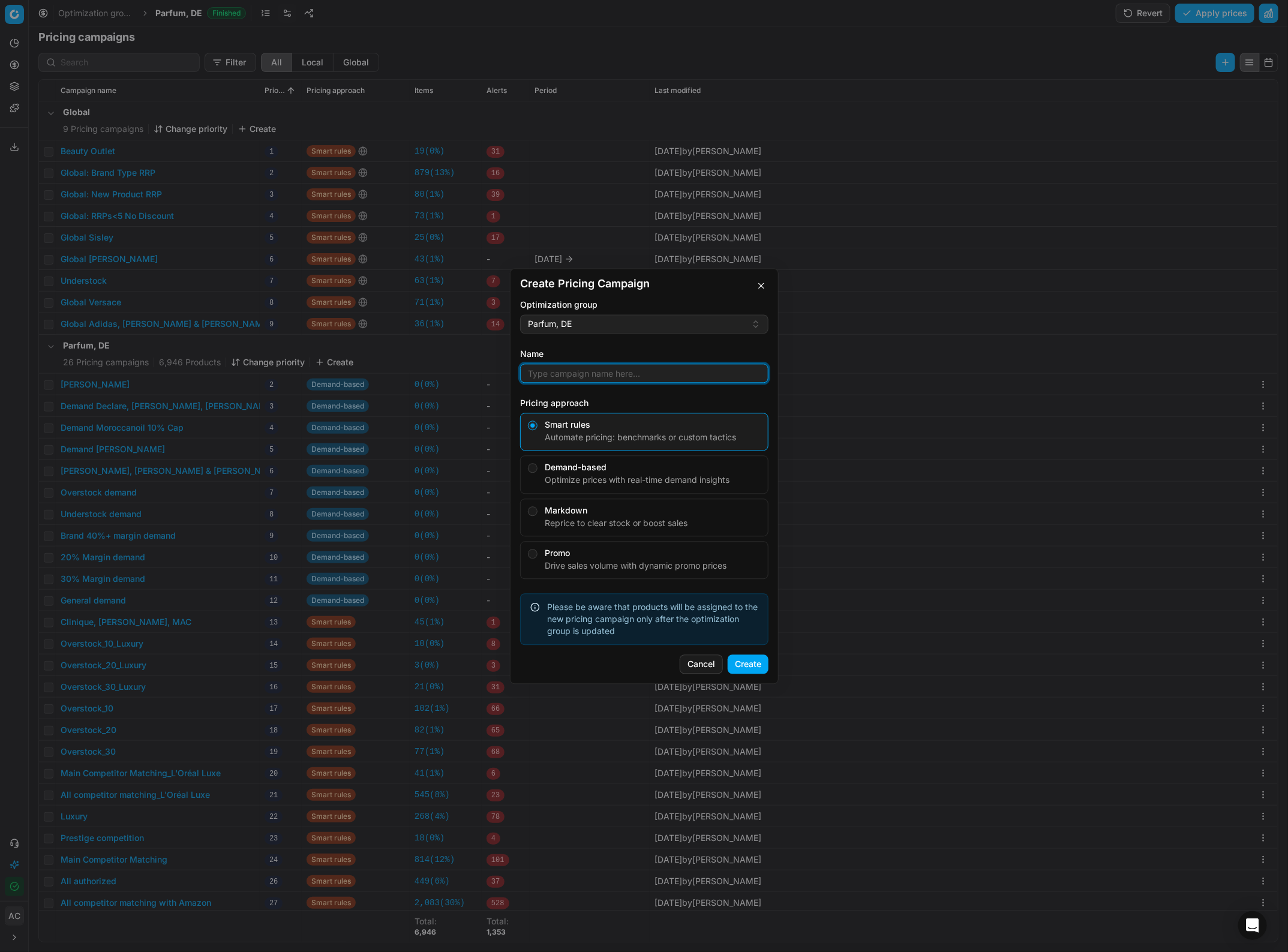
click at [569, 375] on input "Name" at bounding box center [644, 373] width 237 height 18
click at [763, 286] on button "button" at bounding box center [761, 285] width 14 height 14
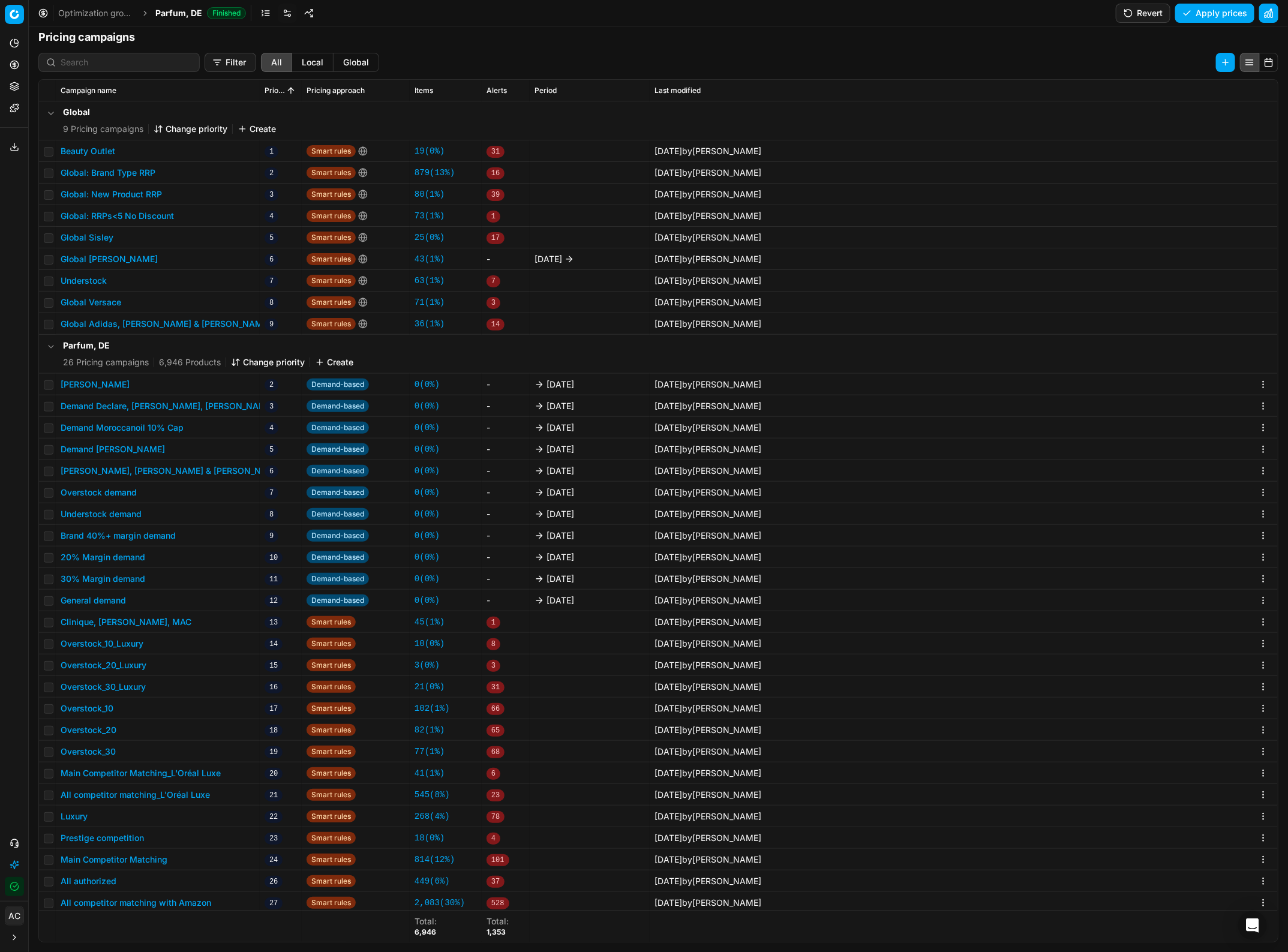
click at [1139, 12] on button "Revert" at bounding box center [1143, 12] width 54 height 19
click at [337, 363] on button "Create" at bounding box center [334, 362] width 39 height 12
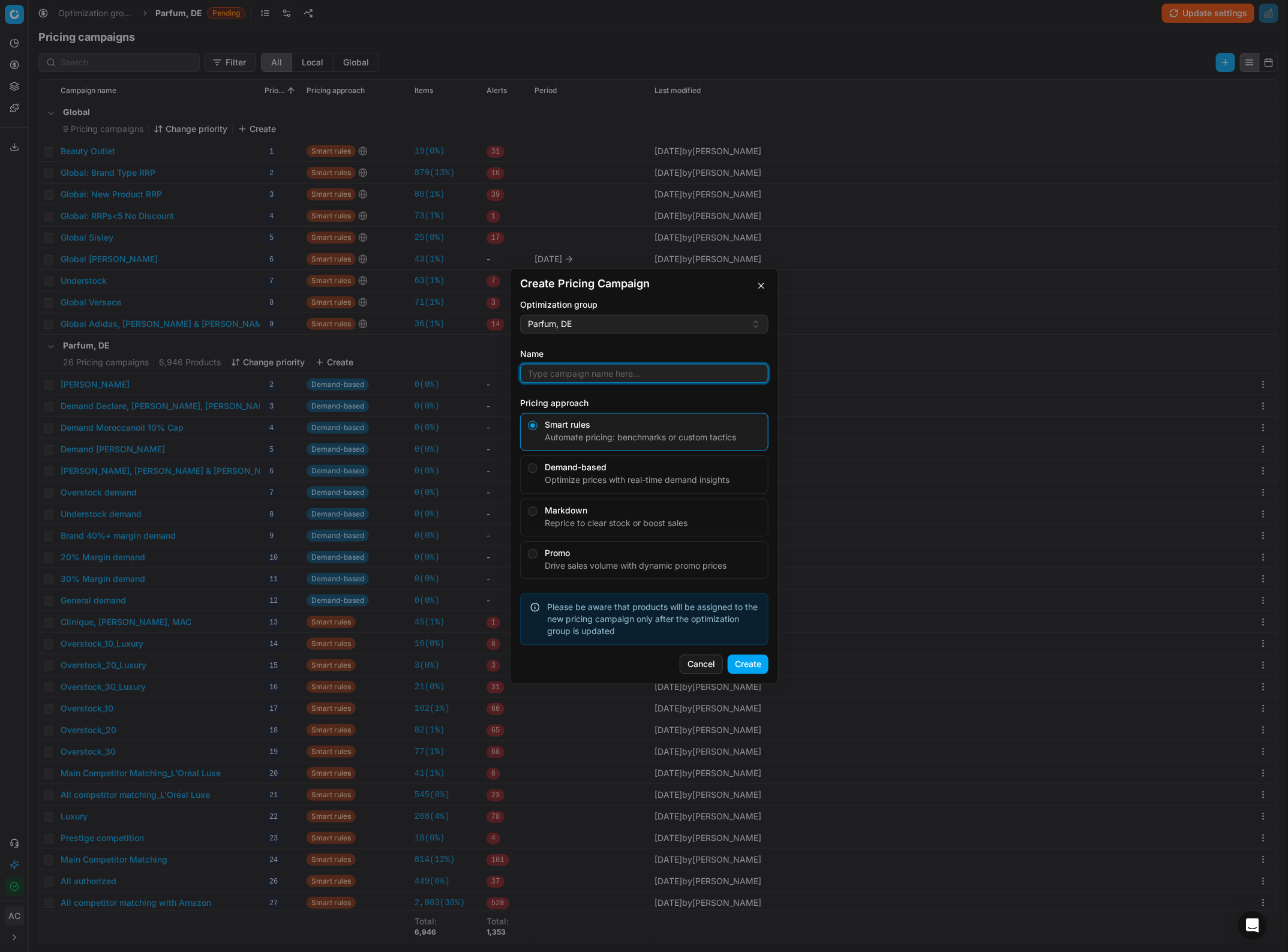
click at [559, 374] on input "Name" at bounding box center [644, 373] width 237 height 18
type input "DIOR MEN"
click at [747, 661] on button "Create" at bounding box center [749, 664] width 41 height 19
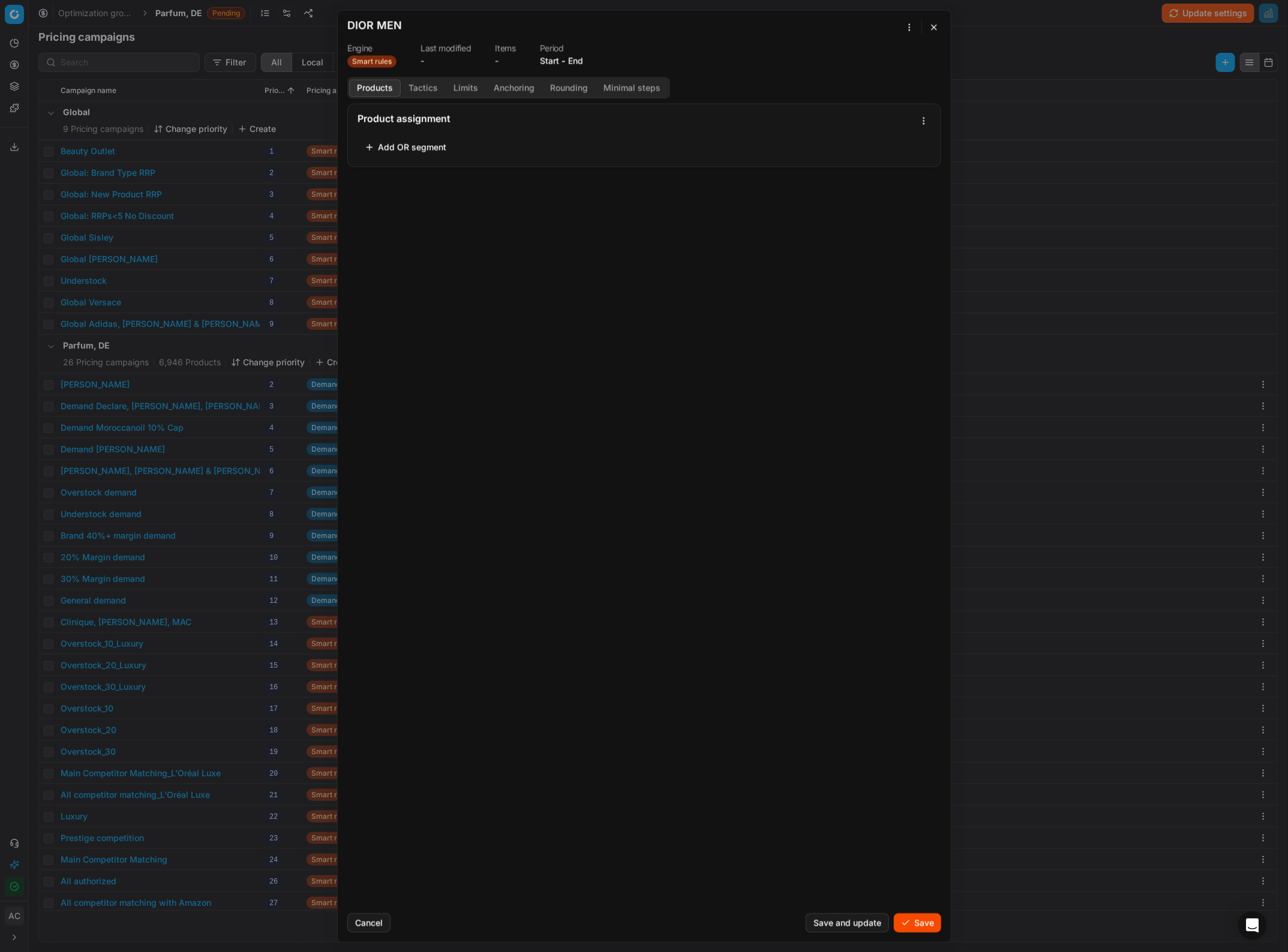
click at [413, 145] on button "Add OR segment" at bounding box center [405, 147] width 96 height 19
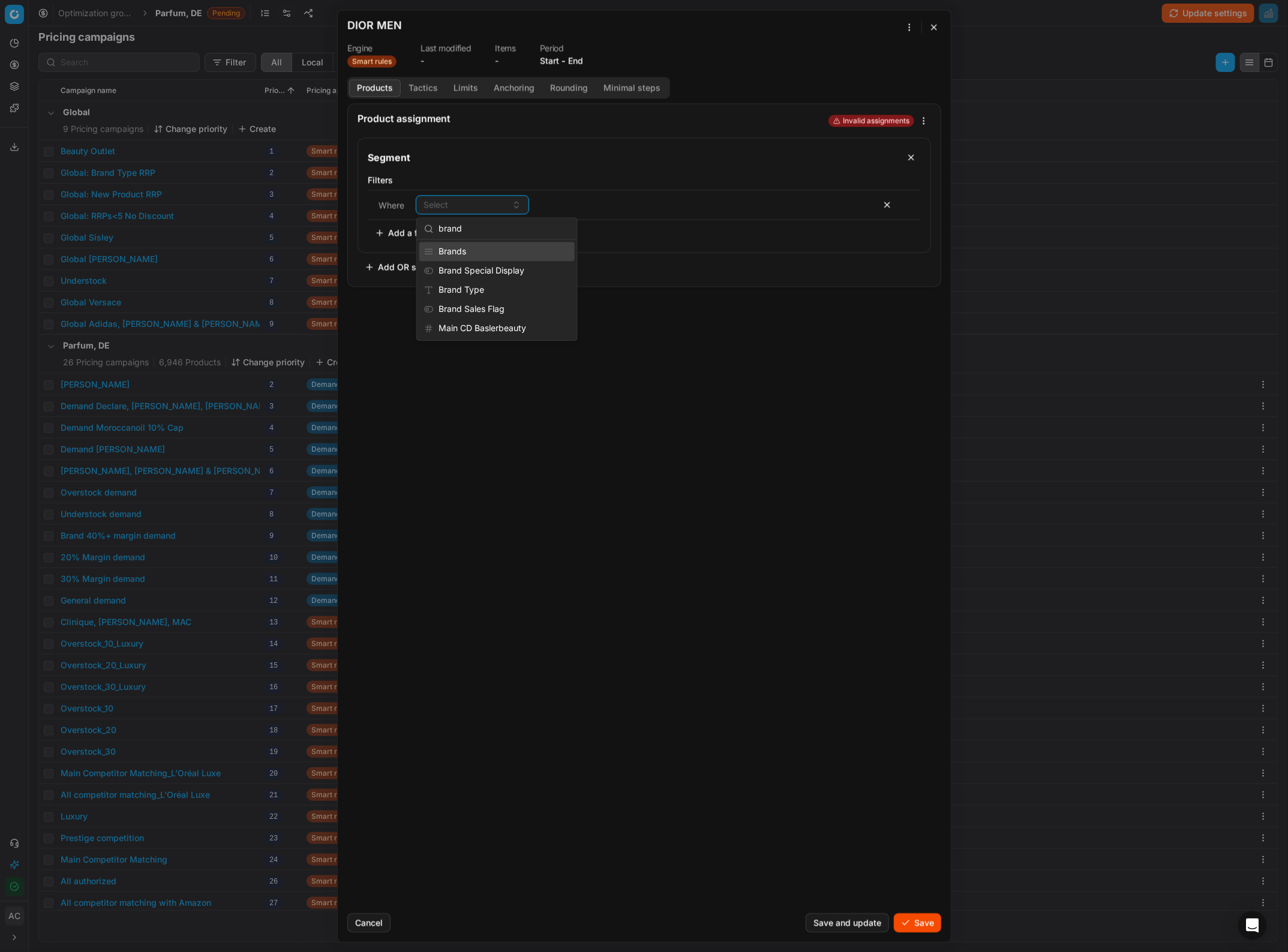
type input "brand"
click at [465, 250] on div "Brands" at bounding box center [497, 251] width 156 height 19
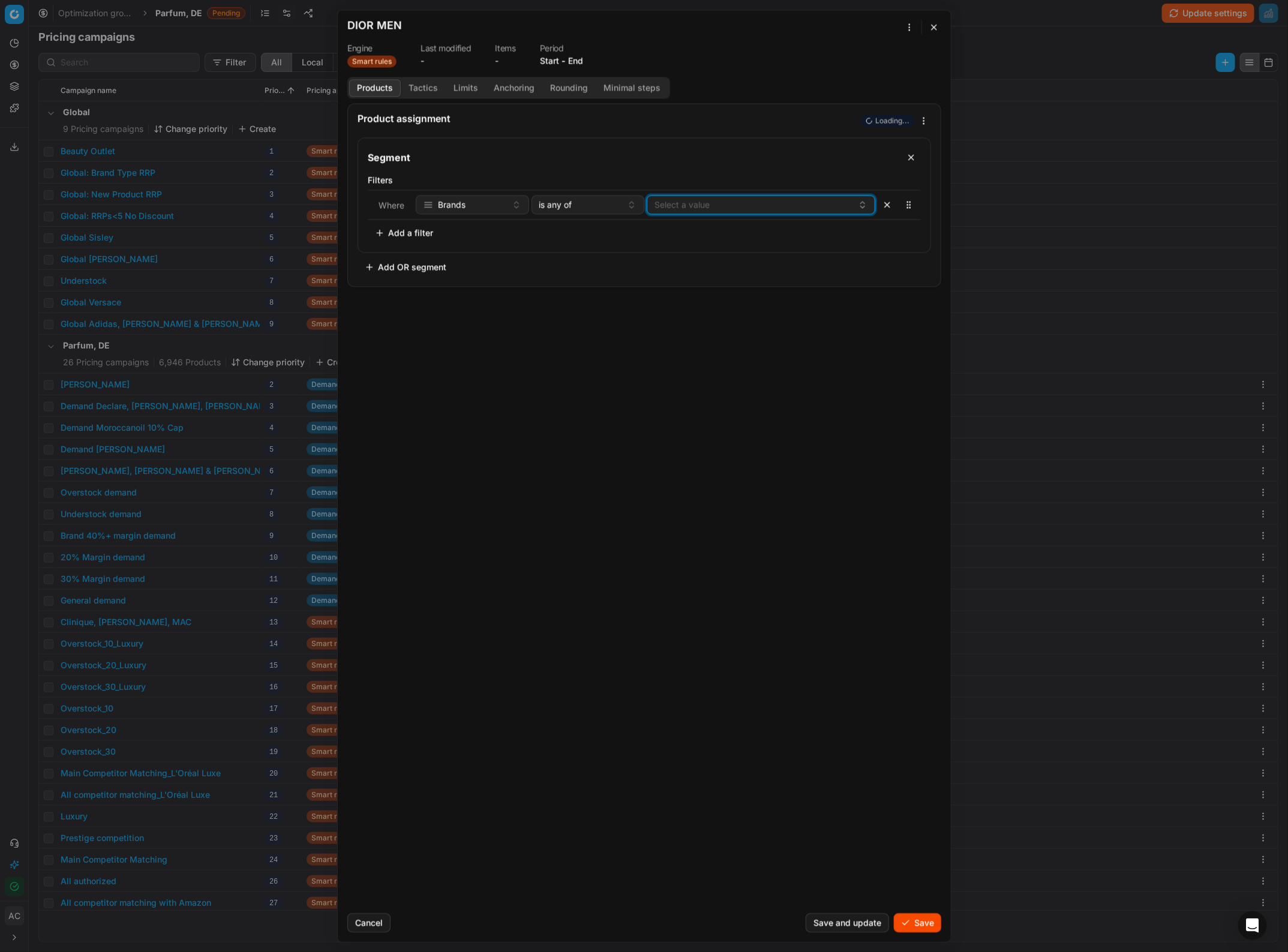
click at [679, 197] on button "Select a value" at bounding box center [761, 204] width 229 height 19
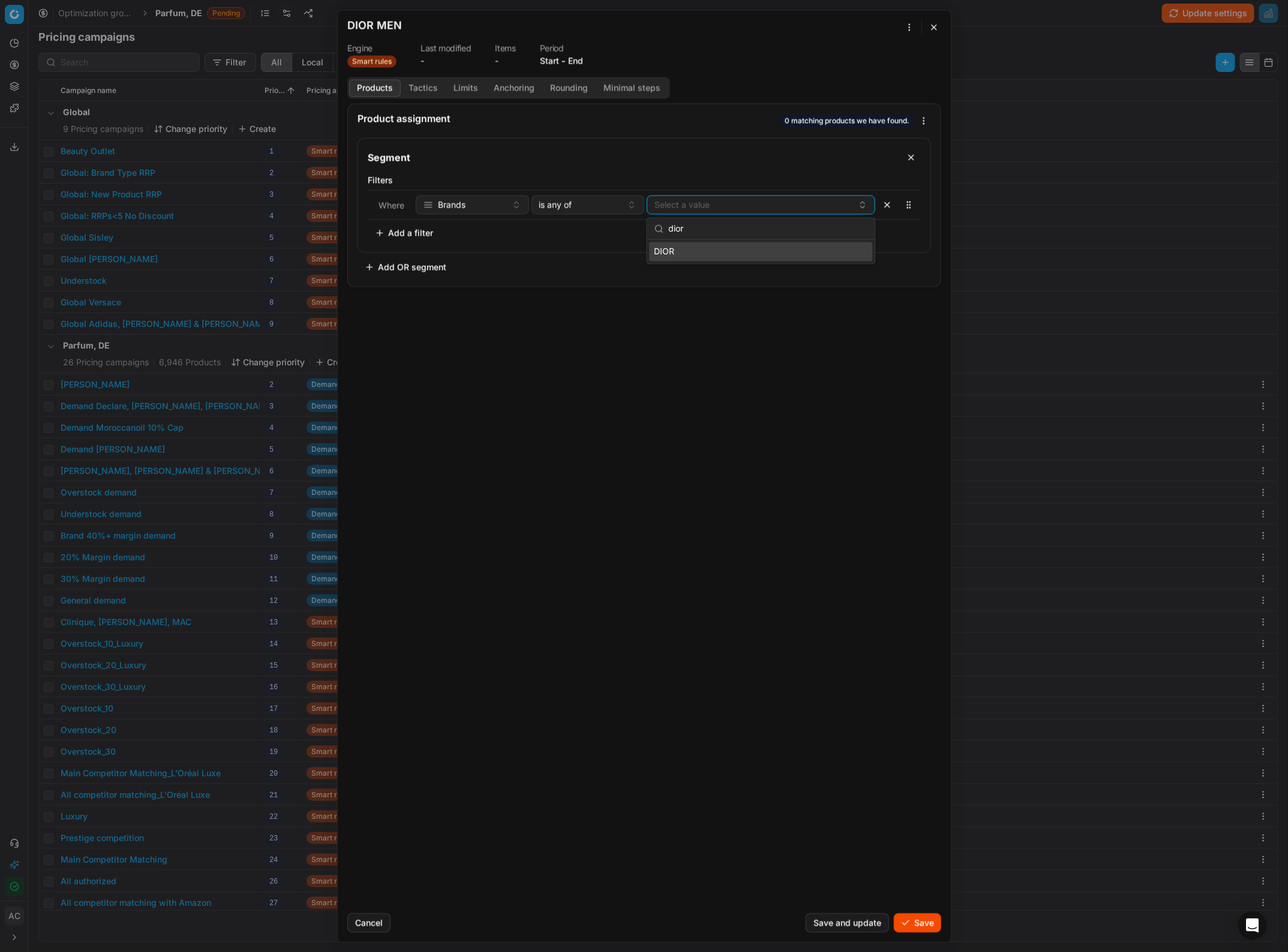
type input "dior"
click at [683, 253] on div "DIOR" at bounding box center [761, 251] width 223 height 19
click at [401, 236] on button "Add a filter" at bounding box center [404, 232] width 72 height 19
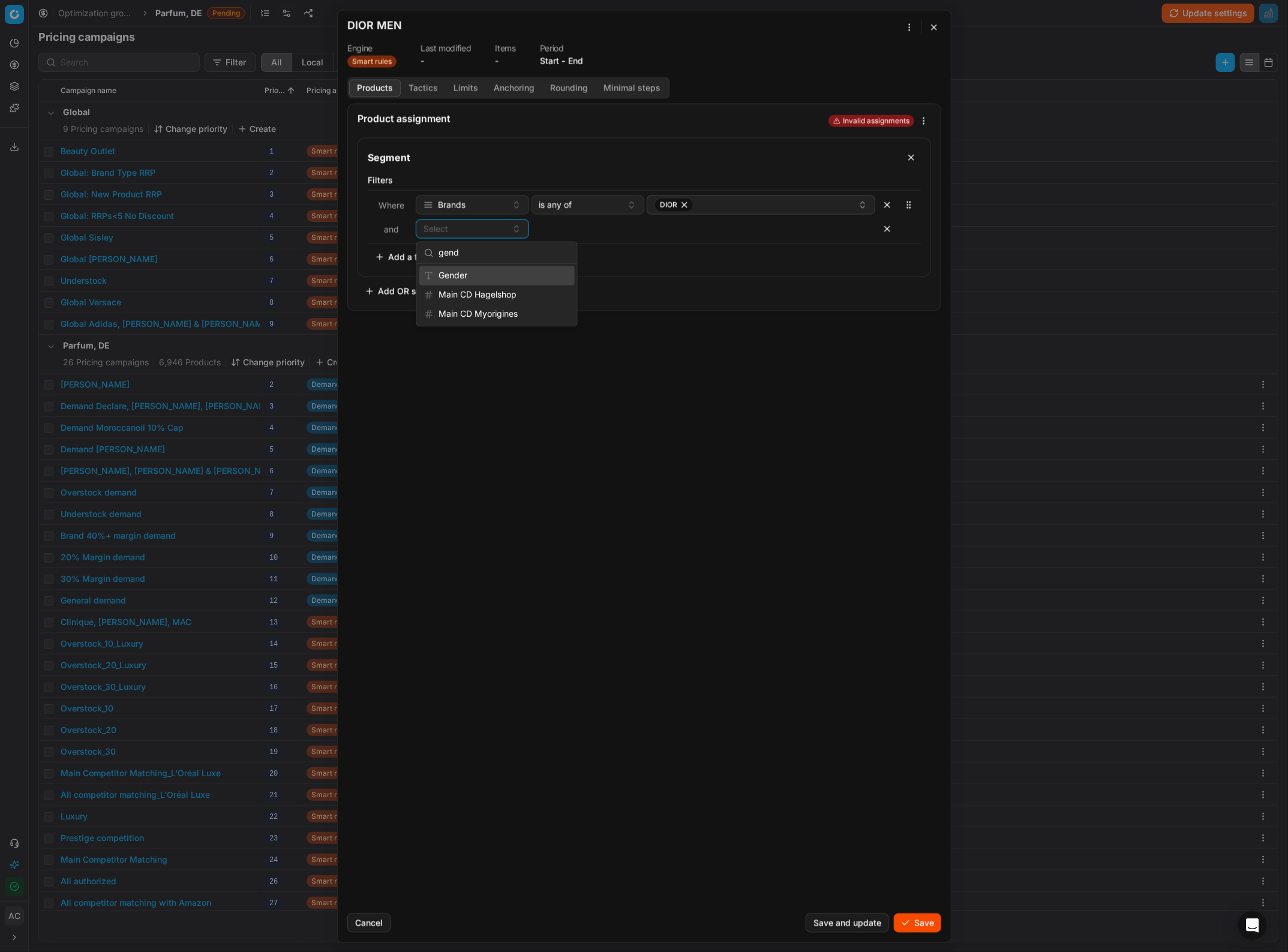
type input "gend"
click at [475, 280] on div "Gender" at bounding box center [497, 275] width 156 height 19
click at [590, 231] on div "contains" at bounding box center [580, 228] width 83 height 12
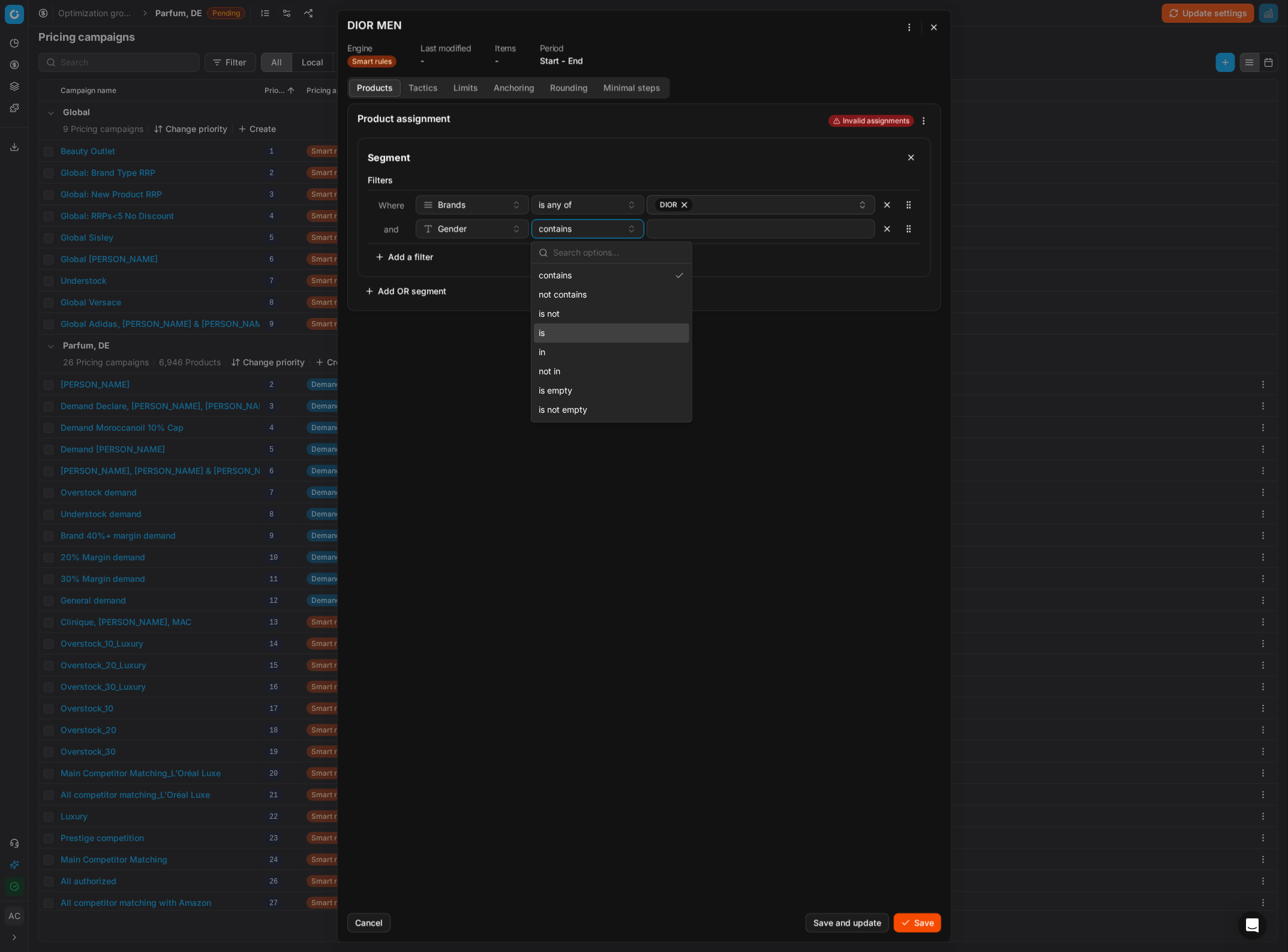
click at [582, 335] on div "is" at bounding box center [611, 333] width 156 height 19
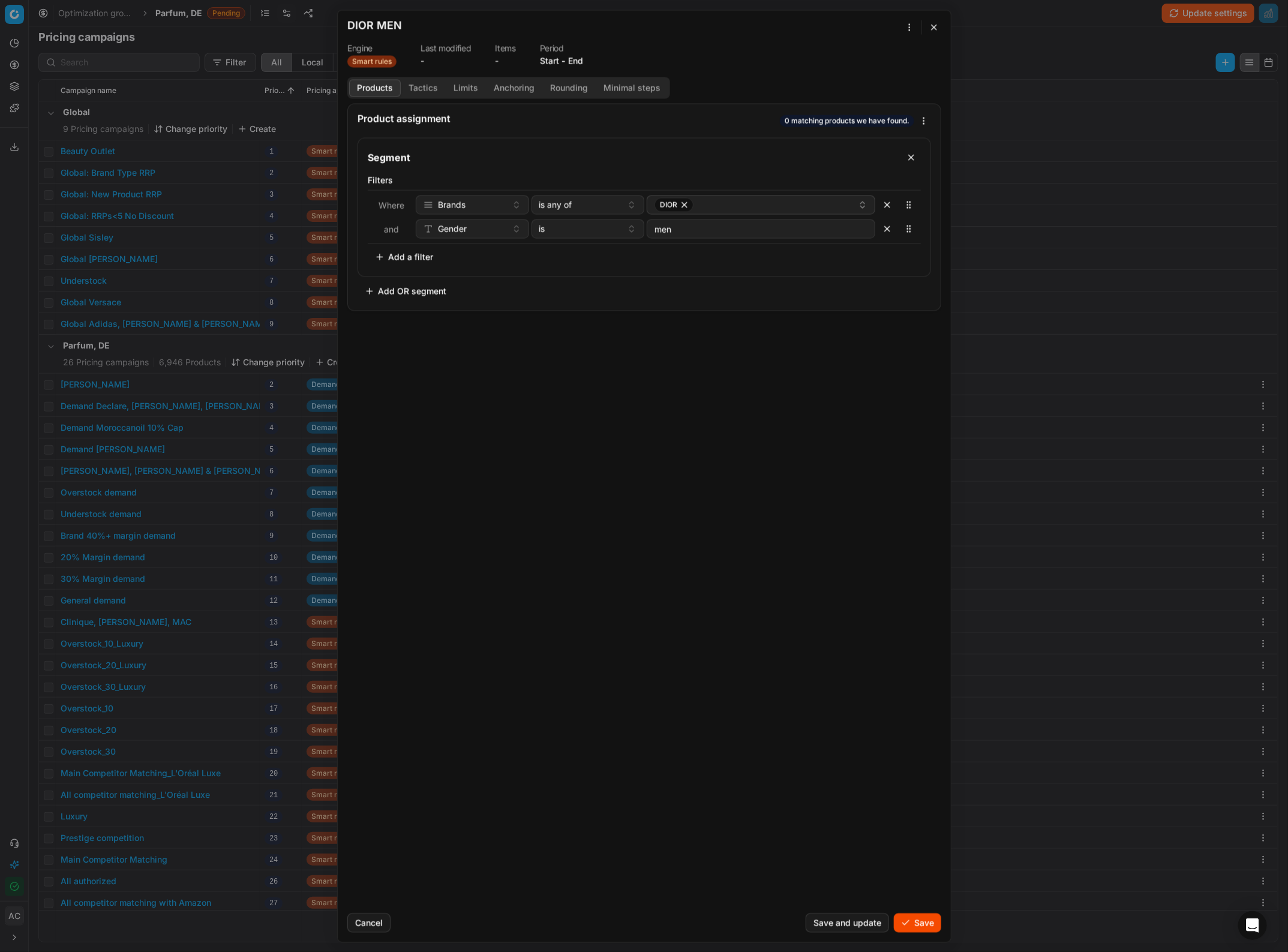
type input "men"
click at [580, 570] on div "Product assignment 0 matching products we have found. Segment Filters Where Bra…" at bounding box center [644, 503] width 614 height 800
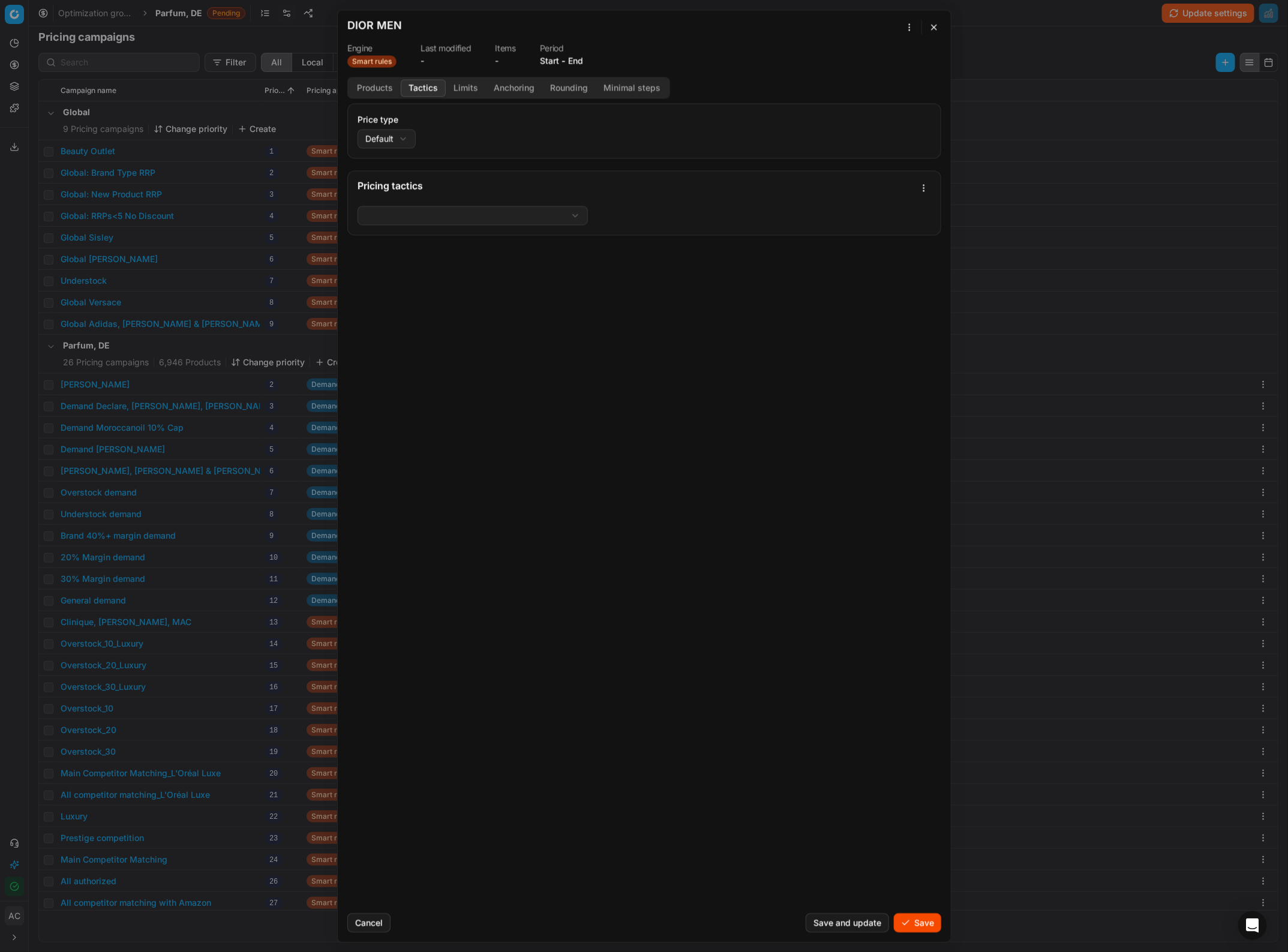
click at [418, 91] on button "Tactics" at bounding box center [423, 87] width 45 height 17
click at [398, 139] on div "We are saving PC settings. Please wait, it should take a few minutes DIOR MEN E…" at bounding box center [644, 476] width 1288 height 952
select select "promo"
click at [422, 216] on div "We are saving PC settings. Please wait, it should take a few minutes DIOR MEN E…" at bounding box center [644, 476] width 1288 height 952
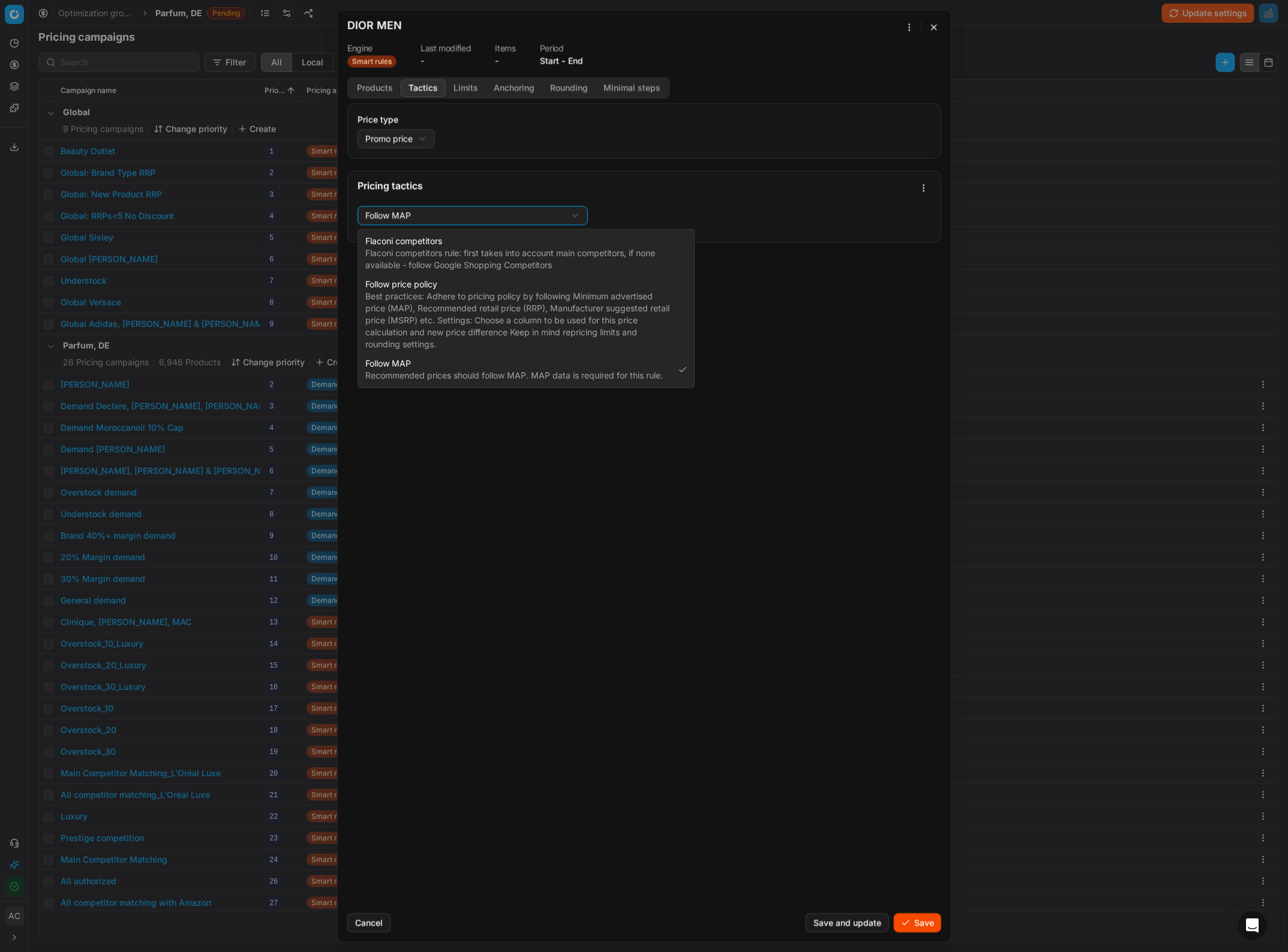
select select "flaconi"
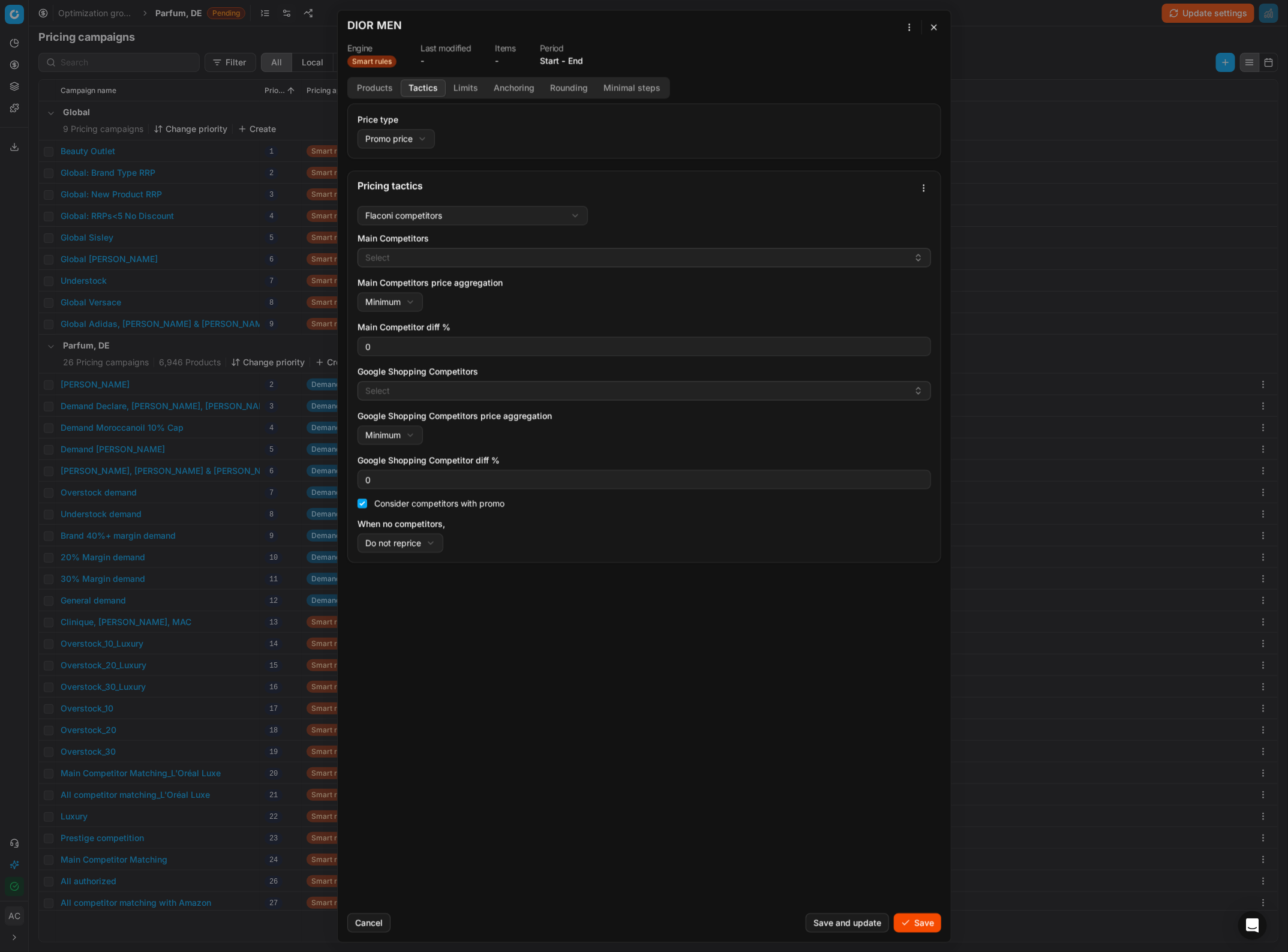
click at [549, 60] on button "Start" at bounding box center [548, 60] width 19 height 12
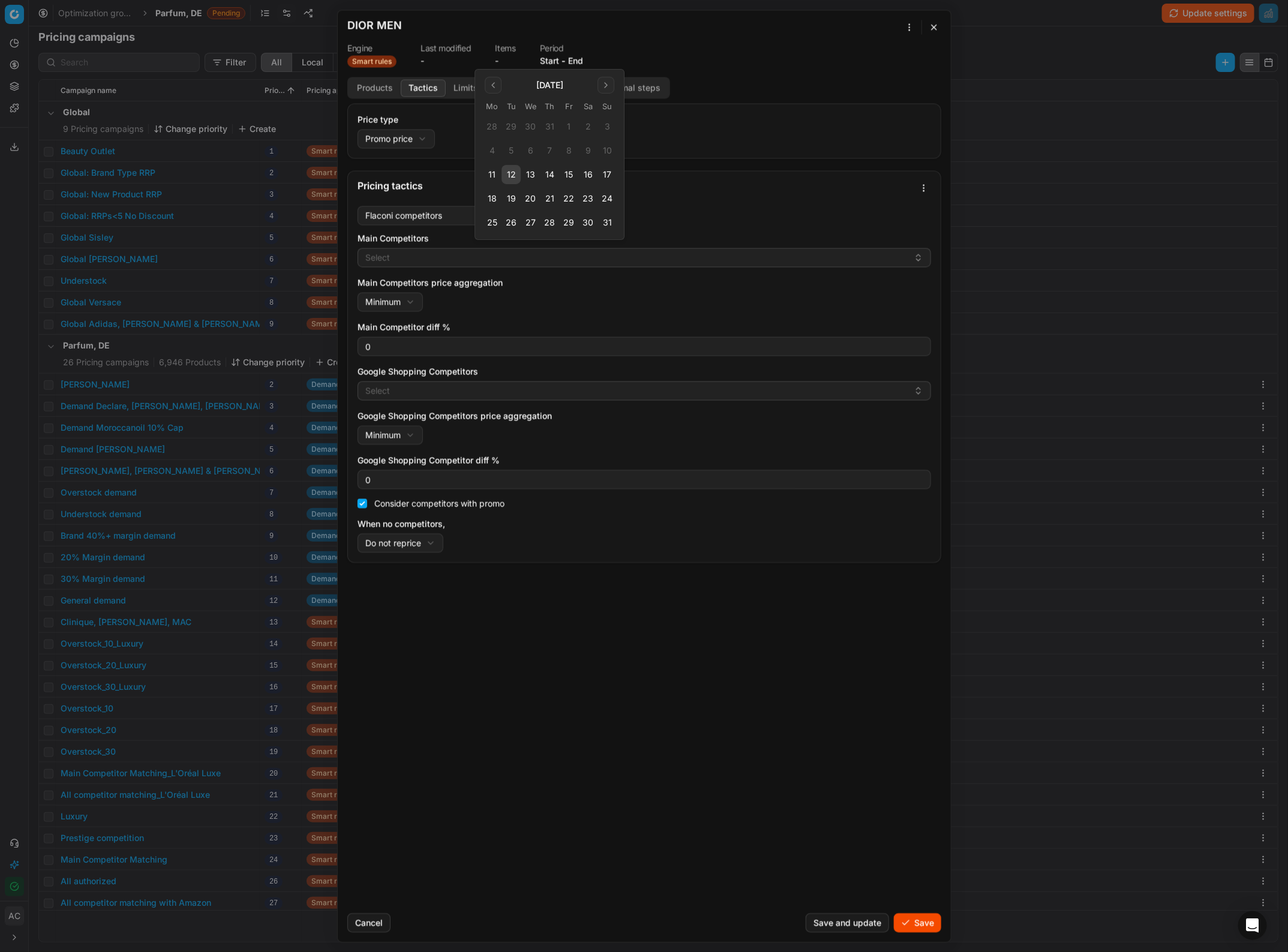
click at [588, 175] on button "16" at bounding box center [587, 174] width 19 height 19
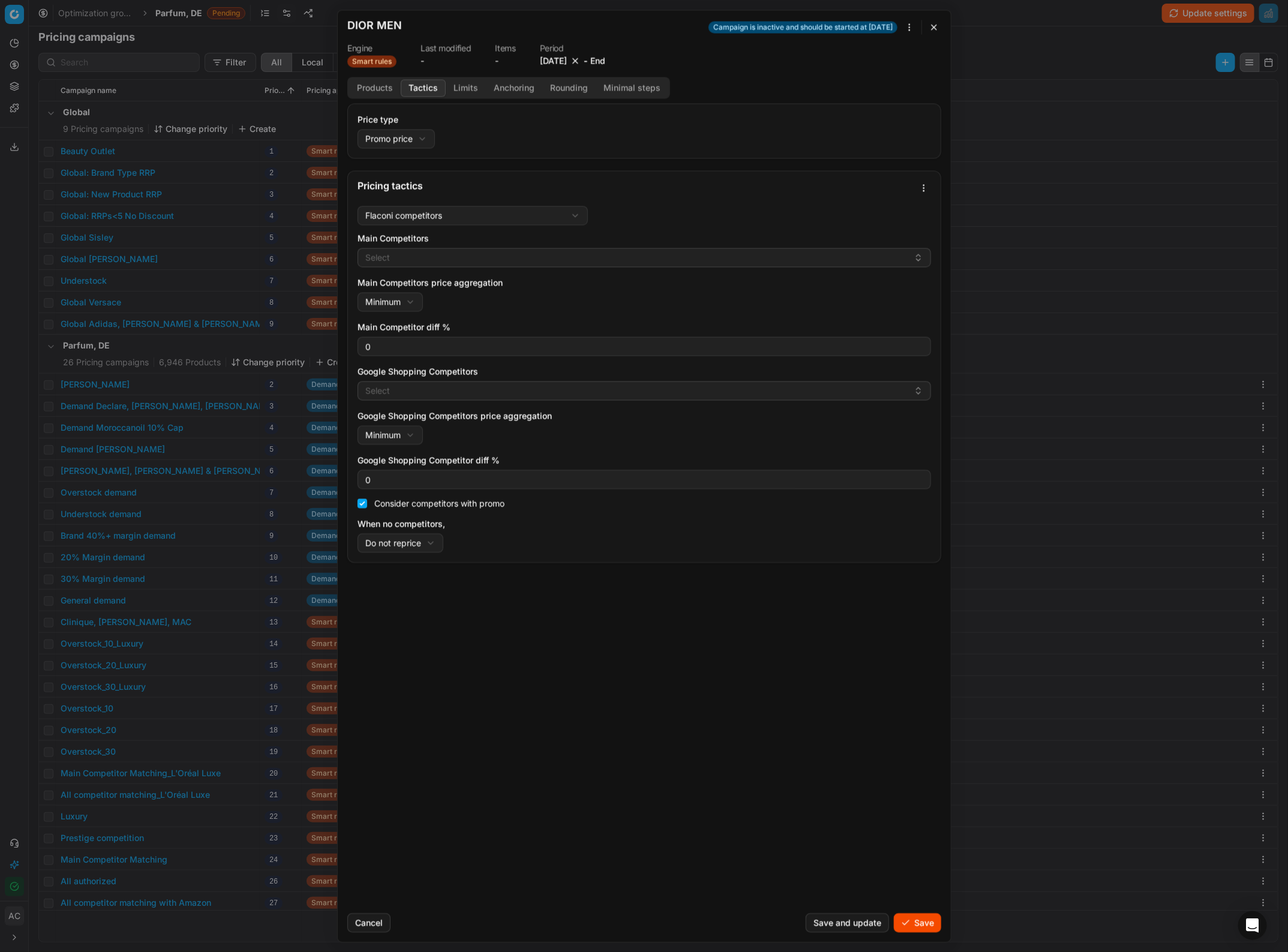
click at [604, 61] on button "End" at bounding box center [597, 60] width 15 height 12
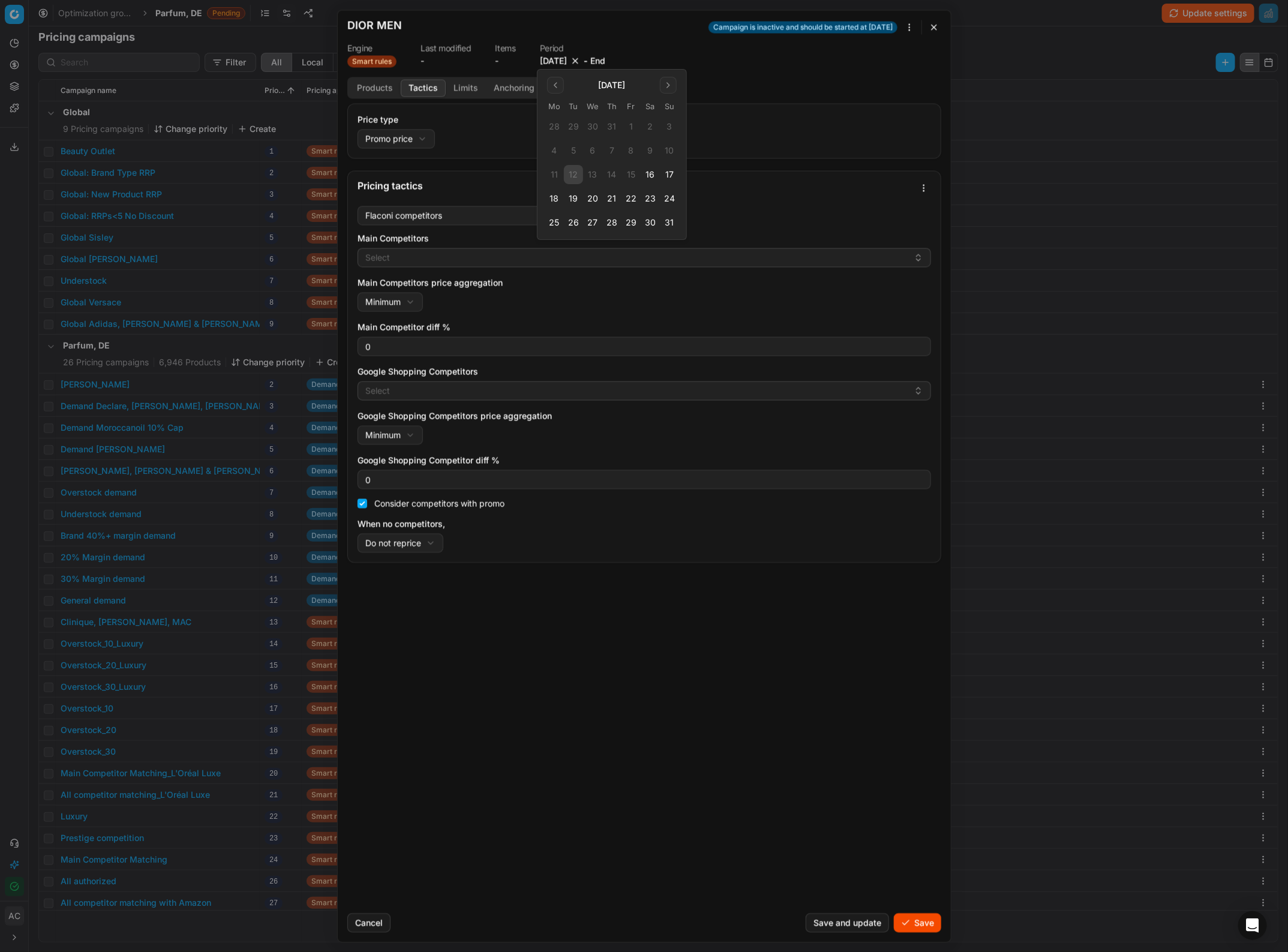
click at [670, 217] on button "31" at bounding box center [669, 222] width 19 height 19
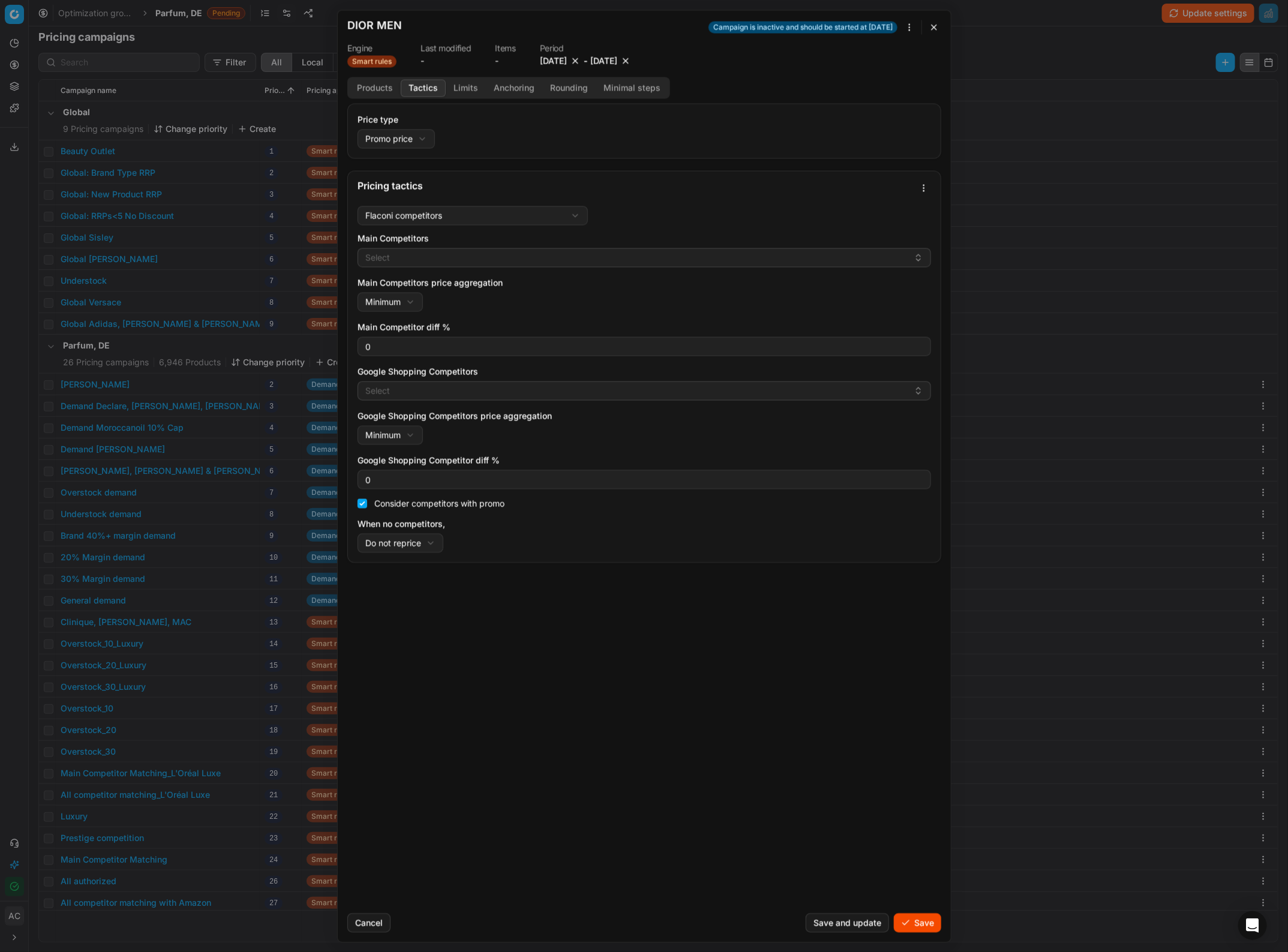
click at [404, 547] on div "We are saving PC settings. Please wait, it should take a few minutes DIOR MEN C…" at bounding box center [644, 476] width 1288 height 952
select select "rrp"
click at [439, 257] on button "Select" at bounding box center [644, 257] width 573 height 19
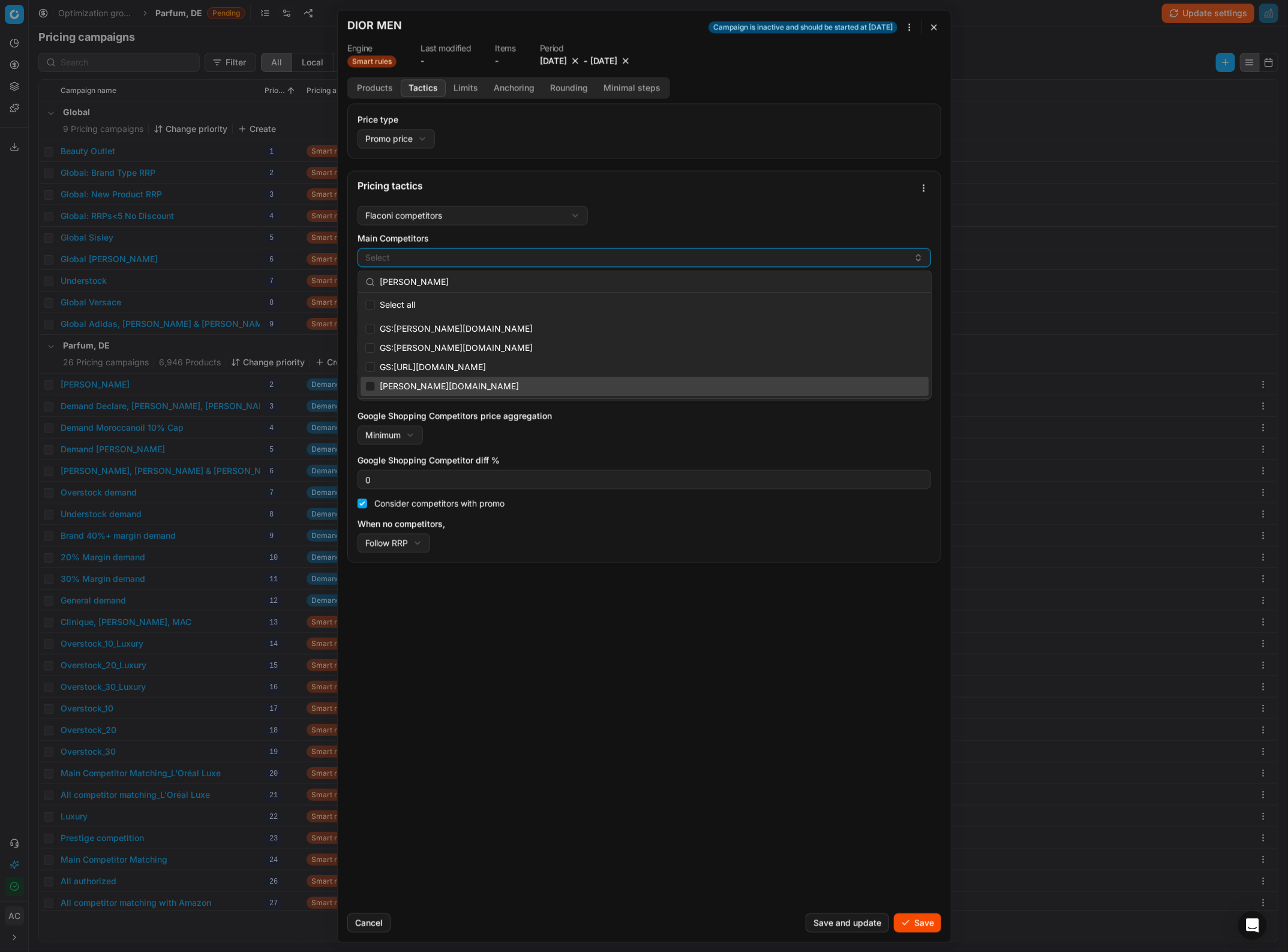
type input "douglas"
click at [438, 382] on div "douglas.de" at bounding box center [645, 386] width 568 height 19
checkbox input "true"
click at [499, 626] on div "Price type Promo price Default Regular price Promo price Pricing tactics Flacon…" at bounding box center [644, 503] width 614 height 800
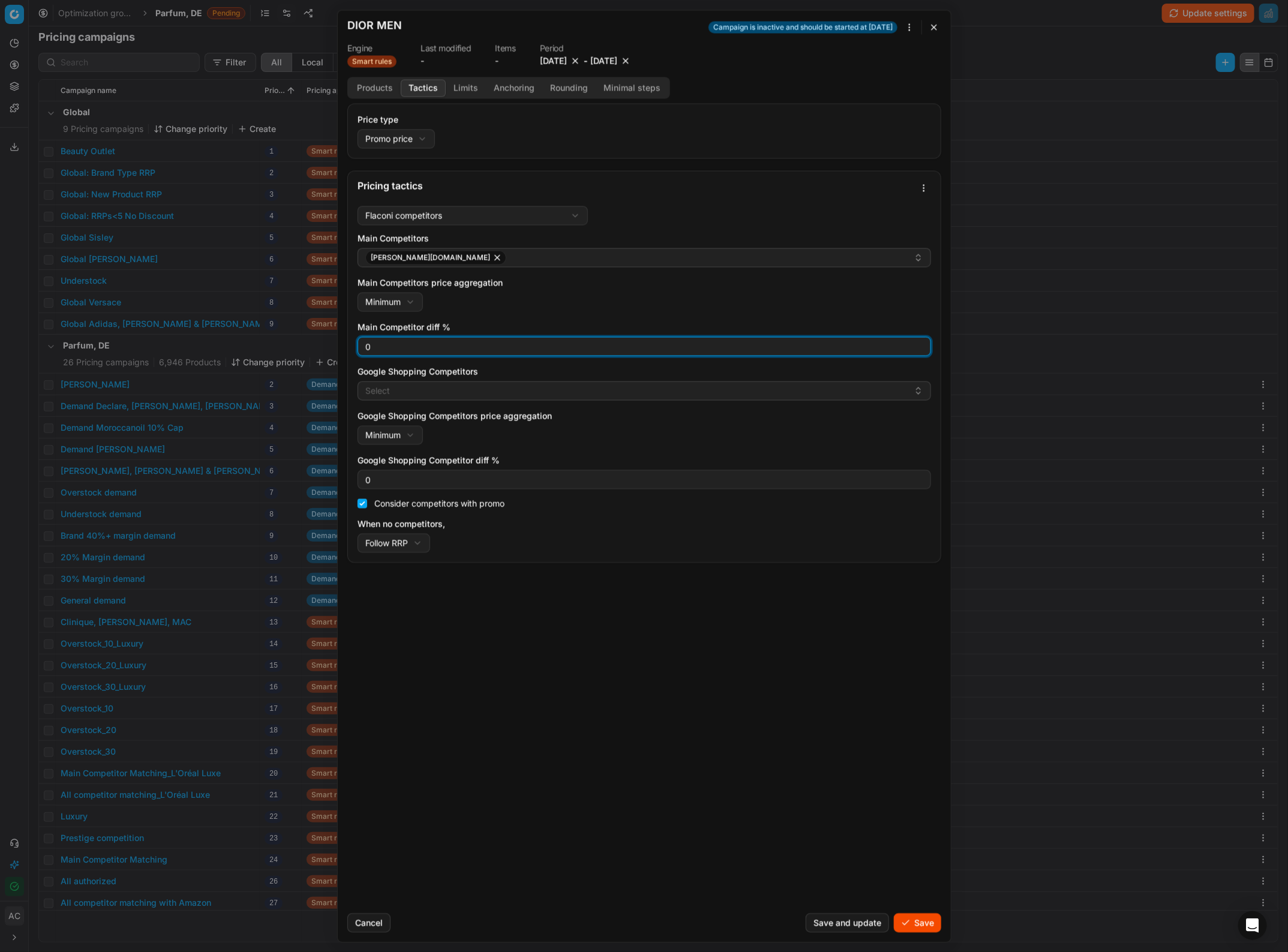
click at [441, 341] on input "0" at bounding box center [644, 346] width 562 height 18
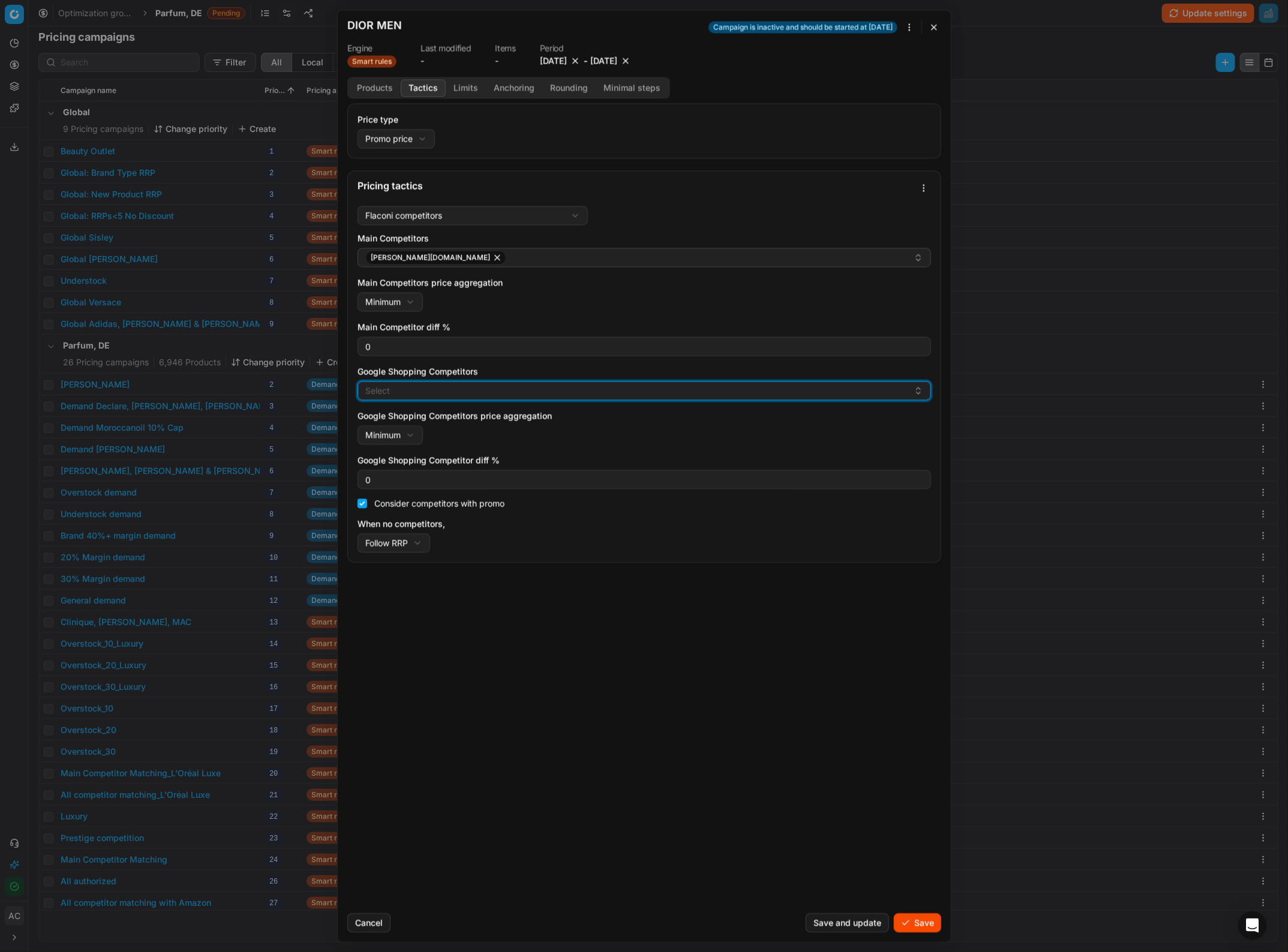
click at [449, 393] on button "Select" at bounding box center [644, 390] width 573 height 19
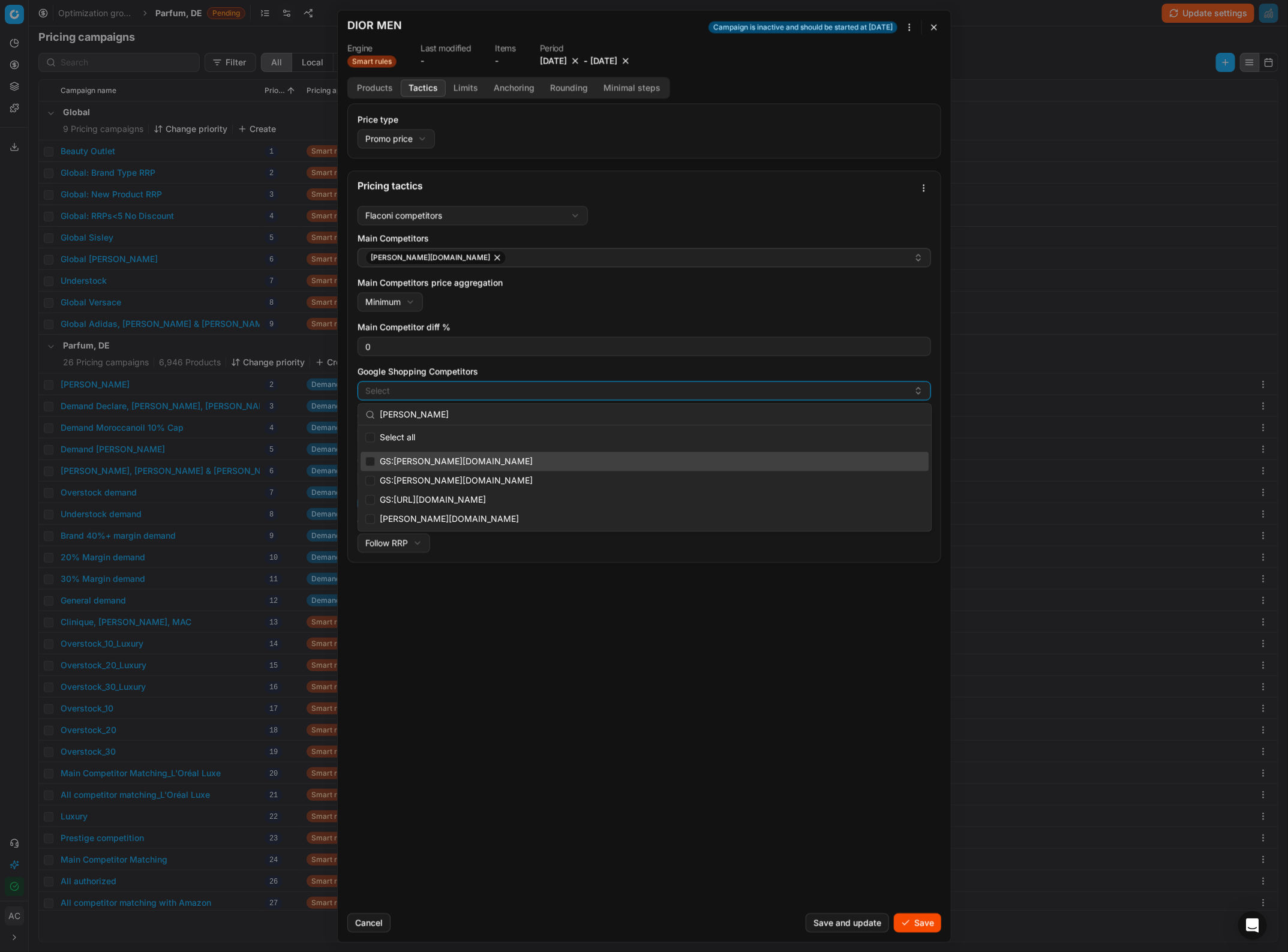
type input "douglas"
click at [372, 462] on input "Suggestions" at bounding box center [371, 462] width 10 height 10
checkbox input "true"
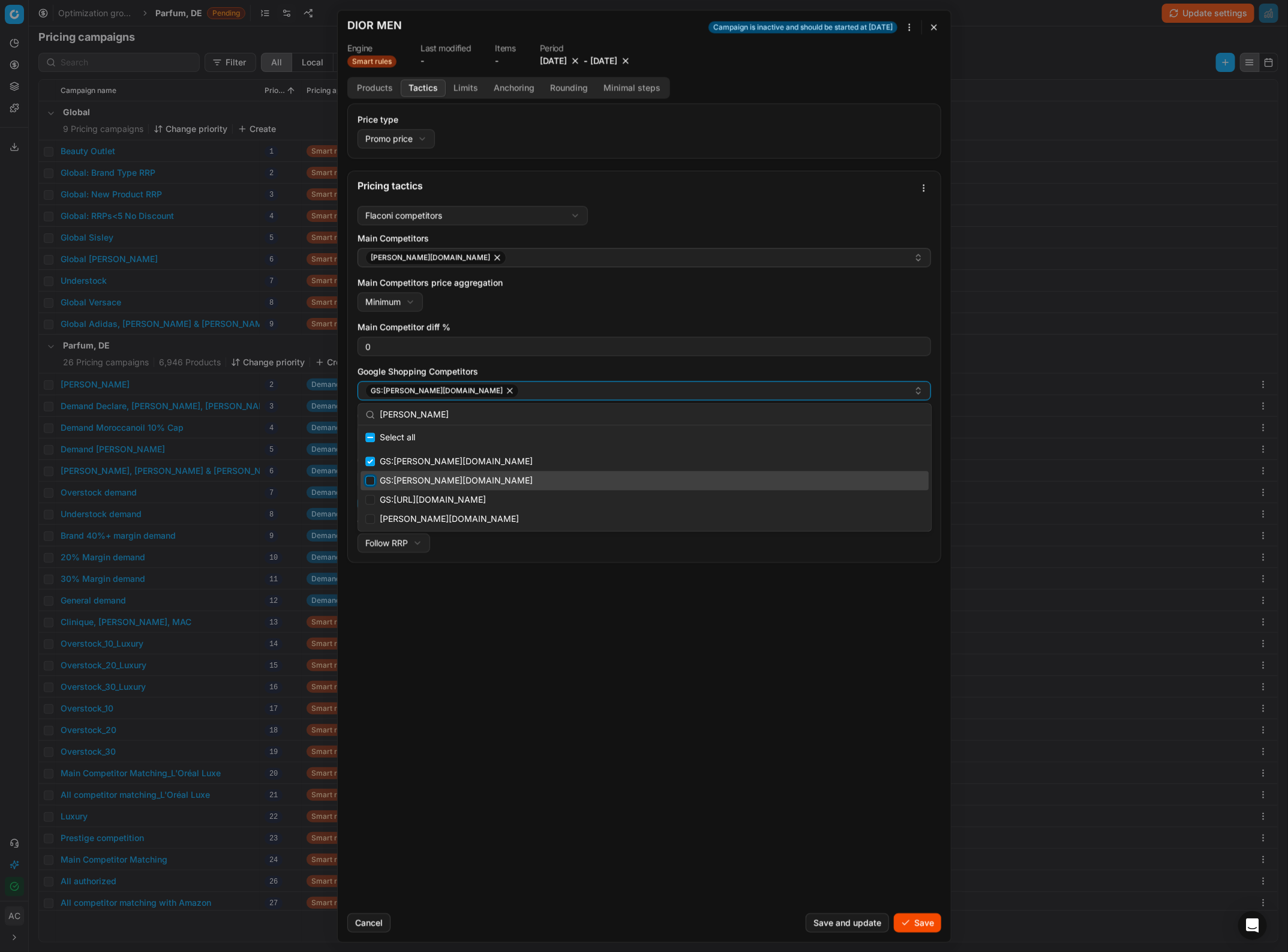
click at [370, 478] on input "Suggestions" at bounding box center [371, 481] width 10 height 10
checkbox input "true"
click at [429, 682] on div "Price type Promo price Default Regular price Promo price Pricing tactics Flacon…" at bounding box center [644, 503] width 614 height 800
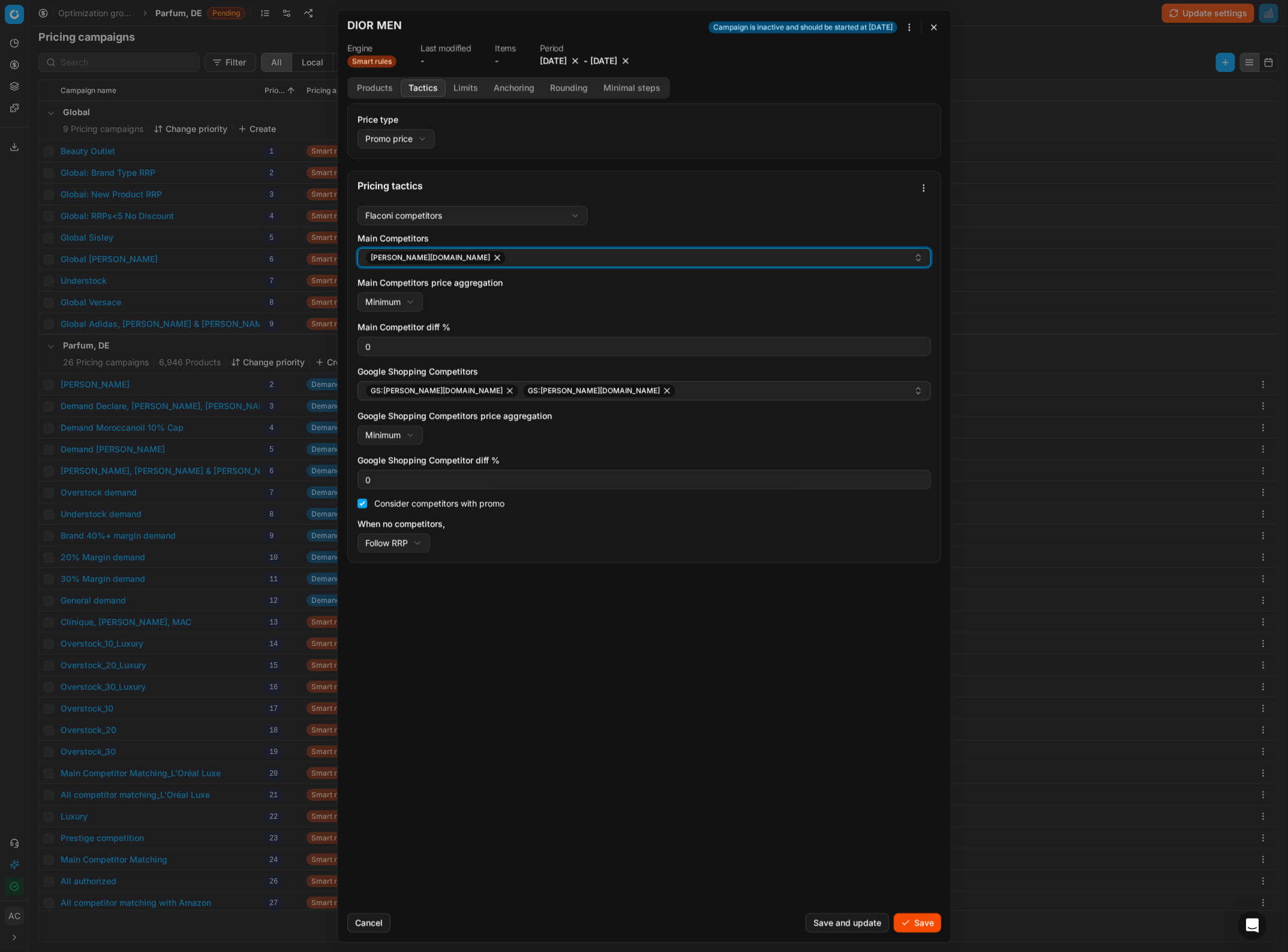
click at [443, 264] on div "douglas.de" at bounding box center [640, 257] width 548 height 14
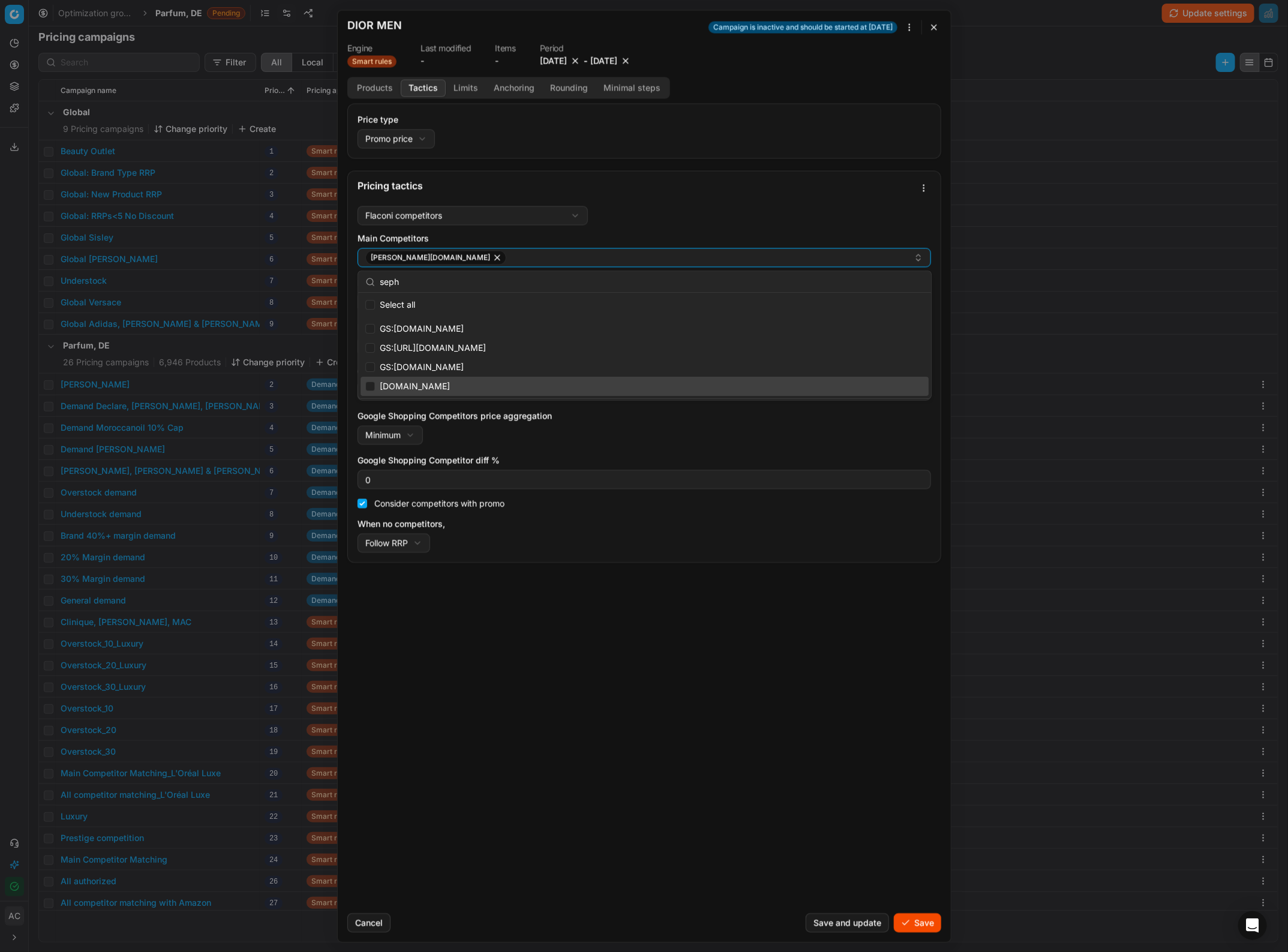
type input "seph"
click at [368, 387] on input "Suggestions" at bounding box center [371, 386] width 10 height 10
checkbox input "true"
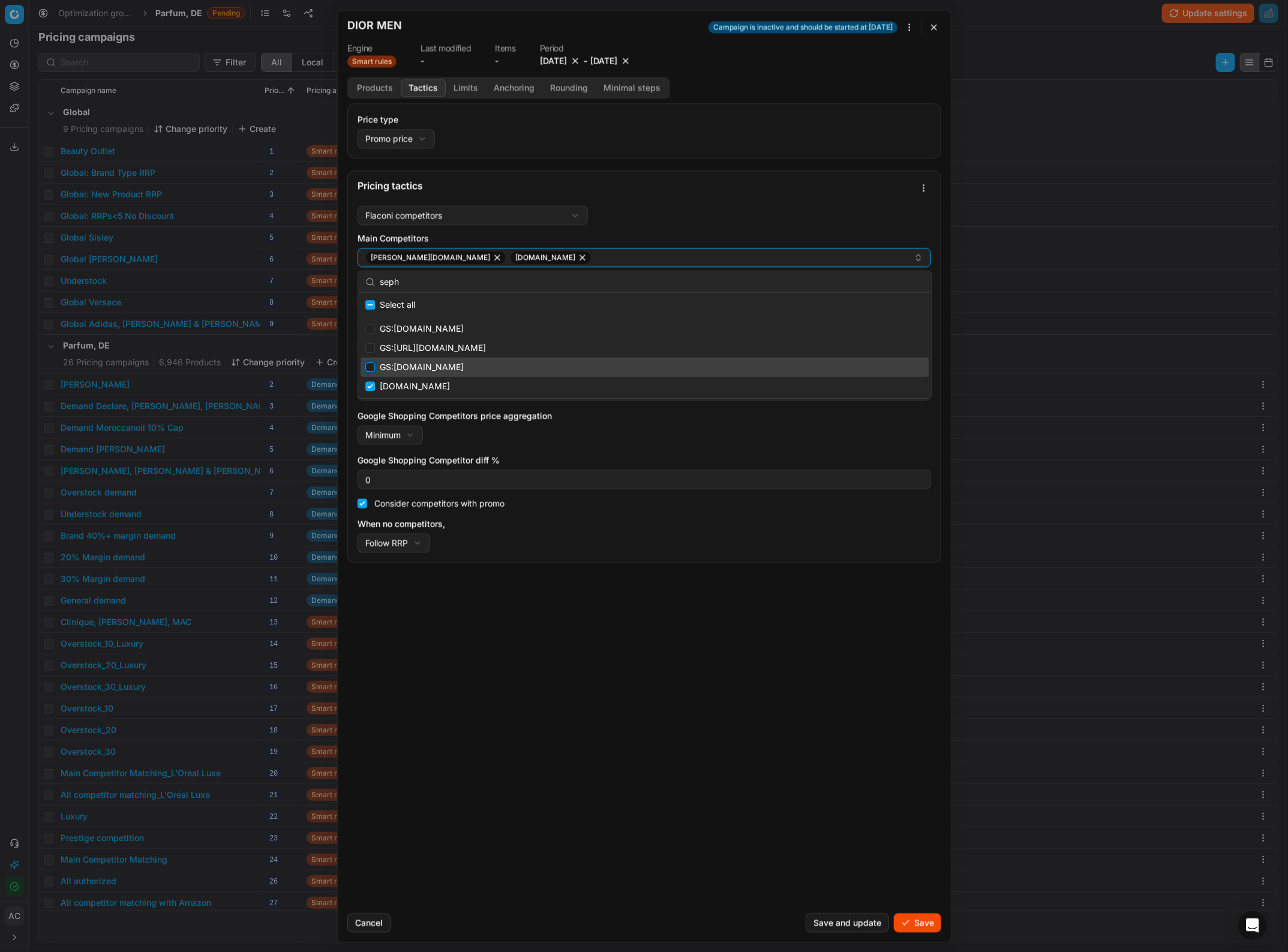
click at [366, 370] on input "Suggestions" at bounding box center [371, 367] width 10 height 10
checkbox input "true"
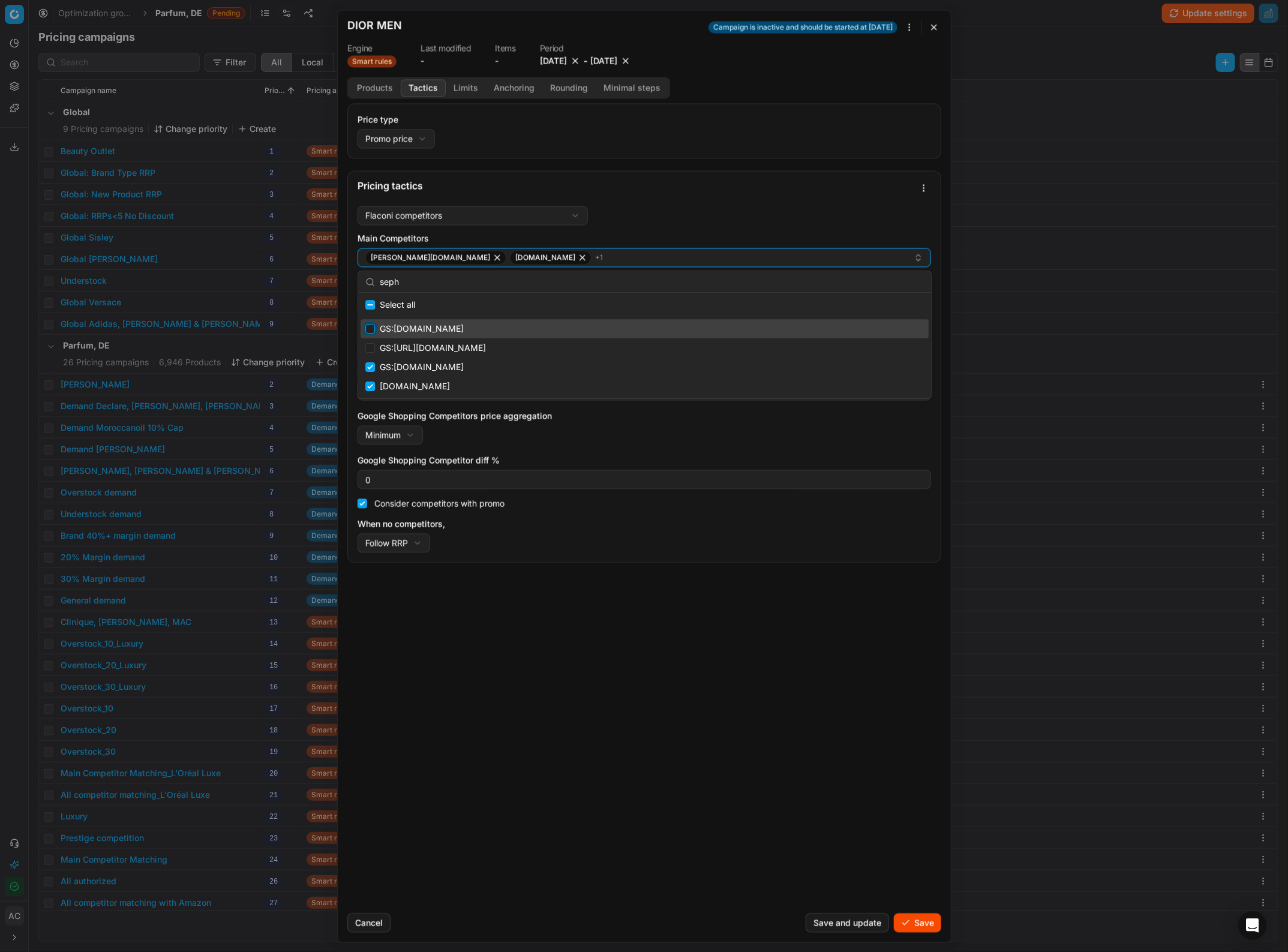
click at [370, 328] on input "Suggestions" at bounding box center [371, 329] width 10 height 10
checkbox input "true"
click at [432, 283] on input "seph" at bounding box center [651, 282] width 544 height 24
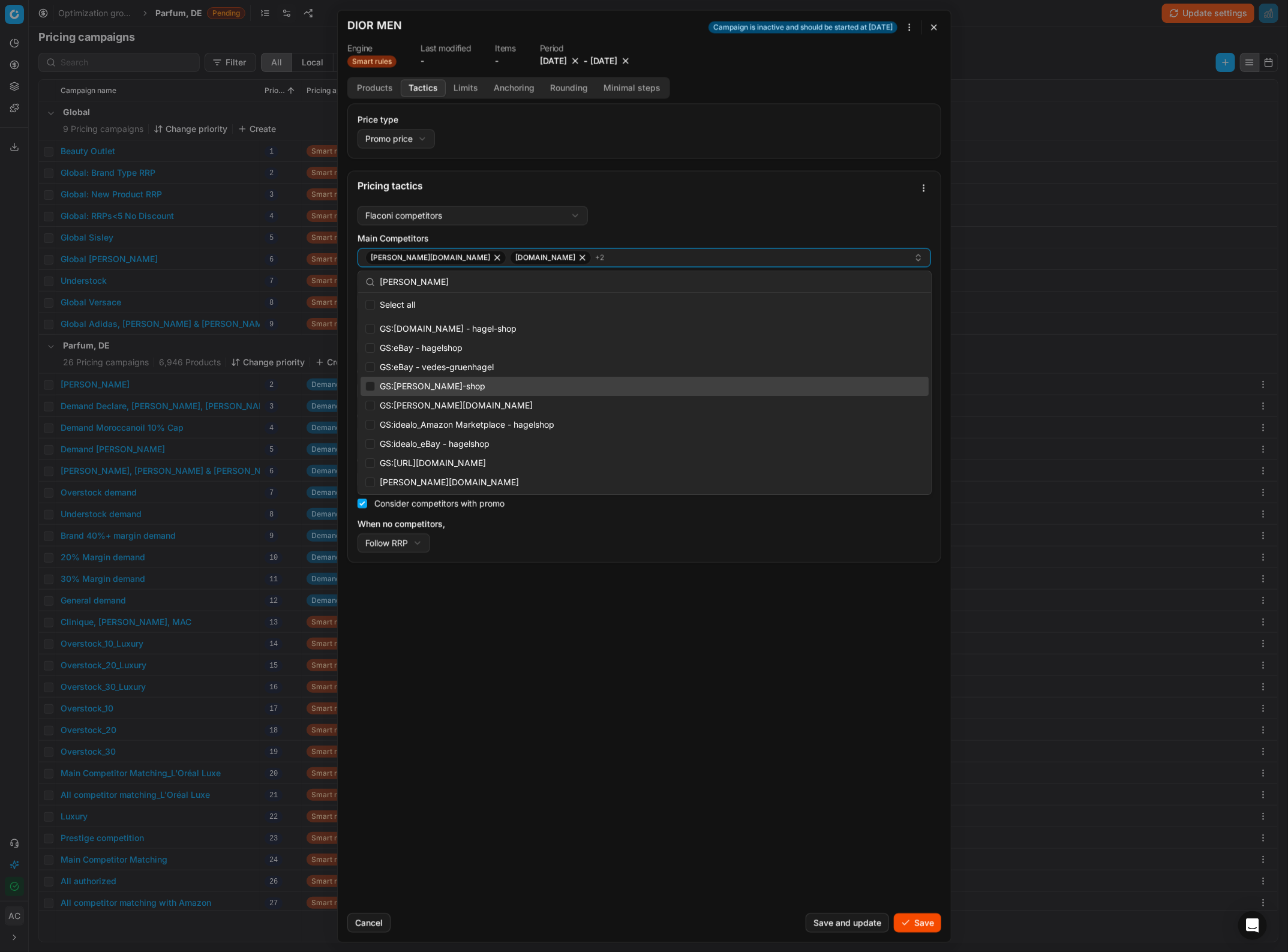
type input "hagel"
click at [368, 388] on input "Suggestions" at bounding box center [371, 386] width 10 height 10
checkbox input "true"
click at [368, 404] on input "Suggestions" at bounding box center [371, 406] width 10 height 10
click at [369, 404] on input "Suggestions" at bounding box center [371, 406] width 10 height 10
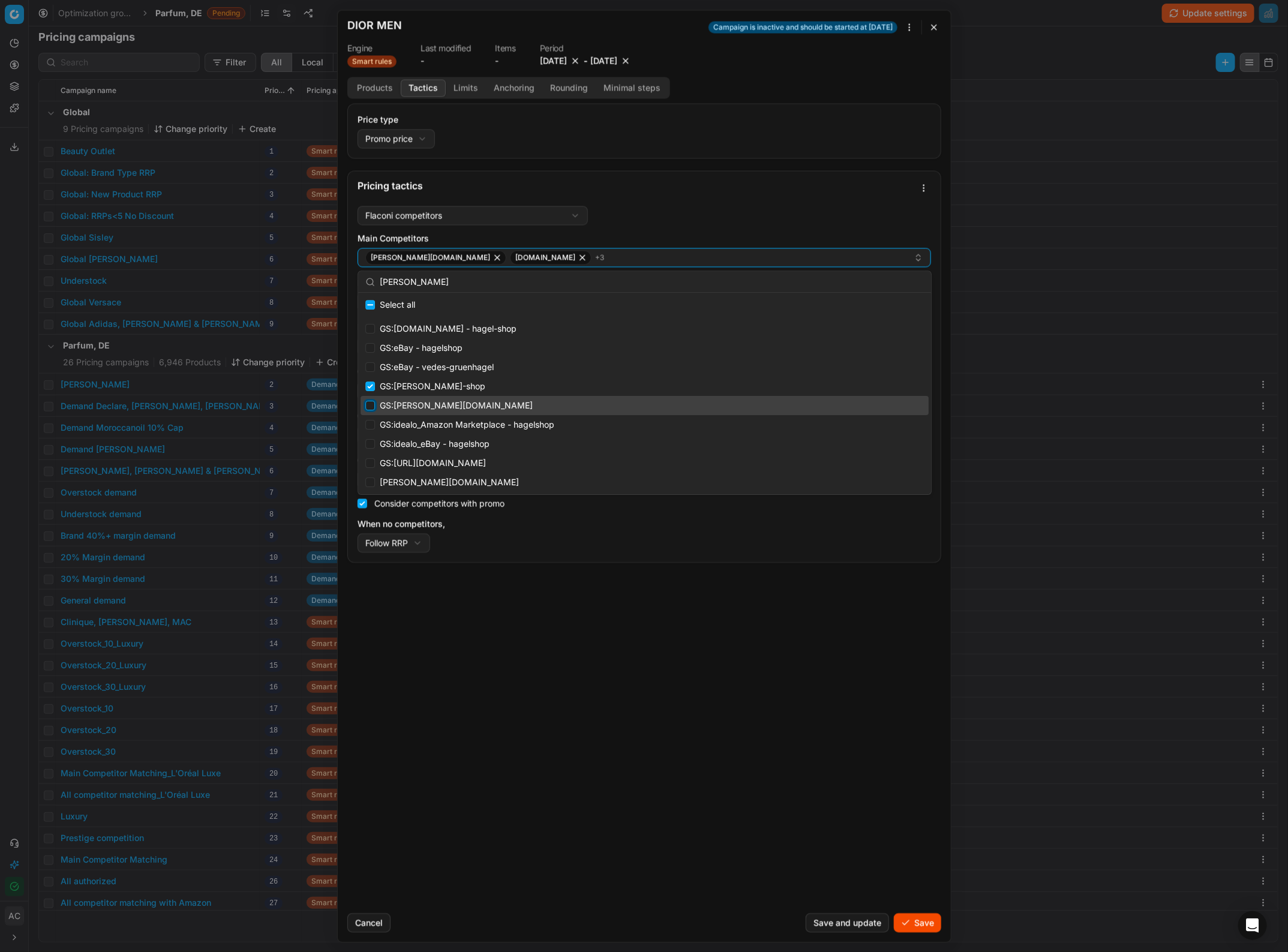
click at [369, 404] on input "Suggestions" at bounding box center [371, 406] width 10 height 10
checkbox input "true"
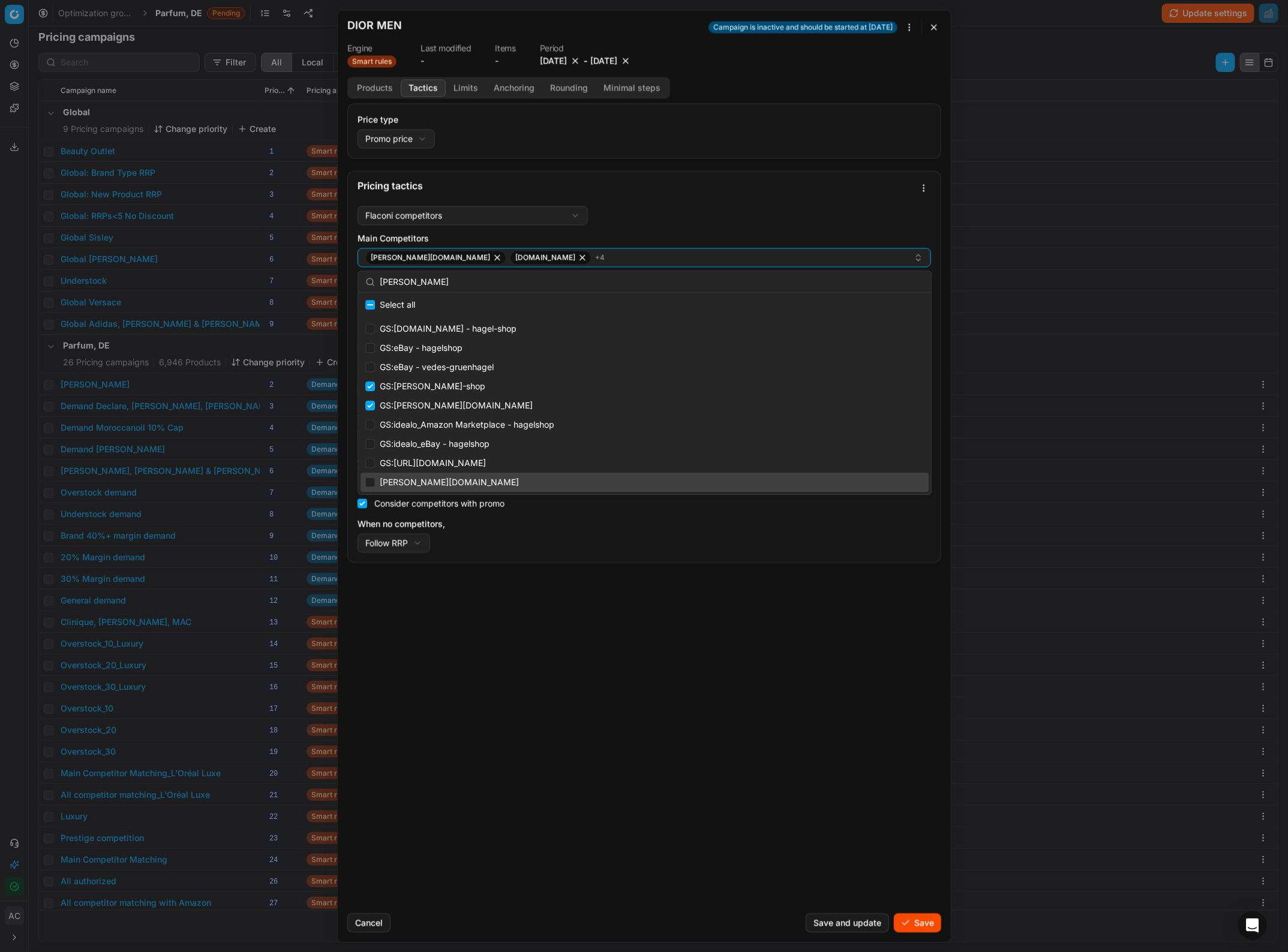
click at [375, 484] on div "hagel-shop.de" at bounding box center [645, 482] width 568 height 19
checkbox input "true"
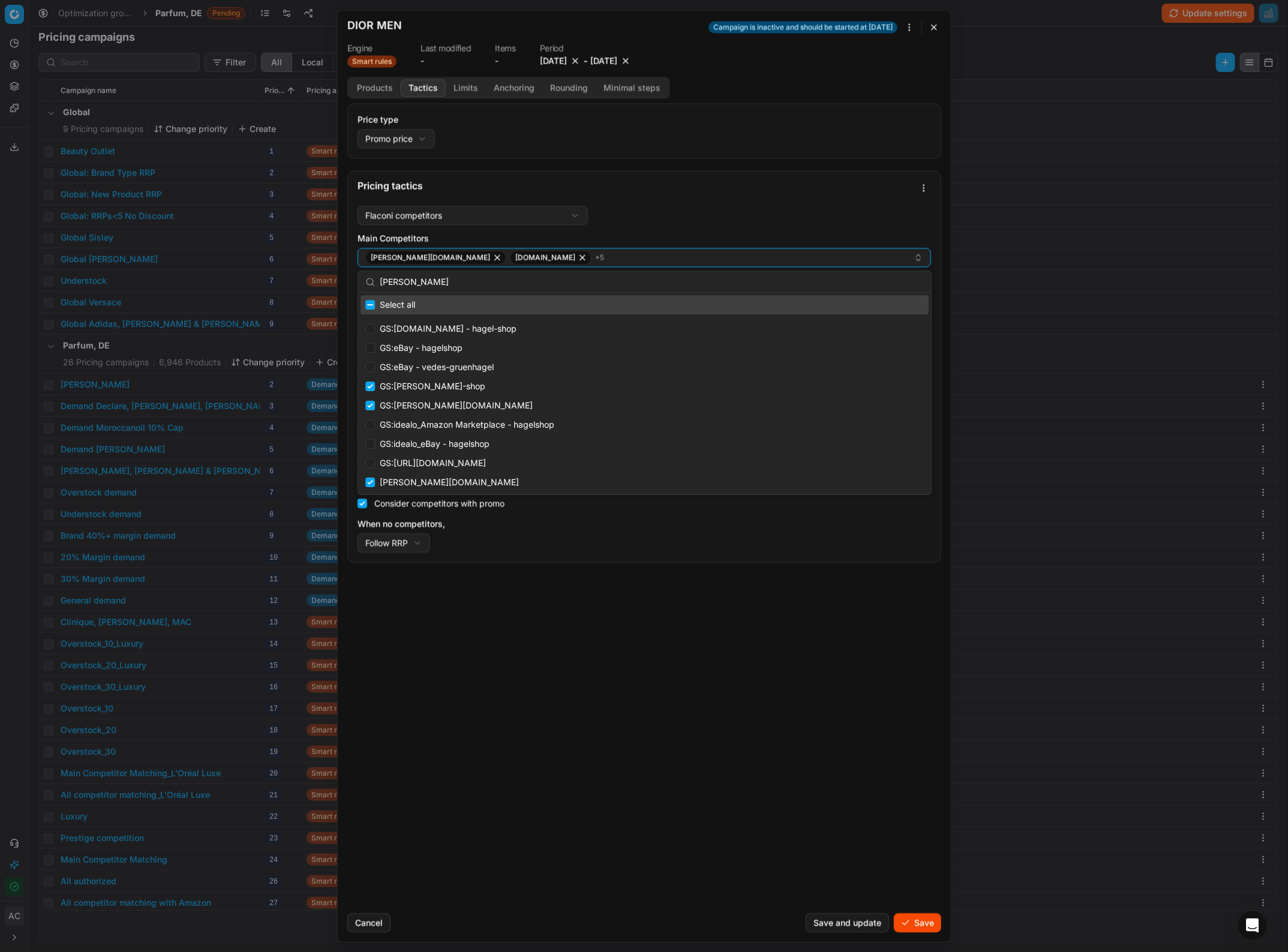
click at [526, 283] on input "hagel" at bounding box center [651, 282] width 544 height 24
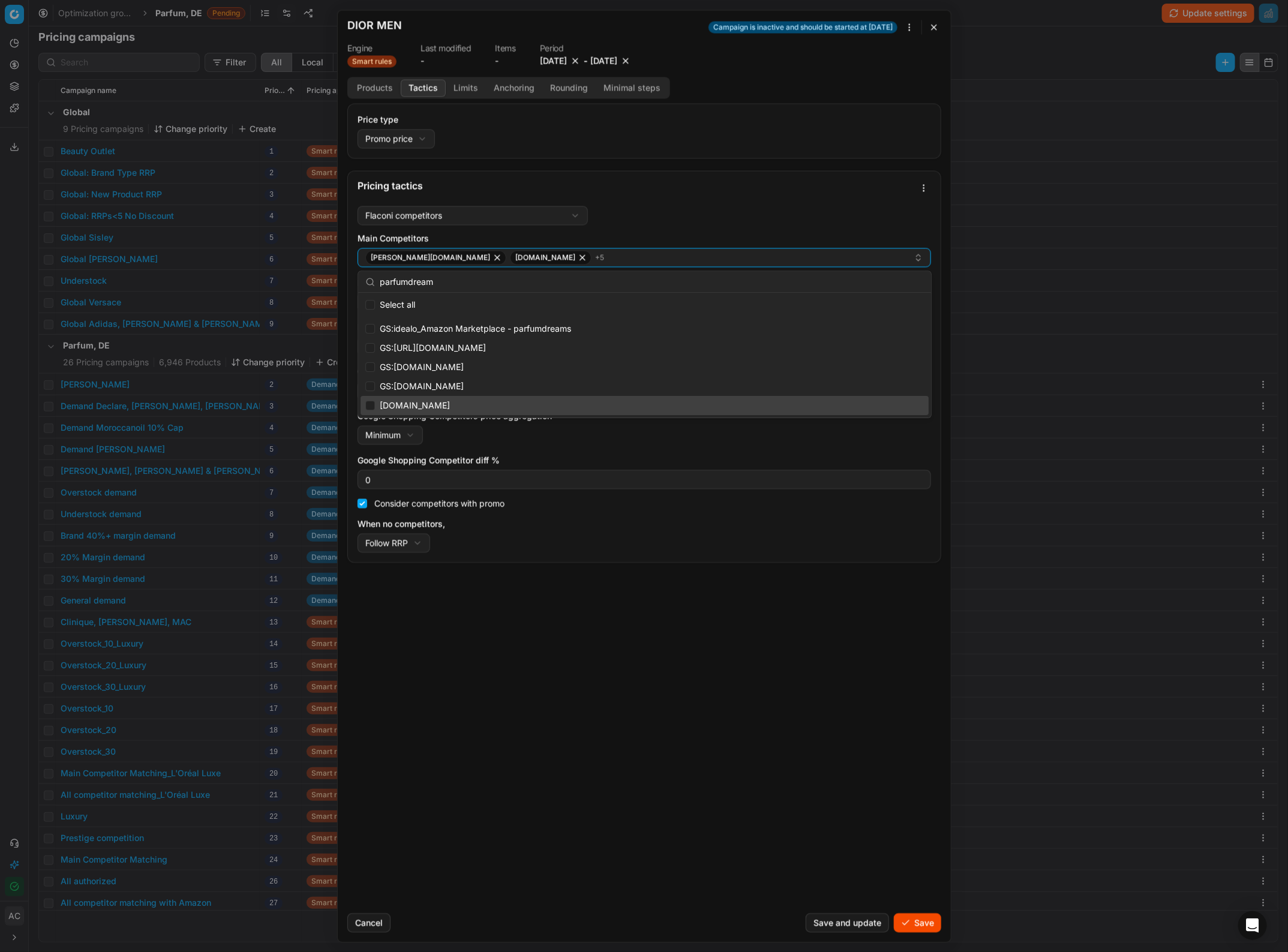
type input "parfumdream"
click at [368, 402] on input "Suggestions" at bounding box center [371, 406] width 10 height 10
checkbox input "true"
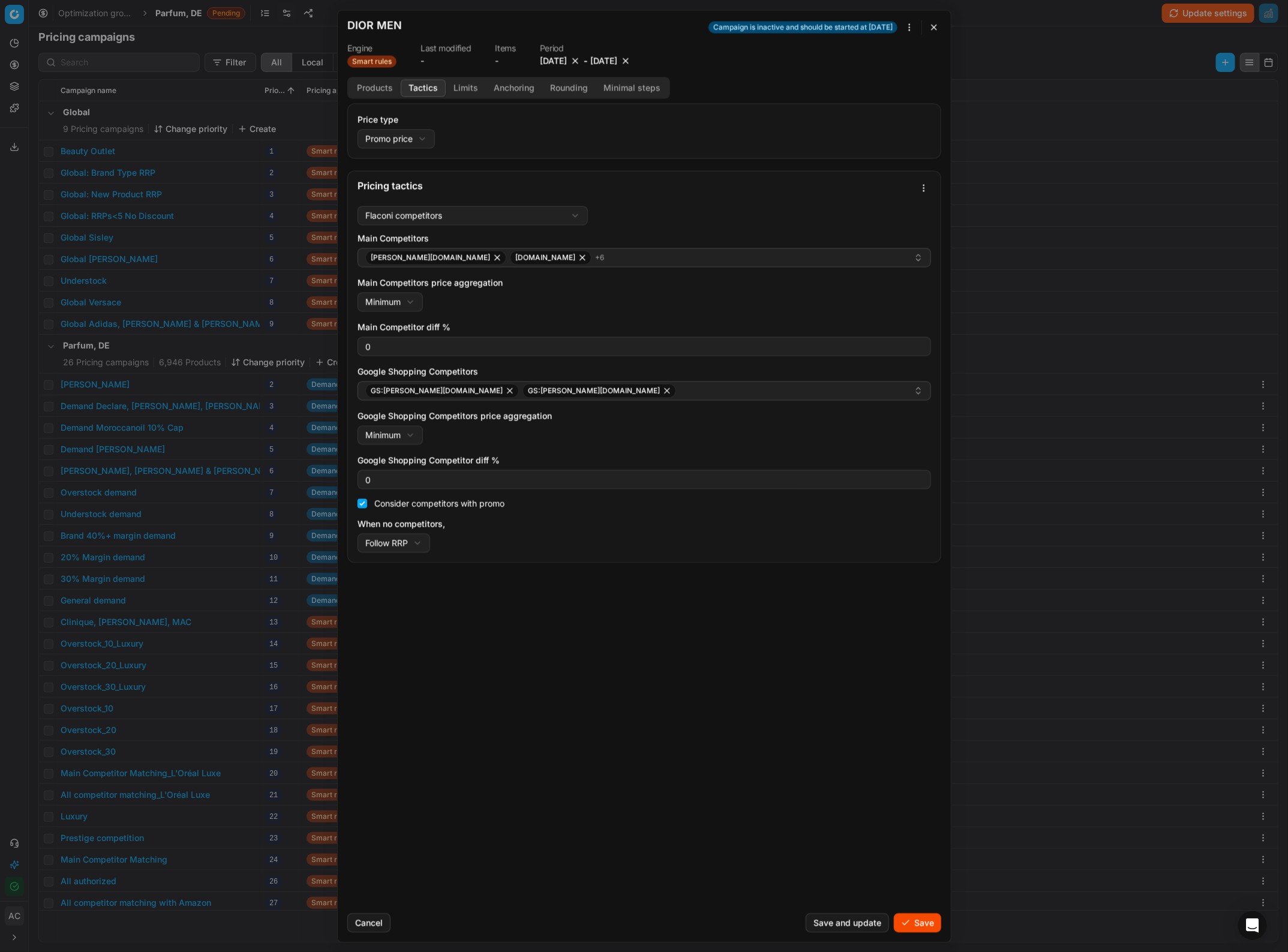
click at [427, 574] on div "Price type Promo price Default Regular price Promo price Pricing tactics Flacon…" at bounding box center [644, 503] width 614 height 800
click at [550, 394] on div "GS:Douglas.de GS:douglas.de" at bounding box center [640, 390] width 548 height 14
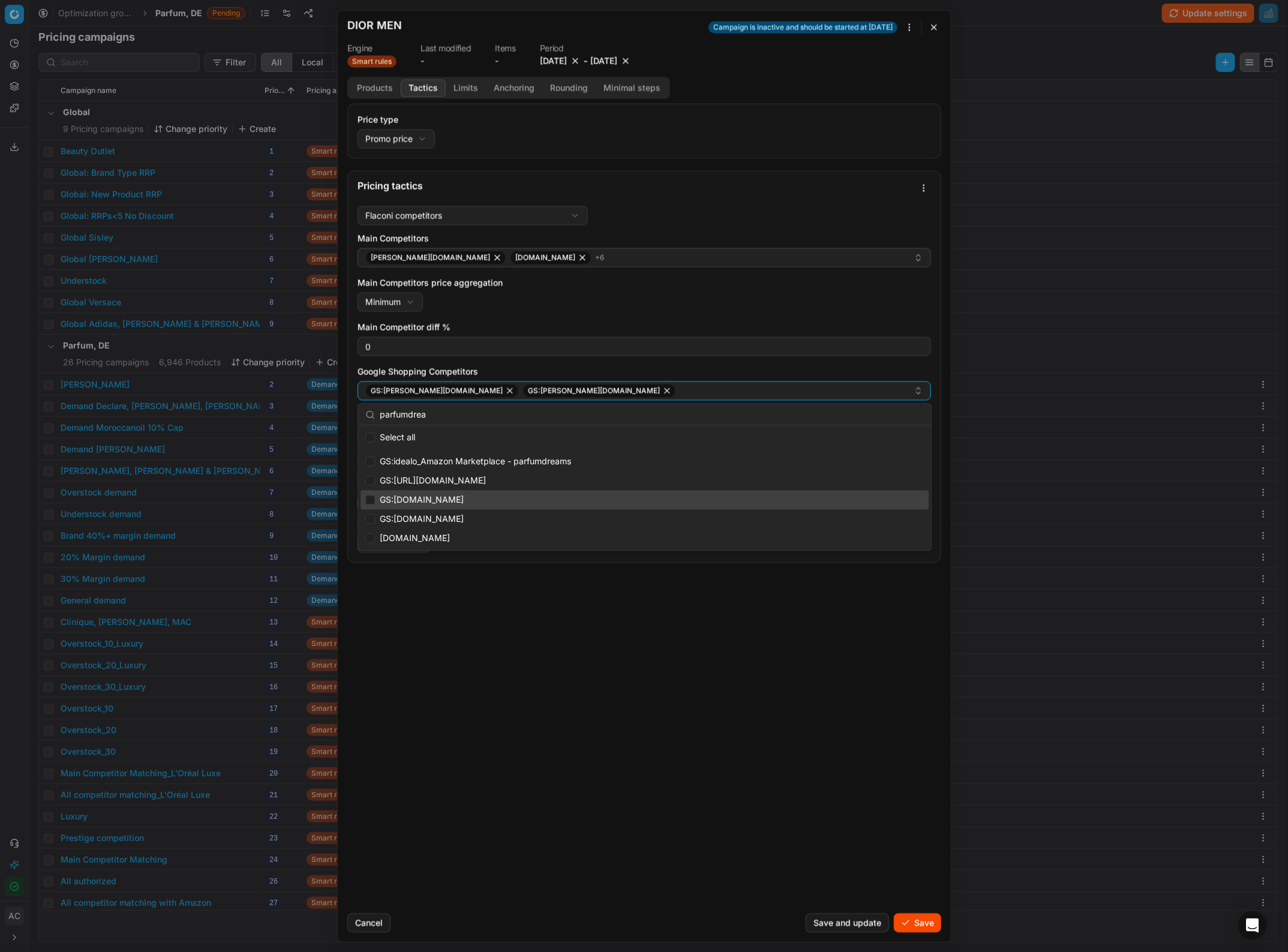
type input "parfumdrea"
click at [366, 498] on input "Suggestions" at bounding box center [371, 500] width 10 height 10
checkbox input "true"
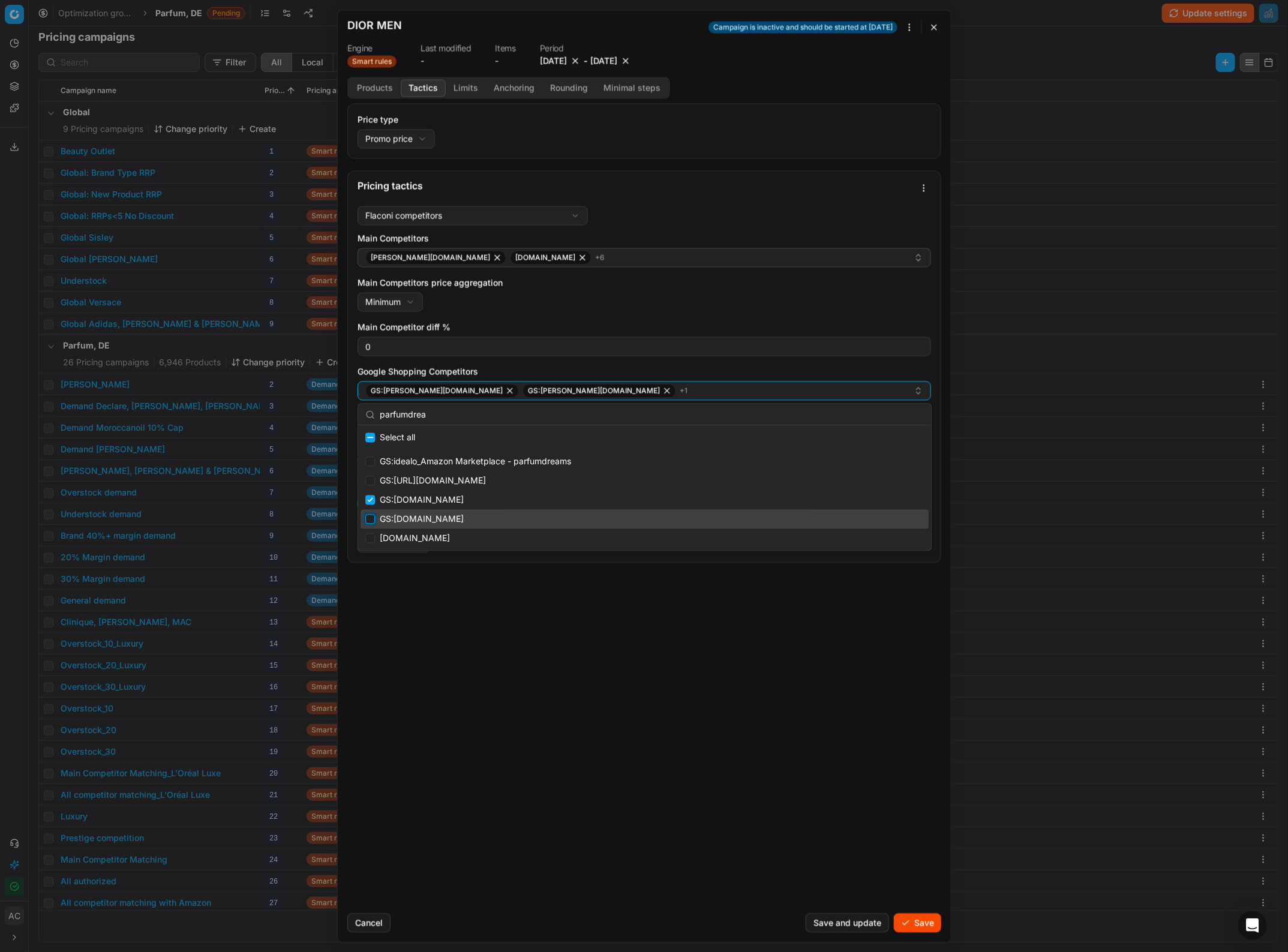
click at [369, 520] on input "Suggestions" at bounding box center [371, 519] width 10 height 10
checkbox input "true"
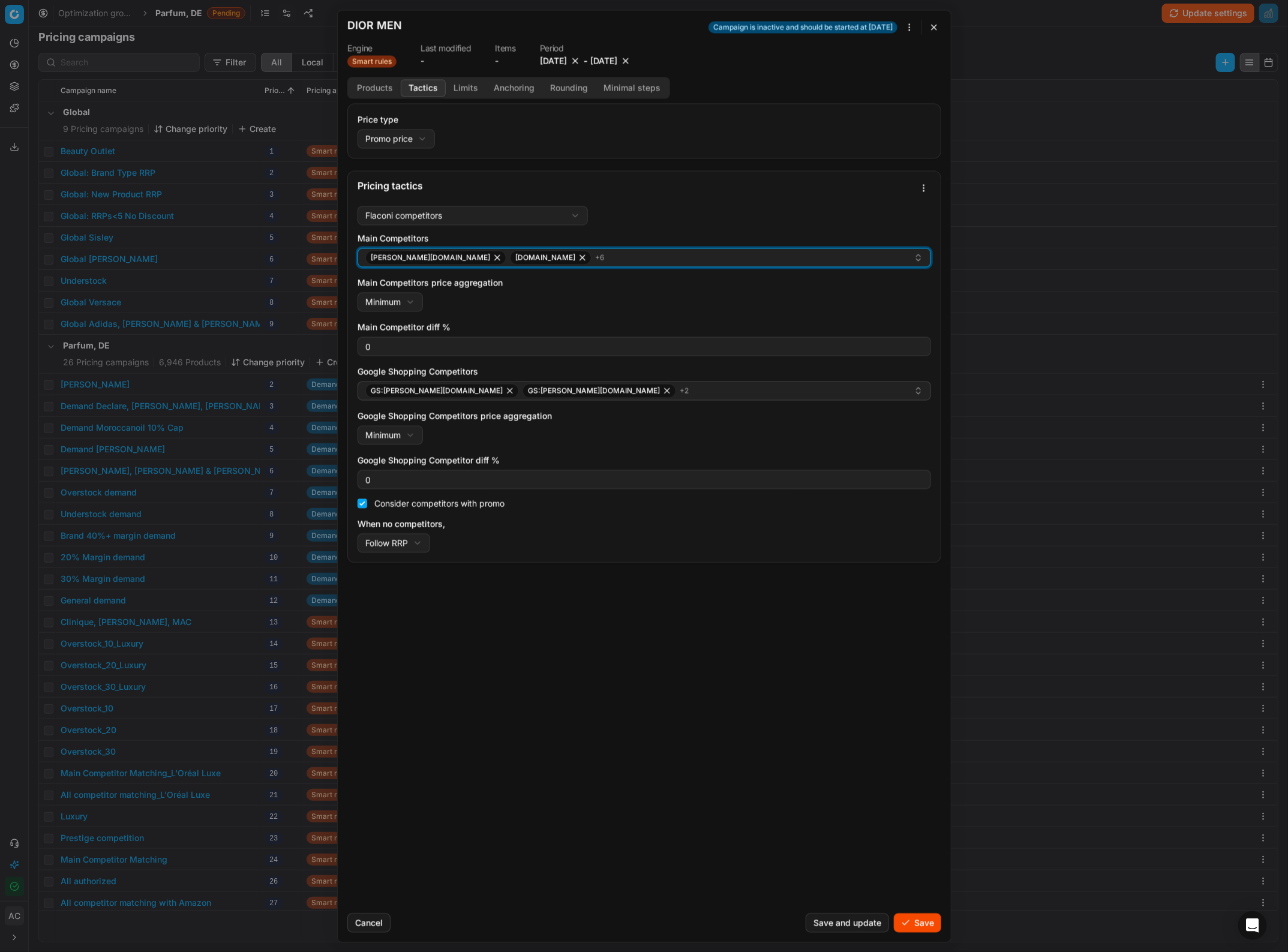
click at [551, 261] on div "douglas.de sephora.de + 6" at bounding box center [640, 257] width 548 height 14
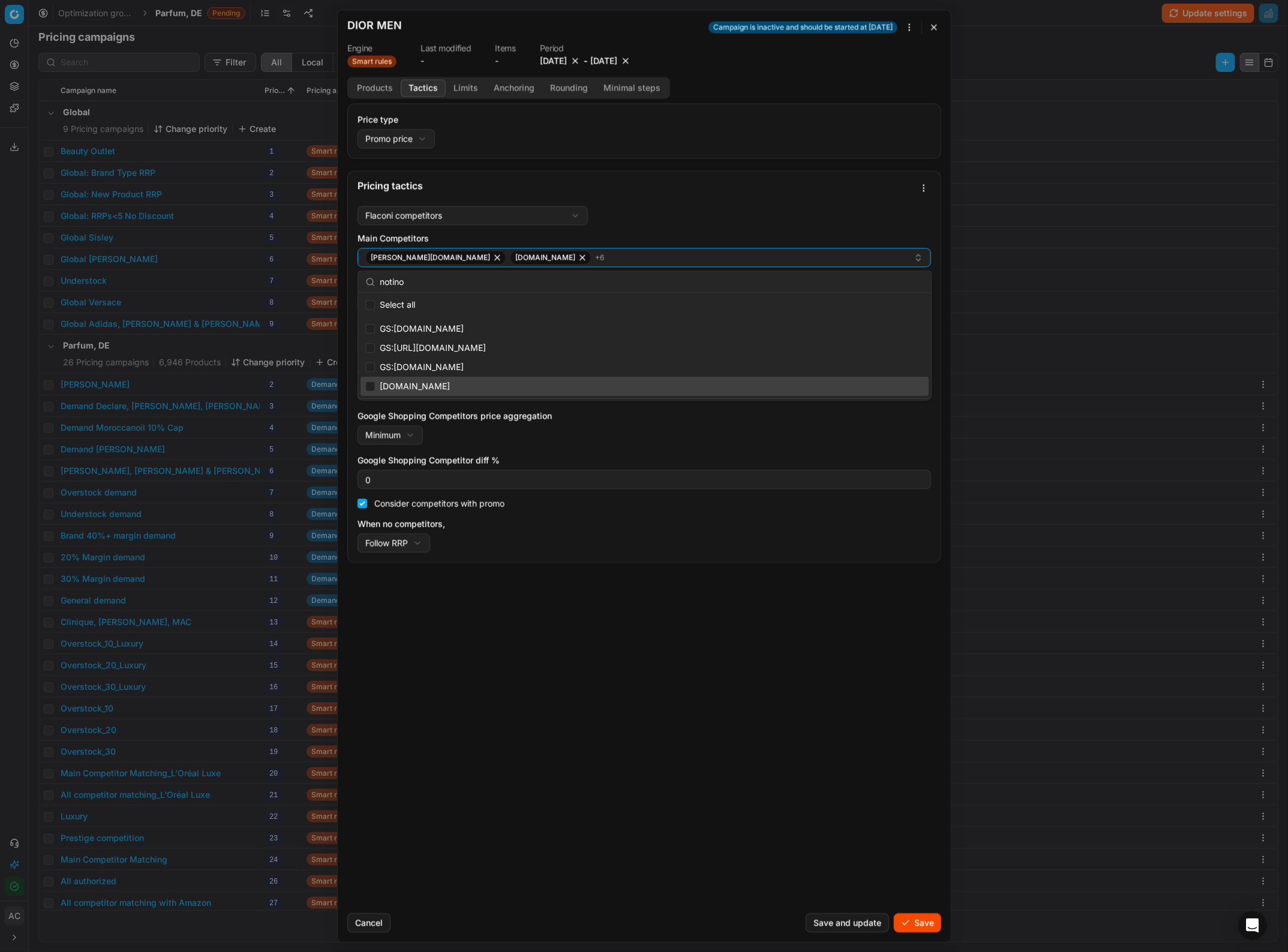
type input "notino"
click at [370, 384] on input "Suggestions" at bounding box center [371, 386] width 10 height 10
checkbox input "true"
click at [467, 622] on div "Price type Promo price Default Regular price Promo price Pricing tactics Flacon…" at bounding box center [644, 503] width 614 height 800
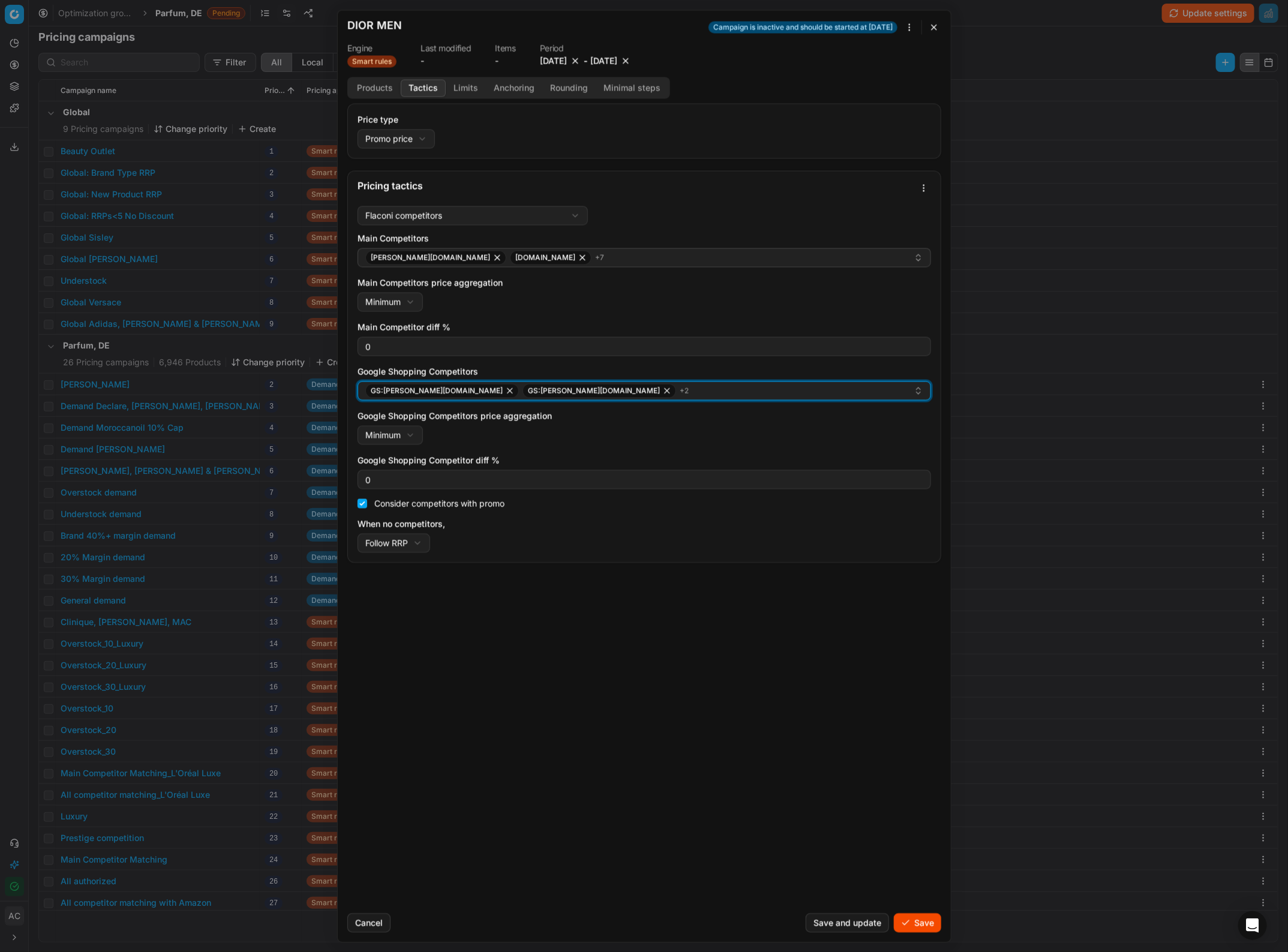
click at [551, 389] on div "GS:Douglas.de GS:douglas.de + 2" at bounding box center [640, 390] width 548 height 14
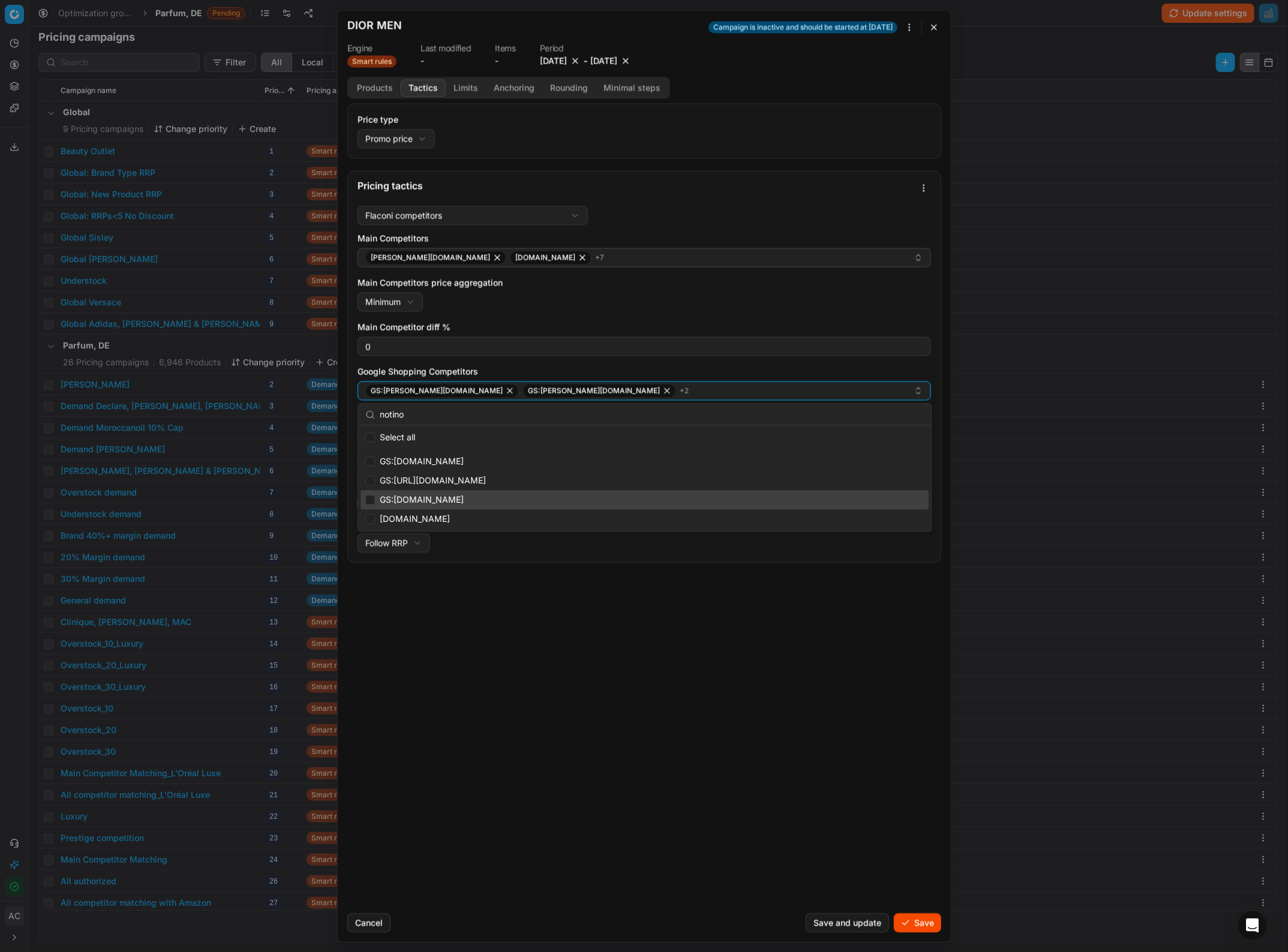
type input "notino"
click at [366, 497] on input "Suggestions" at bounding box center [371, 500] width 10 height 10
checkbox input "true"
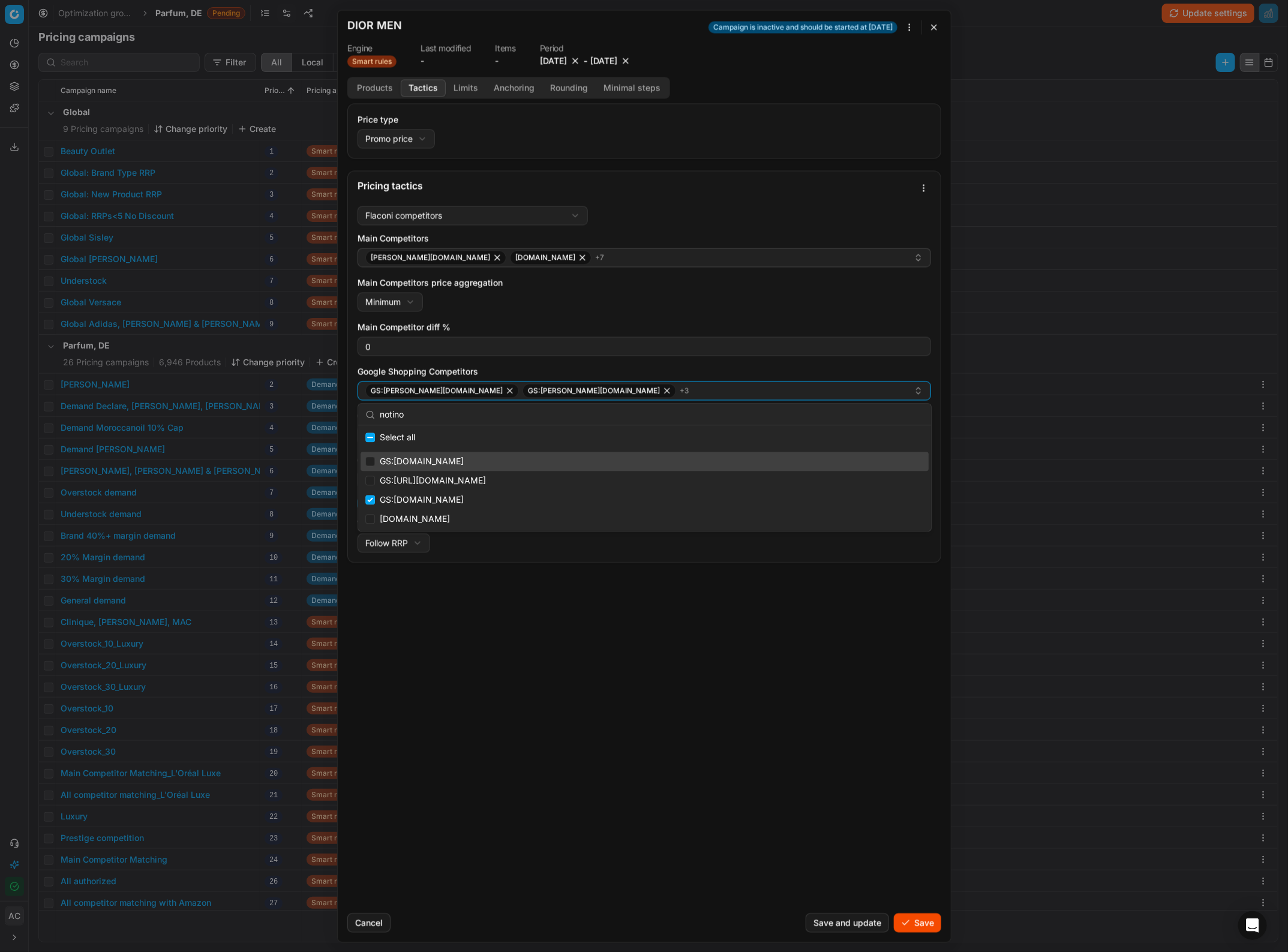
click at [364, 462] on div "GS:Notino.de" at bounding box center [645, 461] width 568 height 19
checkbox input "true"
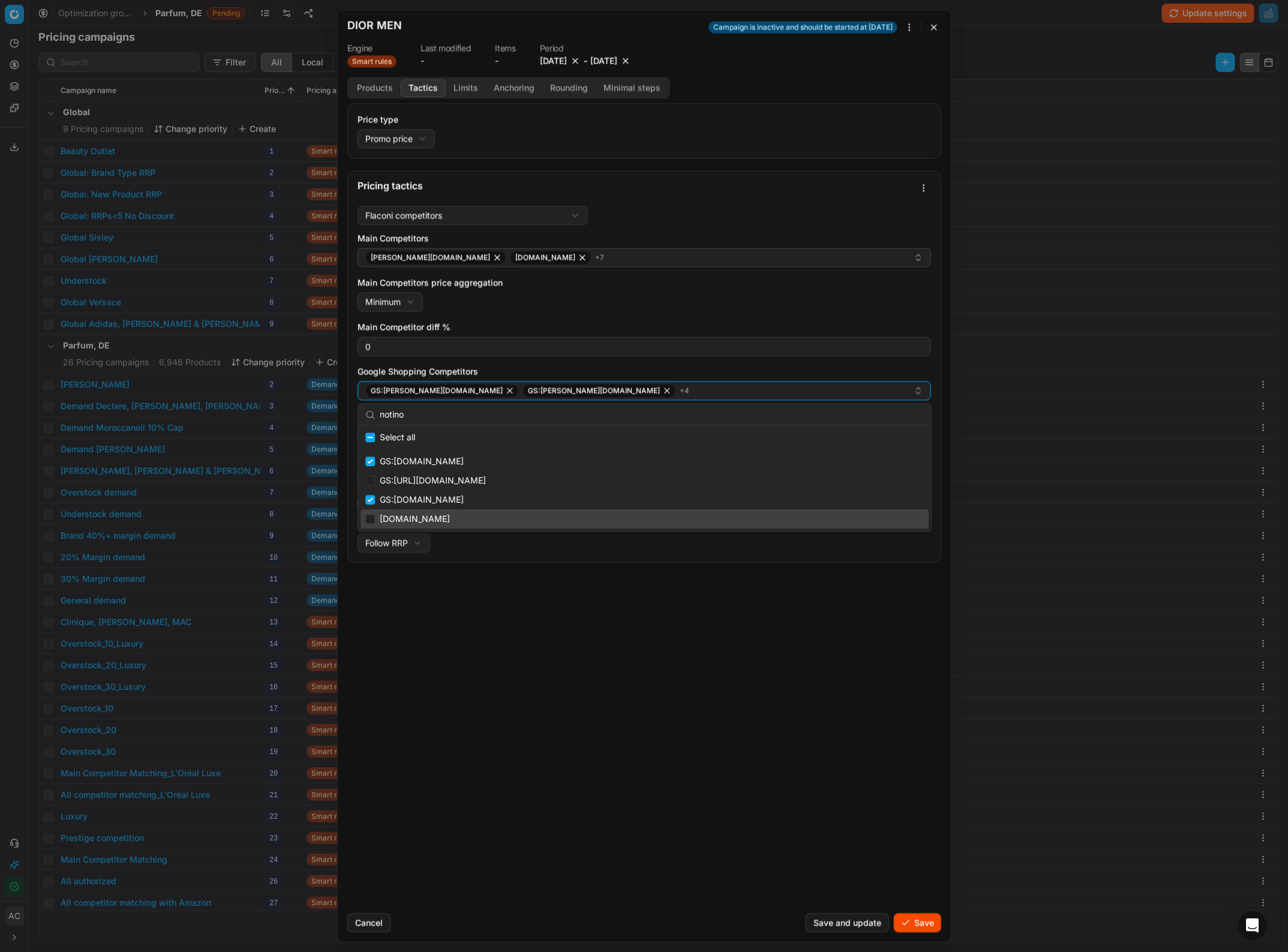
click at [427, 652] on div "Price type Promo price Default Regular price Promo price Pricing tactics Flacon…" at bounding box center [644, 503] width 614 height 800
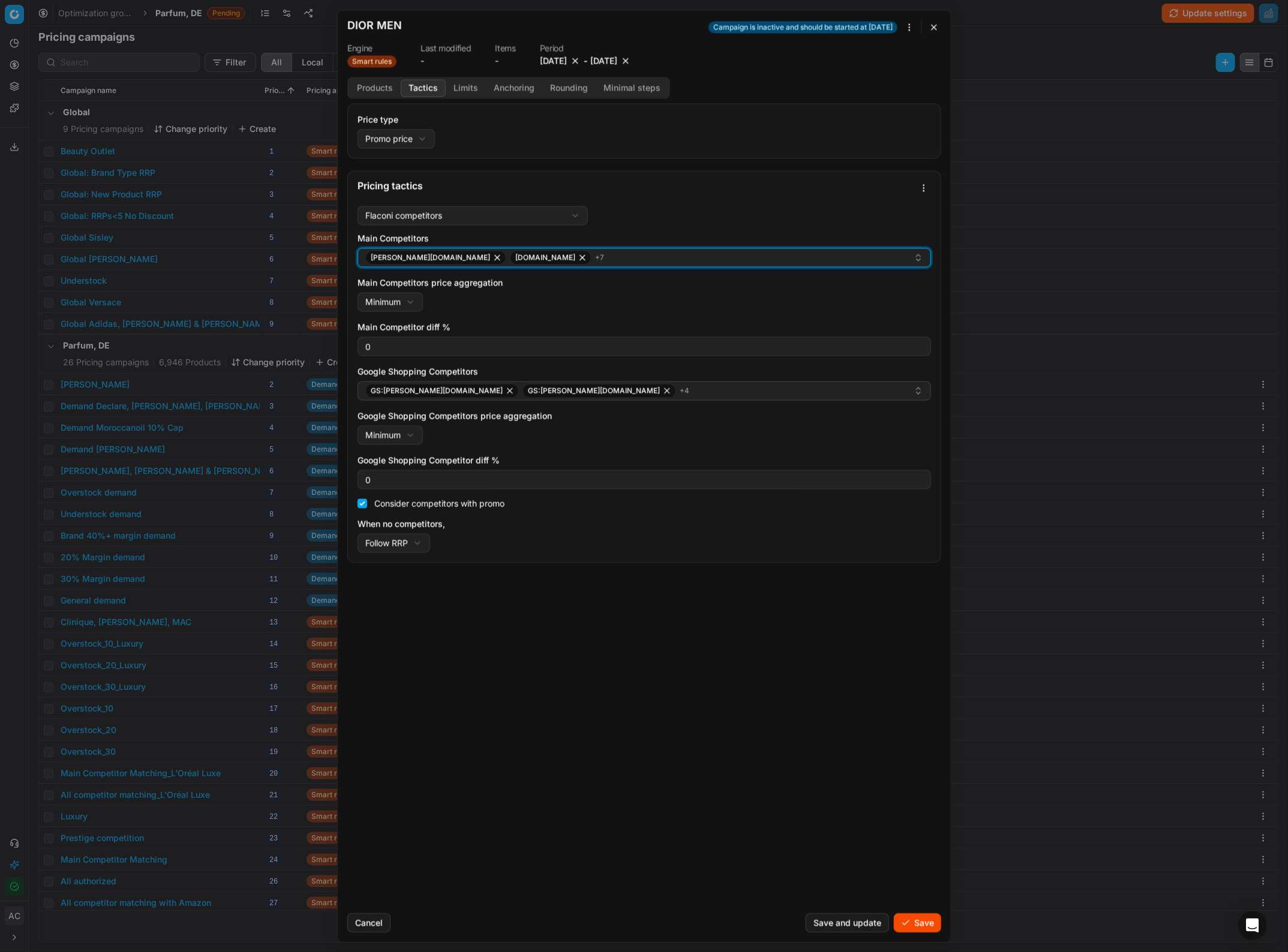
click at [570, 259] on div "douglas.de sephora.de + 7" at bounding box center [640, 257] width 548 height 14
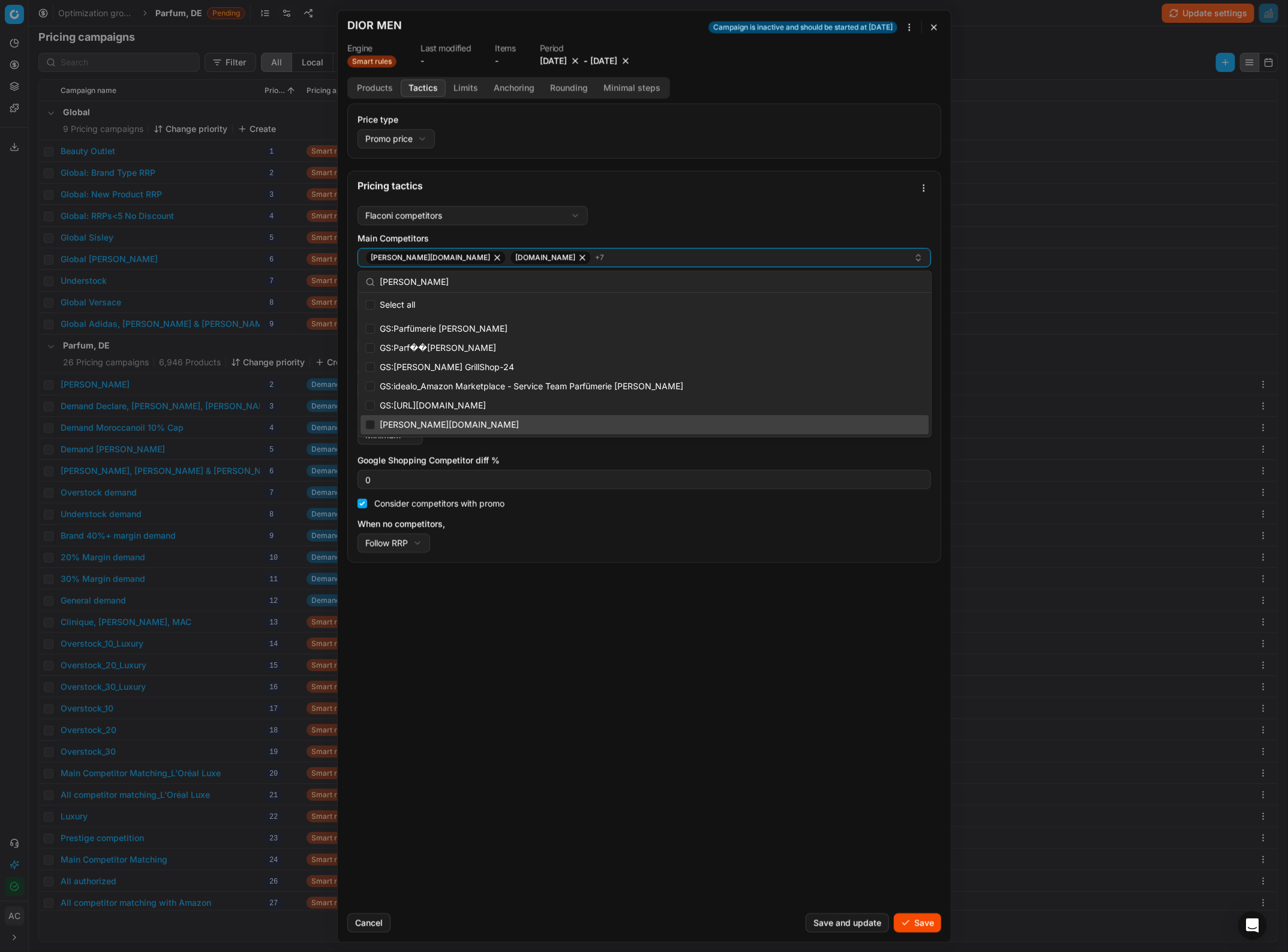
type input "pieper"
click at [375, 423] on input "Suggestions" at bounding box center [371, 425] width 10 height 10
checkbox input "true"
click at [436, 656] on div "Price type Promo price Default Regular price Promo price Pricing tactics Flacon…" at bounding box center [644, 503] width 614 height 800
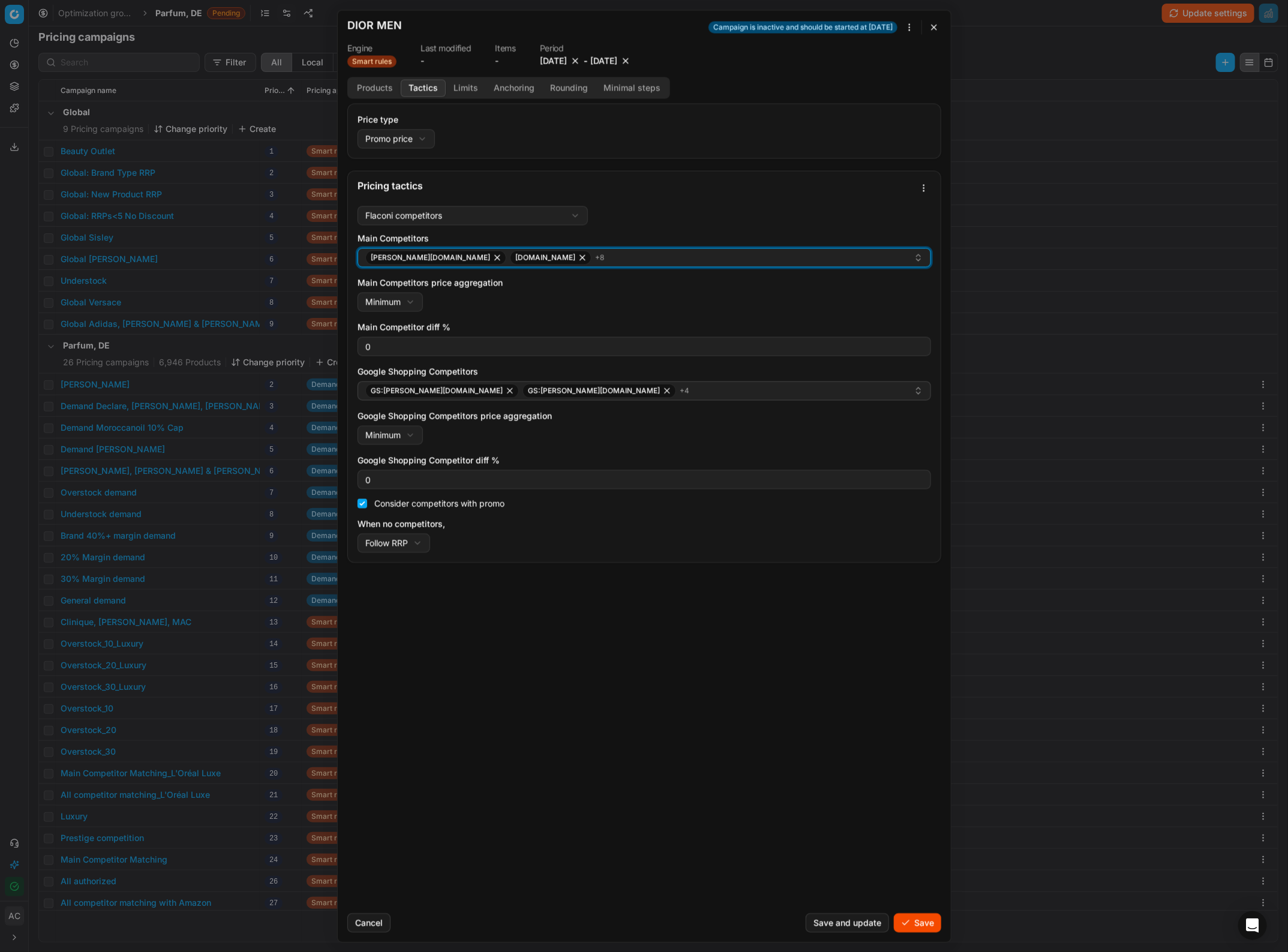
click at [604, 256] on div "douglas.de sephora.de + 8" at bounding box center [640, 257] width 548 height 14
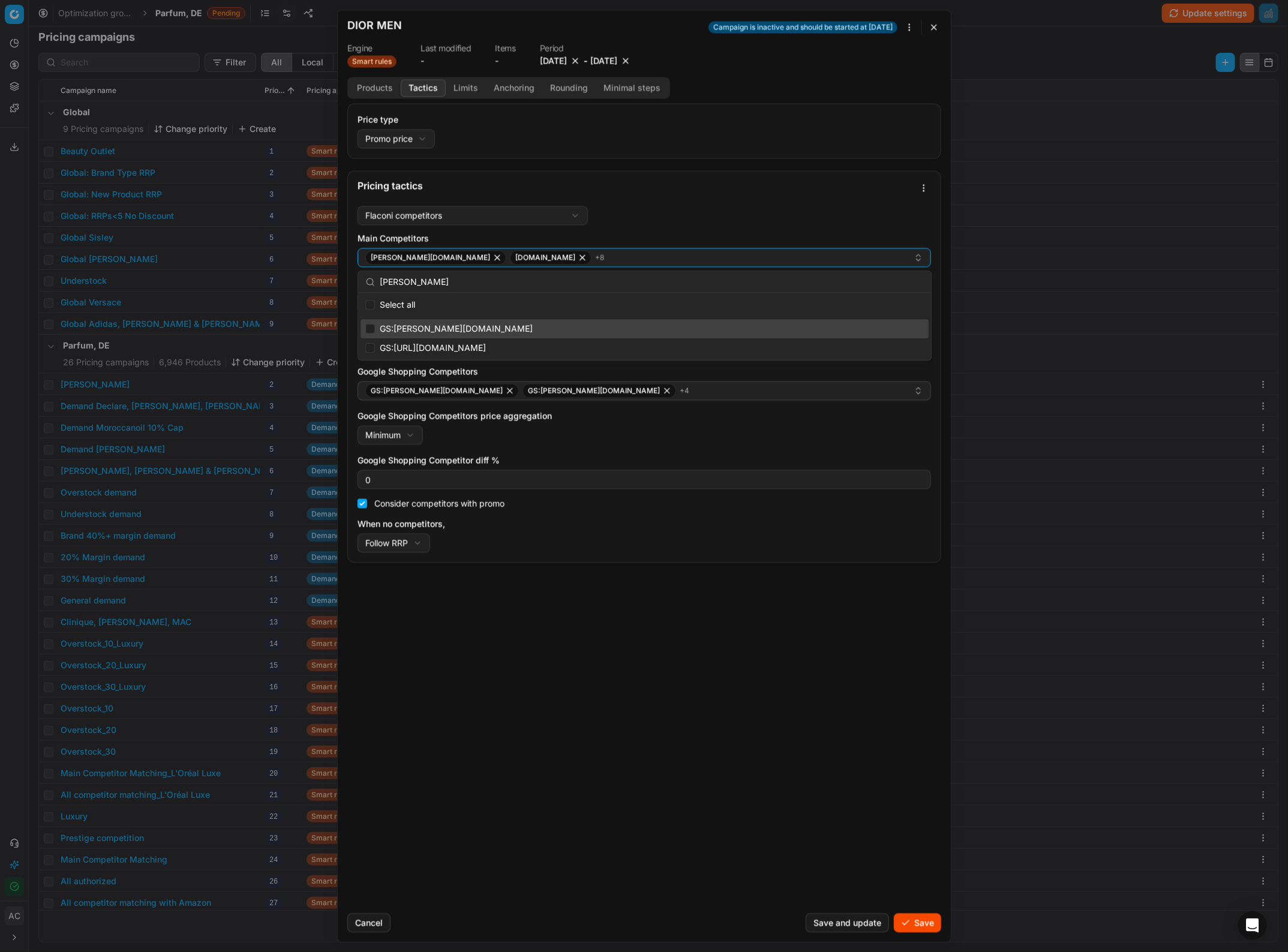
type input "breu"
click at [369, 329] on input "Suggestions" at bounding box center [371, 329] width 10 height 10
checkbox input "true"
click at [415, 285] on input "breu" at bounding box center [651, 282] width 544 height 24
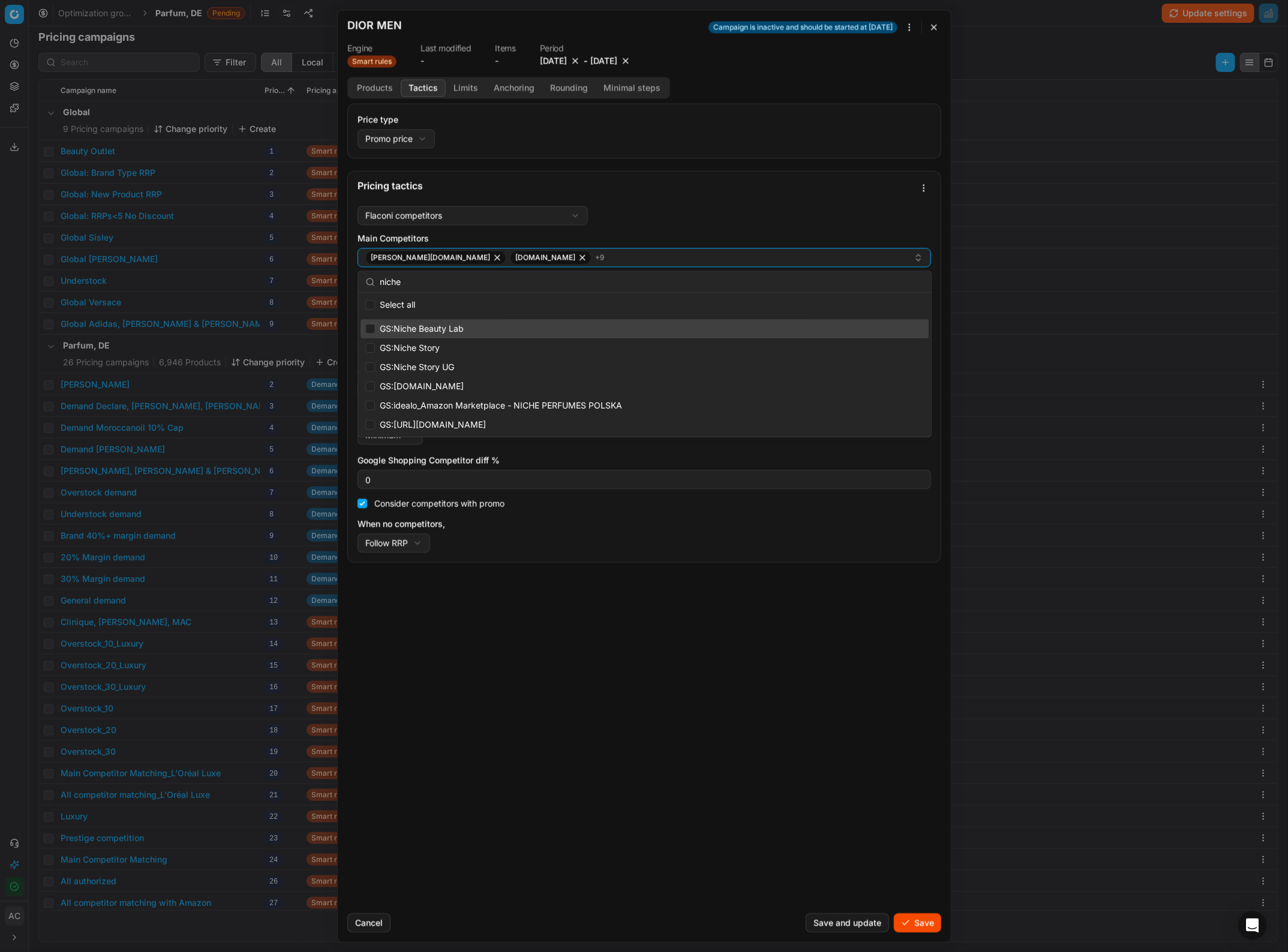
type input "niche"
click at [375, 327] on input "Suggestions" at bounding box center [371, 329] width 10 height 10
checkbox input "true"
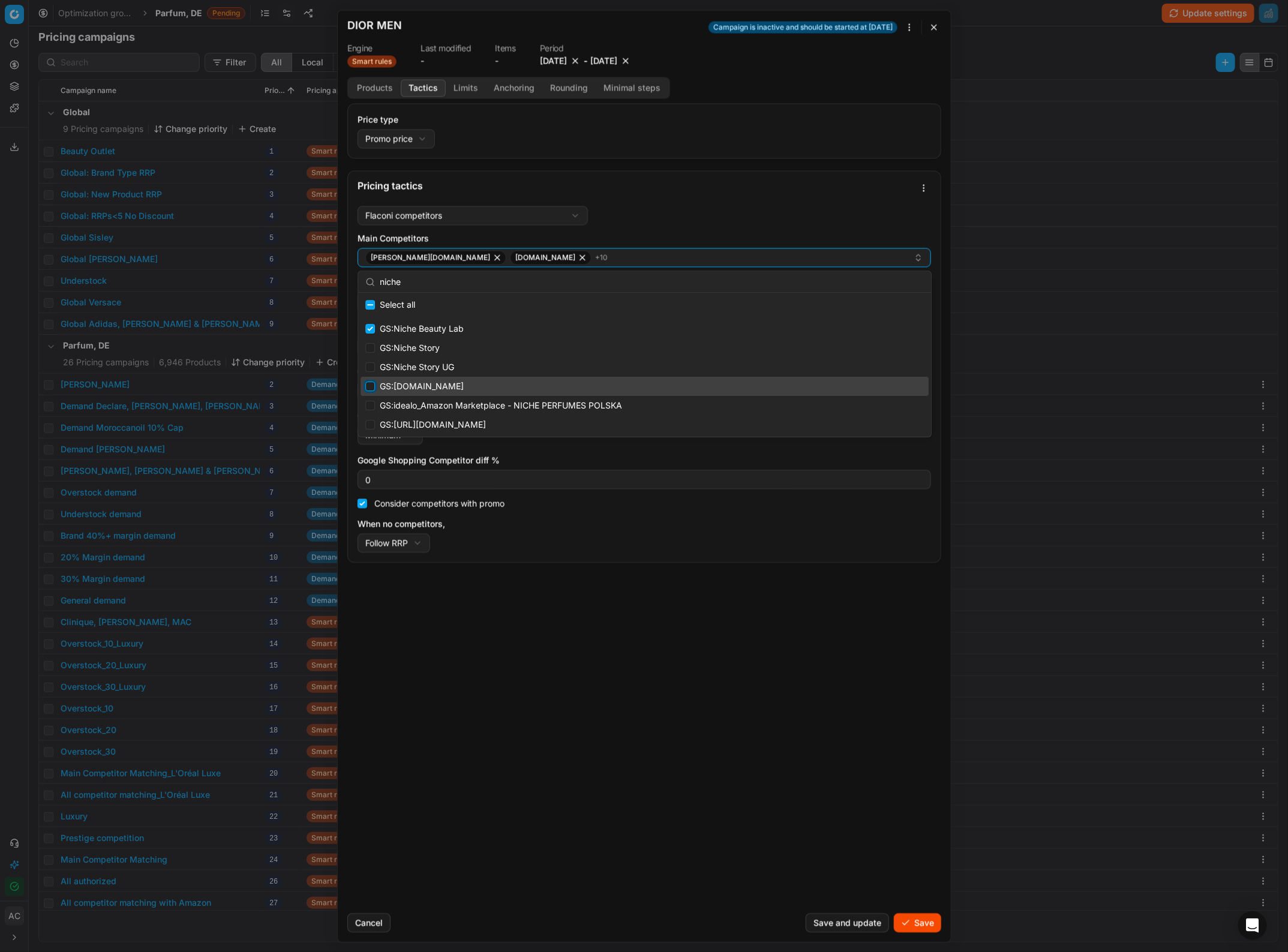
click at [372, 385] on input "Suggestions" at bounding box center [371, 386] width 10 height 10
checkbox input "true"
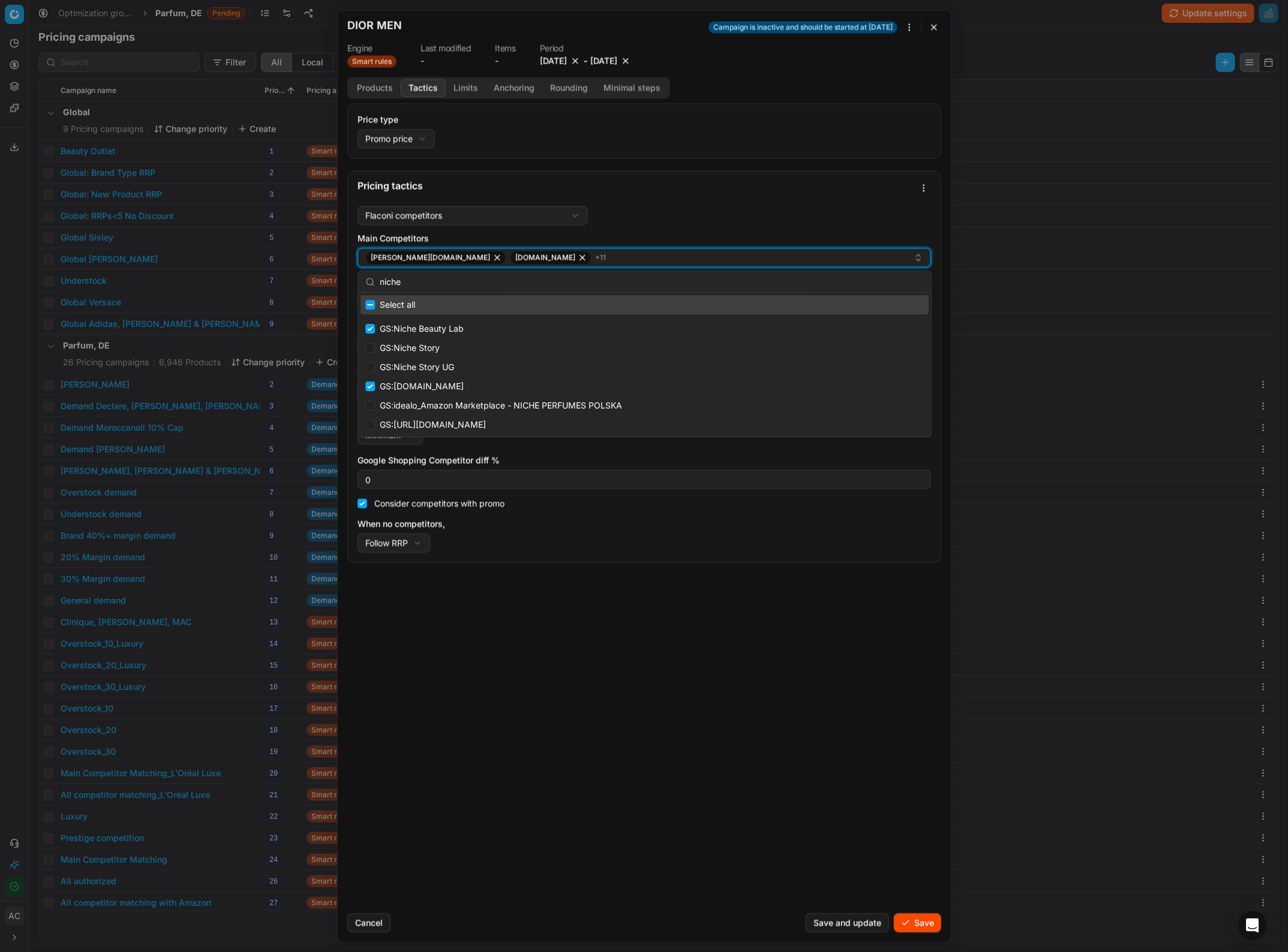
click at [618, 259] on div "douglas.de sephora.de + 11" at bounding box center [640, 257] width 548 height 14
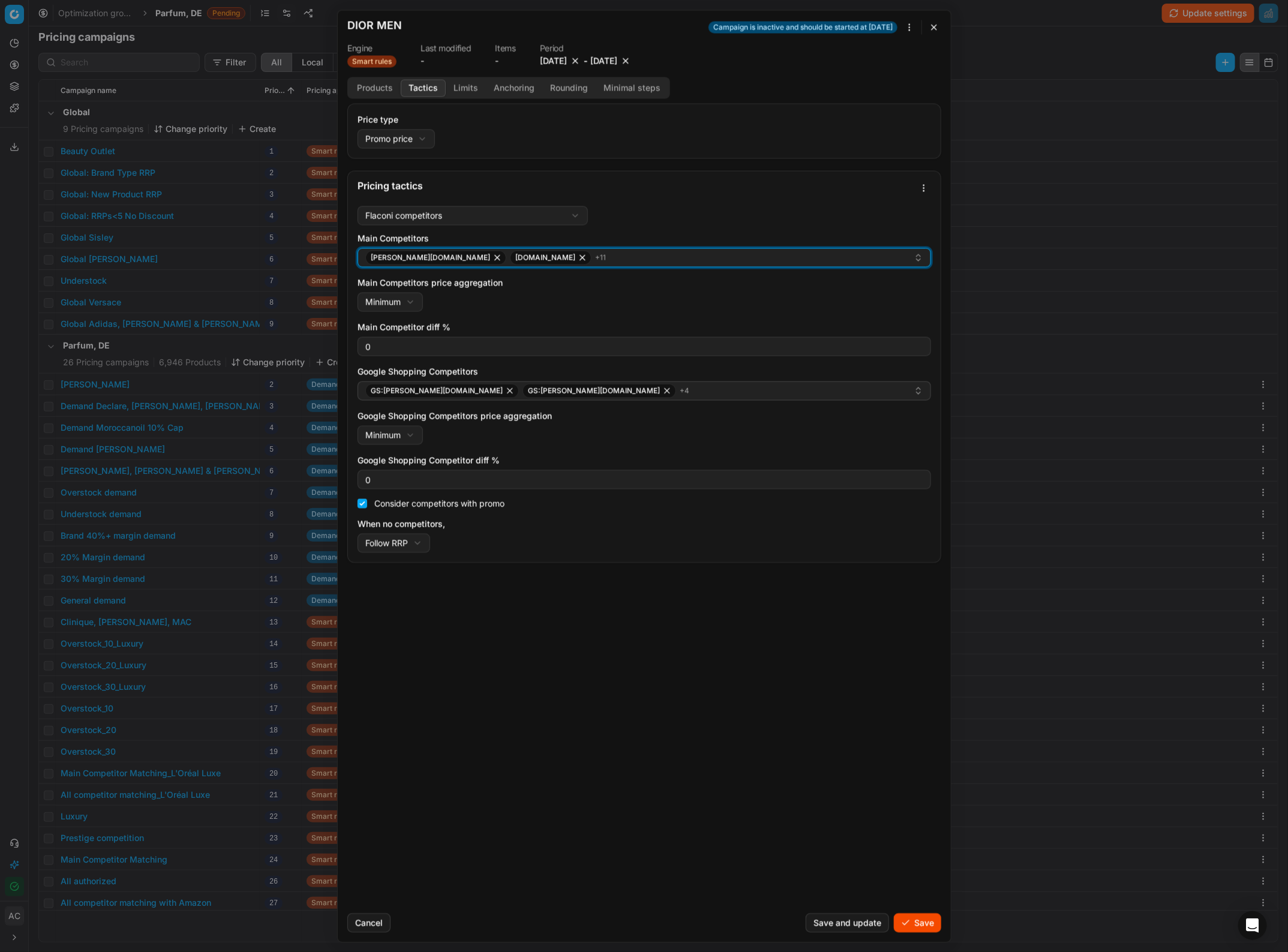
click at [607, 253] on div "douglas.de sephora.de + 11" at bounding box center [640, 257] width 548 height 14
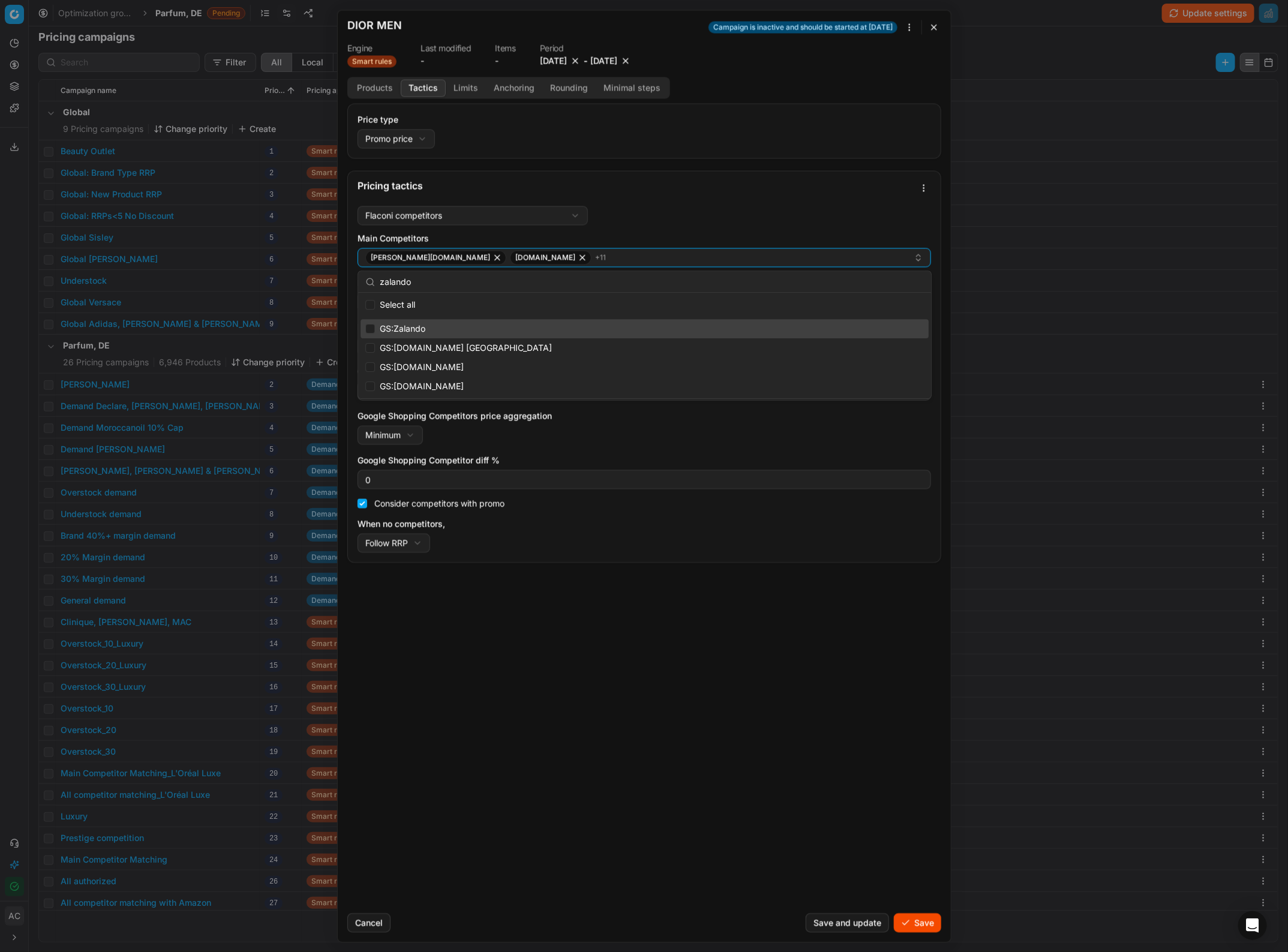
type input "zalando"
click at [366, 328] on input "Suggestions" at bounding box center [371, 329] width 10 height 10
checkbox input "true"
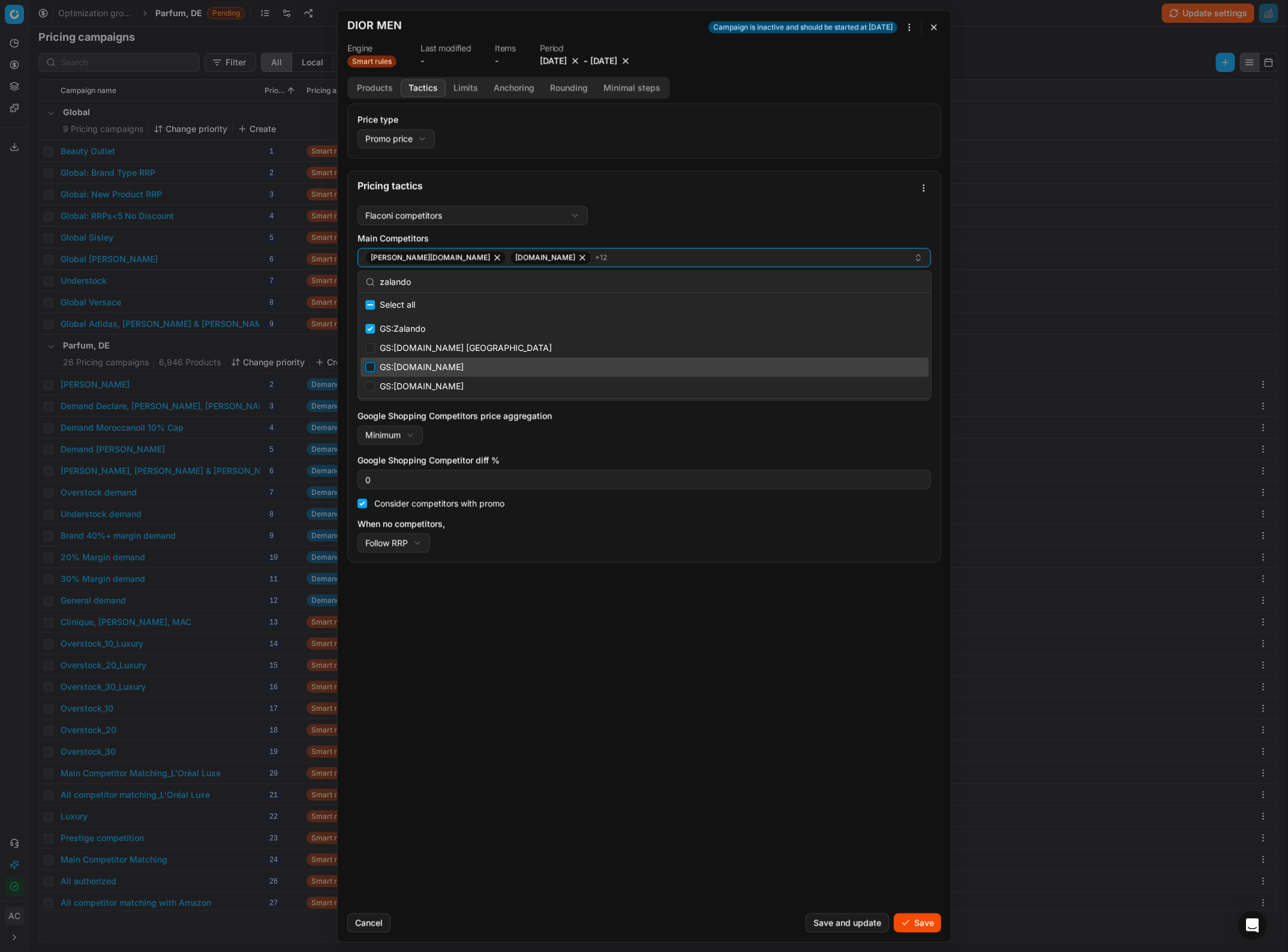
click at [369, 363] on input "Suggestions" at bounding box center [371, 367] width 10 height 10
checkbox input "true"
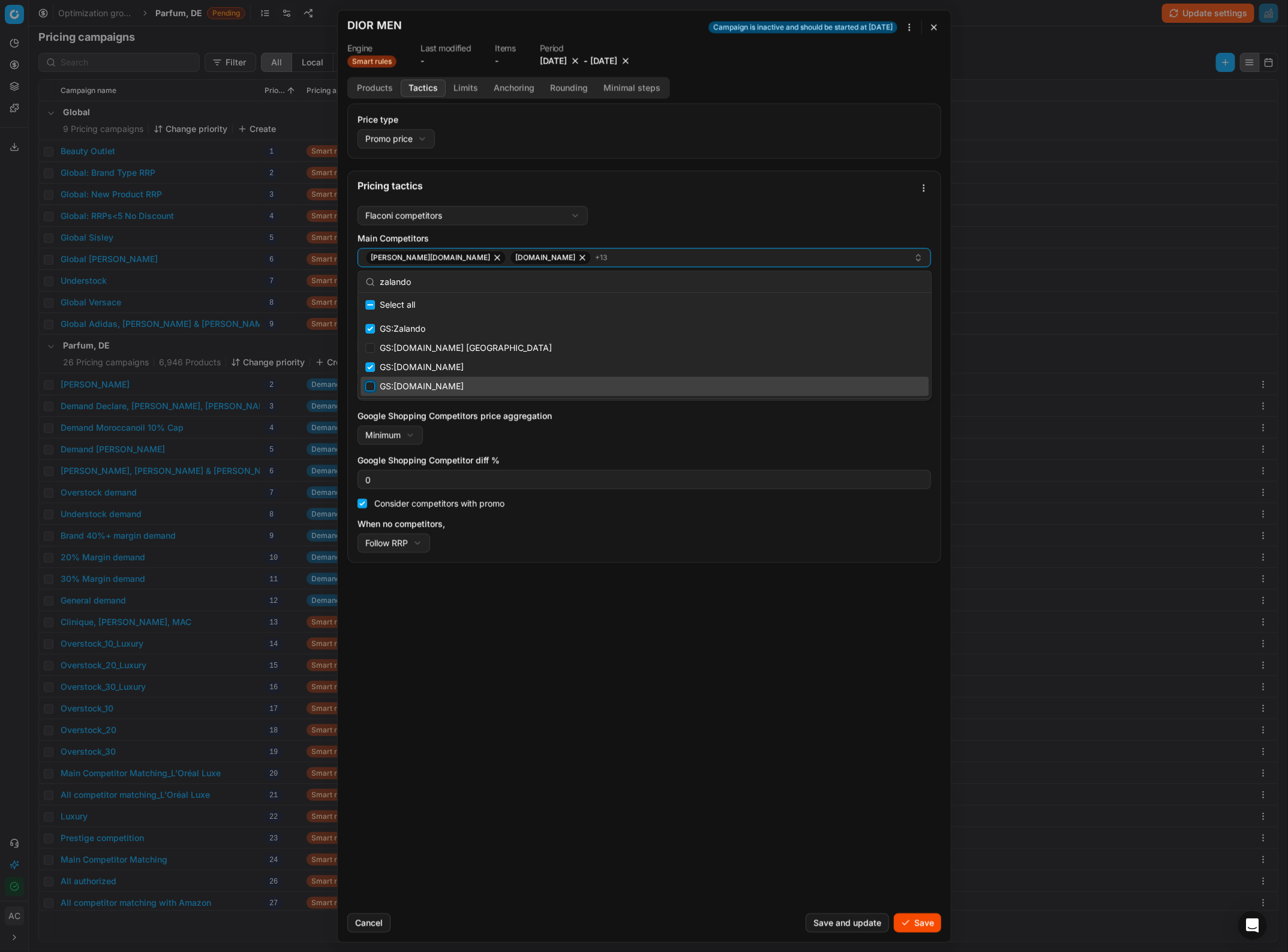
click at [369, 385] on input "Suggestions" at bounding box center [371, 386] width 10 height 10
checkbox input "true"
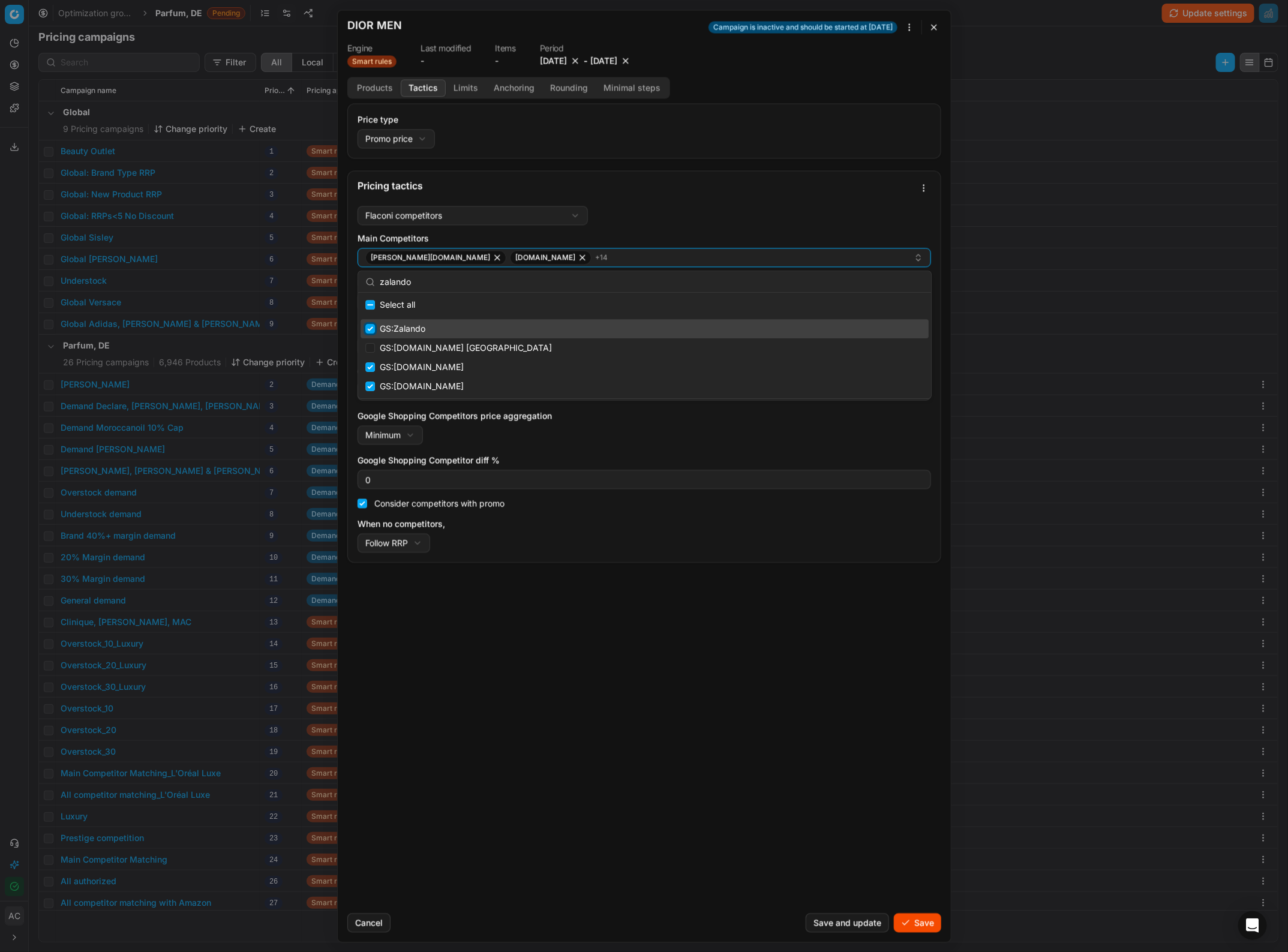
click at [370, 328] on input "Suggestions" at bounding box center [371, 329] width 10 height 10
checkbox input "true"
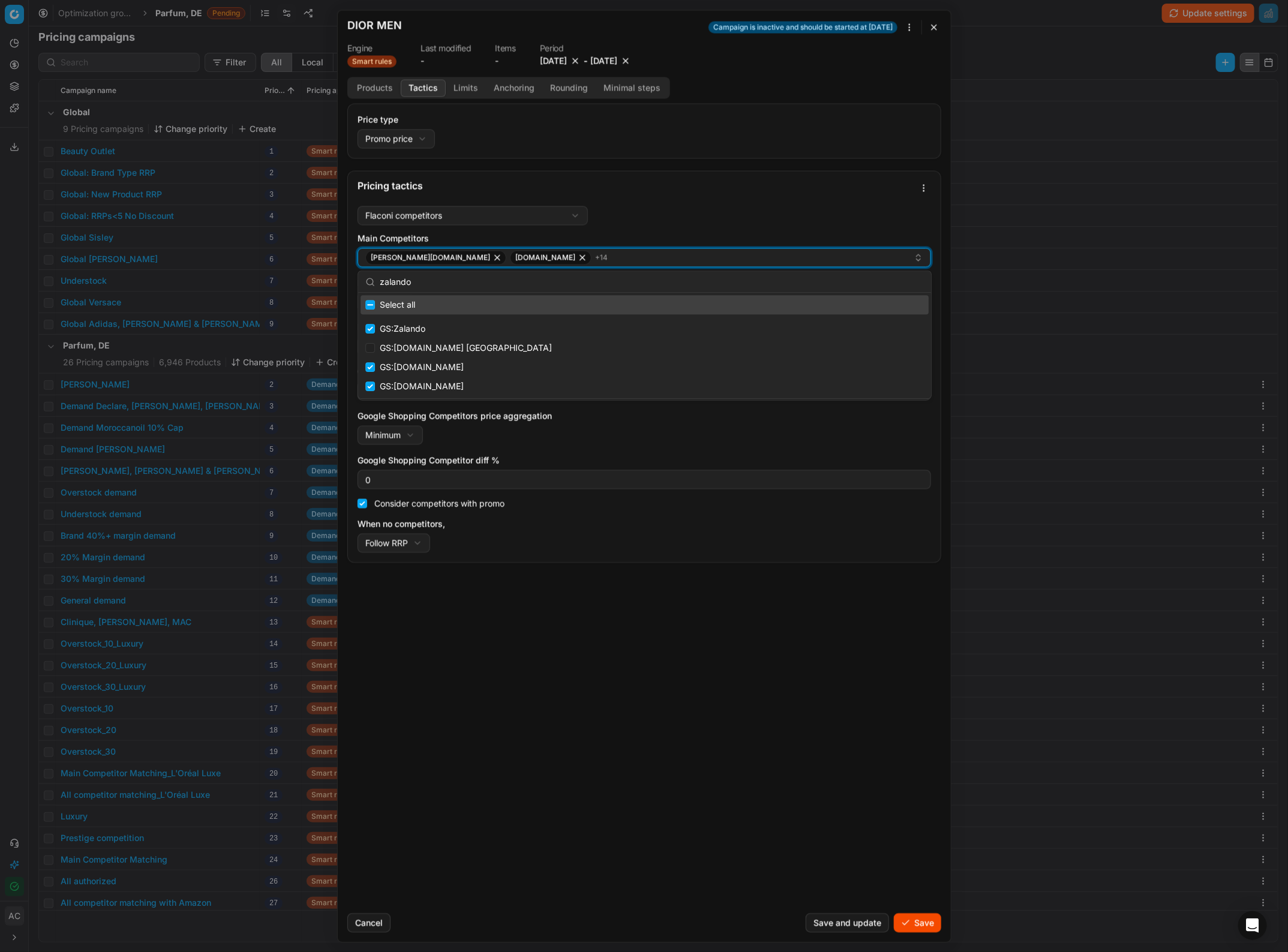
click at [556, 254] on div "douglas.de sephora.de + 14" at bounding box center [640, 257] width 548 height 14
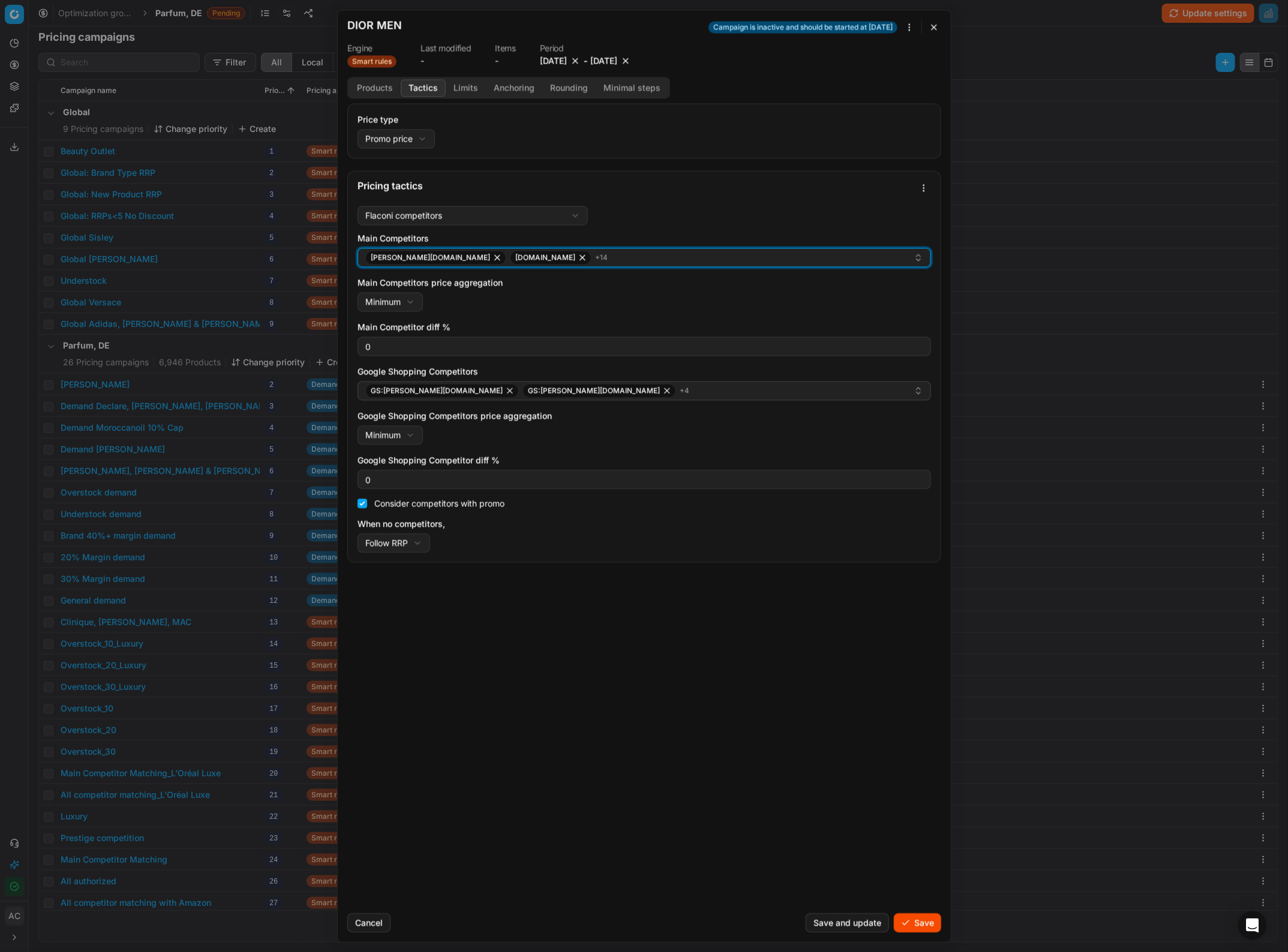
click at [556, 254] on div "douglas.de sephora.de + 14" at bounding box center [640, 257] width 548 height 14
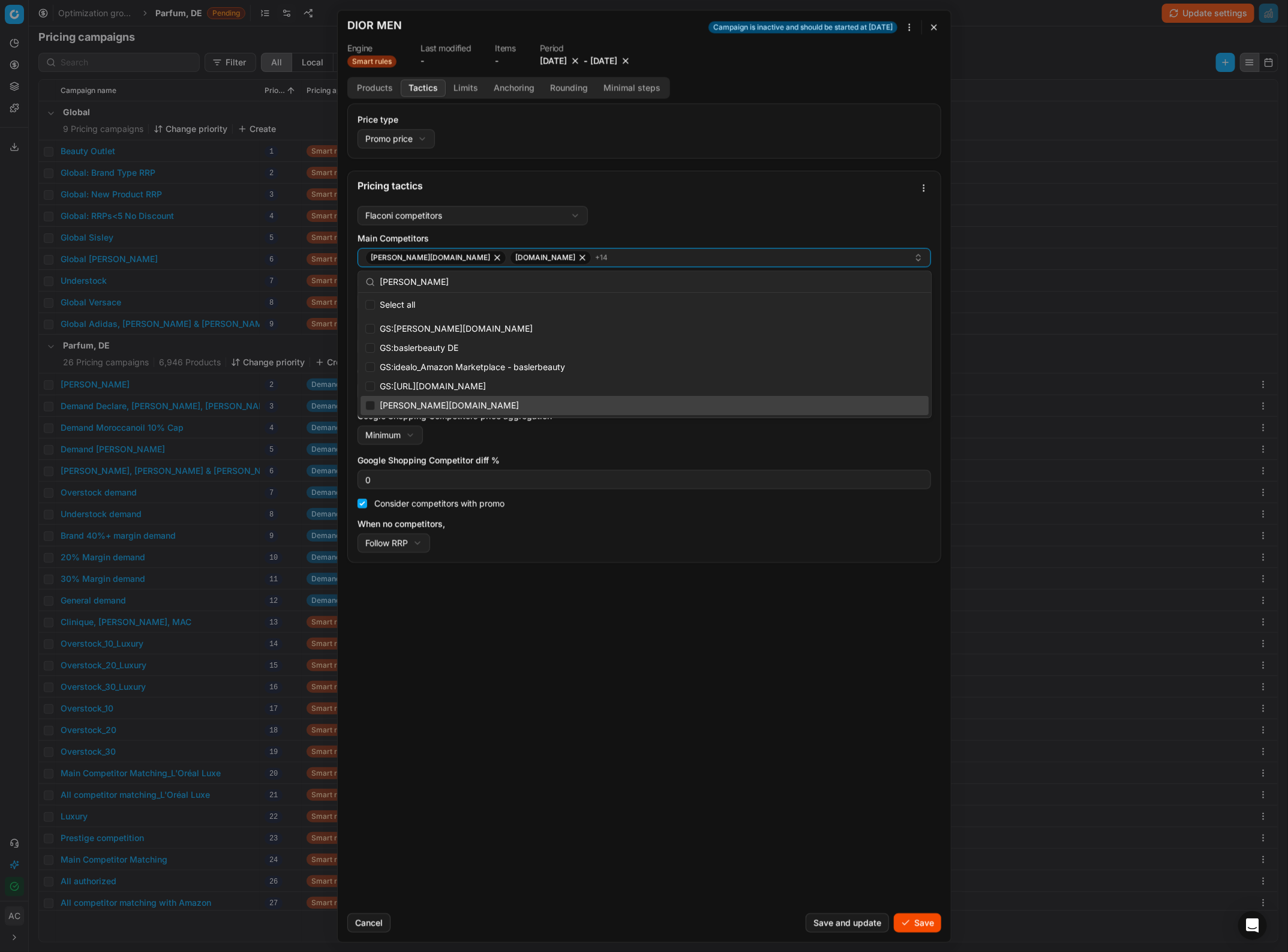
type input "basler"
click at [366, 405] on input "Suggestions" at bounding box center [371, 406] width 10 height 10
checkbox input "true"
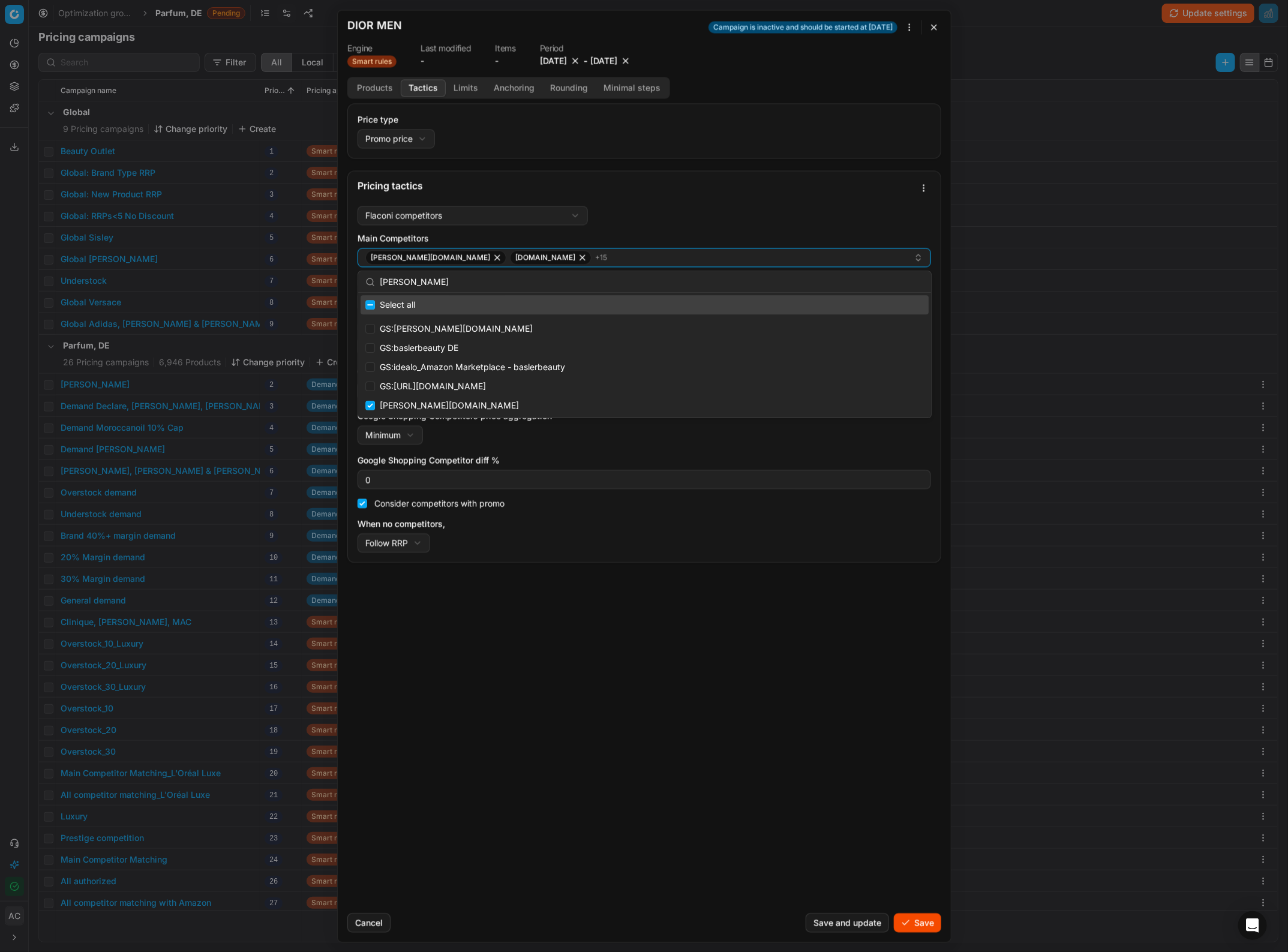
click at [514, 278] on input "basler" at bounding box center [651, 282] width 544 height 24
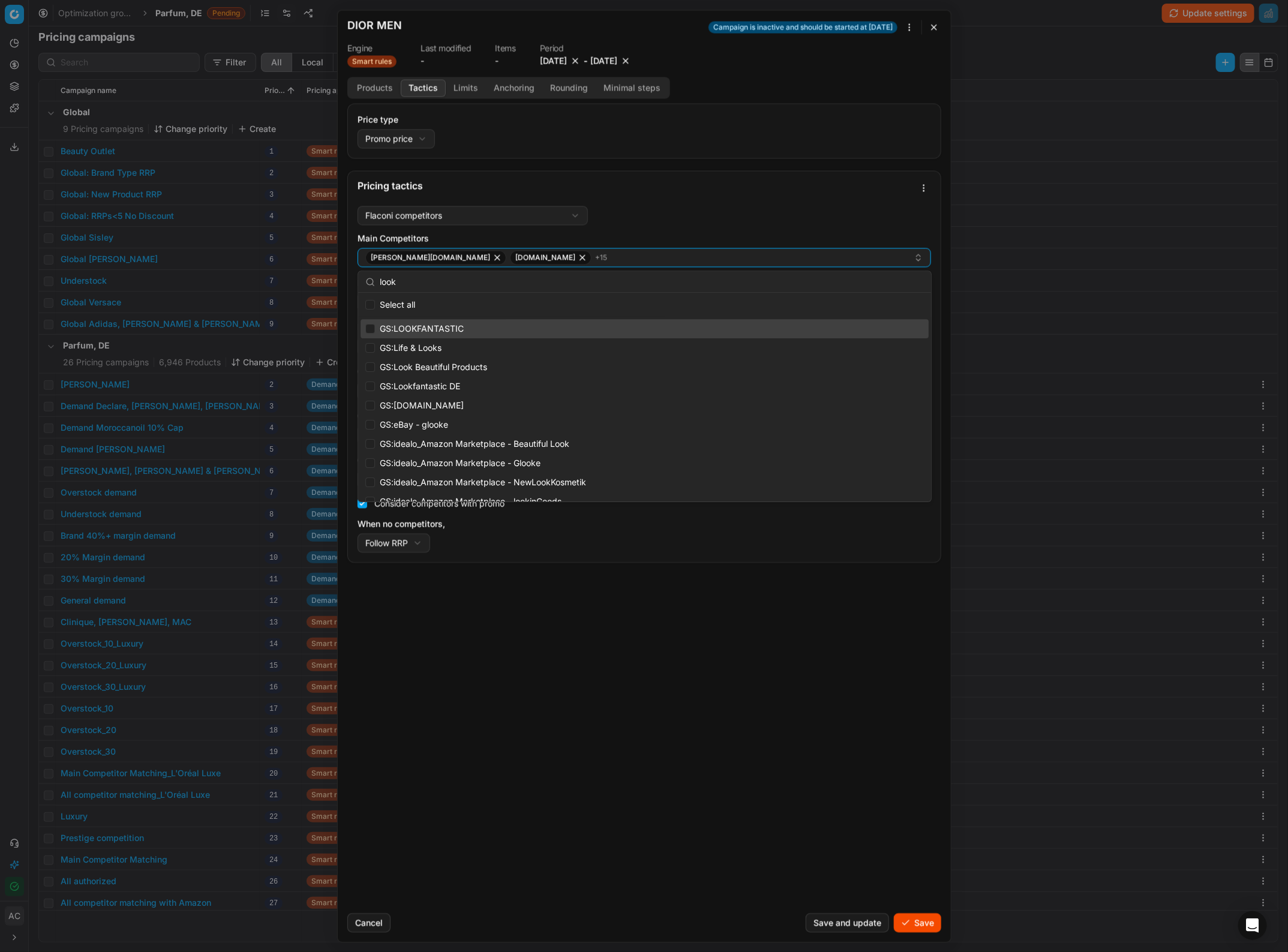
type input "look"
click at [370, 324] on input "Suggestions" at bounding box center [371, 329] width 10 height 10
checkbox input "true"
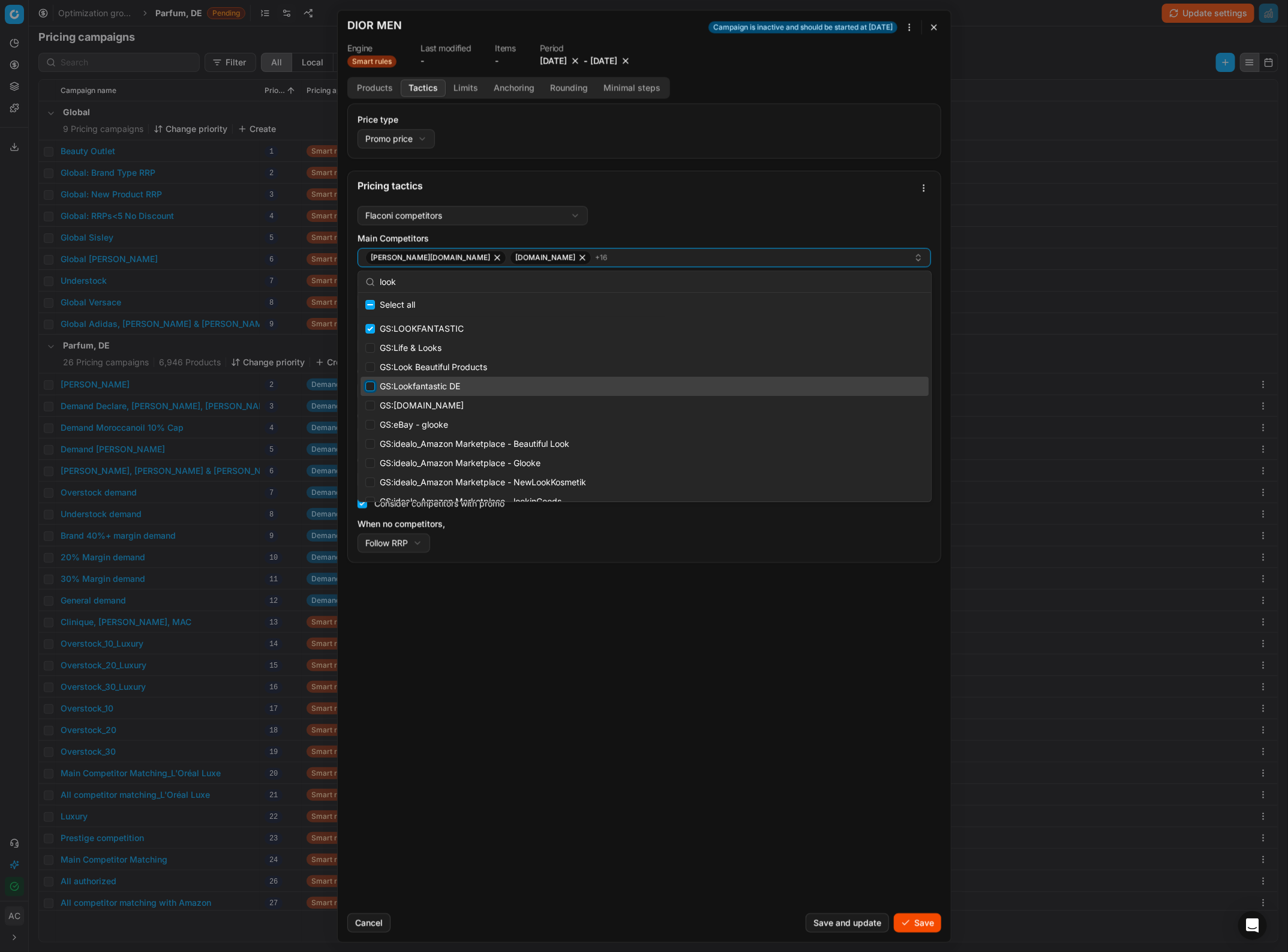
click at [372, 387] on input "Suggestions" at bounding box center [371, 386] width 10 height 10
checkbox input "true"
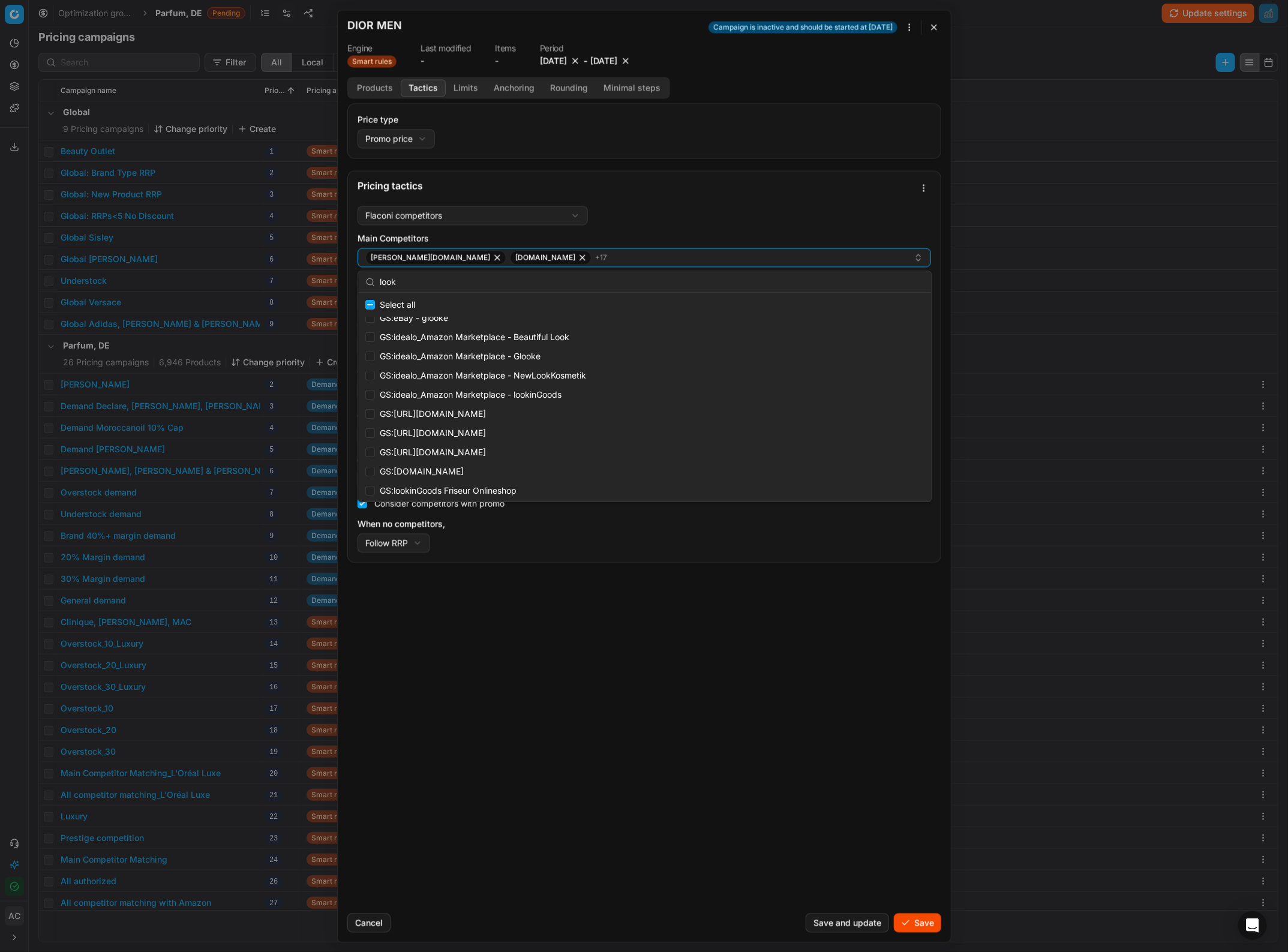
scroll to position [108, 0]
click at [369, 469] on input "Suggestions" at bounding box center [371, 470] width 10 height 10
checkbox input "true"
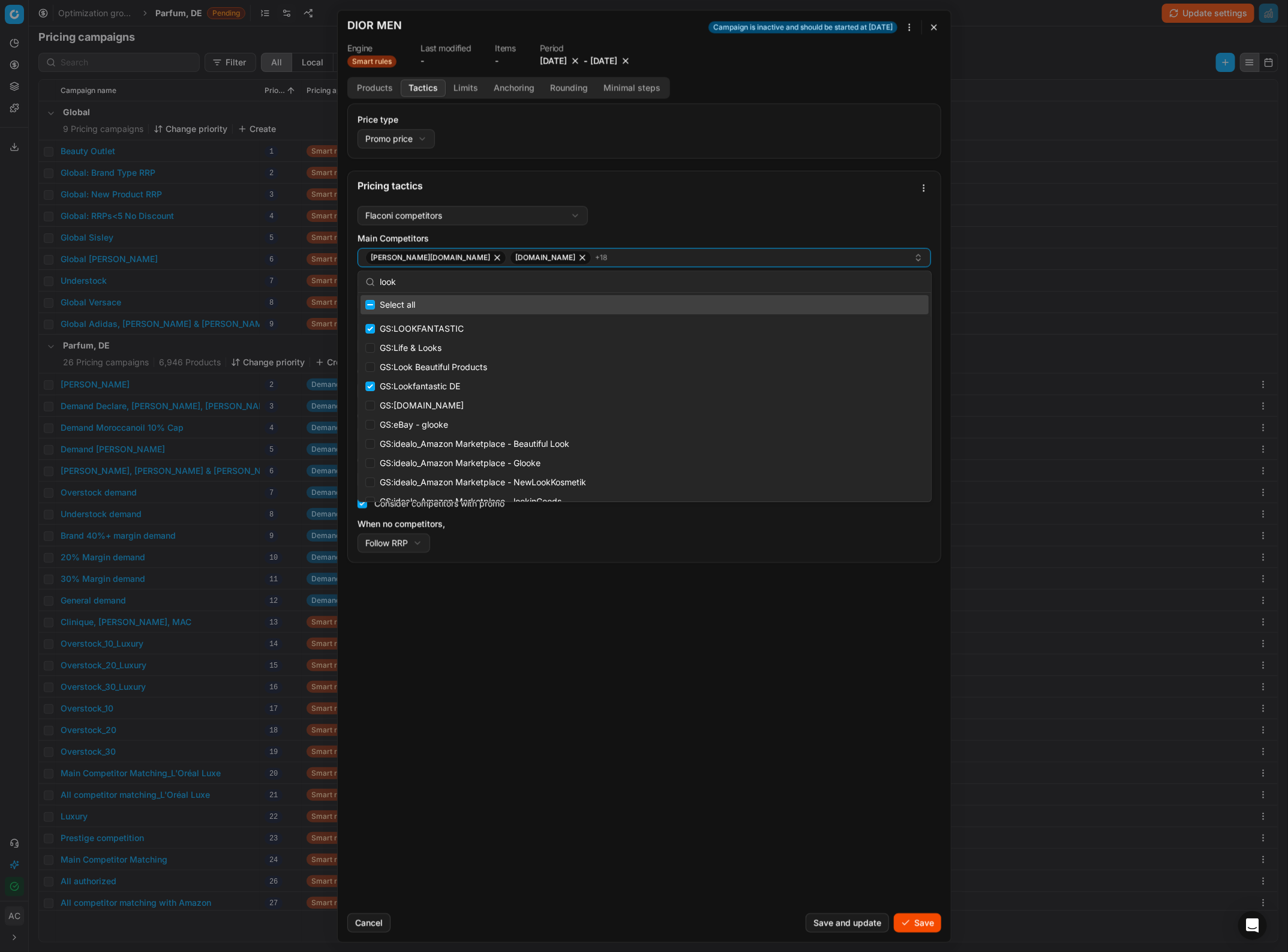
click at [484, 281] on input "look" at bounding box center [651, 282] width 544 height 24
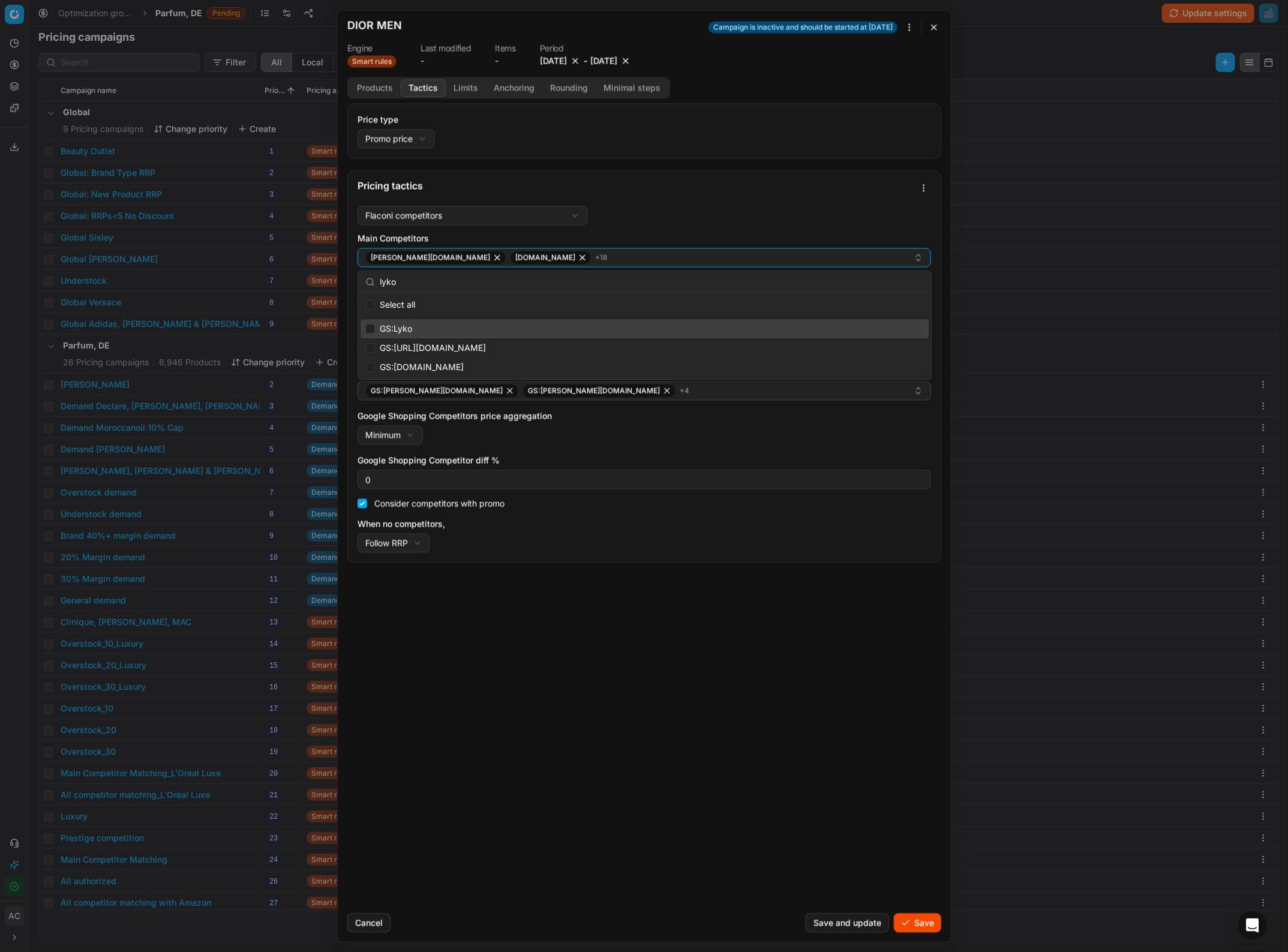
type input "lyko"
click at [367, 326] on input "Suggestions" at bounding box center [371, 329] width 10 height 10
checkbox input "true"
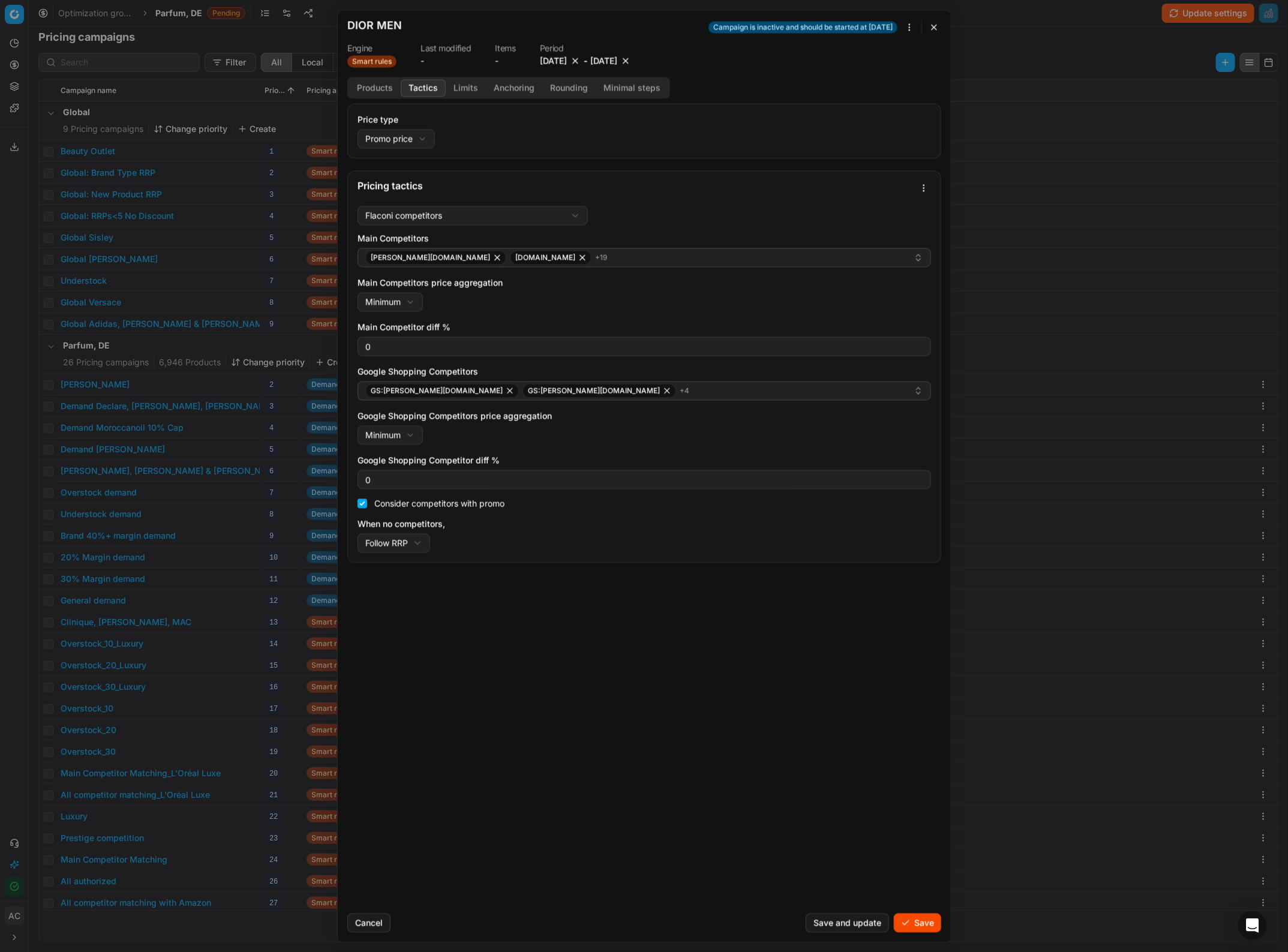
click at [488, 642] on div "Price type Promo price Default Regular price Promo price Pricing tactics Flacon…" at bounding box center [644, 503] width 614 height 800
click at [549, 257] on div "douglas.de sephora.de + 19" at bounding box center [640, 257] width 548 height 14
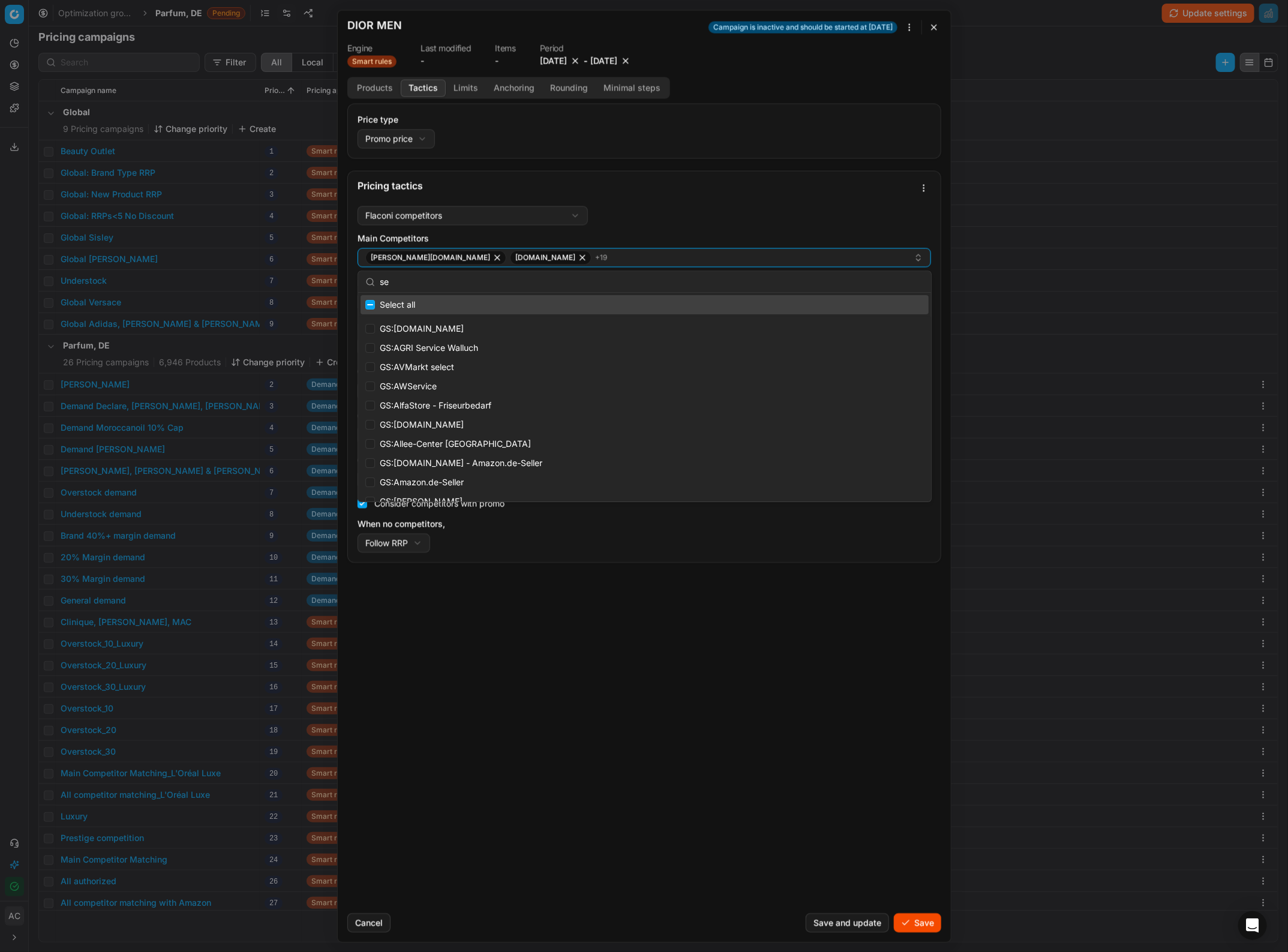
type input "s"
click at [675, 196] on div "Pricing tactics" at bounding box center [645, 186] width 593 height 30
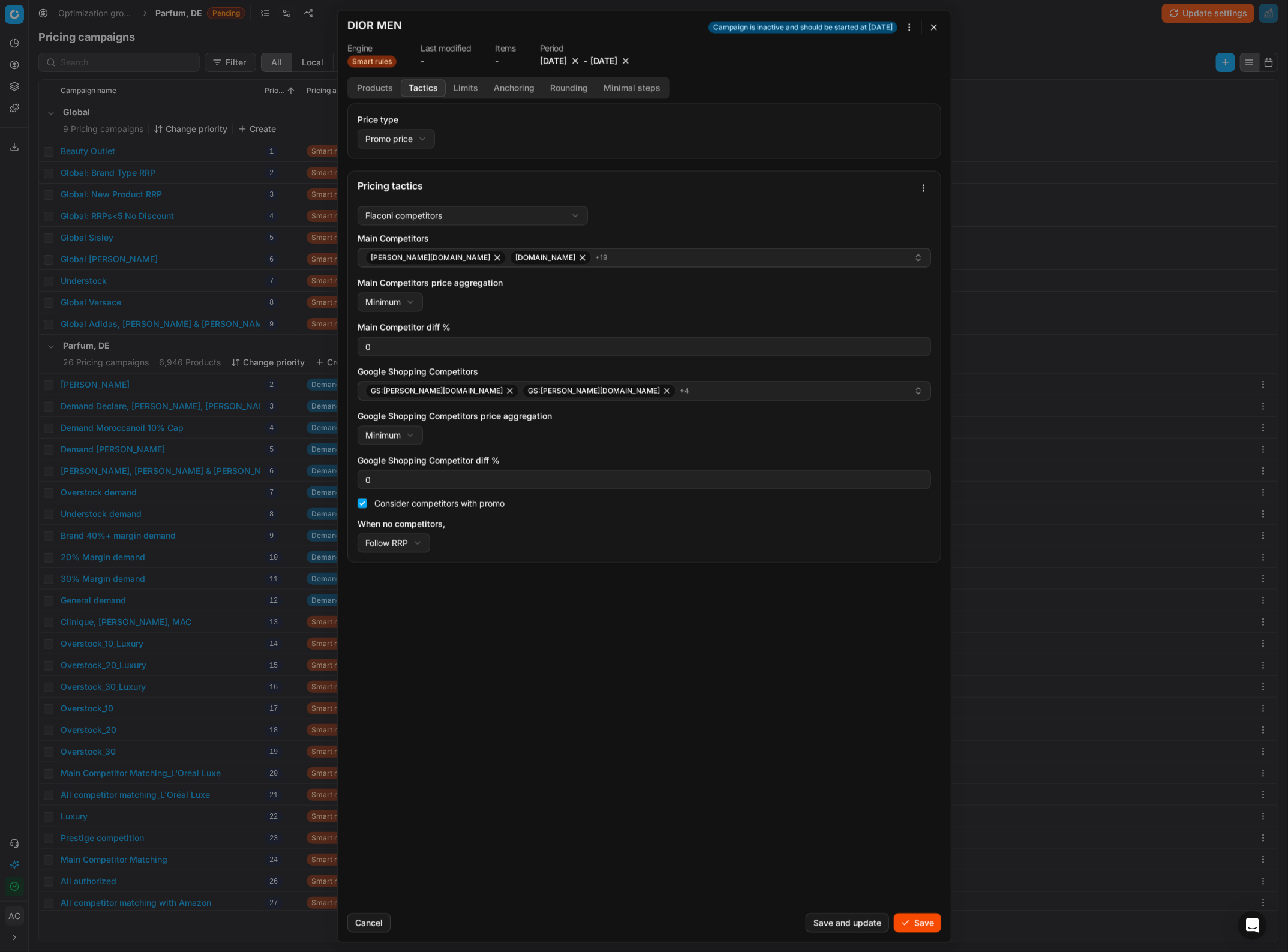
click at [460, 89] on button "Limits" at bounding box center [465, 87] width 40 height 17
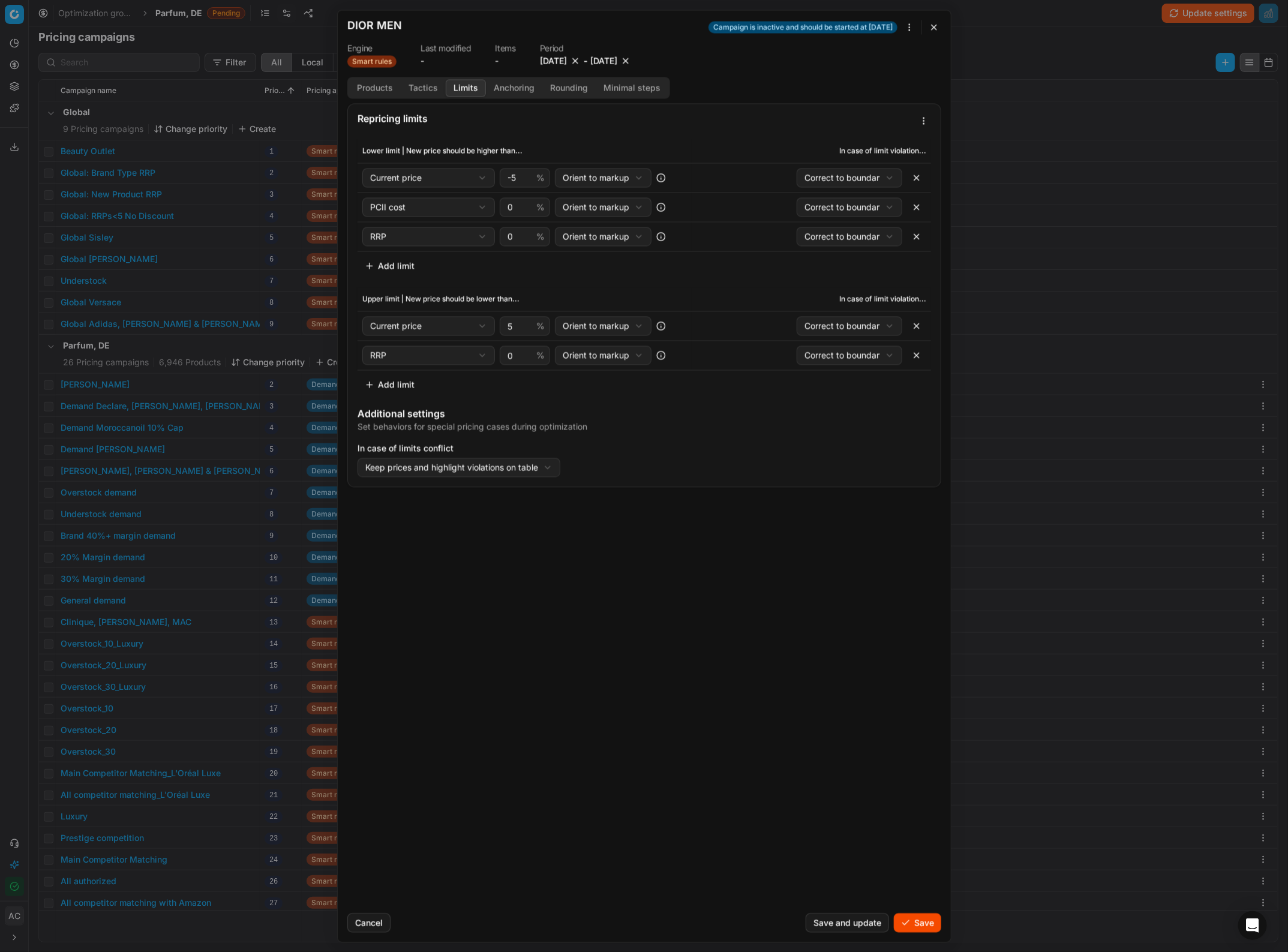
click at [913, 177] on button "button" at bounding box center [916, 177] width 19 height 19
select select "numeric_feature_pcii_cost"
select select "rrp"
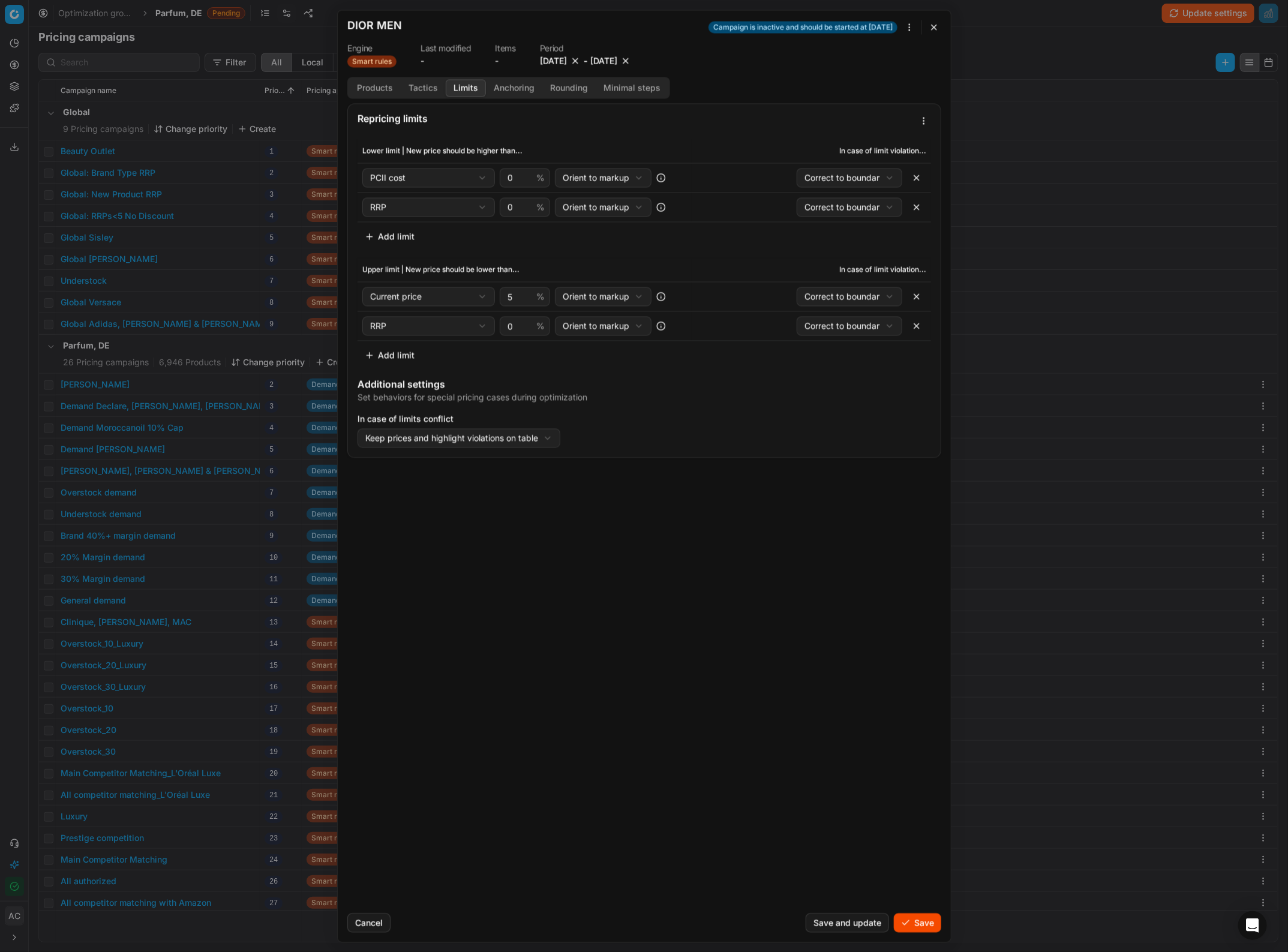
click at [920, 208] on button "button" at bounding box center [916, 207] width 19 height 19
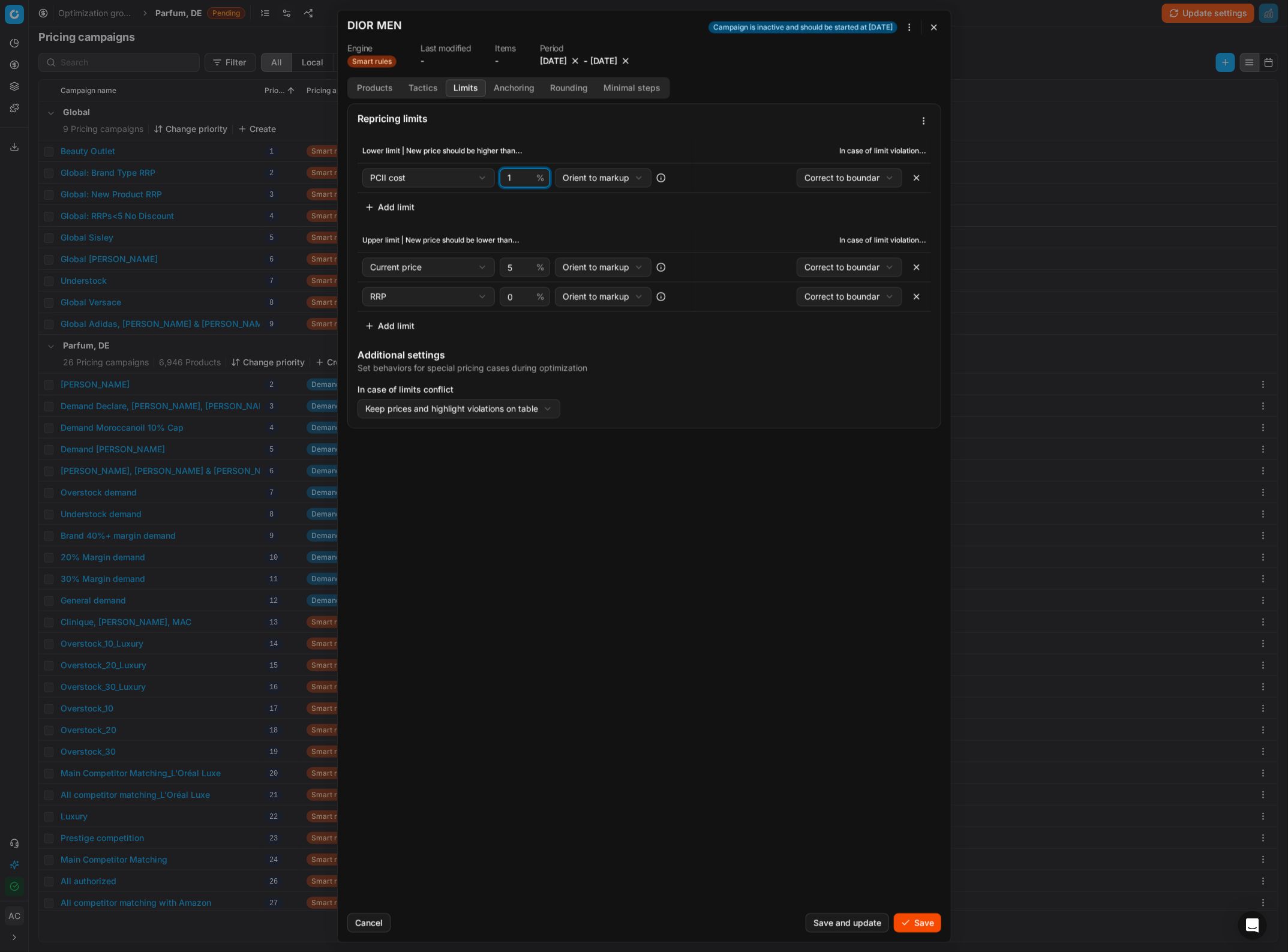
click at [527, 175] on input "1" at bounding box center [519, 178] width 29 height 18
click at [527, 175] on input "2" at bounding box center [519, 178] width 29 height 18
click at [527, 175] on input "3" at bounding box center [519, 178] width 29 height 18
click at [527, 175] on input "4" at bounding box center [519, 178] width 29 height 18
click at [527, 175] on input "5" at bounding box center [519, 178] width 29 height 18
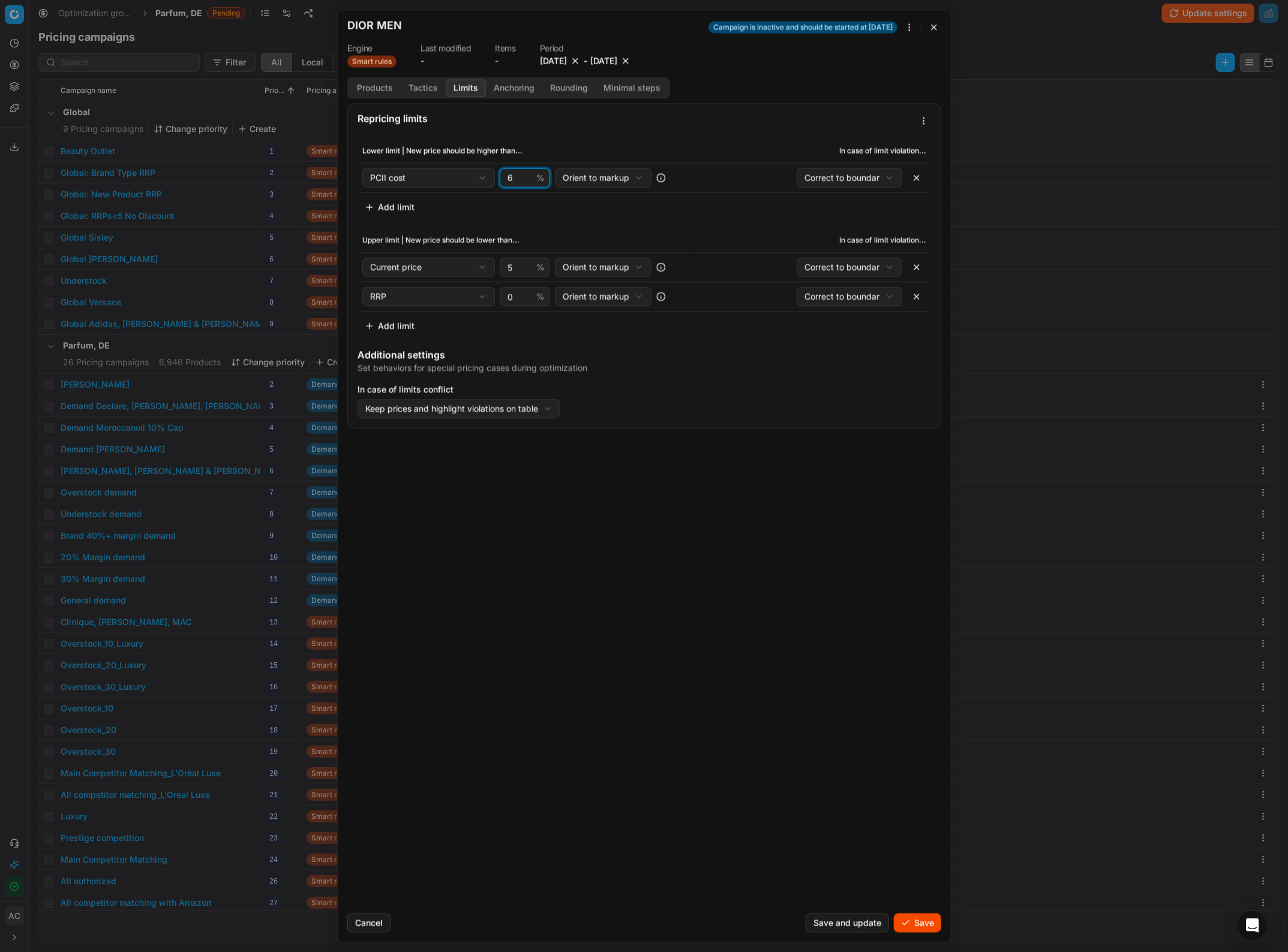
click at [527, 175] on input "6" at bounding box center [519, 178] width 29 height 18
type input "7"
click at [527, 175] on input "7" at bounding box center [519, 178] width 29 height 18
click at [915, 264] on button "button" at bounding box center [916, 267] width 19 height 19
select select "rrp"
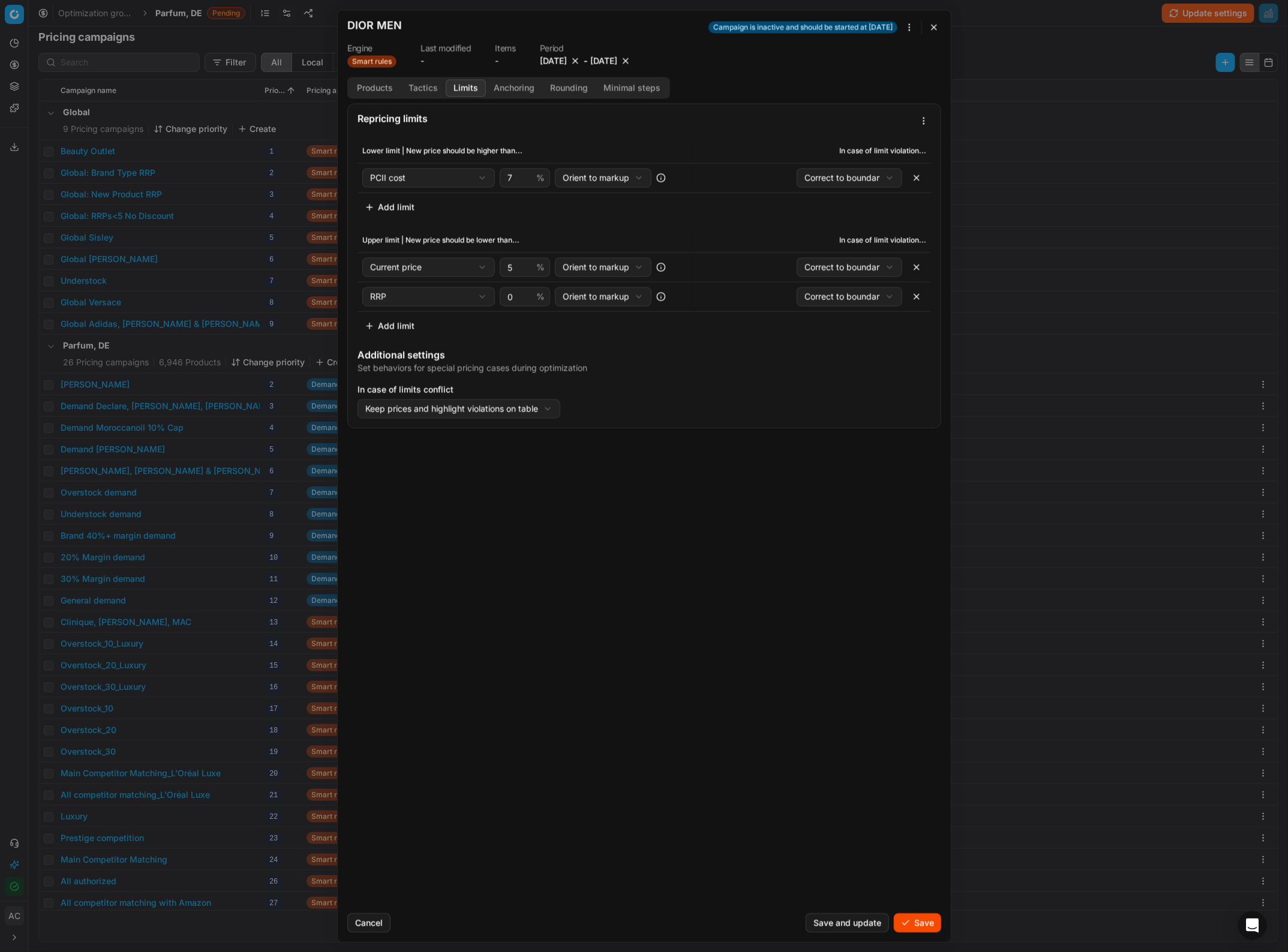
type input "0"
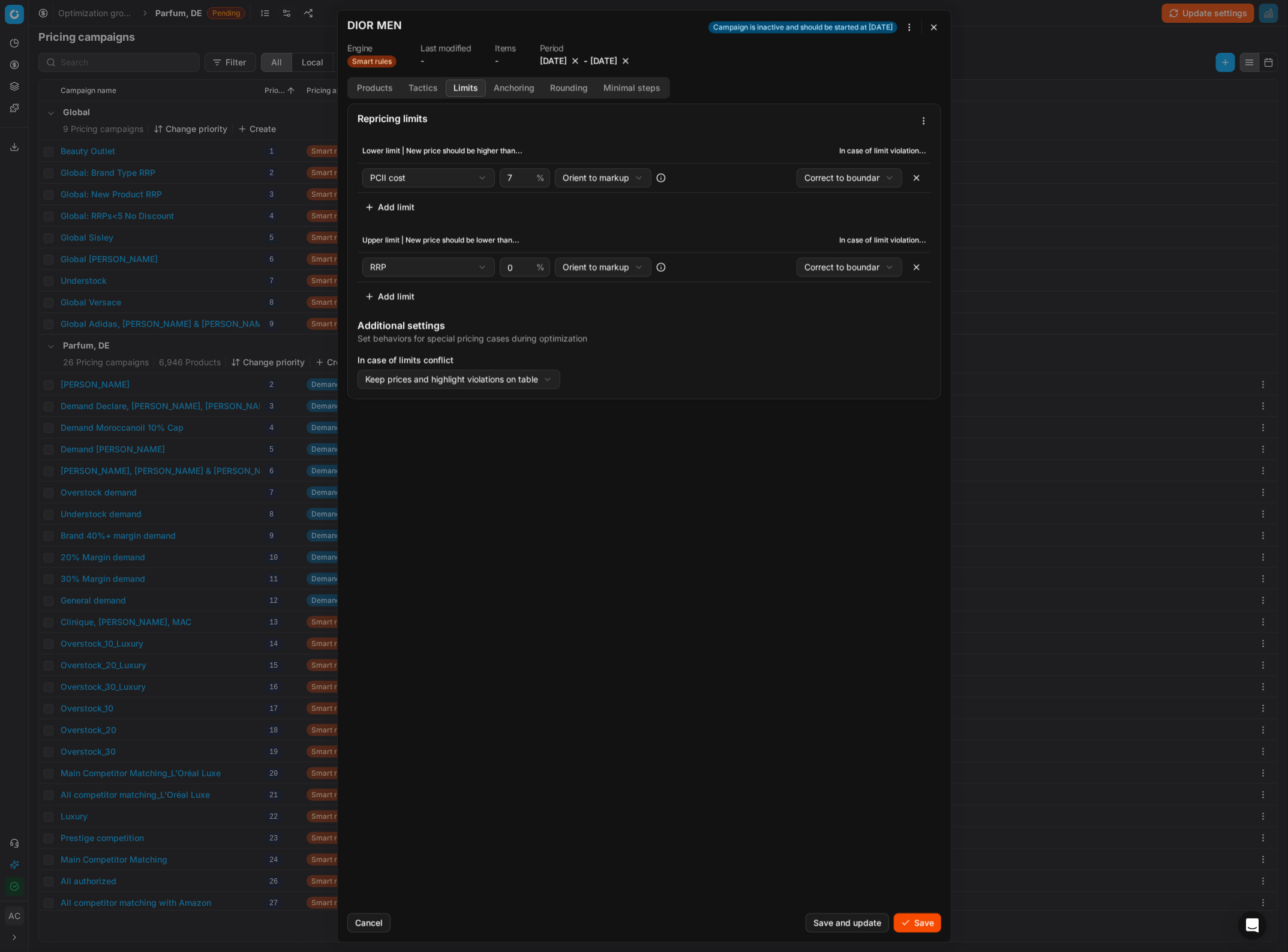
click at [513, 87] on button "Anchoring" at bounding box center [514, 87] width 56 height 17
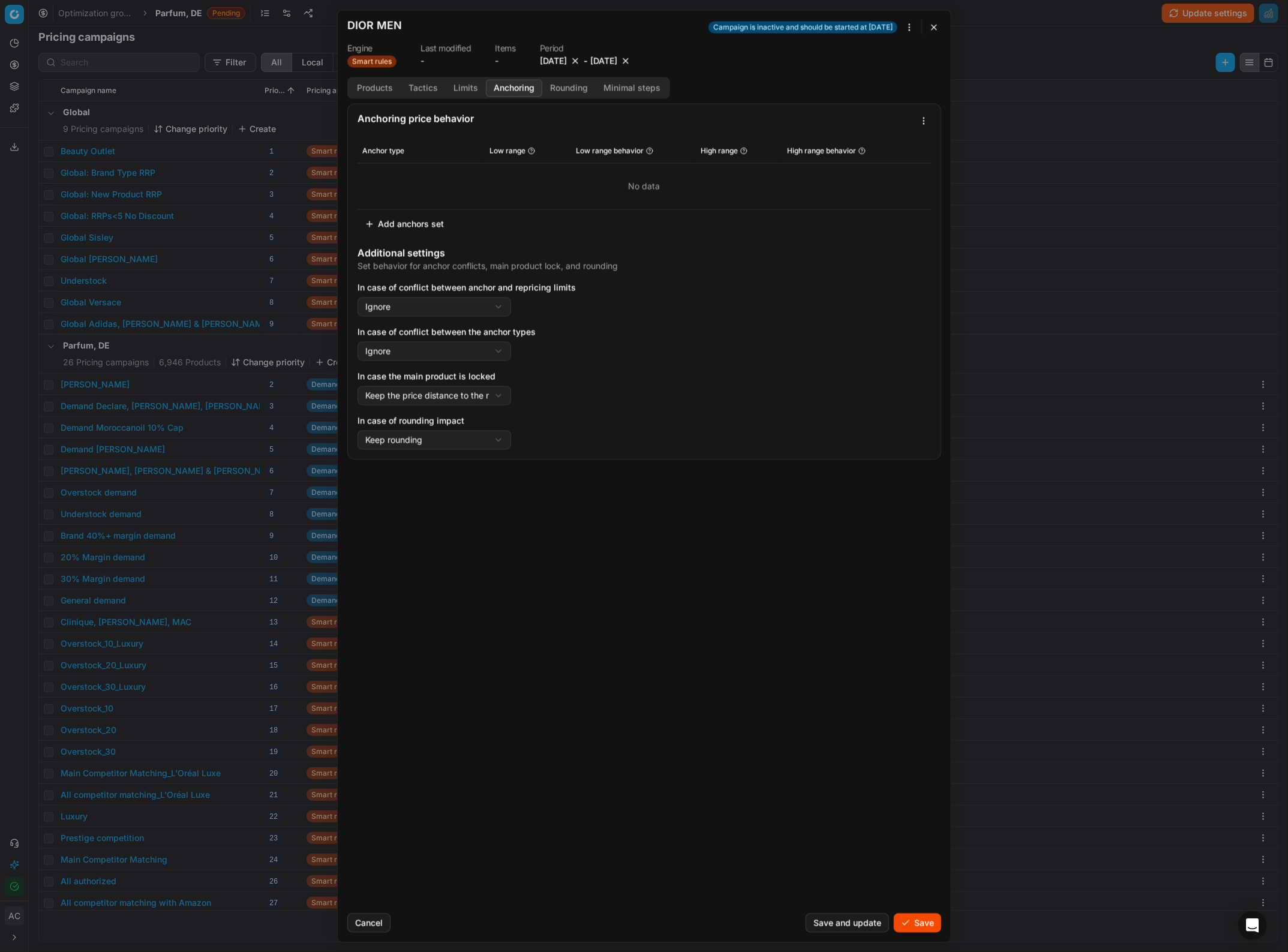
click at [424, 222] on button "Add anchors set" at bounding box center [404, 223] width 94 height 19
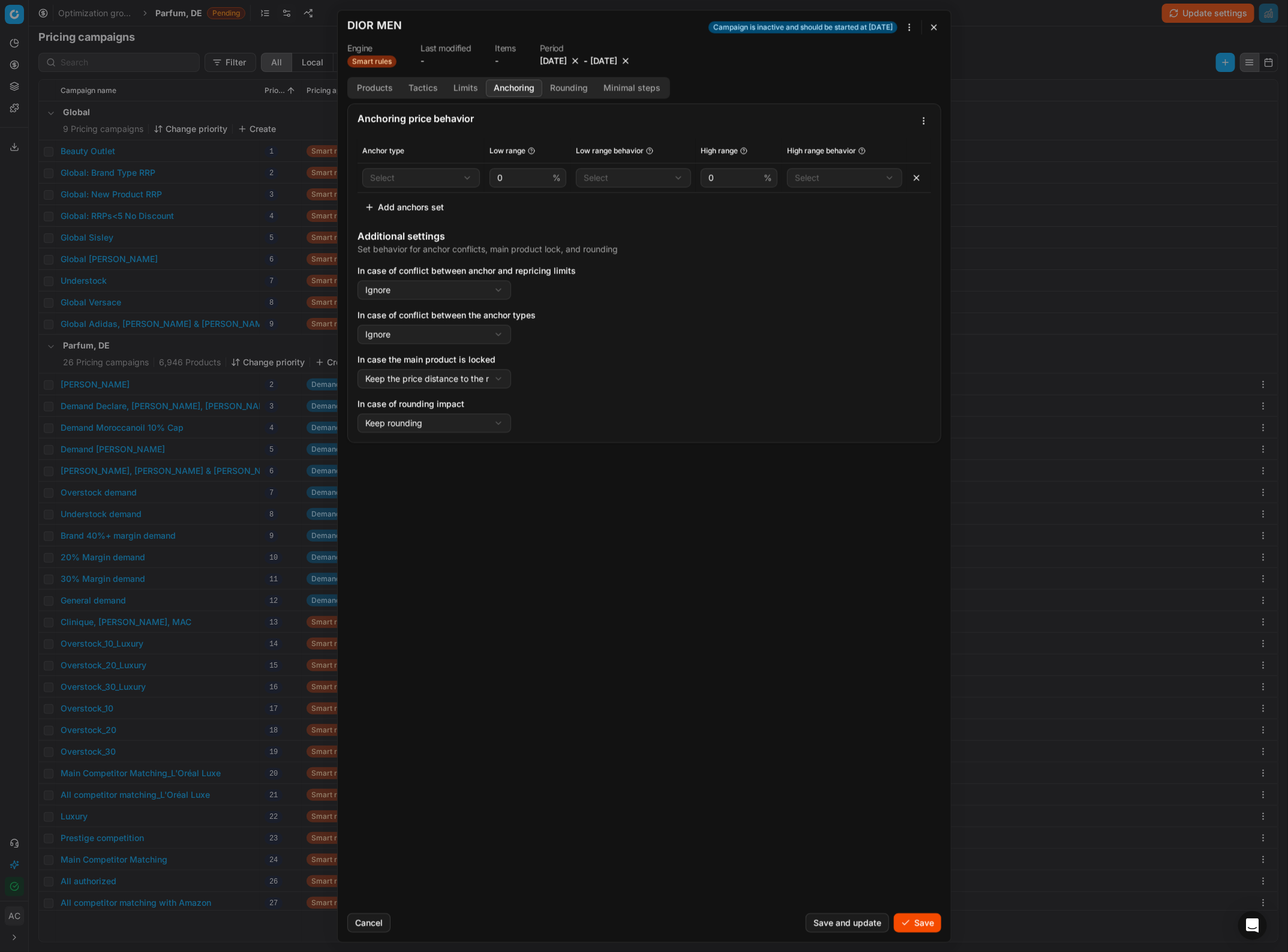
click at [425, 173] on div "We are saving PC settings. Please wait, it should take a few minutes DIOR MEN C…" at bounding box center [644, 476] width 1288 height 952
select select "flat_anchor"
click at [411, 207] on button "Add anchors set" at bounding box center [404, 207] width 94 height 19
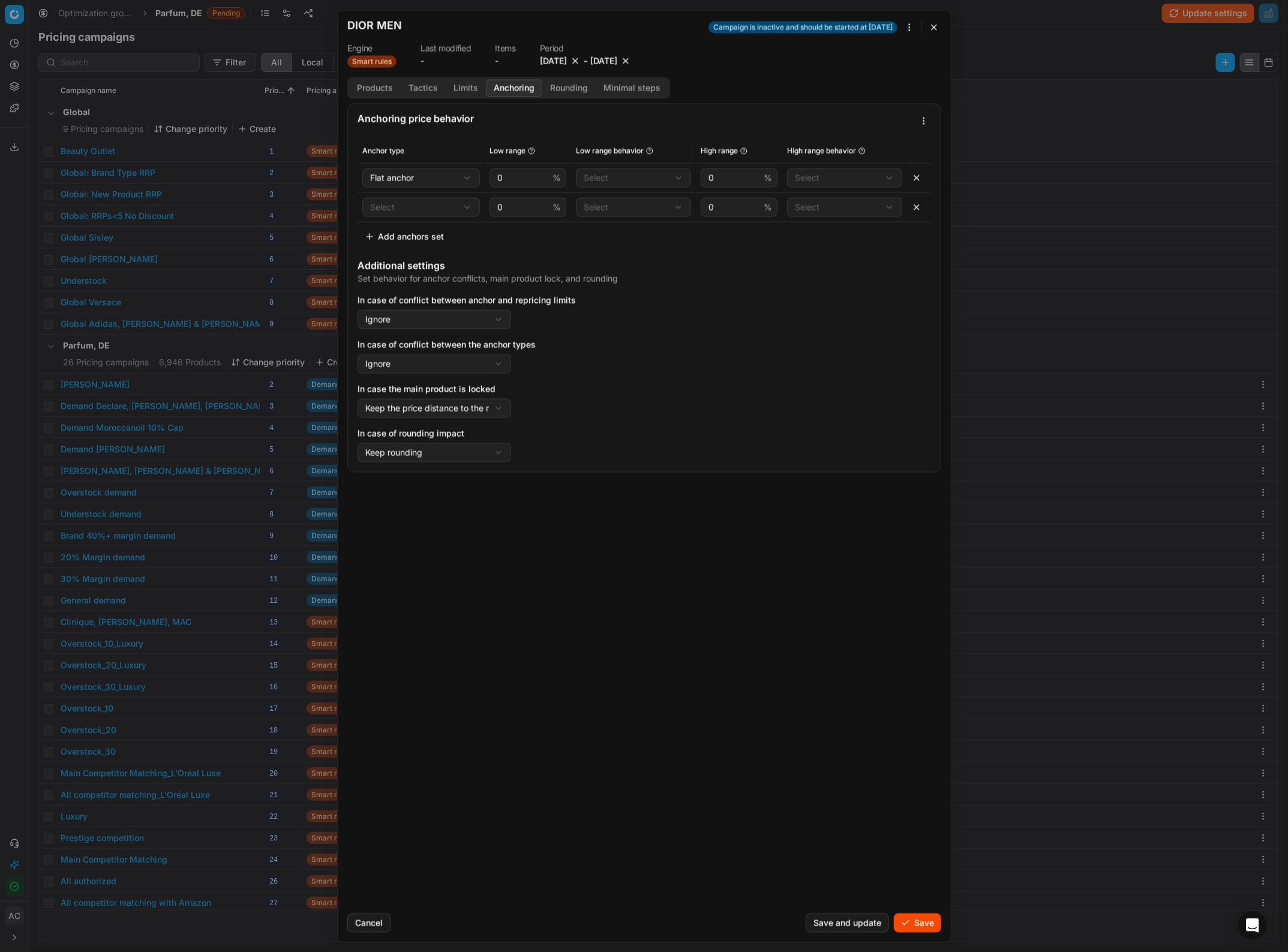
click at [430, 208] on div "We are saving PC settings. Please wait, it should take a few minutes DIOR MEN C…" at bounding box center [644, 476] width 1288 height 952
select select "sized_anchor"
click at [418, 234] on button "Add anchors set" at bounding box center [404, 236] width 94 height 19
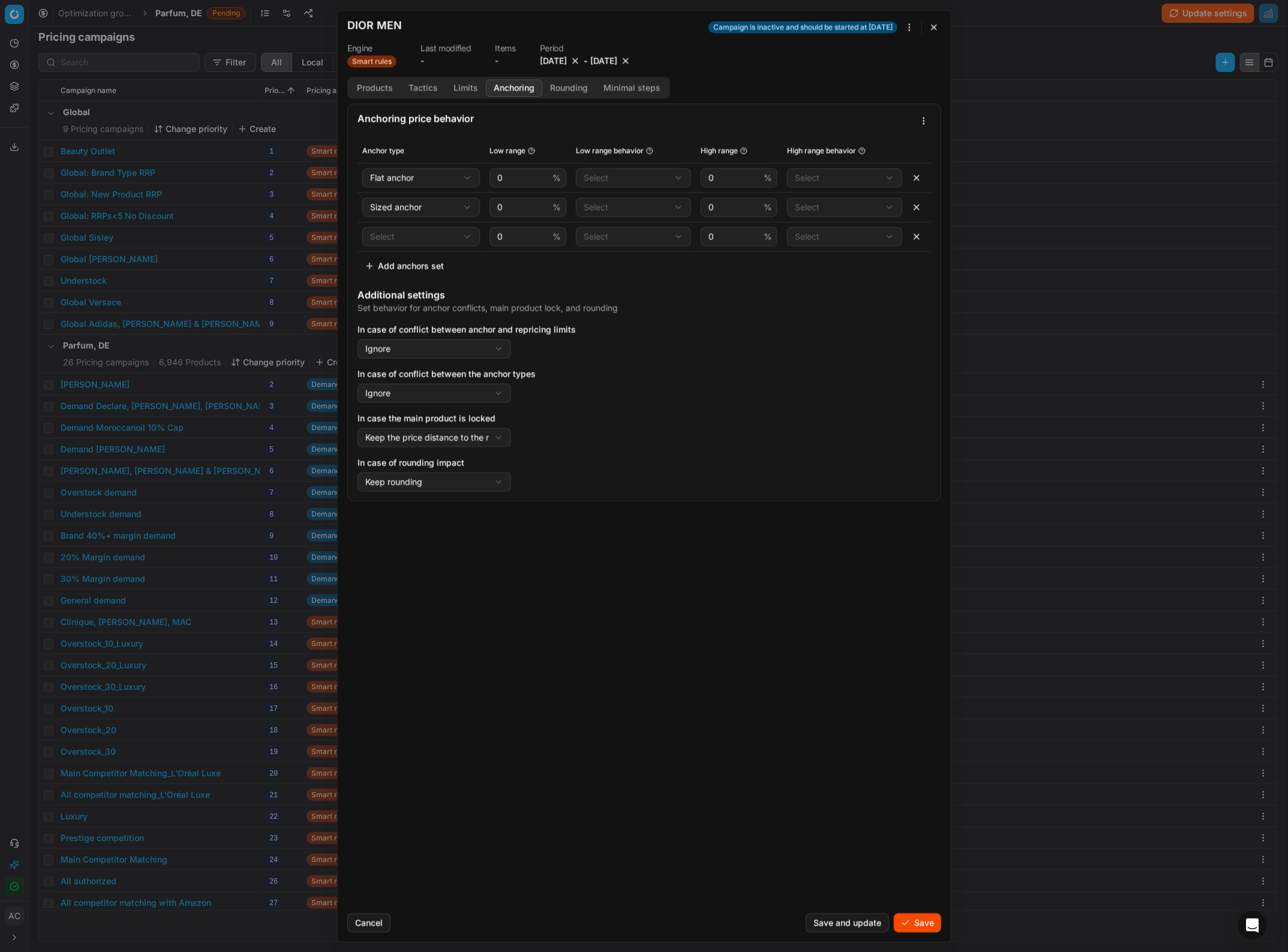
click at [432, 232] on div "We are saving PC settings. Please wait, it should take a few minutes DIOR MEN C…" at bounding box center [644, 476] width 1288 height 952
select select "ladder_anchor"
click at [498, 180] on input "0" at bounding box center [522, 178] width 55 height 18
type input "-50"
click at [609, 184] on div "We are saving PC settings. Please wait, it should take a few minutes DIOR MEN C…" at bounding box center [644, 476] width 1288 height 952
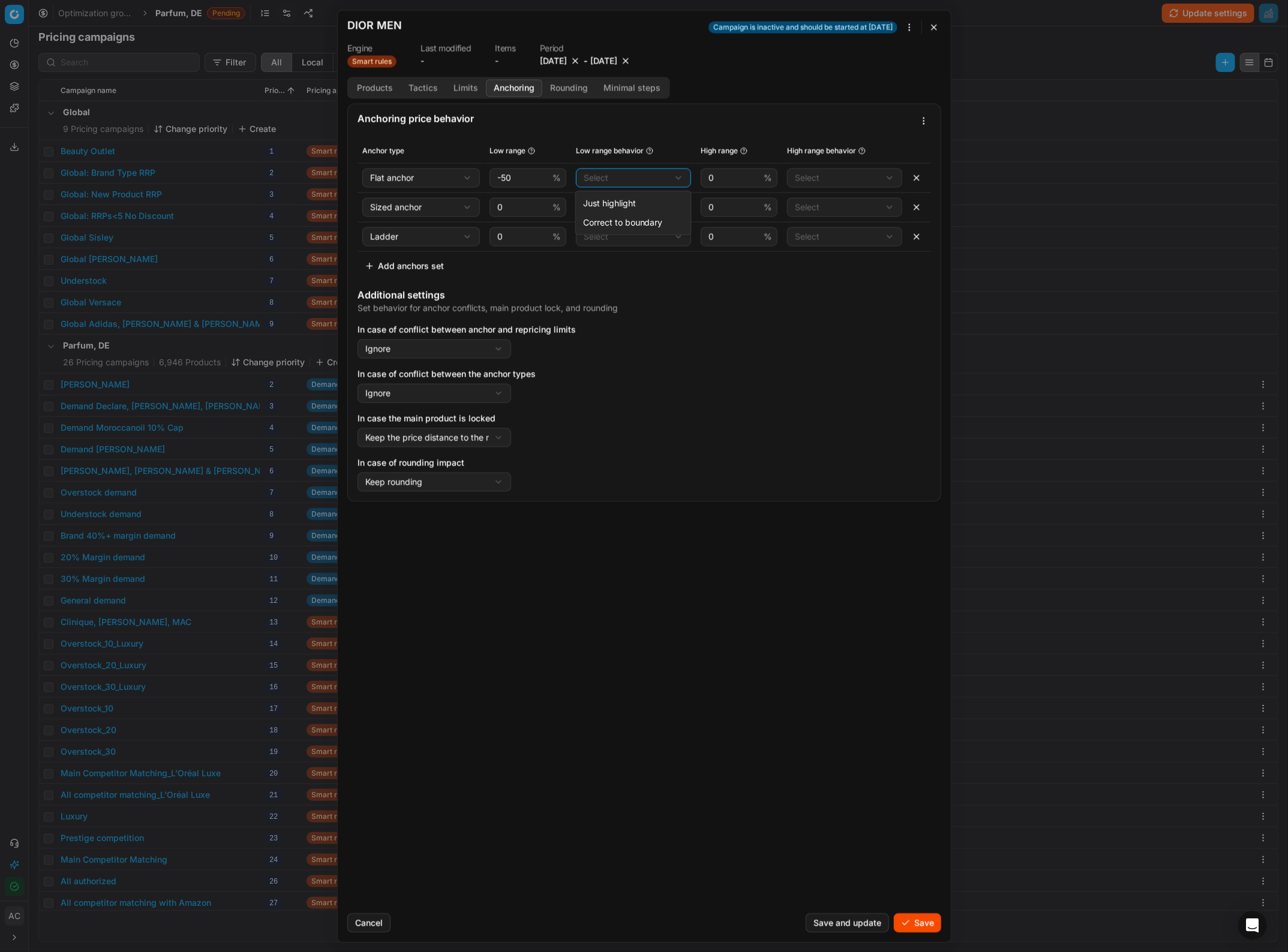
select select "correct"
click at [801, 169] on div "We are saving PC settings. Please wait, it should take a few minutes DIOR MEN C…" at bounding box center [644, 476] width 1288 height 952
select select "correct"
click at [826, 204] on div "We are saving PC settings. Please wait, it should take a few minutes DIOR MEN C…" at bounding box center [644, 476] width 1288 height 952
select select "correct"
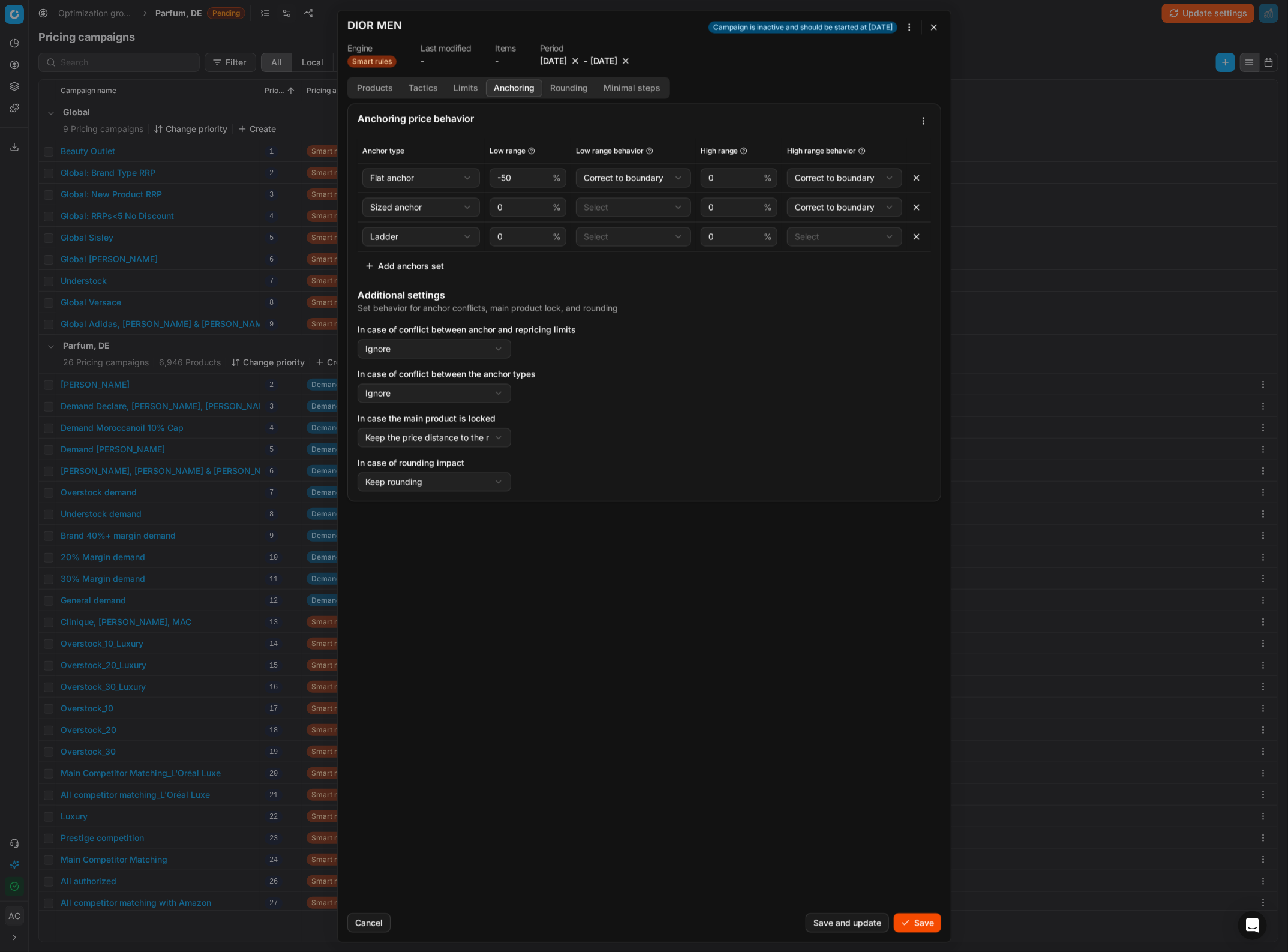
click at [828, 237] on div "We are saving PC settings. Please wait, it should take a few minutes DIOR MEN C…" at bounding box center [644, 476] width 1288 height 952
select select "correct"
click at [656, 204] on div "We are saving PC settings. Please wait, it should take a few minutes DIOR MEN C…" at bounding box center [644, 476] width 1288 height 952
select select "correct"
click at [637, 230] on div "We are saving PC settings. Please wait, it should take a few minutes DIOR MEN C…" at bounding box center [644, 476] width 1288 height 952
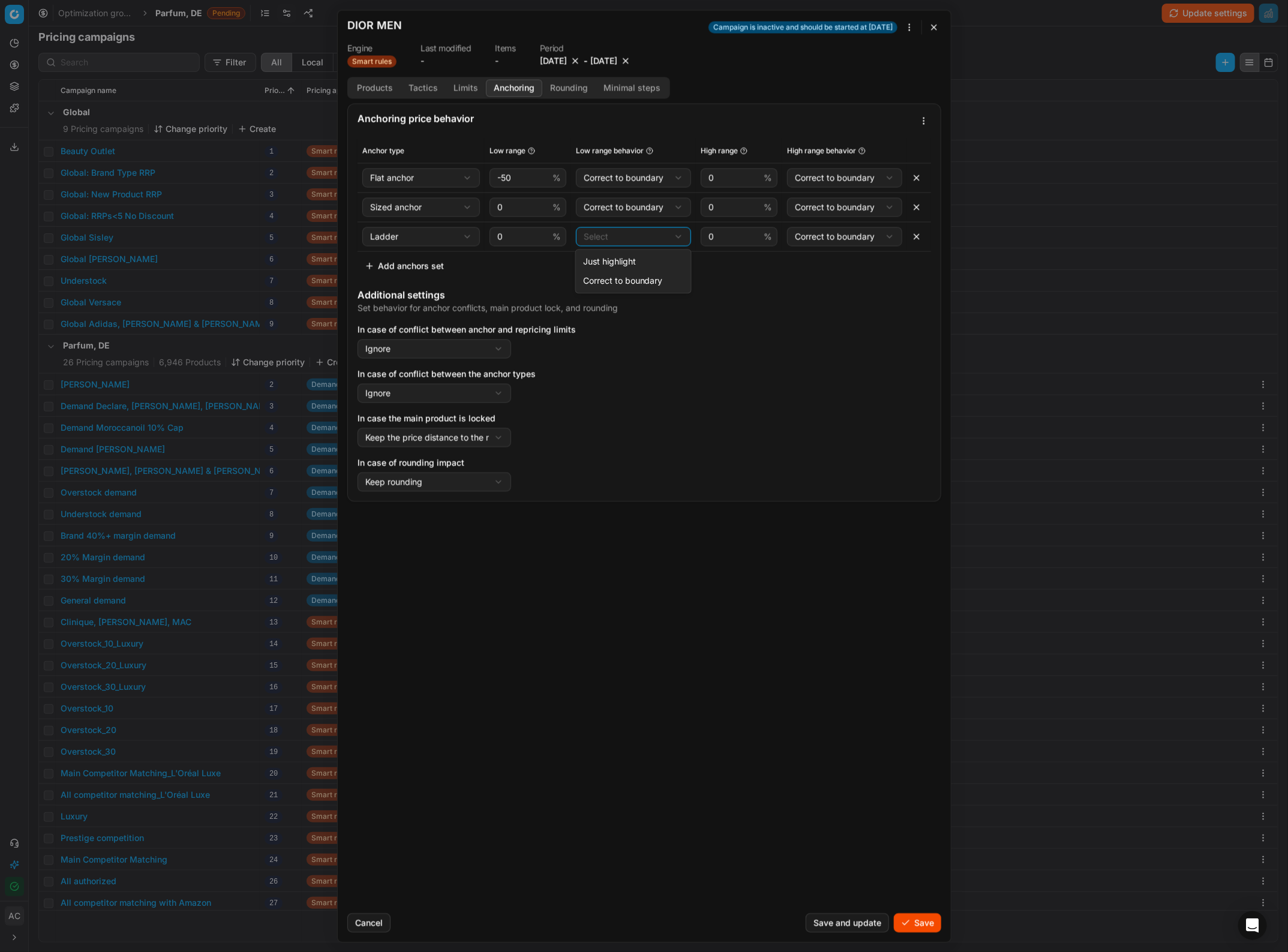
select select "correct"
click at [712, 211] on input "0" at bounding box center [733, 207] width 55 height 18
type input "10"
click at [498, 211] on input "0" at bounding box center [522, 207] width 55 height 18
type input "-50"
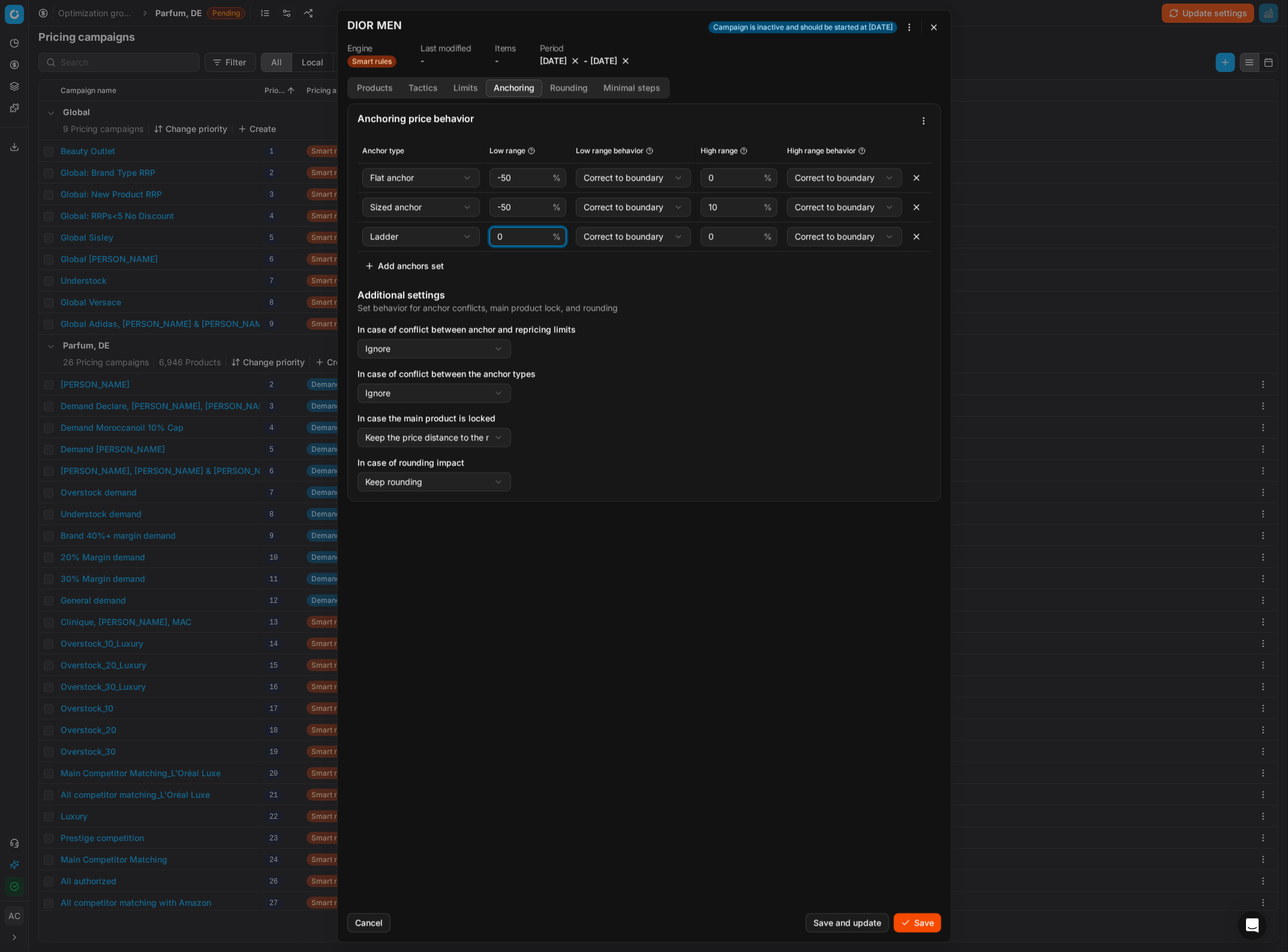
click at [498, 236] on input "0" at bounding box center [522, 236] width 55 height 18
type input "-50"
click at [688, 387] on div "In case of conflict between the anchor types Ignore Ignore Use upper anchor lim…" at bounding box center [644, 385] width 573 height 35
click at [472, 347] on div "We are saving PC settings. Please wait, it should take a few minutes DIOR MEN C…" at bounding box center [644, 476] width 1288 height 952
select select "use_anchor_price"
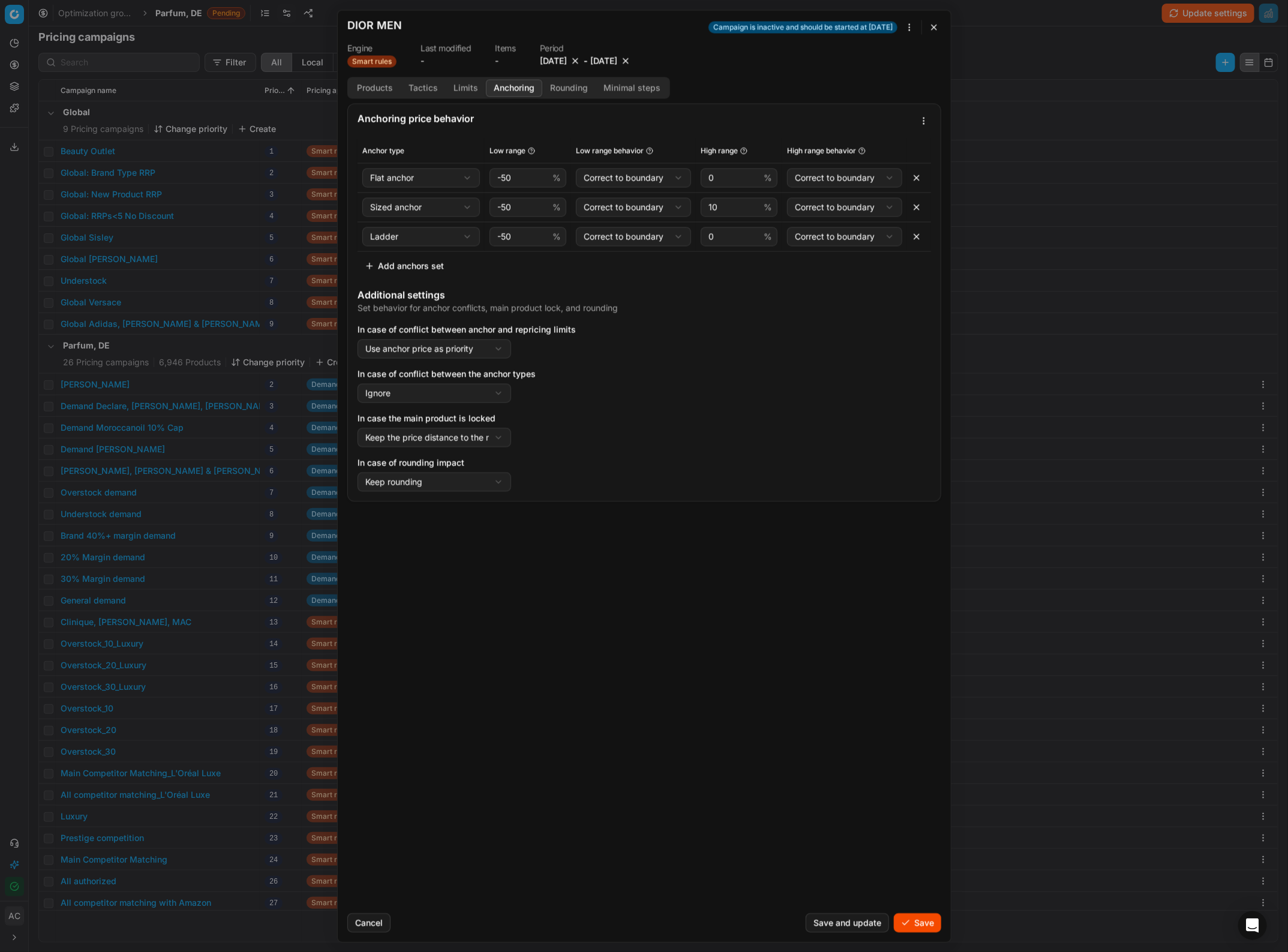
click at [387, 90] on button "Products" at bounding box center [375, 87] width 52 height 17
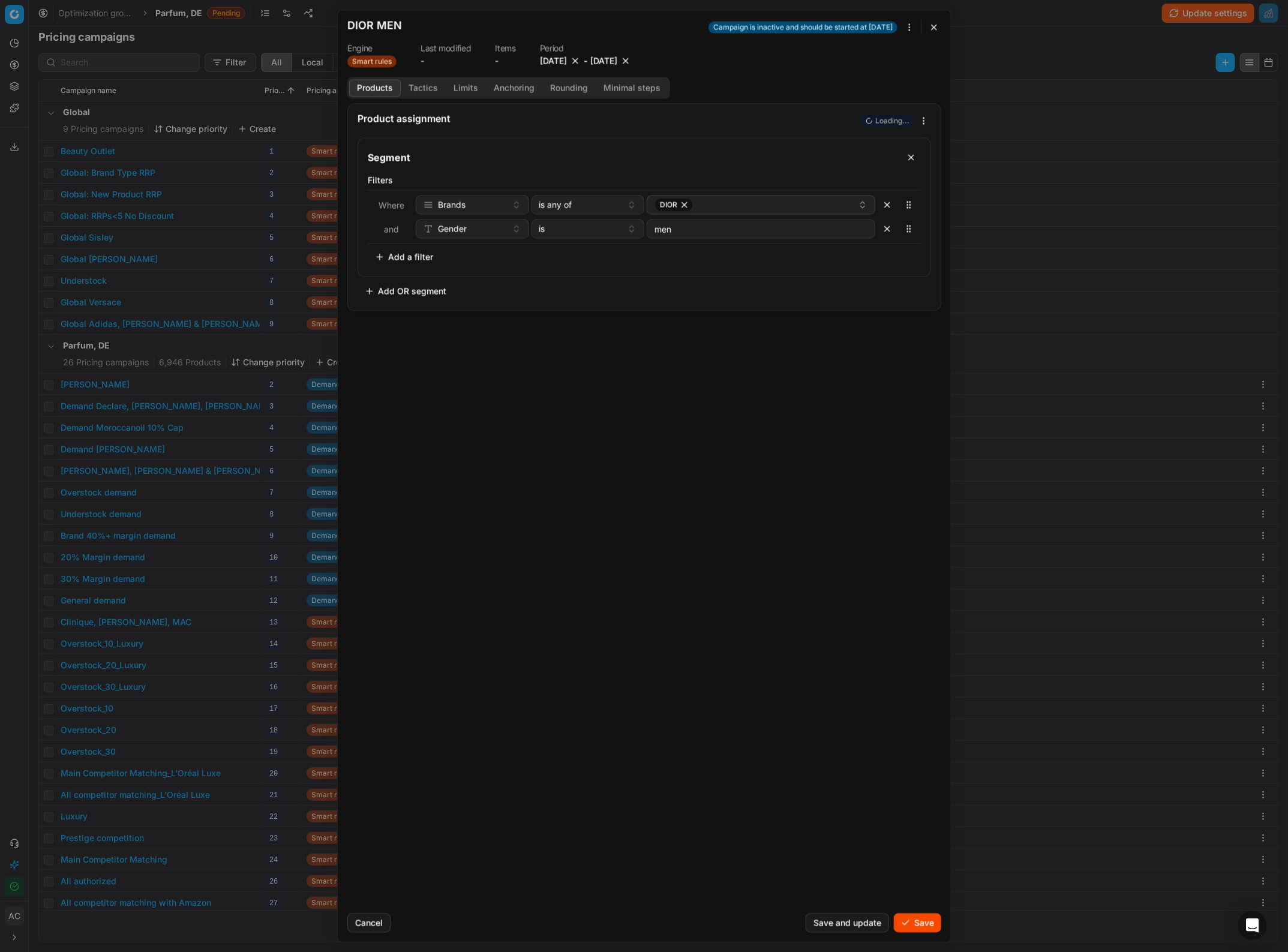
click at [916, 922] on button "Save" at bounding box center [917, 922] width 48 height 19
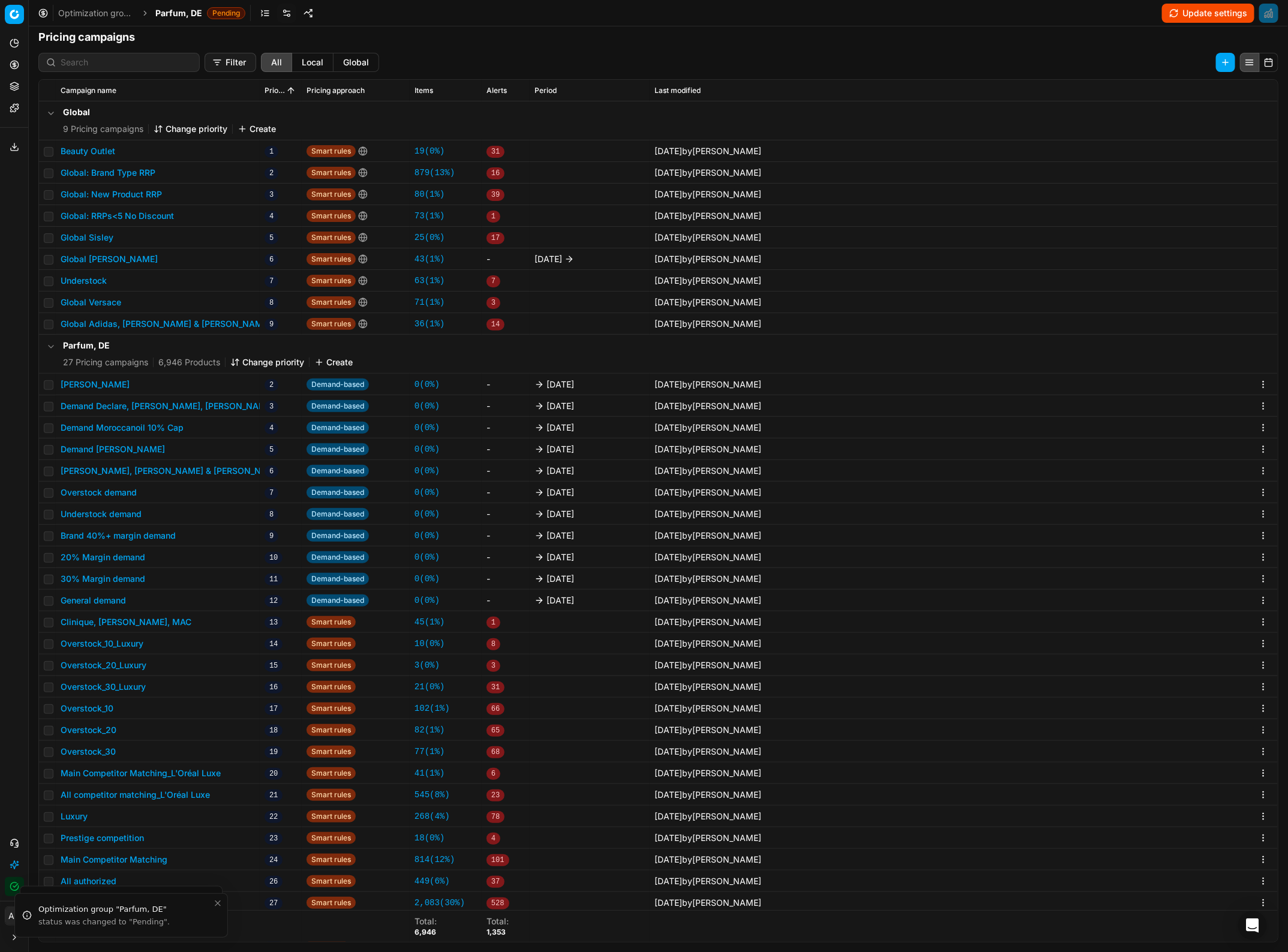
scroll to position [46, 0]
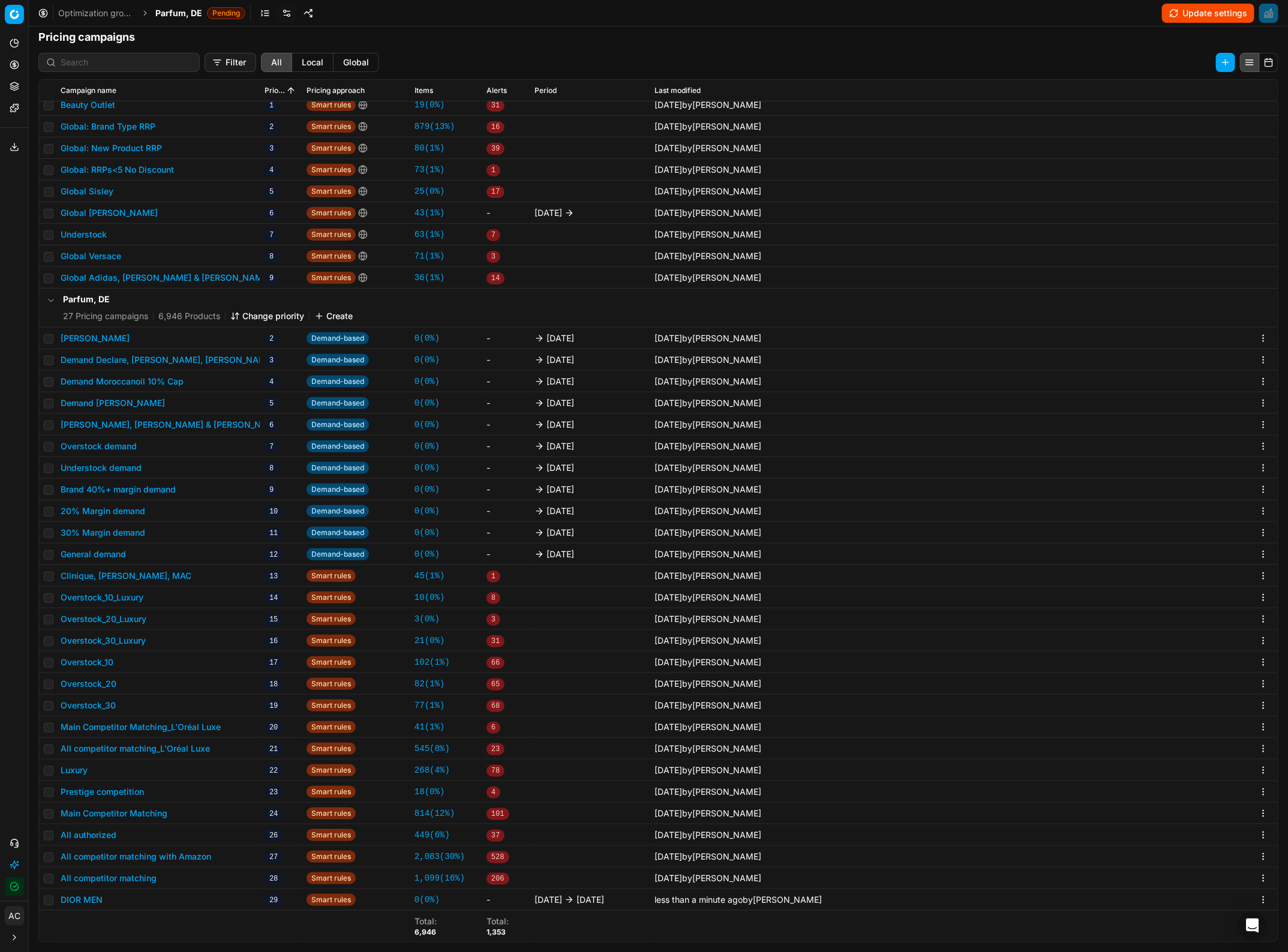
click at [274, 320] on button "Change priority" at bounding box center [268, 316] width 74 height 12
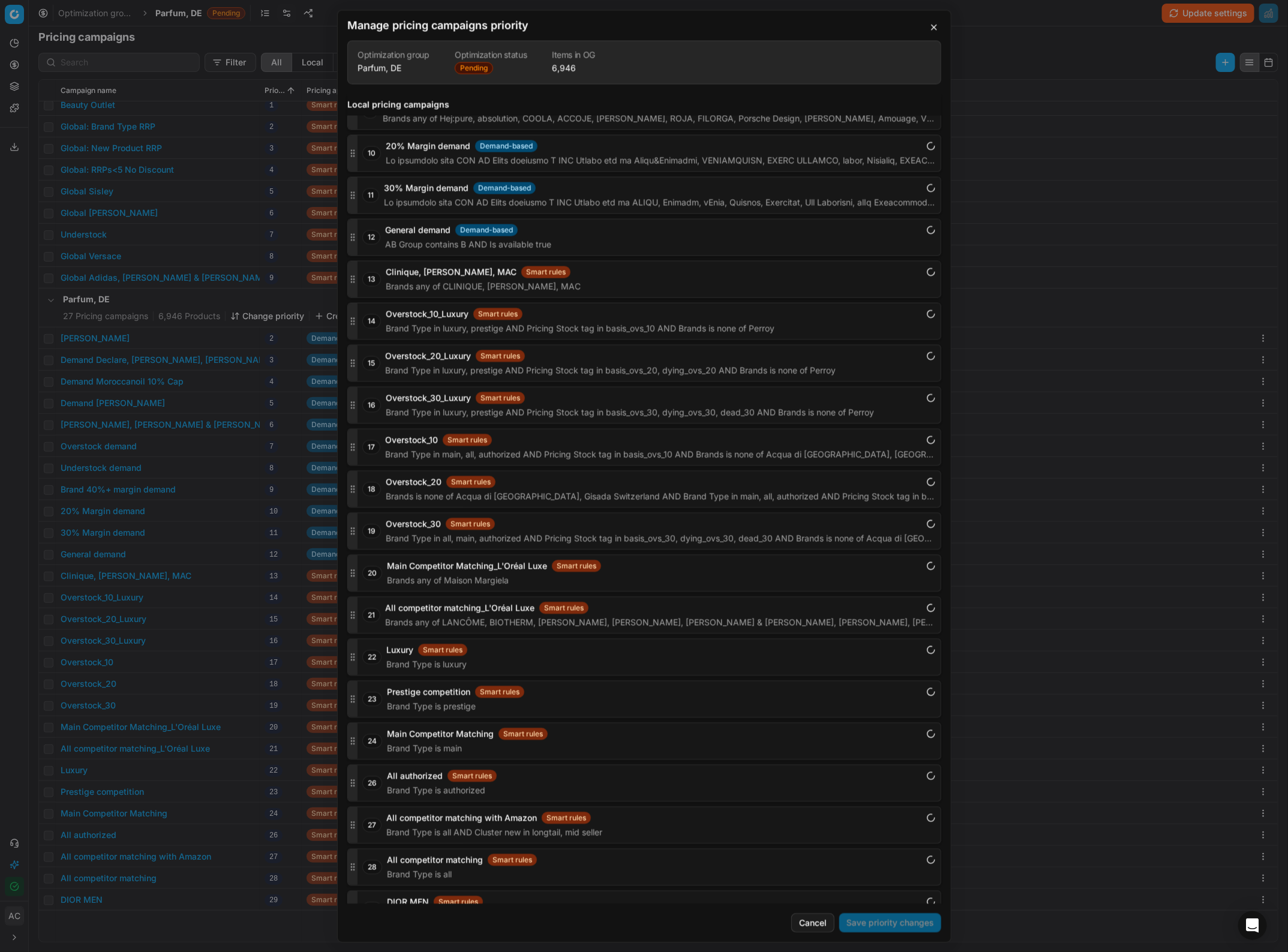
scroll to position [1760, 0]
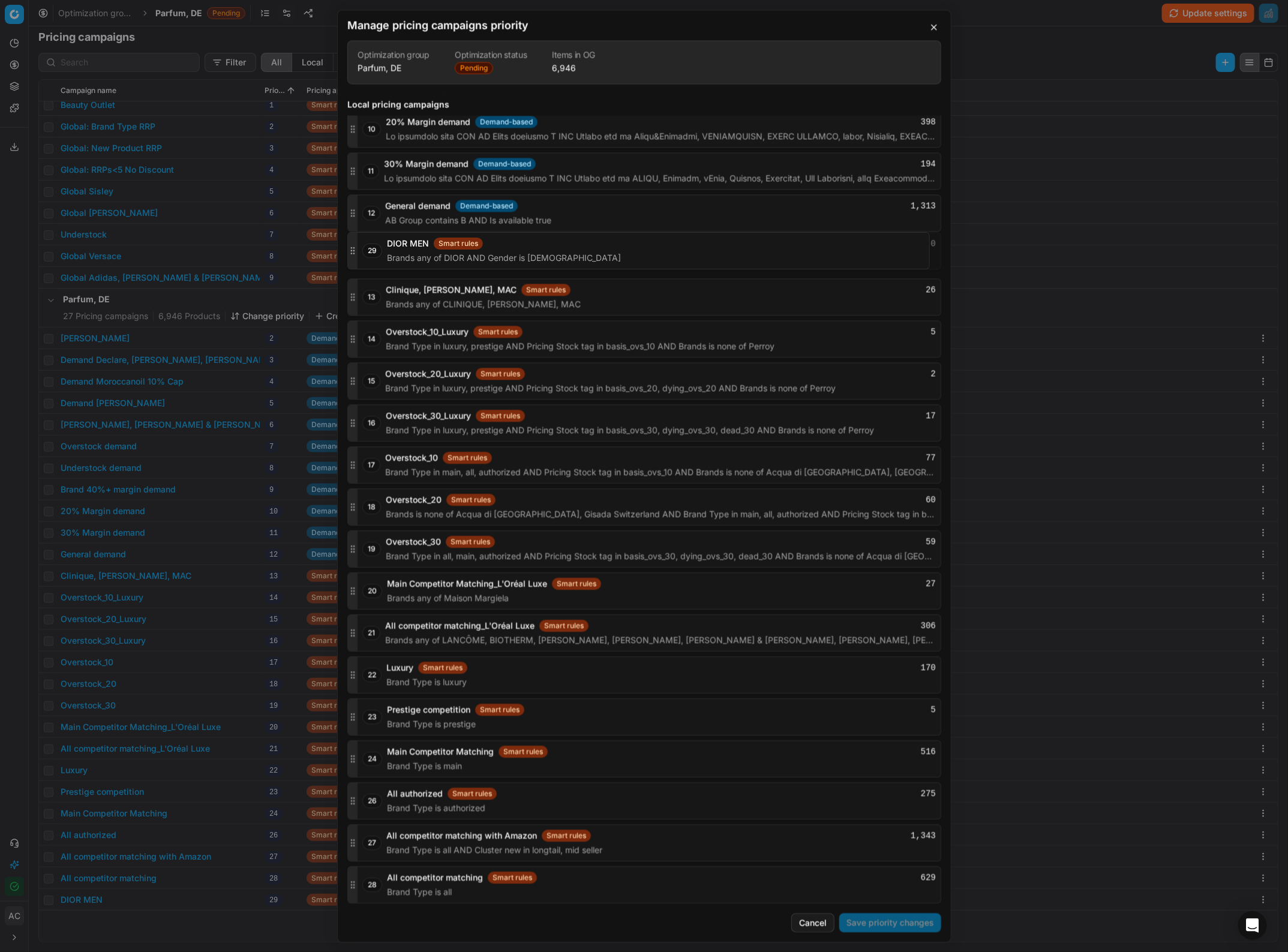
drag, startPoint x: 354, startPoint y: 885, endPoint x: 366, endPoint y: 251, distance: 634.1
click at [366, 251] on div "29 DIOR MEN Smart rules 0 Brands any of DIOR AND Gender is men" at bounding box center [644, 250] width 594 height 37
click at [867, 922] on button "Save priority changes" at bounding box center [890, 922] width 102 height 19
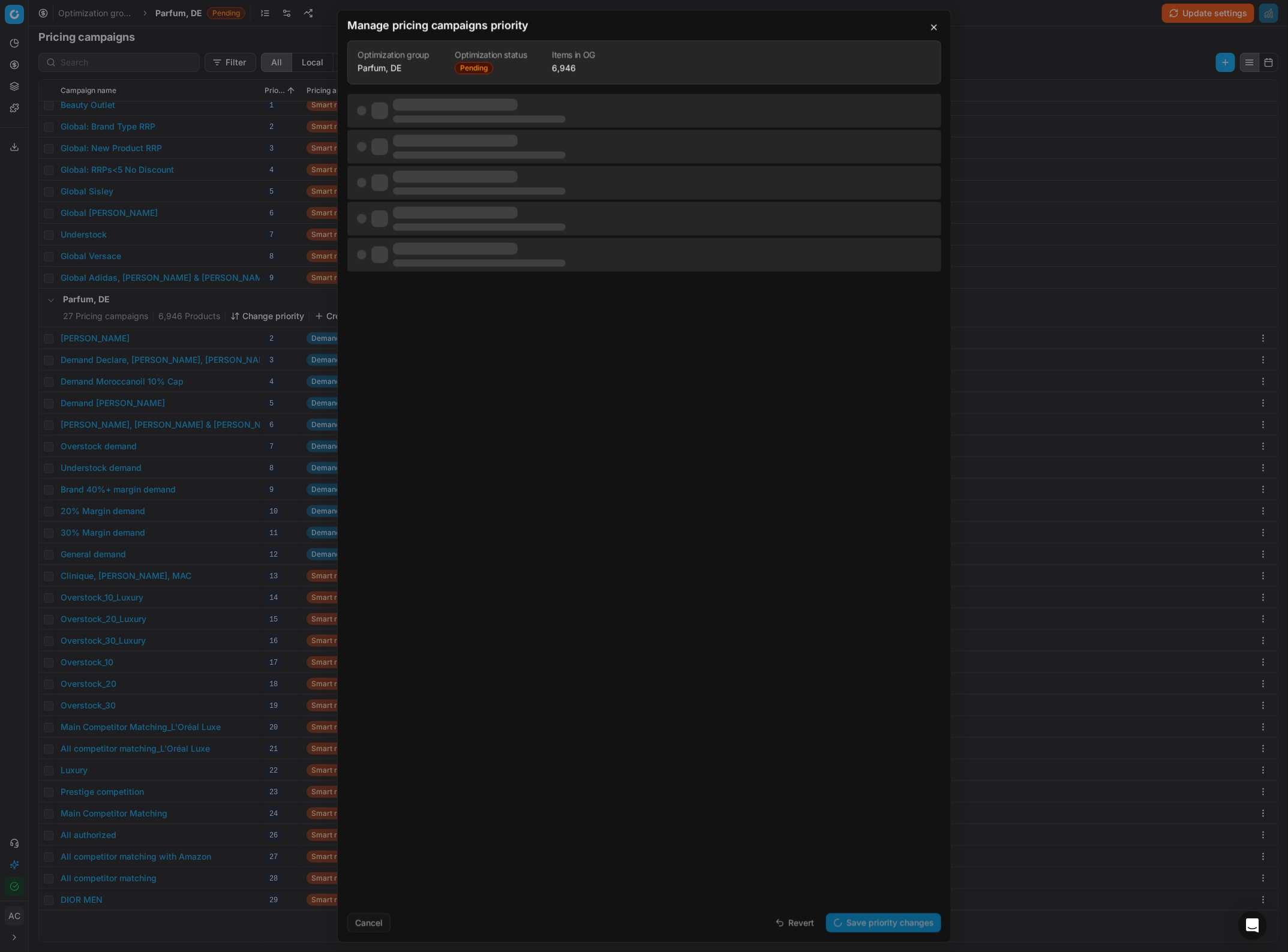
scroll to position [0, 0]
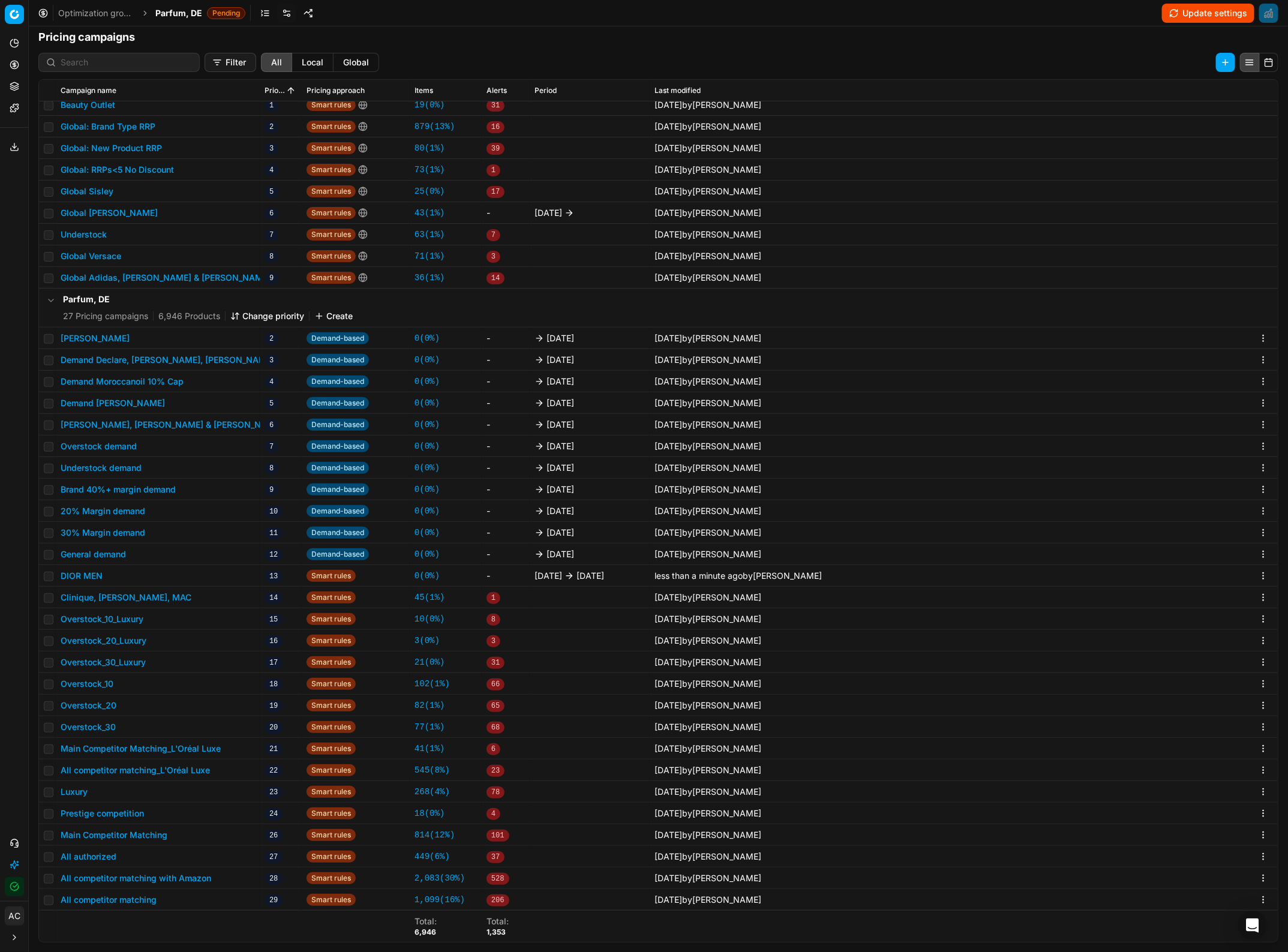
click at [1199, 7] on button "Update settings" at bounding box center [1208, 12] width 92 height 19
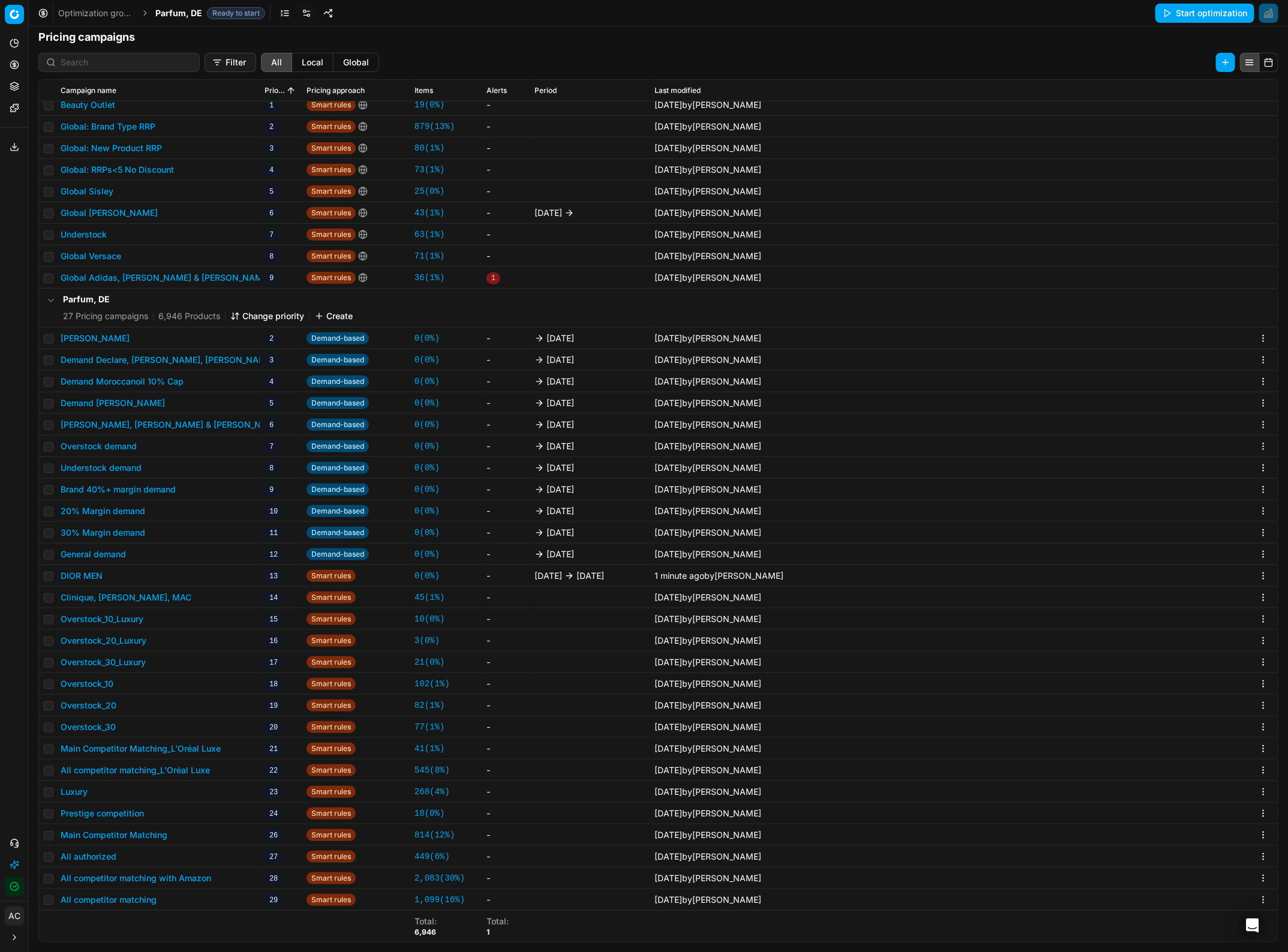
click at [90, 577] on button "DIOR MEN" at bounding box center [82, 576] width 42 height 12
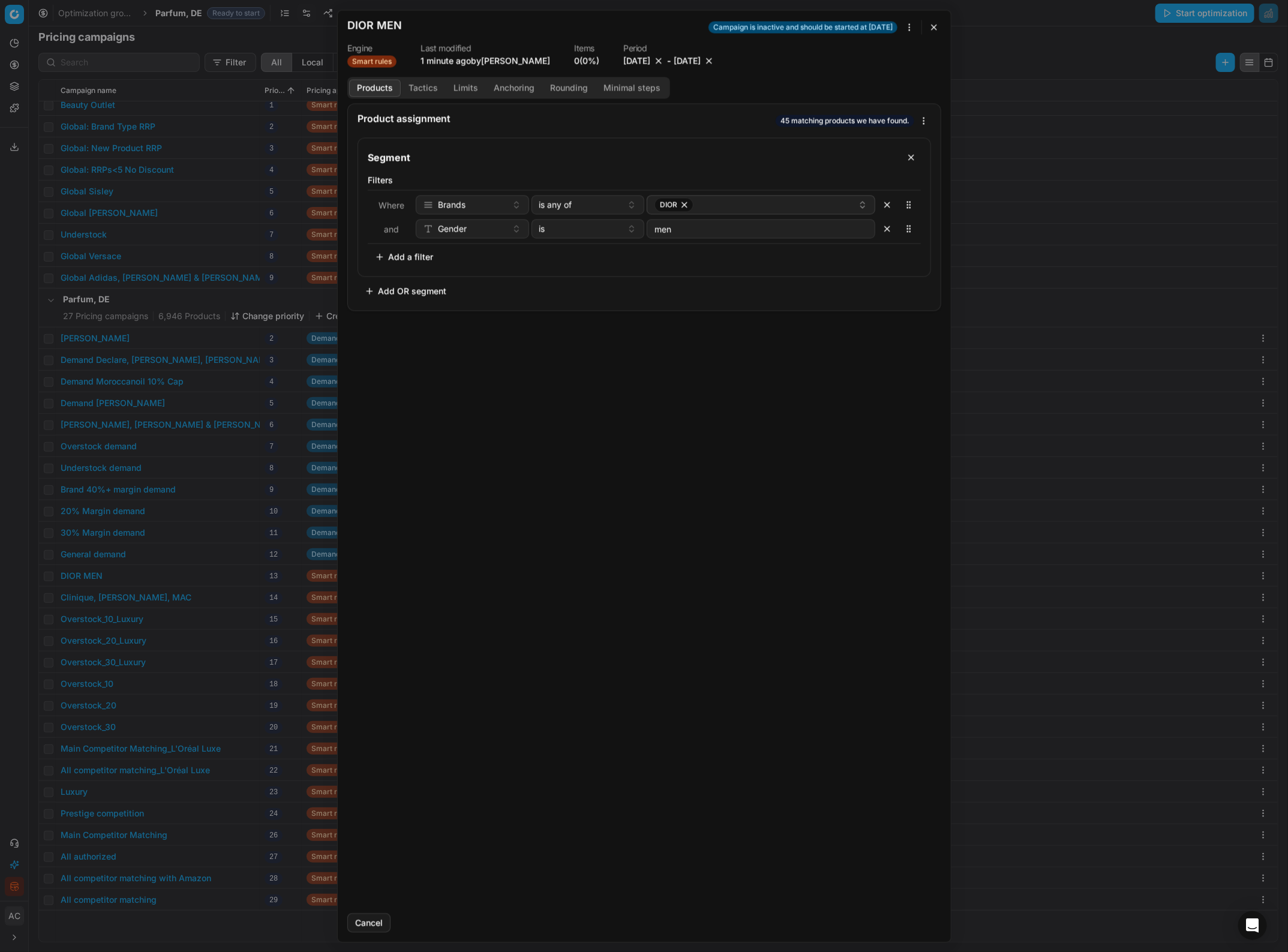
click at [653, 58] on button "button" at bounding box center [659, 60] width 12 height 12
click at [918, 924] on button "Save" at bounding box center [917, 922] width 48 height 19
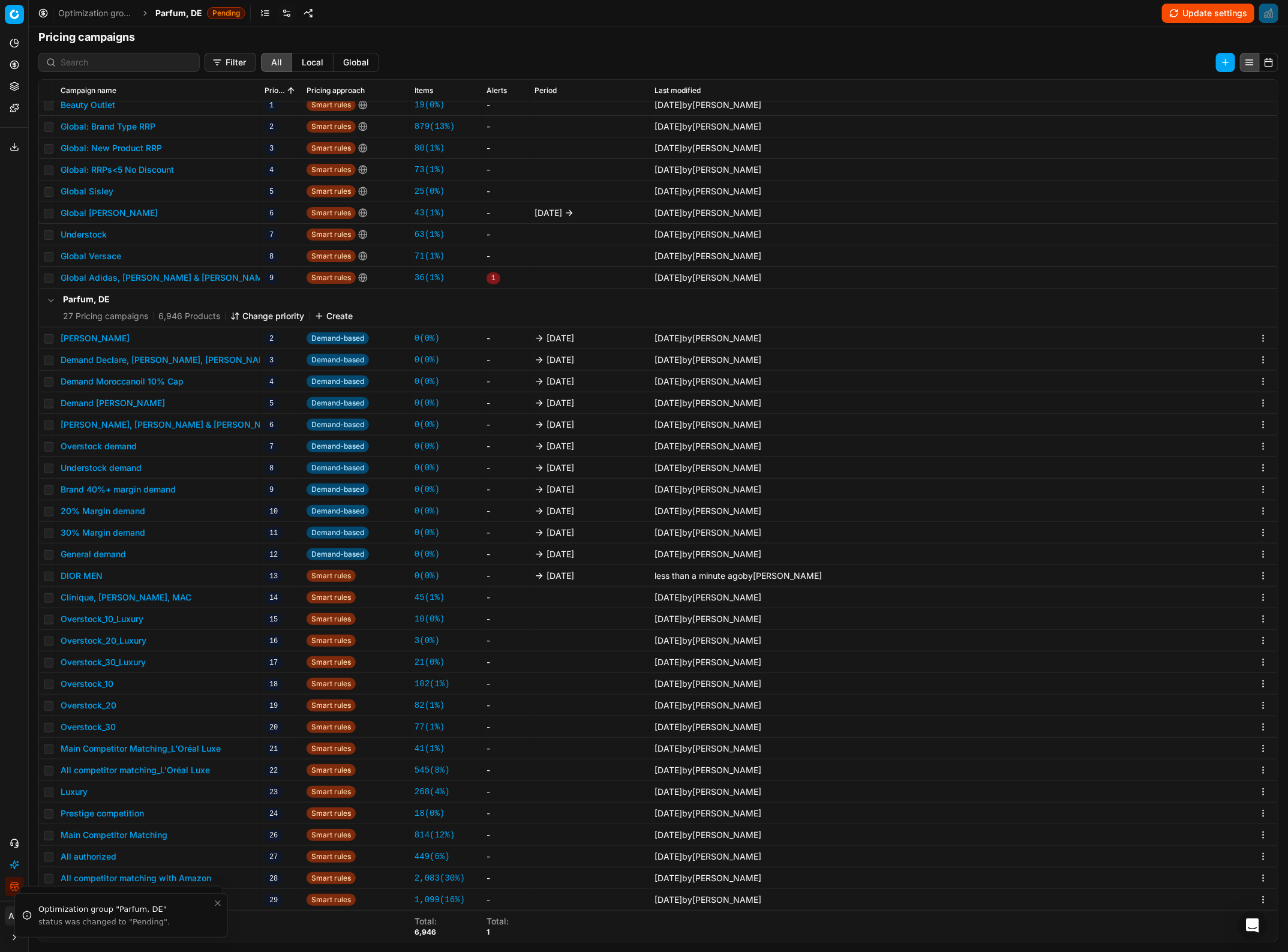
click at [1212, 7] on button "Update settings" at bounding box center [1208, 12] width 92 height 19
click at [91, 576] on button "DIOR MEN" at bounding box center [82, 576] width 42 height 12
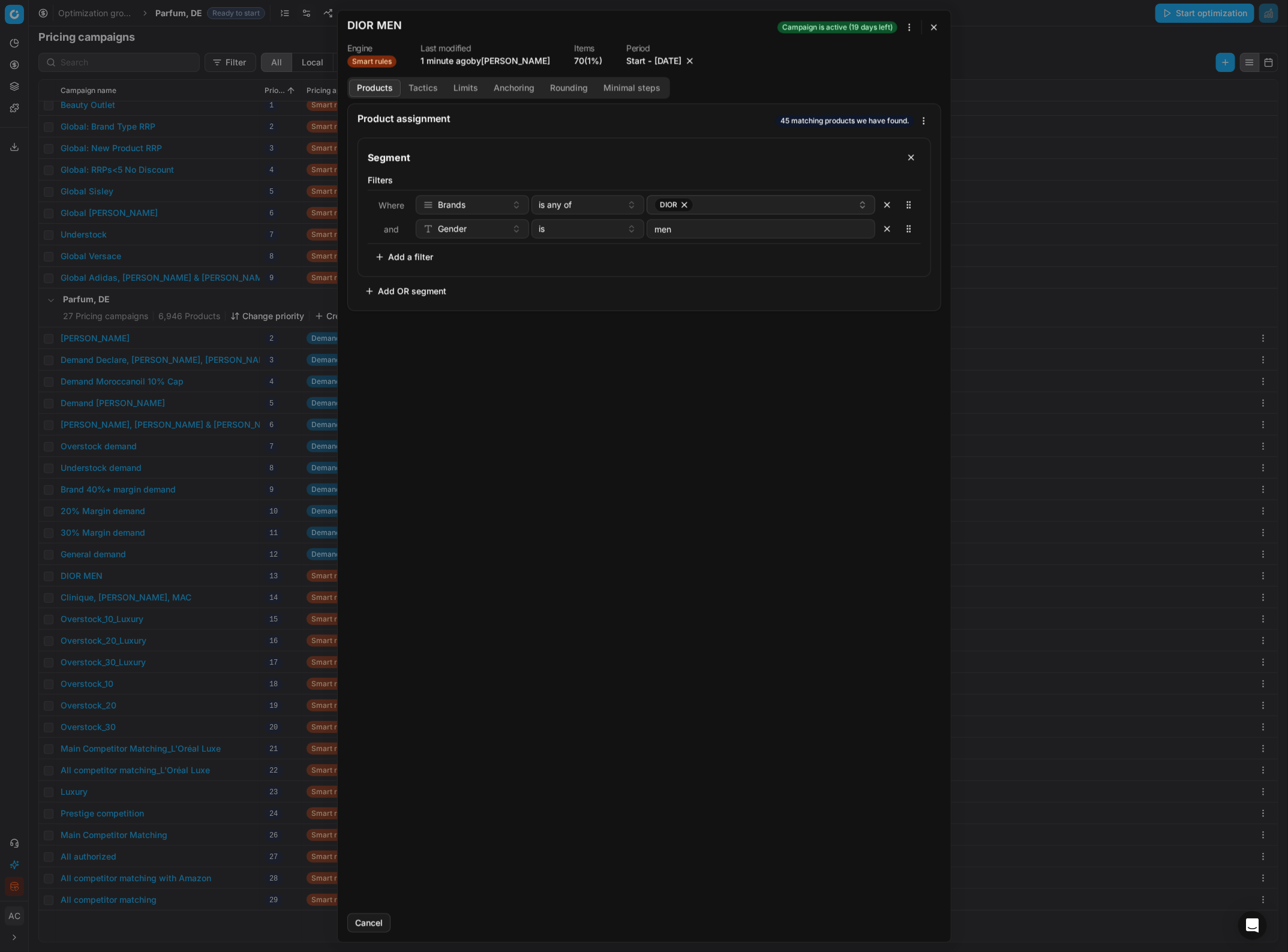
click at [627, 63] on button "Start" at bounding box center [636, 60] width 19 height 12
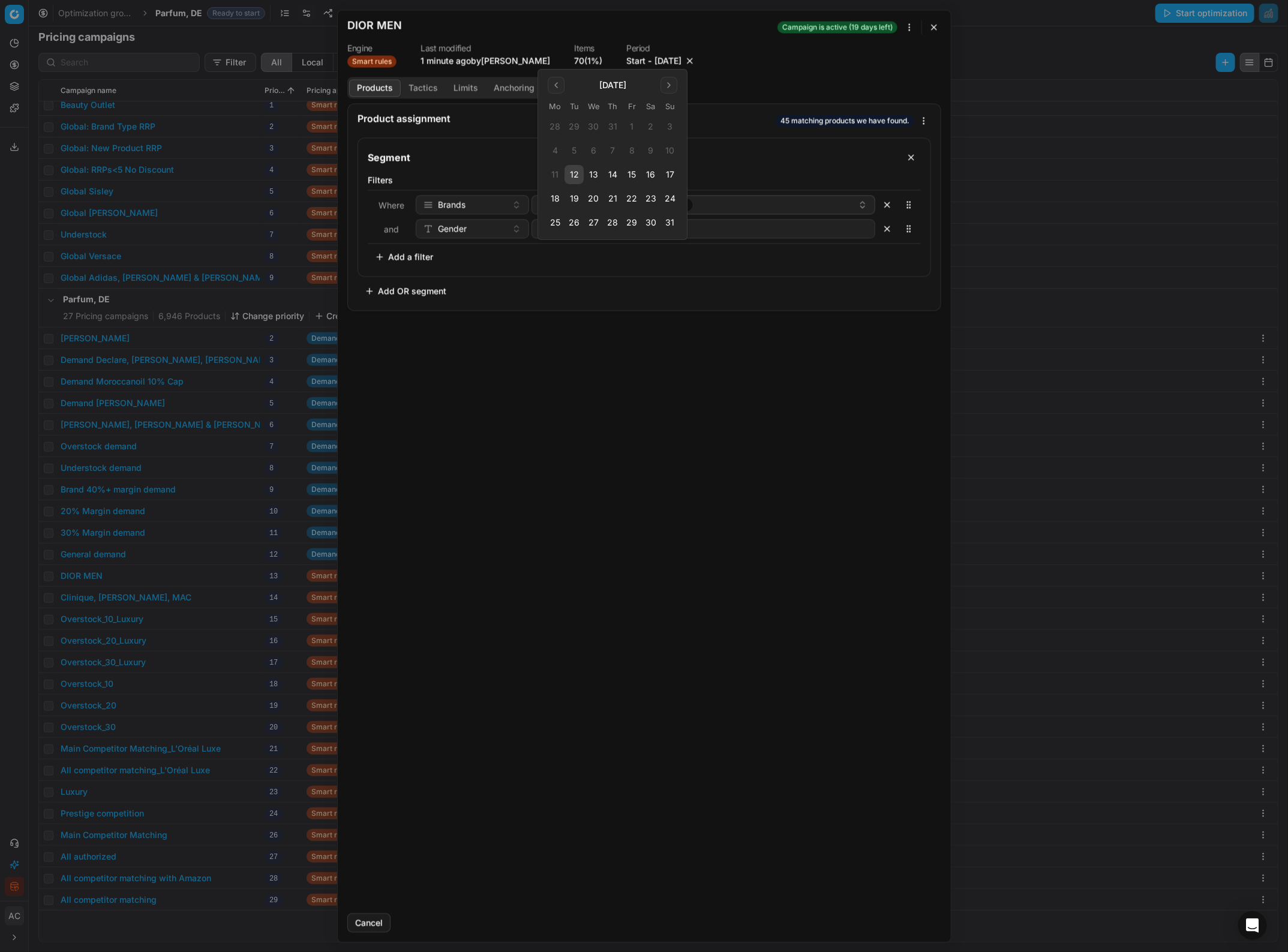
click at [649, 179] on button "16" at bounding box center [651, 174] width 19 height 19
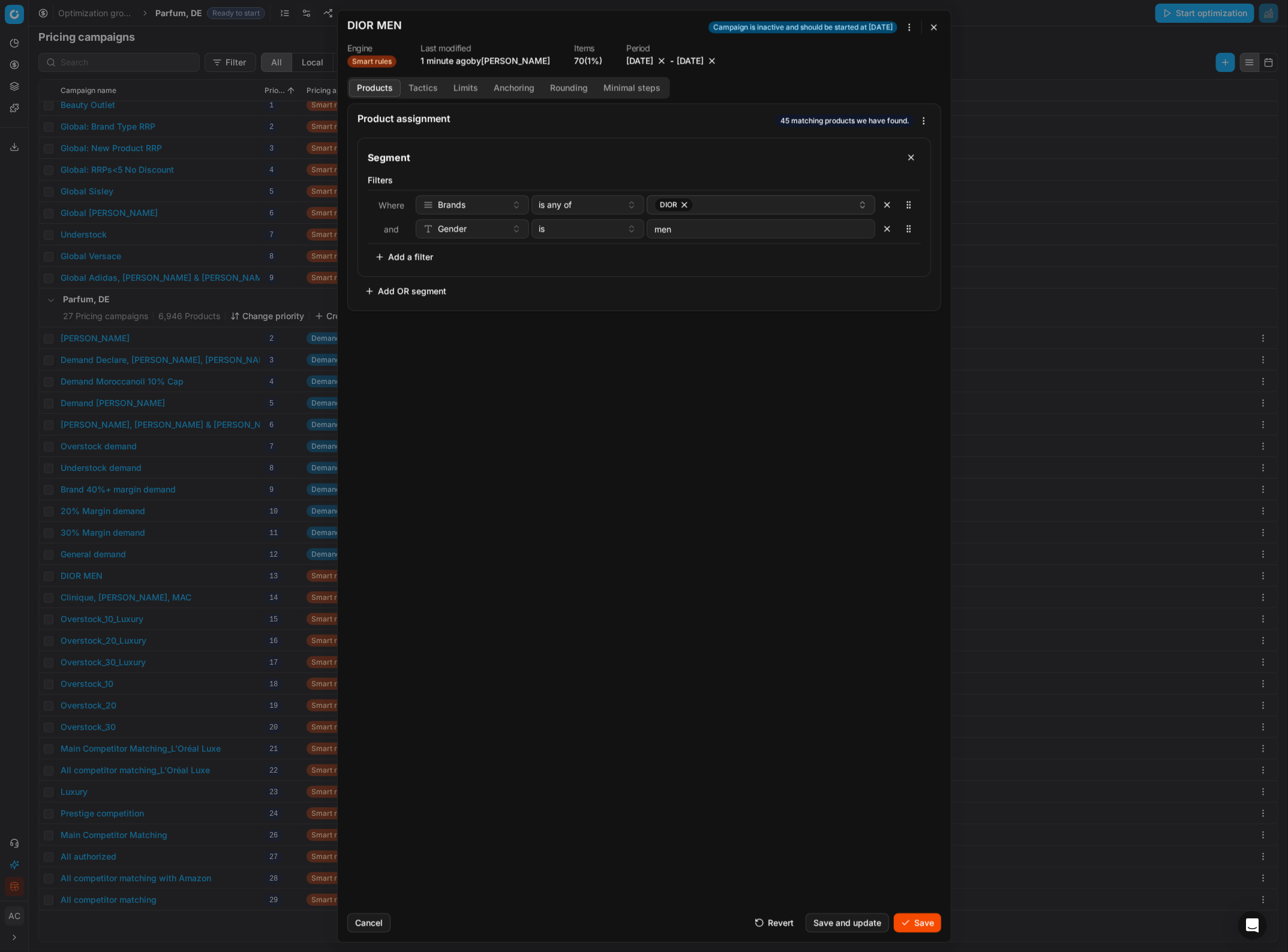
click at [924, 921] on button "Save" at bounding box center [917, 922] width 48 height 19
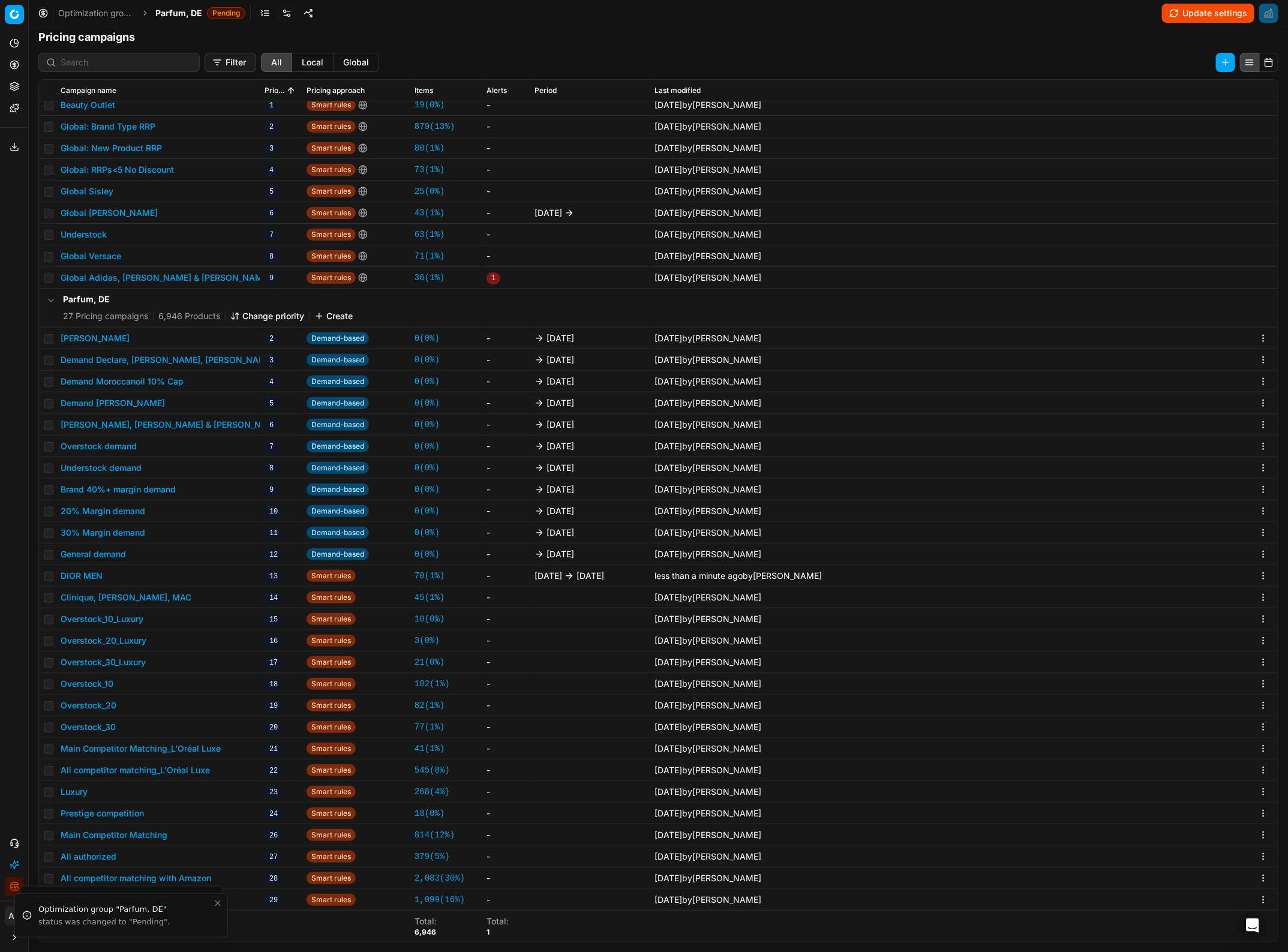
click at [87, 573] on button "DIOR MEN" at bounding box center [82, 576] width 42 height 12
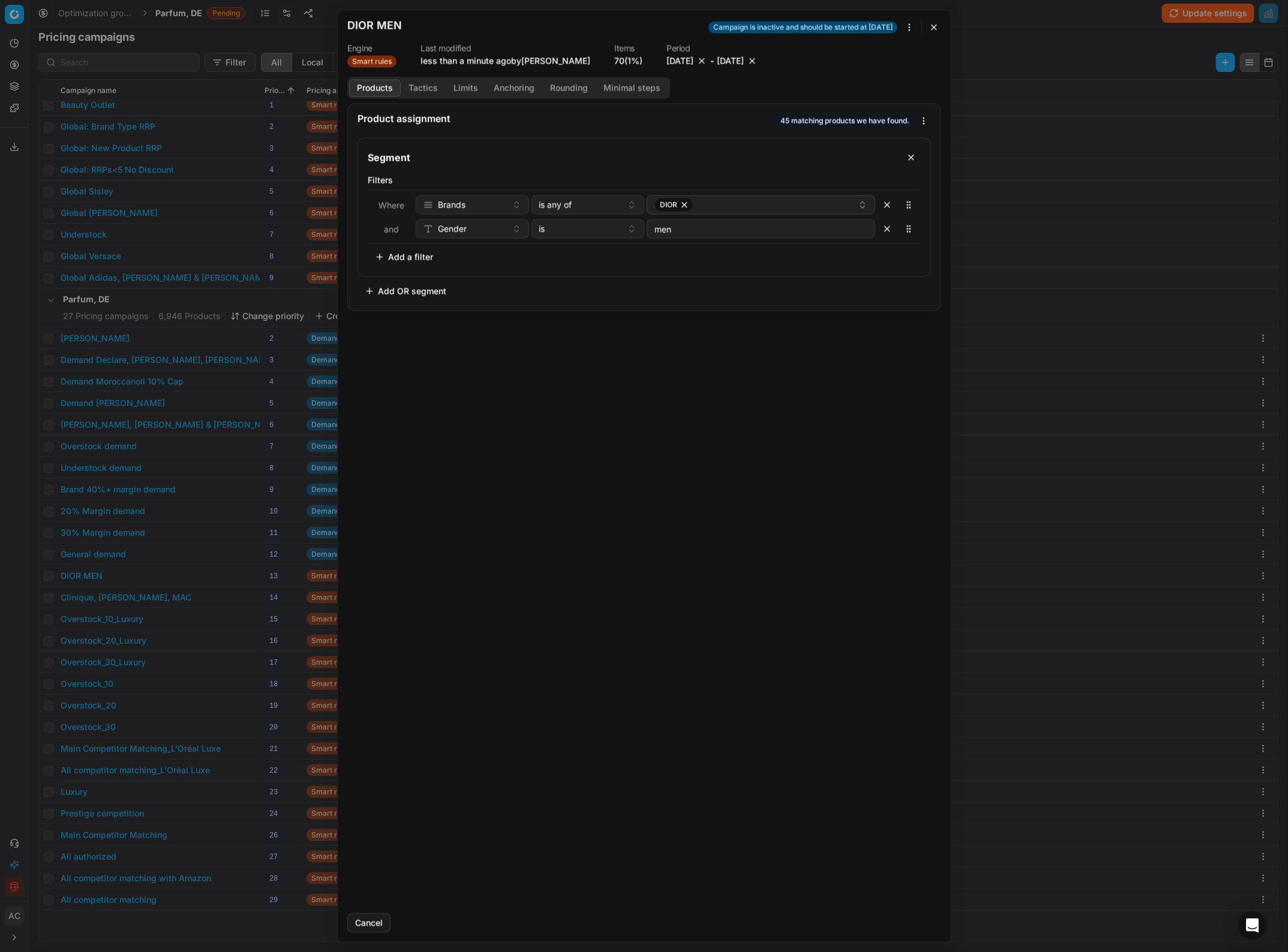
click at [24, 460] on div "We are saving PC settings. Please wait, it should take a few minutes DIOR MEN C…" at bounding box center [644, 476] width 1288 height 952
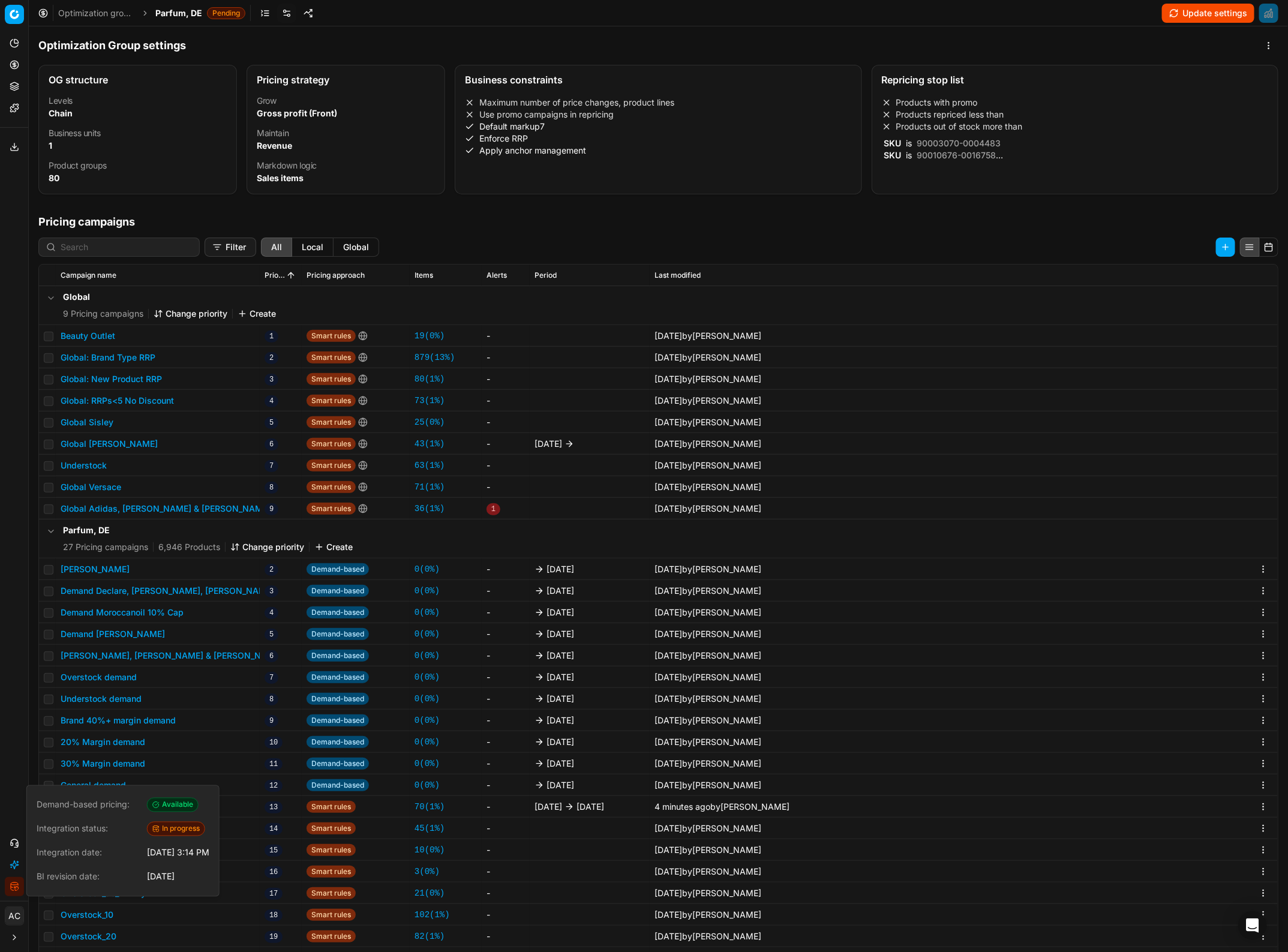
click at [443, 534] on div "Parfum, DE 27 Pricing campaigns 6,946 Products Change priority Create" at bounding box center [658, 539] width 1230 height 39
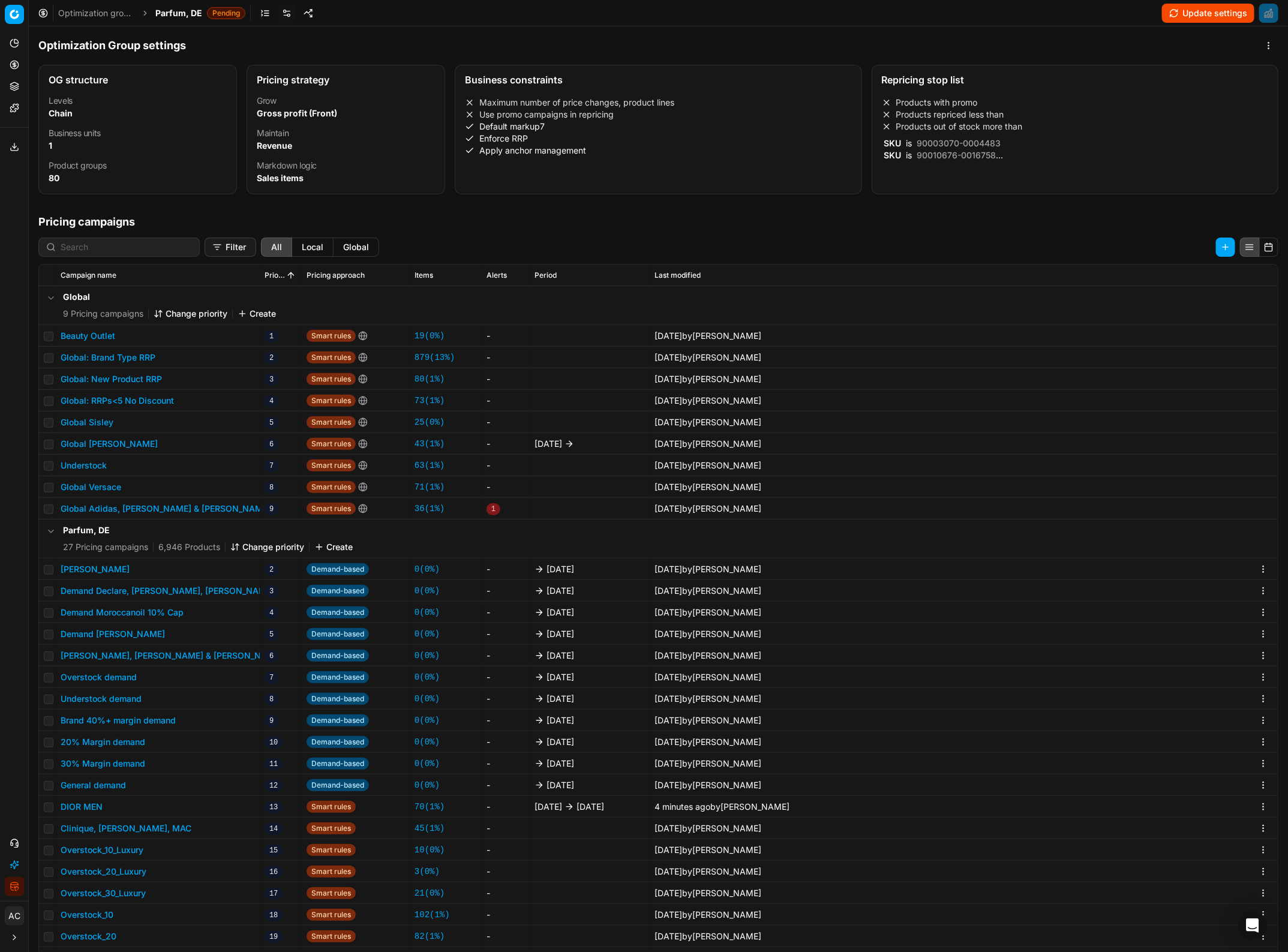
click at [172, 11] on span "Parfum, DE" at bounding box center [179, 13] width 47 height 12
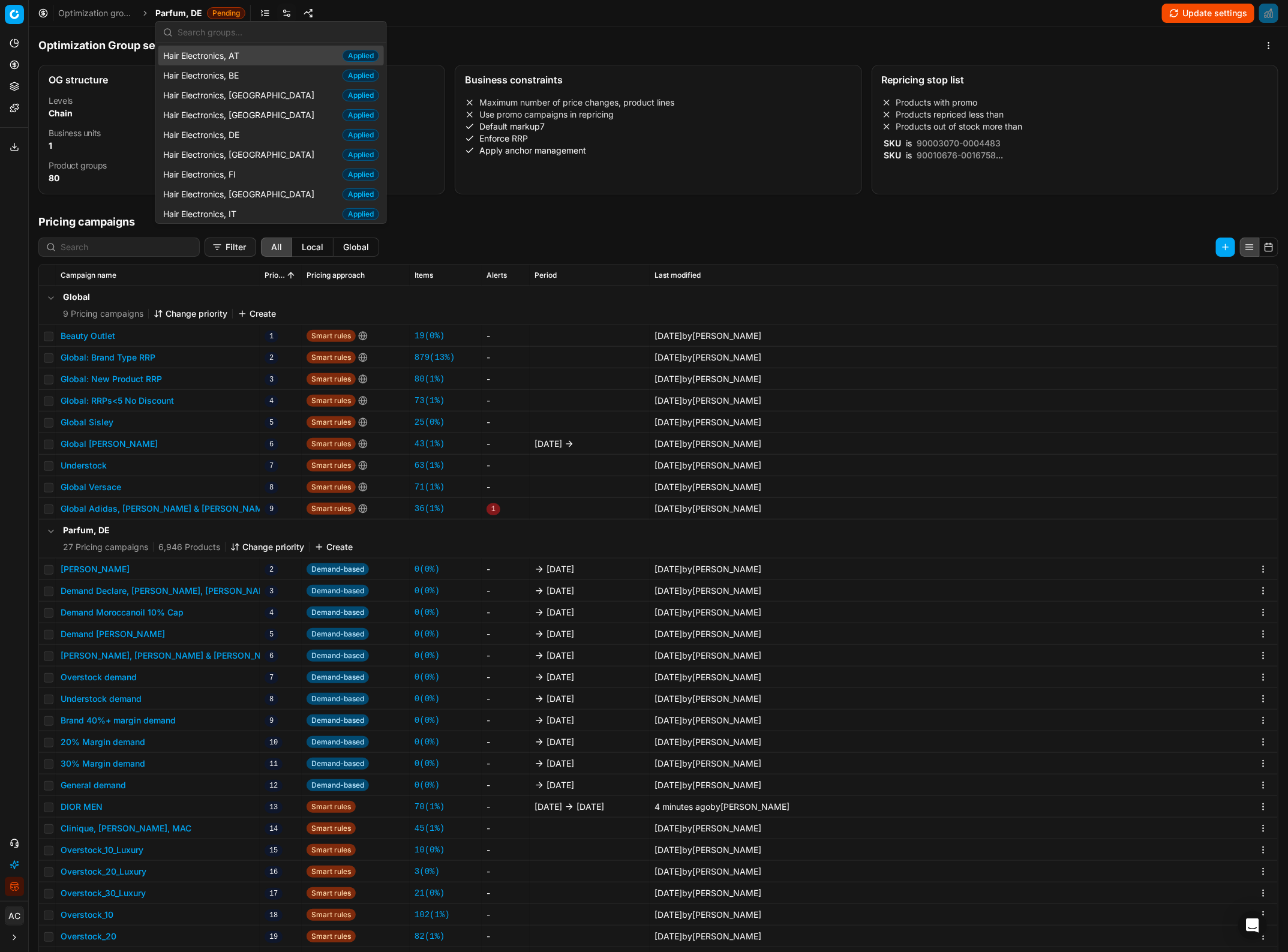
click at [214, 32] on input "text" at bounding box center [278, 32] width 202 height 24
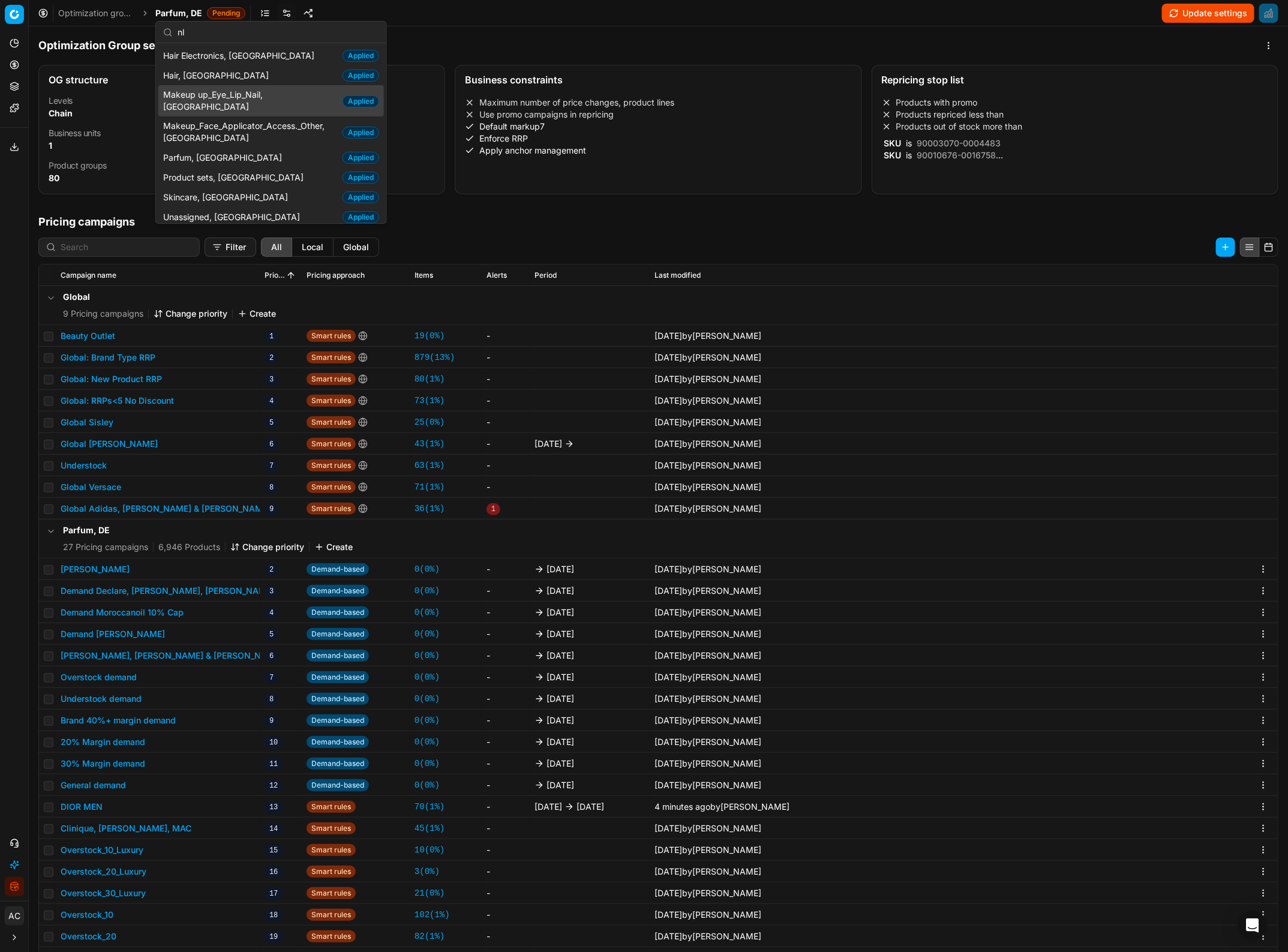
type input "nl"
click at [245, 91] on span "Makeup up_Eye_Lip_Nail, [GEOGRAPHIC_DATA]" at bounding box center [250, 100] width 175 height 24
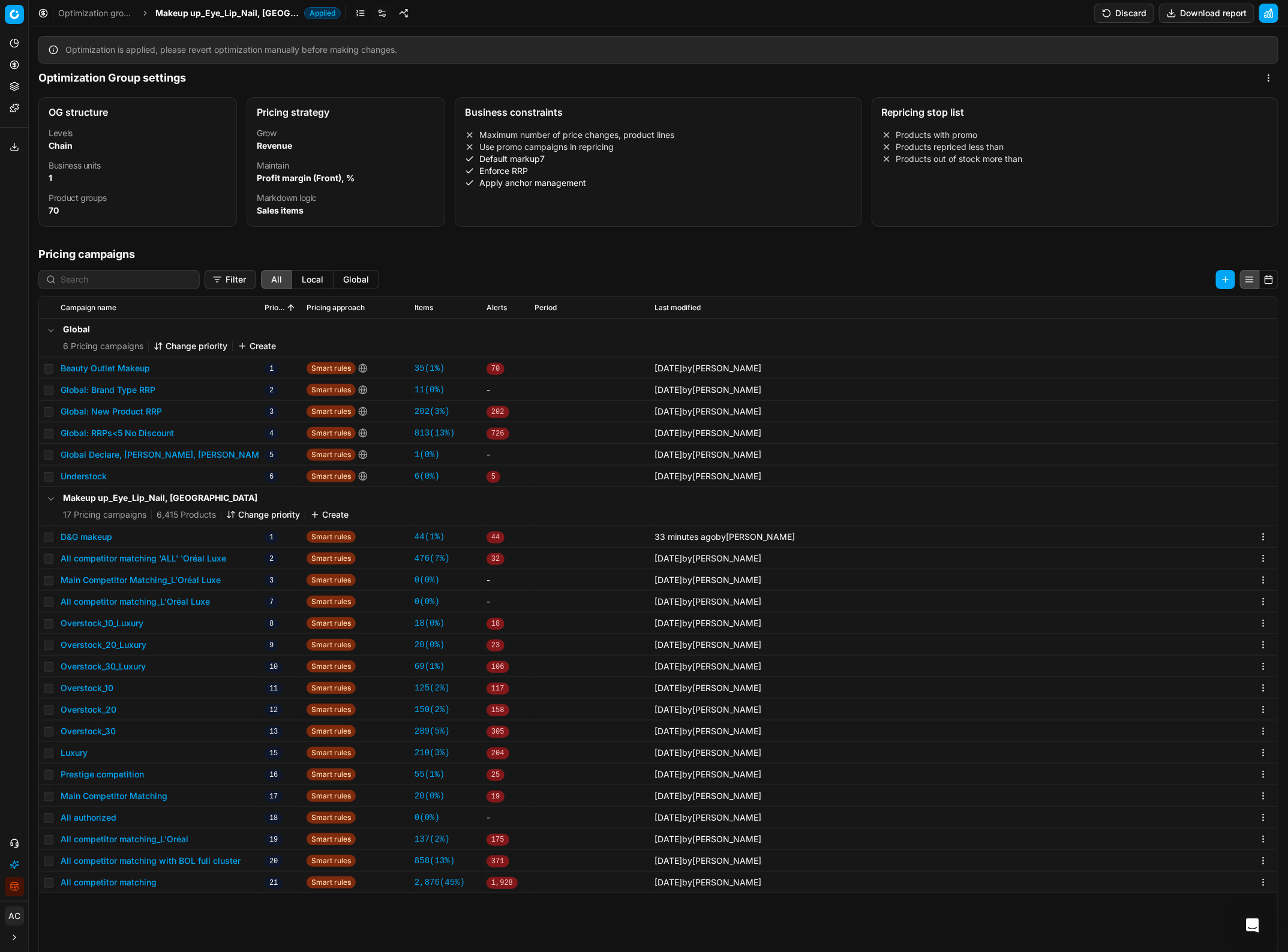
click at [98, 542] on button "D&G makeup" at bounding box center [86, 537] width 52 height 12
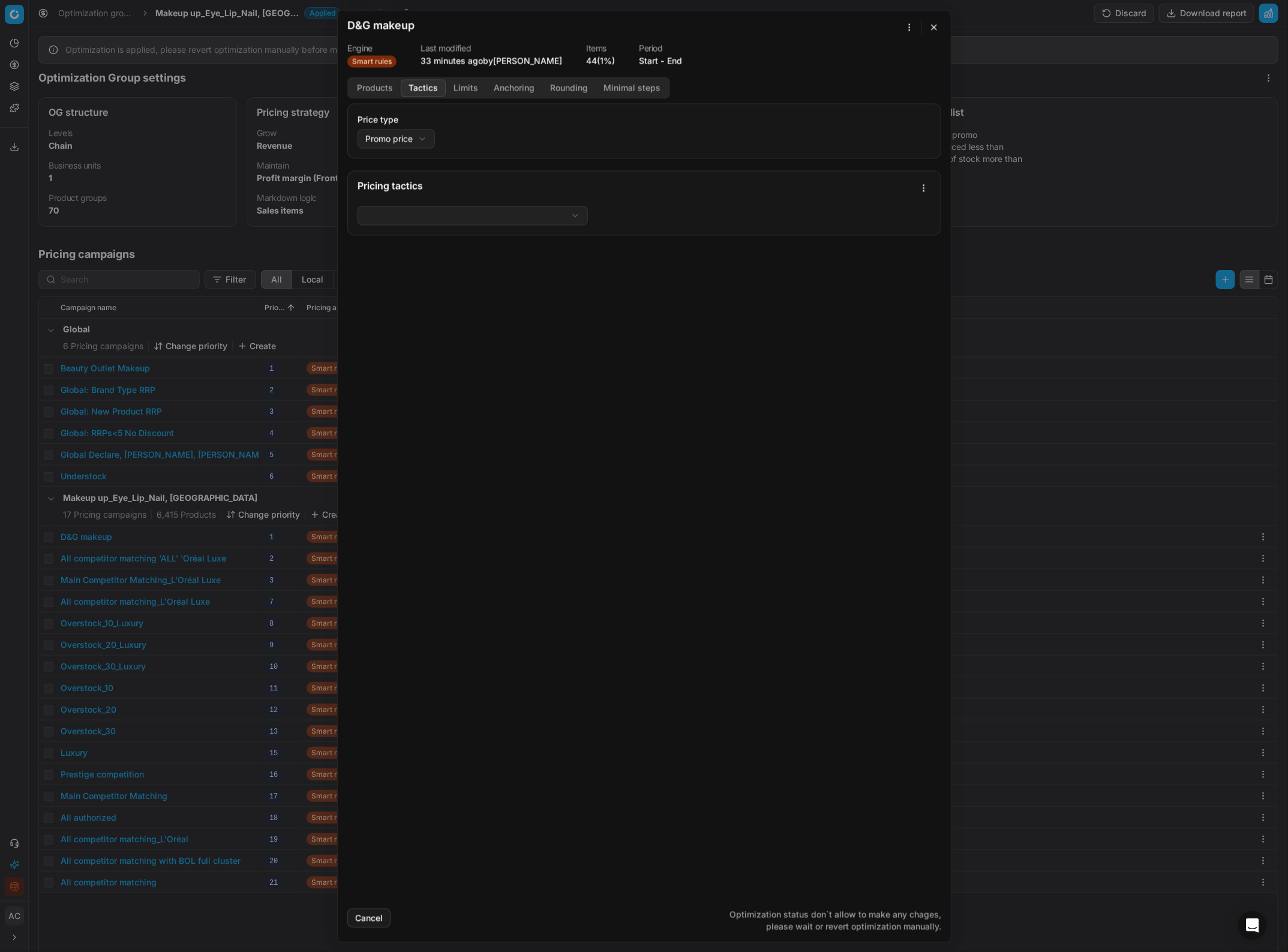
click at [430, 87] on button "Tactics" at bounding box center [423, 87] width 45 height 17
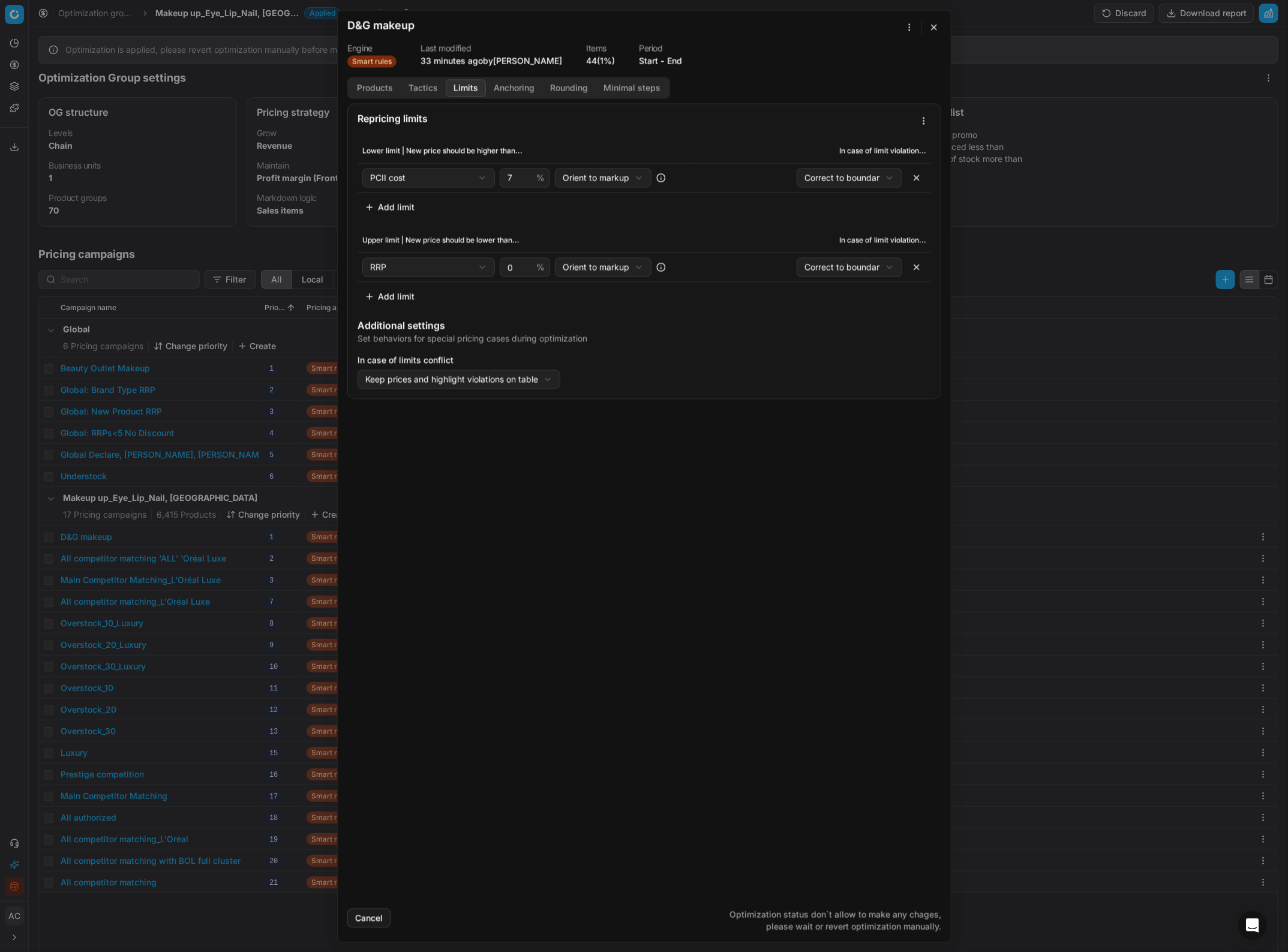
click at [457, 94] on button "Limits" at bounding box center [465, 87] width 40 height 17
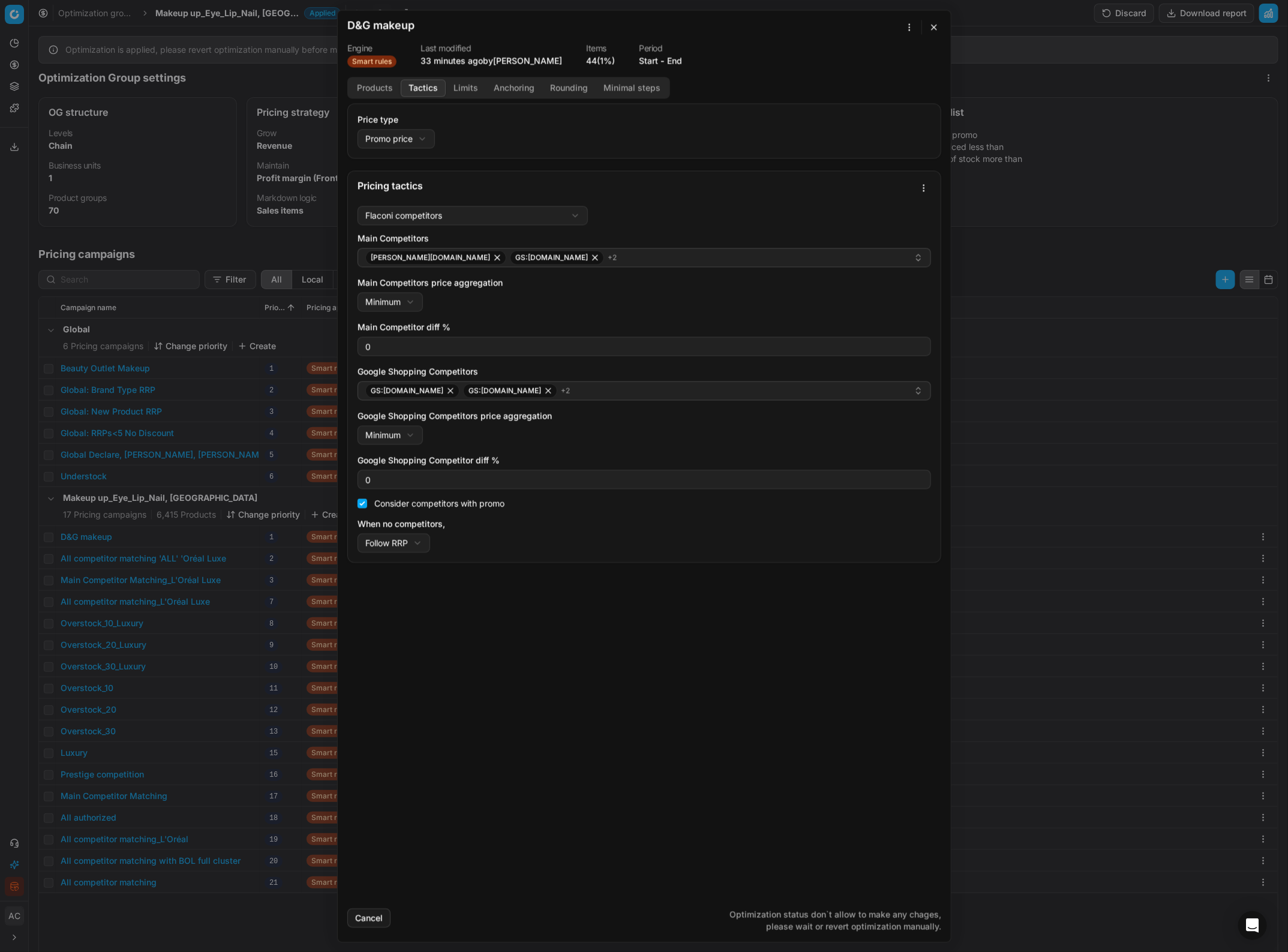
click at [418, 87] on button "Tactics" at bounding box center [423, 87] width 45 height 17
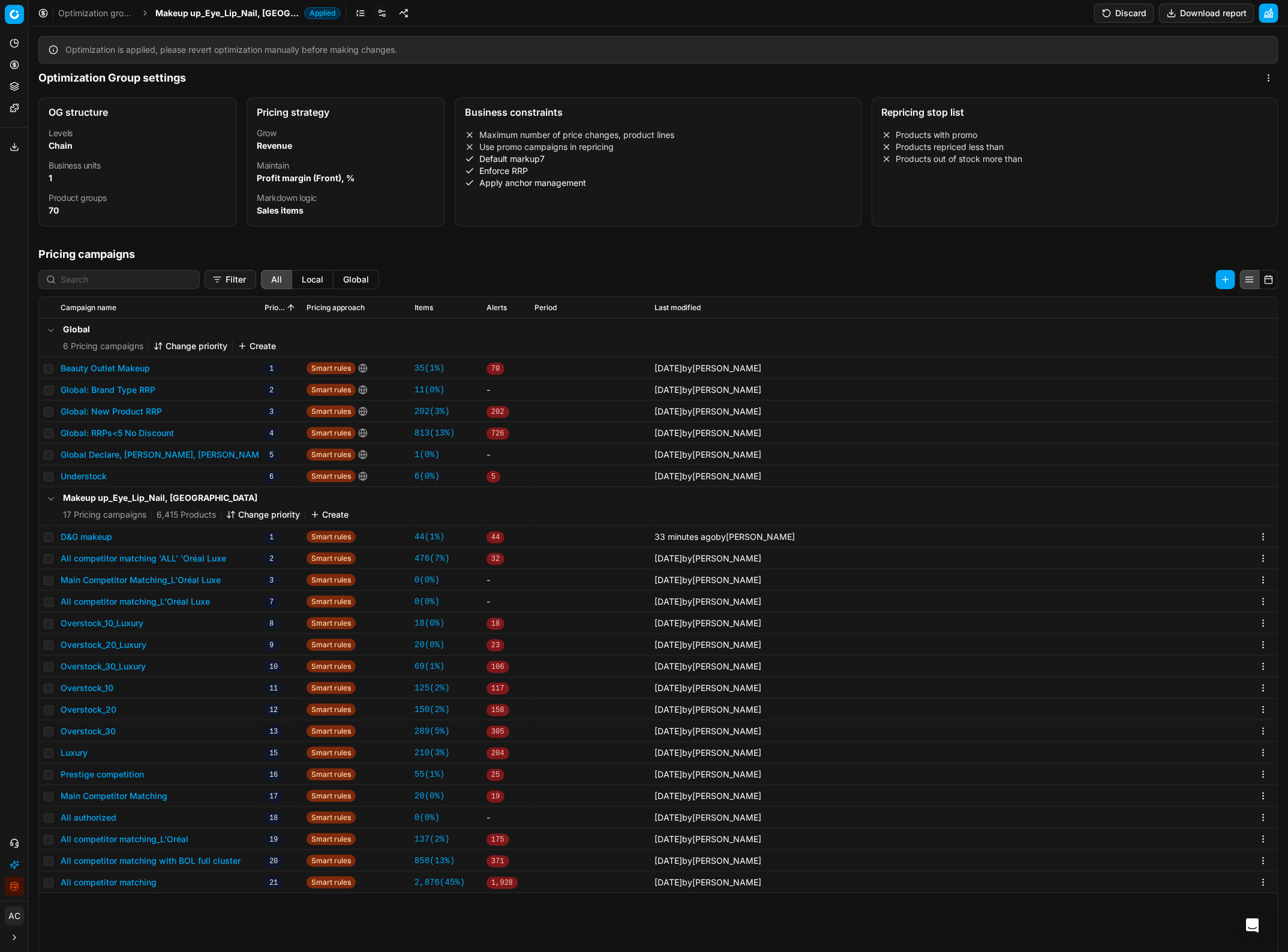
click at [423, 538] on link "44 ( 1% )" at bounding box center [429, 537] width 30 height 12
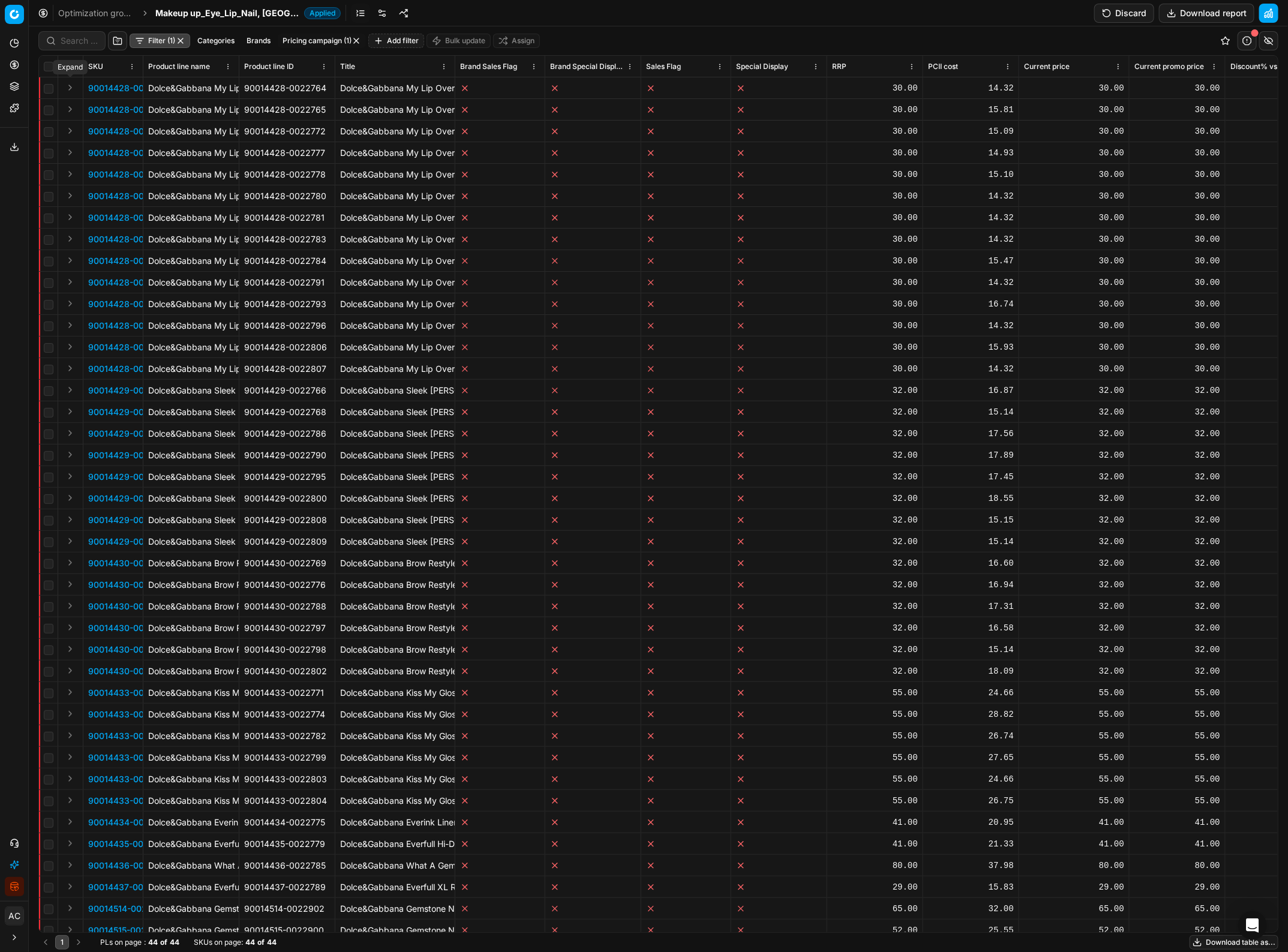
click at [69, 87] on button "Expand" at bounding box center [69, 87] width 14 height 14
click at [100, 109] on p "90014428-0022764" at bounding box center [129, 110] width 82 height 12
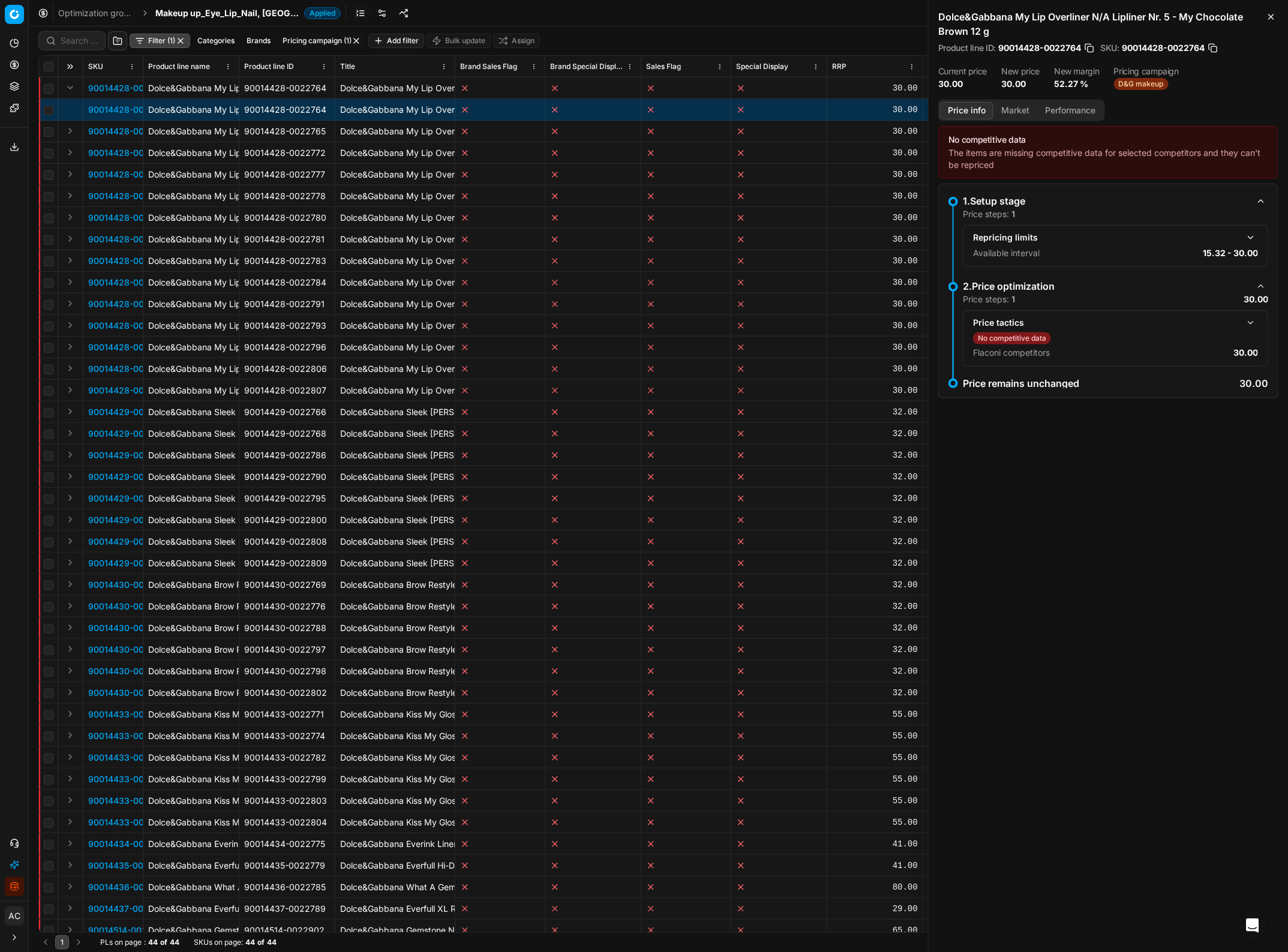
click at [1026, 112] on button "Market" at bounding box center [1015, 110] width 44 height 17
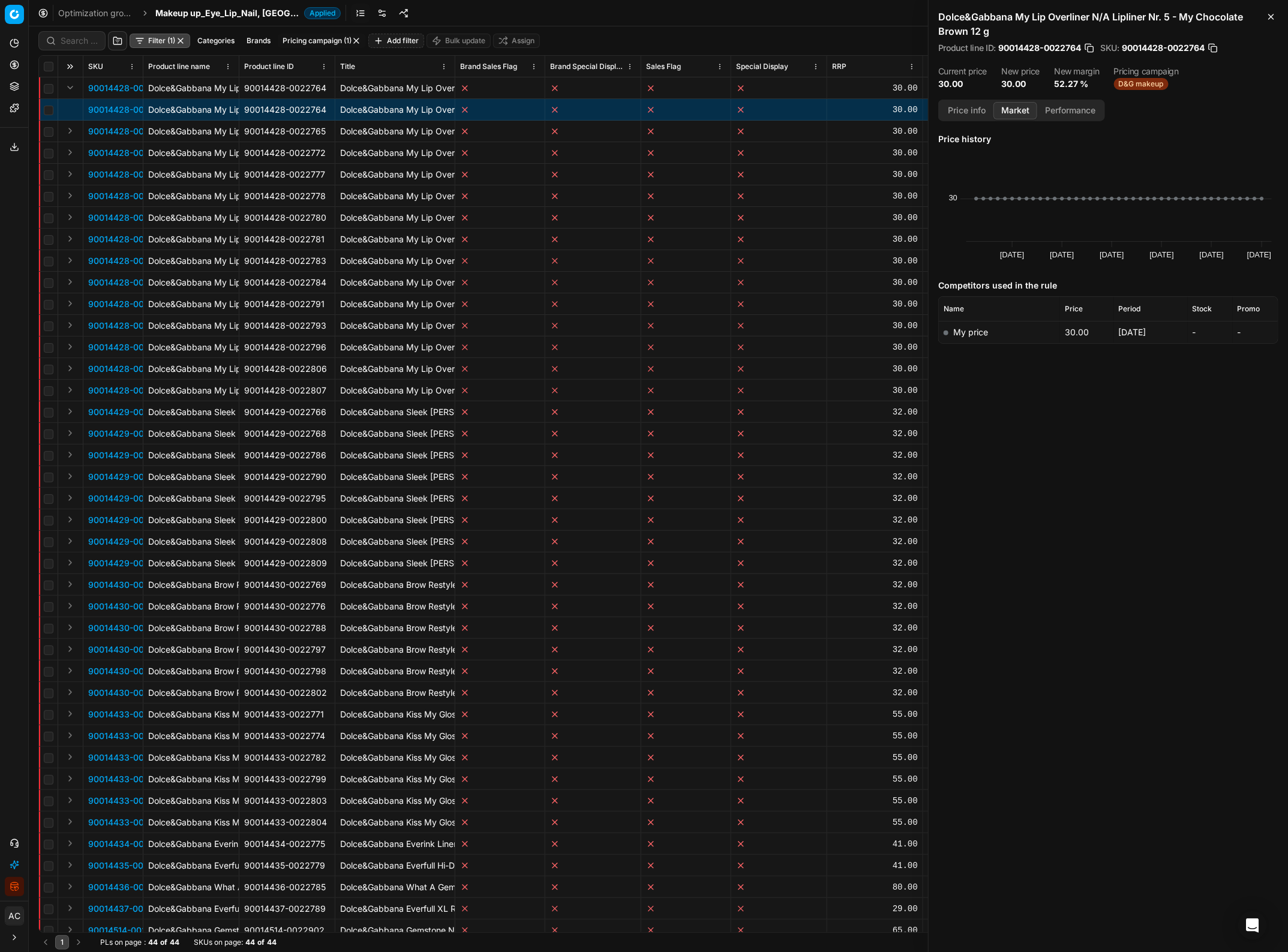
click at [70, 129] on button "Expand" at bounding box center [69, 130] width 14 height 14
click at [105, 154] on p "90014428-0022765" at bounding box center [128, 152] width 82 height 12
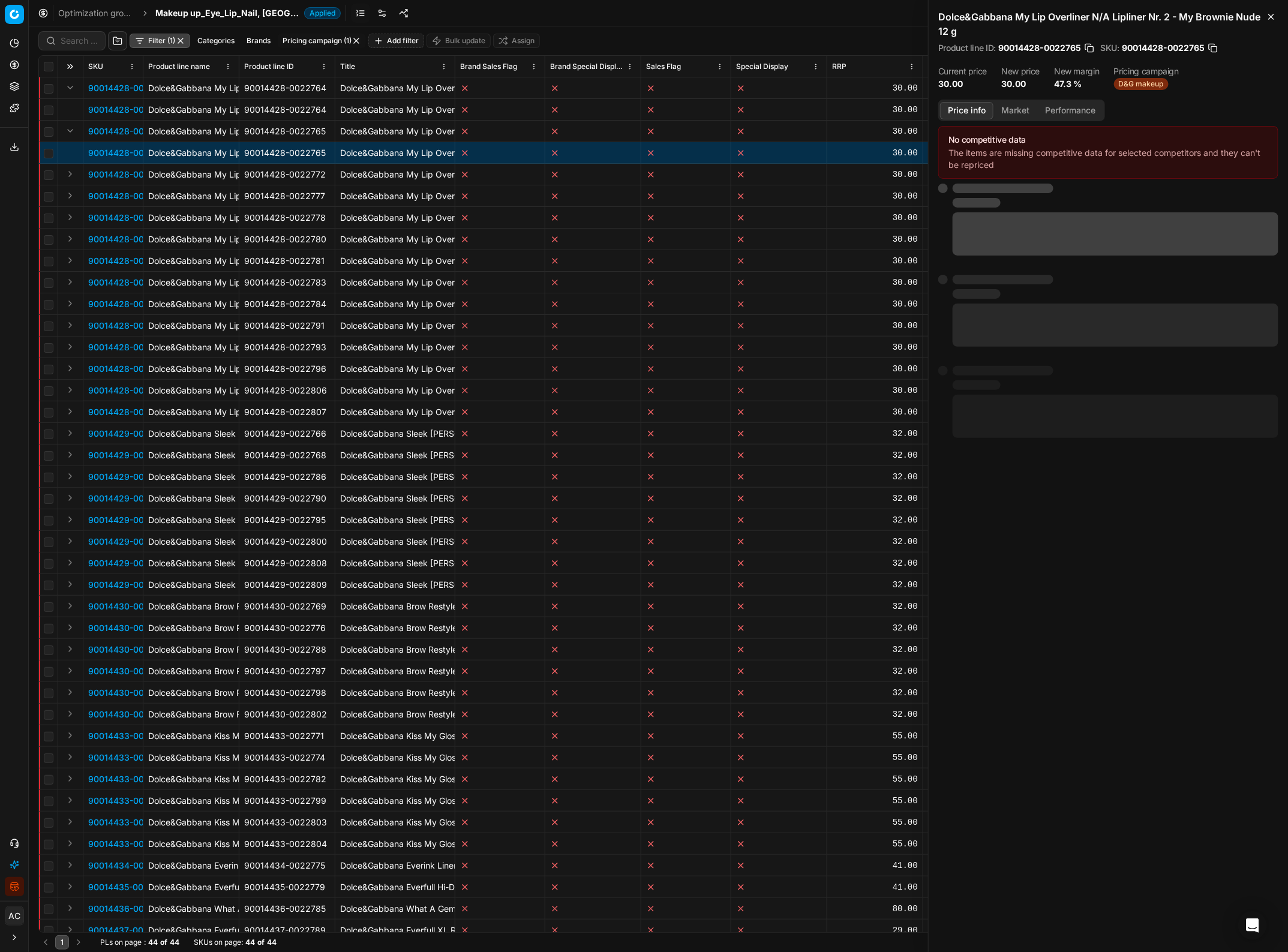
click at [967, 114] on button "Price info" at bounding box center [967, 110] width 54 height 17
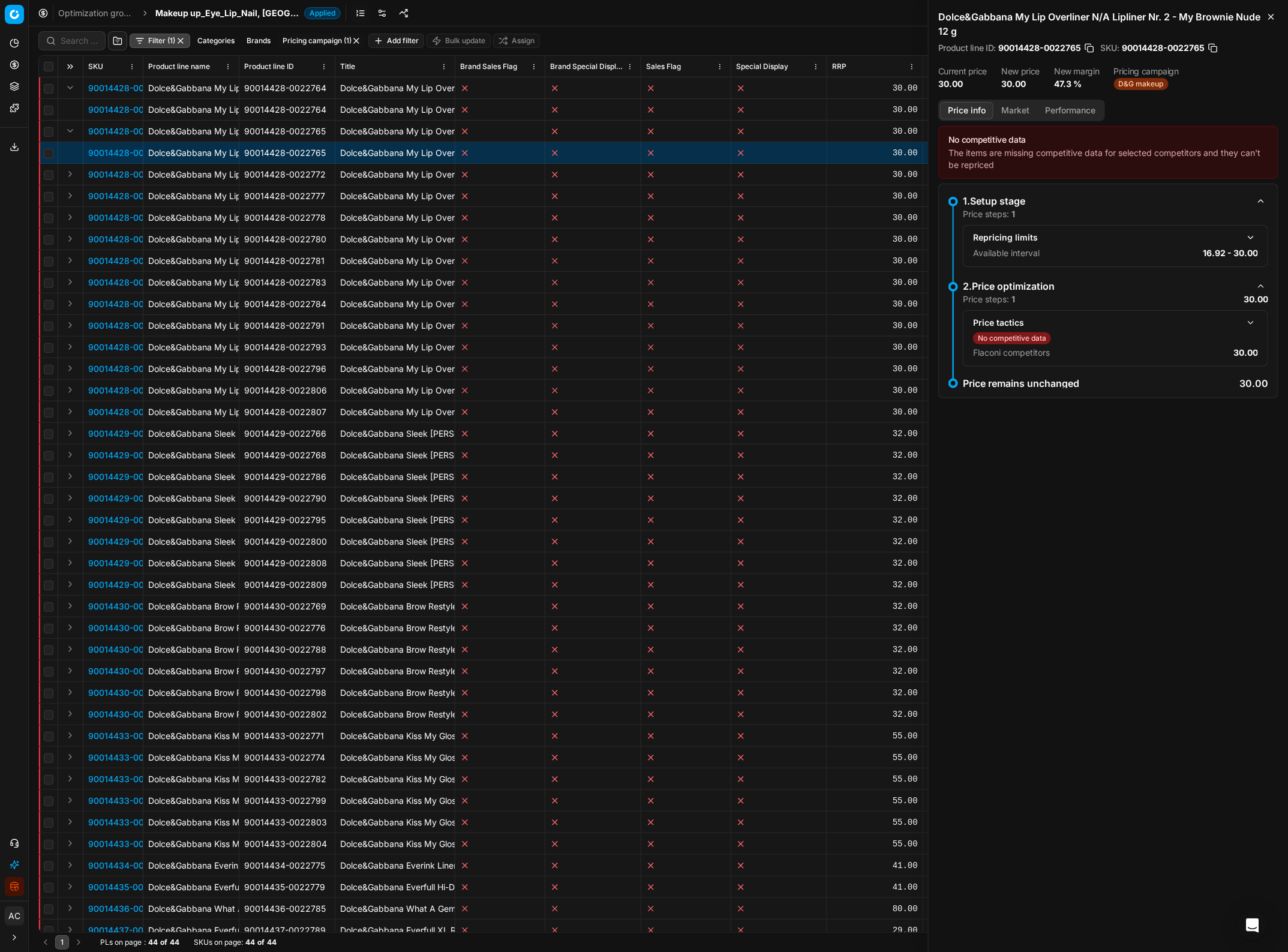
click at [1001, 111] on button "Market" at bounding box center [1015, 110] width 44 height 17
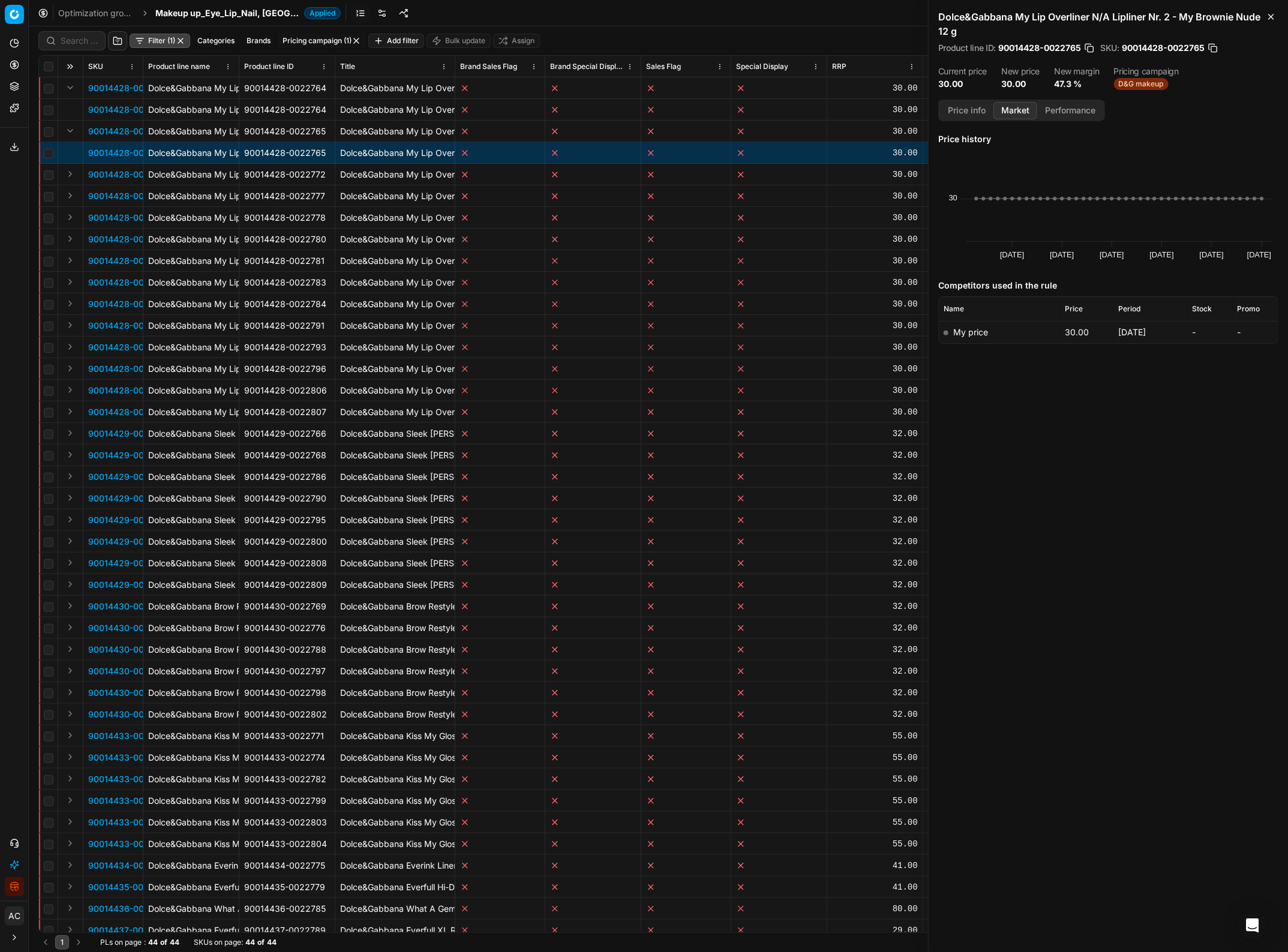
click at [402, 404] on td "Dolce&Gabbana My Lip Overliner N/A Lipliner Nr. 7 - My Crimson Red 12 g" at bounding box center [395, 412] width 120 height 21
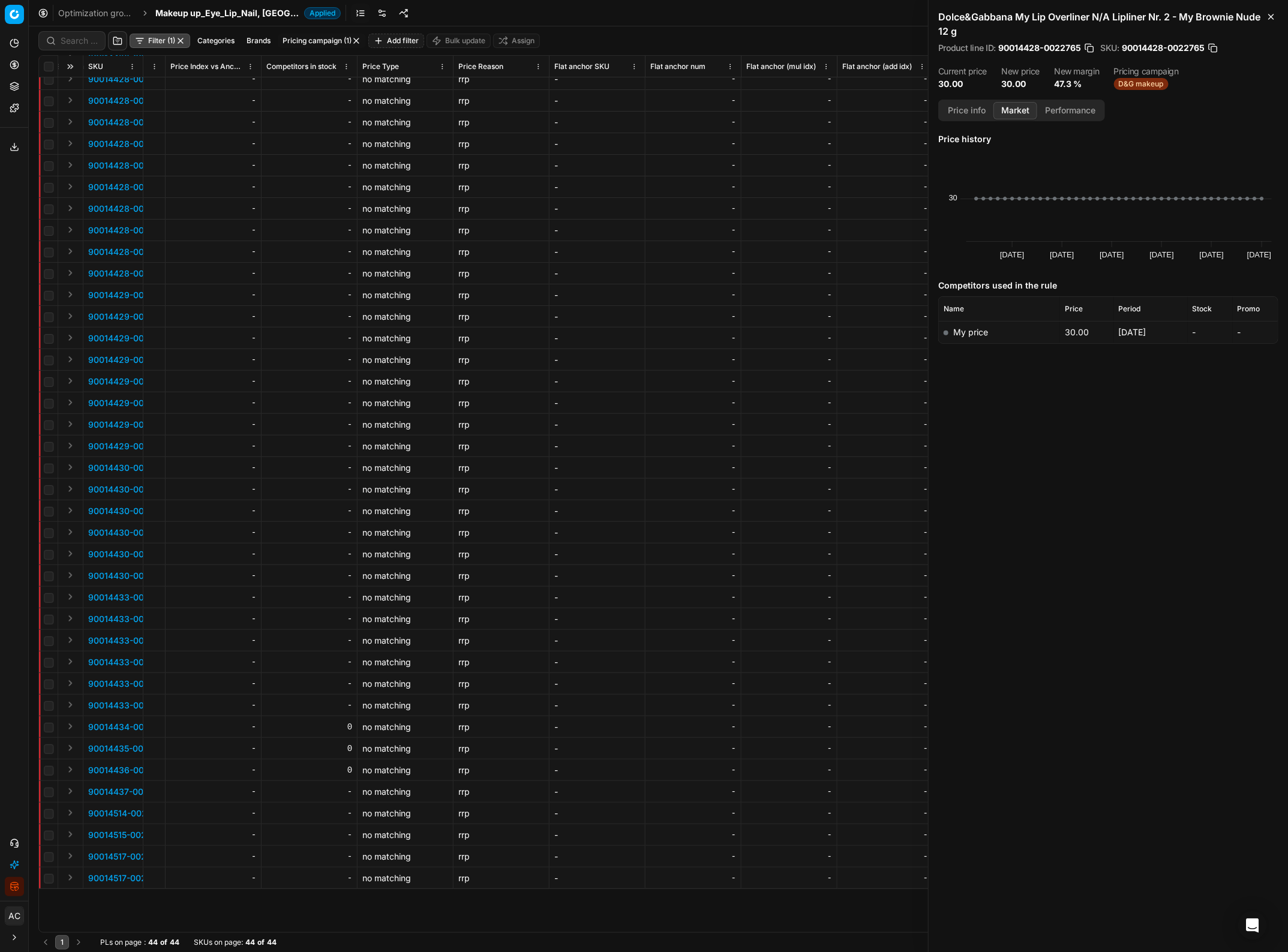
scroll to position [0, 4352]
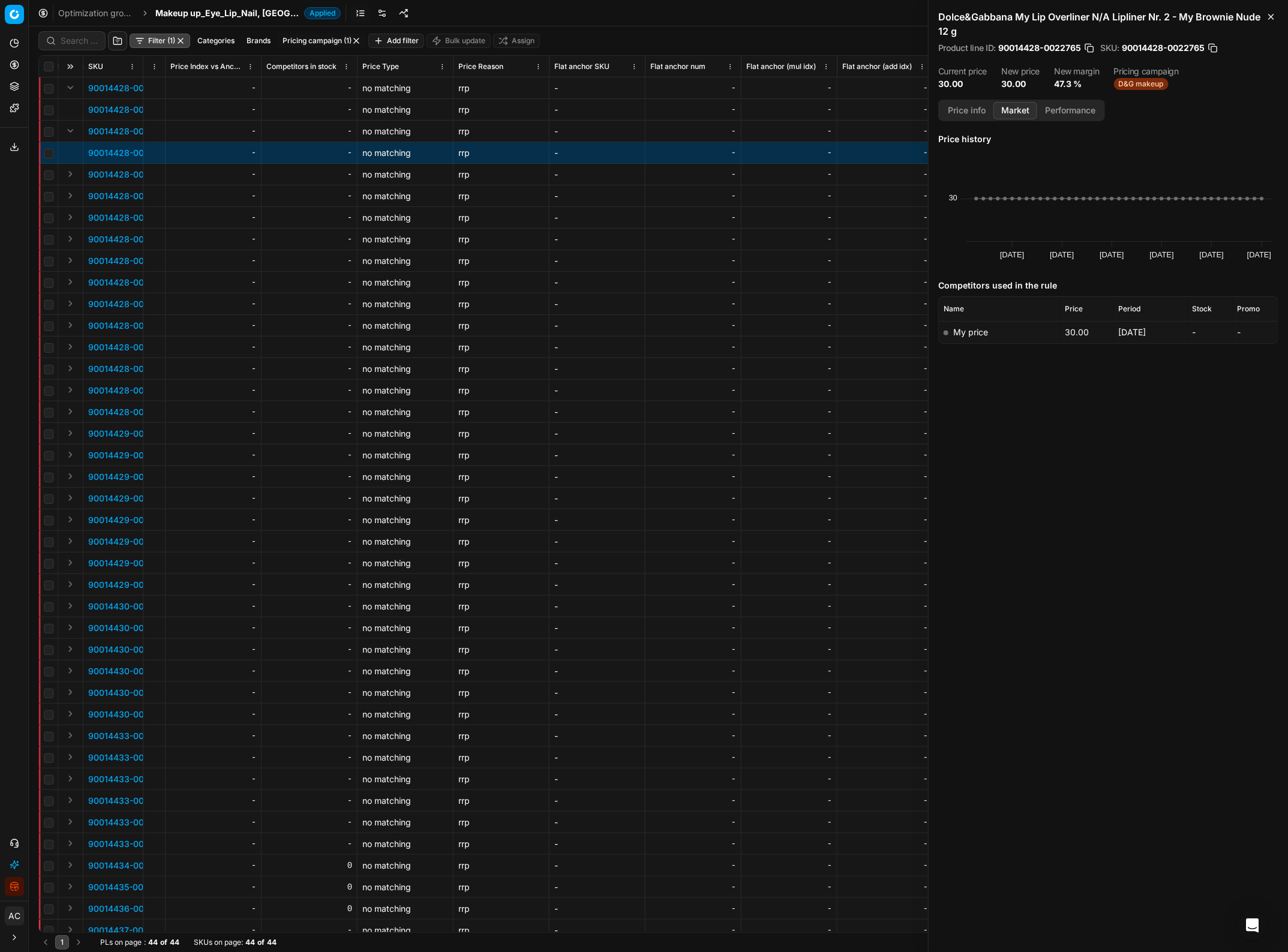
click at [72, 498] on button "Expand" at bounding box center [69, 497] width 14 height 14
click at [115, 520] on p "90014429-0022790" at bounding box center [129, 520] width 82 height 12
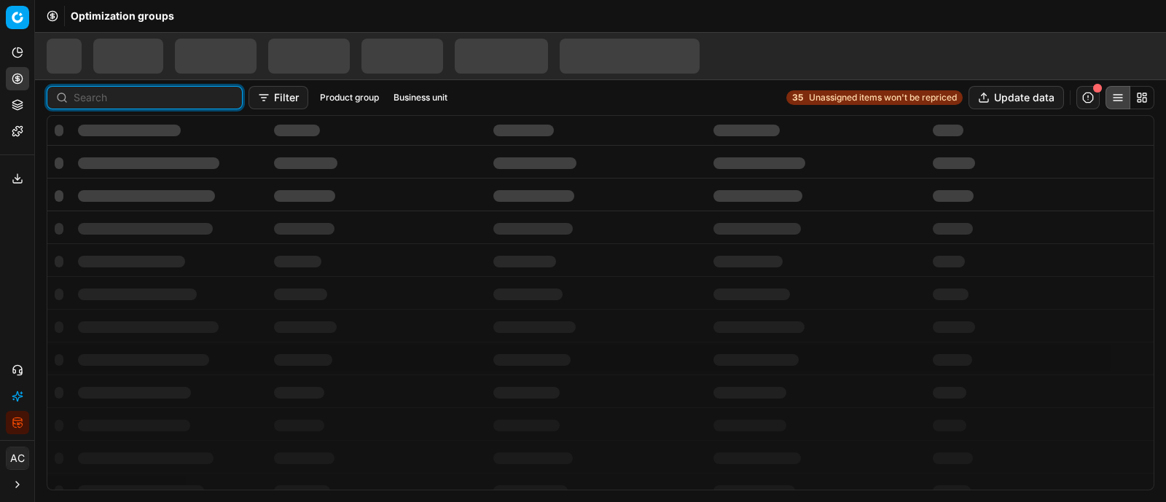
click at [98, 97] on input at bounding box center [154, 97] width 160 height 15
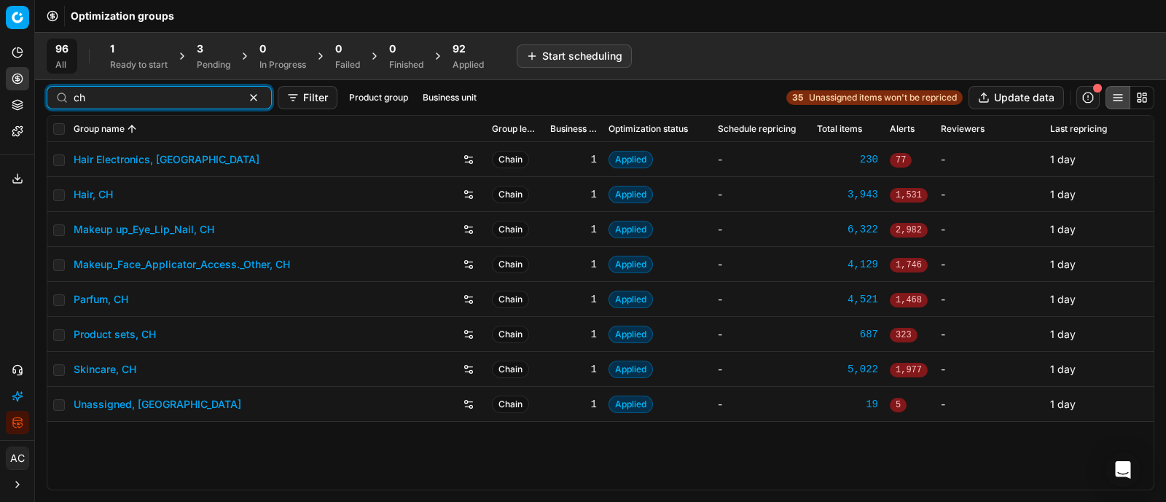
type input "ch"
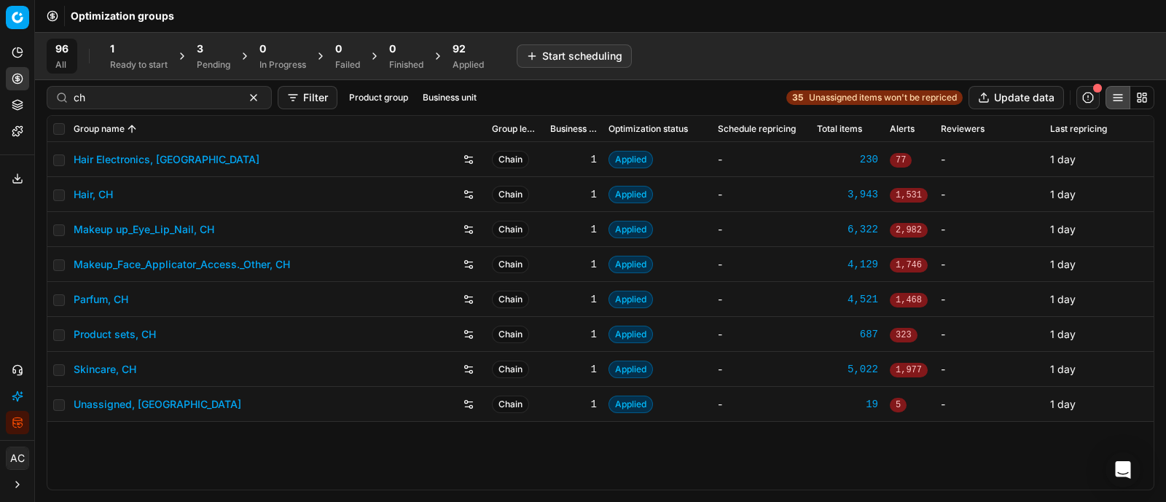
click at [106, 297] on link "Parfum, CH" at bounding box center [101, 299] width 55 height 15
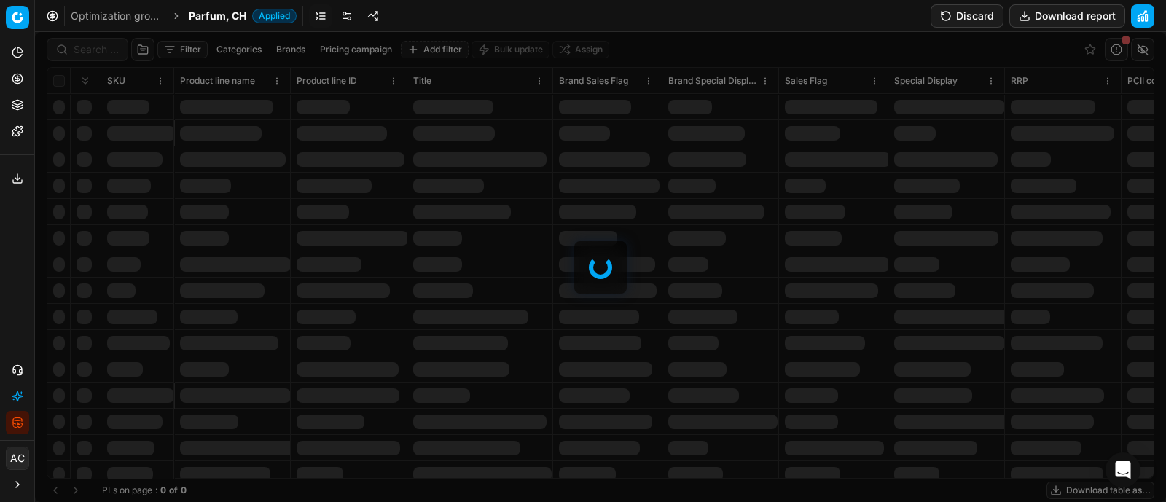
click at [89, 44] on div at bounding box center [600, 267] width 1131 height 470
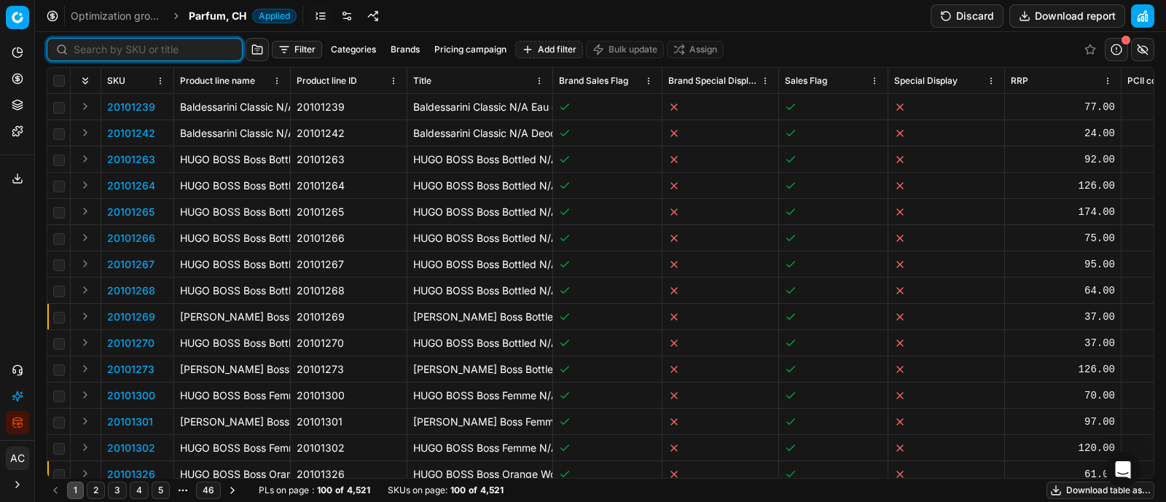
click at [89, 44] on input at bounding box center [154, 49] width 160 height 15
paste input "90006323-0009584"
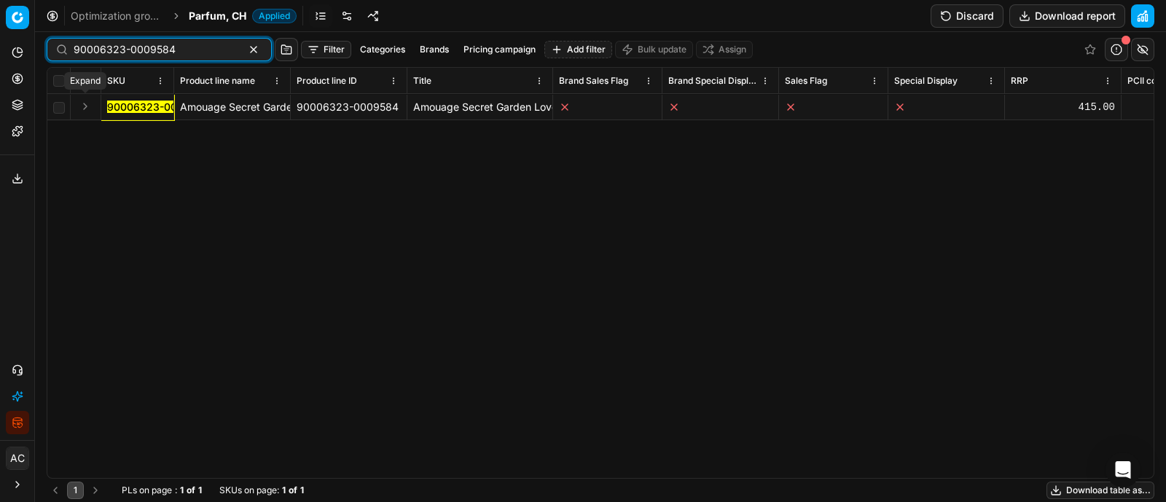
type input "90006323-0009584"
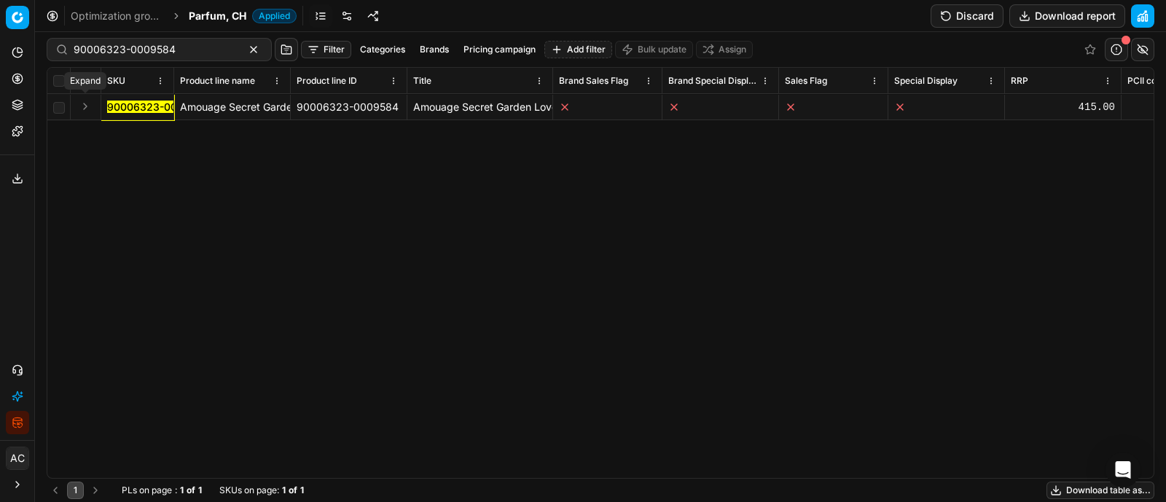
click at [87, 100] on button "Expand" at bounding box center [84, 106] width 17 height 17
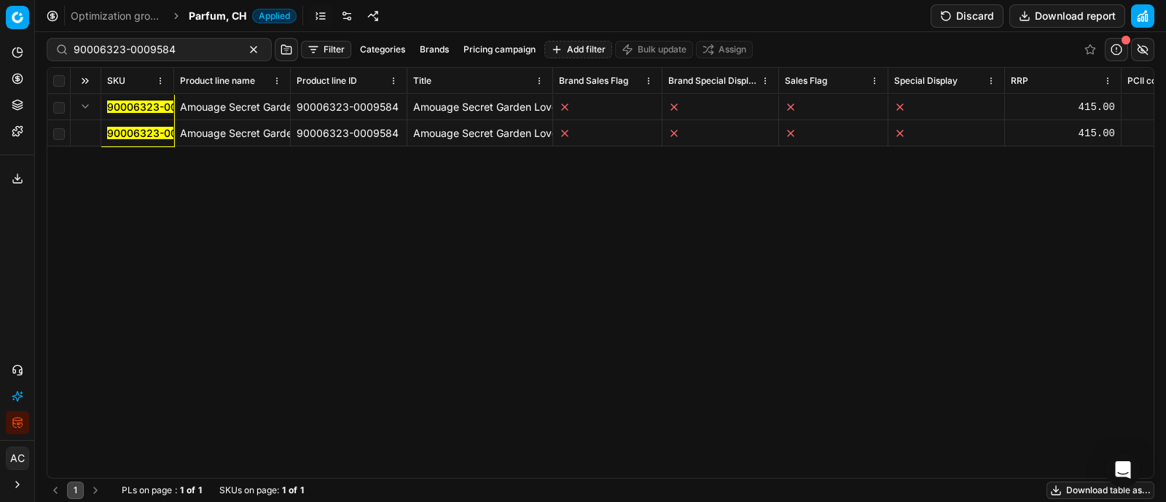
click at [127, 133] on mark "90006323-0009584" at bounding box center [158, 133] width 102 height 12
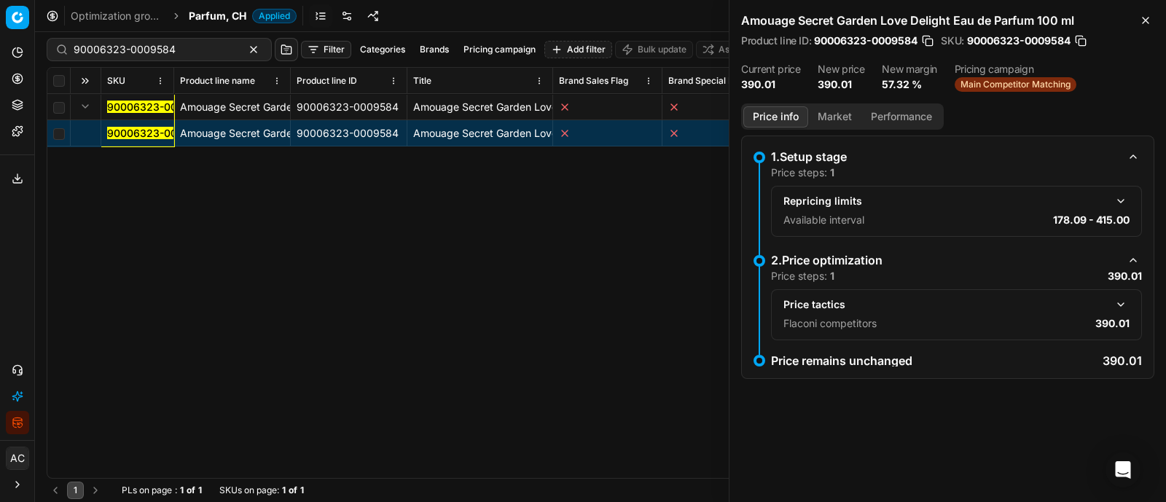
click at [825, 113] on button "Market" at bounding box center [834, 116] width 53 height 21
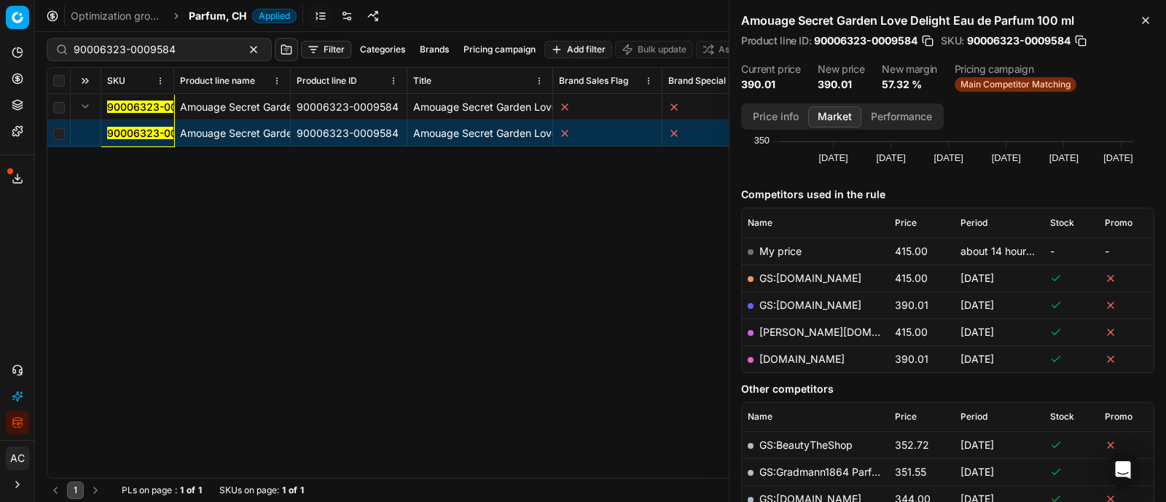
scroll to position [127, 0]
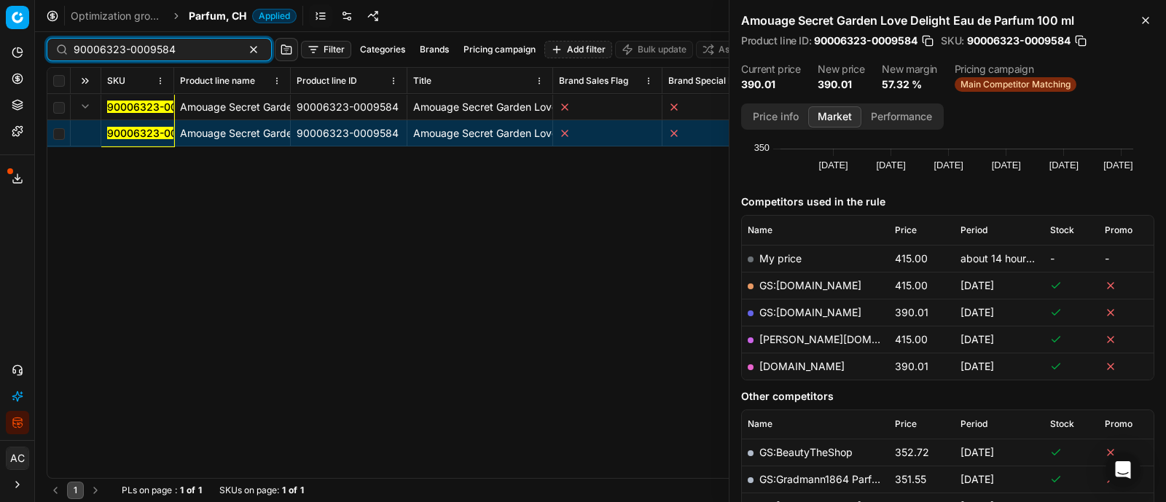
click at [192, 44] on input "90006323-0009584" at bounding box center [154, 49] width 160 height 15
click at [213, 20] on span "Parfum, CH" at bounding box center [218, 16] width 58 height 15
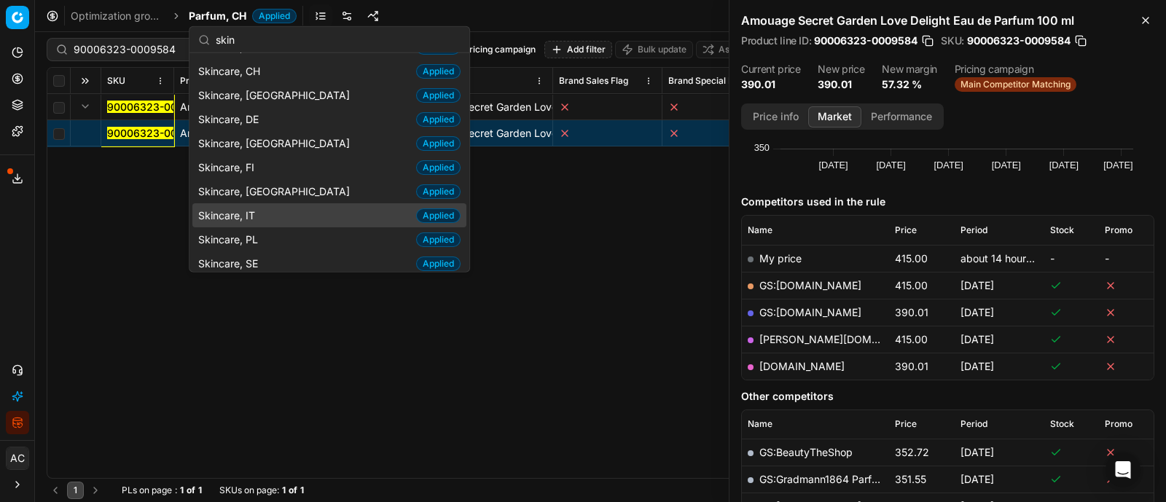
scroll to position [0, 0]
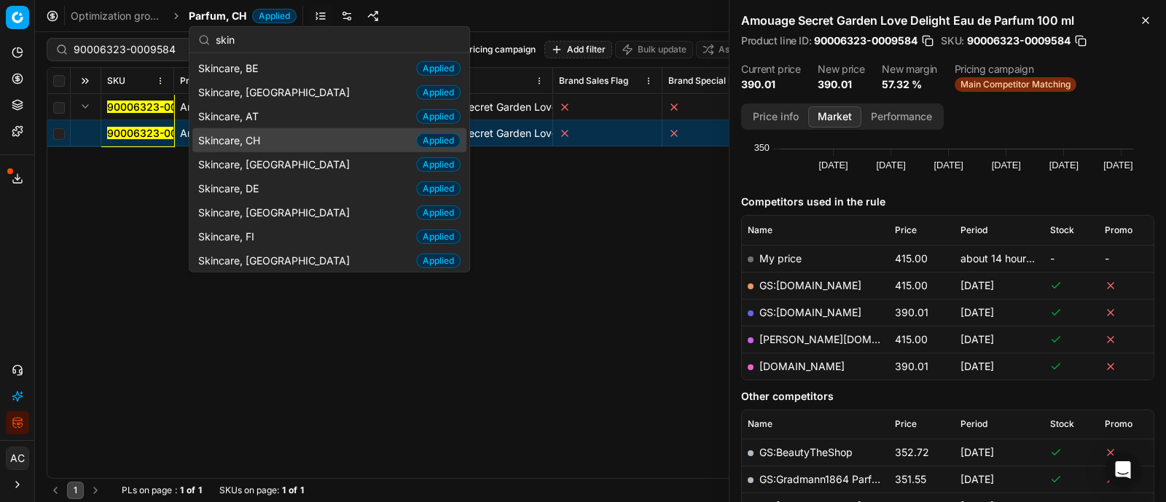
type input "skin"
click at [271, 128] on div "Skincare, CH Applied" at bounding box center [329, 140] width 274 height 24
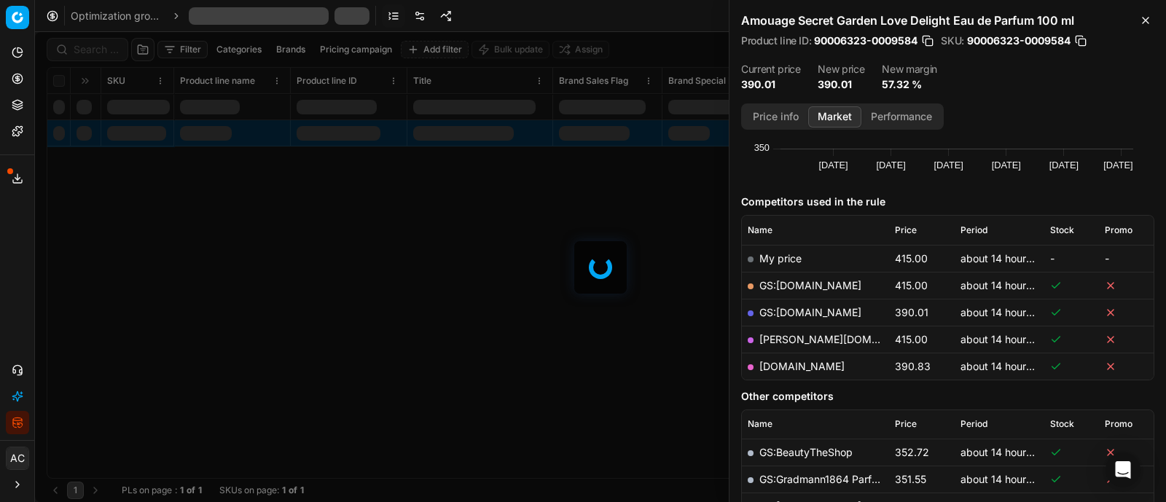
click at [76, 51] on div at bounding box center [600, 267] width 1131 height 470
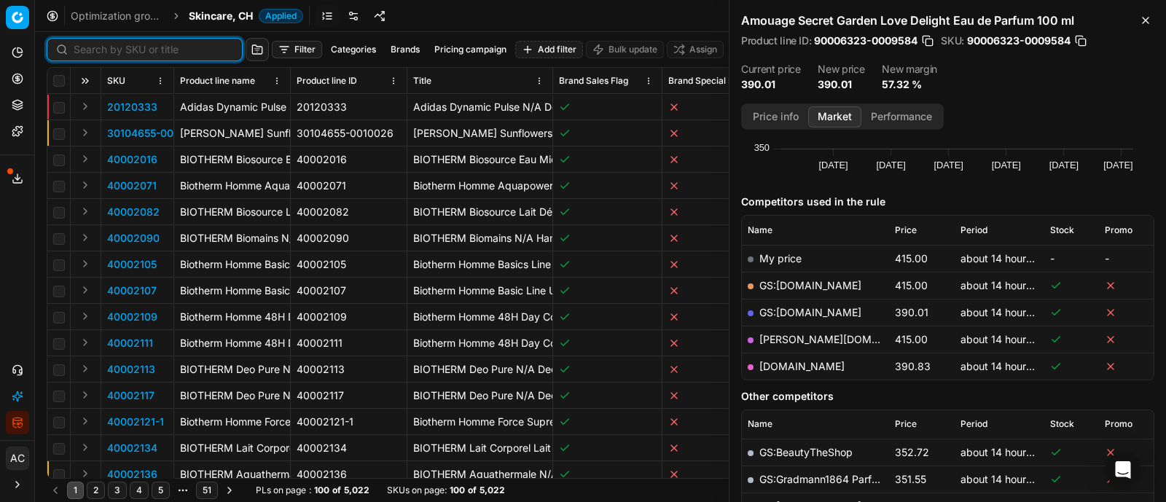
click at [76, 51] on input at bounding box center [154, 49] width 160 height 15
paste input "80049276-4"
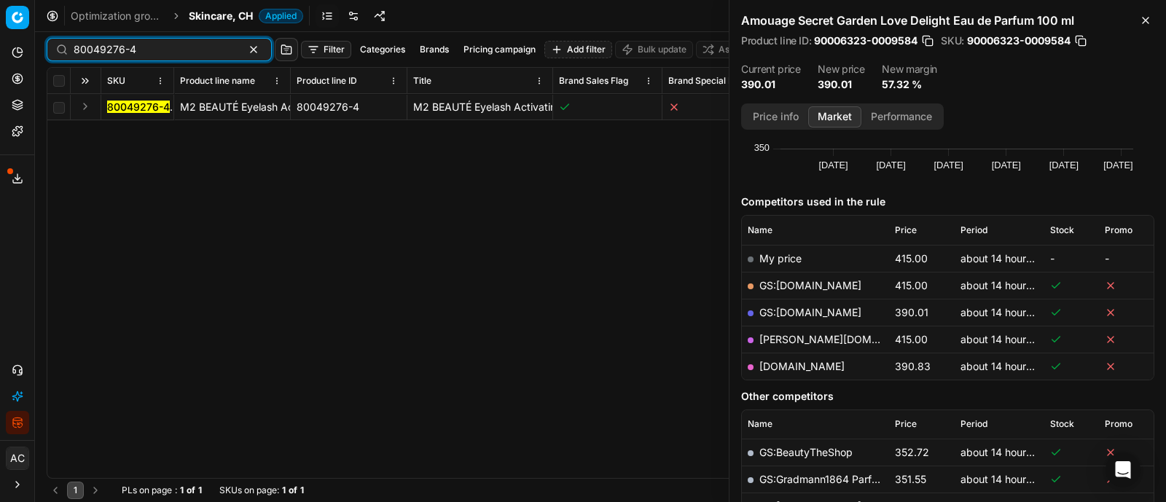
type input "80049276-4"
click at [87, 107] on button "Expand" at bounding box center [84, 106] width 17 height 17
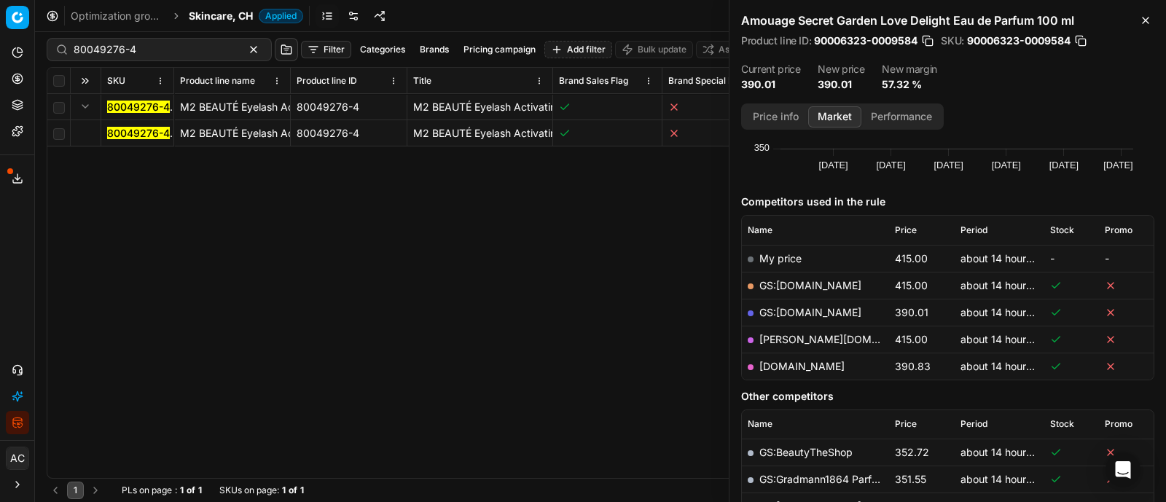
click at [122, 133] on mark "80049276-4" at bounding box center [138, 133] width 63 height 12
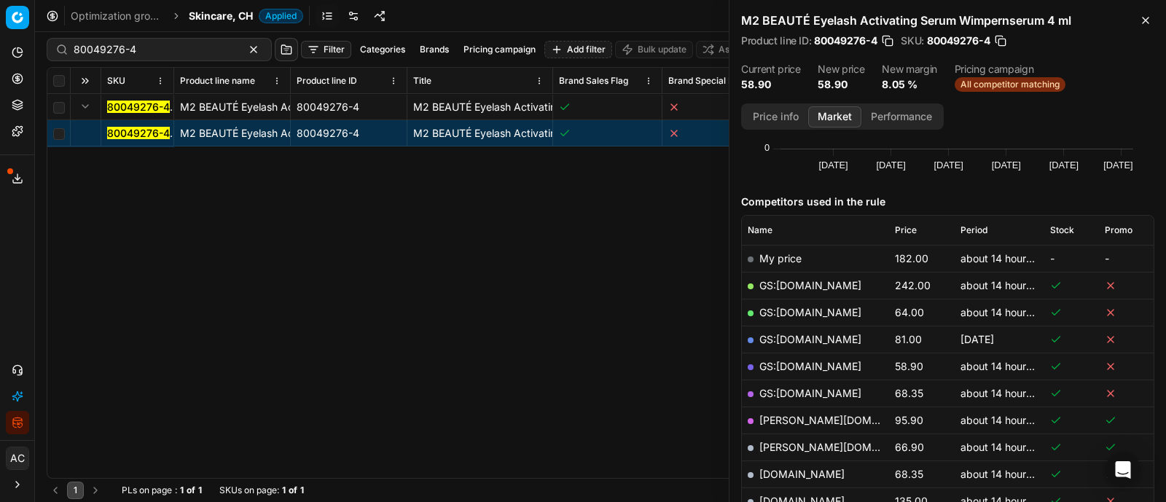
click at [776, 111] on button "Price info" at bounding box center [775, 116] width 65 height 21
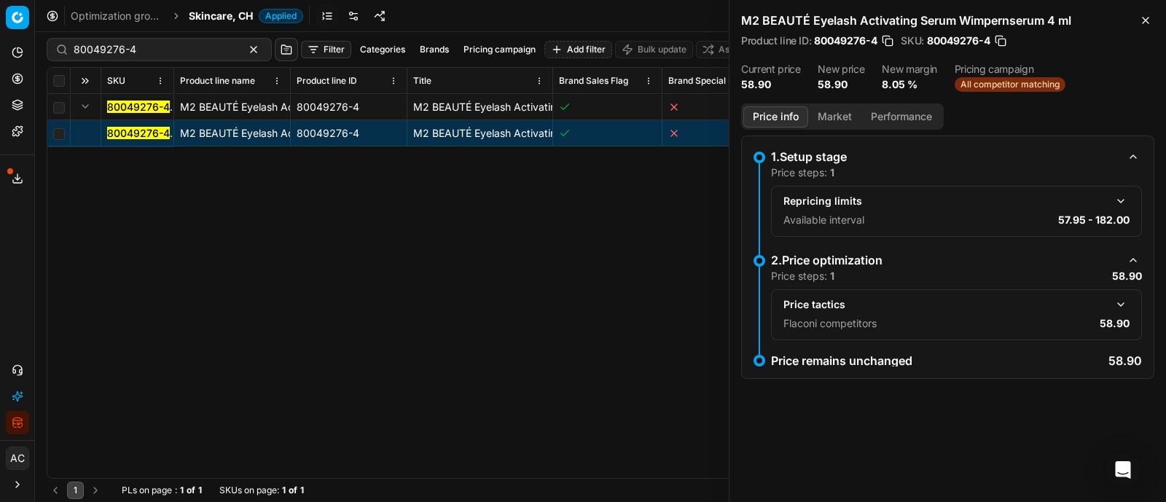
click at [816, 108] on button "Market" at bounding box center [834, 116] width 53 height 21
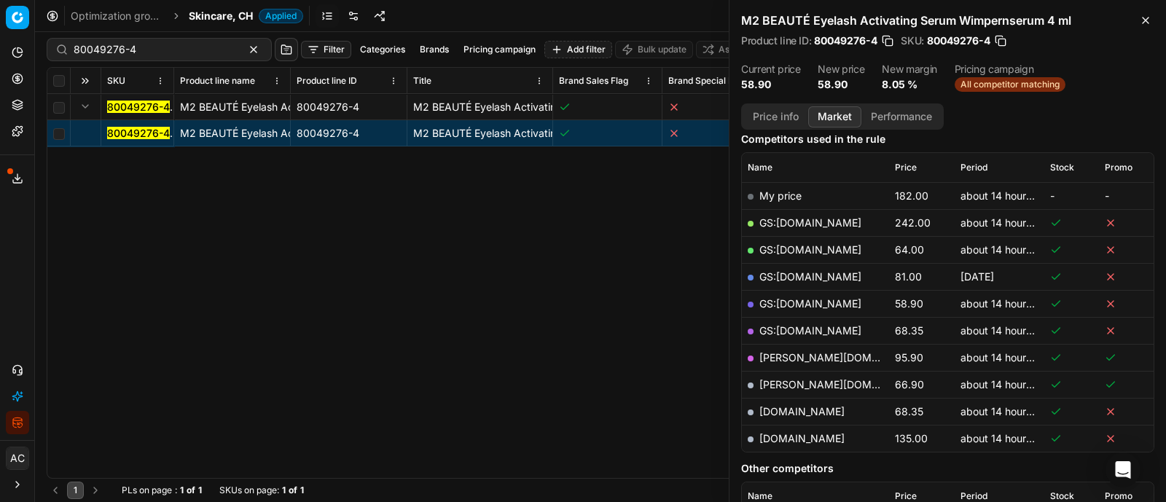
scroll to position [204, 0]
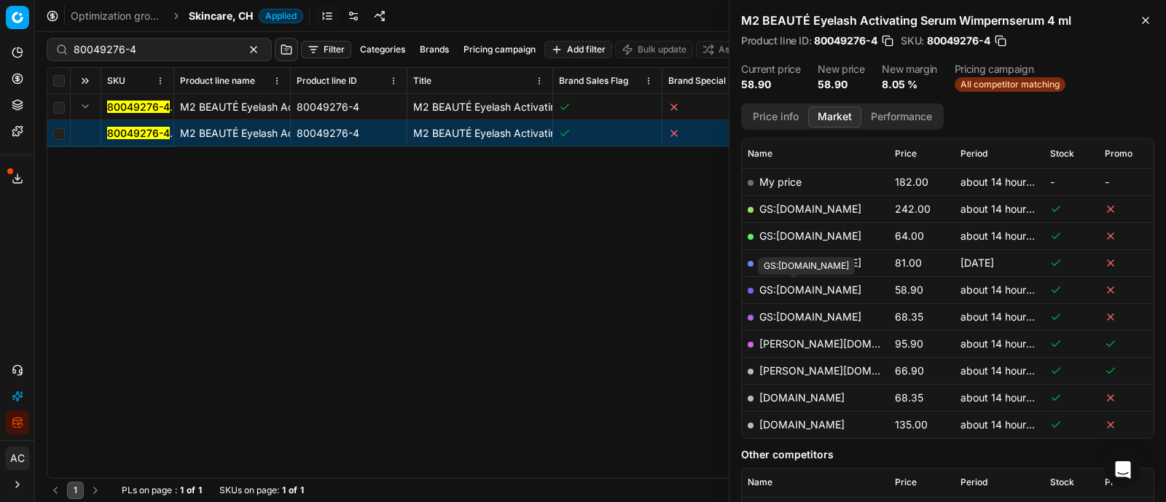
click at [803, 289] on link "GS:[DOMAIN_NAME]" at bounding box center [810, 289] width 102 height 12
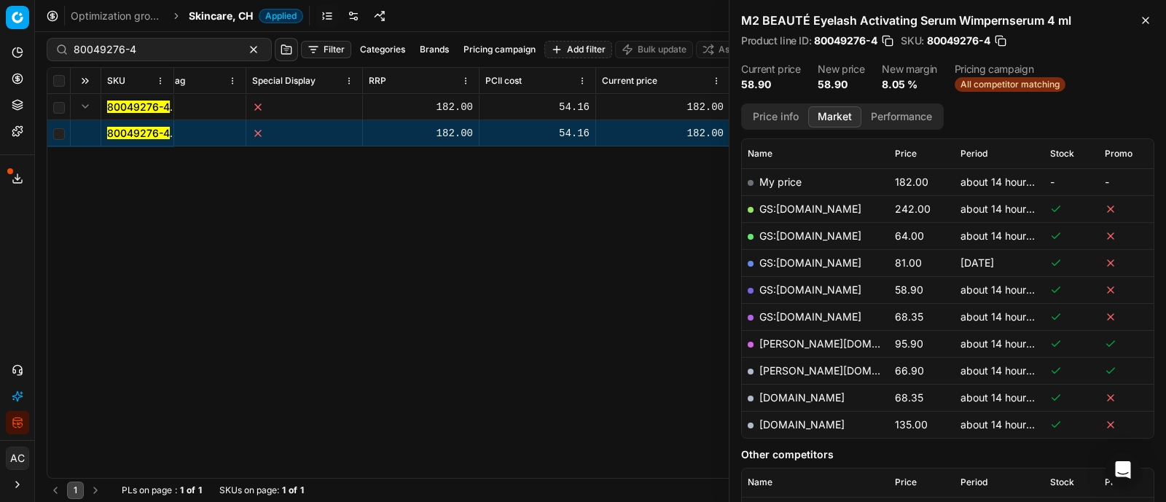
scroll to position [0, 657]
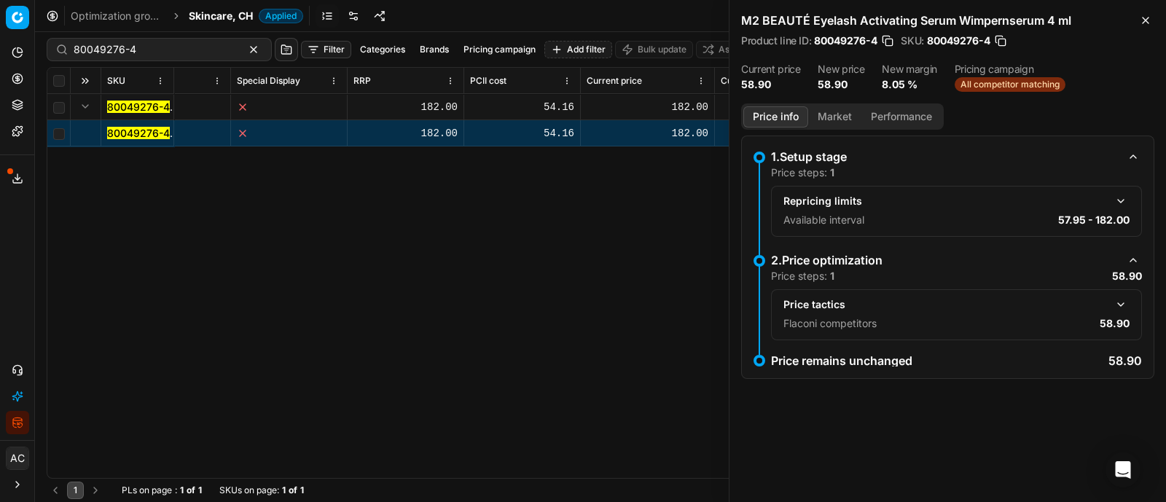
click at [773, 125] on button "Price info" at bounding box center [775, 116] width 65 height 21
click at [1118, 300] on button "button" at bounding box center [1120, 304] width 17 height 17
